Goal: Task Accomplishment & Management: Complete application form

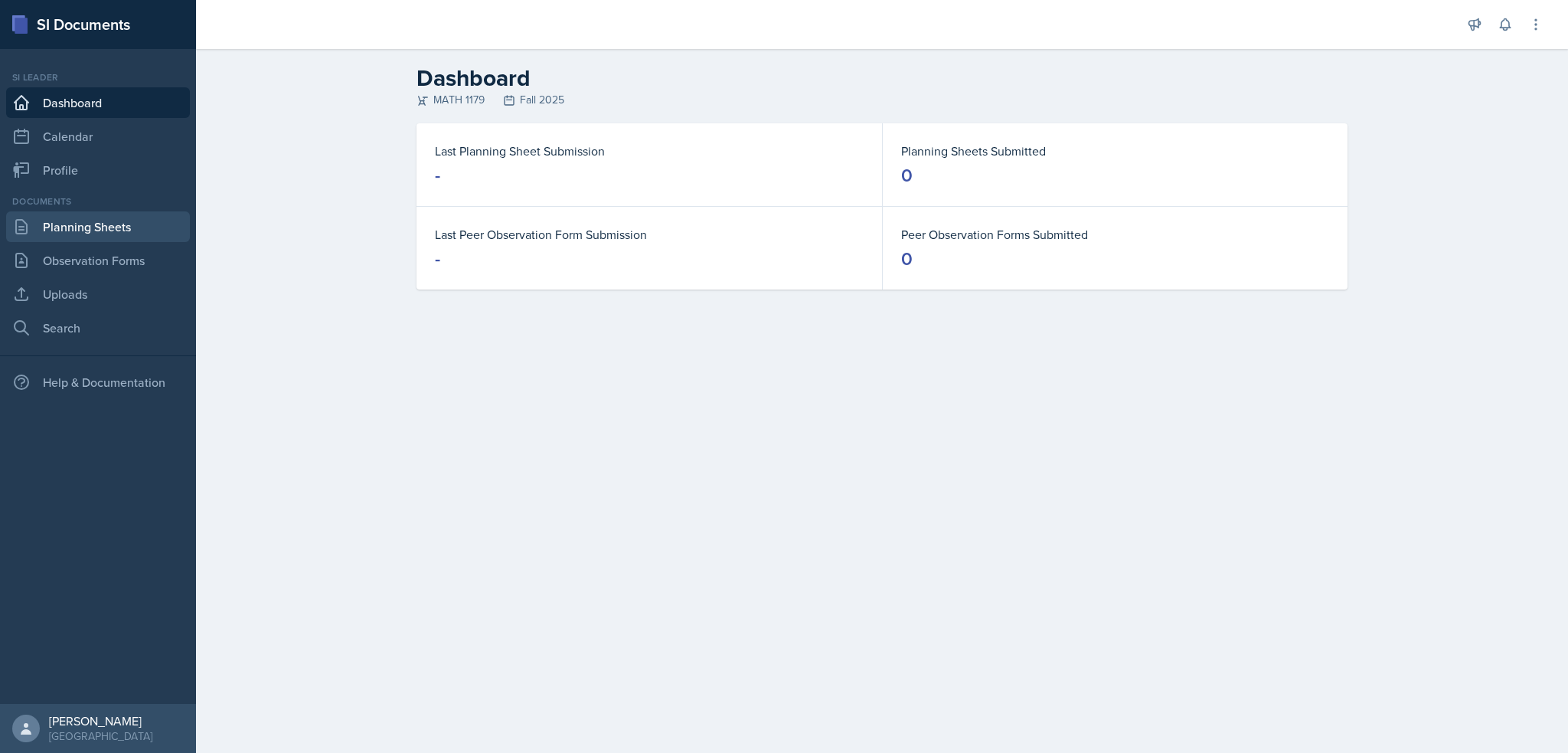
click at [100, 220] on link "Planning Sheets" at bounding box center [98, 227] width 184 height 30
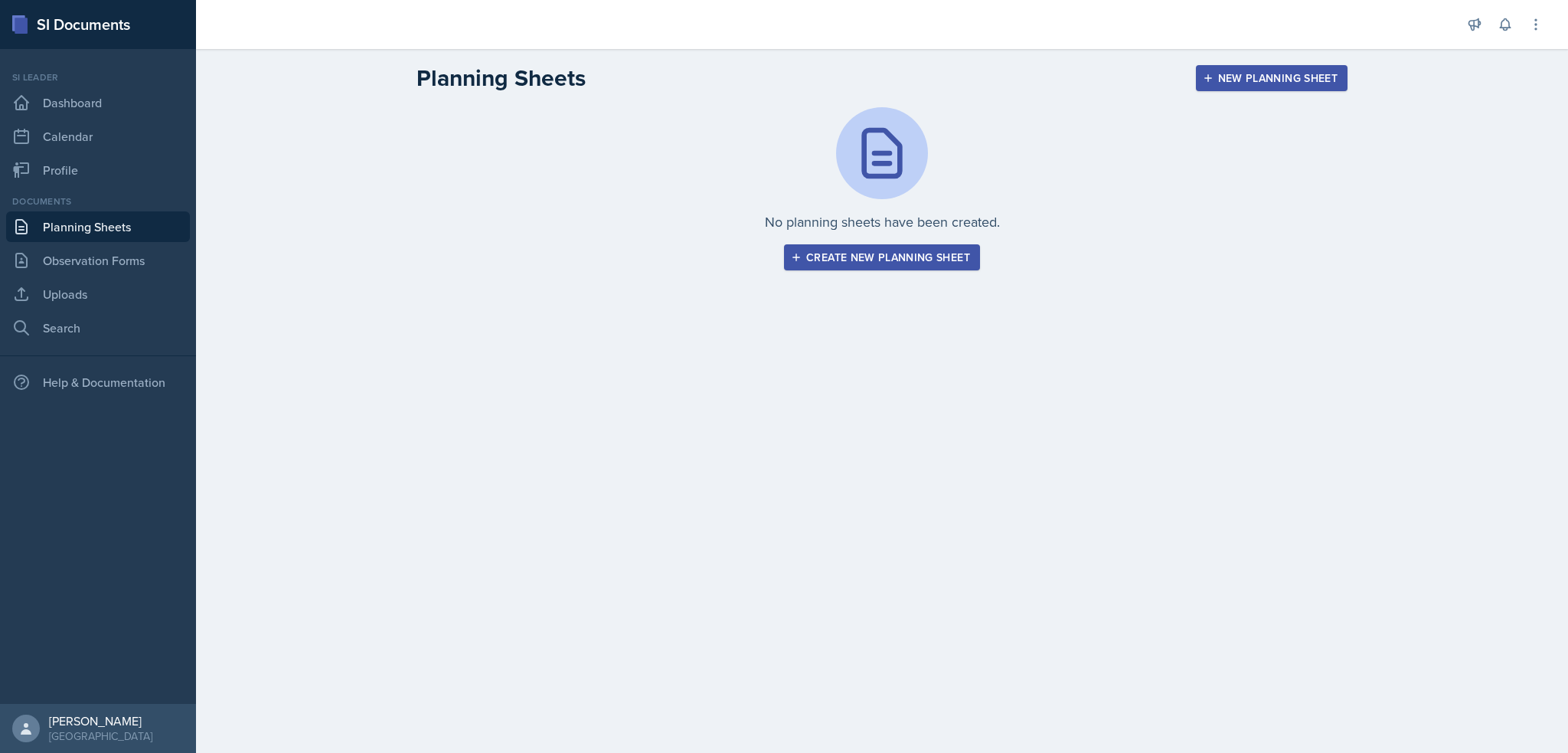
click at [952, 260] on div "Create new planning sheet" at bounding box center [882, 258] width 176 height 12
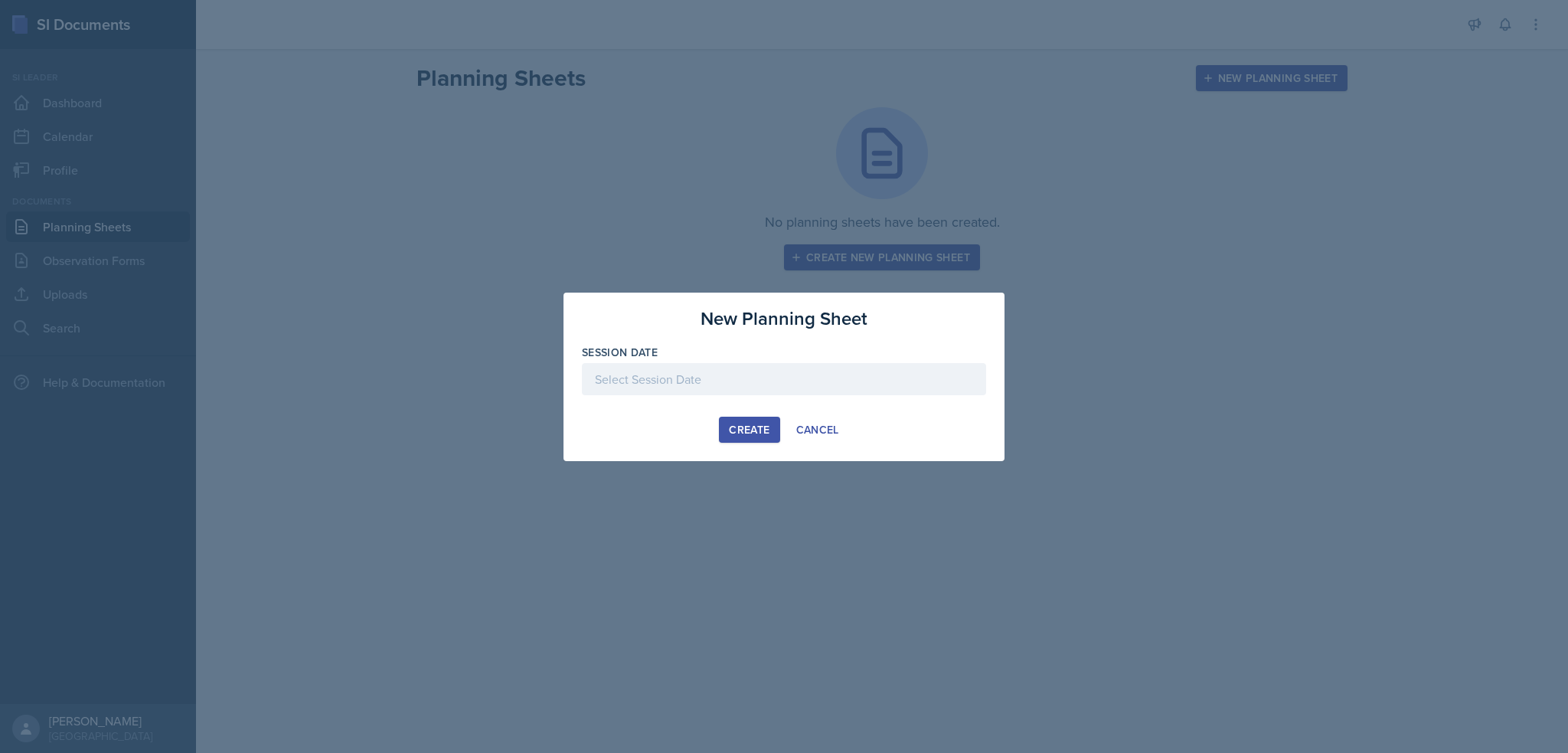
click at [732, 388] on div at bounding box center [784, 379] width 404 height 32
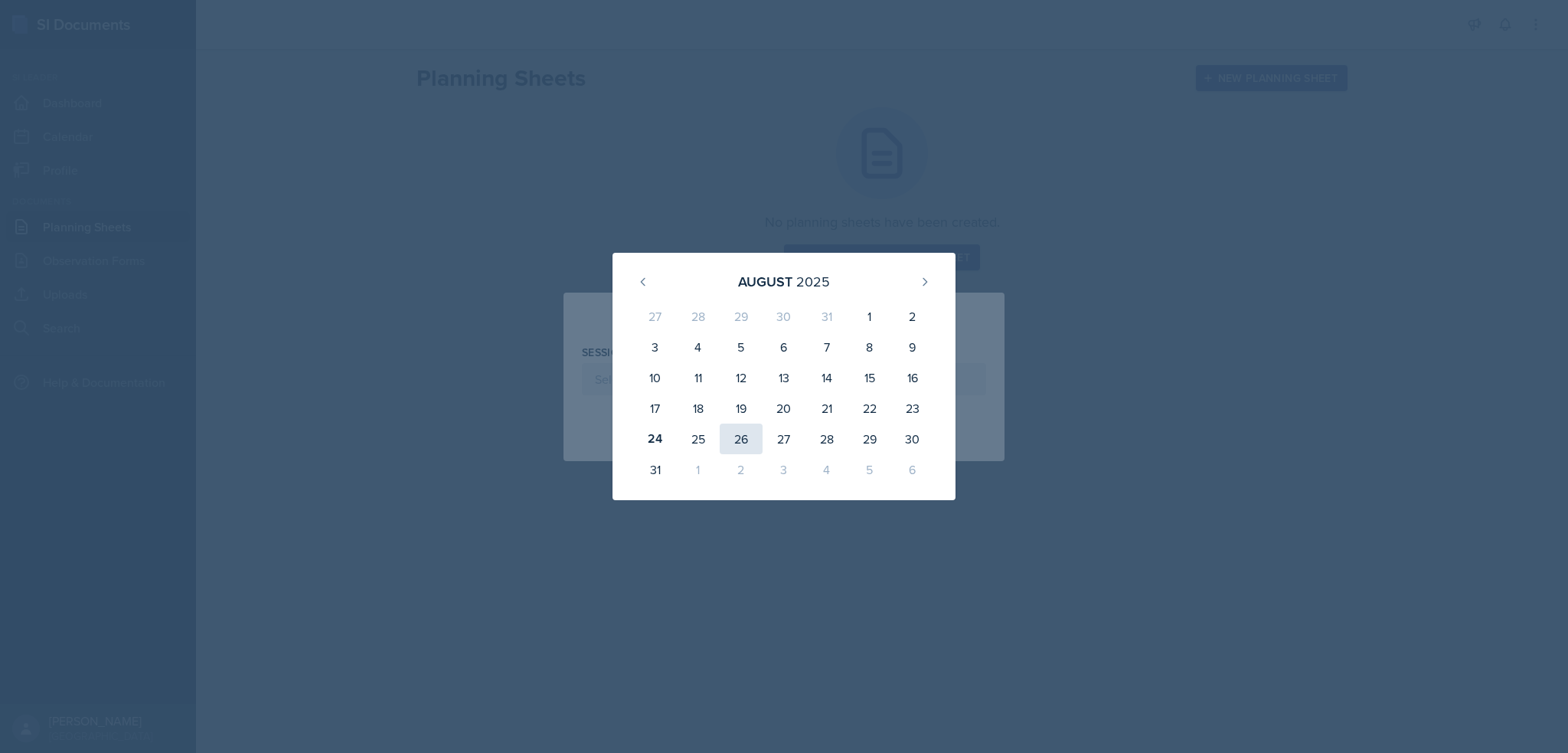
click at [744, 433] on div "26" at bounding box center [741, 438] width 43 height 30
type input "[DATE]"
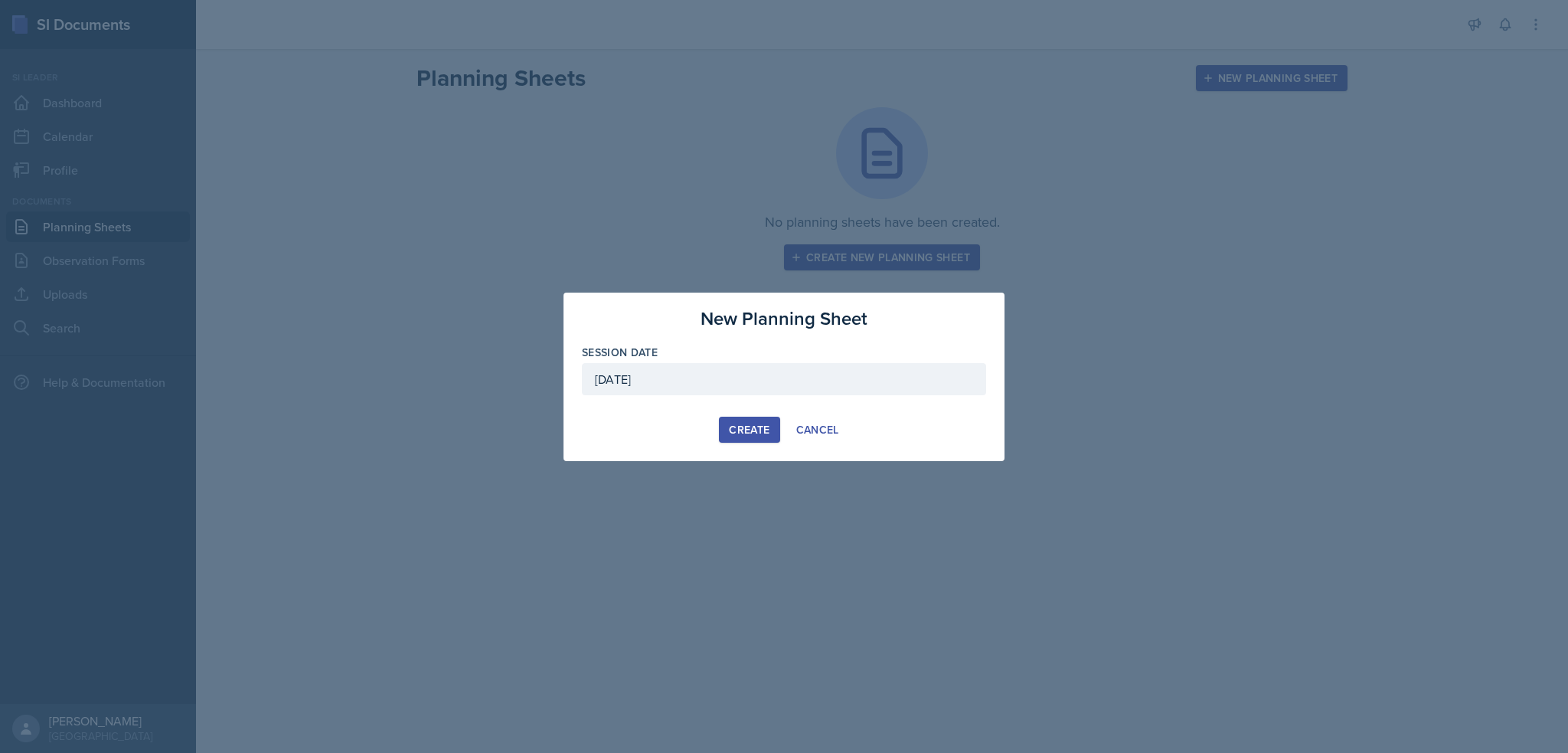
click at [747, 431] on div "Create" at bounding box center [749, 429] width 41 height 12
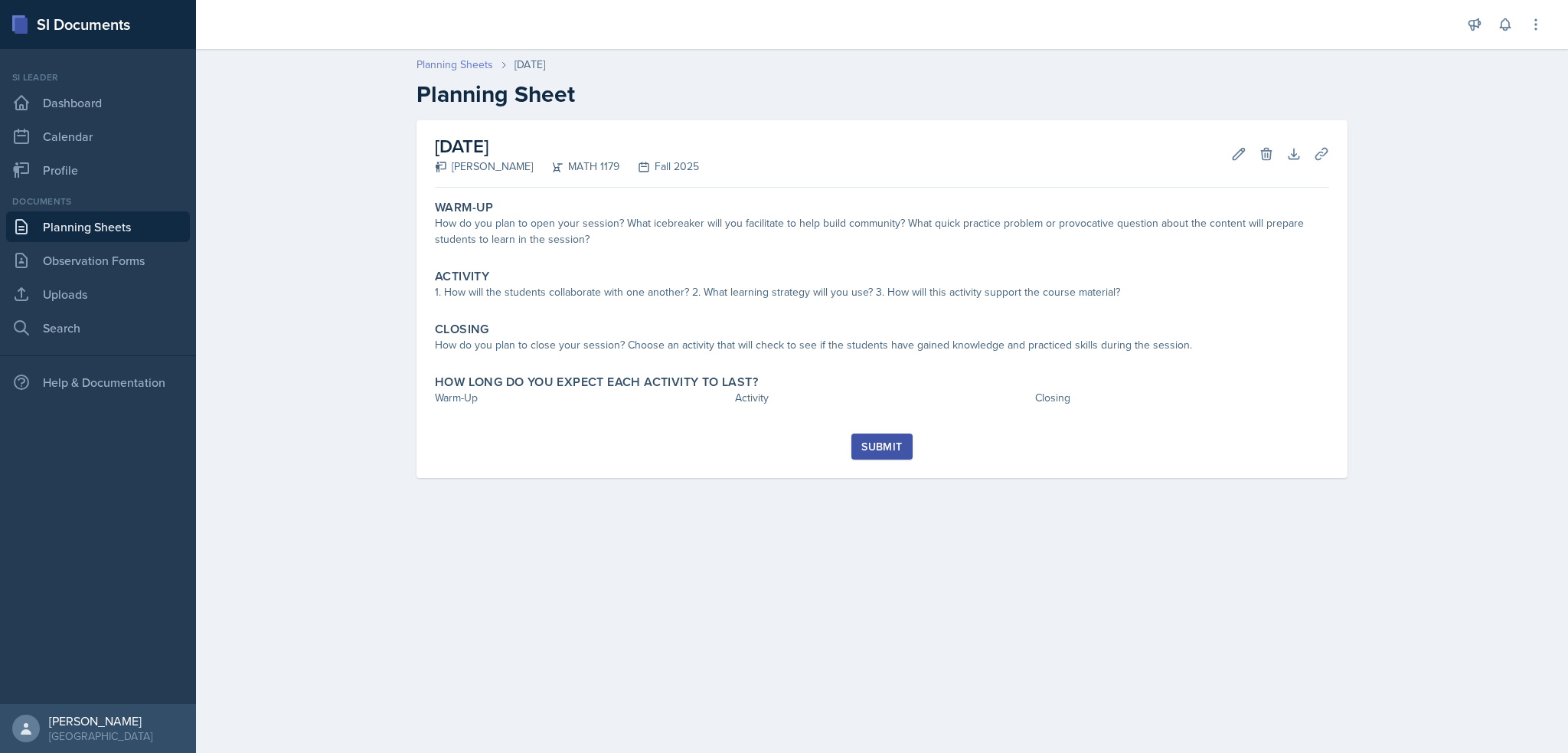
click at [483, 64] on link "Planning Sheets" at bounding box center [455, 65] width 76 height 16
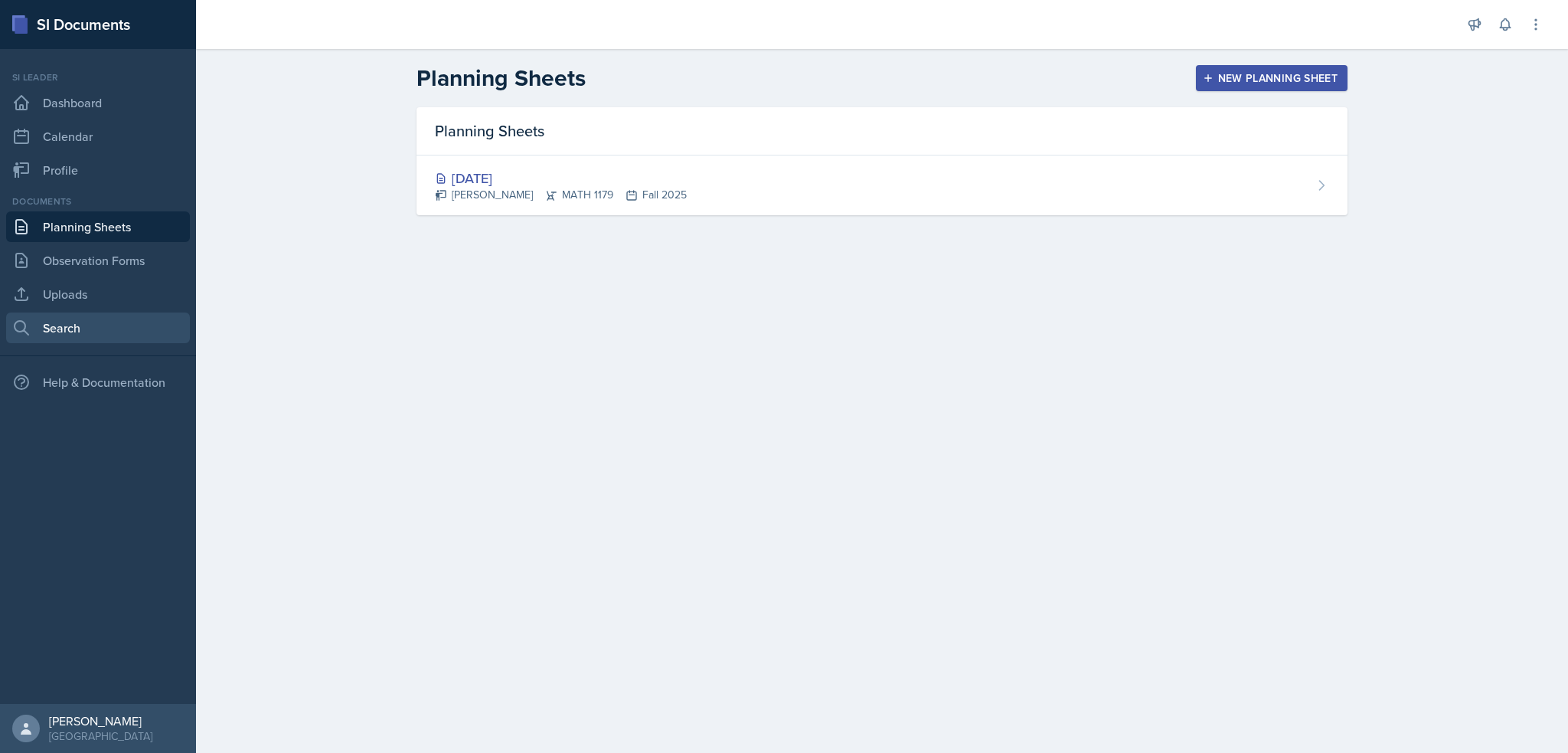
click at [69, 321] on link "Search" at bounding box center [98, 327] width 184 height 30
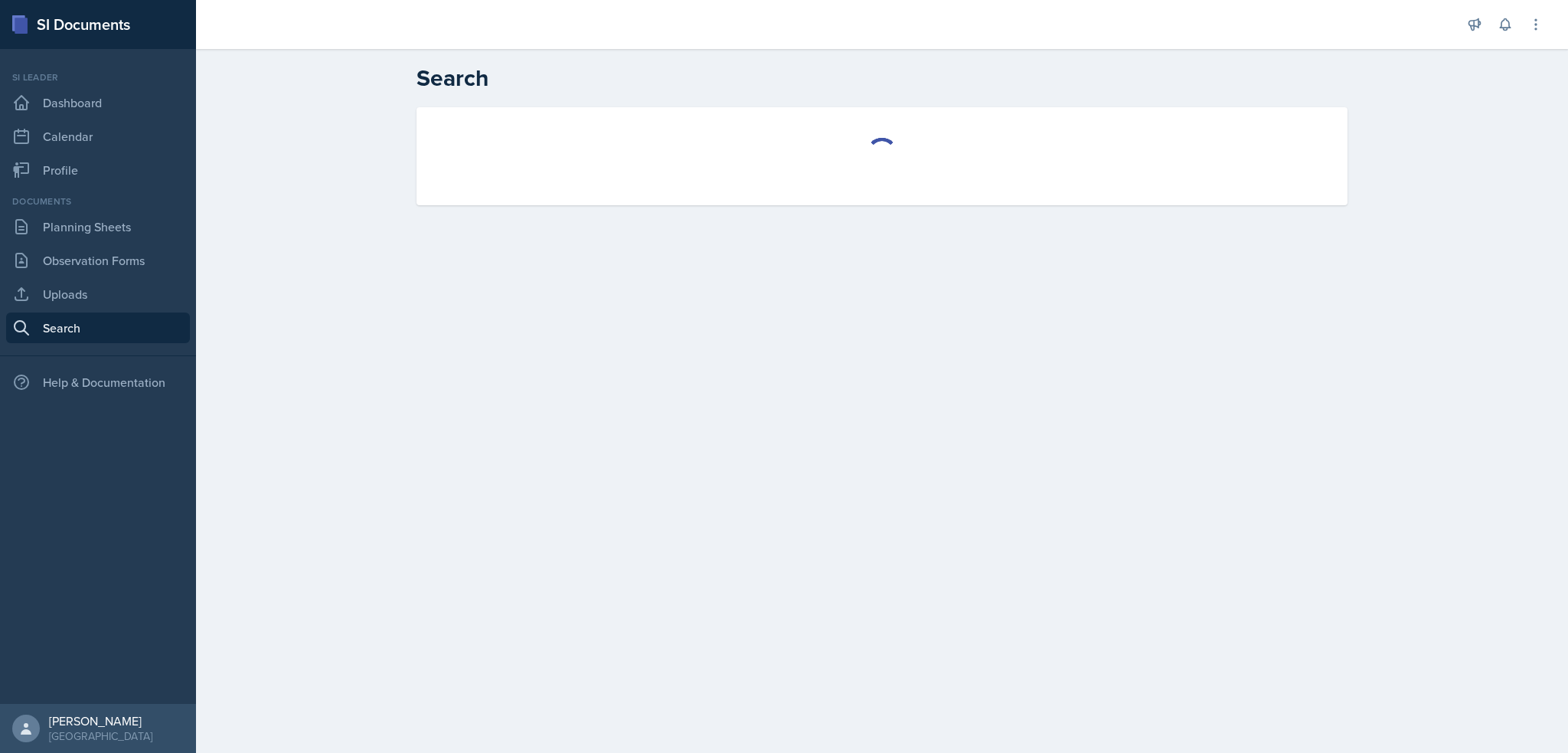
select select "all"
select select "1"
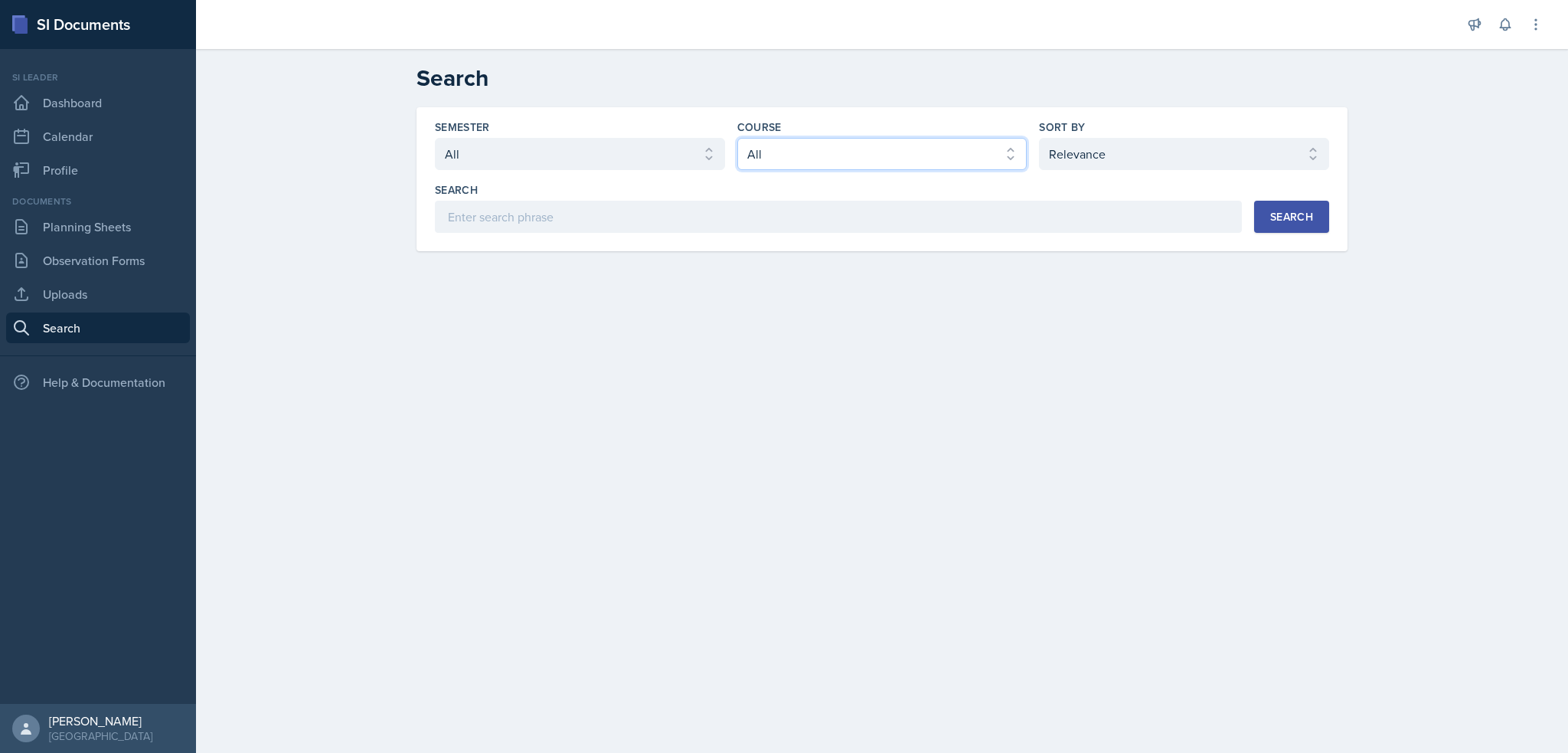
click at [867, 152] on select "Select course All ACCT 2101 ACCT 2102 ACCT 4050 ANTH 1102 ANTH 3301 ARCH 1000 A…" at bounding box center [883, 154] width 291 height 32
select select "6e5c8252-121a-4327-ae83-c0302f4105b8"
click at [738, 138] on select "Select course All ACCT 2101 ACCT 2102 ACCT 4050 ANTH 1102 ANTH 3301 ARCH 1000 A…" at bounding box center [883, 154] width 291 height 32
click at [1168, 163] on select "Select sort by Relevance Document Date (Asc) Document Date (Desc)" at bounding box center [1184, 154] width 291 height 32
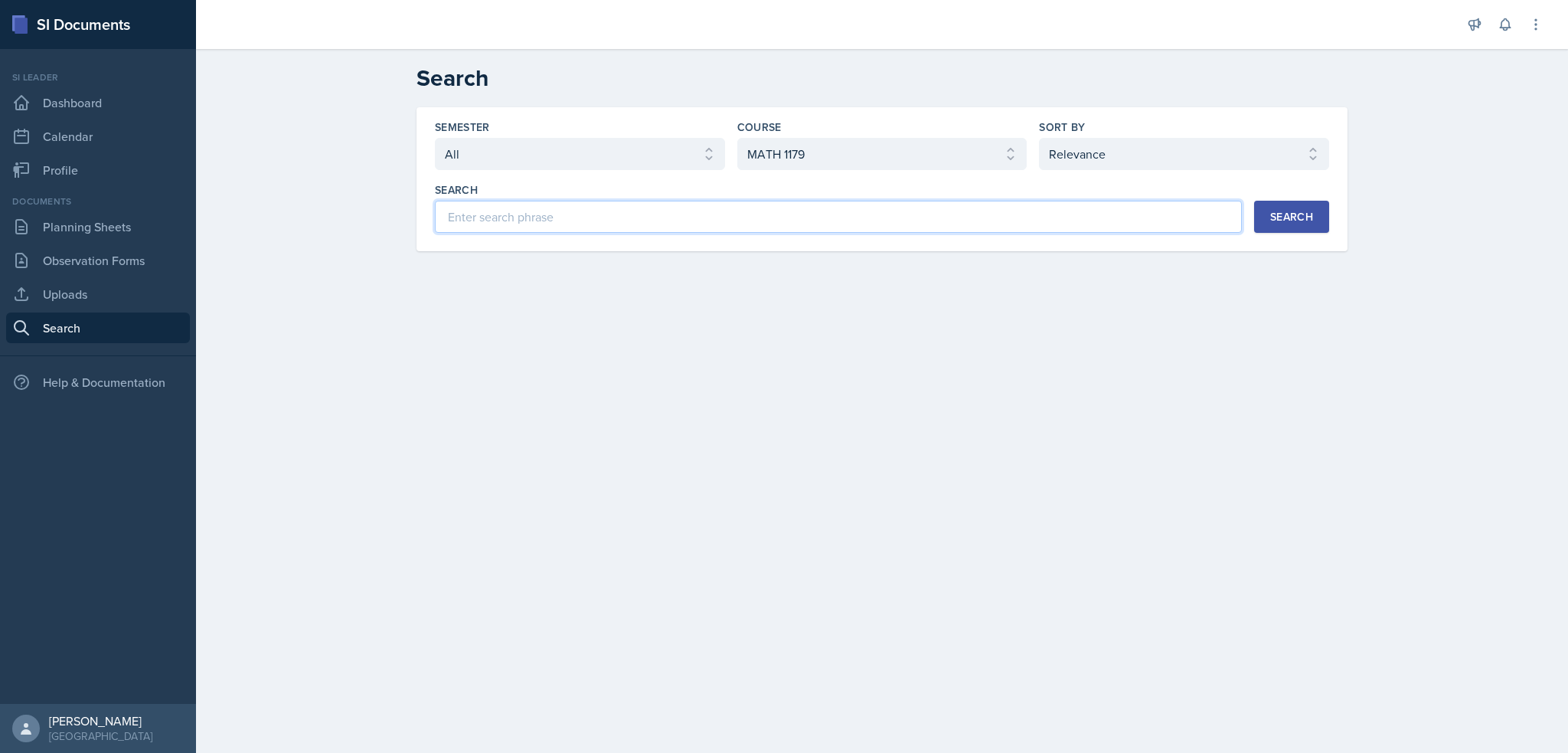
click at [947, 208] on input at bounding box center [838, 217] width 807 height 32
type input "a"
click at [1332, 204] on div "Semester Select semester All Fall 2025 Summer 2025 Spring 2025 Fall 2024 Summer…" at bounding box center [883, 180] width 932 height 144
click at [1316, 212] on button "Search" at bounding box center [1292, 217] width 75 height 32
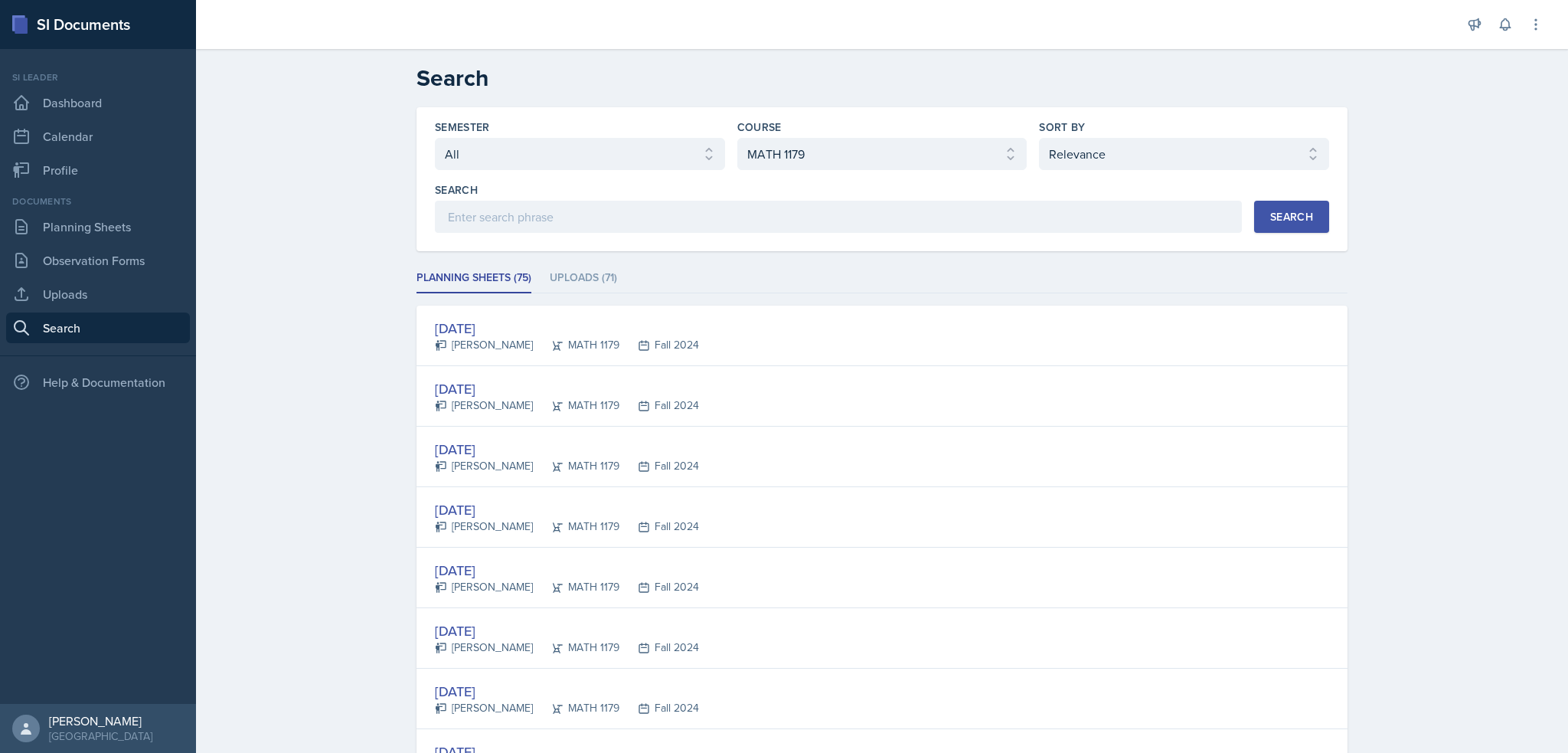
click at [581, 276] on li "Uploads (71)" at bounding box center [584, 278] width 68 height 30
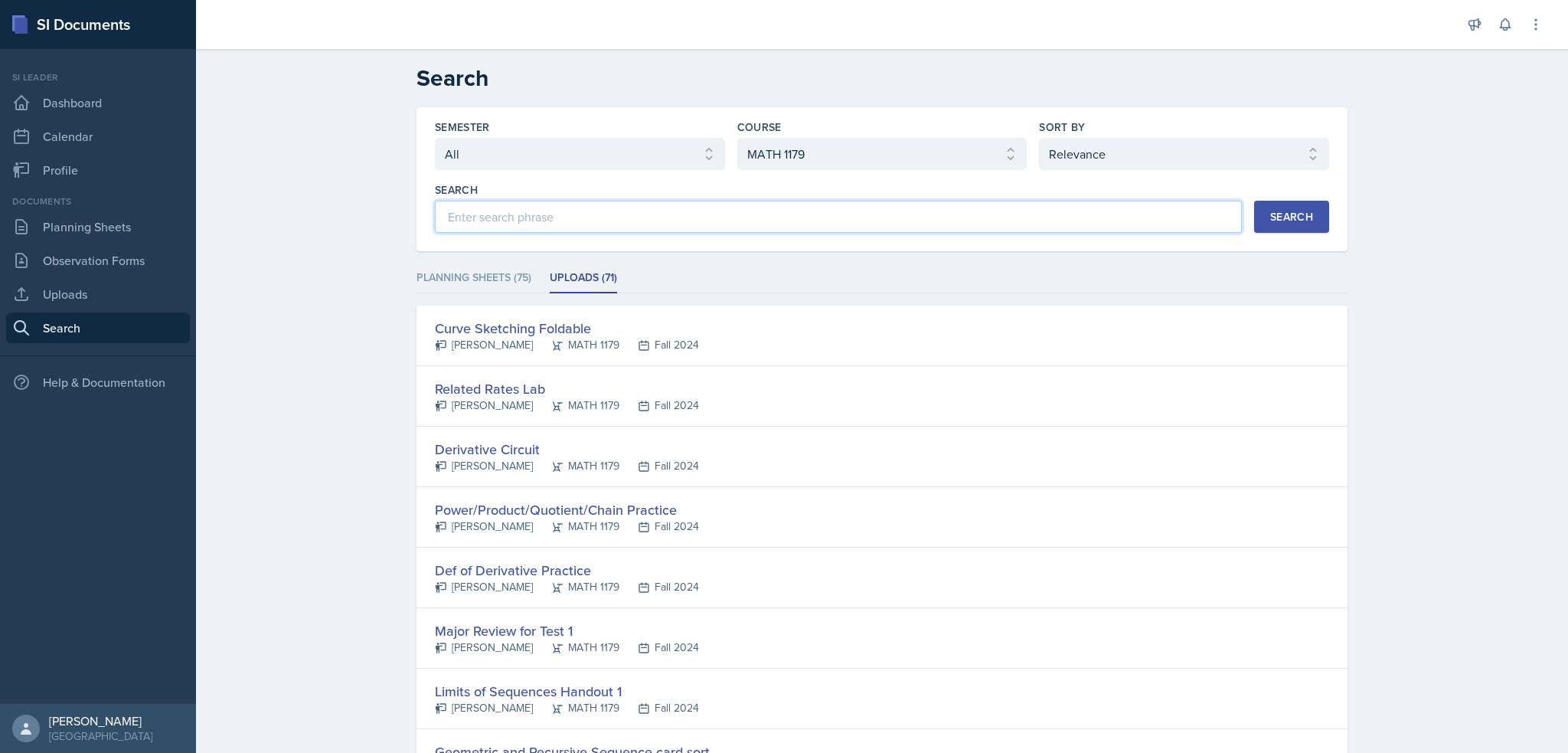
click at [588, 225] on input at bounding box center [838, 217] width 807 height 32
type input "alegbra"
click at [1286, 215] on div "Search" at bounding box center [1292, 217] width 43 height 12
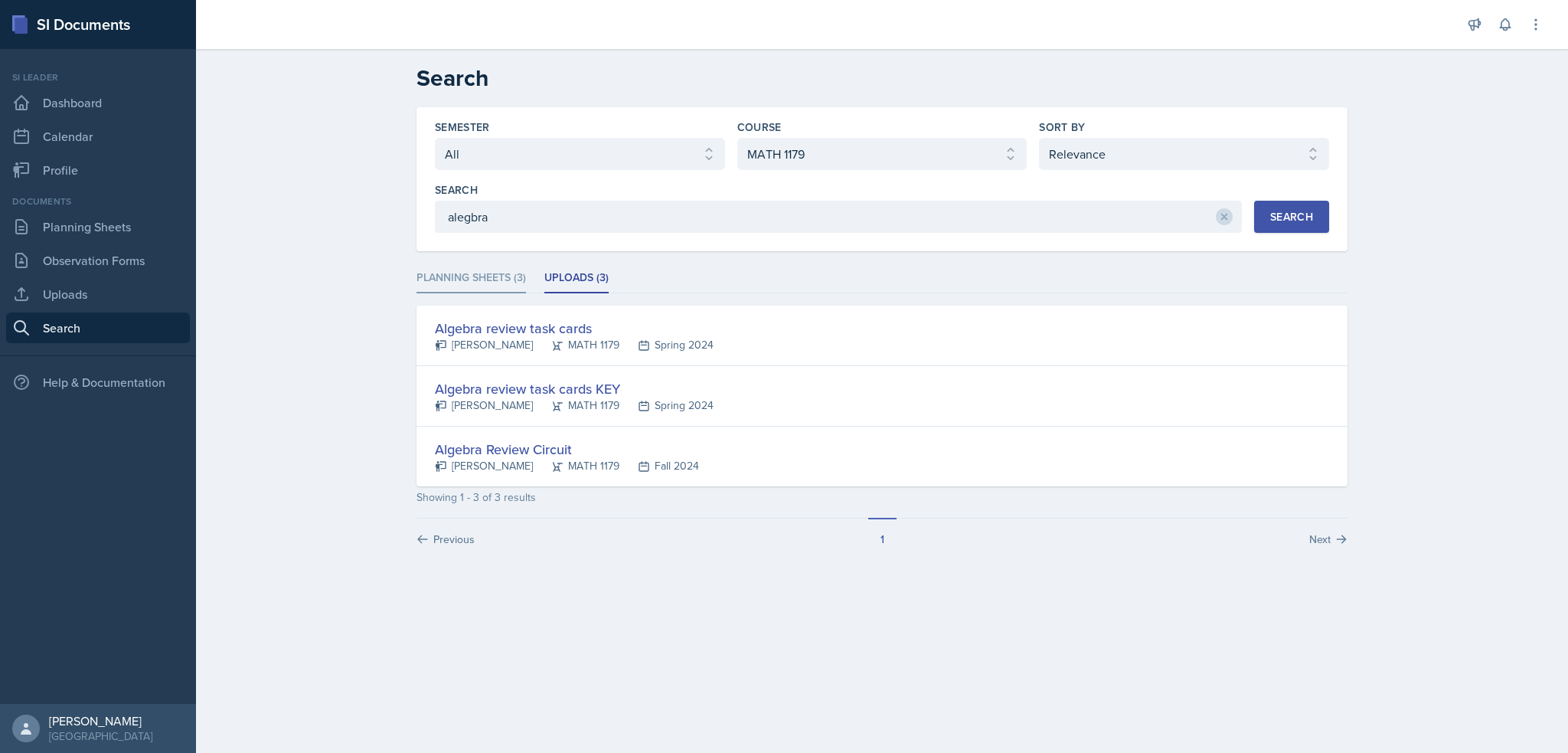
click at [476, 273] on li "Planning Sheets (3)" at bounding box center [471, 278] width 109 height 30
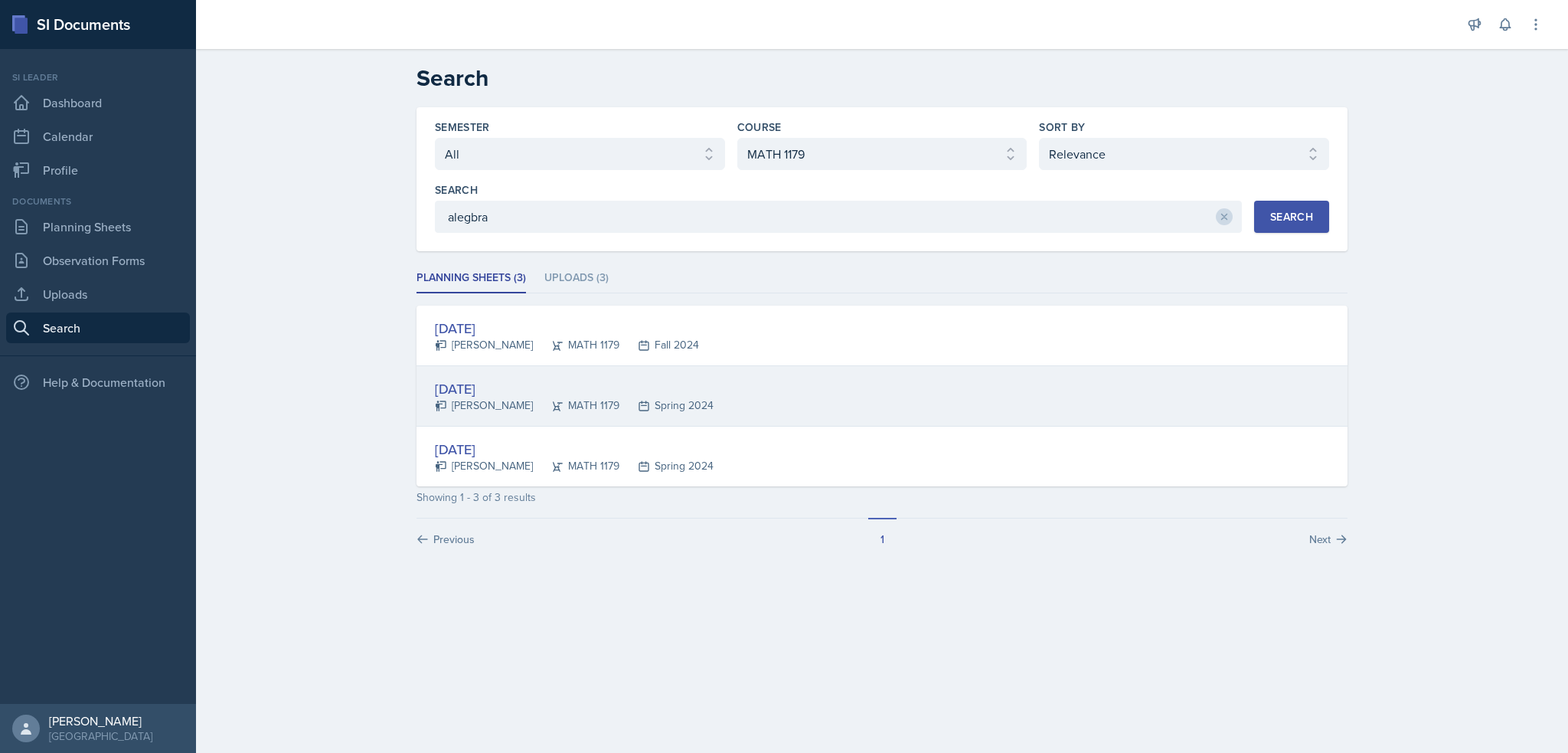
click at [492, 383] on div "Jan 19th, 2024" at bounding box center [574, 389] width 279 height 20
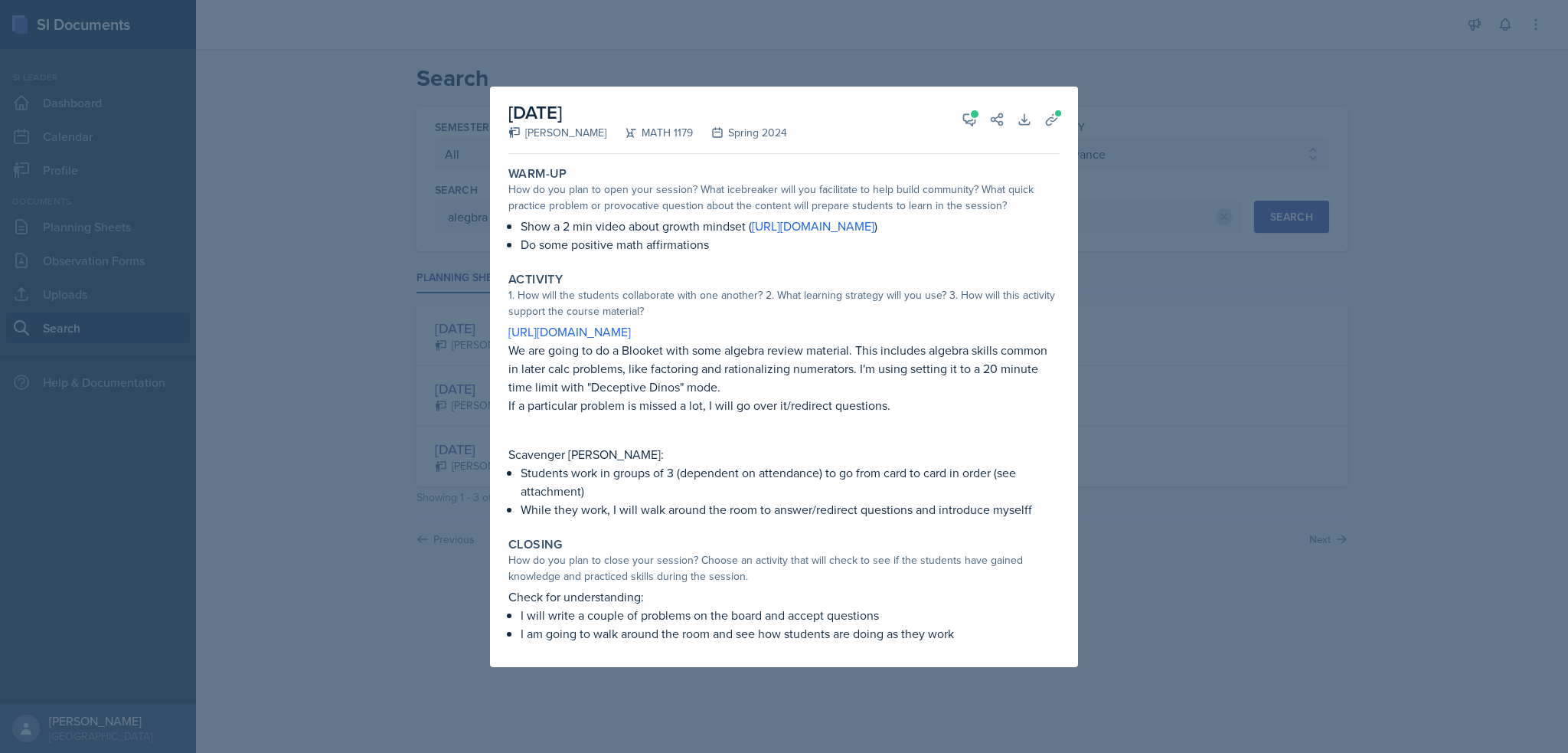
click at [1263, 72] on div at bounding box center [784, 376] width 1568 height 753
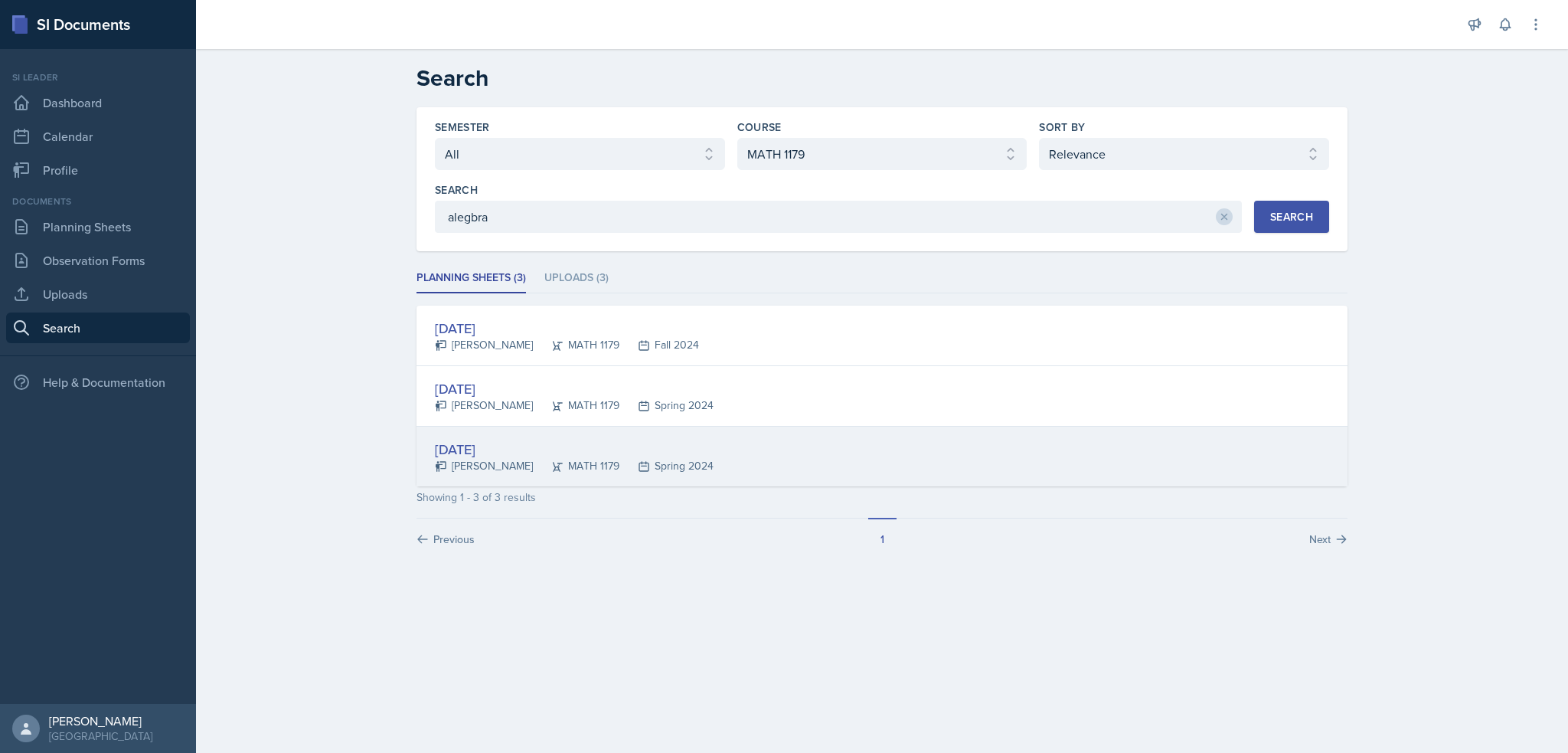
click at [476, 440] on div "Jan 22nd, 2024" at bounding box center [574, 449] width 279 height 20
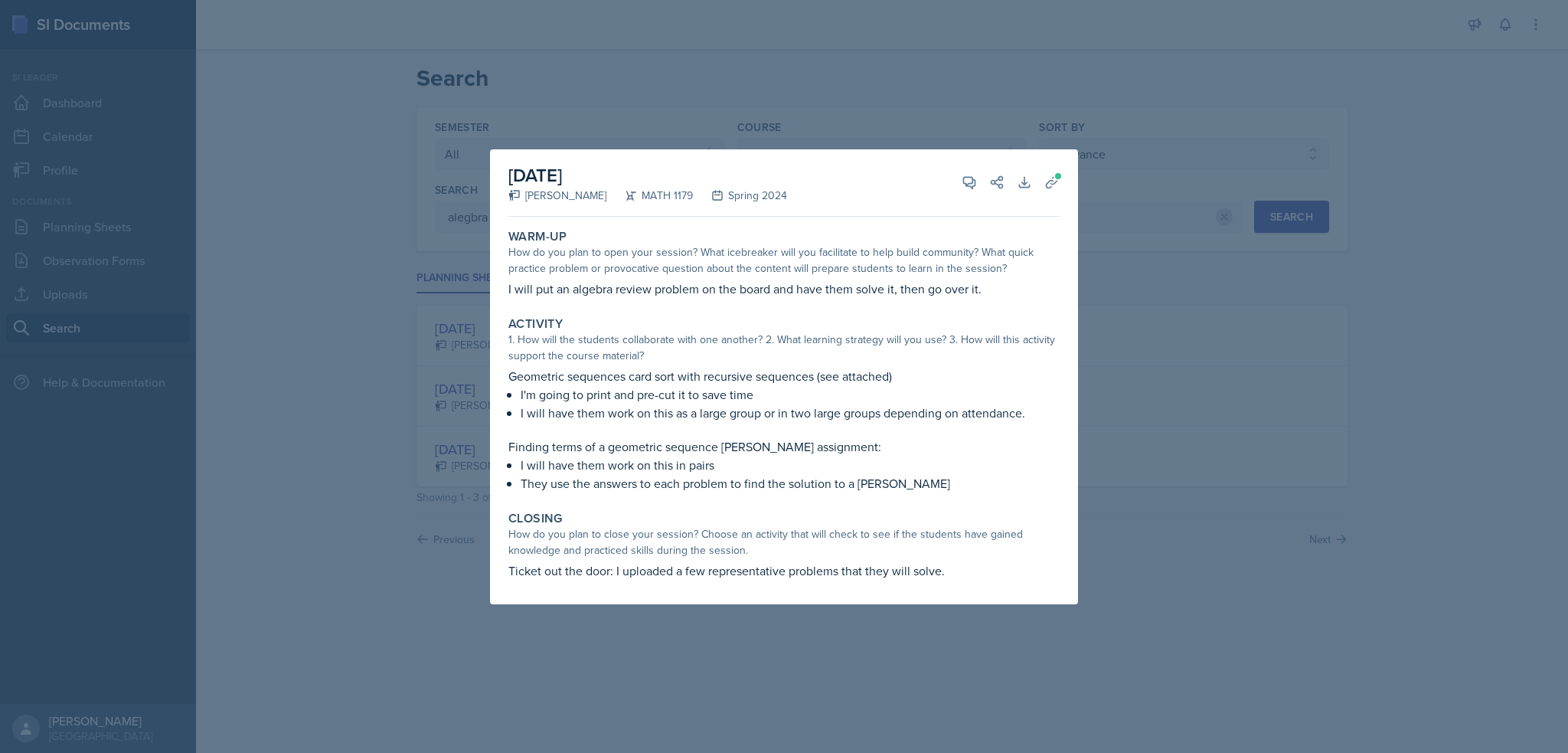
click at [405, 429] on div at bounding box center [784, 376] width 1568 height 753
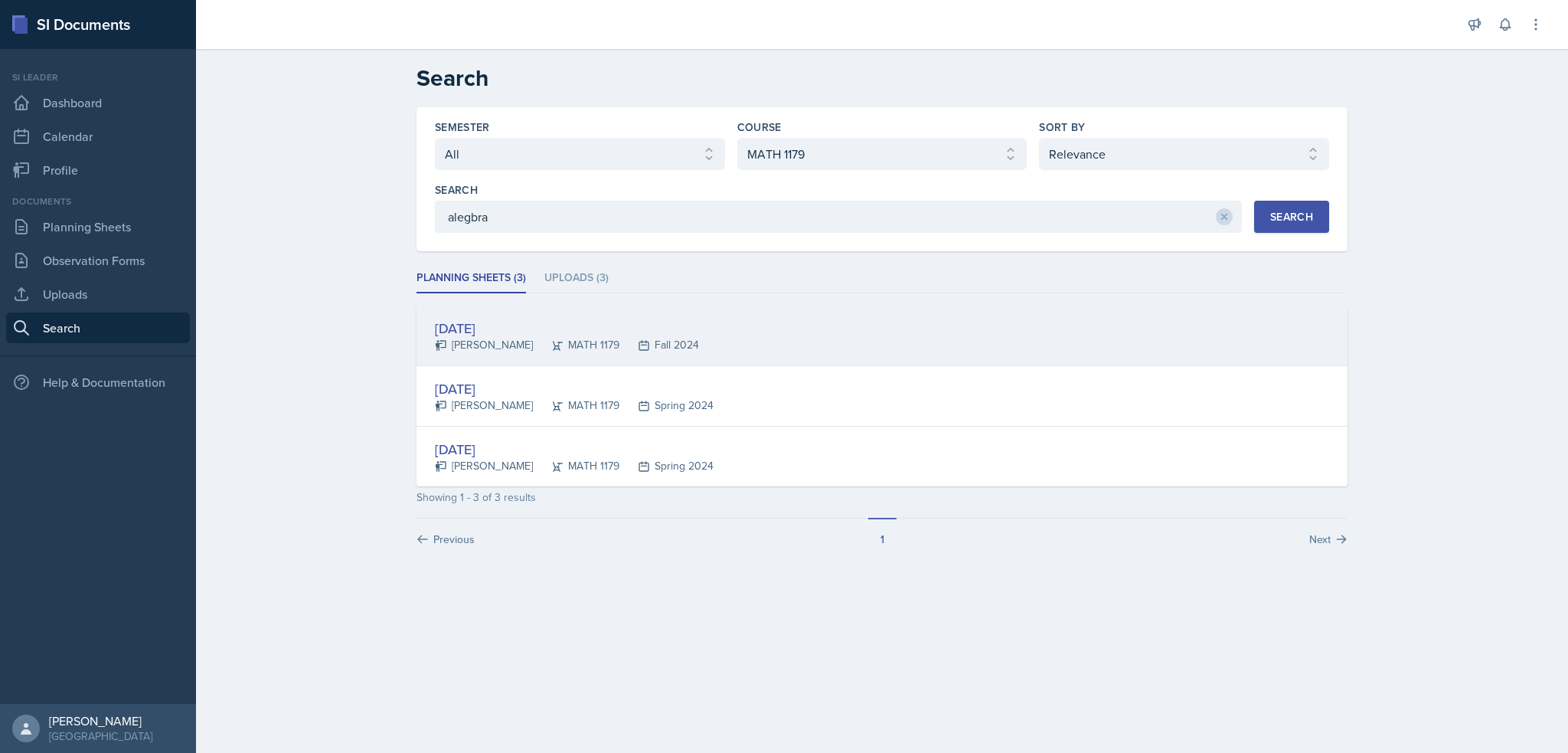
click at [493, 339] on div "Ellie Iaryguine" at bounding box center [484, 345] width 98 height 16
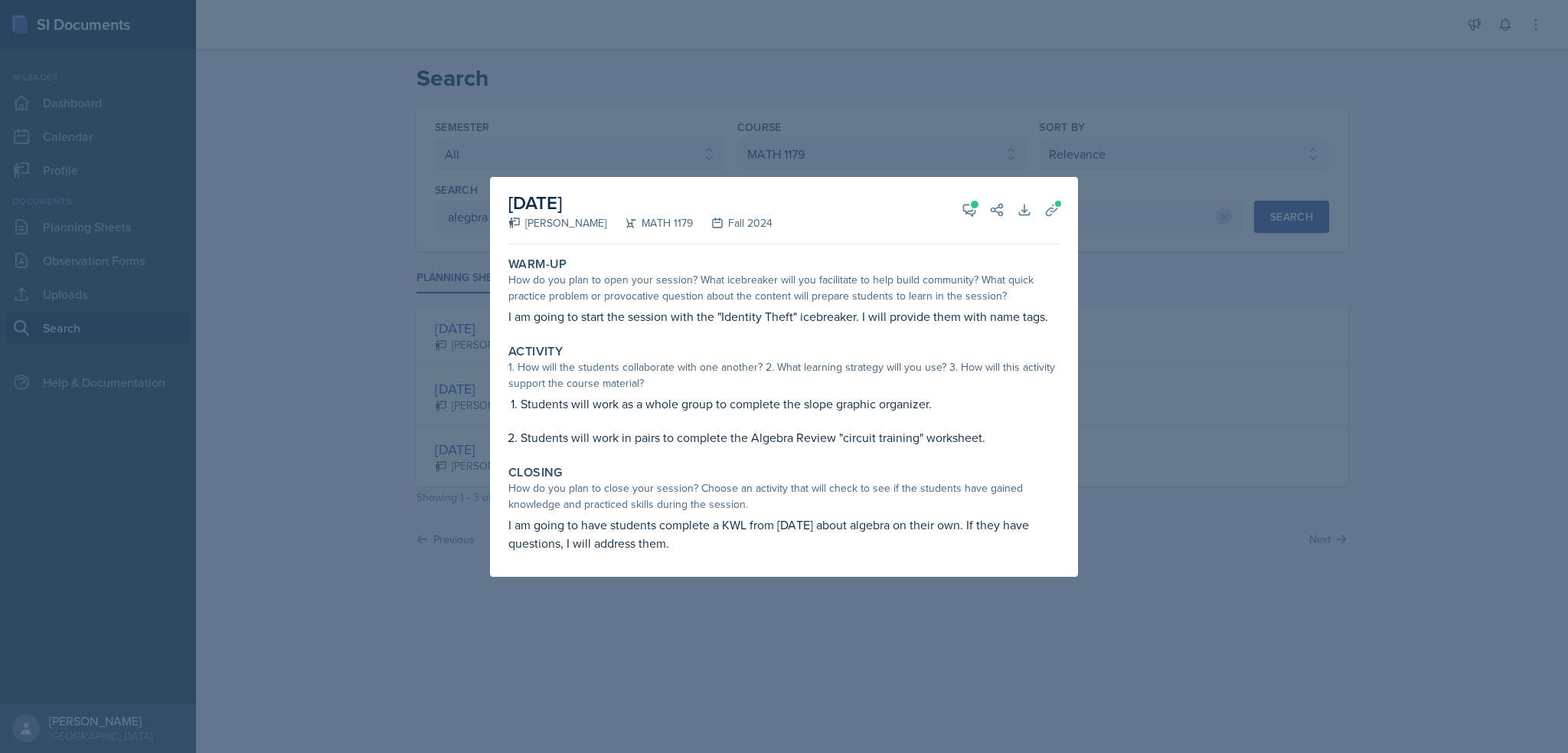
click at [586, 403] on p "Students will work as a whole group to complete the slope graphic organizer." at bounding box center [790, 404] width 539 height 19
click at [601, 485] on div "How do you plan to close your session? Choose an activity that will check to se…" at bounding box center [784, 496] width 551 height 32
click at [595, 529] on p "I am going to have students complete a KWL from today about algebra on their ow…" at bounding box center [784, 533] width 551 height 36
click at [428, 526] on div at bounding box center [784, 376] width 1568 height 753
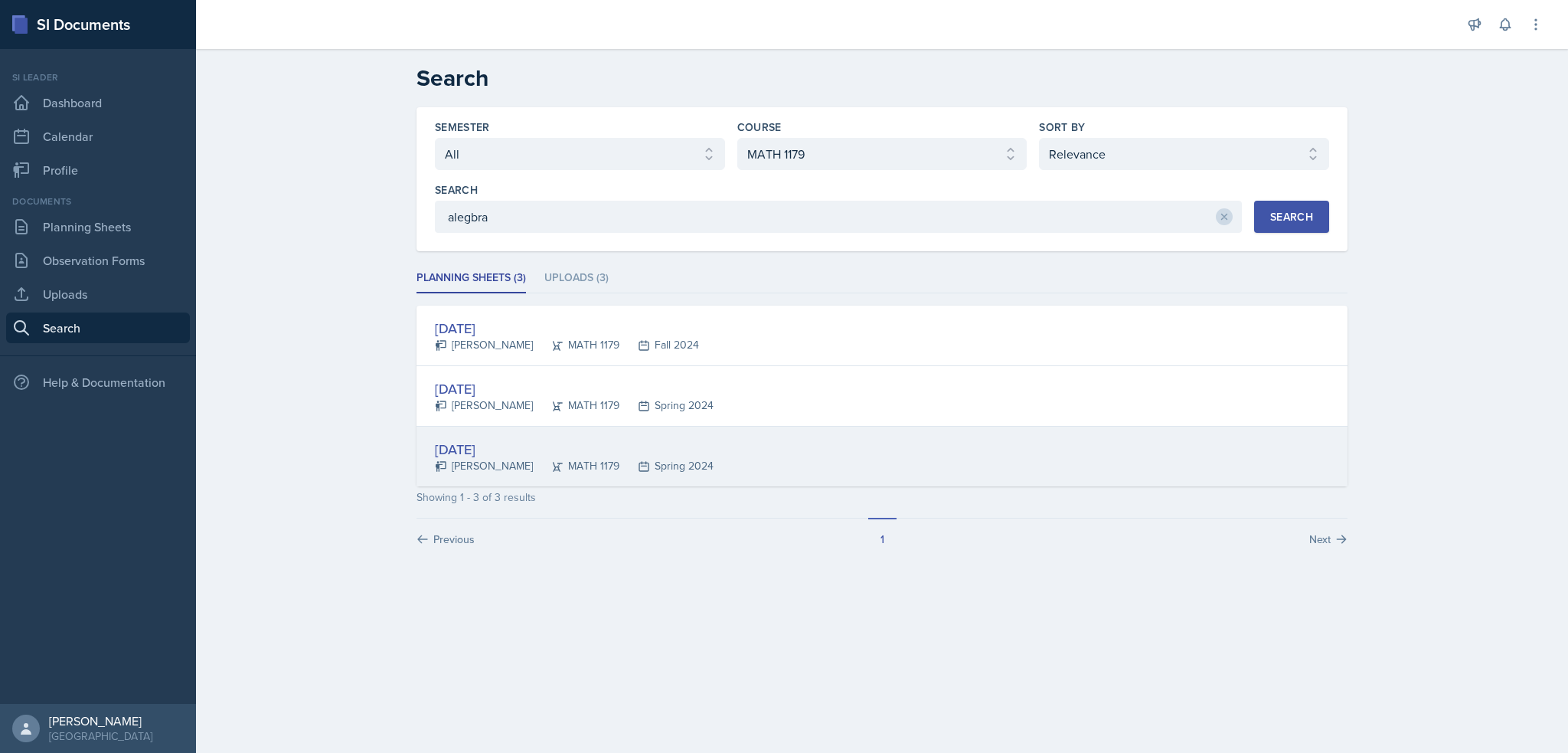
click at [492, 451] on div "Jan 22nd, 2024" at bounding box center [574, 449] width 279 height 20
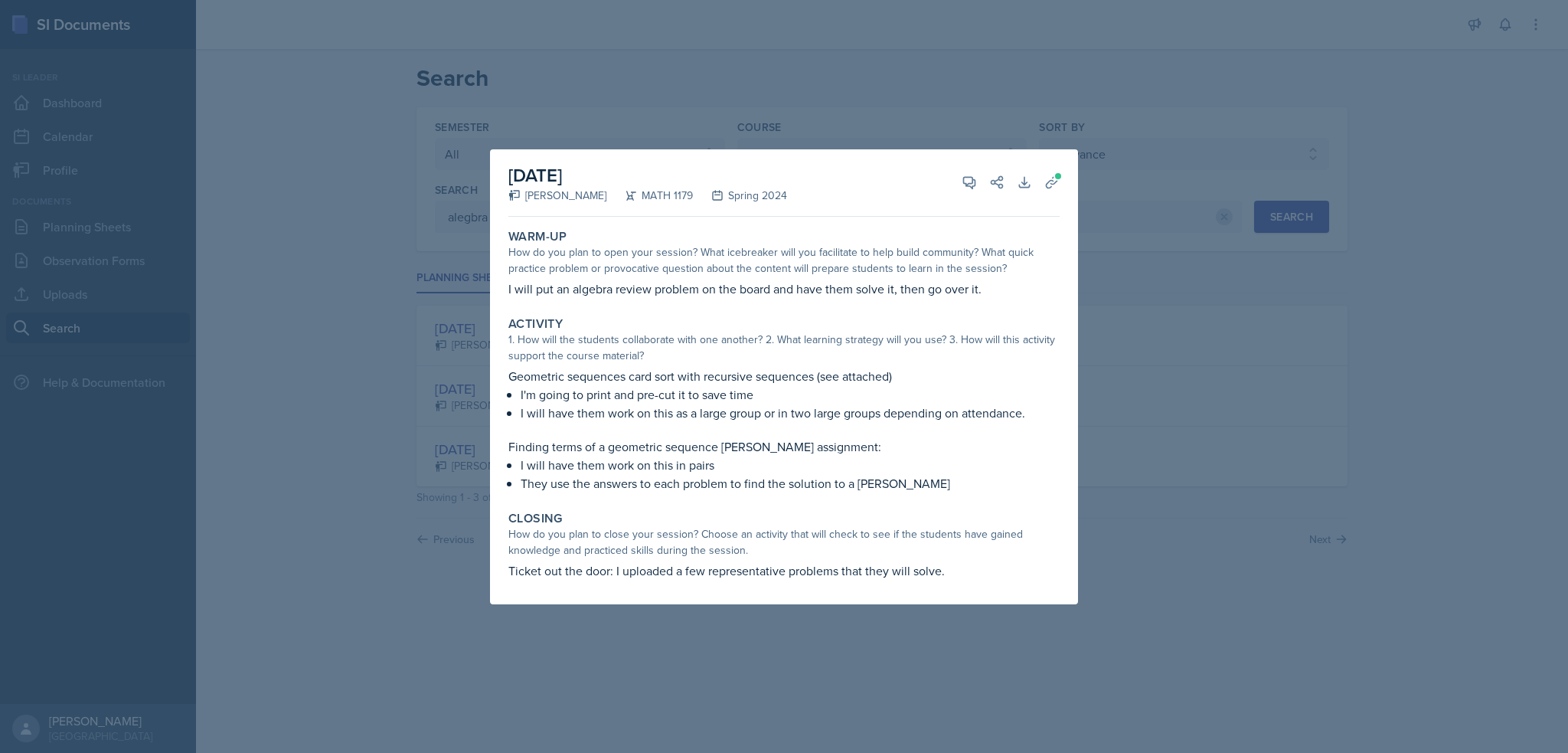
click at [995, 108] on div at bounding box center [784, 376] width 1568 height 753
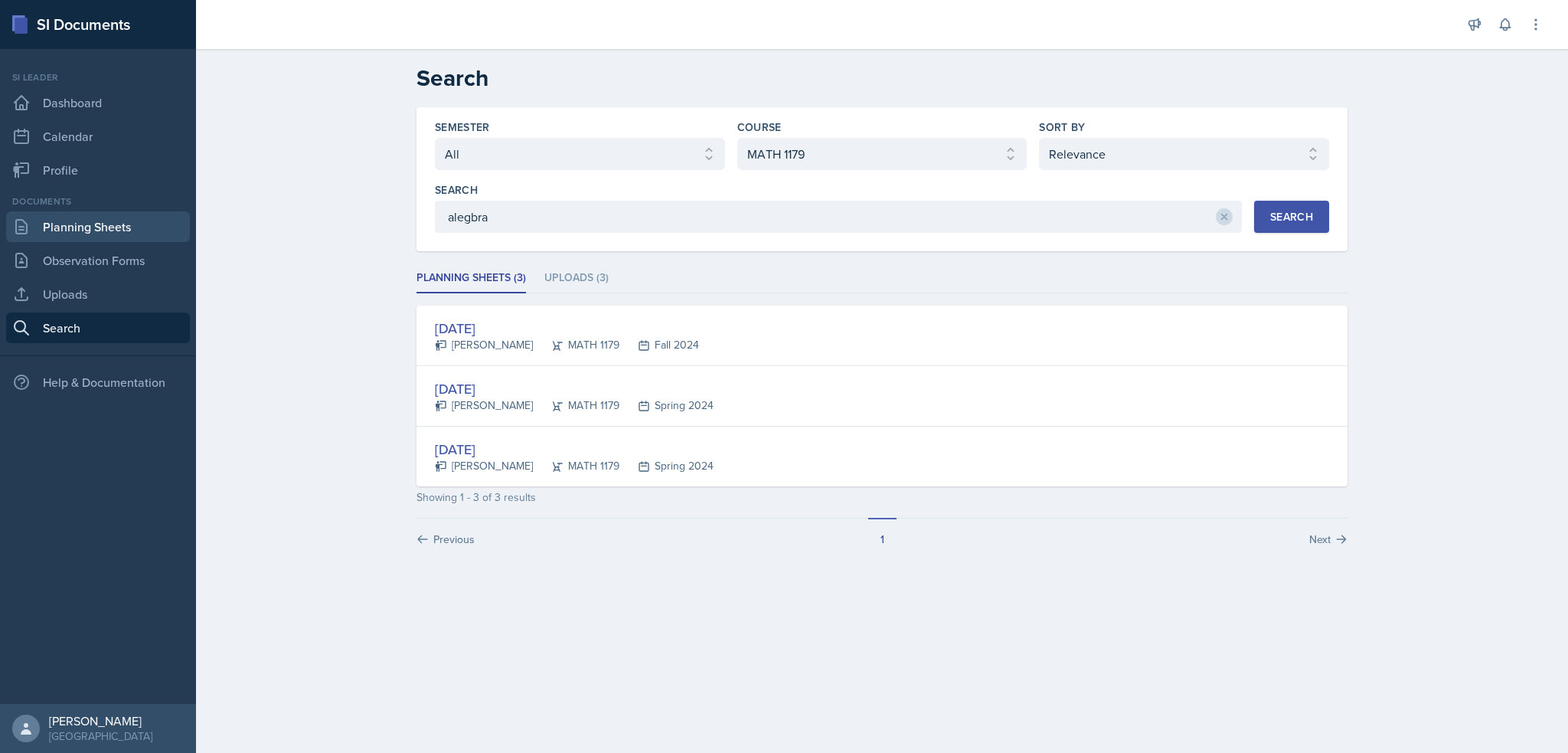
click at [52, 222] on link "Planning Sheets" at bounding box center [98, 227] width 184 height 30
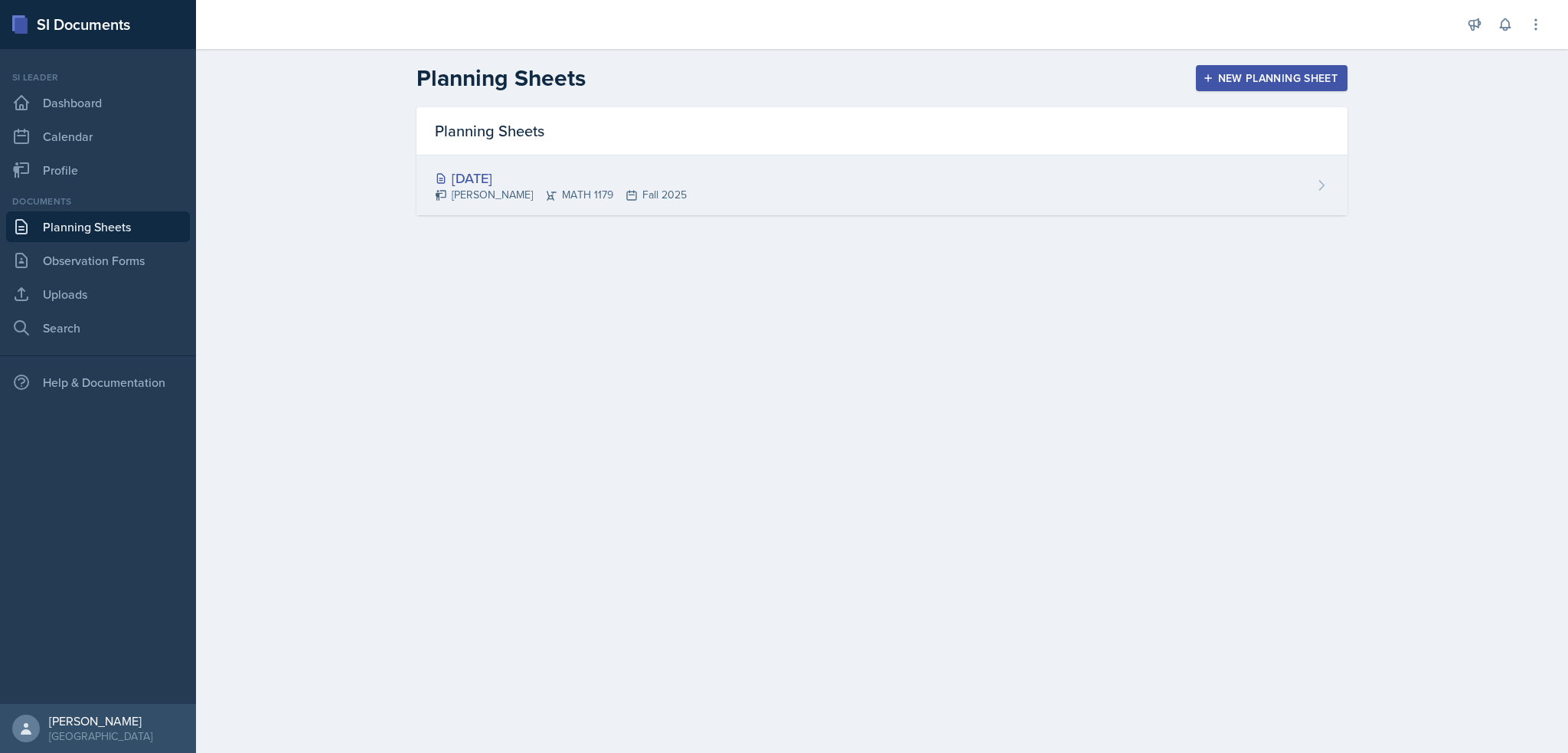
click at [514, 168] on div "[DATE]" at bounding box center [560, 178] width 252 height 20
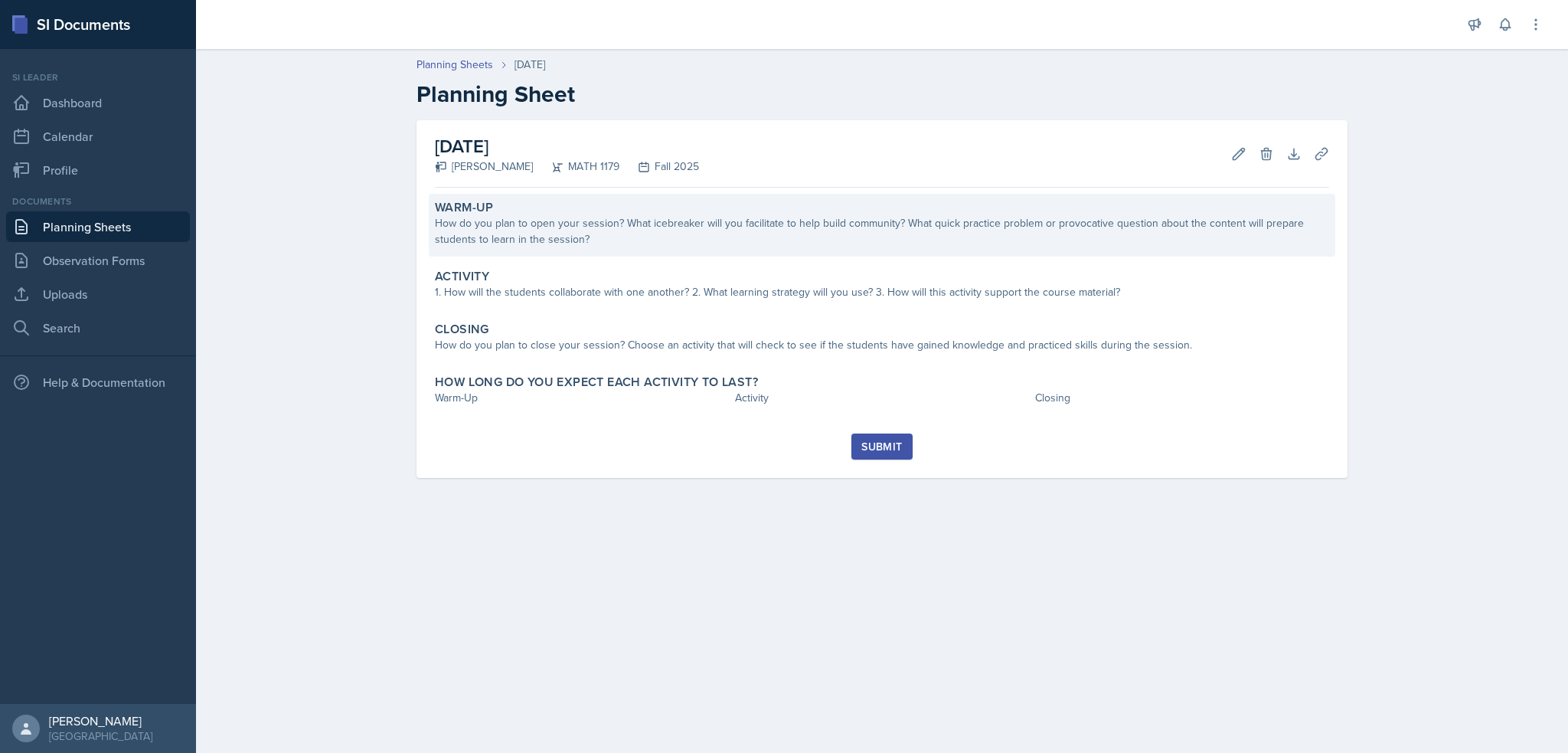
click at [683, 220] on div "How do you plan to open your session? What icebreaker will you facilitate to he…" at bounding box center [882, 231] width 894 height 32
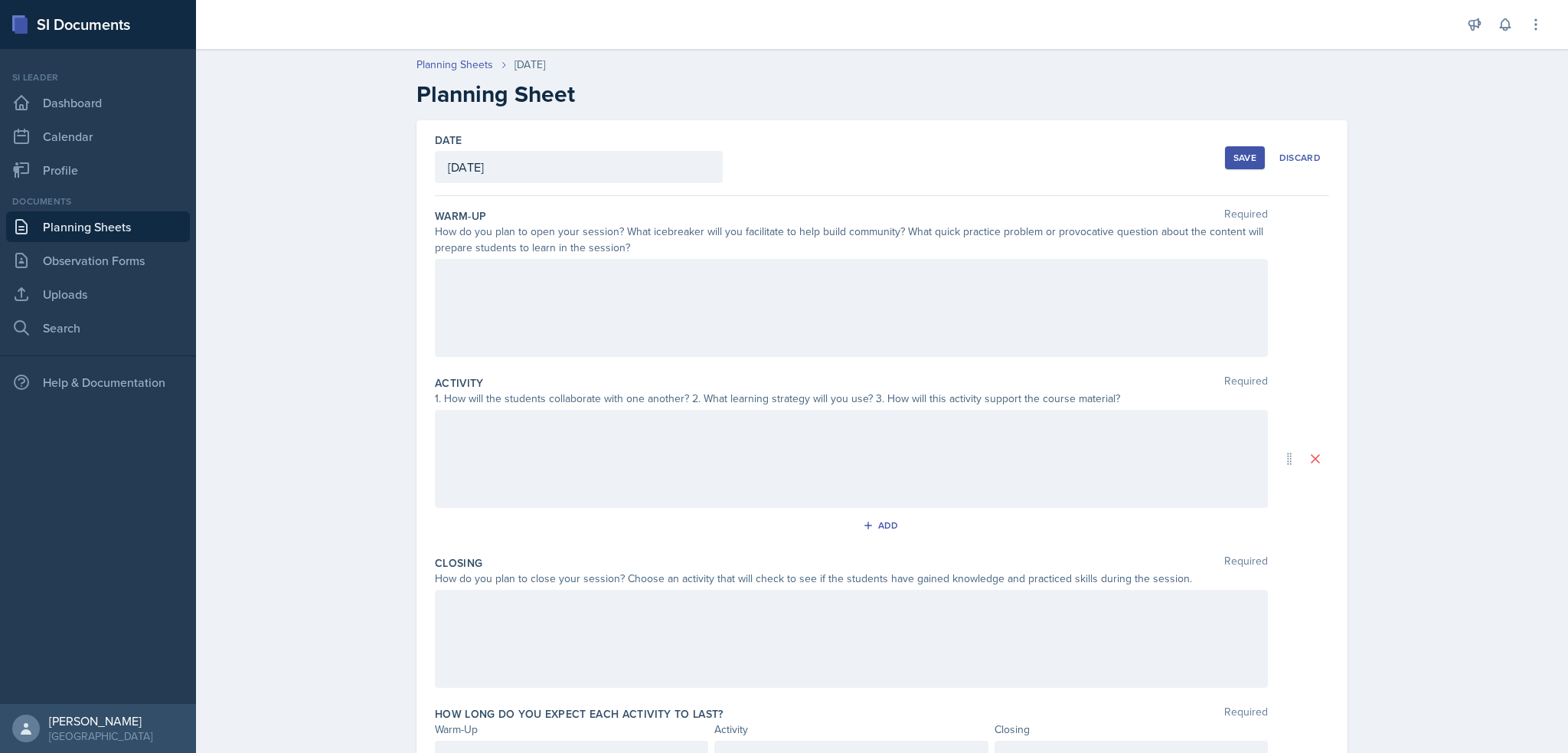
click at [638, 291] on div at bounding box center [851, 308] width 833 height 98
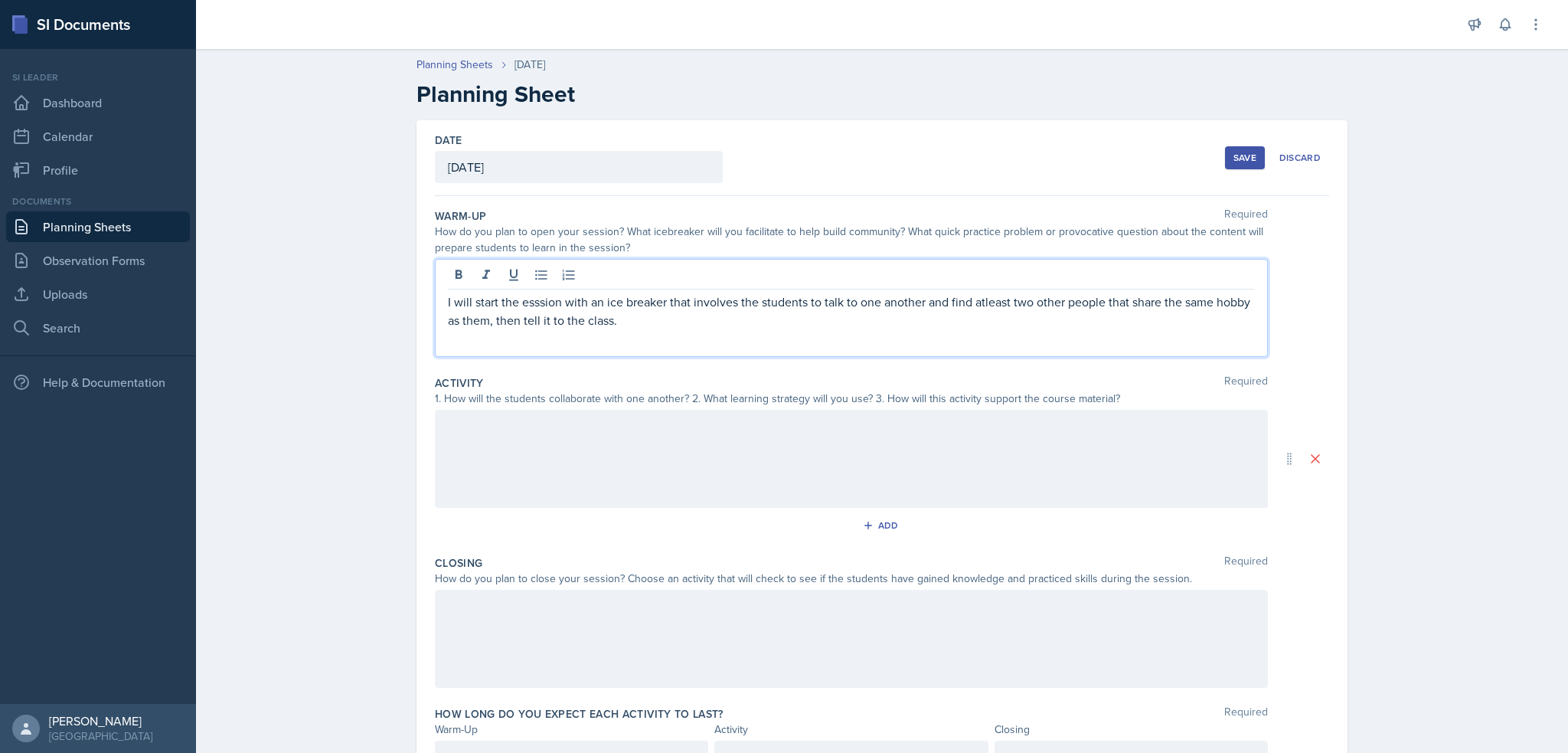
click at [616, 319] on p "I will start the esssion with an ice breaker that involves the students to talk…" at bounding box center [852, 310] width 807 height 36
click at [619, 318] on p "I will start the esssion with an ice breaker that involves the students to talk…" at bounding box center [852, 310] width 807 height 36
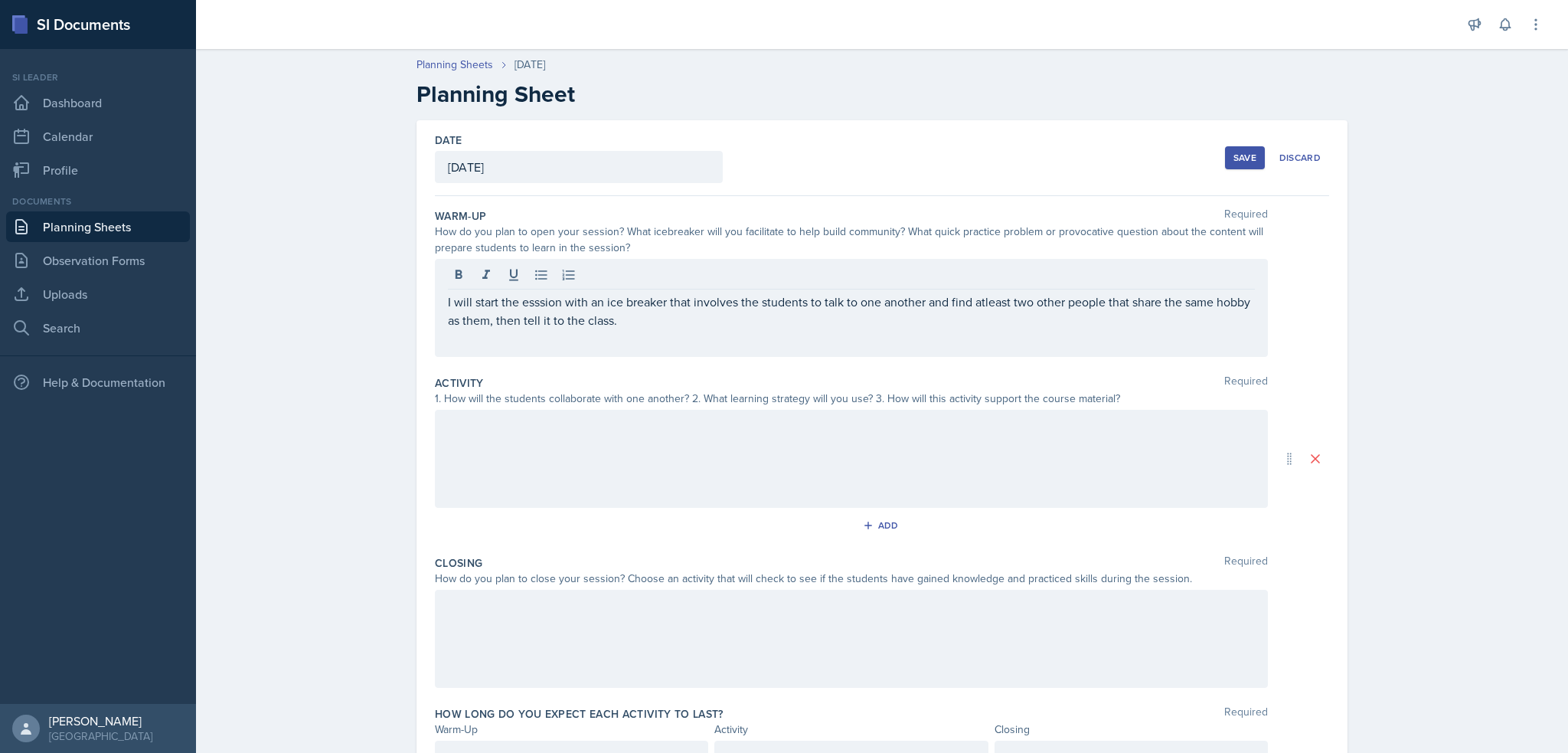
click at [640, 329] on div "I will start the esssion with an ice breaker that involves the students to talk…" at bounding box center [851, 308] width 833 height 98
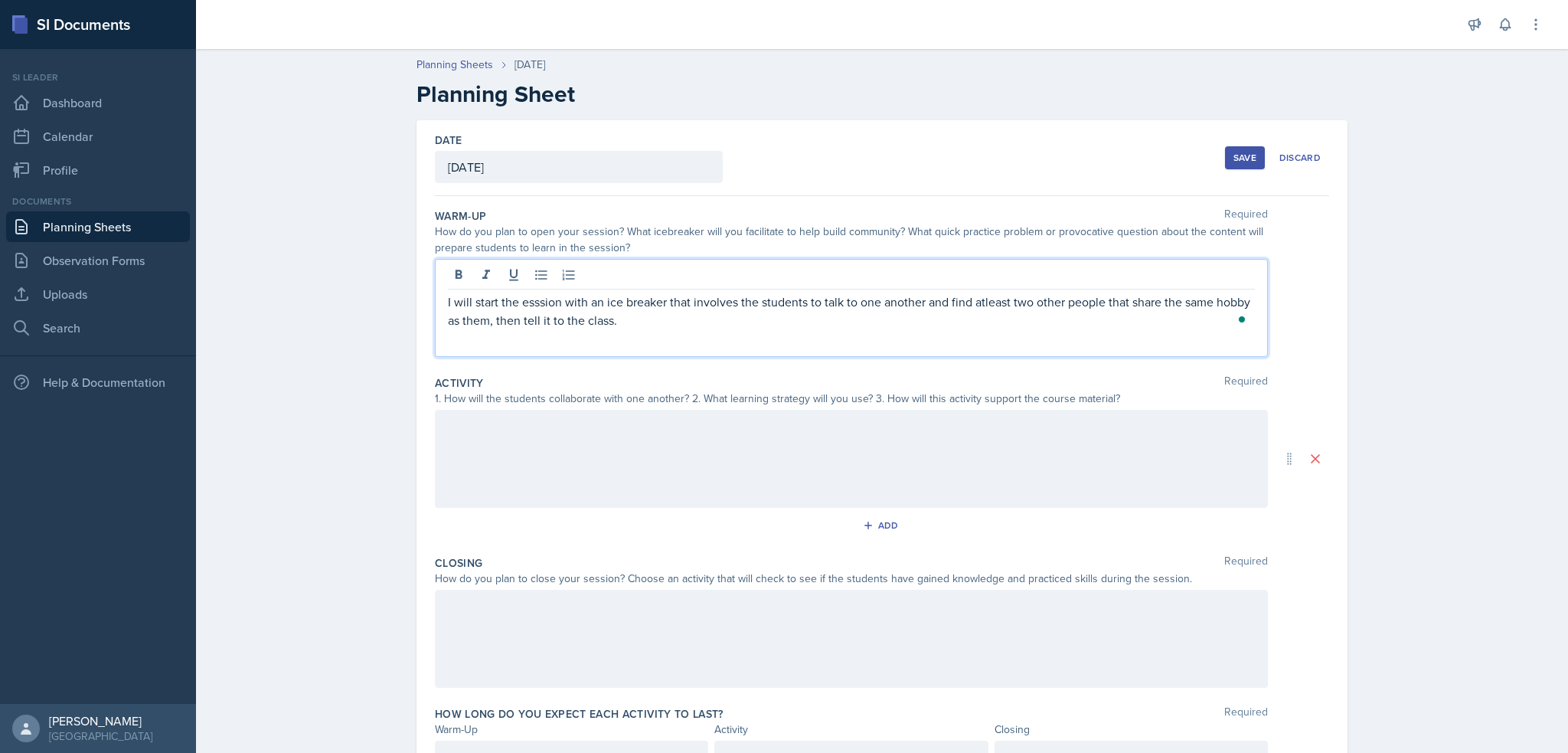
click at [517, 296] on p "I will start the esssion with an ice breaker that involves the students to talk…" at bounding box center [852, 310] width 807 height 36
click at [517, 297] on p "I will start the esssion with an ice breaker that involves the students to talk…" at bounding box center [852, 310] width 807 height 36
click at [981, 302] on p "I will start the session with an ice breaker that involves the students to talk…" at bounding box center [852, 310] width 807 height 36
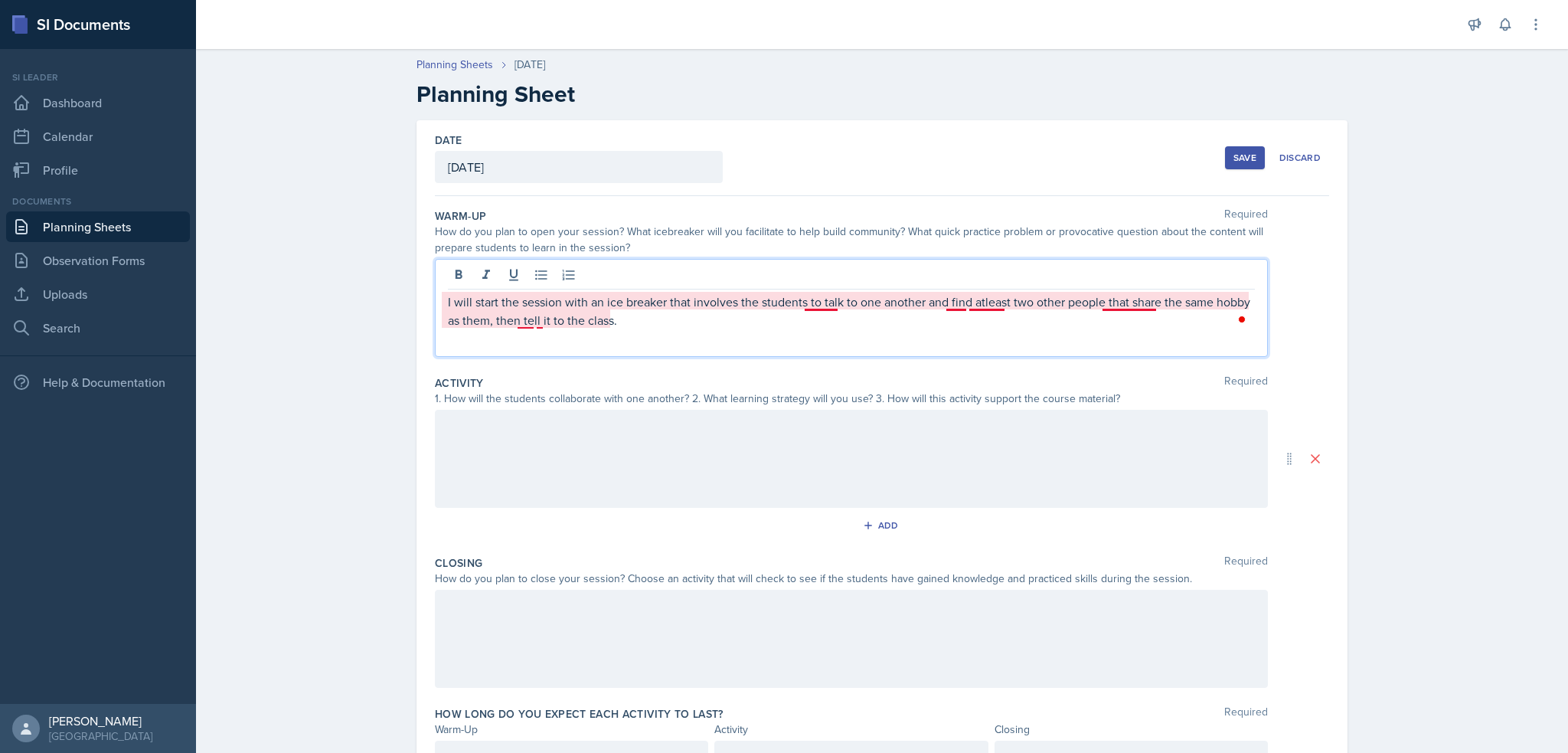
click at [984, 300] on p "I will start the session with an ice breaker that involves the students to talk…" at bounding box center [852, 310] width 807 height 36
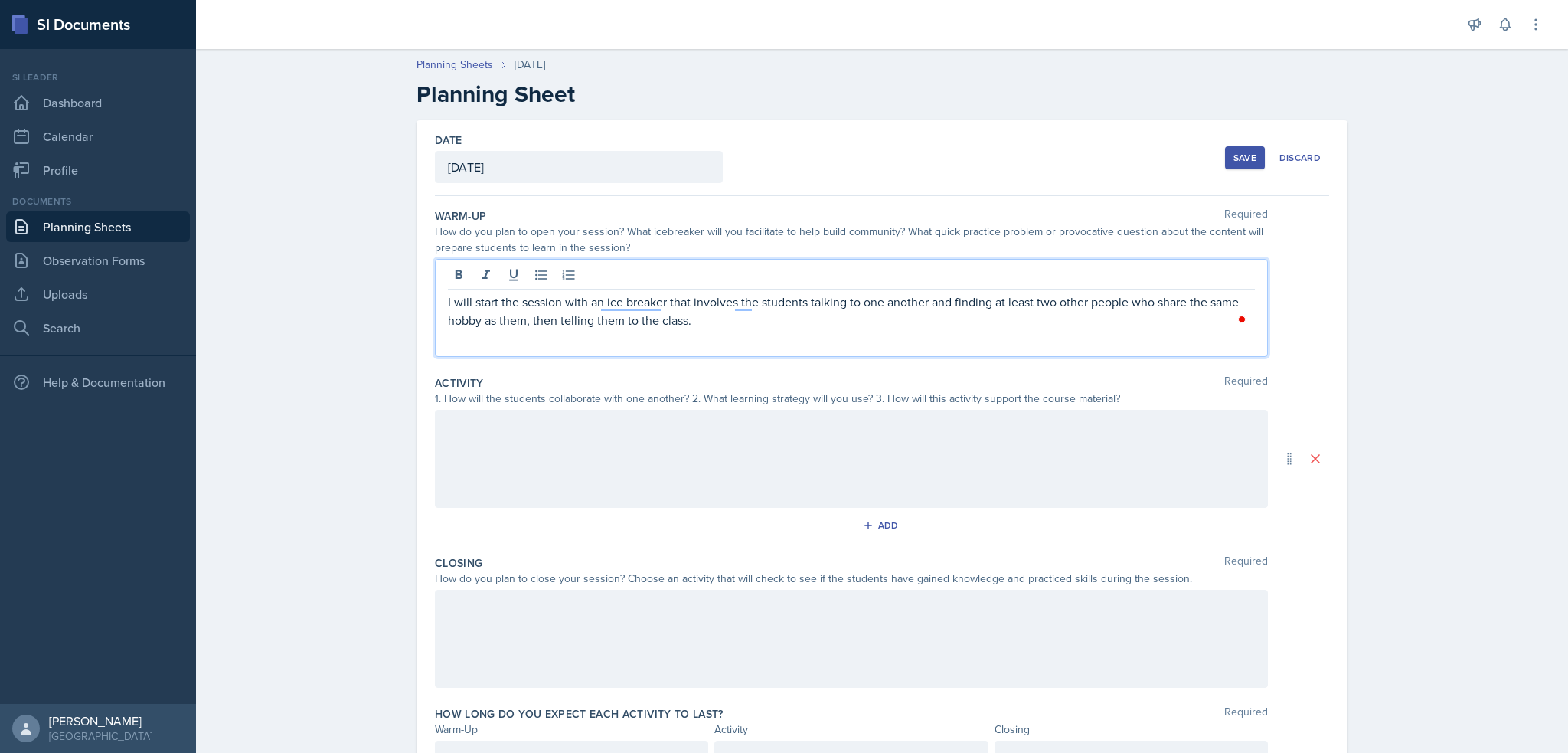
click at [690, 333] on div "I will start the session with an ice breaker that involves the students talking…" at bounding box center [851, 308] width 833 height 98
click at [589, 319] on p "I will start the session with an ice breaker that involves the students talking…" at bounding box center [852, 310] width 807 height 36
click at [670, 316] on p "I will start the session with an ice breaker that involves the students talking…" at bounding box center [852, 310] width 807 height 36
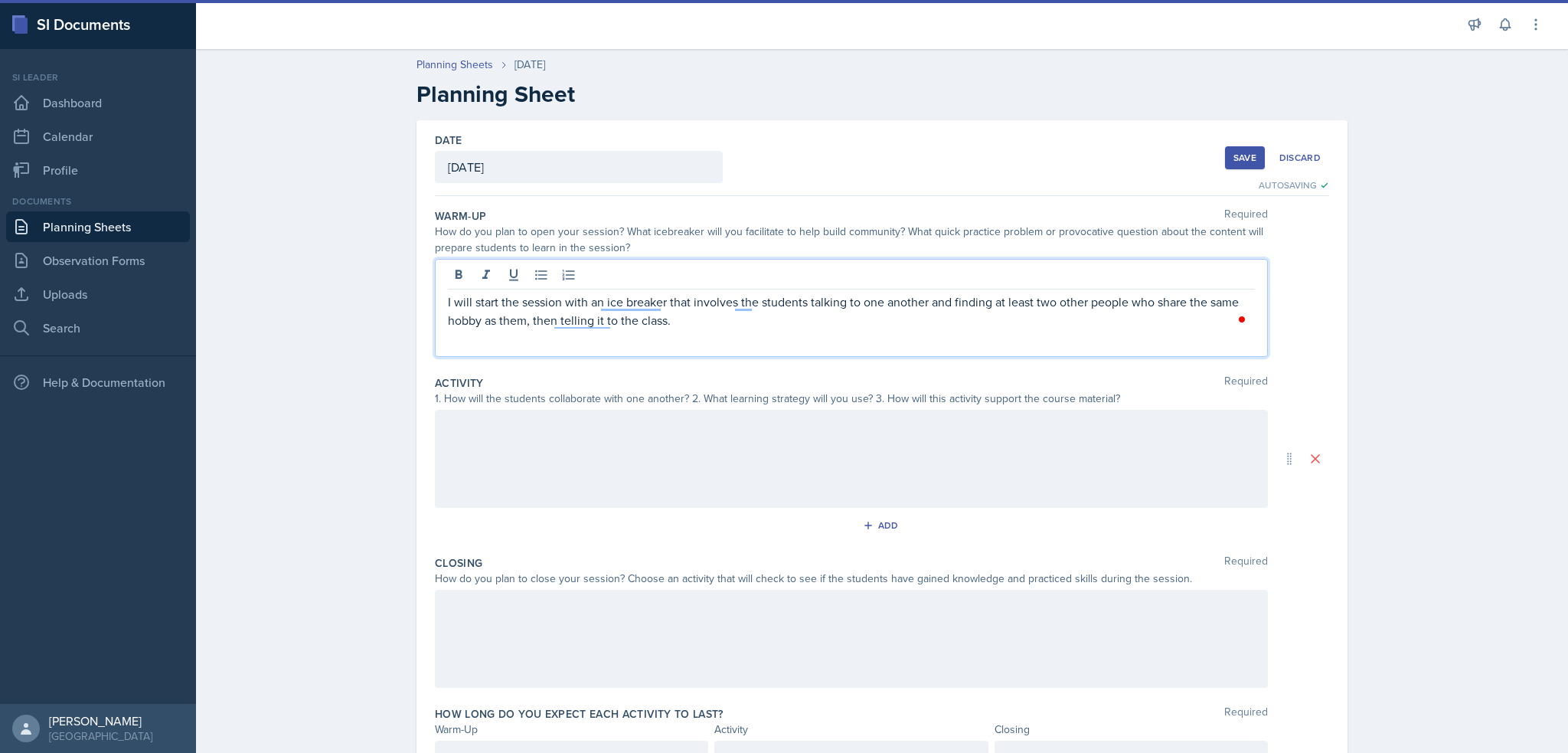
click at [699, 325] on p "I will start the session with an ice breaker that involves the students talking…" at bounding box center [852, 310] width 807 height 36
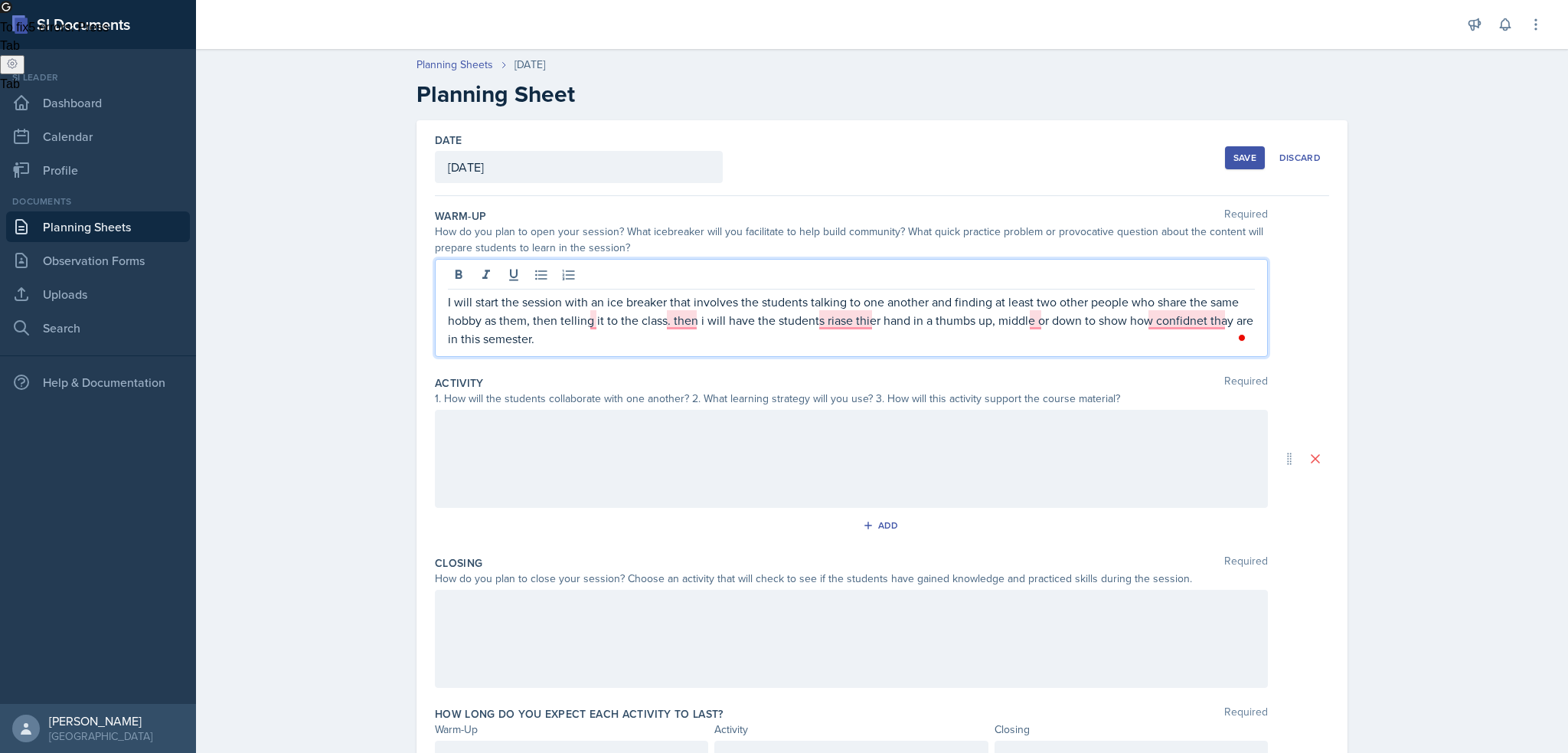
click at [588, 316] on p "I will start the session with an ice breaker that involves the students talking…" at bounding box center [852, 320] width 807 height 55
click at [679, 324] on p "I will start the session with an ice breaker that involves the students talking…" at bounding box center [852, 320] width 807 height 55
click at [764, 463] on div at bounding box center [851, 459] width 833 height 98
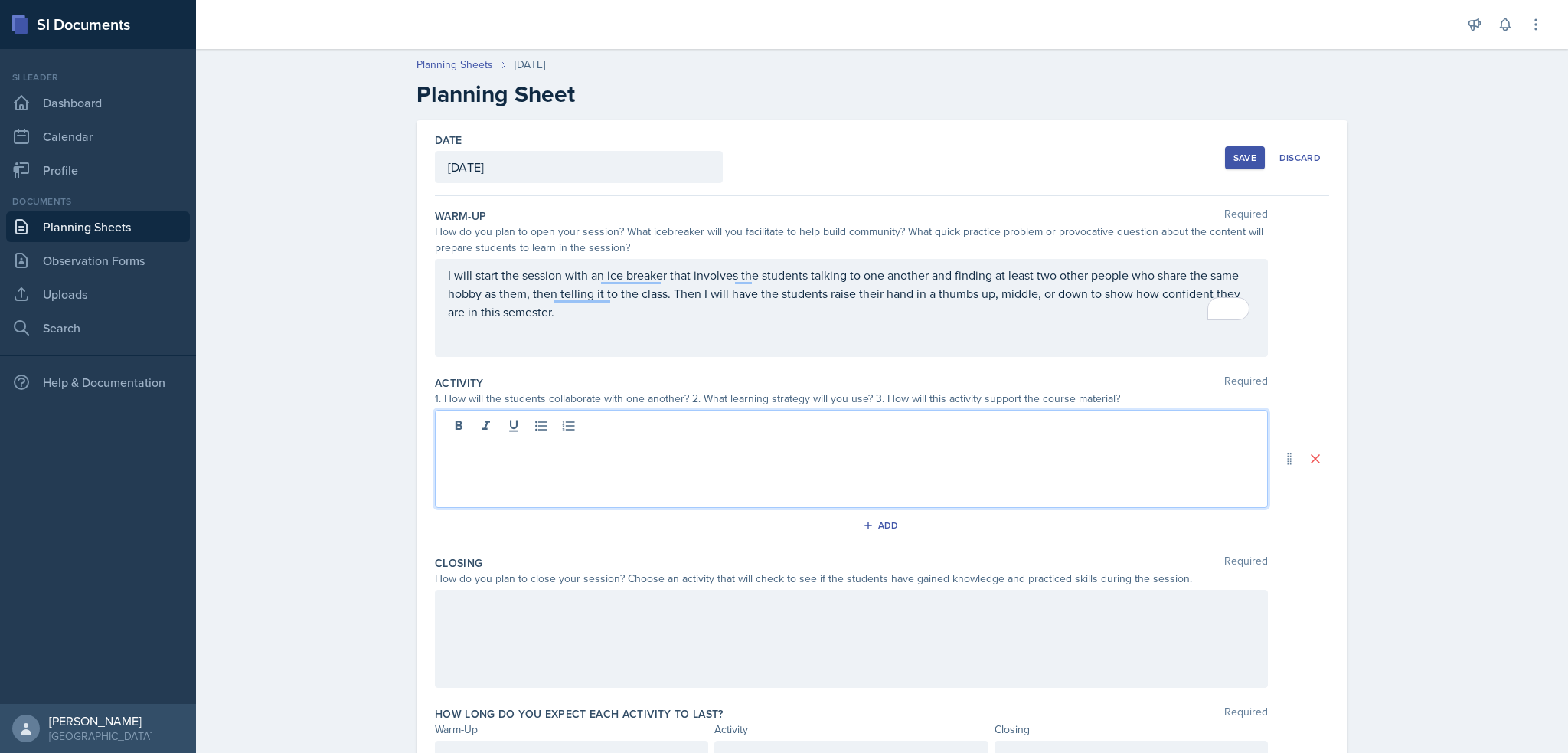
click at [524, 479] on div at bounding box center [851, 459] width 833 height 98
click at [754, 310] on p "I will start the session with an ice breaker that involves the students talking…" at bounding box center [852, 293] width 807 height 55
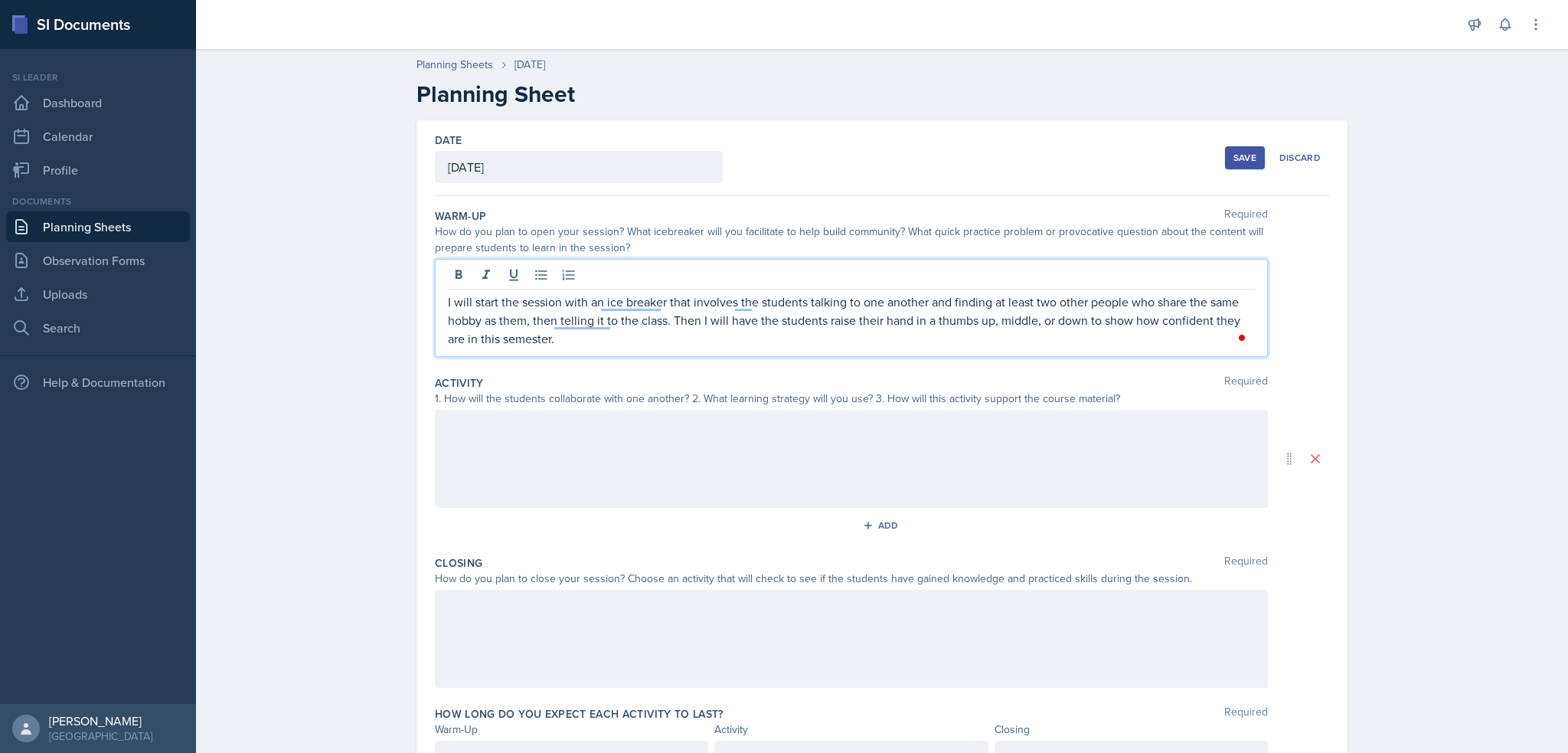
click at [535, 340] on p "I will start the session with an ice breaker that involves the students talking…" at bounding box center [852, 320] width 807 height 55
click at [523, 340] on p "I will start the session with an ice breaker that involves the students talking…" at bounding box center [852, 320] width 807 height 55
click at [512, 354] on div "their algebra" at bounding box center [512, 364] width 74 height 25
click at [962, 316] on p "I will start the session with an ice breaker that involves the students talking…" at bounding box center [852, 320] width 807 height 55
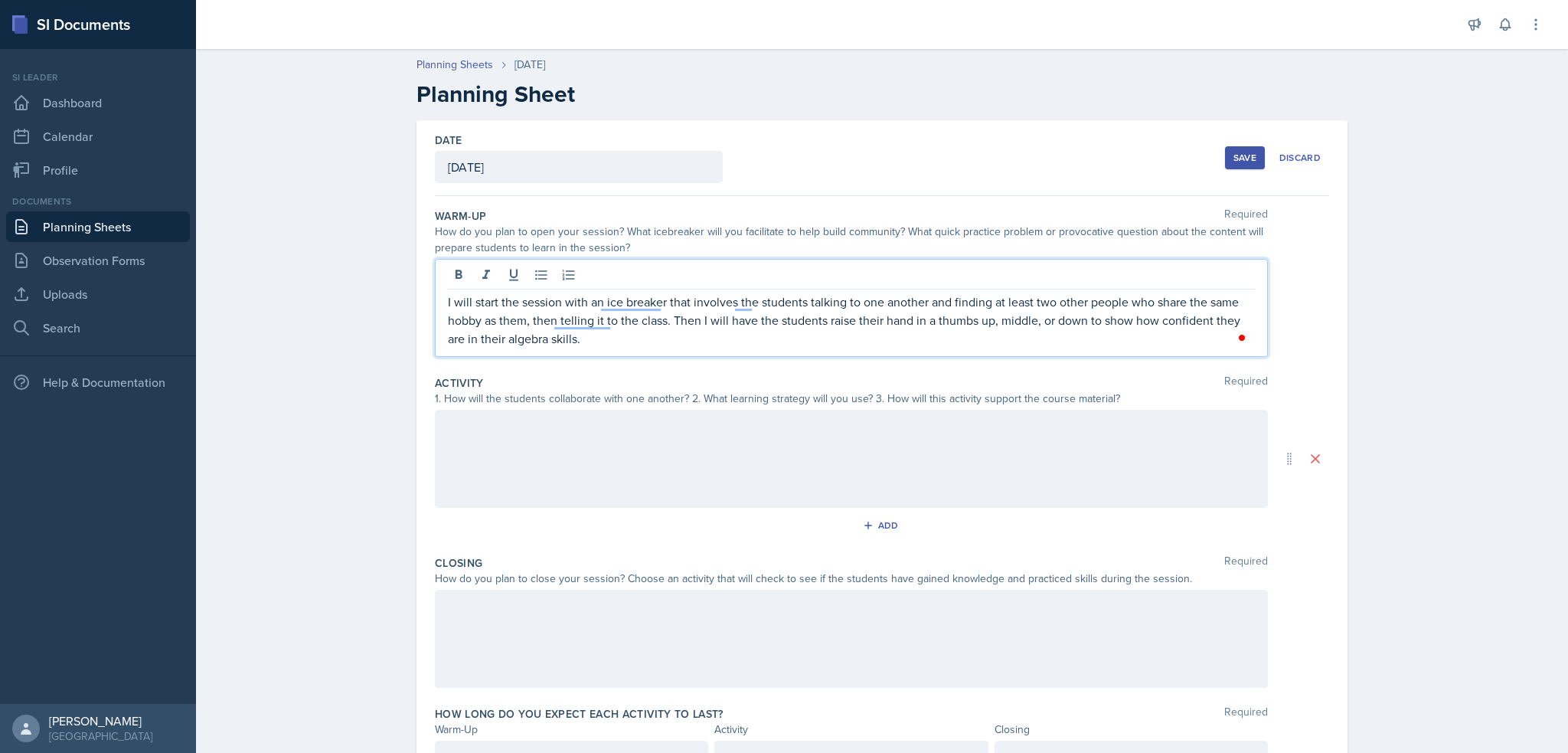
click at [610, 421] on div at bounding box center [851, 459] width 833 height 98
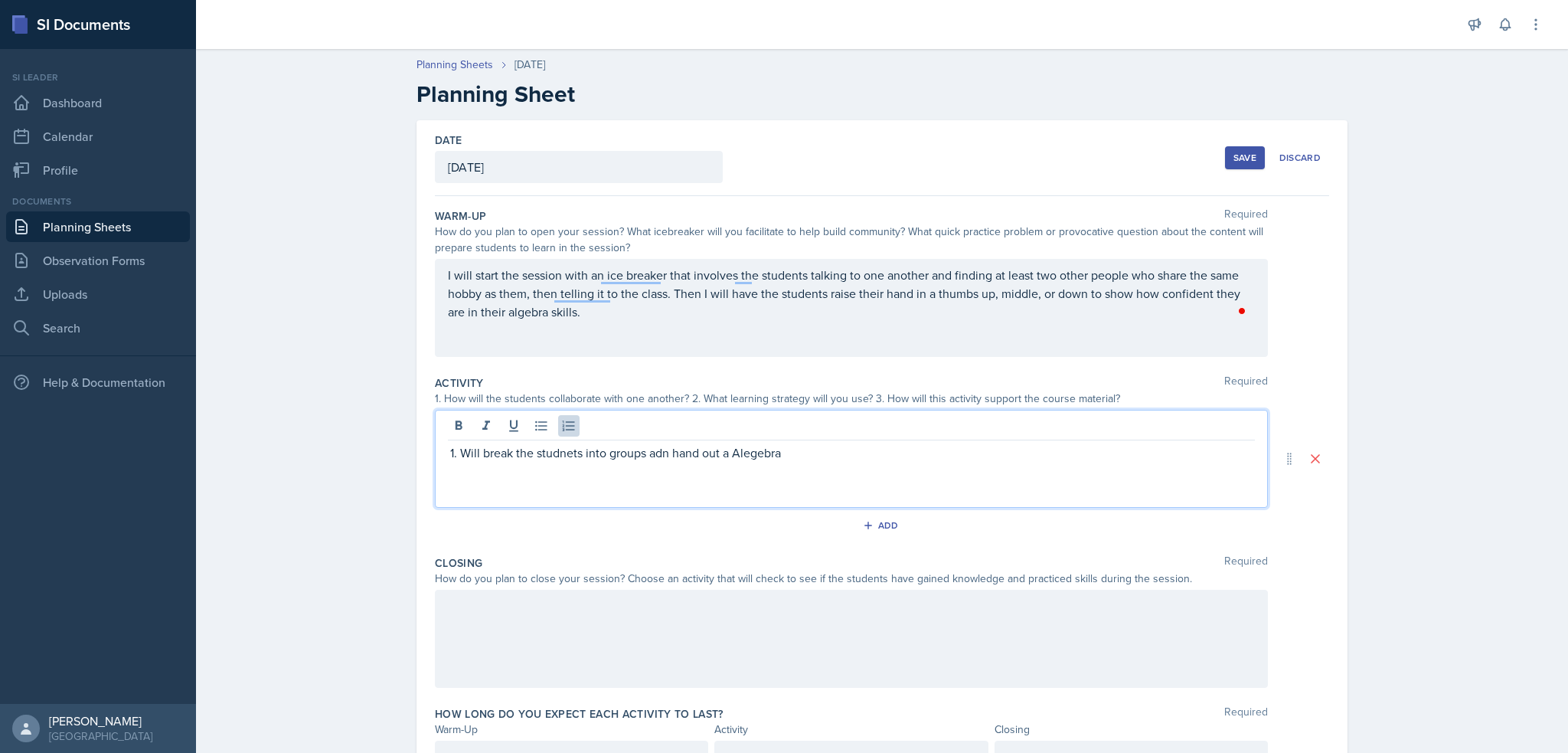
click at [755, 449] on p "Will break the studnets into groups adn hand out a Alegebra" at bounding box center [858, 453] width 795 height 19
click at [781, 454] on p "Will break the studnets into groups adn hand out a Alegebra" at bounding box center [858, 453] width 795 height 19
click at [837, 445] on p "Will break the studnets into groups adn hand out a Factoring maz wokrsheet" at bounding box center [858, 453] width 795 height 19
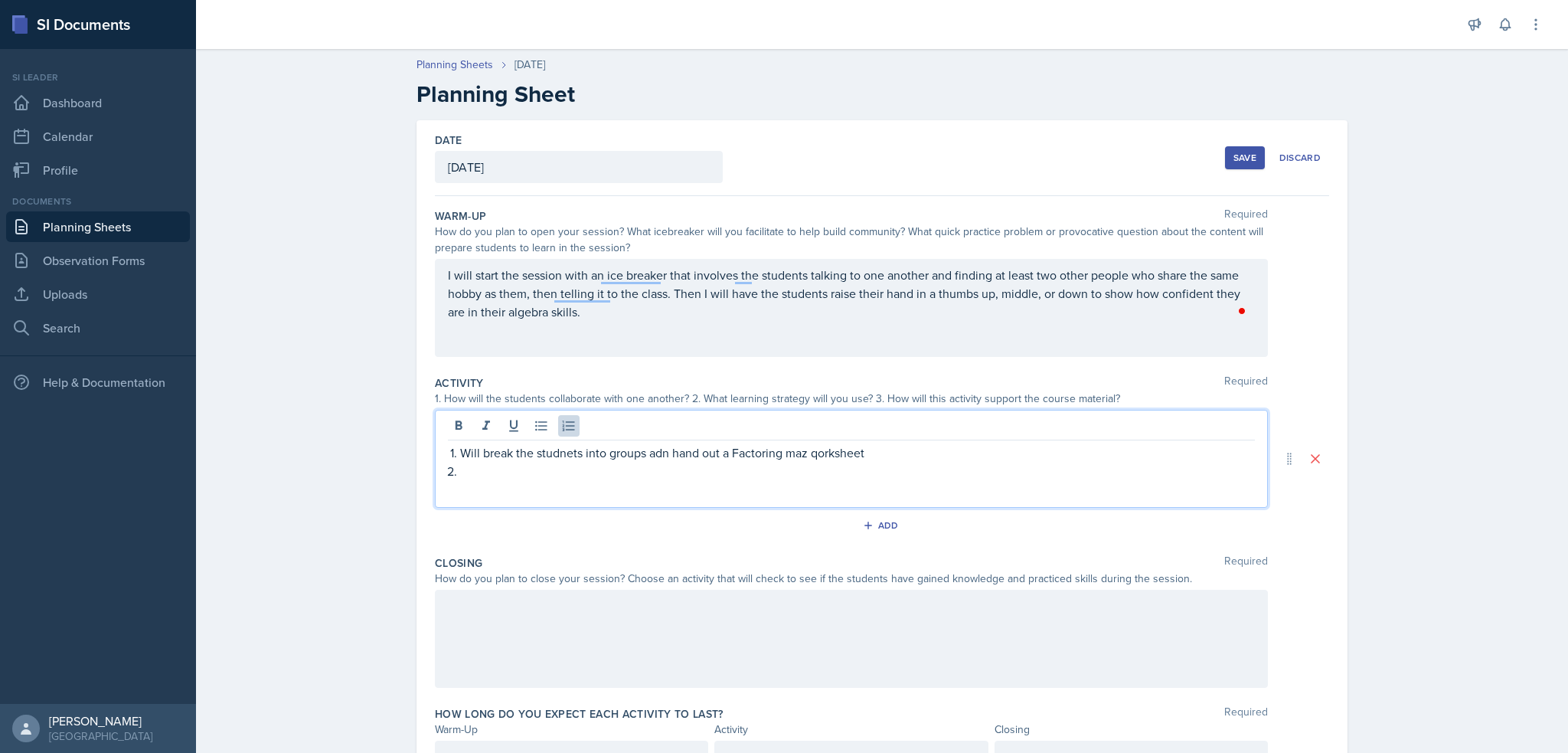
click at [814, 456] on p "Will break the studnets into groups adn hand out a Factoring maz qorksheet" at bounding box center [858, 453] width 795 height 19
click at [892, 469] on p at bounding box center [858, 470] width 795 height 19
click at [484, 469] on p at bounding box center [858, 470] width 795 height 19
click at [953, 475] on p "students will then work inpairs to complete a common mistakes worksheet then wi…" at bounding box center [858, 470] width 795 height 19
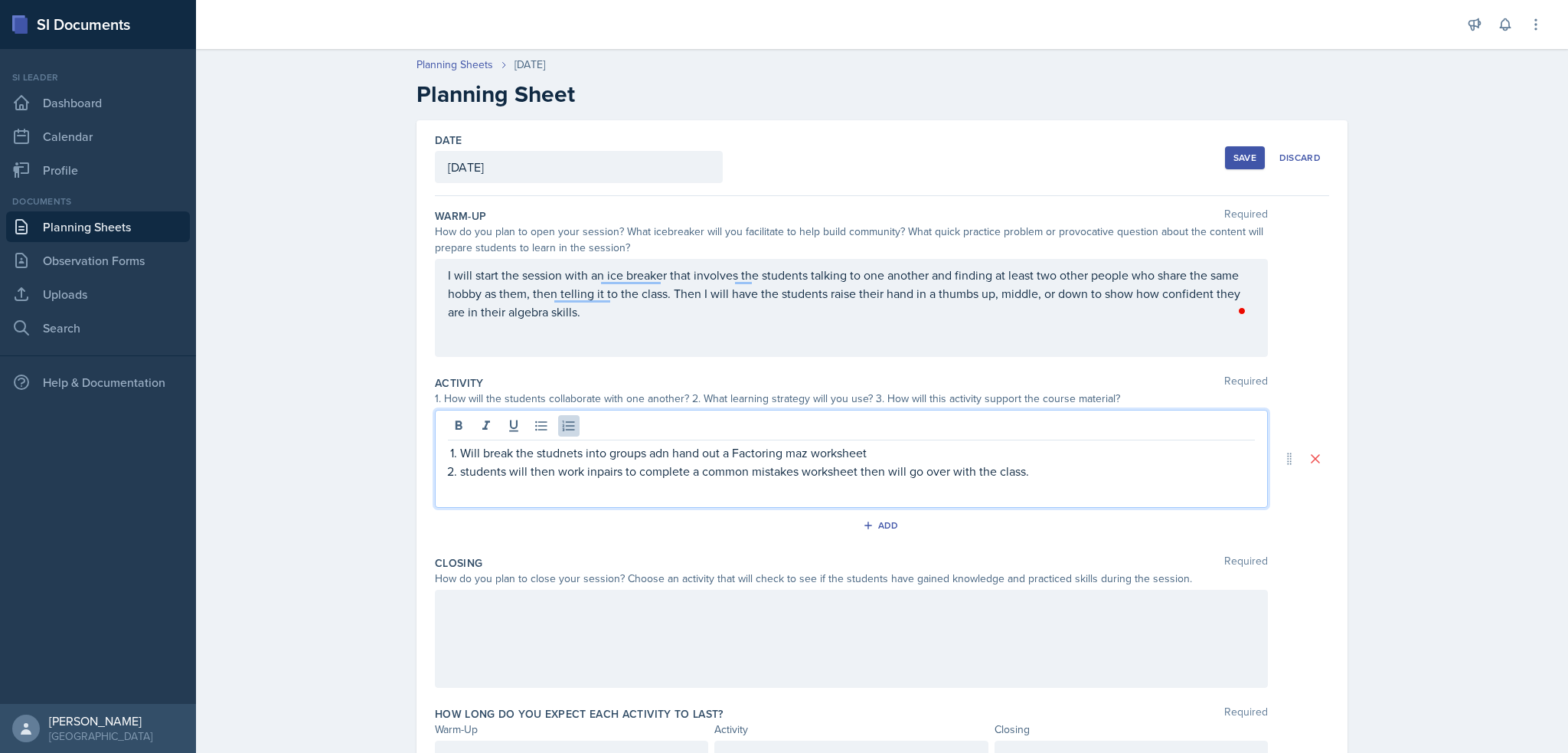
click at [461, 469] on p "students will then work inpairs to complete a common mistakes worksheet then wi…" at bounding box center [858, 470] width 795 height 19
click at [561, 451] on p "Will break the studnets into groups adn hand out a Factoring maz worksheet" at bounding box center [858, 453] width 795 height 19
click at [655, 451] on p "Will break the students into groups adn hand out a Factoring maz worksheet" at bounding box center [858, 453] width 795 height 19
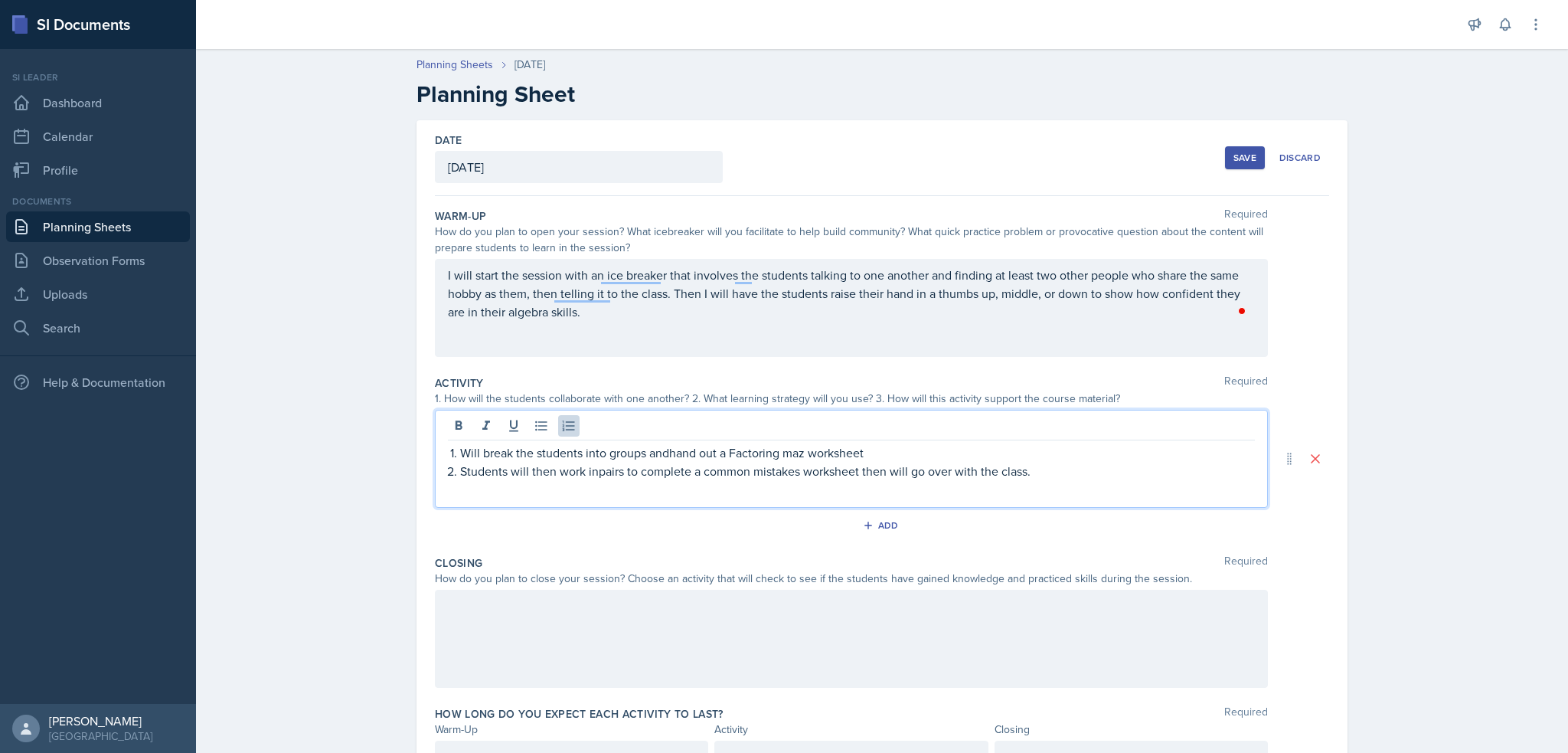
click at [802, 452] on p "Will break the students into groups andhand out a Factoring maz worksheet" at bounding box center [858, 453] width 795 height 19
click at [660, 450] on p "Will break the students into groups andhand out a Factoring maze worksheet" at bounding box center [858, 453] width 795 height 19
click at [668, 451] on p "Will break the students into groups andhand out a Factoring maze worksheet" at bounding box center [858, 453] width 795 height 19
drag, startPoint x: 710, startPoint y: 453, endPoint x: 644, endPoint y: 457, distance: 66.1
click at [644, 457] on p "Will break the students into groups andhand out a Factoring maze worksheet" at bounding box center [858, 453] width 795 height 19
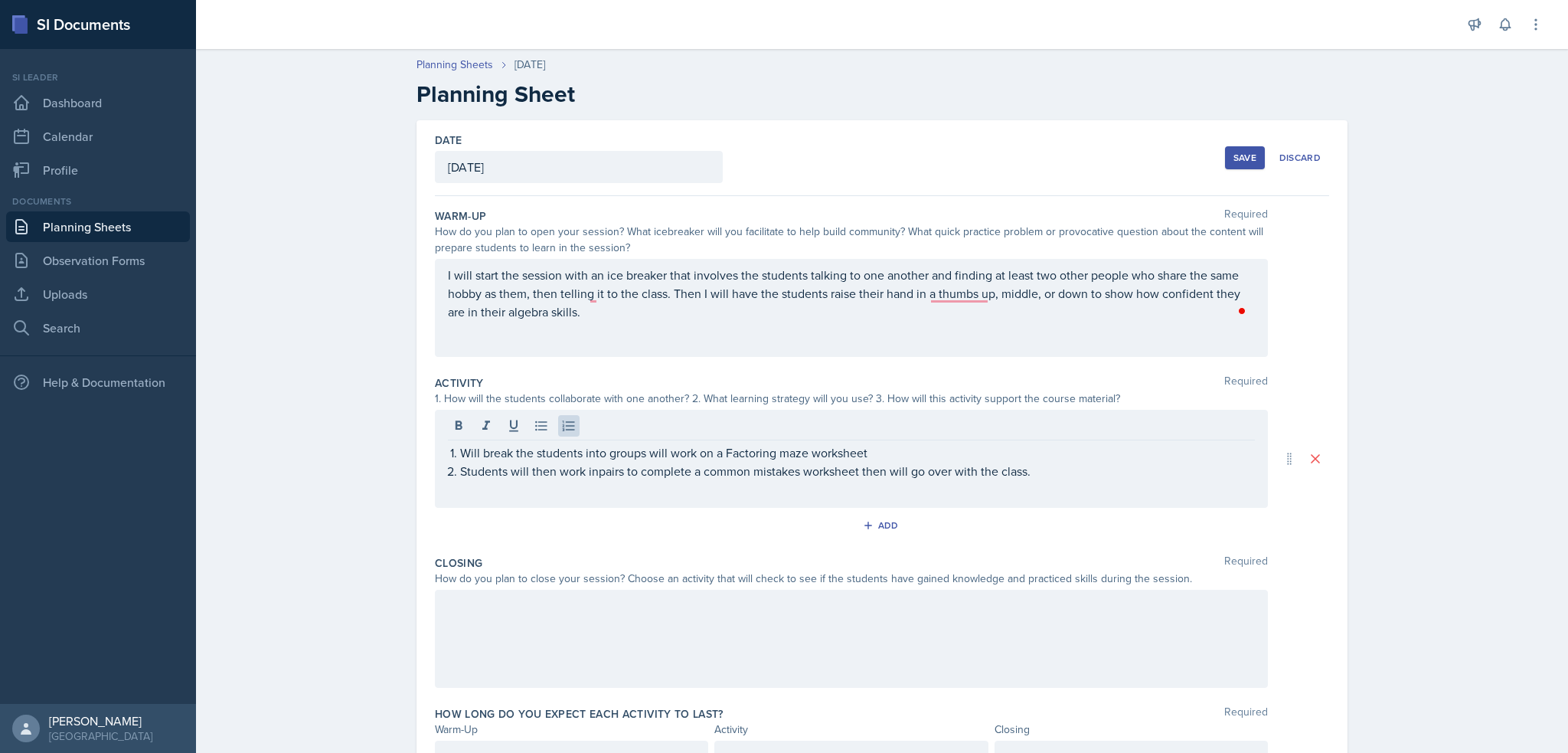
click at [595, 650] on div at bounding box center [851, 638] width 833 height 98
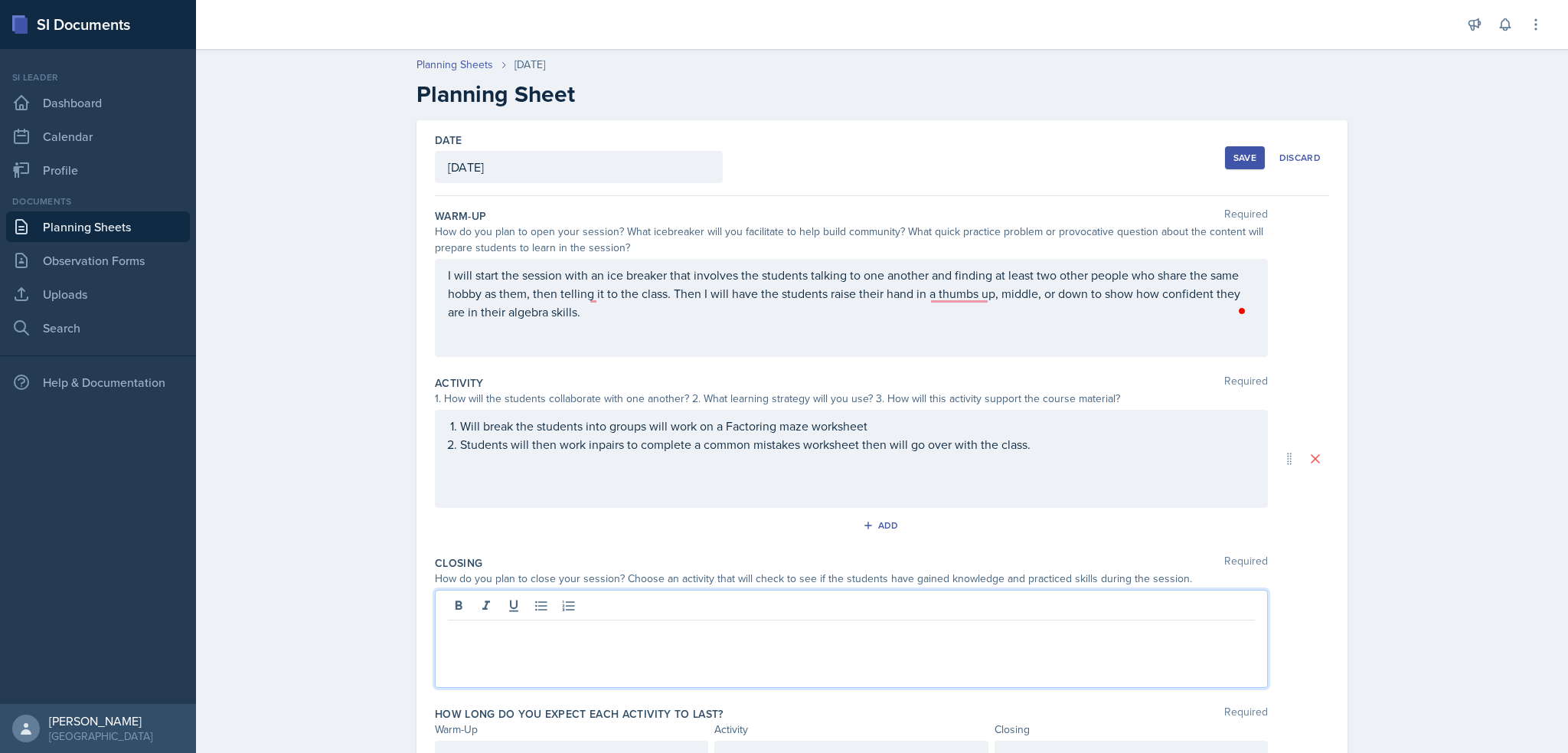
click at [517, 628] on p at bounding box center [852, 632] width 807 height 19
click at [490, 633] on p "Will write a few problems on the board for them to complete adn walk around to …" at bounding box center [852, 632] width 807 height 19
click at [588, 458] on div "Will break the students into groups will work on a Factoring maze worksheet Stu…" at bounding box center [851, 459] width 833 height 98
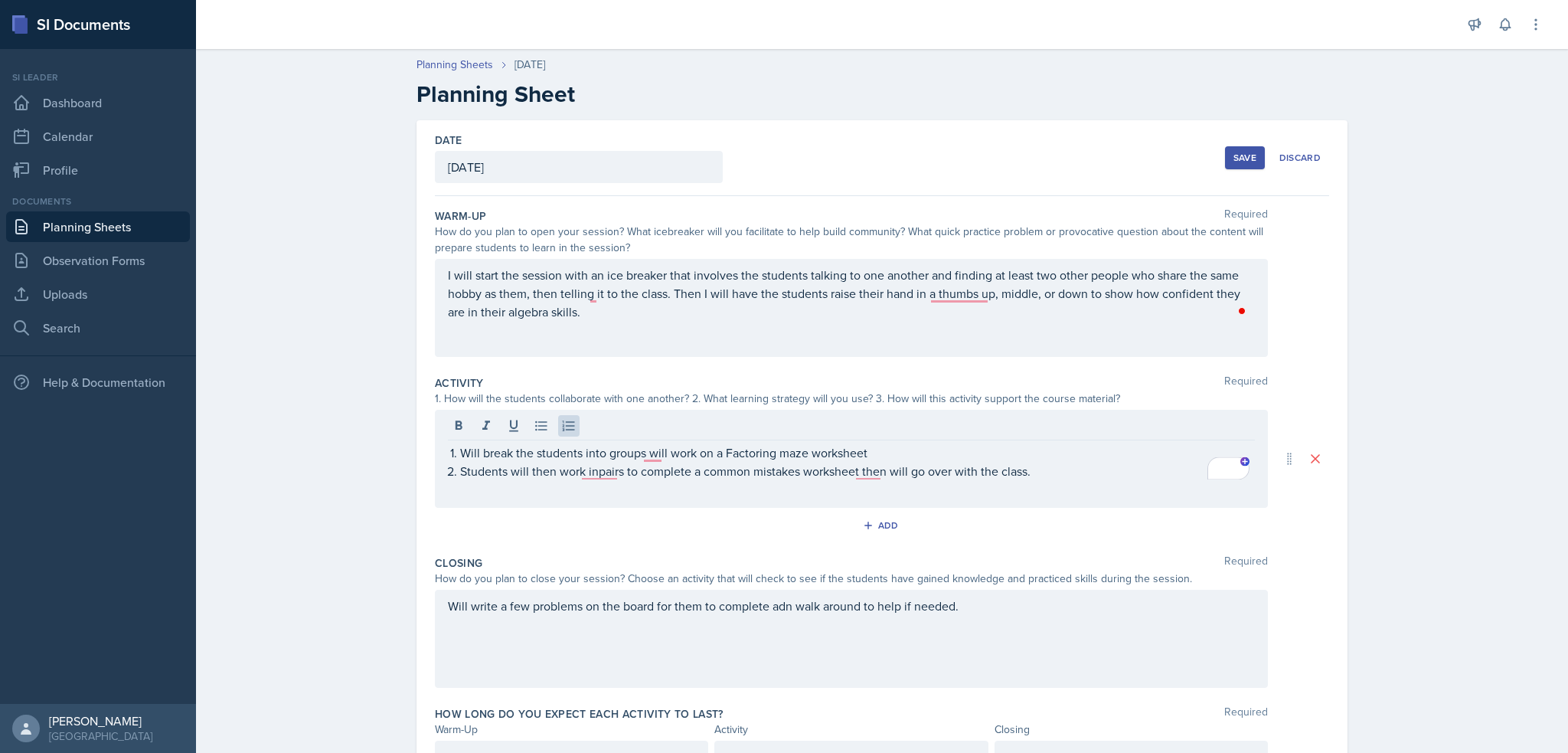
click at [578, 506] on div "Will break the students into groups will work on a Factoring maze worksheet Stu…" at bounding box center [851, 459] width 833 height 98
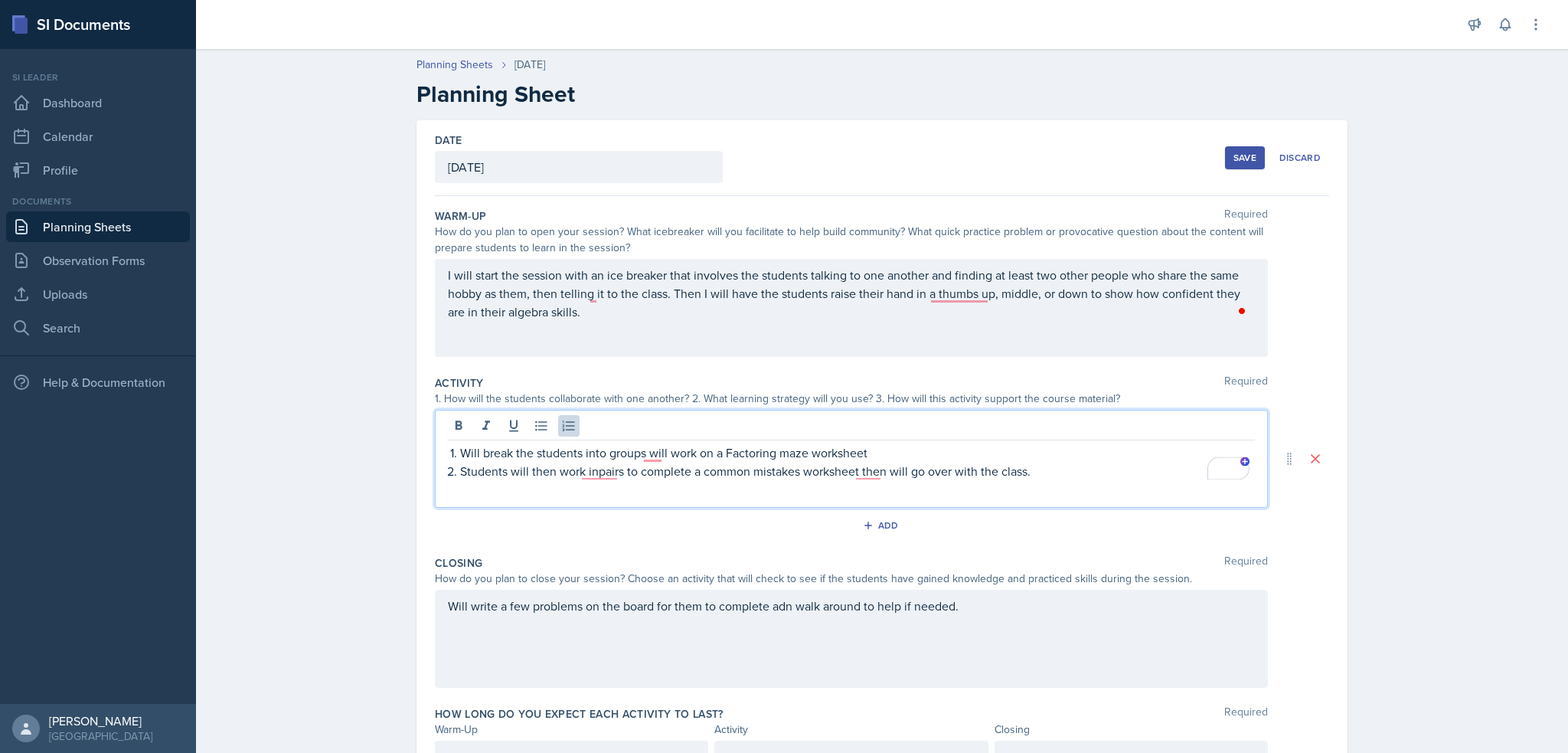
click at [599, 485] on div "Will break the students into groups will work on a Factoring maze worksheet Stu…" at bounding box center [851, 459] width 833 height 98
click at [599, 475] on p "Students will then work inpairs to complete a common mistakes worksheet then wi…" at bounding box center [858, 470] width 795 height 19
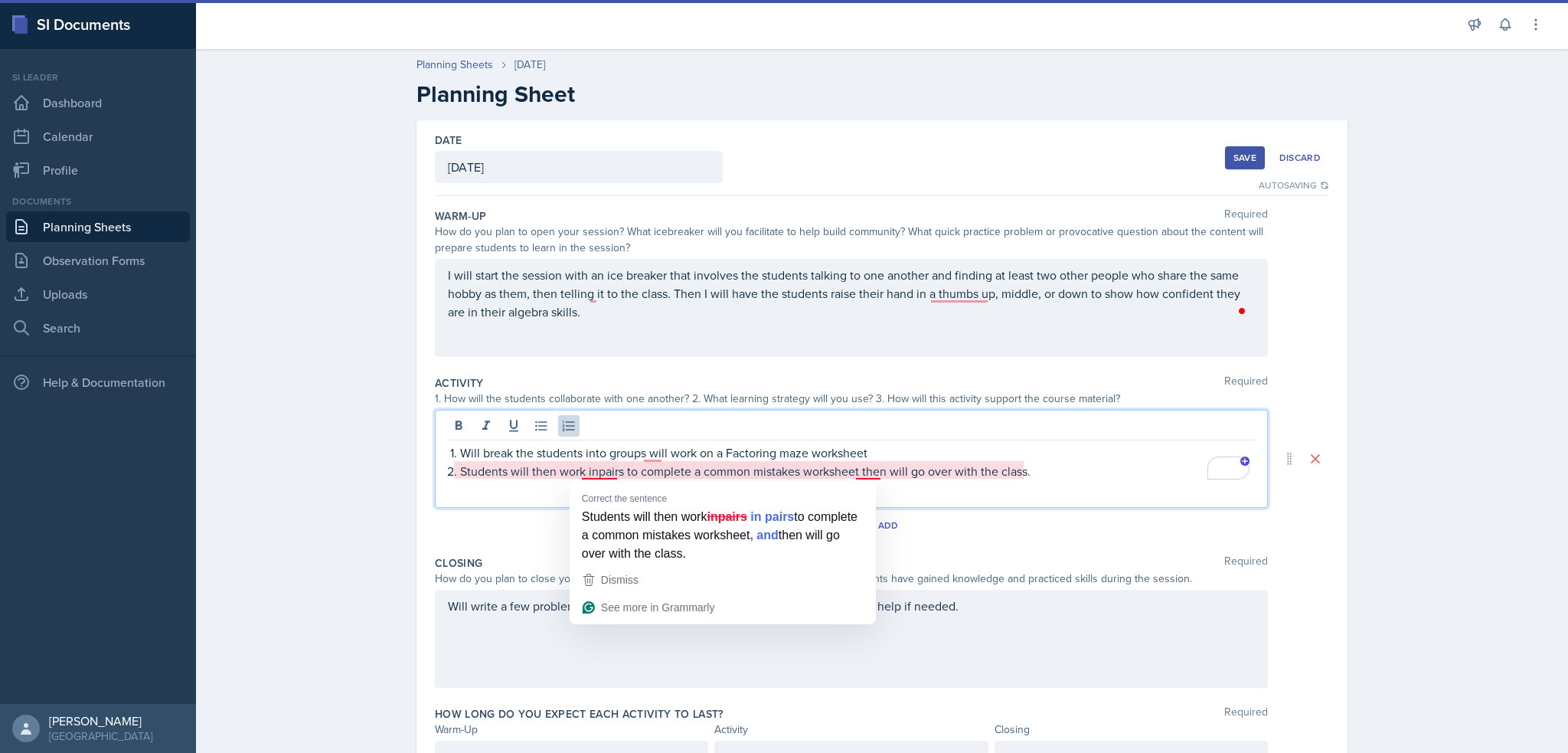
click at [588, 469] on p "Students will then work inpairs to complete a common mistakes worksheet then wi…" at bounding box center [858, 470] width 795 height 19
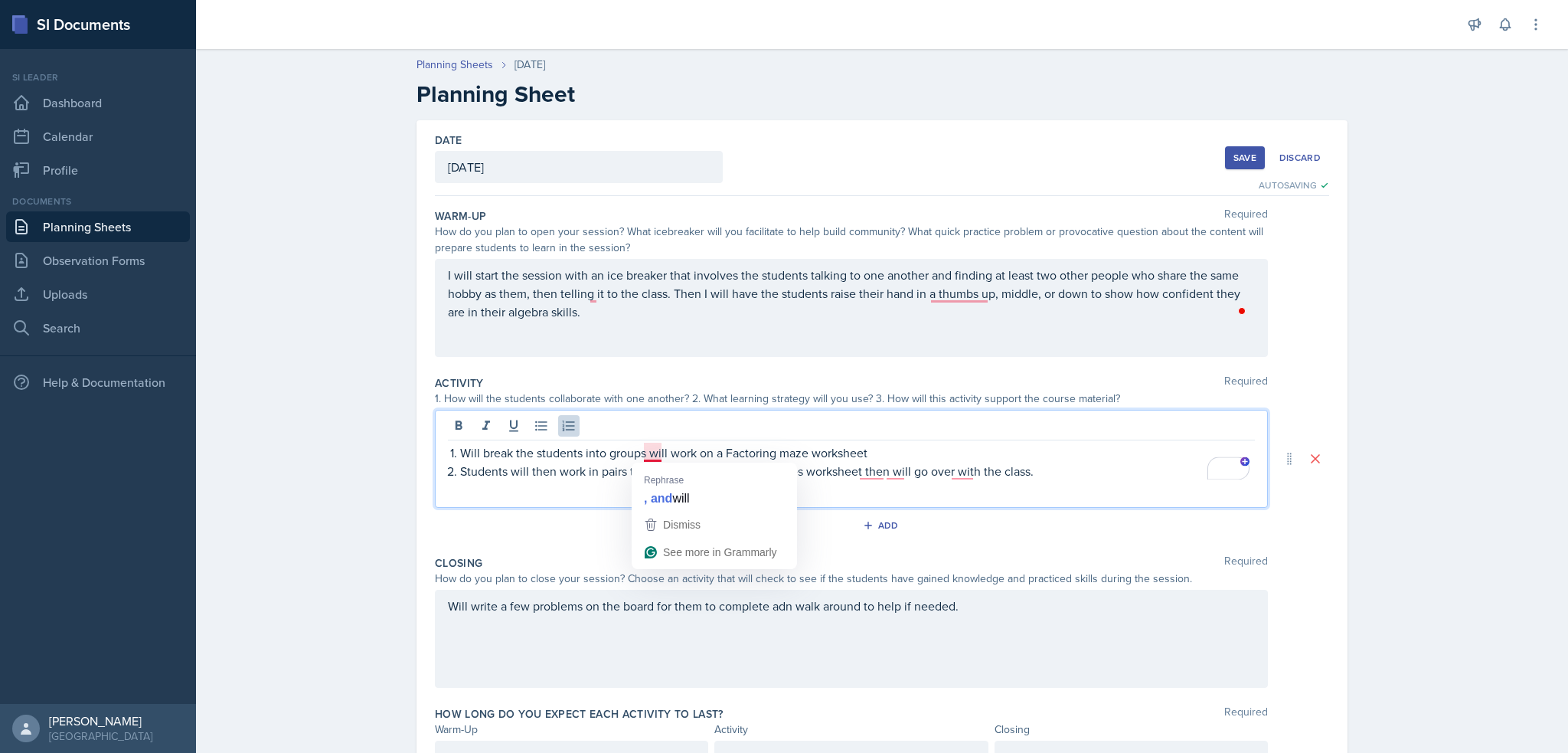
click at [652, 456] on p "Will break the students into groups will work on a Factoring maze worksheet" at bounding box center [858, 453] width 795 height 19
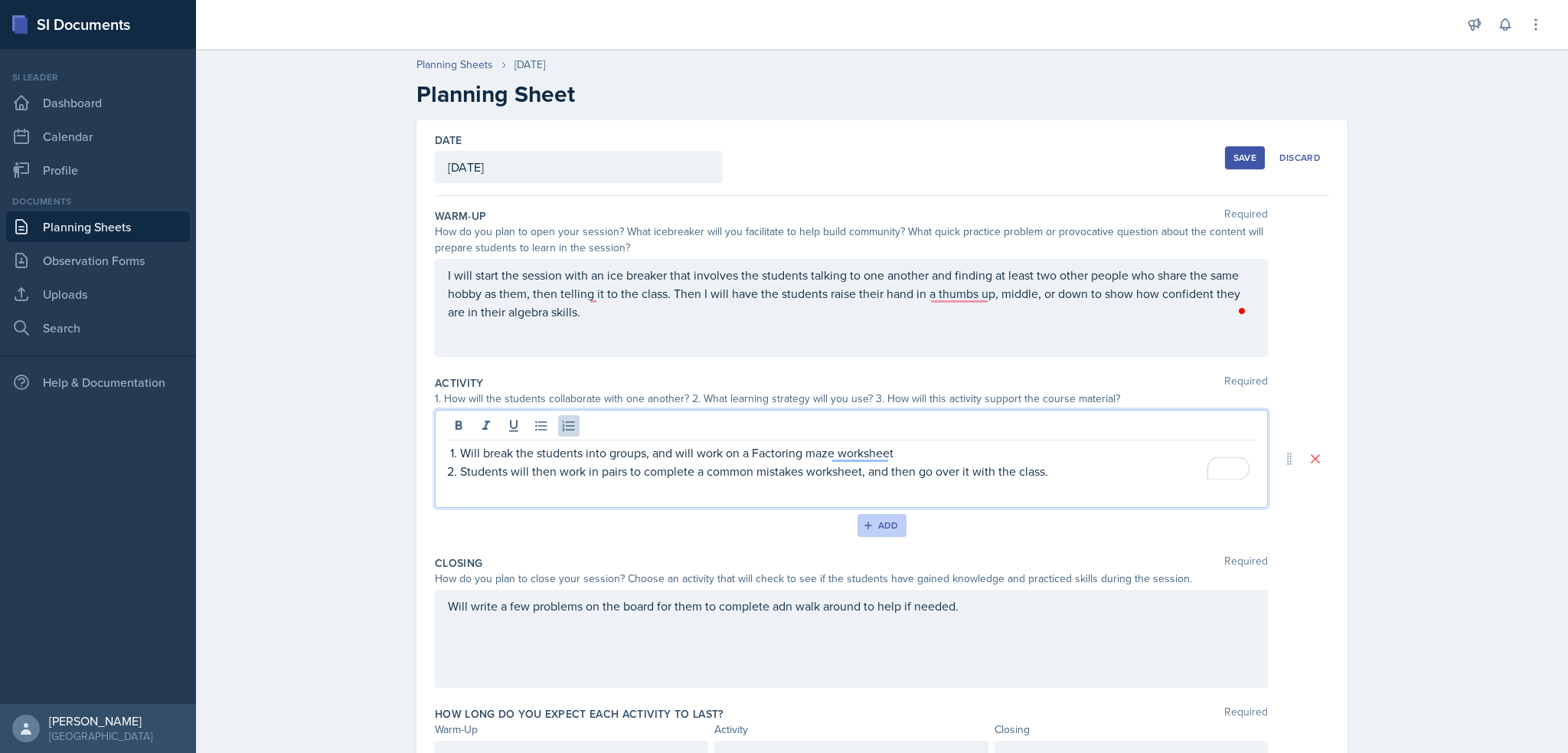
scroll to position [80, 0]
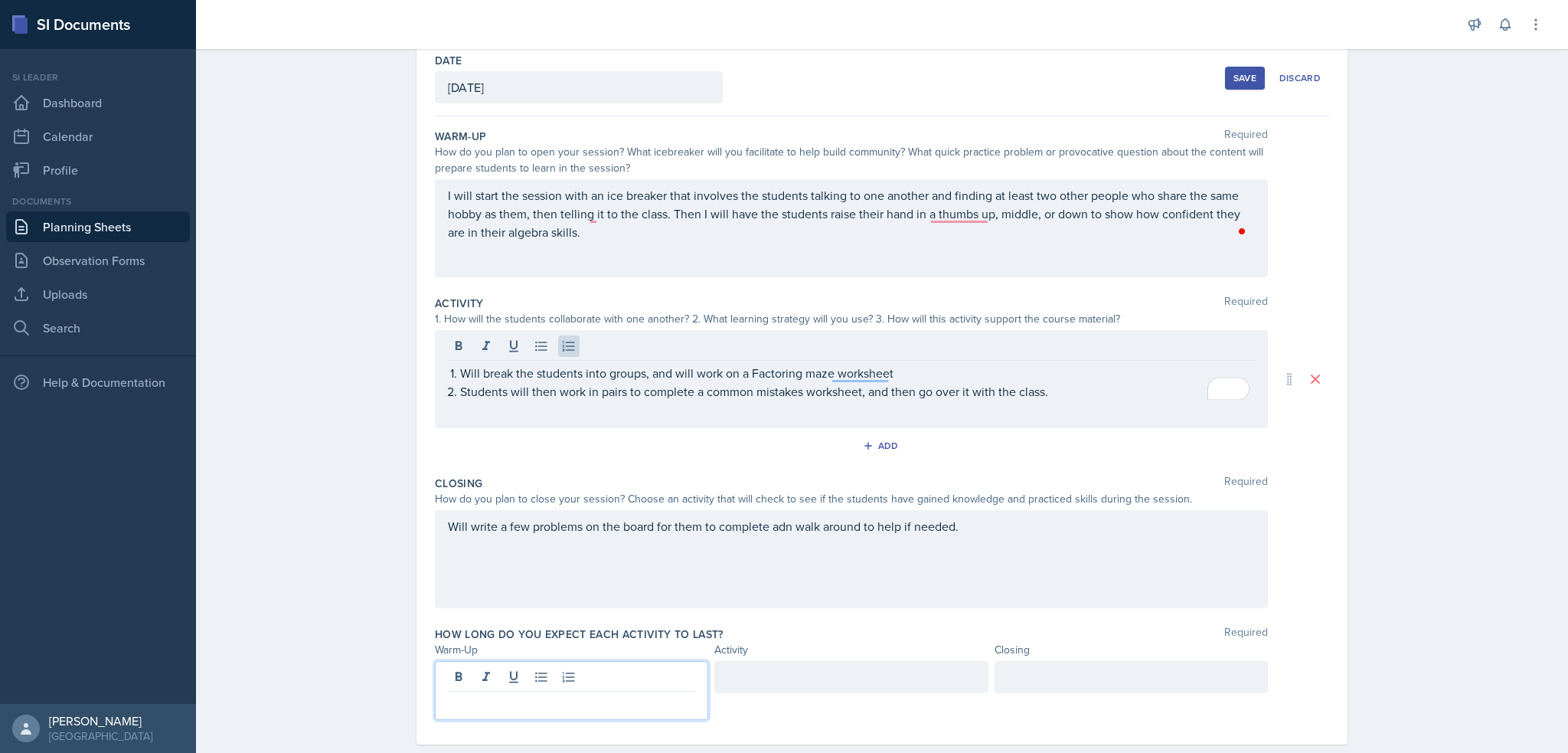
click at [595, 694] on p at bounding box center [572, 703] width 247 height 19
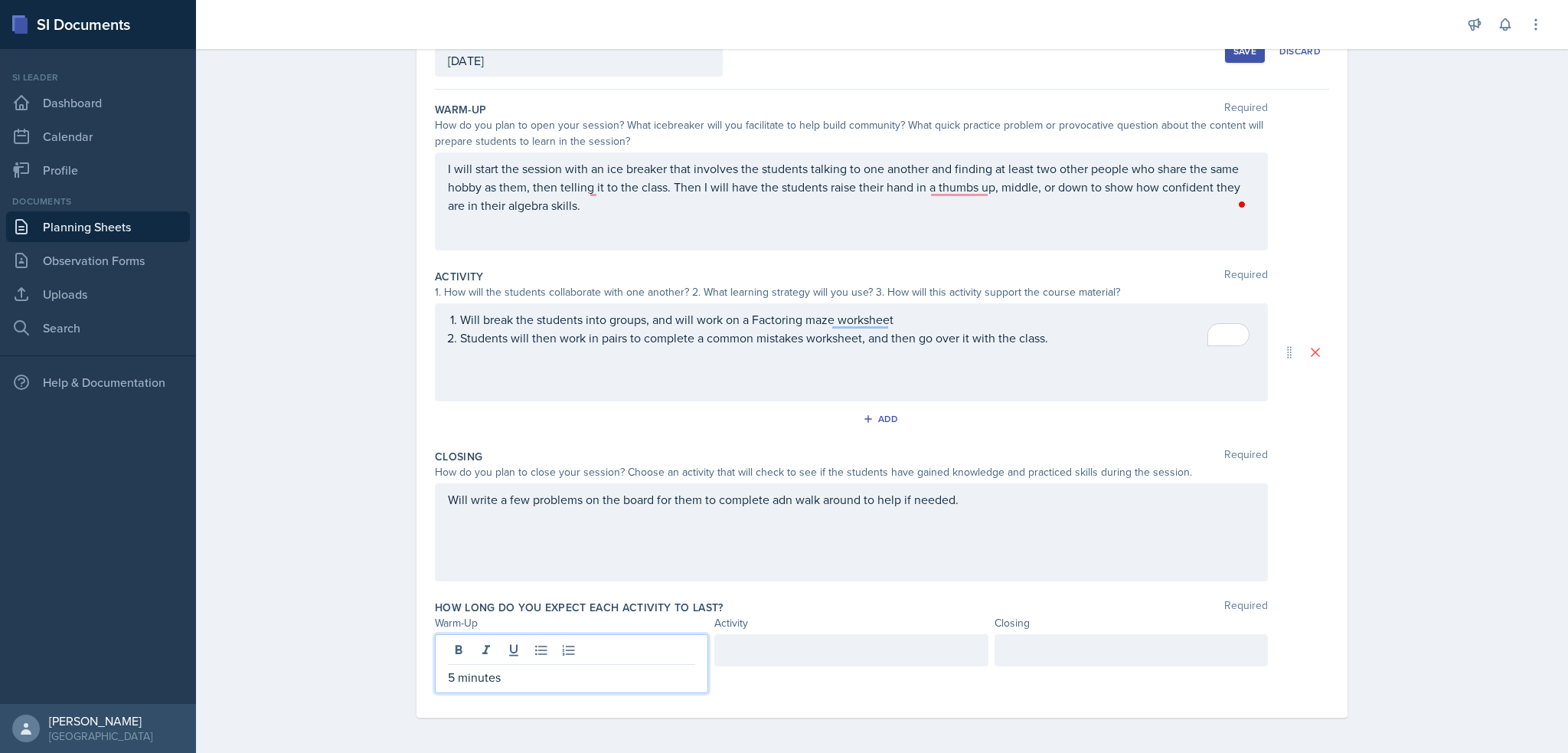
click at [772, 645] on div at bounding box center [852, 650] width 274 height 32
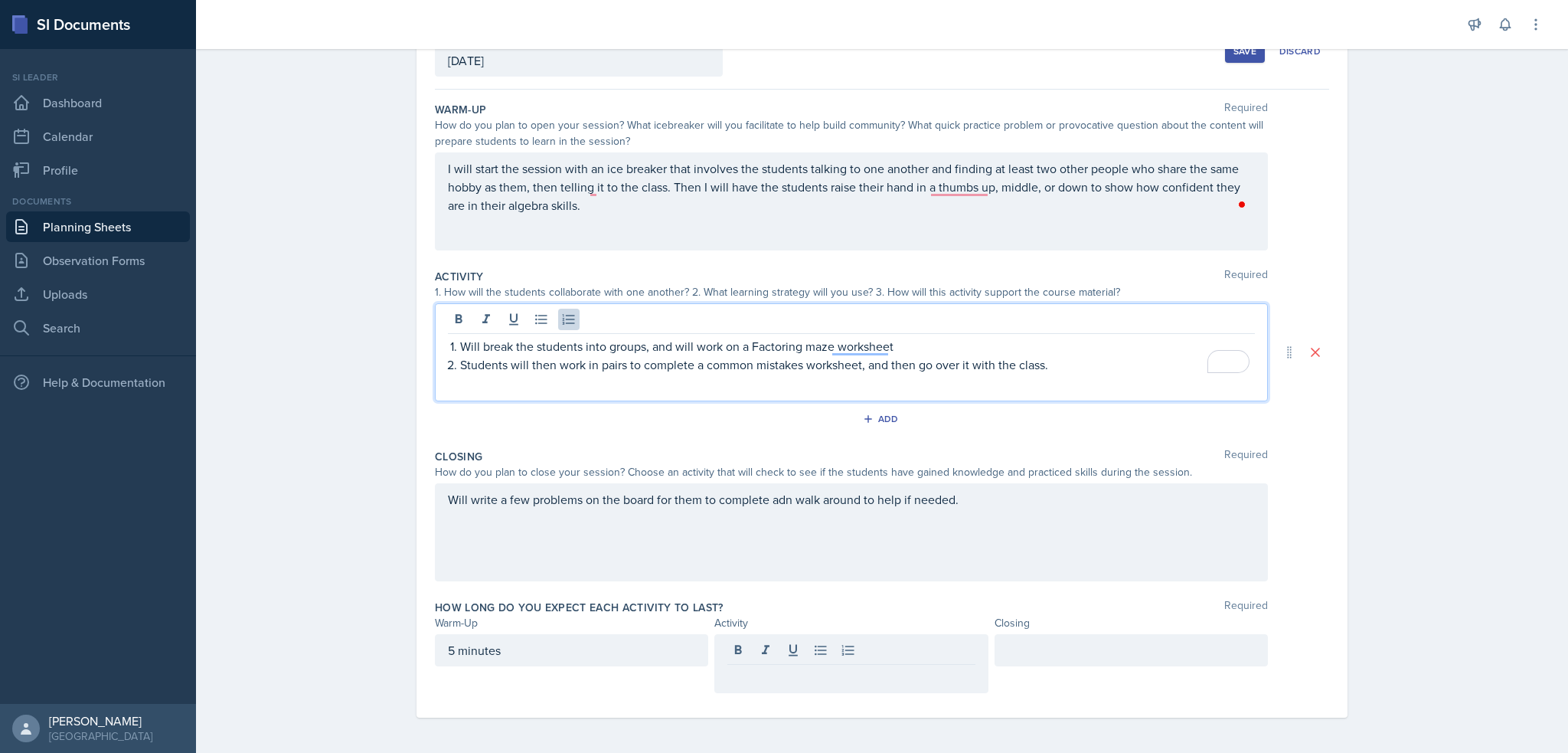
click at [1020, 334] on div "Will break the students into groups, and will work on a Factoring maze workshee…" at bounding box center [851, 352] width 833 height 98
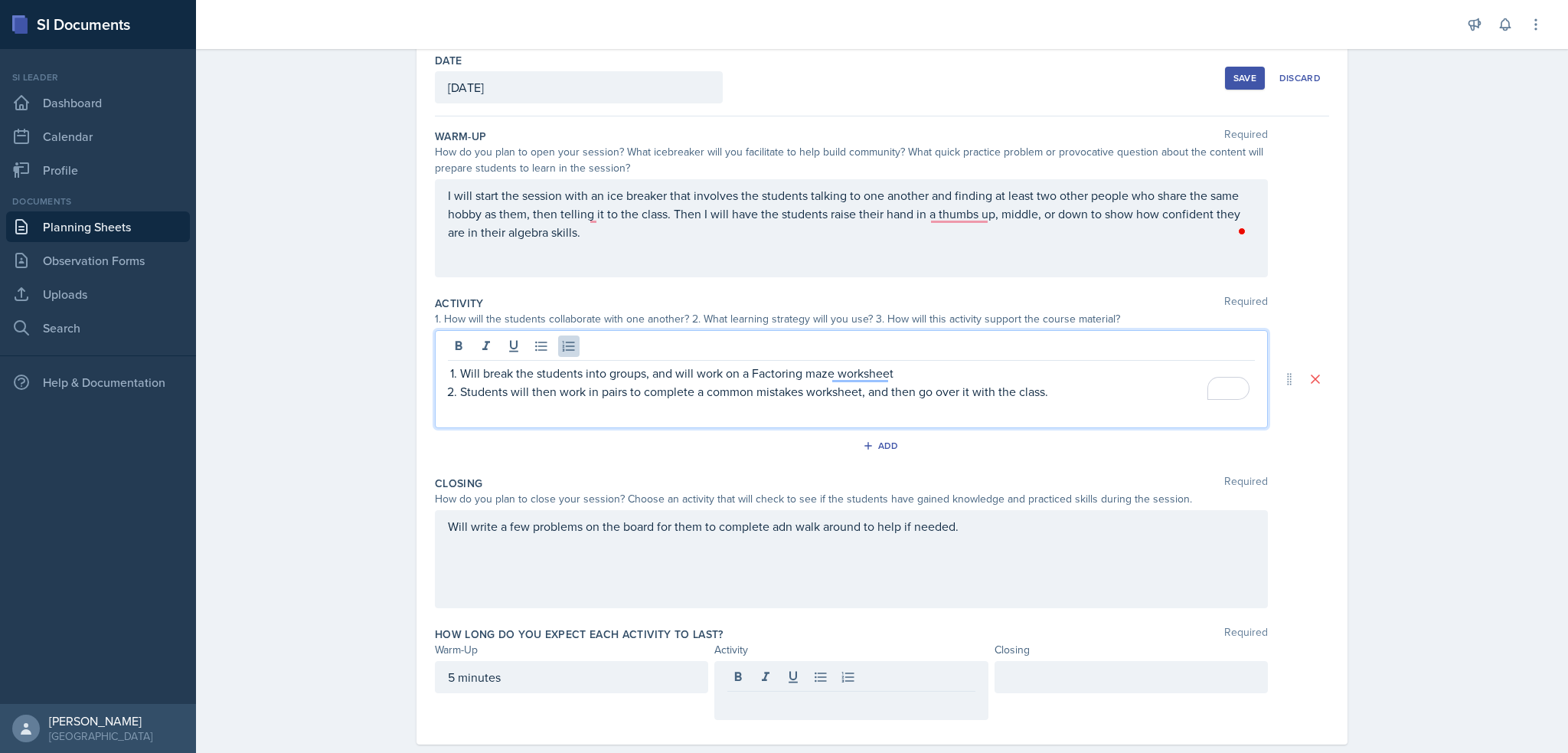
click at [1020, 335] on div at bounding box center [852, 348] width 807 height 25
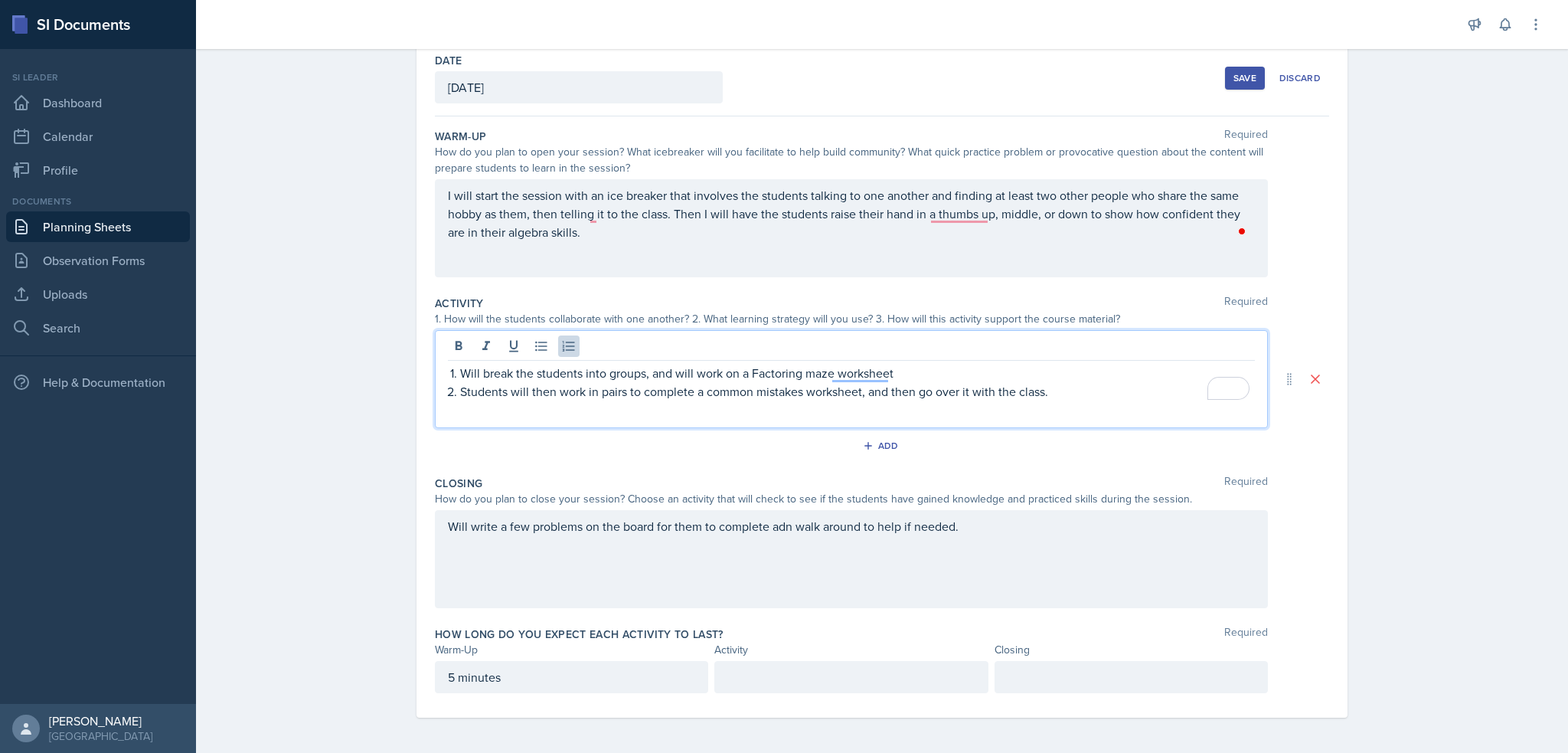
click at [1017, 383] on p "Students will then work in pairs to complete a common mistakes worksheet, and t…" at bounding box center [858, 391] width 795 height 19
click at [936, 685] on div at bounding box center [852, 677] width 274 height 32
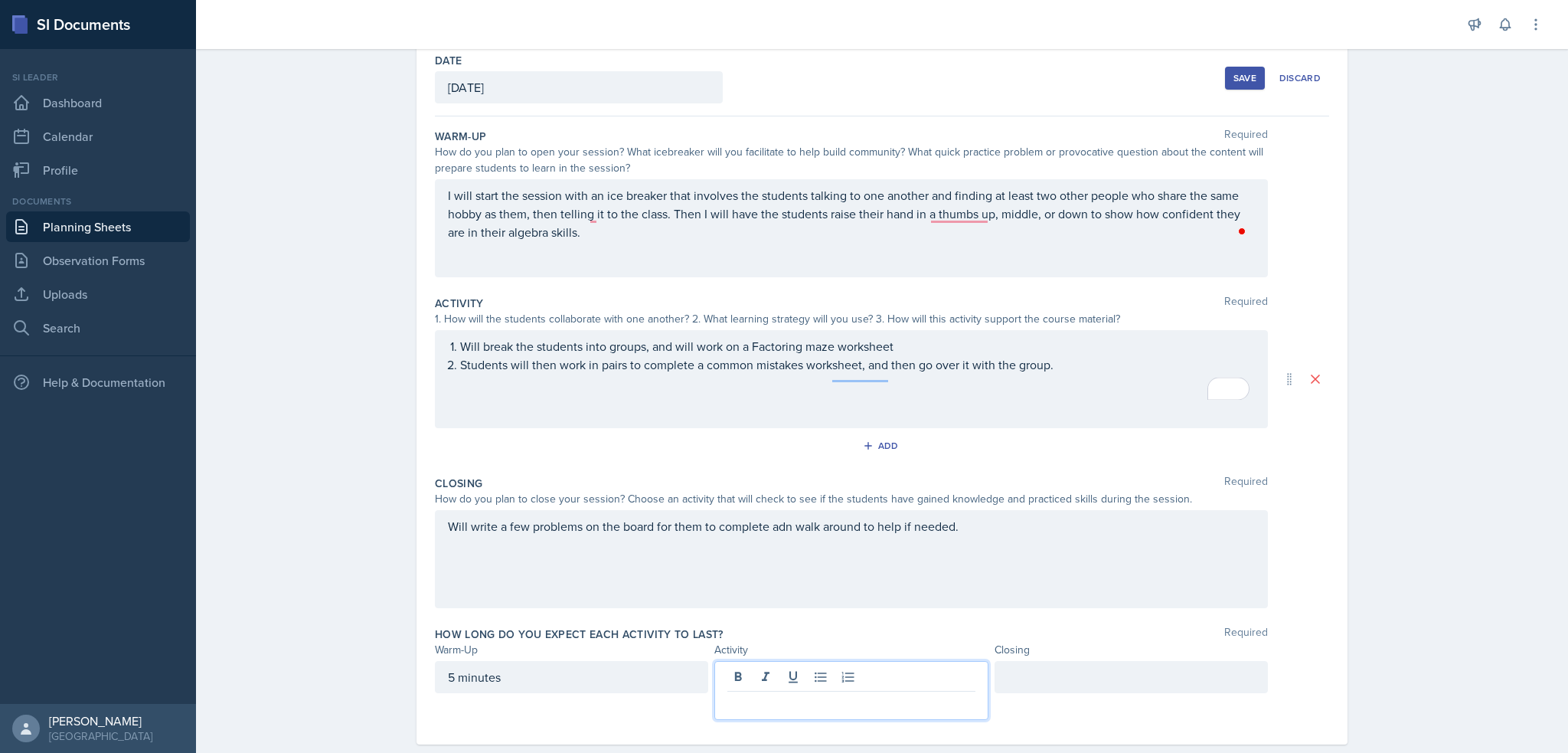
scroll to position [107, 0]
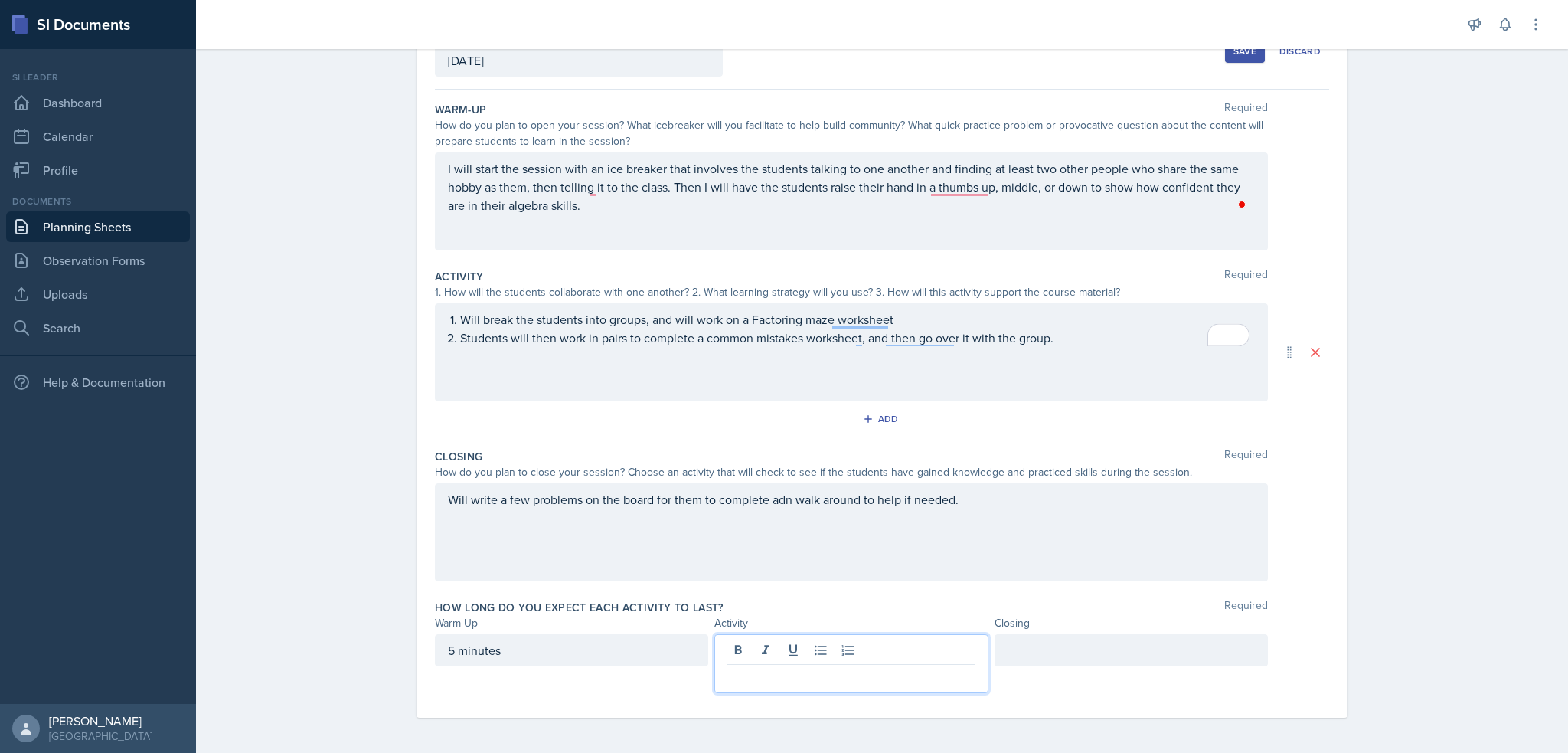
click at [932, 670] on p at bounding box center [851, 677] width 247 height 19
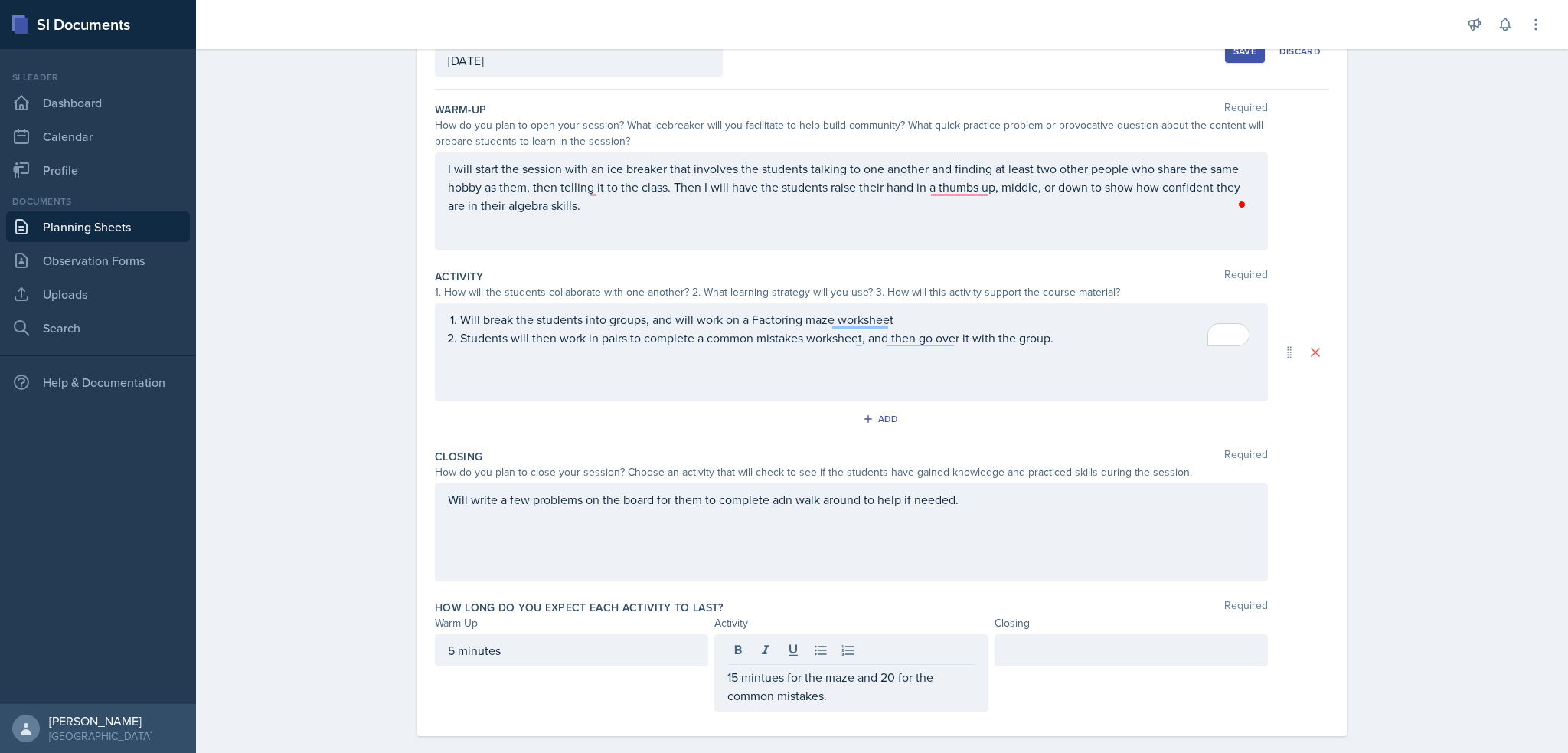
click at [1029, 629] on div "Closing" at bounding box center [1132, 623] width 274 height 16
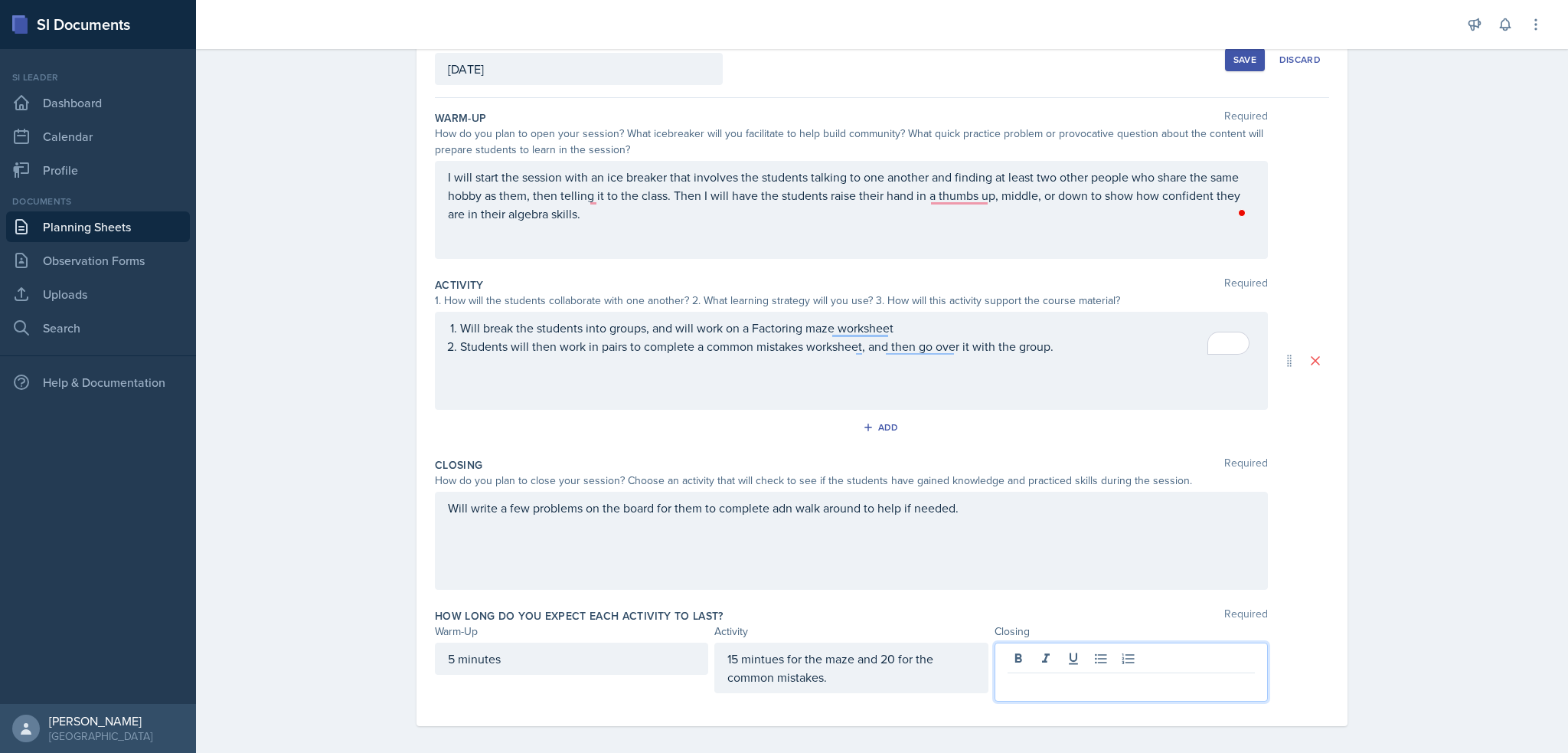
click at [1028, 650] on div at bounding box center [1132, 672] width 274 height 59
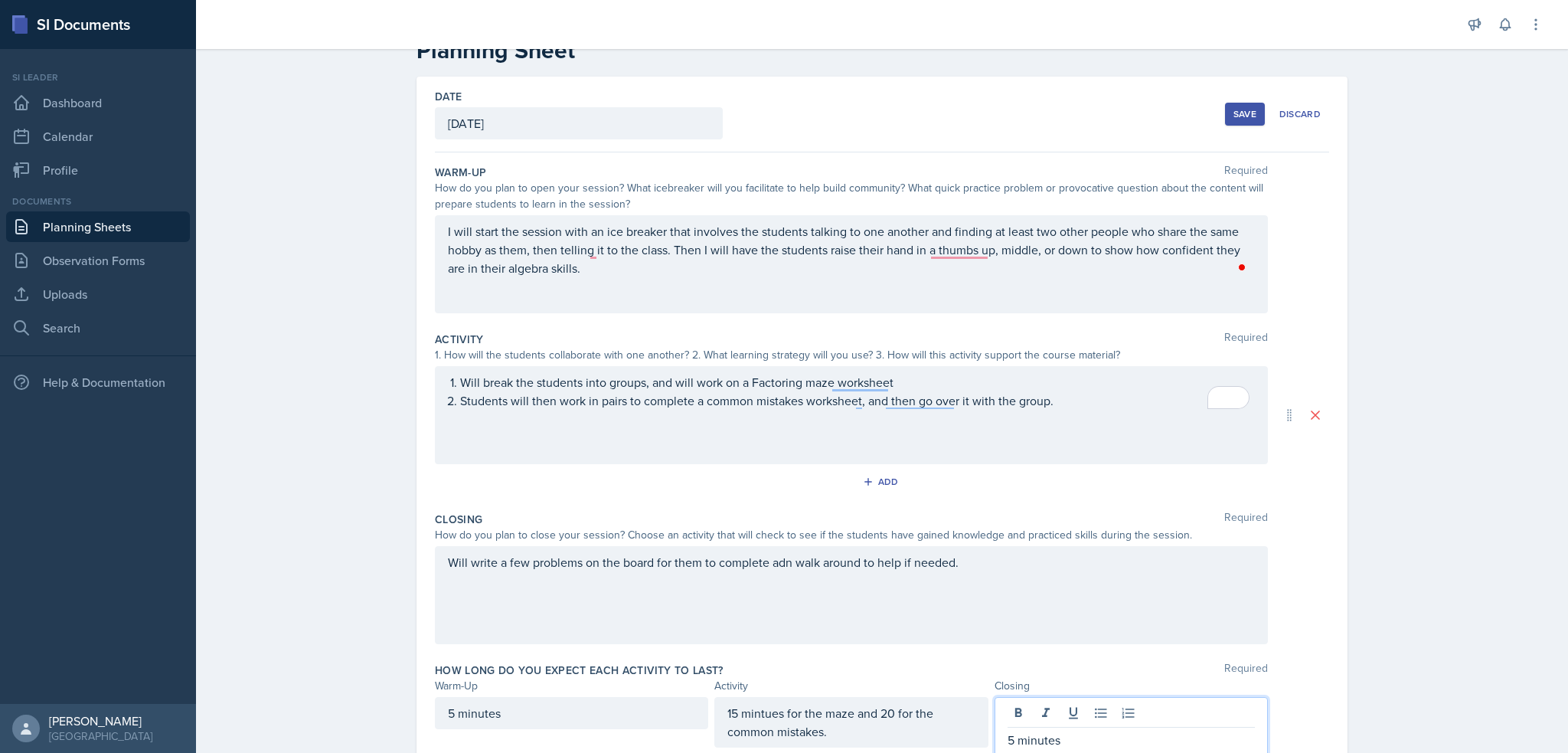
scroll to position [0, 0]
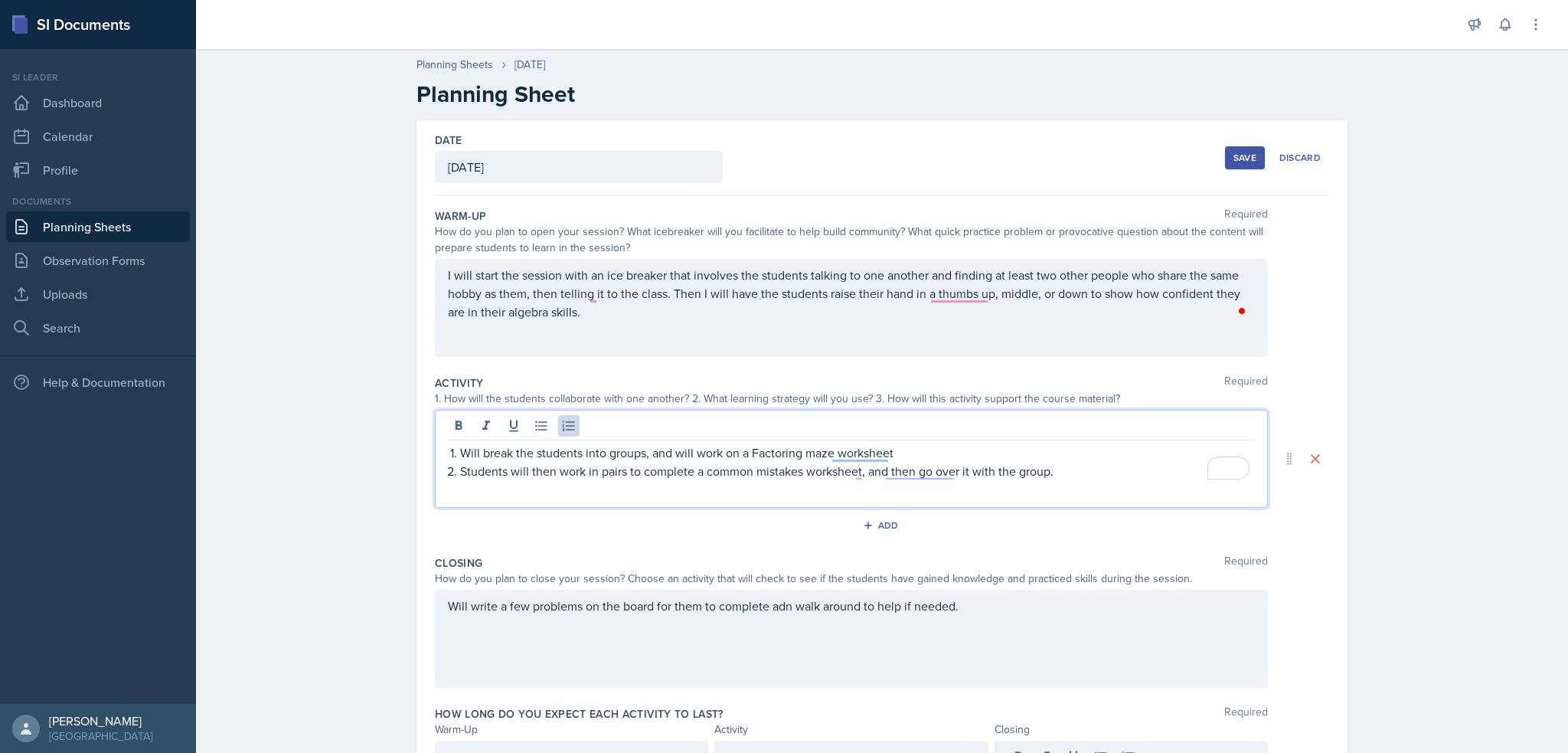
drag, startPoint x: 747, startPoint y: 424, endPoint x: 785, endPoint y: 425, distance: 38.0
click at [784, 425] on div "Will break the students into groups, and will work on a Factoring maze workshee…" at bounding box center [851, 459] width 833 height 98
drag, startPoint x: 748, startPoint y: 450, endPoint x: 831, endPoint y: 451, distance: 83.0
click at [830, 451] on p "Will break the students into groups, and will work on a Factoring maze worksheet" at bounding box center [858, 453] width 795 height 19
click at [708, 454] on p "Will break the students into groups, and will work on a Laws of exponents works…" at bounding box center [858, 453] width 795 height 19
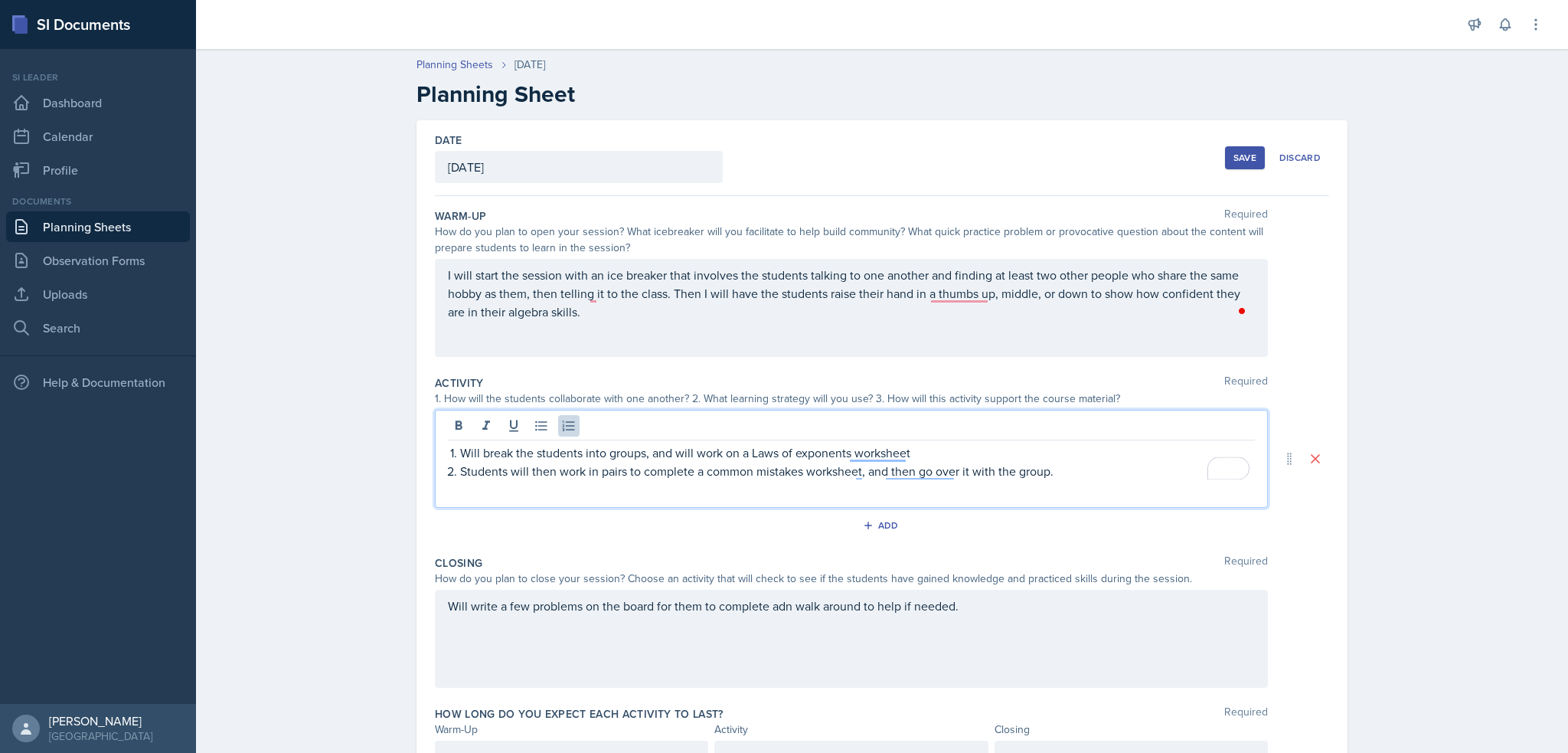
click at [853, 451] on p "Will break the students into groups, and will work on a Laws of exponents works…" at bounding box center [858, 453] width 795 height 19
click at [921, 477] on p "Students will then work in pairs to complete a common mistakes worksheet, and t…" at bounding box center [858, 470] width 795 height 19
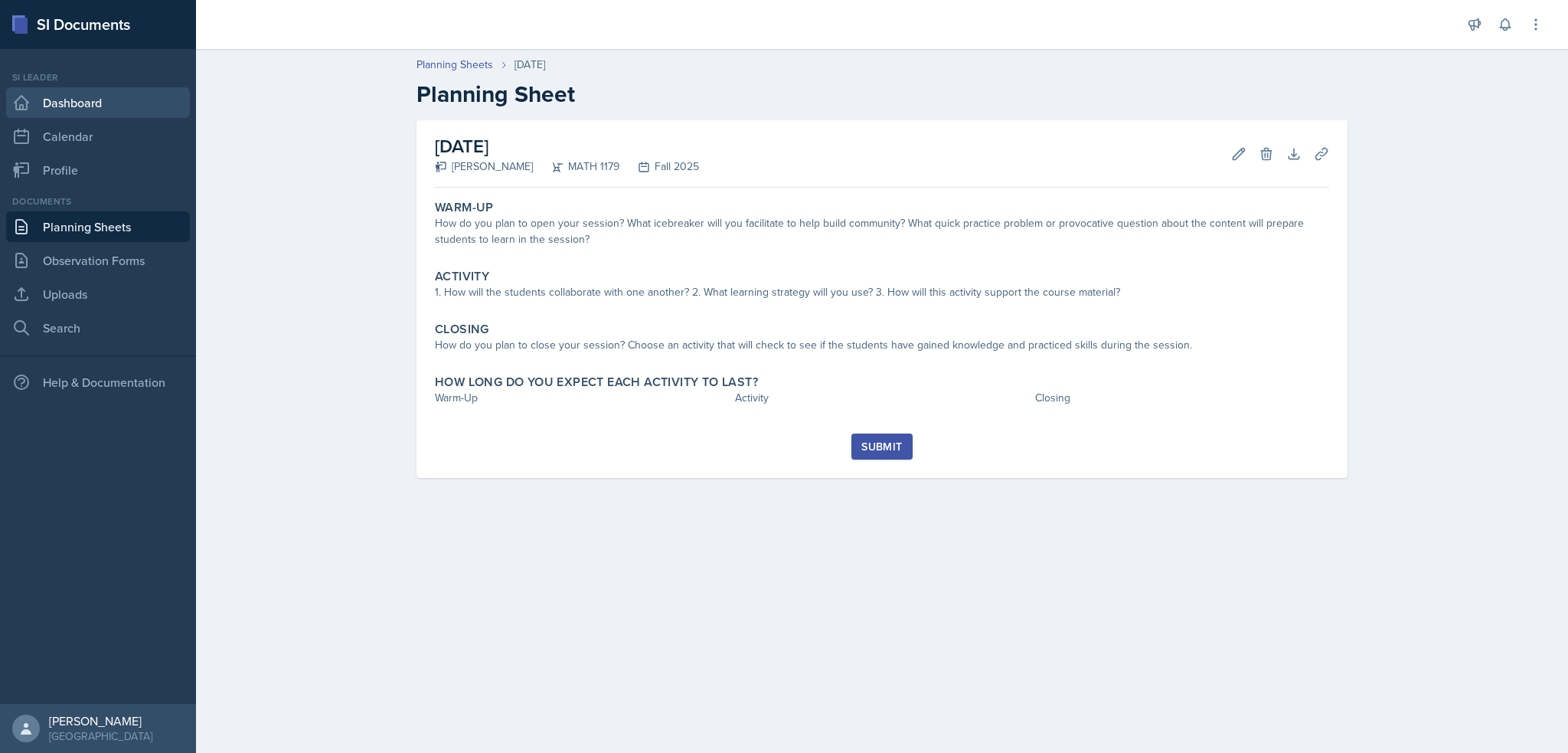
click at [114, 107] on link "Dashboard" at bounding box center [98, 102] width 184 height 30
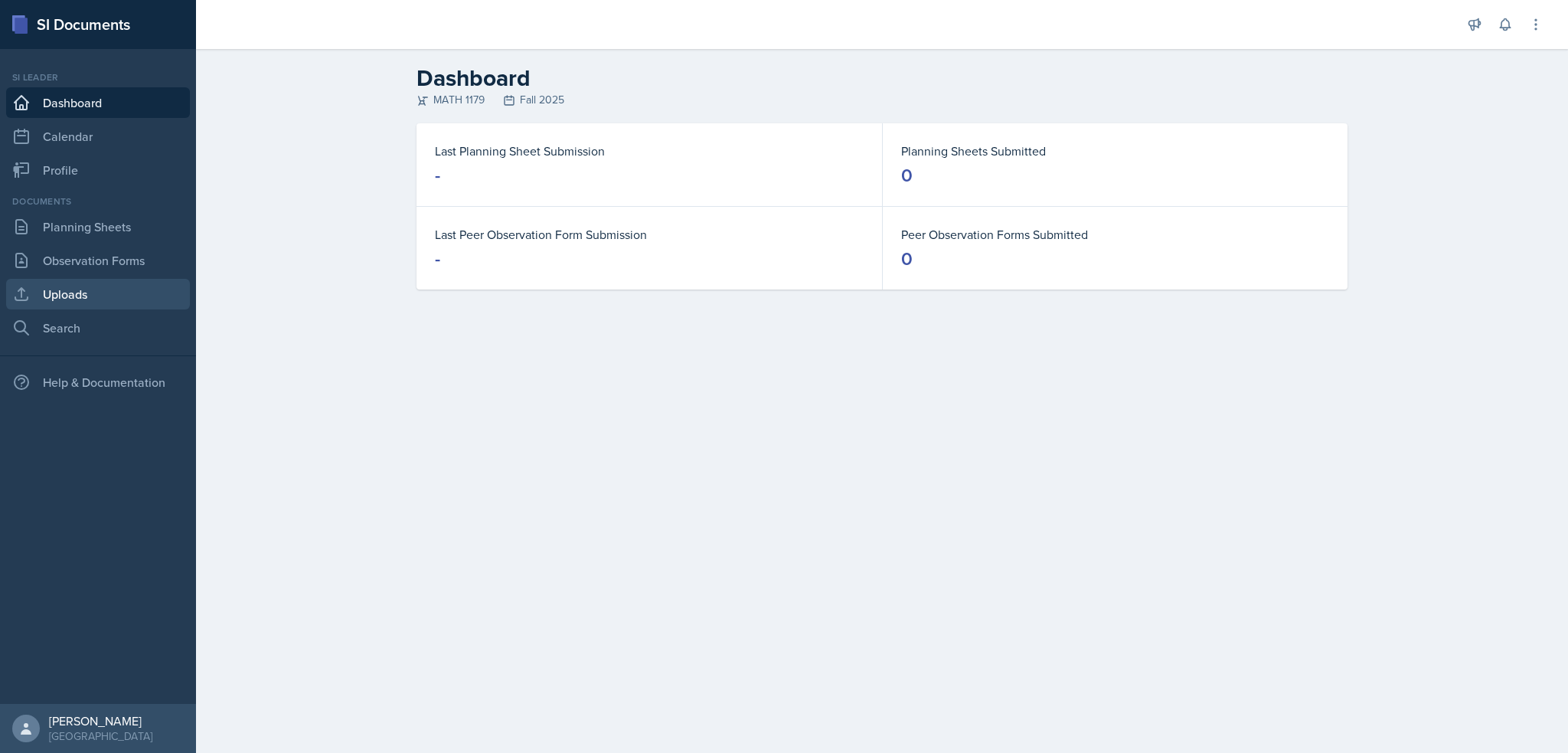
click at [65, 296] on link "Uploads" at bounding box center [98, 294] width 184 height 30
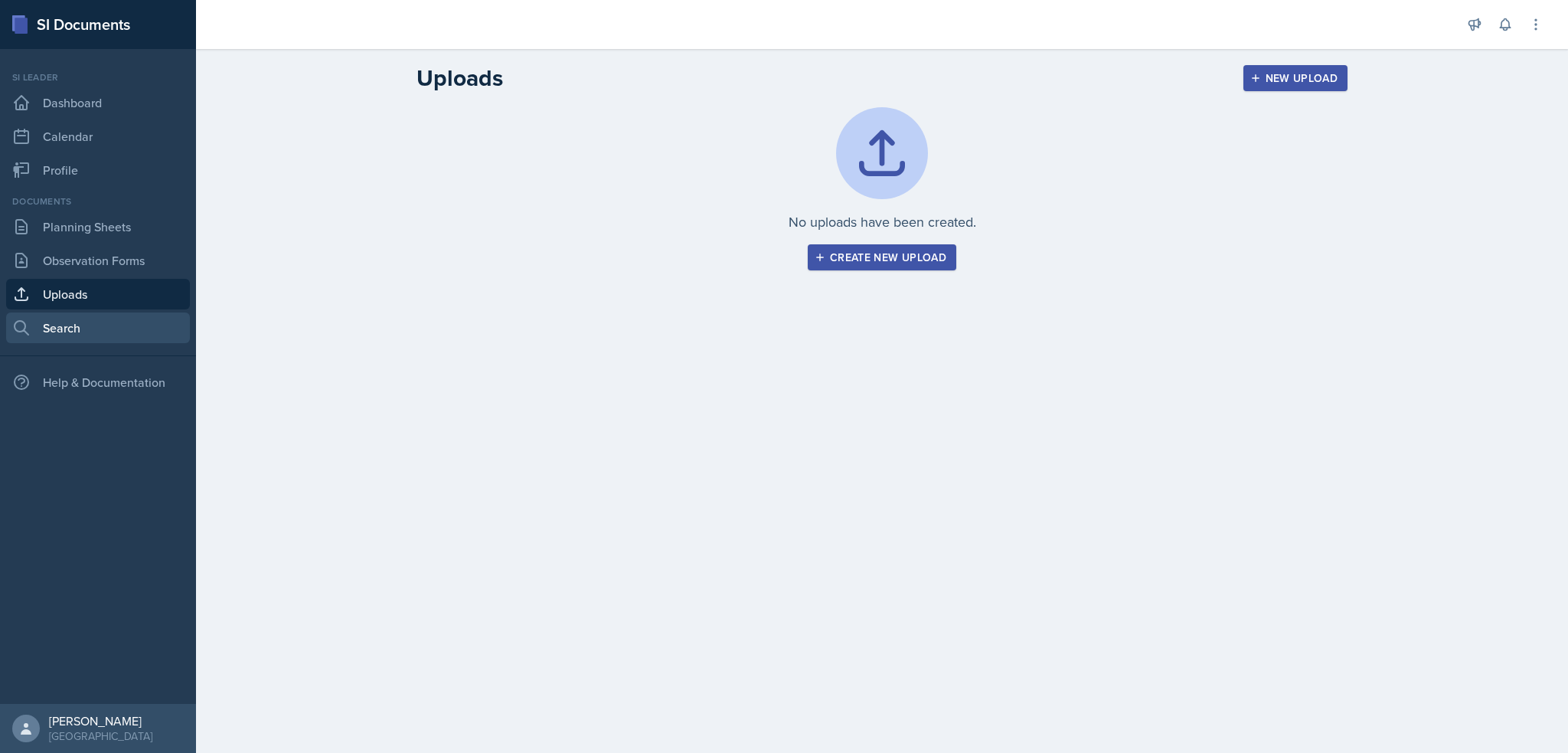
click at [64, 327] on link "Search" at bounding box center [98, 327] width 184 height 30
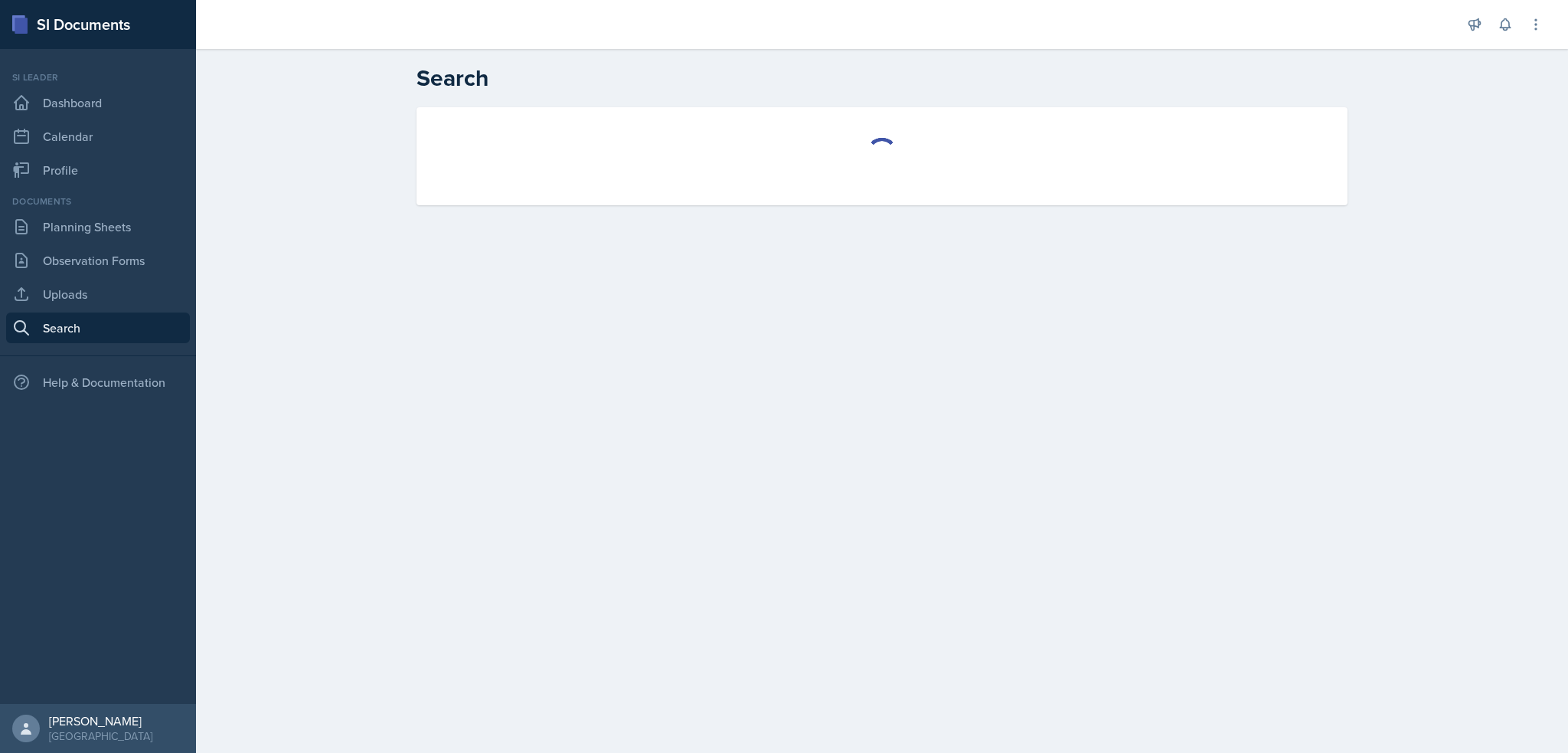
select select "all"
select select "1"
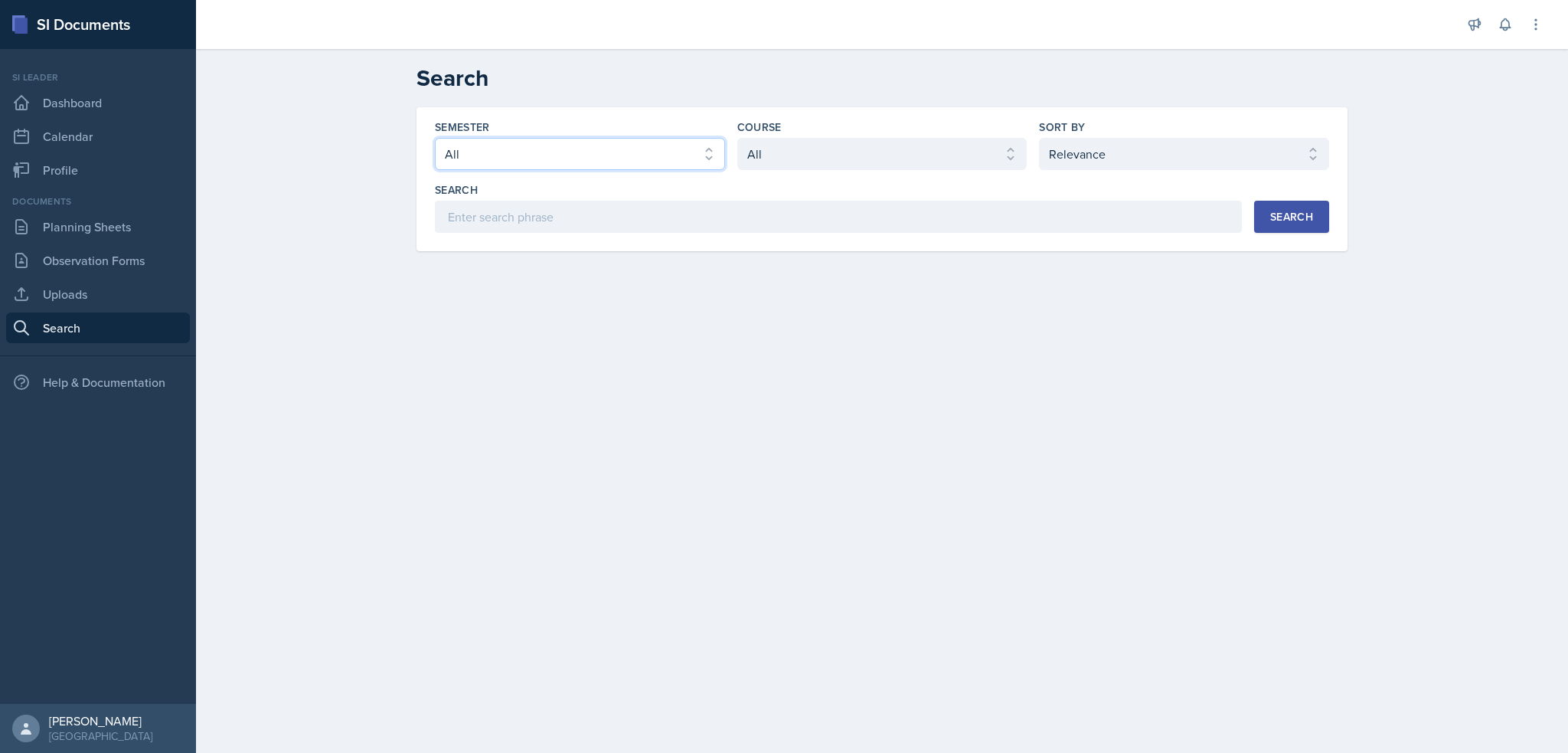
click at [497, 148] on select "Select semester All Fall 2025 Summer 2025 Spring 2025 Fall 2024 Summer 2024 Spr…" at bounding box center [580, 154] width 291 height 32
click at [894, 154] on select "Select course All ACCT 2101 ACCT 2102 ACCT 4050 ANTH 1102 ANTH 3301 ARCH 1000 A…" at bounding box center [883, 154] width 291 height 32
select select "6e5c8252-121a-4327-ae83-c0302f4105b8"
click at [738, 138] on select "Select course All ACCT 2101 ACCT 2102 ACCT 4050 ANTH 1102 ANTH 3301 ARCH 1000 A…" at bounding box center [883, 154] width 291 height 32
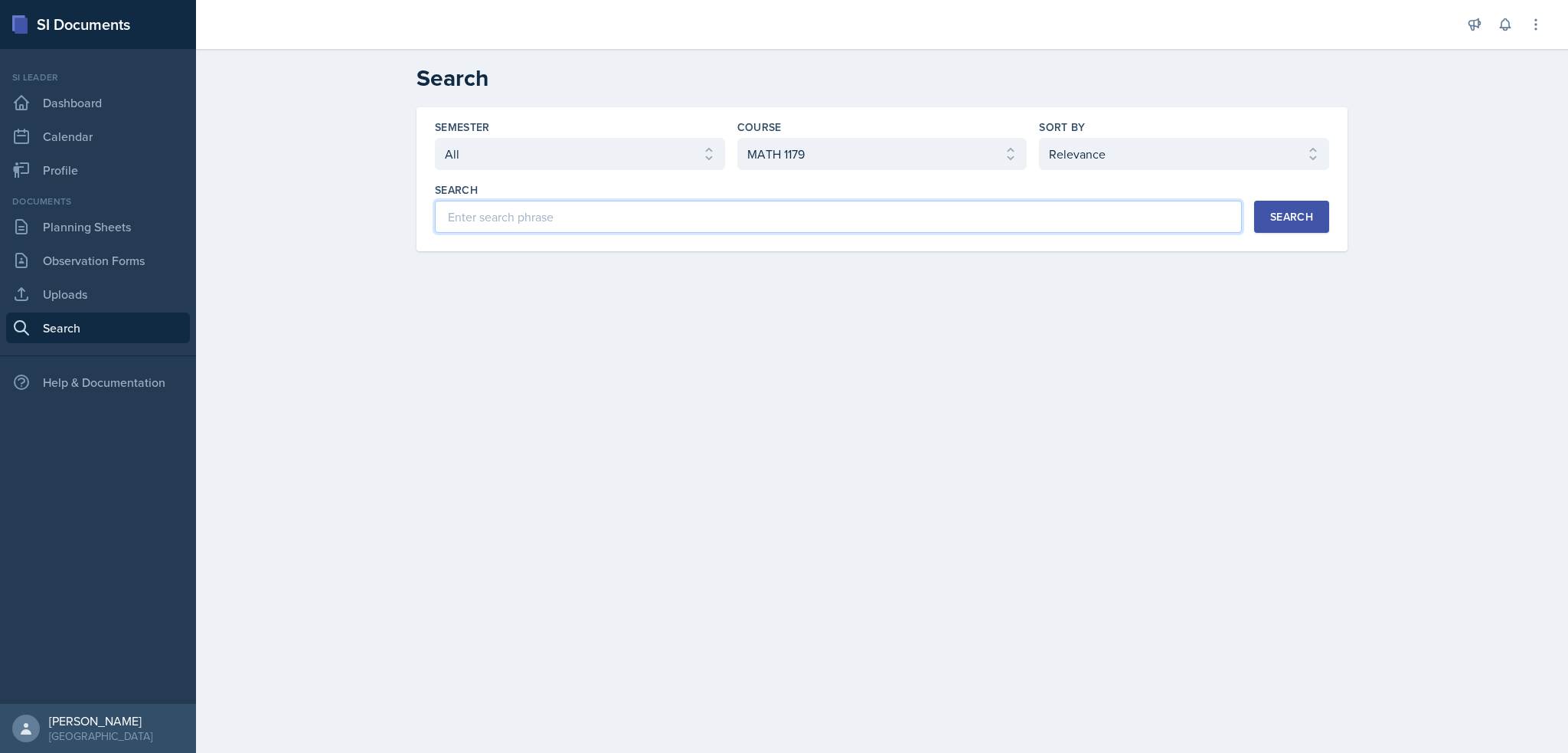
click at [913, 226] on input at bounding box center [838, 217] width 807 height 32
type input "alegbra"
click at [1282, 223] on div "Search" at bounding box center [1292, 217] width 43 height 12
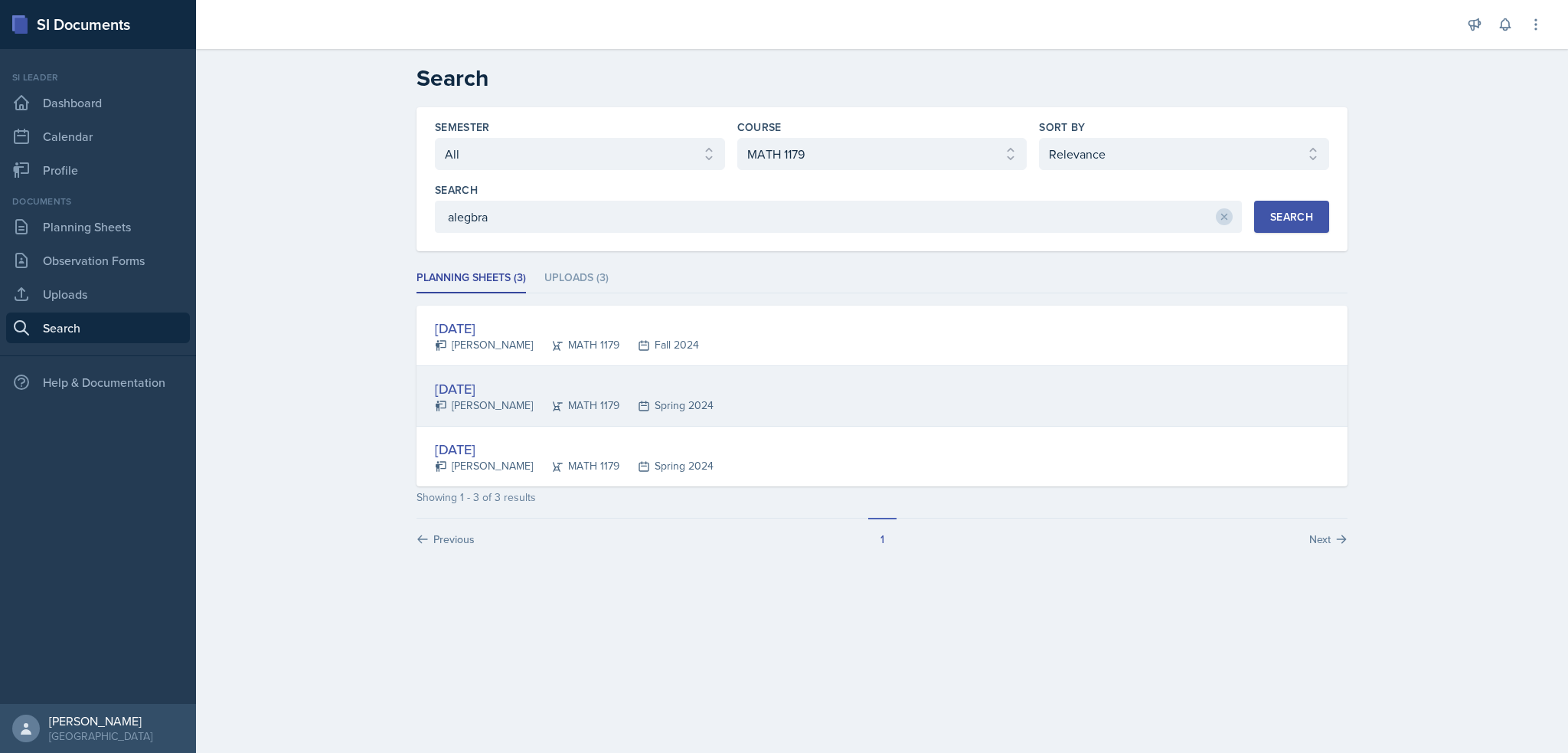
click at [485, 382] on div "Jan 19th, 2024" at bounding box center [574, 389] width 279 height 20
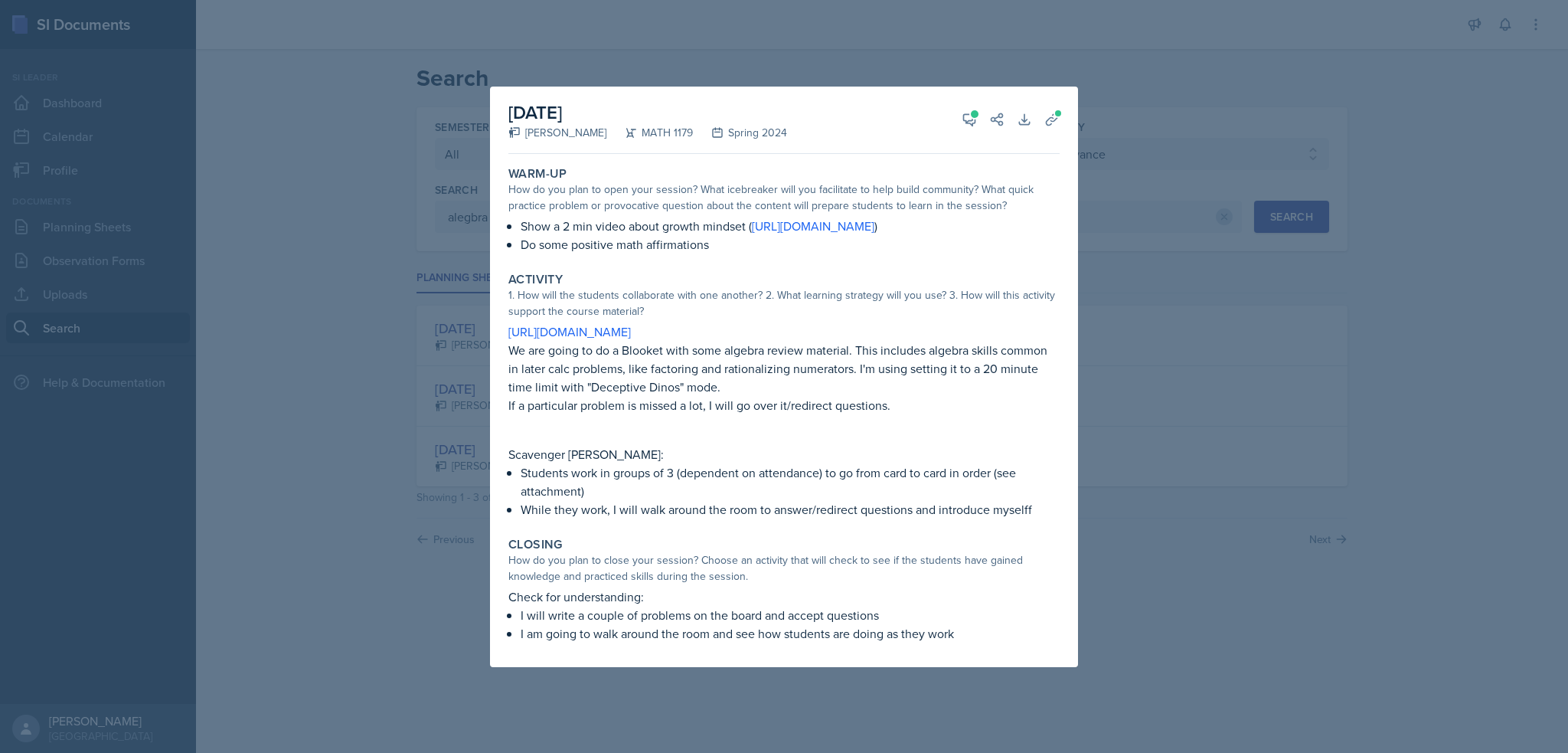
click at [446, 416] on div at bounding box center [784, 376] width 1568 height 753
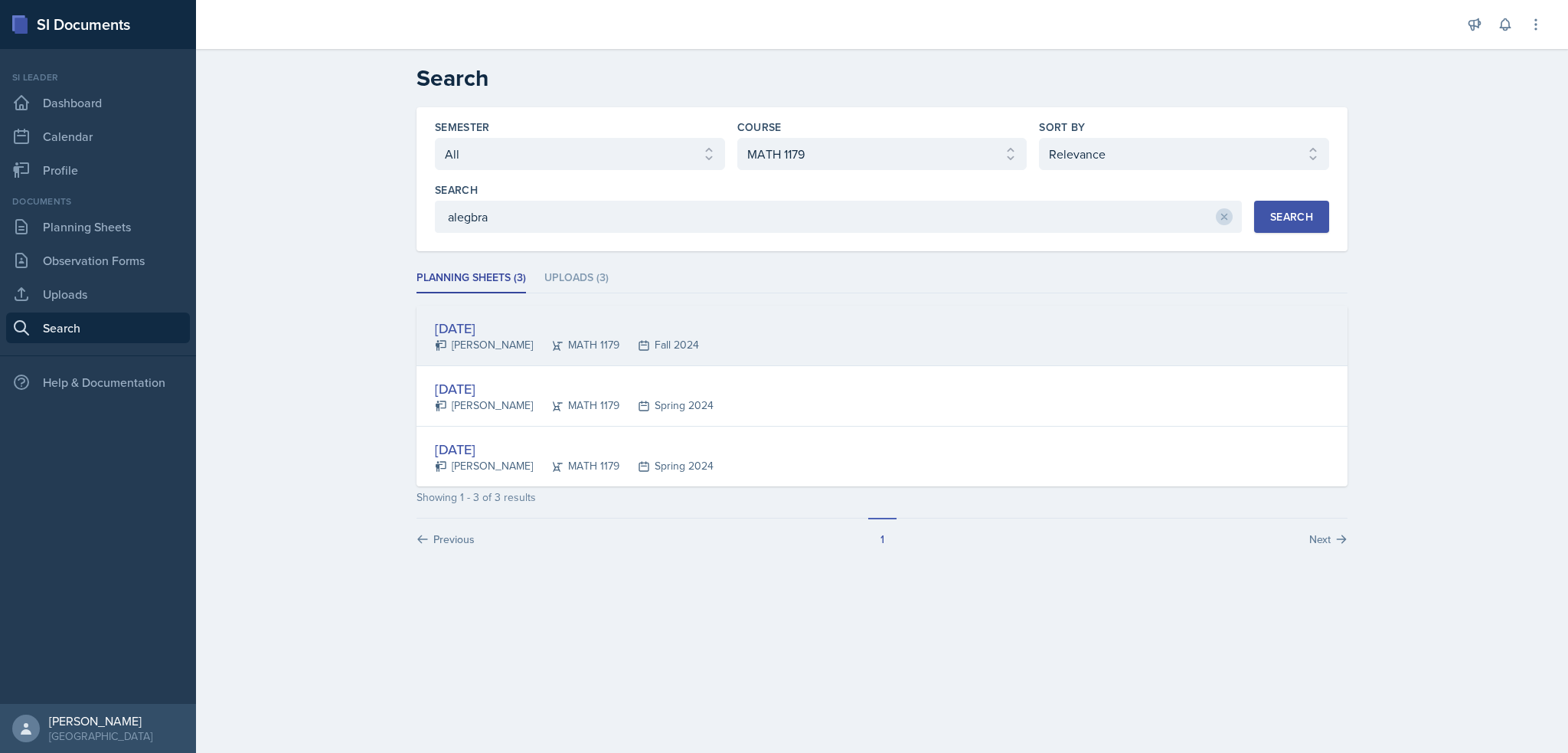
click at [497, 330] on div "Aug 19th, 2024" at bounding box center [566, 328] width 264 height 20
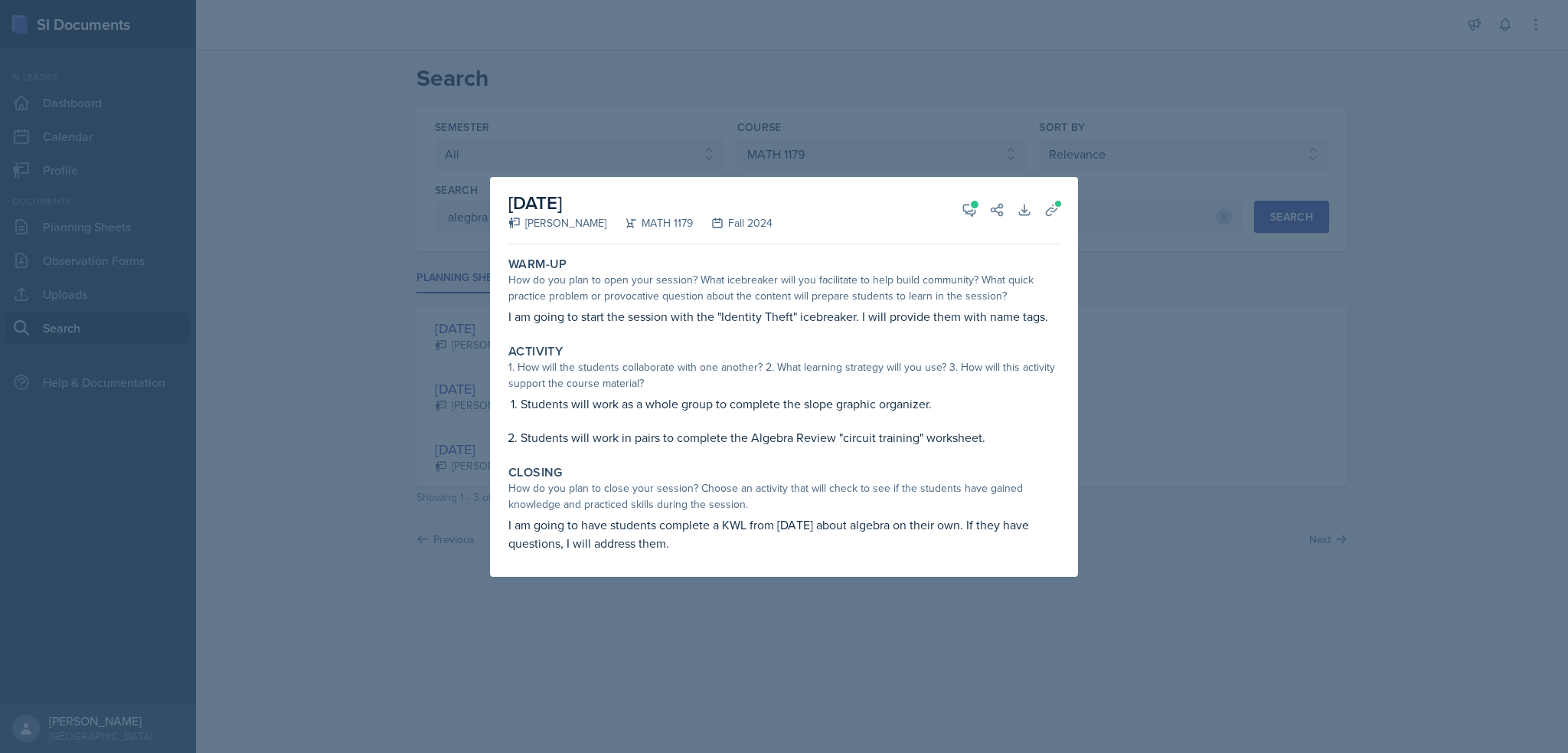
click at [436, 282] on div at bounding box center [784, 376] width 1568 height 753
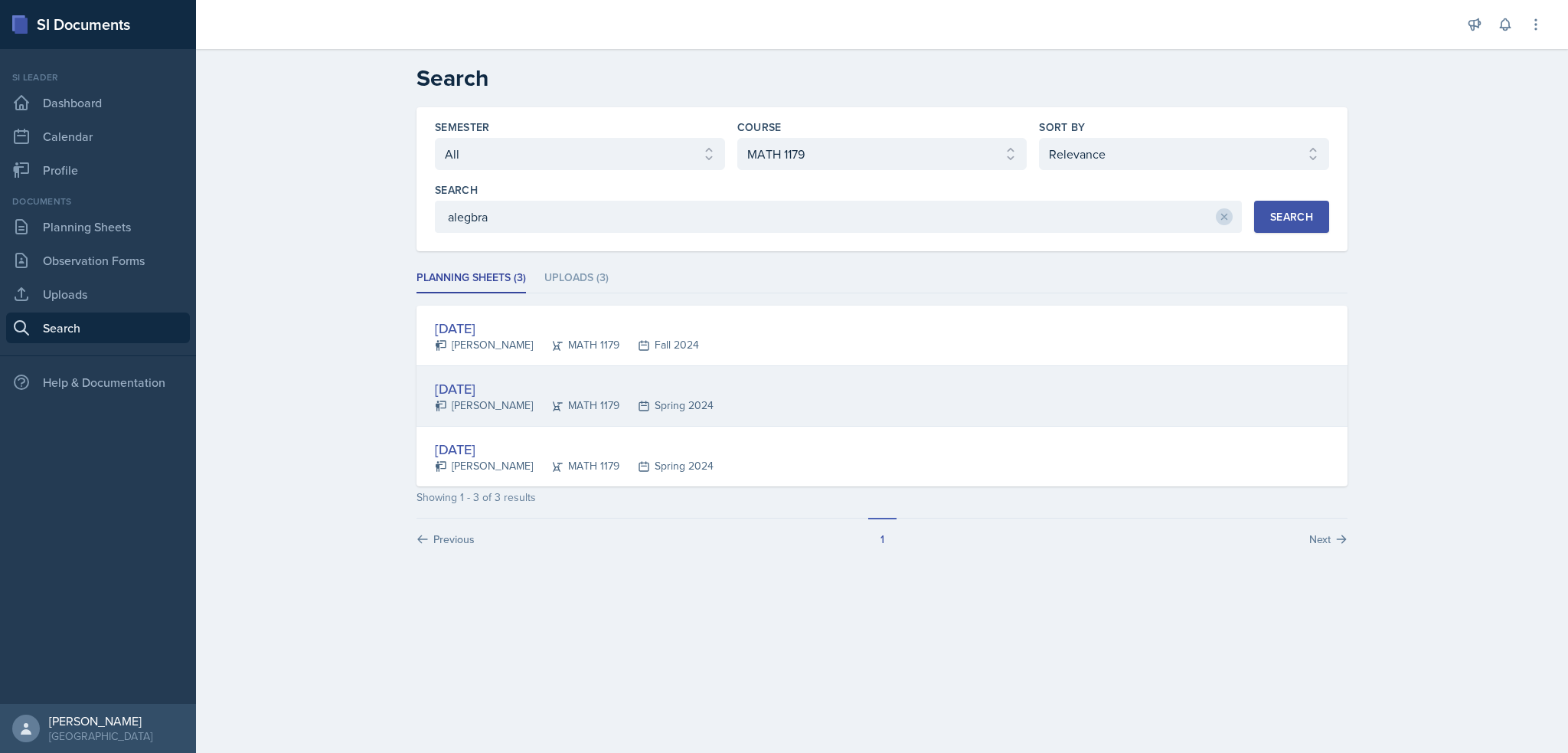
click at [481, 385] on div "Jan 19th, 2024" at bounding box center [574, 389] width 279 height 20
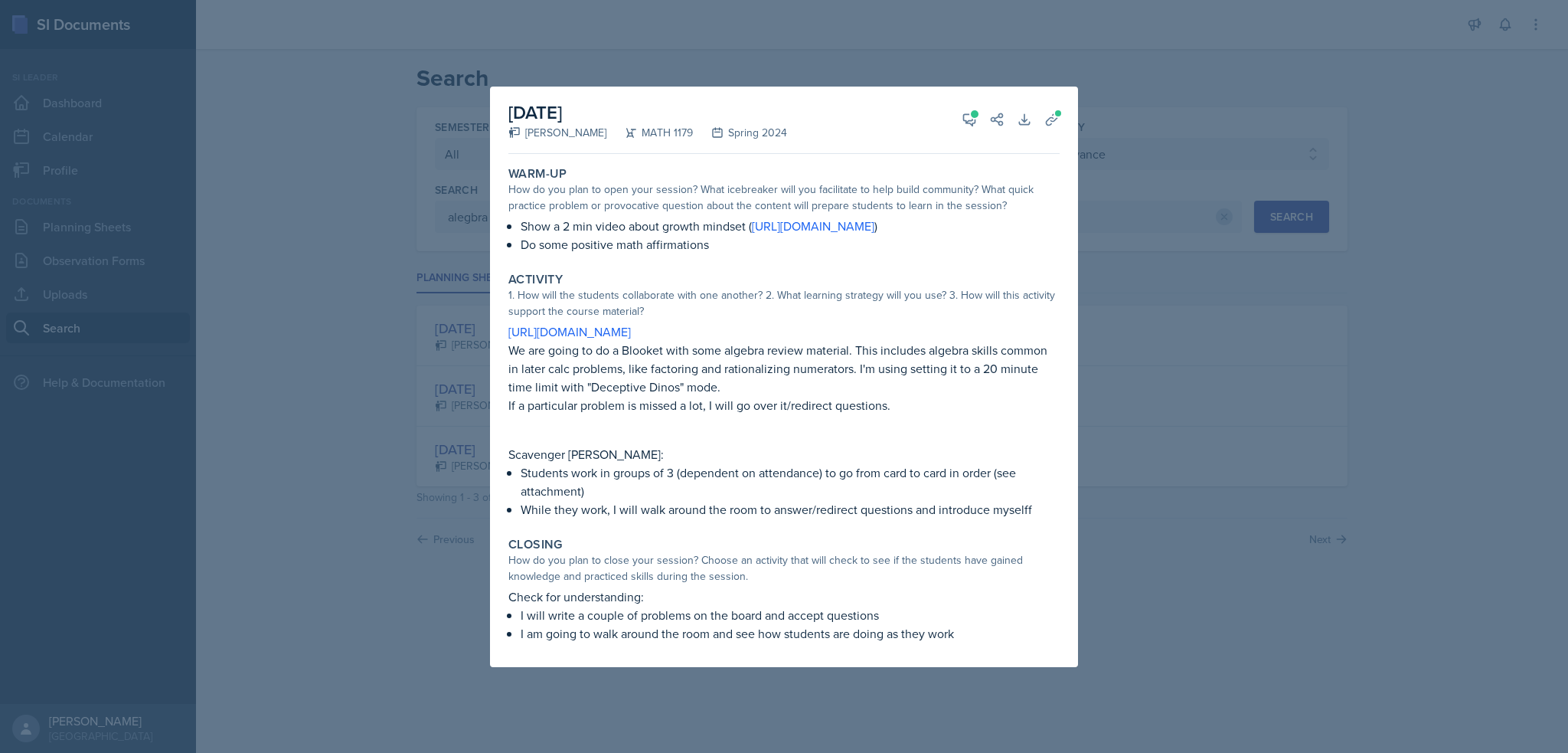
click at [371, 430] on div at bounding box center [784, 376] width 1568 height 753
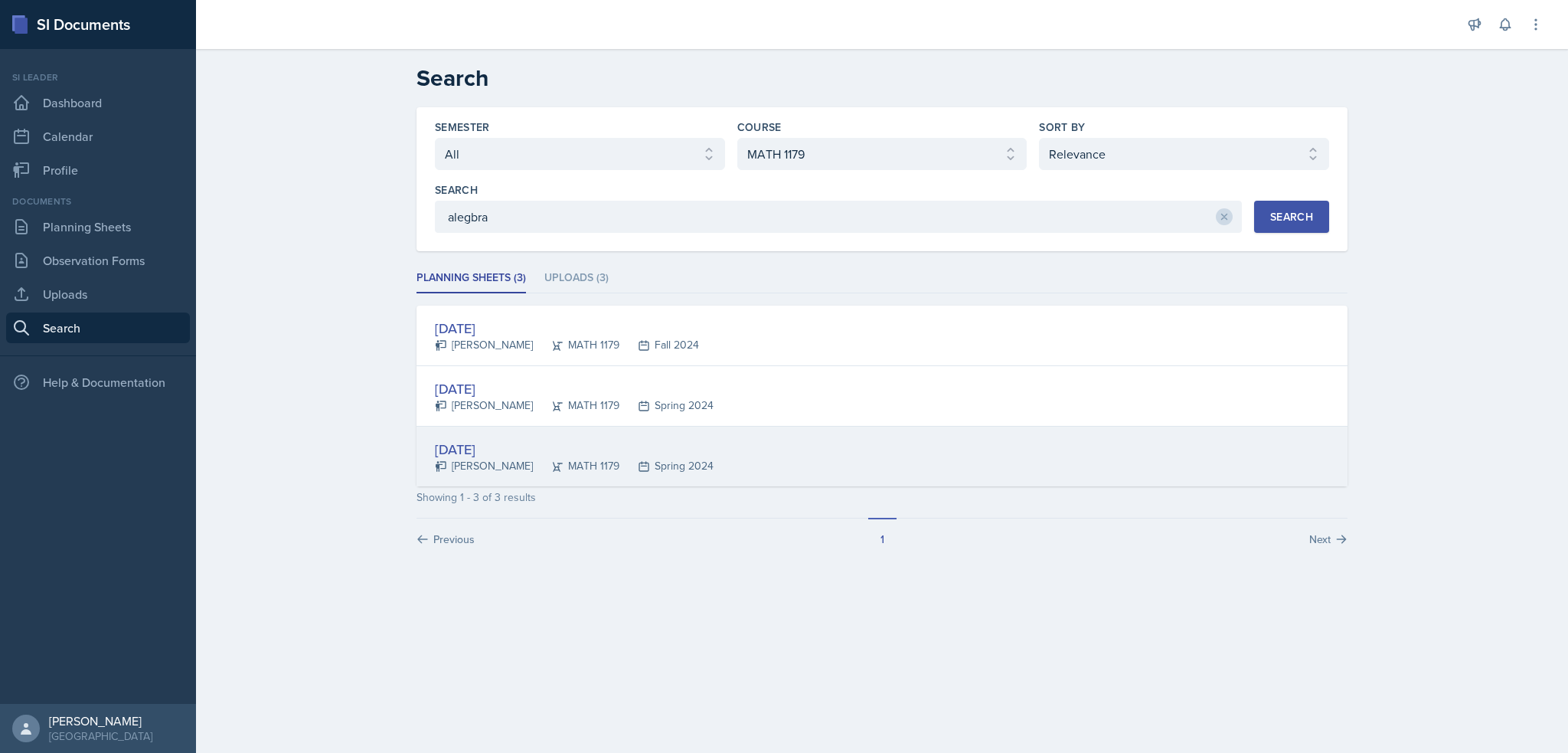
click at [449, 443] on div "Jan 22nd, 2024" at bounding box center [574, 449] width 279 height 20
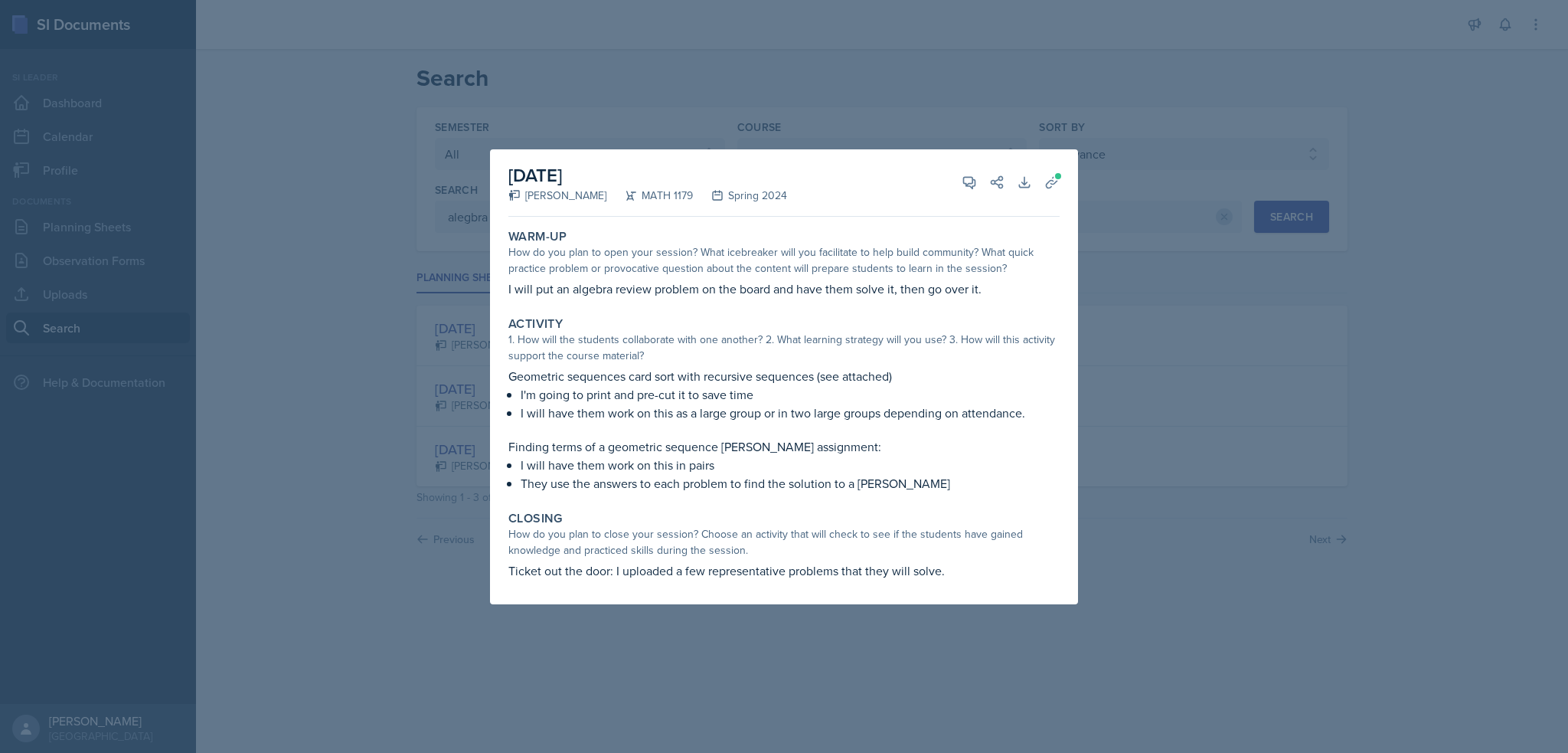
click at [423, 456] on div at bounding box center [784, 376] width 1568 height 753
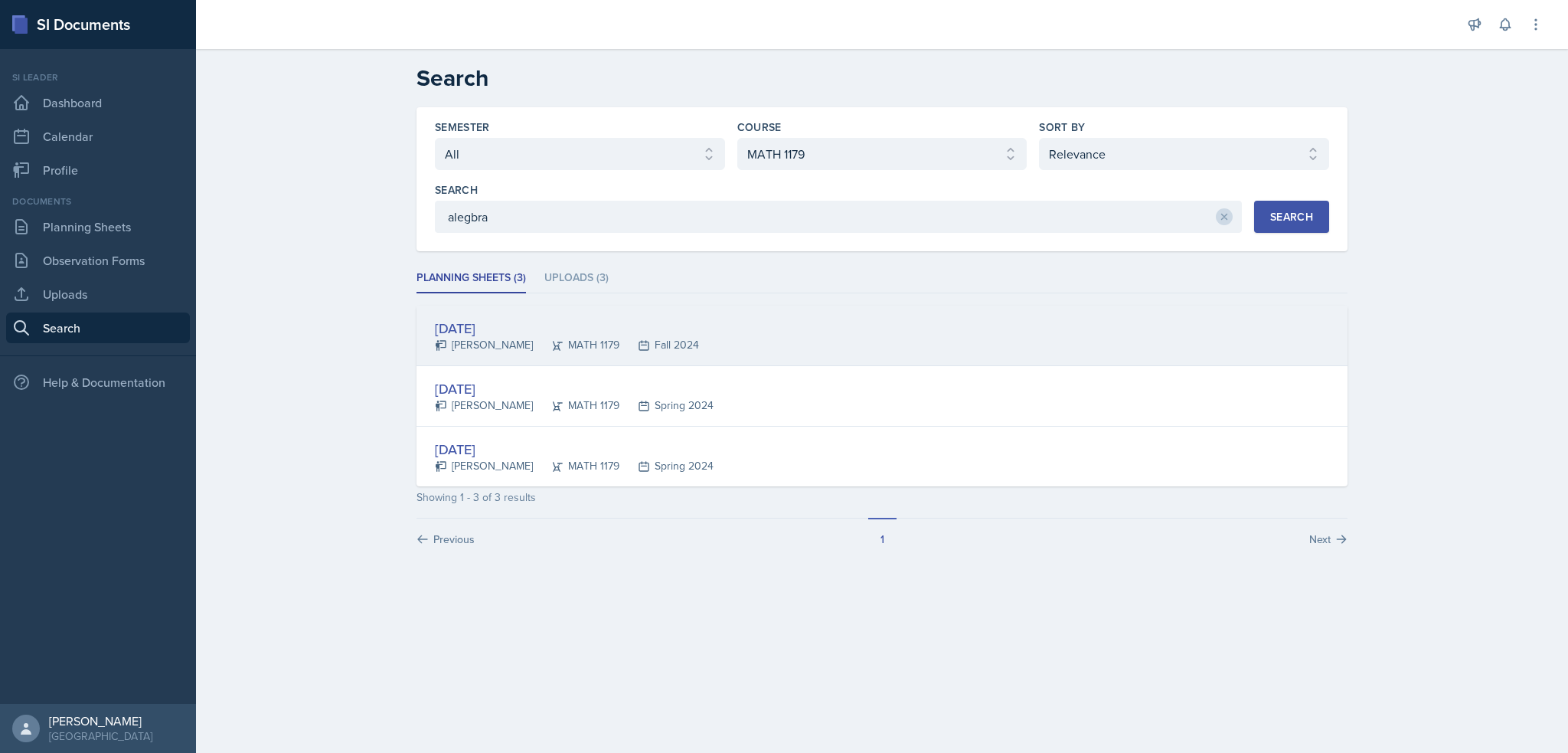
click at [521, 324] on div "Aug 19th, 2024" at bounding box center [566, 328] width 264 height 20
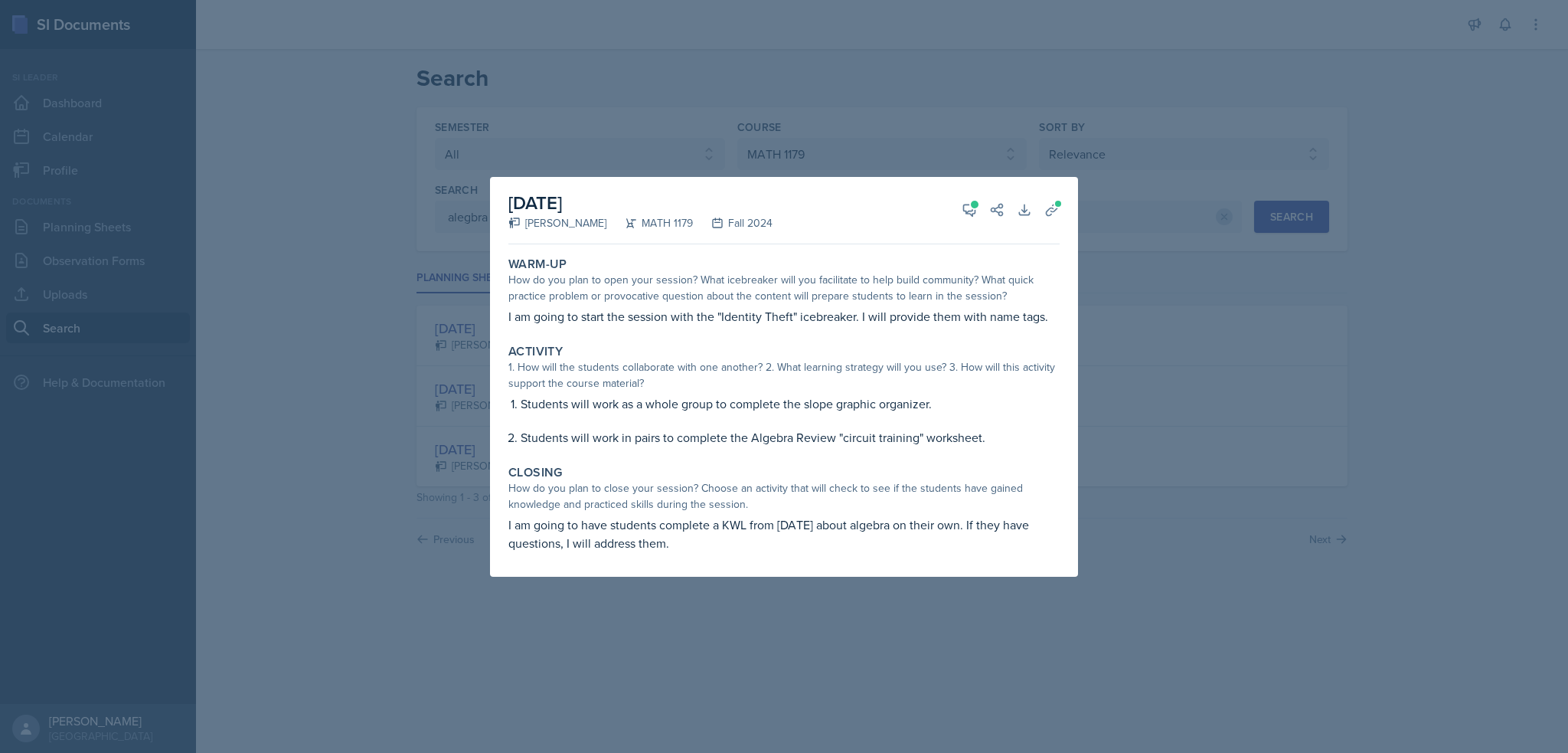
click at [546, 93] on div at bounding box center [784, 376] width 1568 height 753
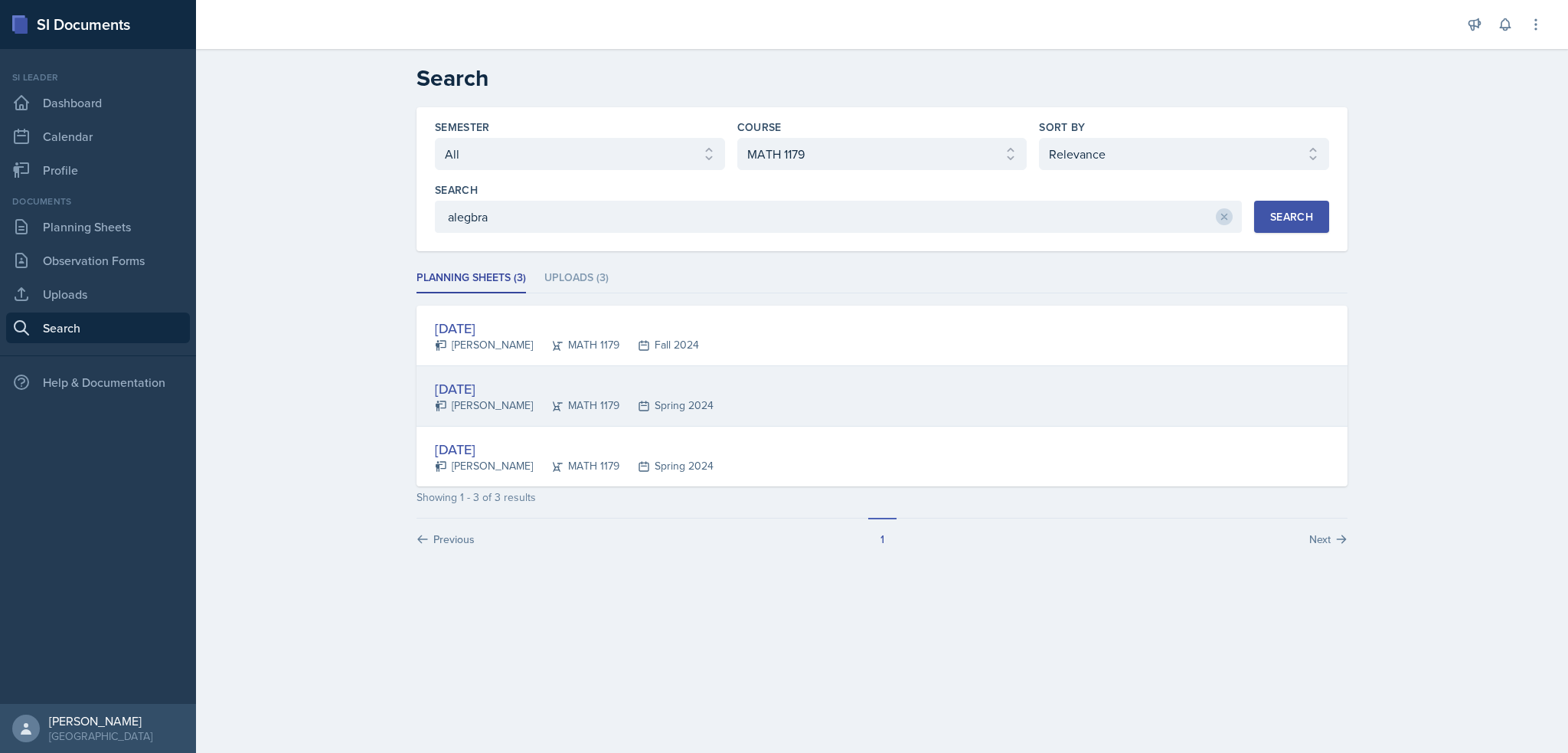
click at [493, 390] on div "Jan 19th, 2024" at bounding box center [574, 389] width 279 height 20
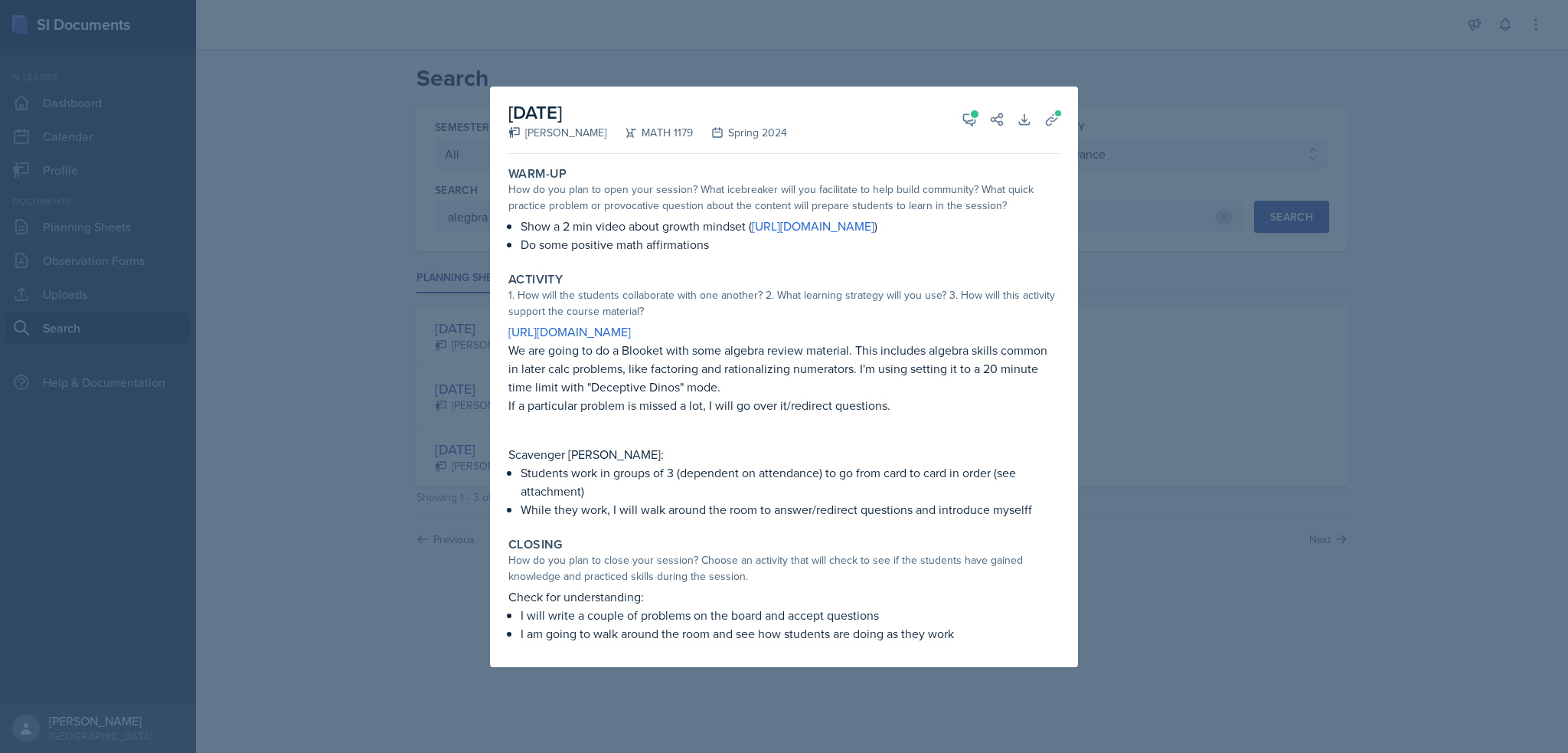
click at [446, 516] on div at bounding box center [784, 376] width 1568 height 753
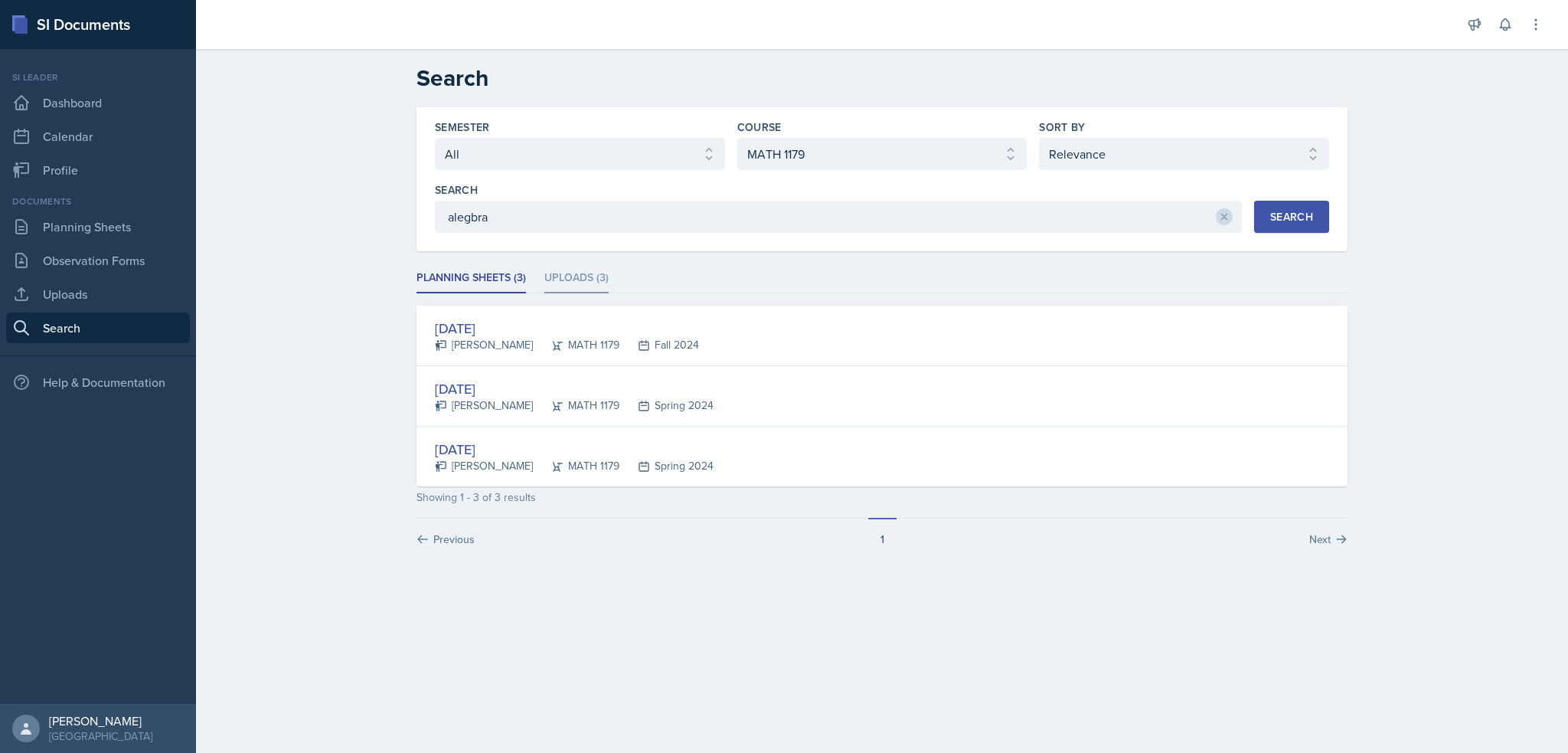
click at [599, 278] on li "Uploads (3)" at bounding box center [577, 278] width 64 height 30
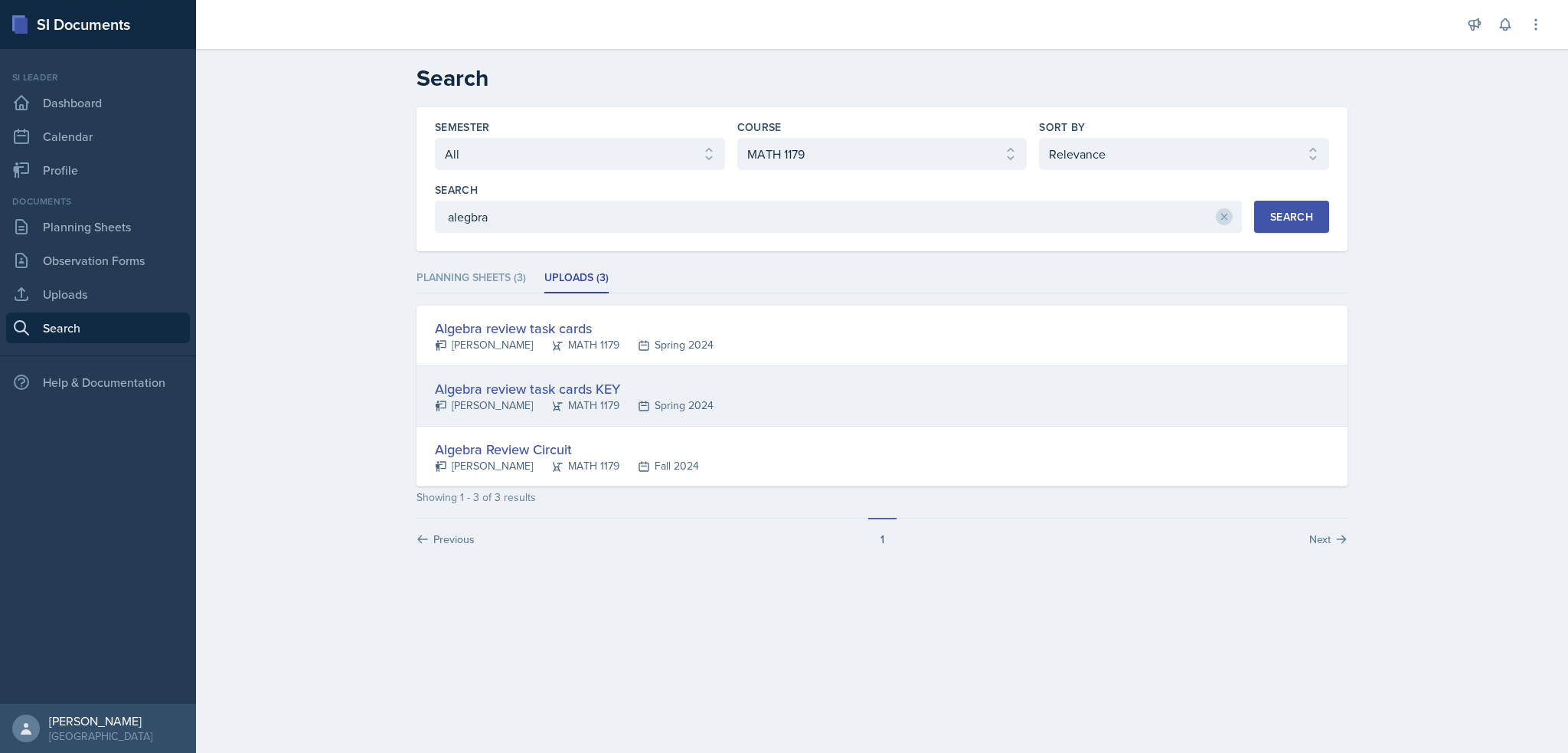
click at [595, 379] on div "Algebra review task cards KEY" at bounding box center [574, 389] width 279 height 20
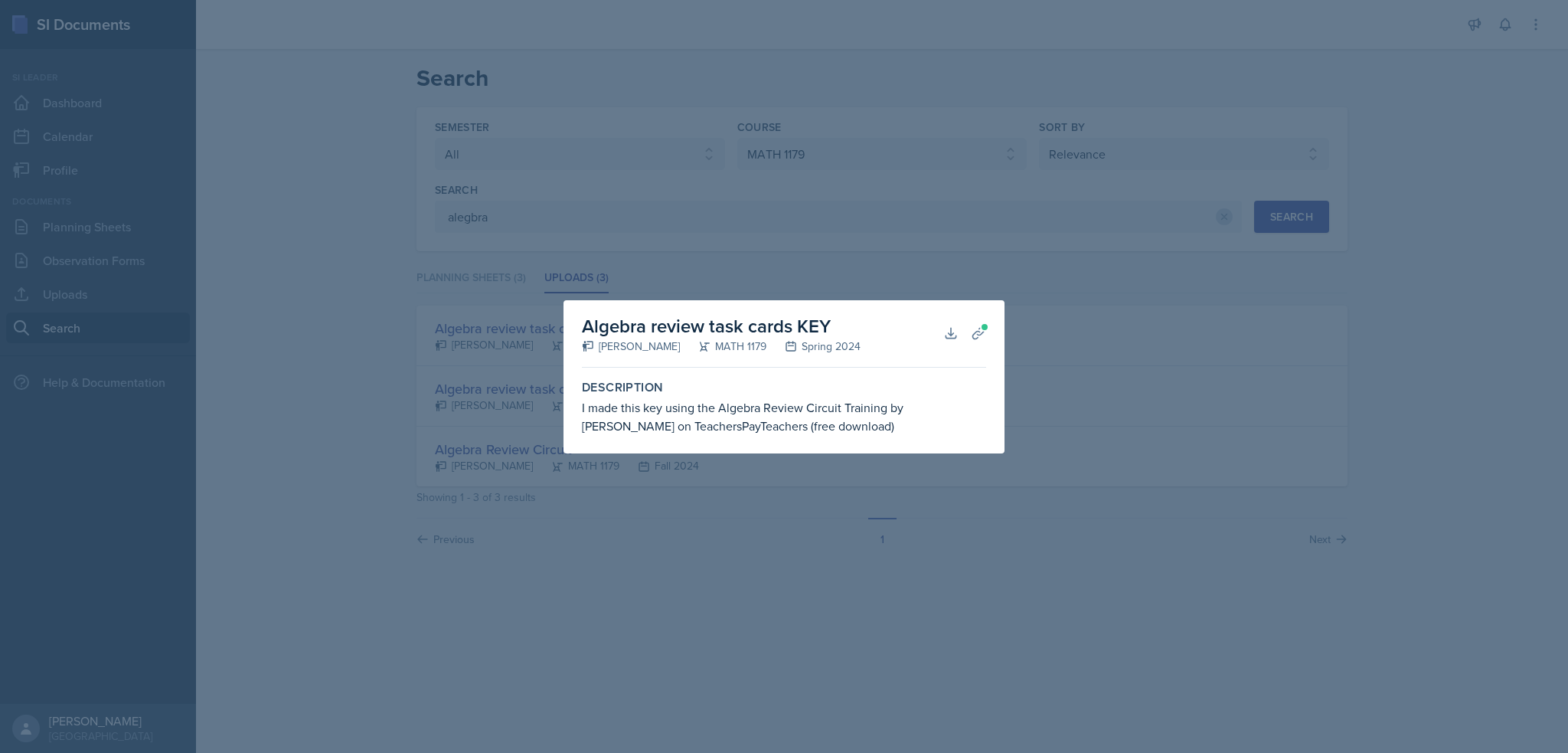
click at [490, 348] on div at bounding box center [784, 376] width 1568 height 753
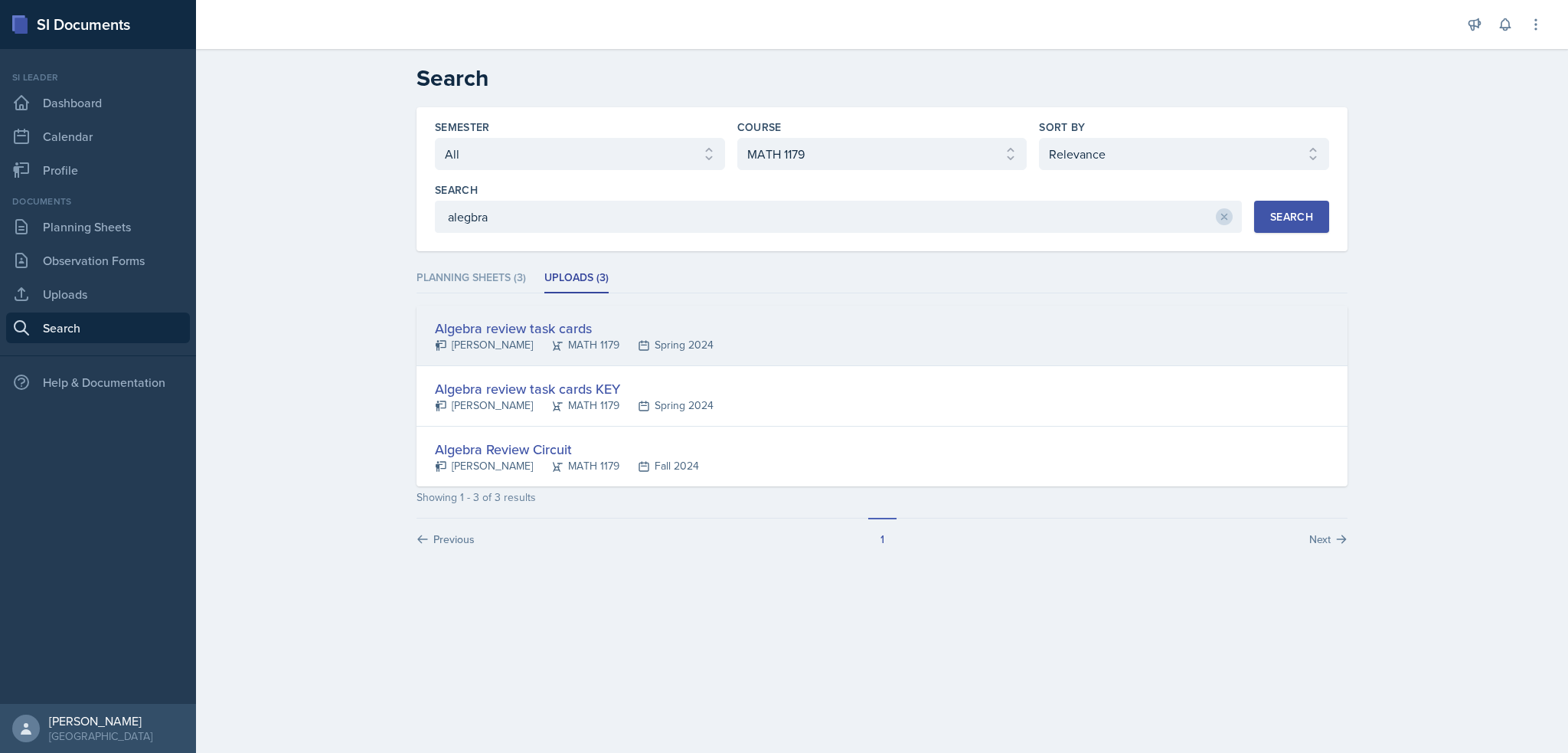
click at [500, 327] on div "Algebra review task cards" at bounding box center [574, 328] width 279 height 20
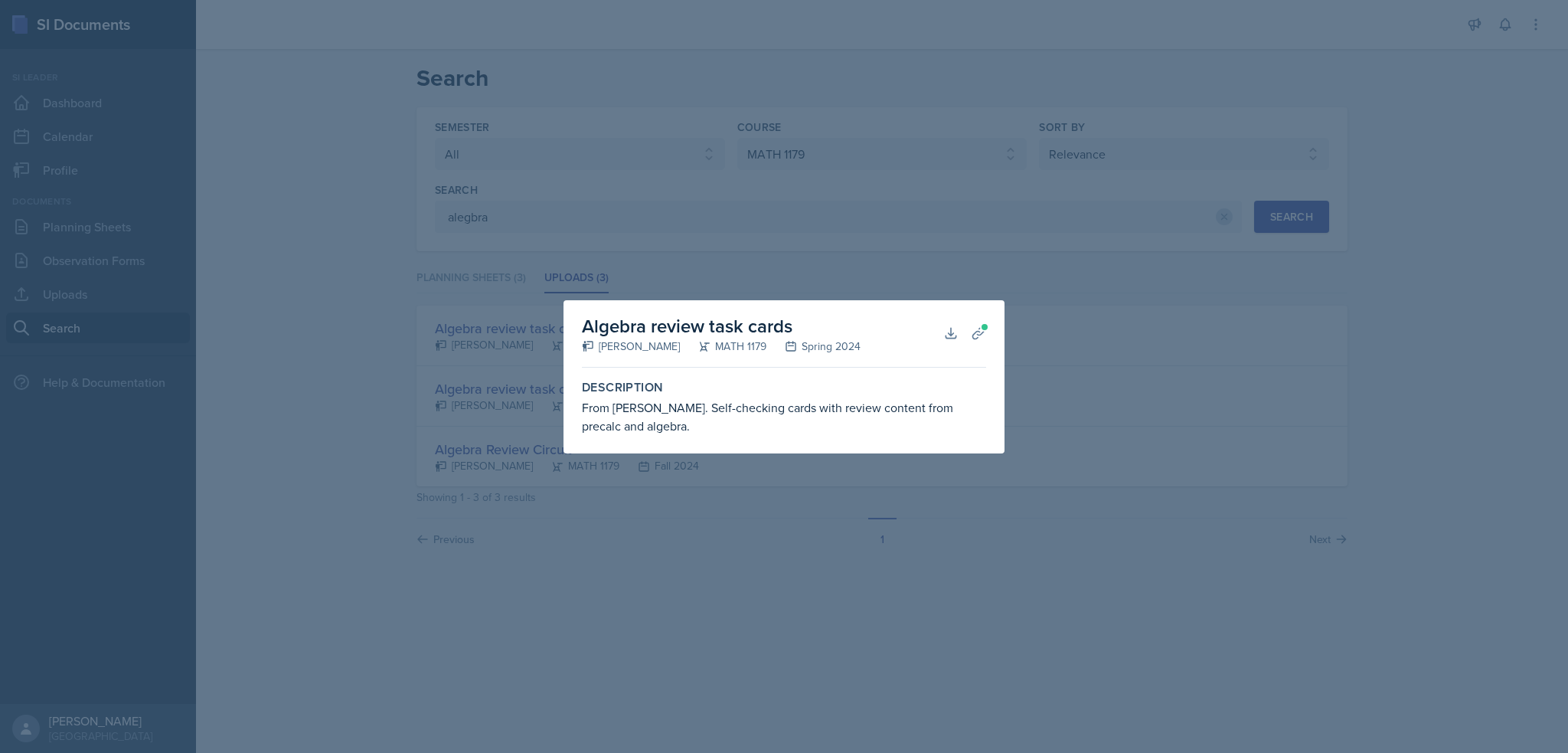
click at [641, 413] on div "From Virge Cornelius. Self-checking cards with review content from precalc and …" at bounding box center [784, 416] width 404 height 36
click at [948, 340] on button "Download" at bounding box center [950, 332] width 28 height 28
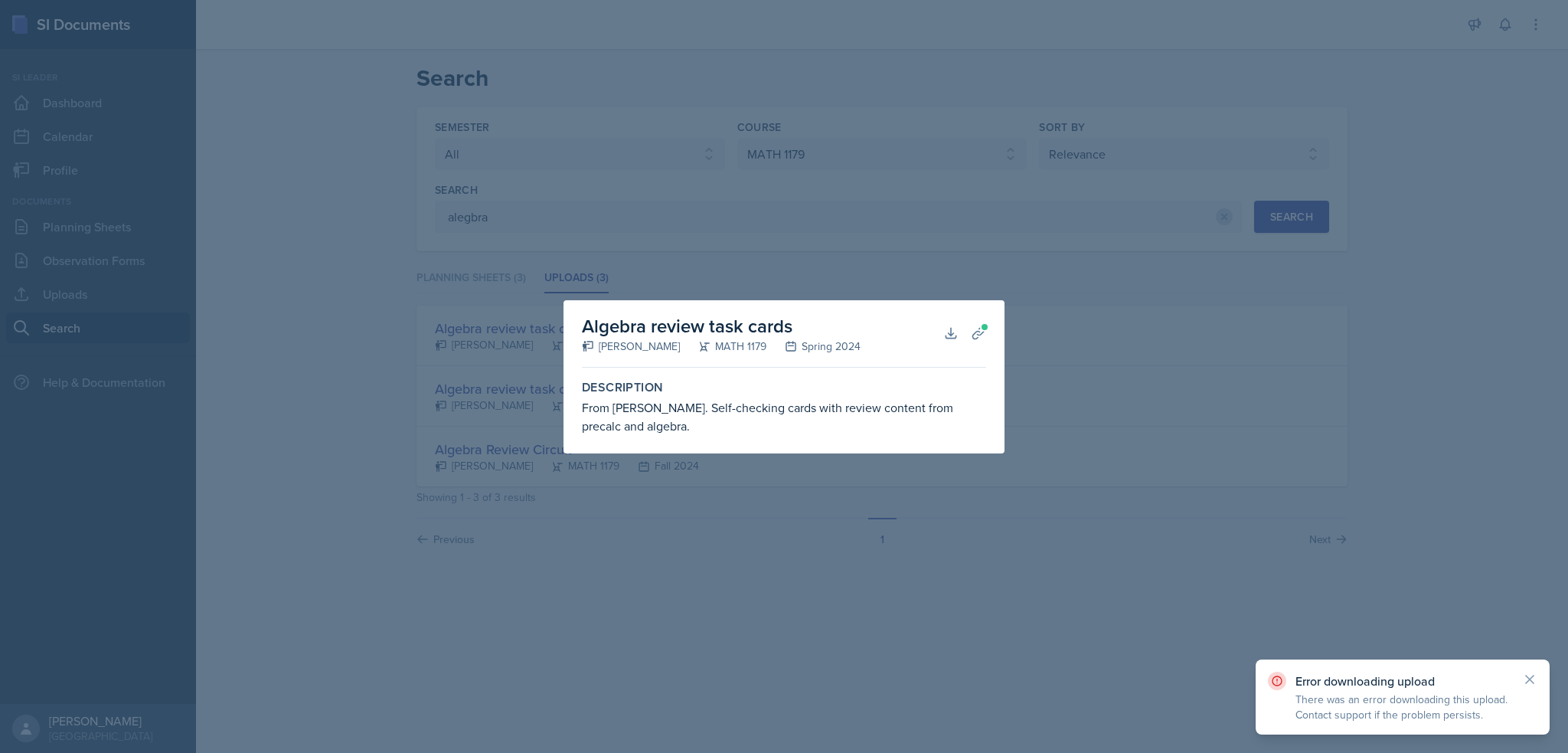
click at [1452, 605] on div at bounding box center [784, 376] width 1568 height 753
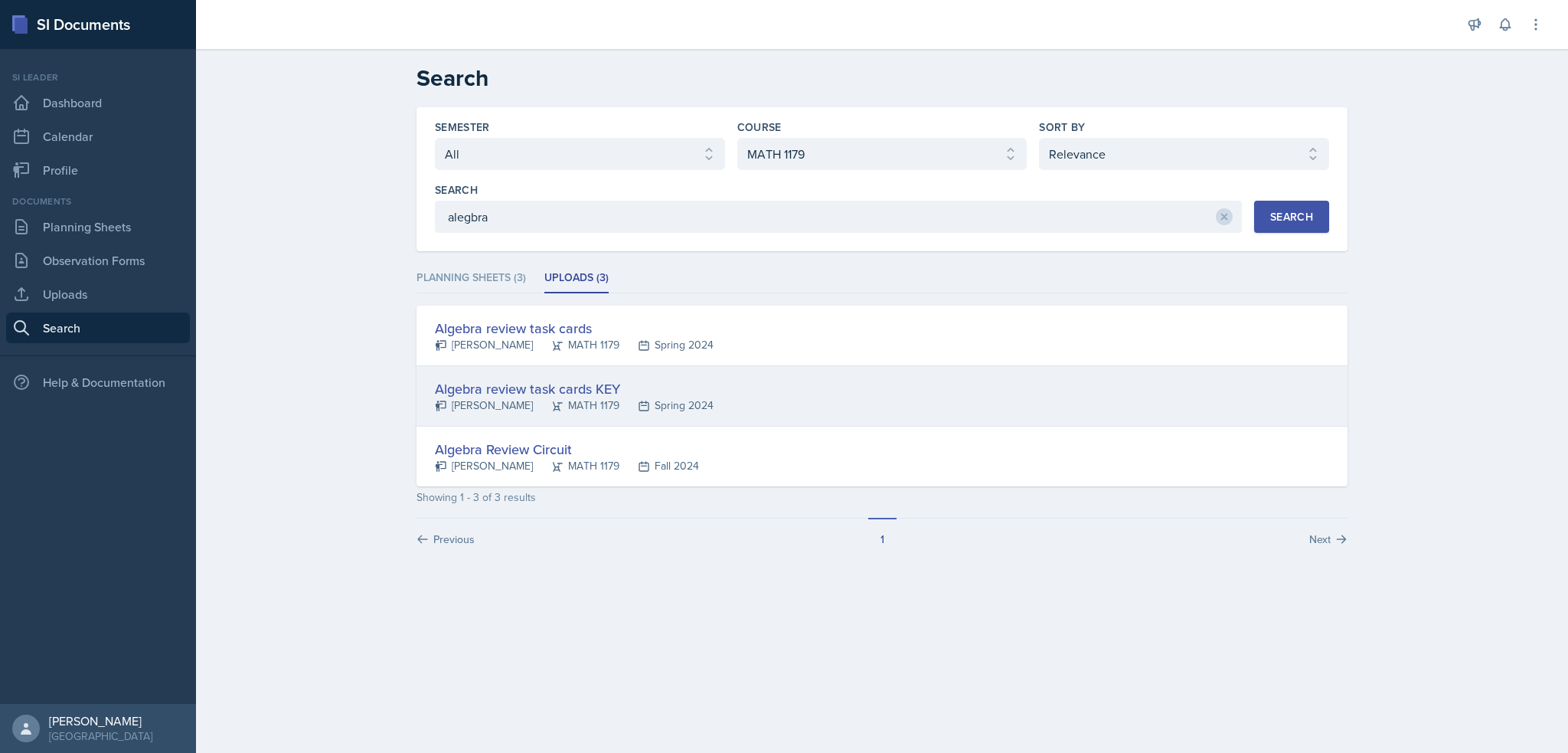
click at [558, 379] on div "Algebra review task cards KEY" at bounding box center [574, 389] width 279 height 20
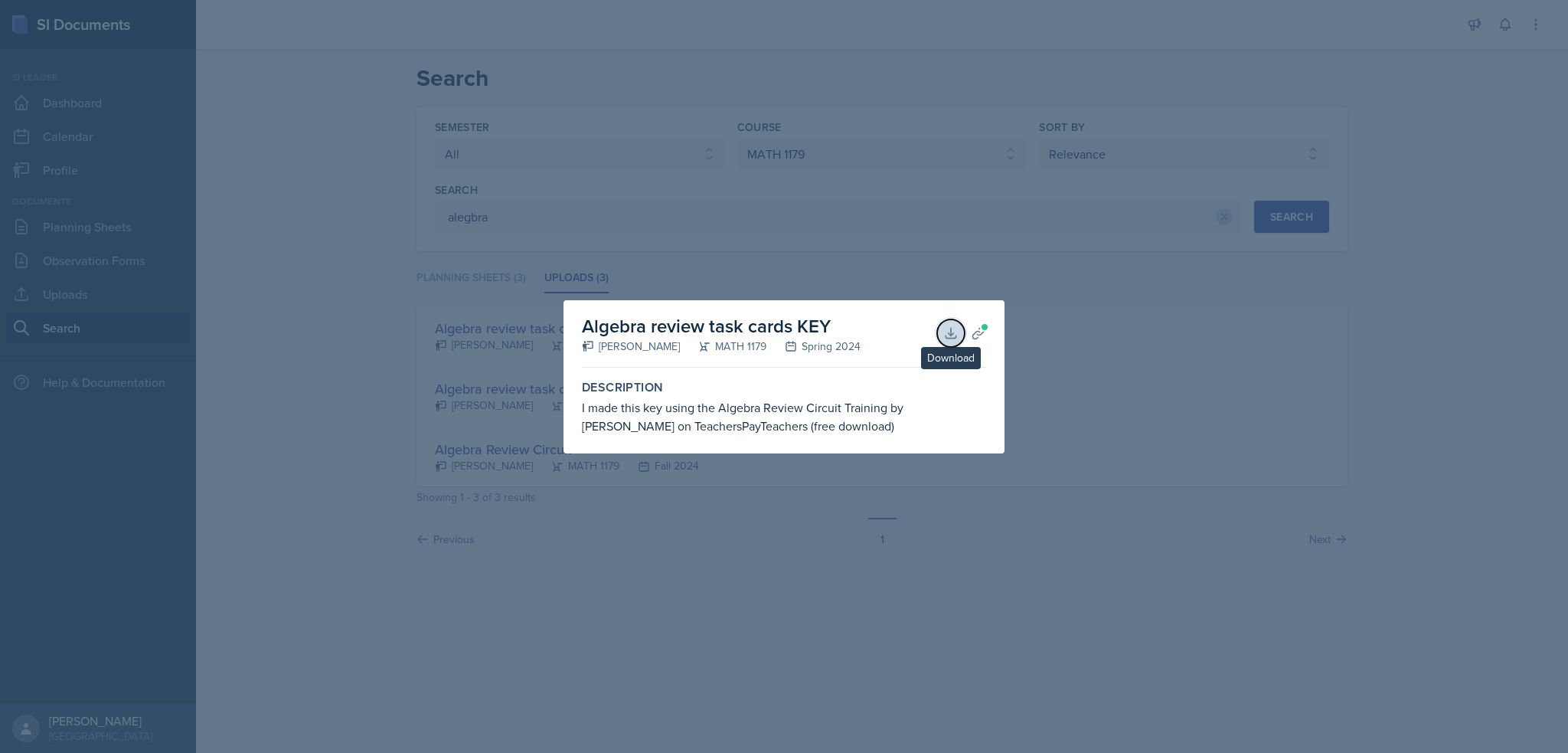
click at [948, 340] on icon at bounding box center [950, 332] width 15 height 15
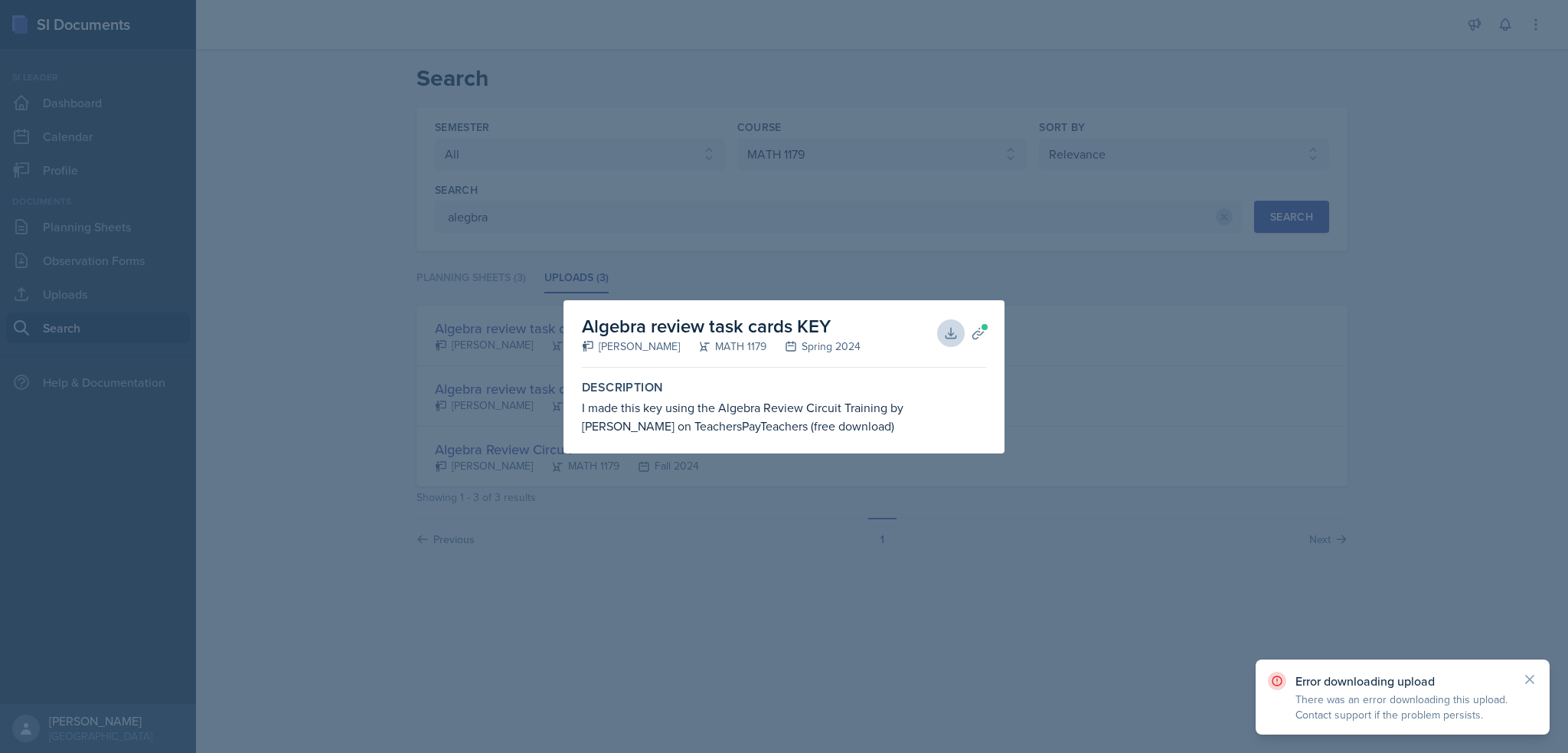
click at [1147, 527] on div at bounding box center [784, 376] width 1568 height 753
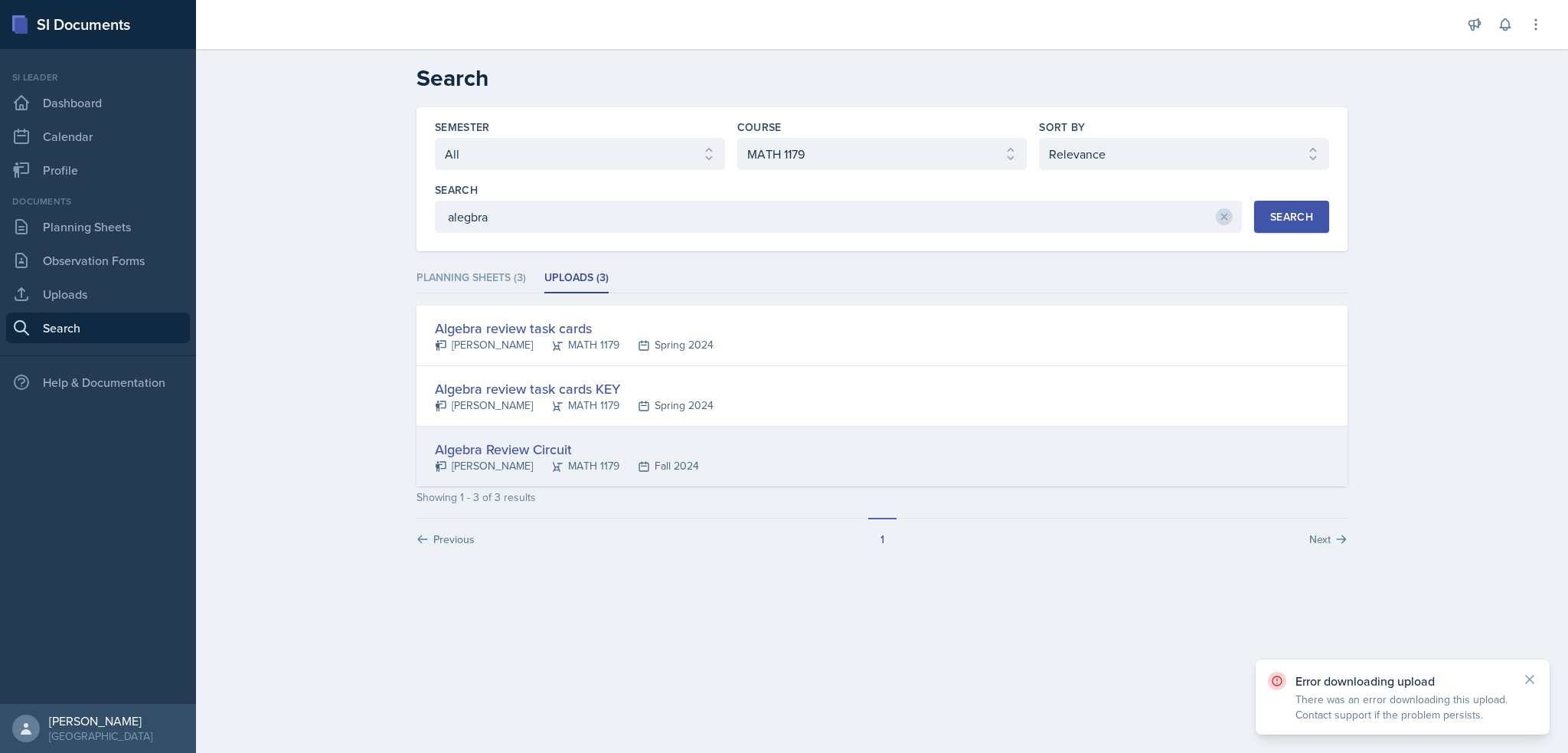
click at [516, 452] on div "Algebra Review Circuit" at bounding box center [566, 449] width 264 height 20
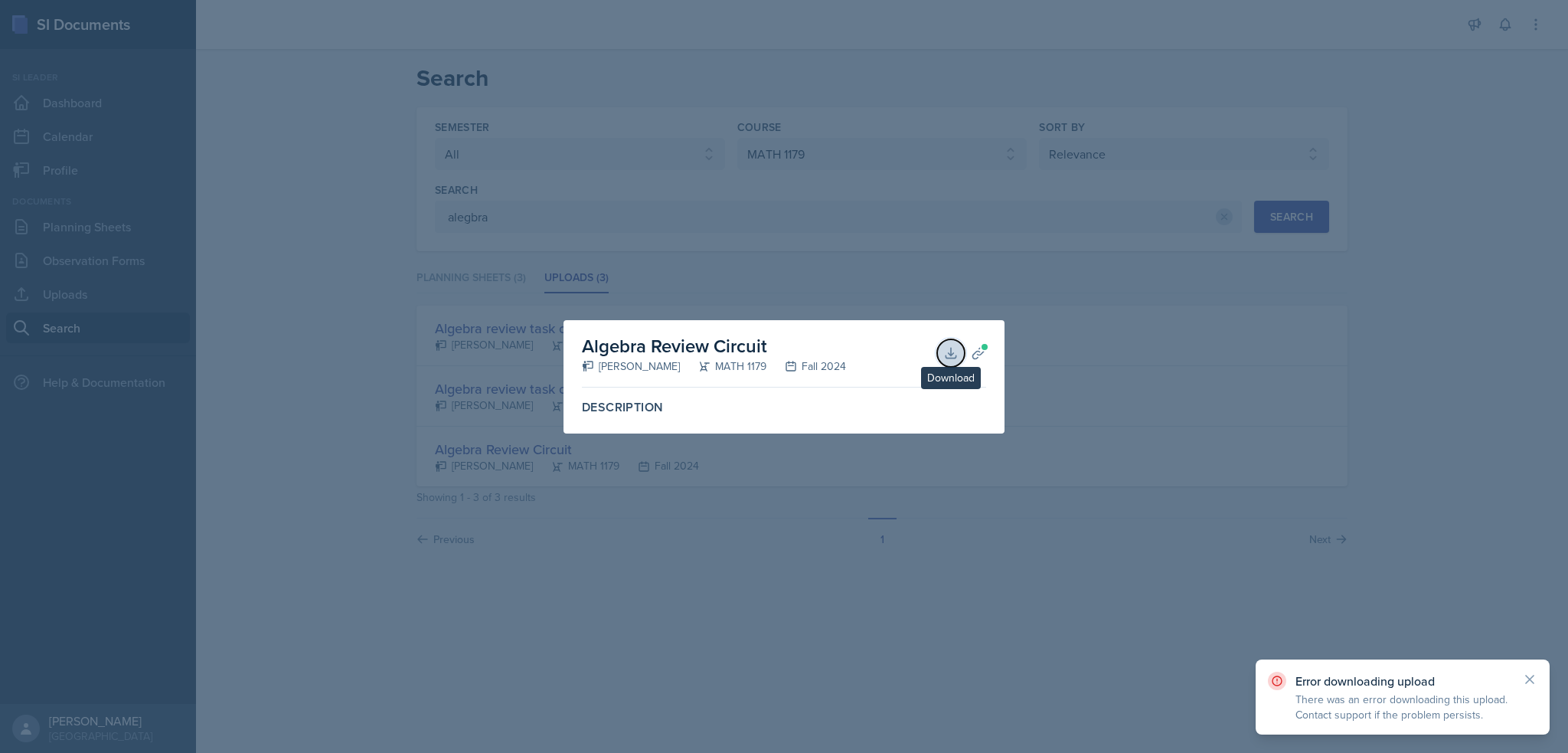
click at [946, 348] on icon at bounding box center [950, 353] width 15 height 15
click at [815, 514] on div at bounding box center [784, 376] width 1568 height 753
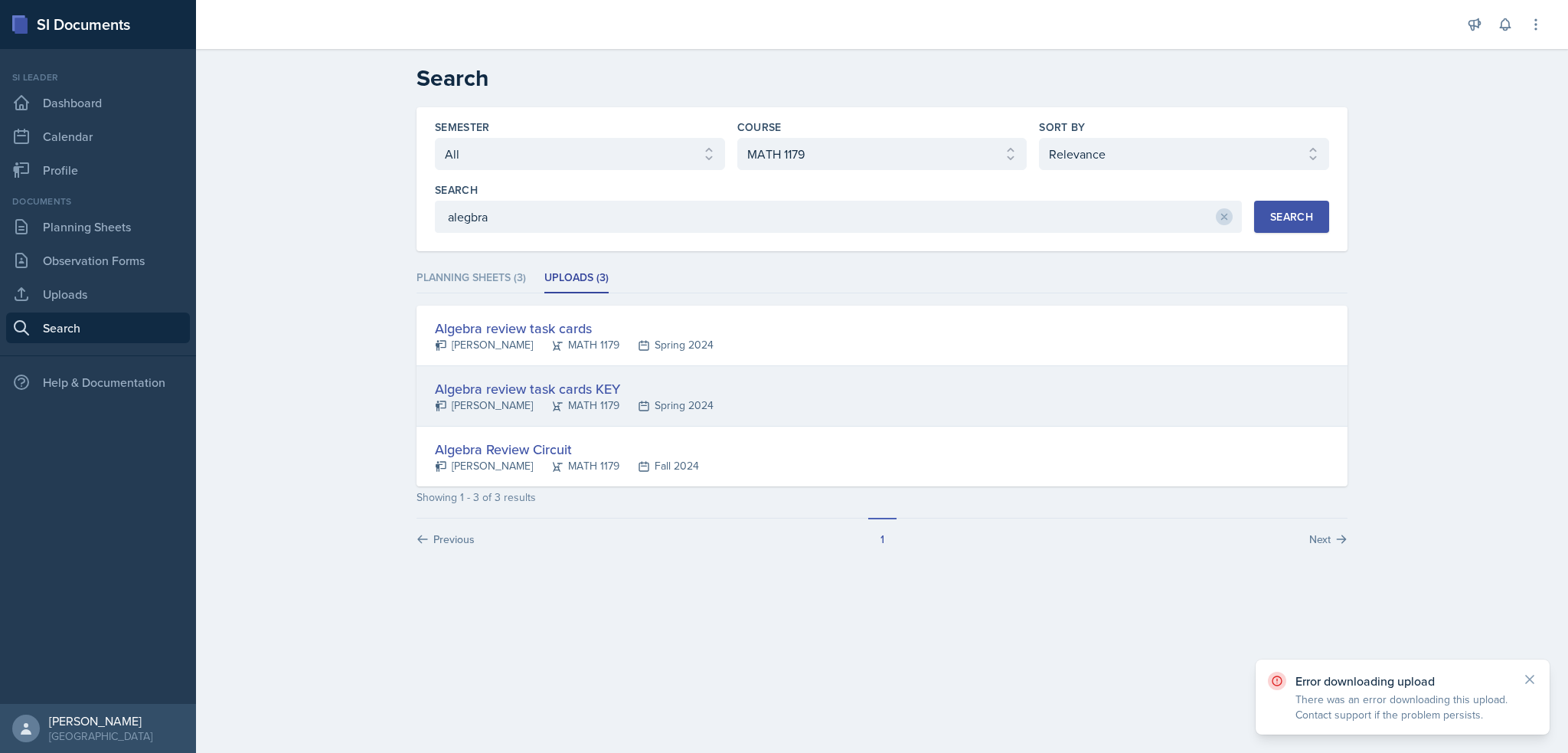
click at [552, 372] on div "Algebra review task cards KEY Ellie Iaryguine MATH 1179 Spring 2024" at bounding box center [883, 397] width 932 height 60
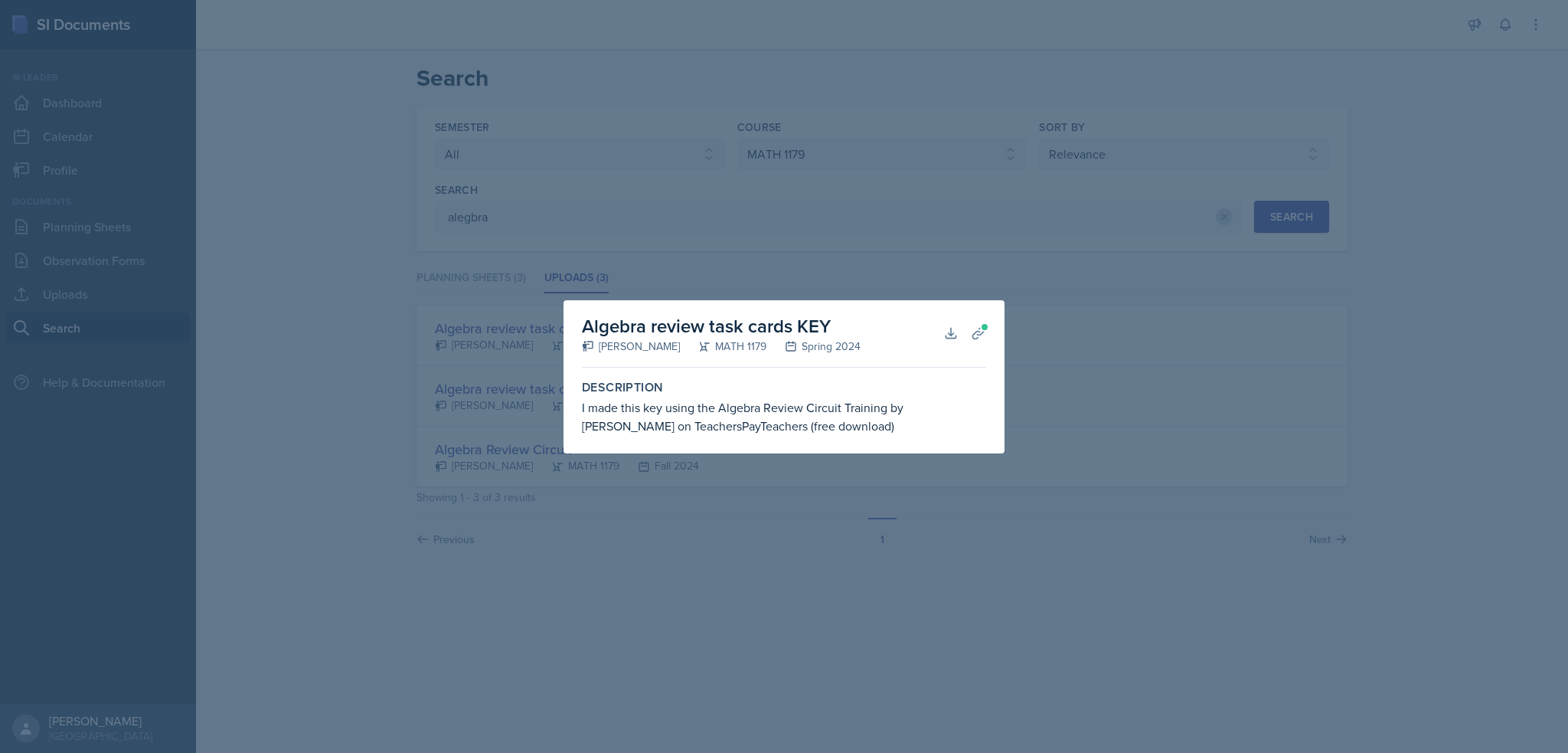
click at [490, 460] on div at bounding box center [784, 376] width 1568 height 753
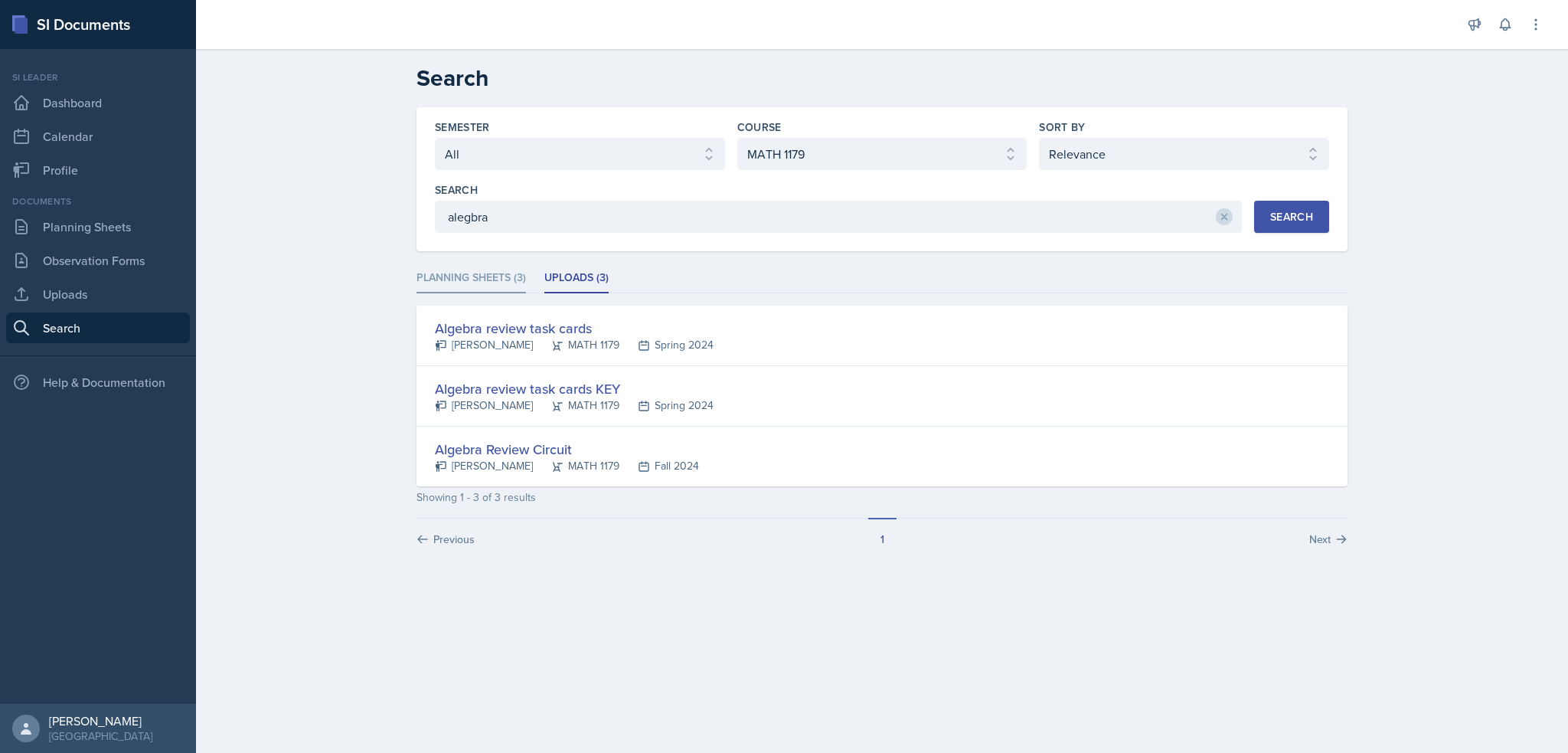
click at [475, 268] on li "Planning Sheets (3)" at bounding box center [471, 278] width 109 height 30
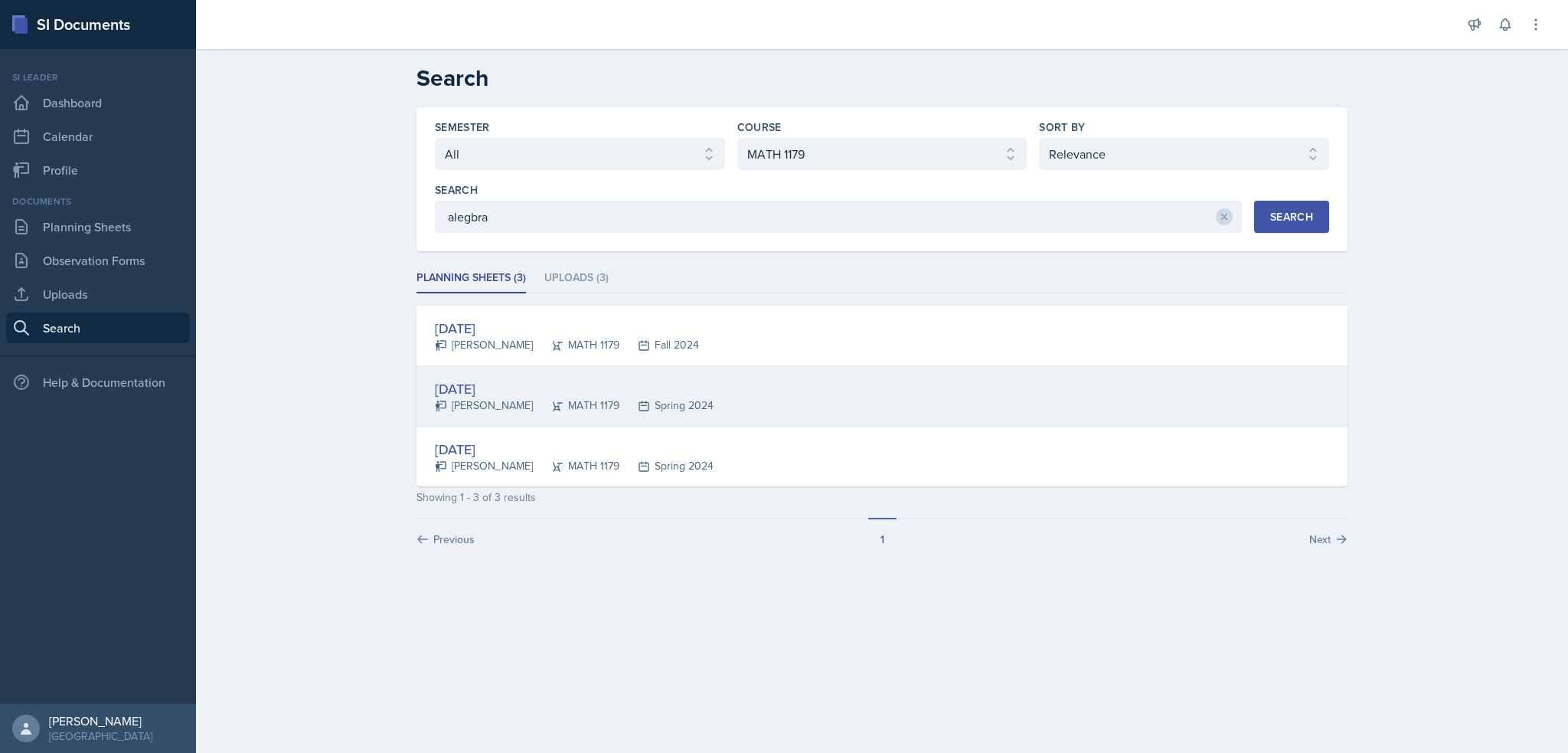
click at [488, 376] on div "Jan 19th, 2024 Ellie Iaryguine MATH 1179 Spring 2024" at bounding box center [883, 397] width 932 height 60
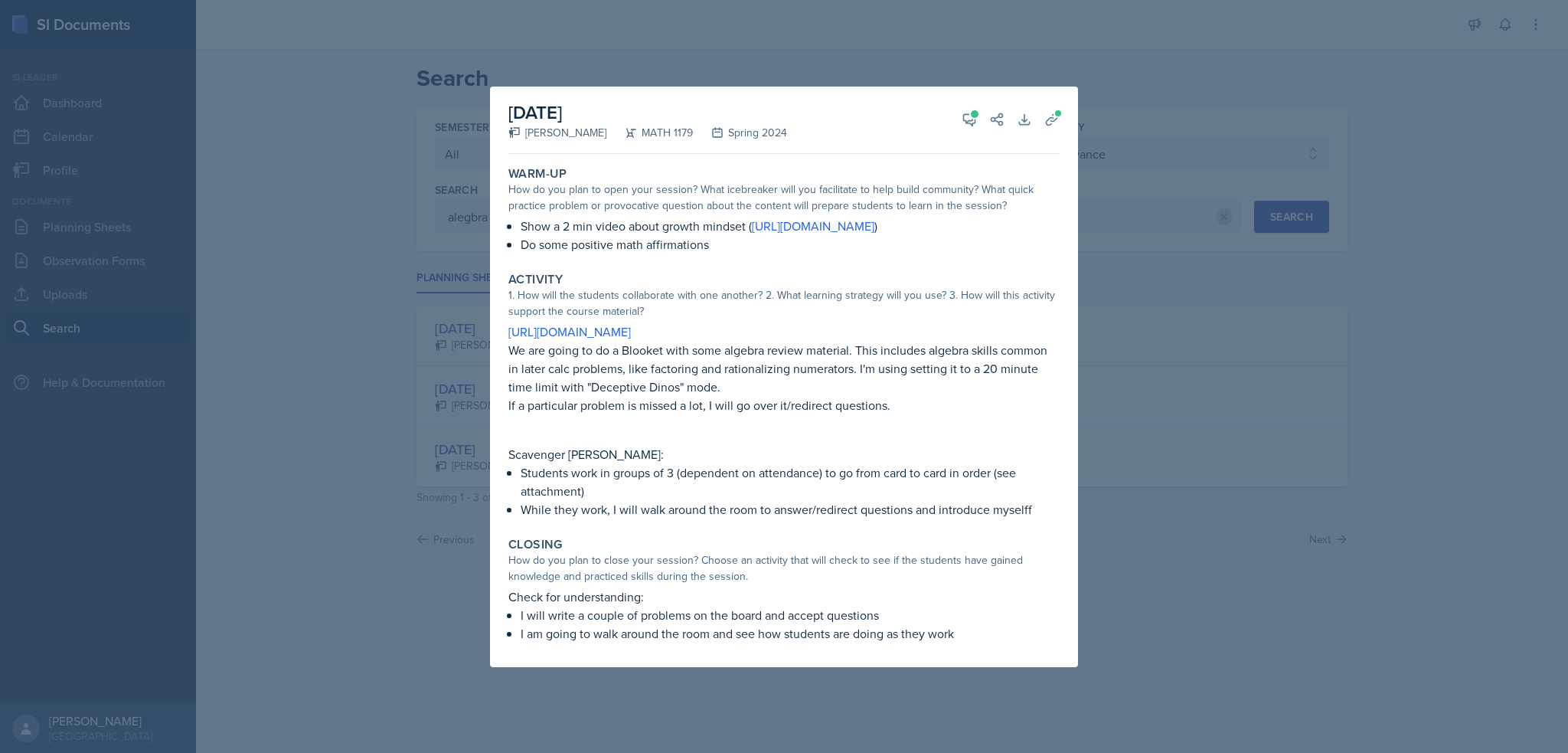
click at [432, 413] on div at bounding box center [784, 376] width 1568 height 753
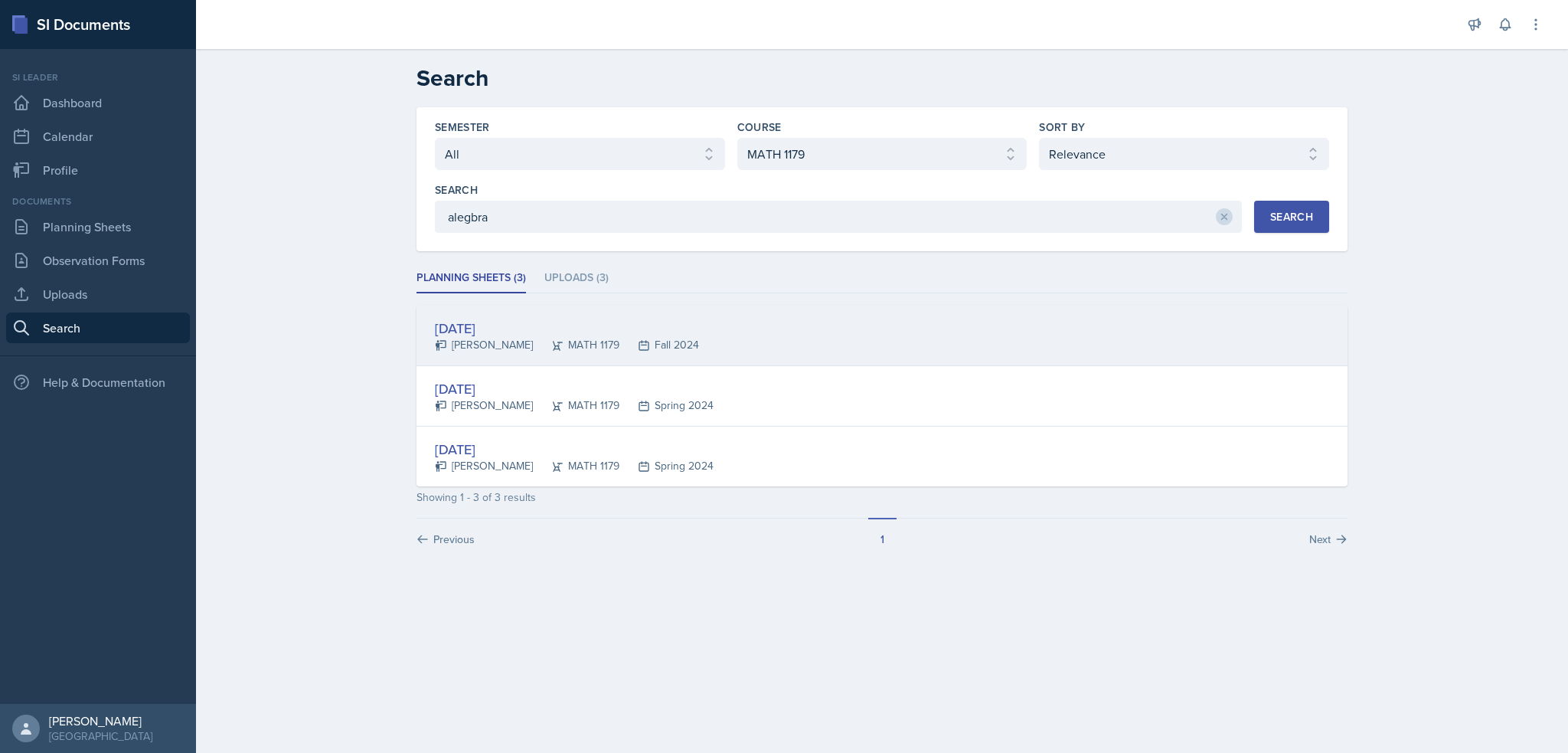
click at [466, 321] on div "Aug 19th, 2024" at bounding box center [566, 328] width 264 height 20
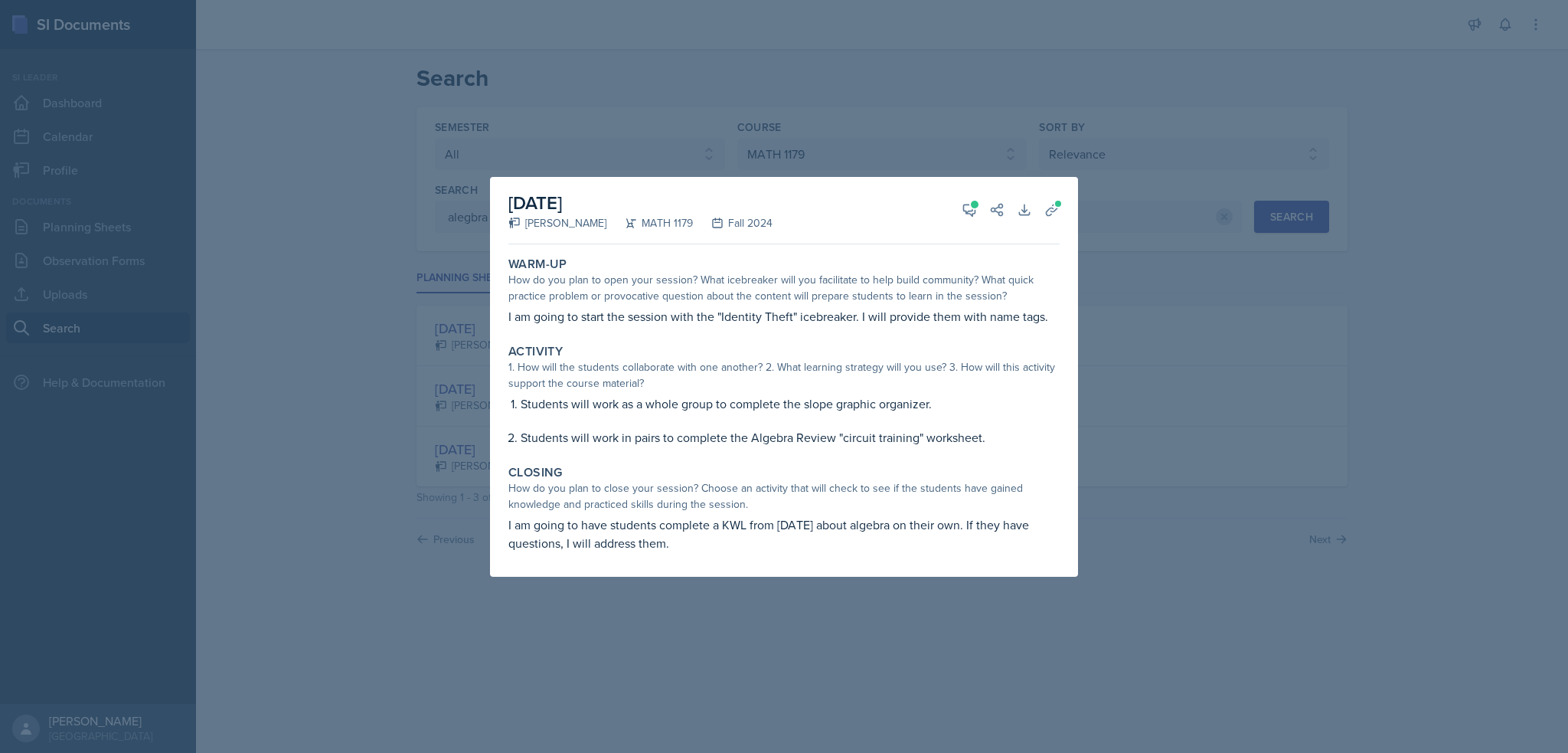
click at [420, 368] on div at bounding box center [784, 376] width 1568 height 753
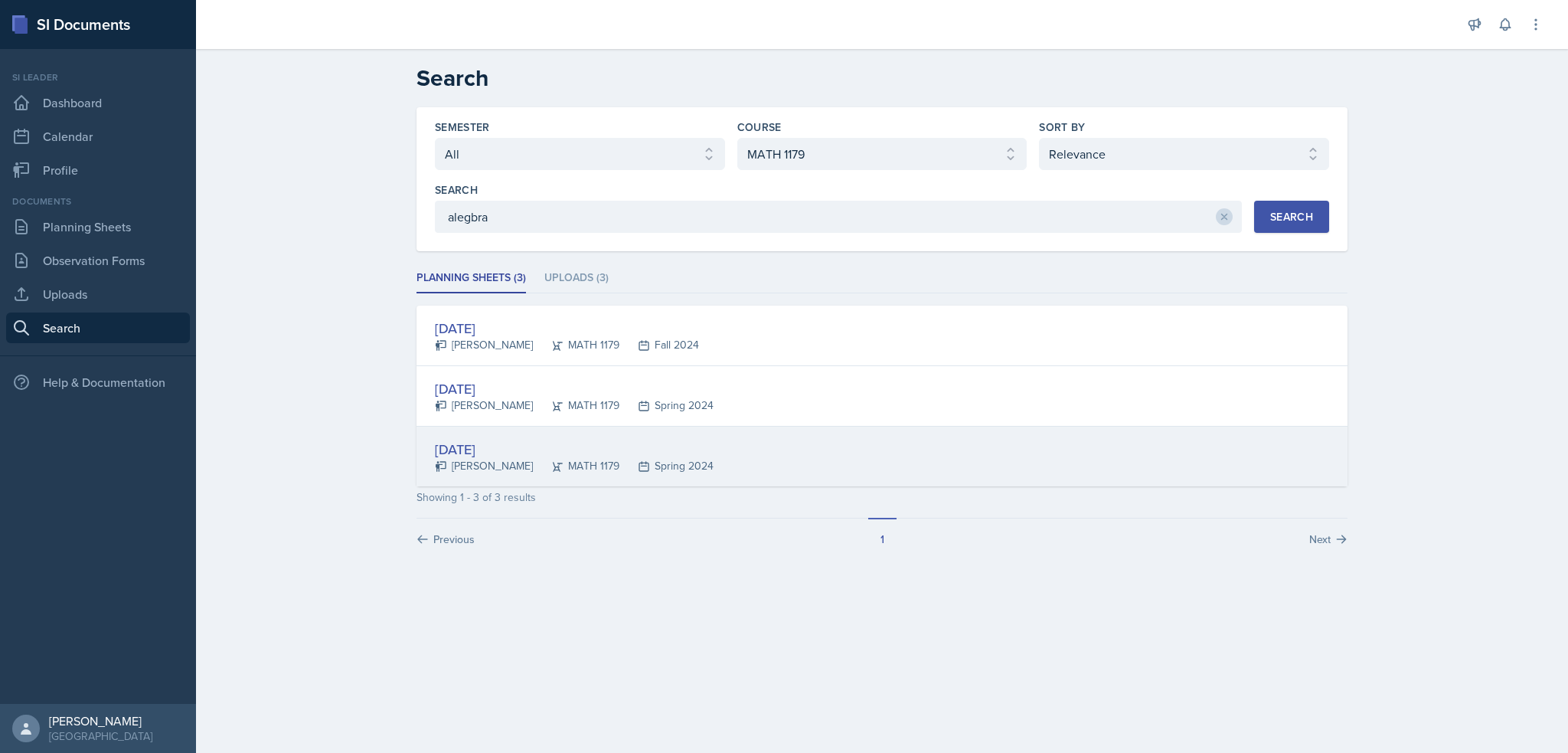
click at [473, 453] on div "Jan 22nd, 2024" at bounding box center [574, 449] width 279 height 20
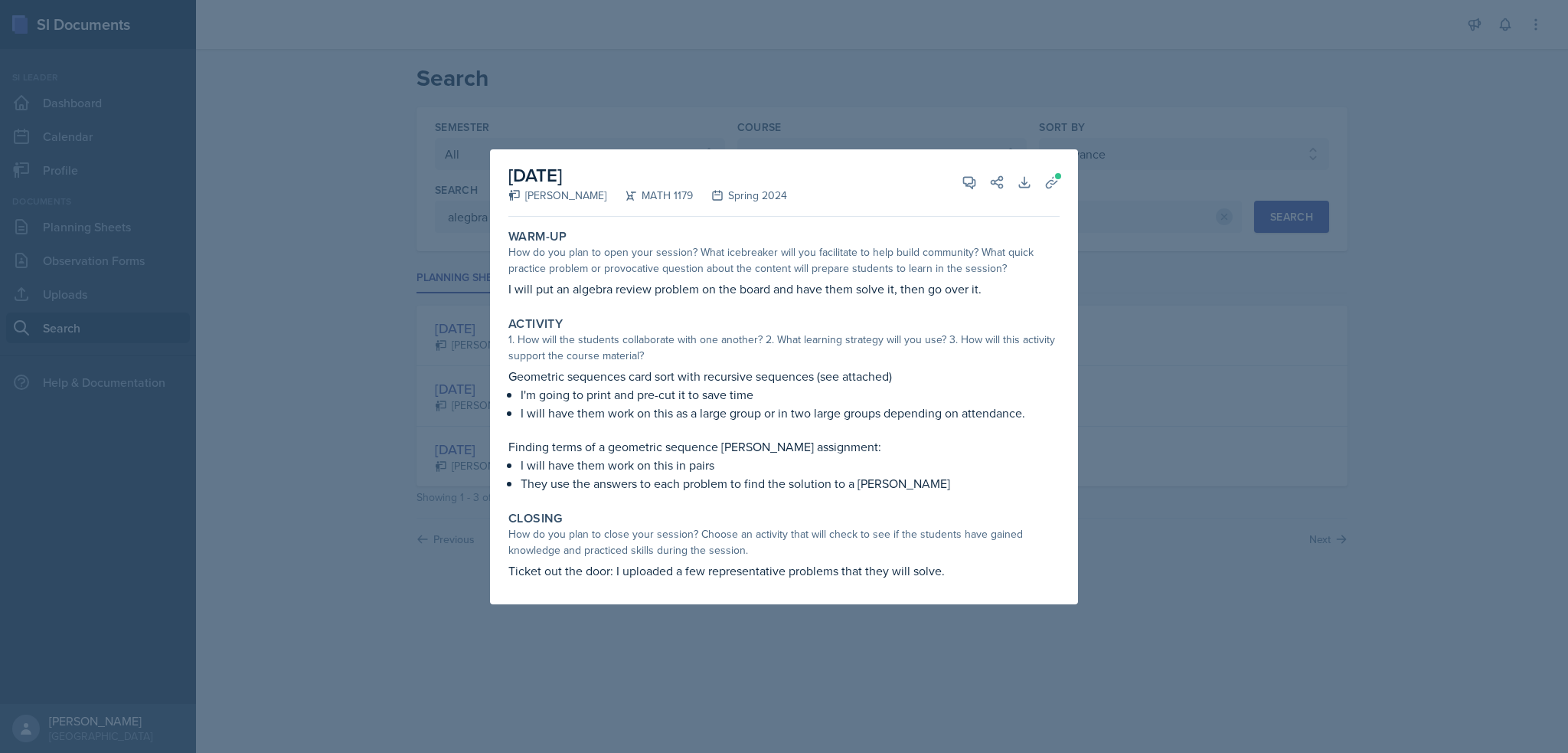
click at [448, 477] on div at bounding box center [784, 376] width 1568 height 753
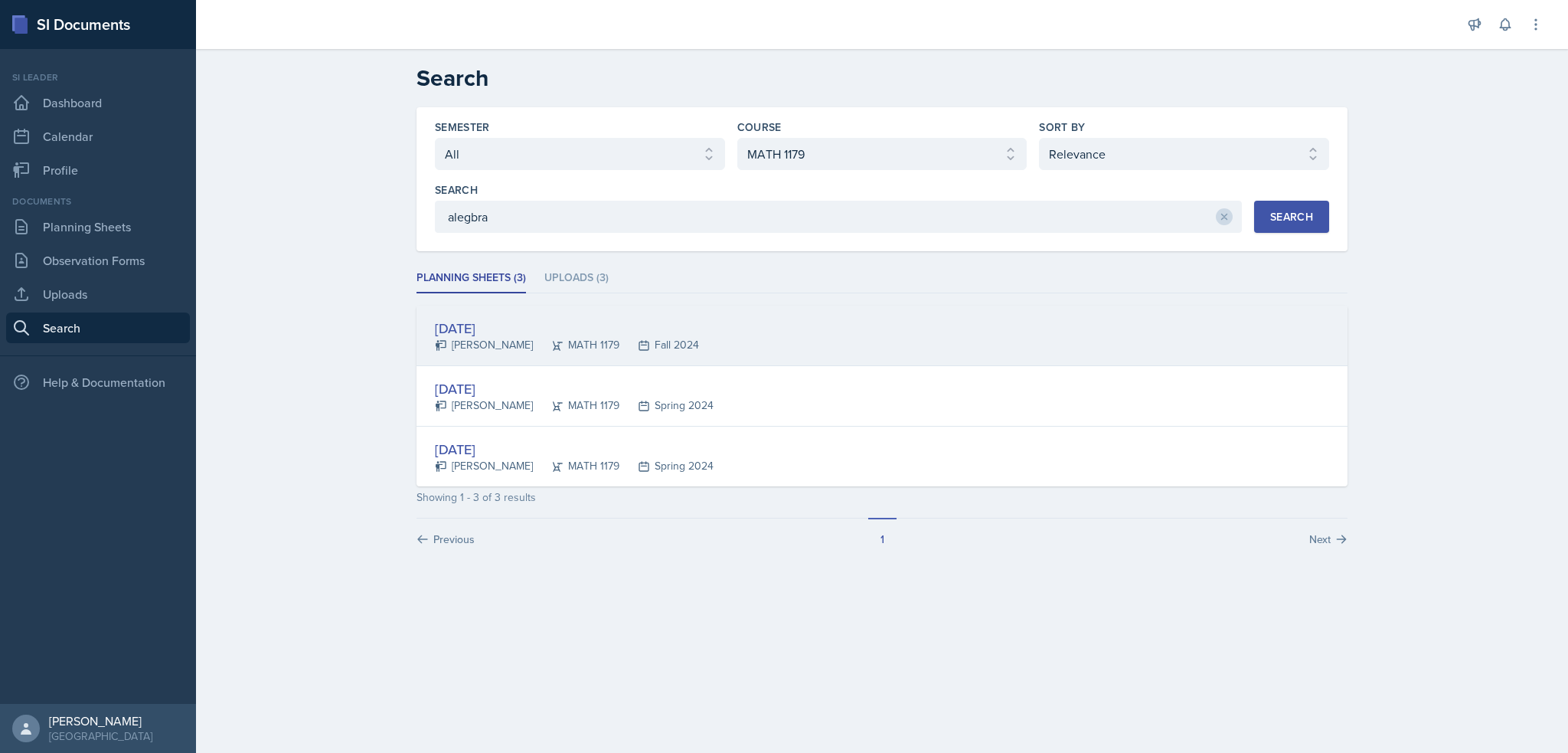
click at [505, 313] on div "Aug 19th, 2024 Ellie Iaryguine MATH 1179 Fall 2024" at bounding box center [883, 336] width 932 height 60
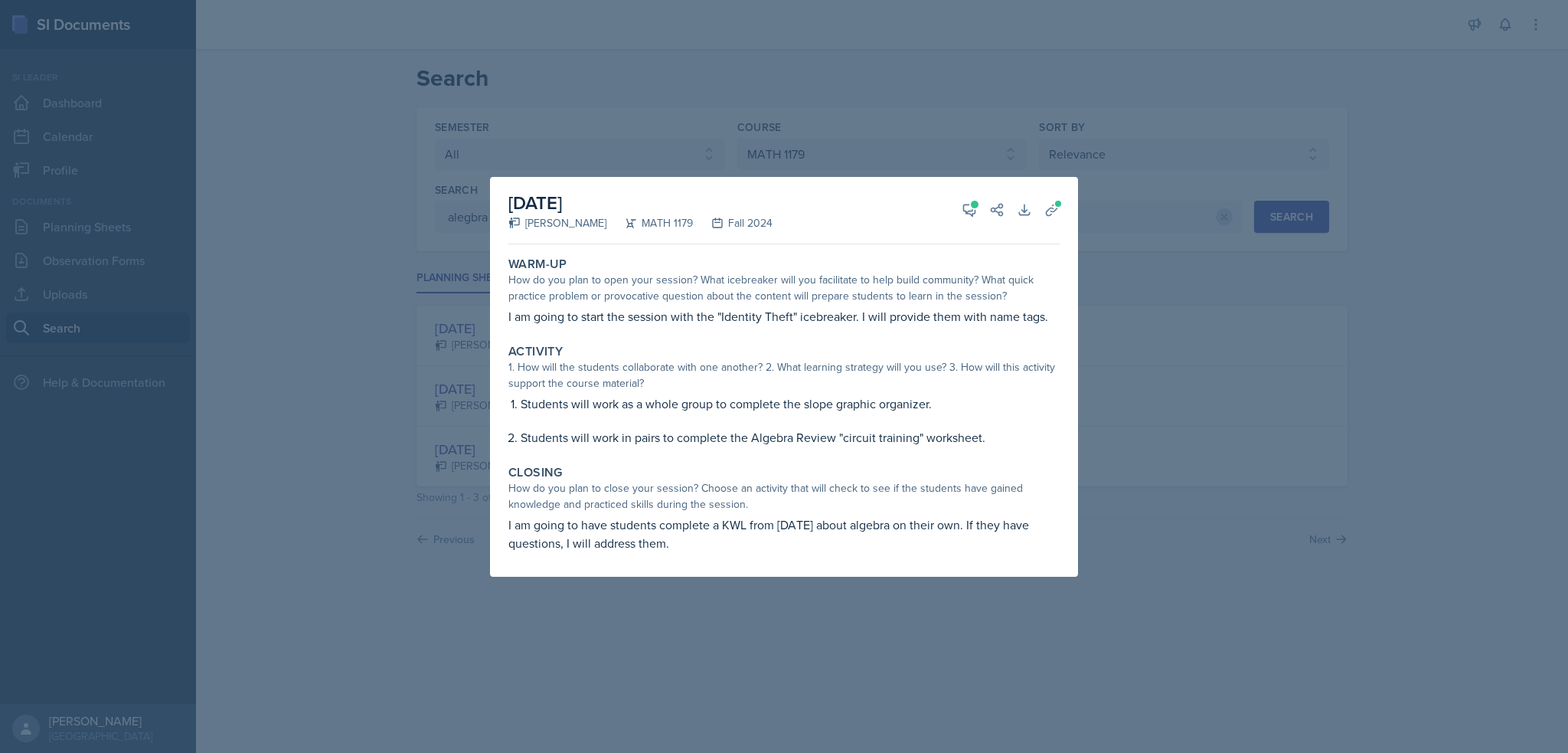
click at [348, 423] on div at bounding box center [784, 376] width 1568 height 753
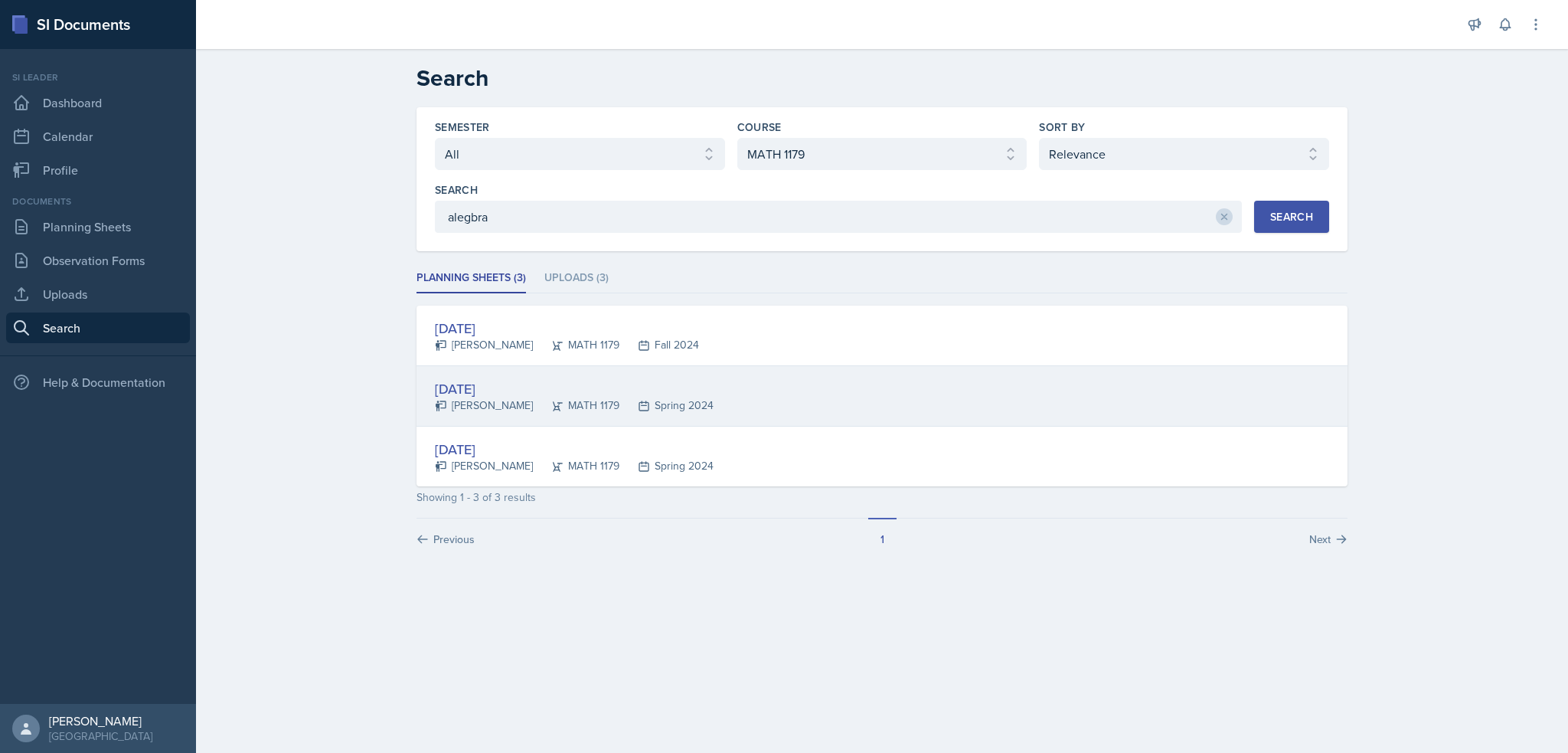
click at [465, 386] on div "Jan 19th, 2024" at bounding box center [574, 389] width 279 height 20
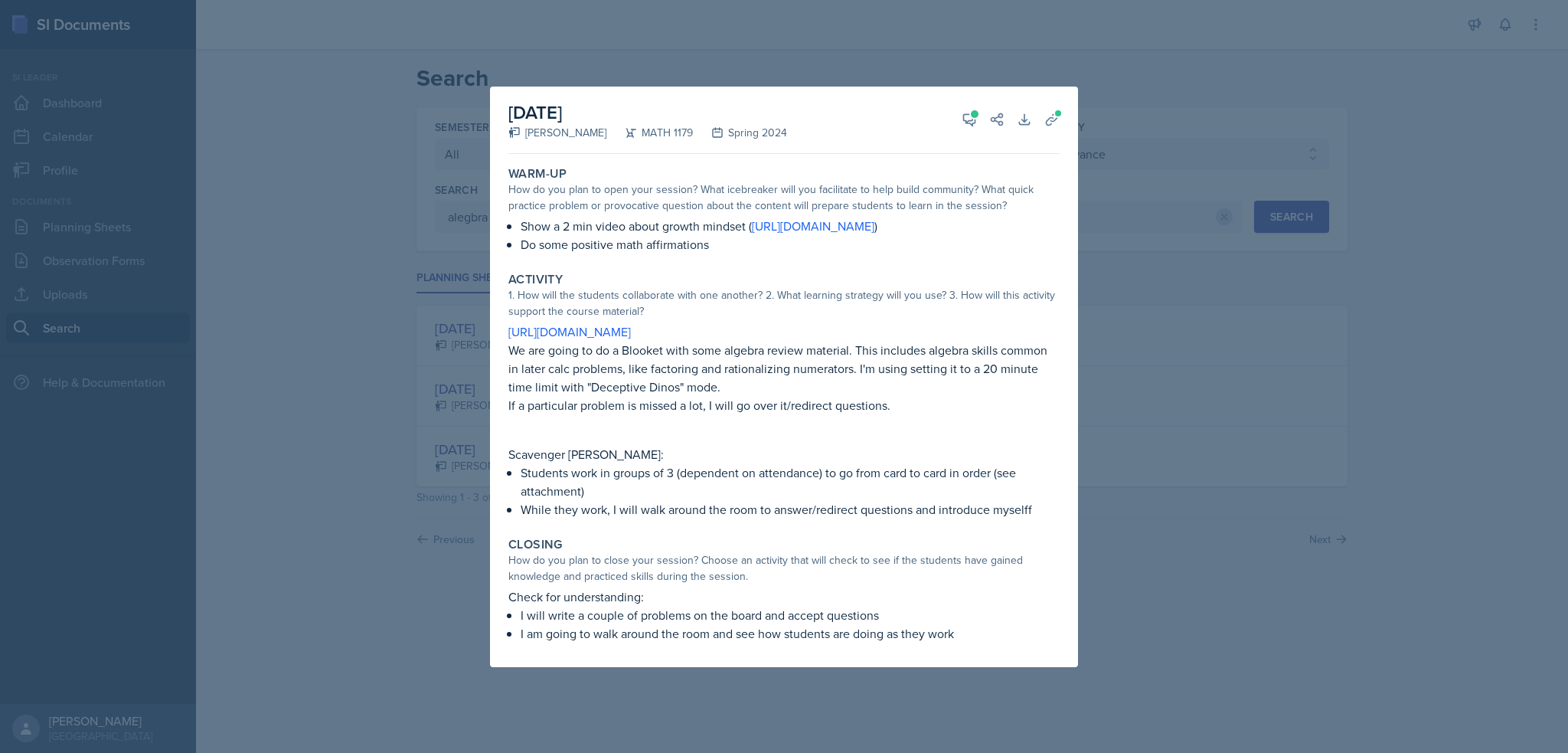
click at [433, 399] on div at bounding box center [784, 376] width 1568 height 753
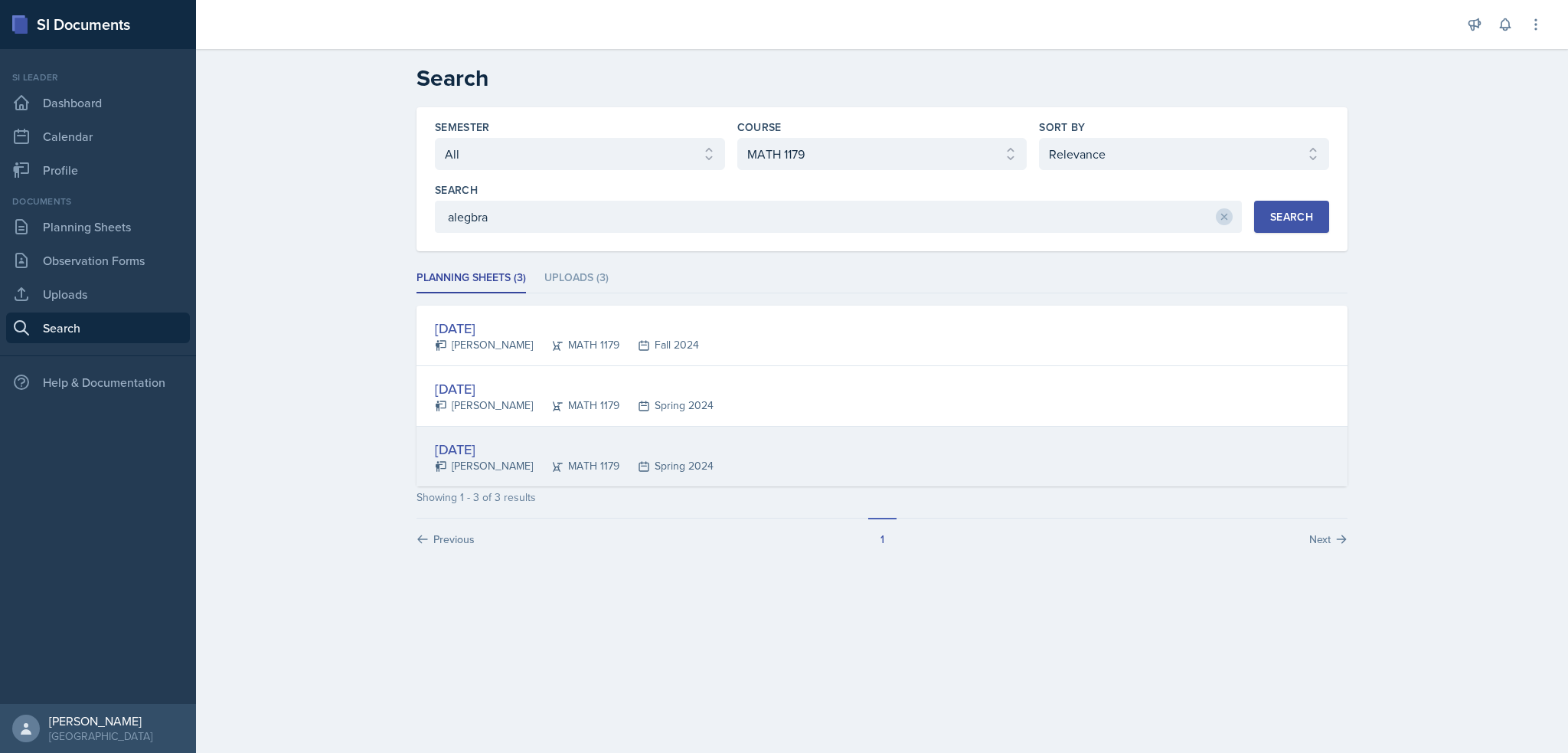
click at [487, 441] on div "Jan 22nd, 2024" at bounding box center [574, 449] width 279 height 20
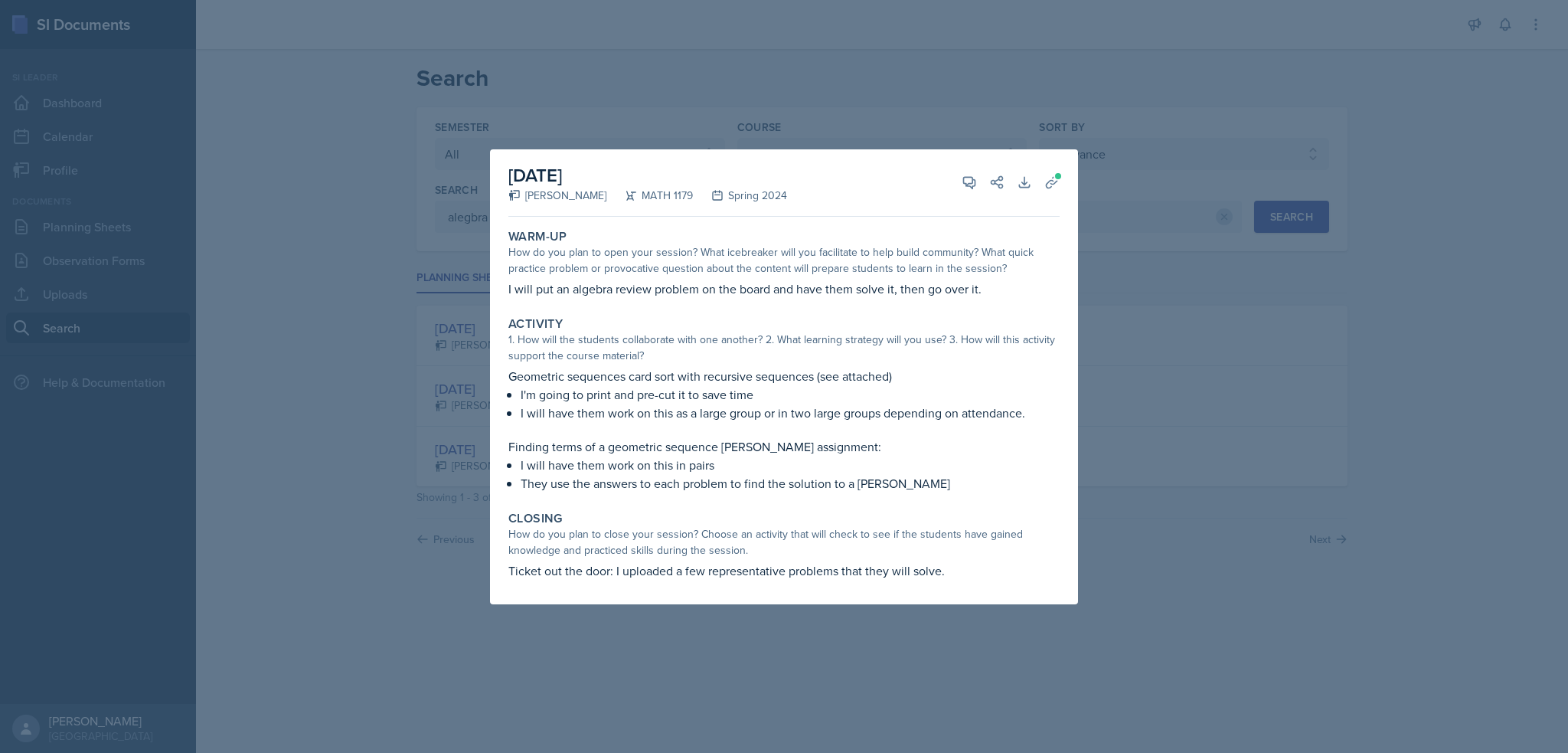
click at [420, 455] on div at bounding box center [784, 376] width 1568 height 753
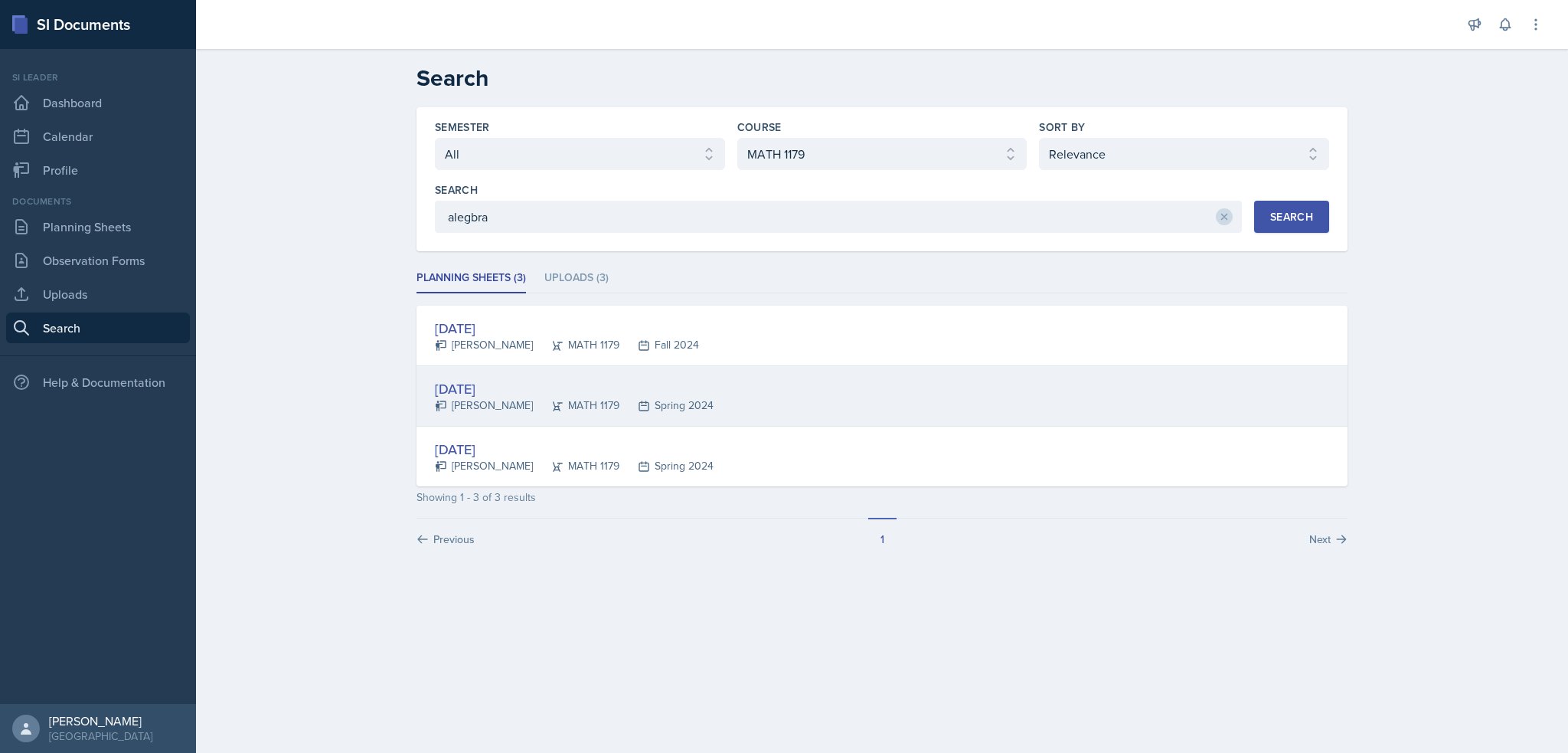
click at [485, 386] on div "Jan 19th, 2024" at bounding box center [574, 389] width 279 height 20
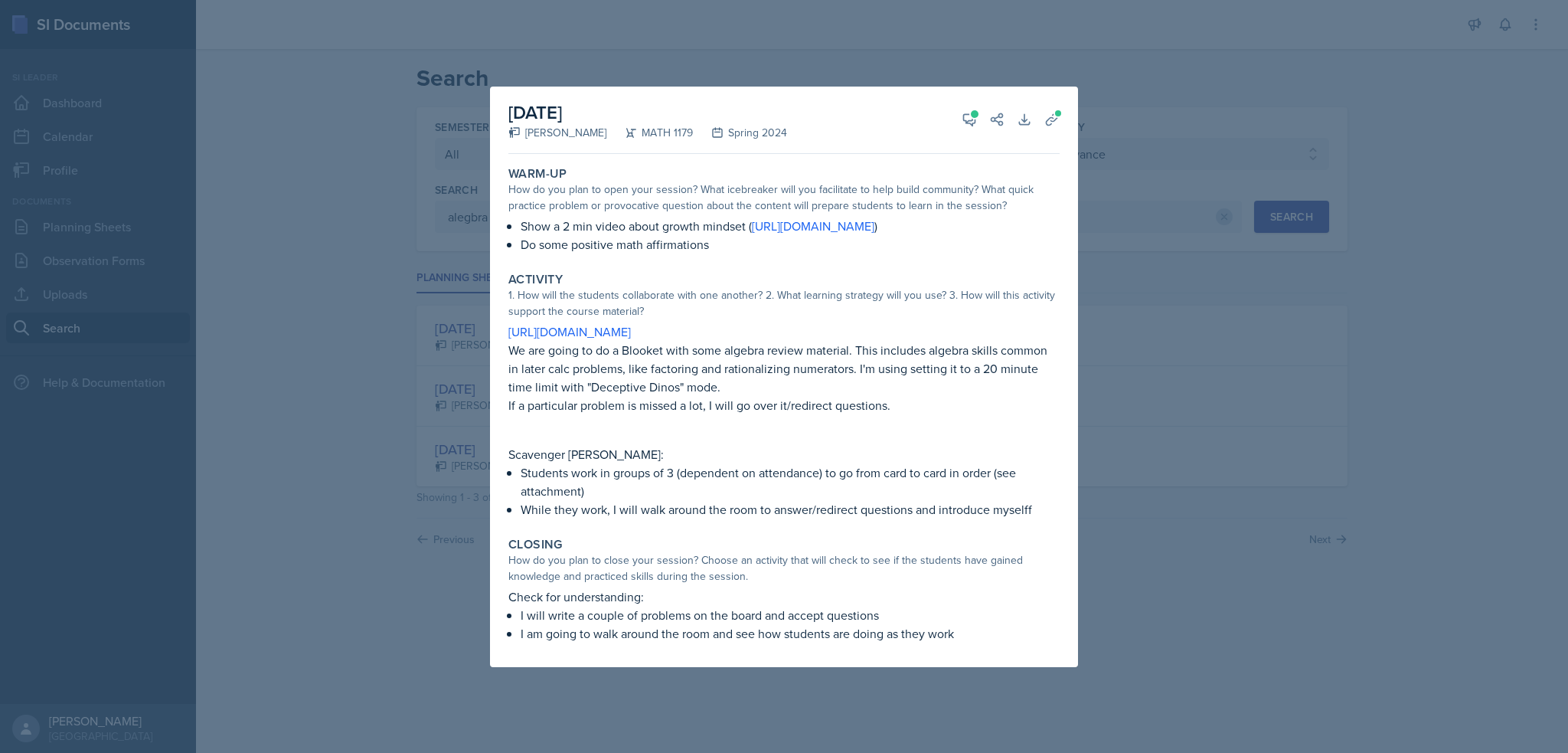
click at [476, 344] on div at bounding box center [784, 376] width 1568 height 753
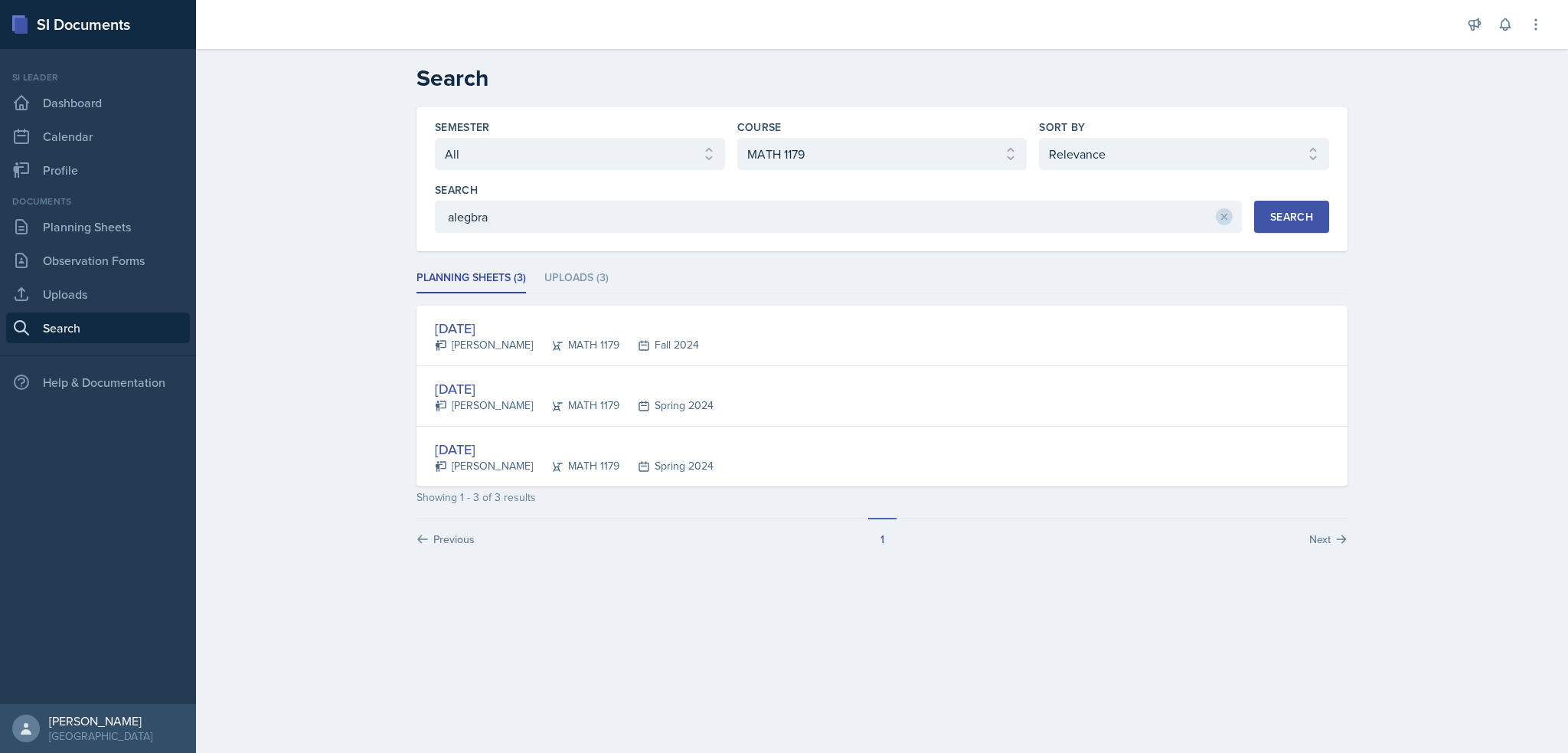
click at [675, 274] on ul "Planning Sheets (3) Uploads (3)" at bounding box center [883, 278] width 932 height 30
click at [580, 276] on li "Uploads (3)" at bounding box center [577, 278] width 64 height 30
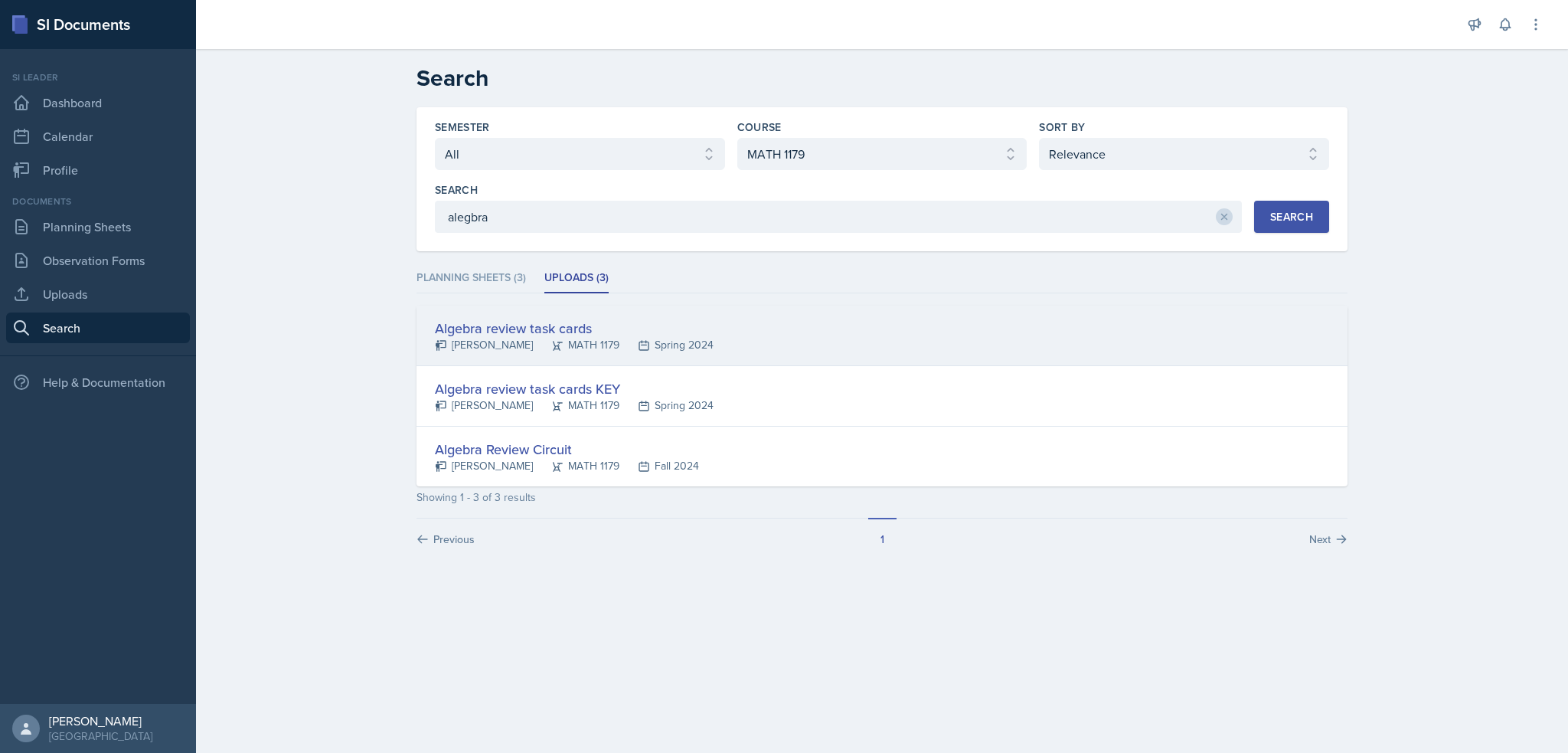
click at [564, 318] on div "Algebra review task cards" at bounding box center [574, 328] width 279 height 20
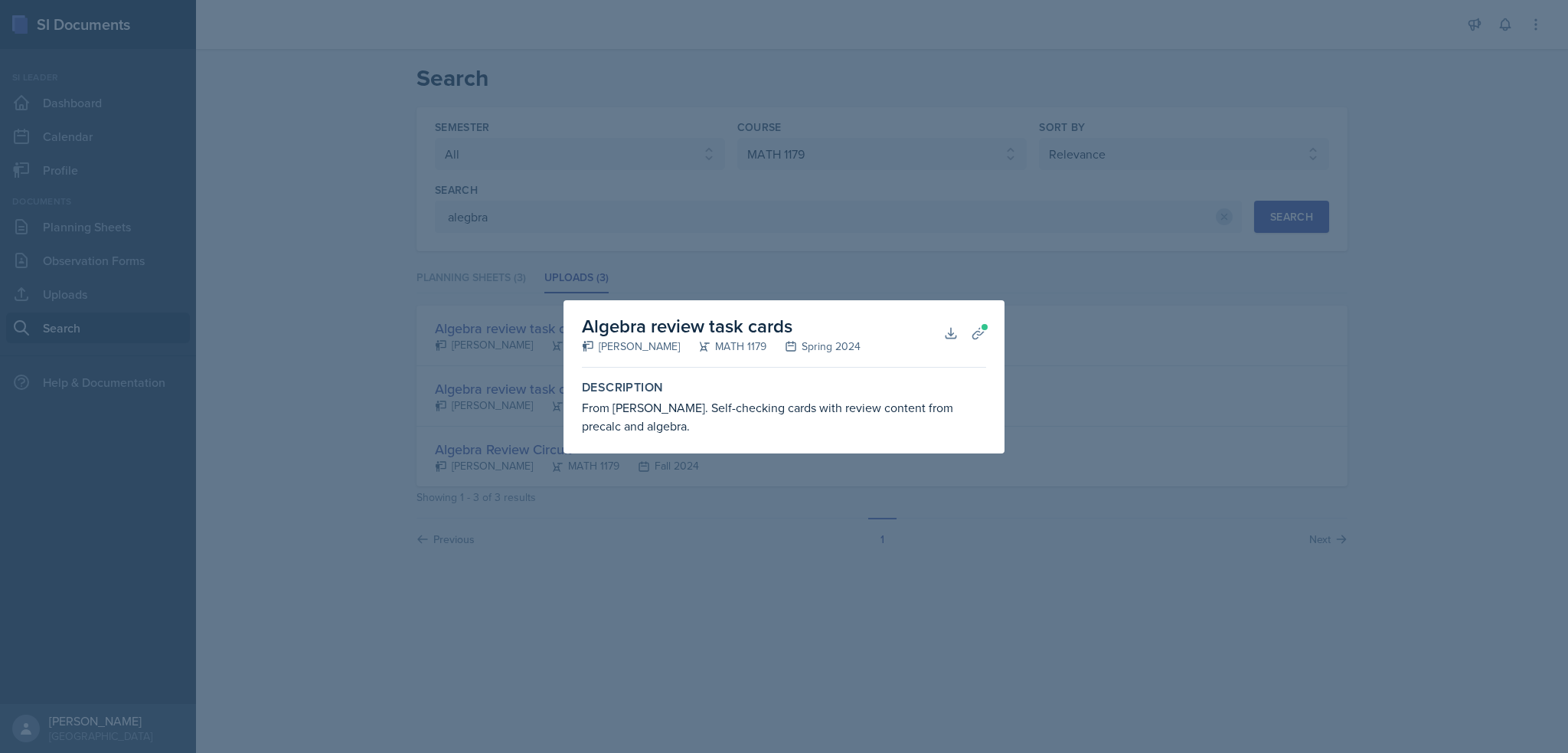
click at [879, 380] on label "Description" at bounding box center [784, 387] width 404 height 15
click at [976, 334] on icon at bounding box center [978, 332] width 15 height 15
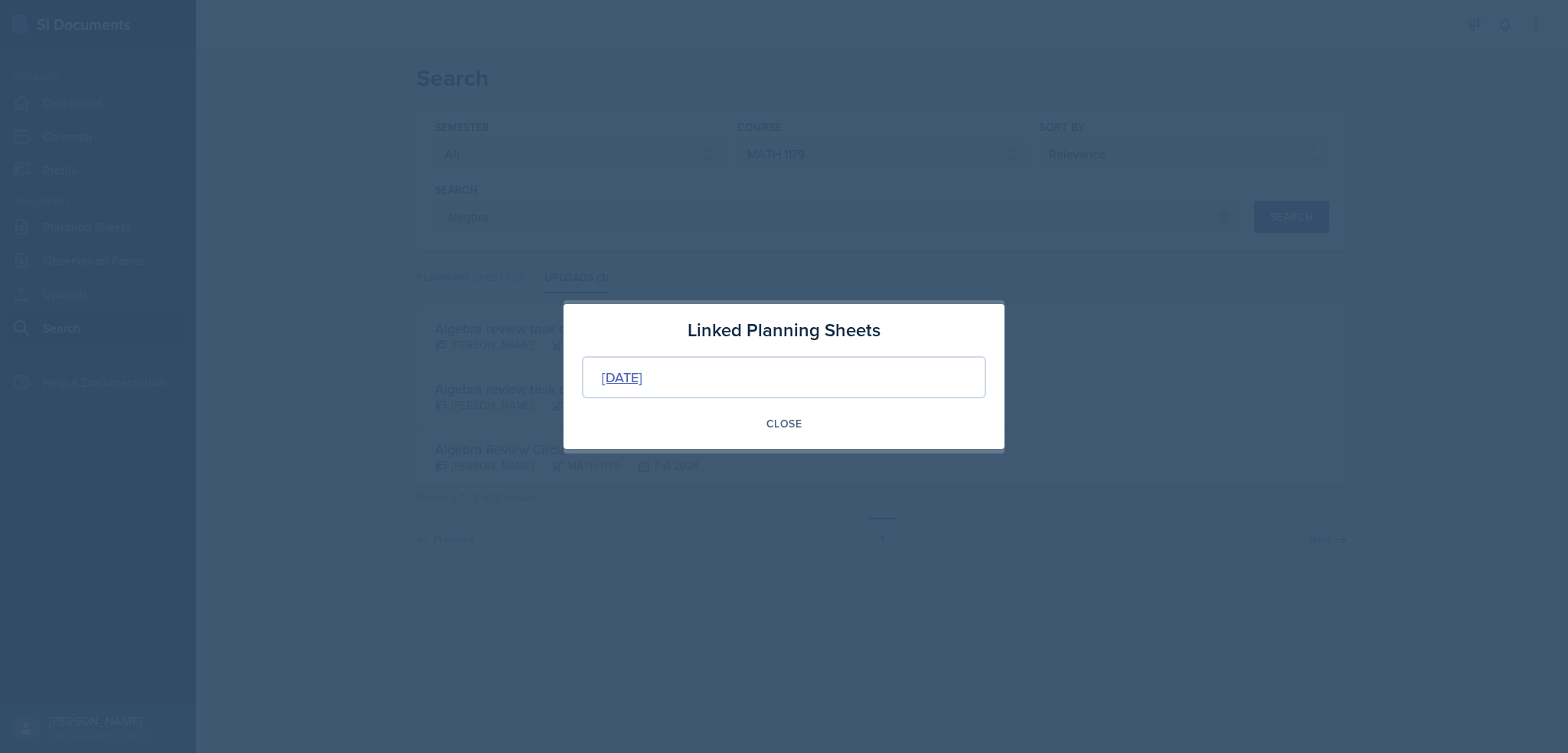
click at [622, 379] on div "Jan 19th, 2024" at bounding box center [622, 377] width 41 height 20
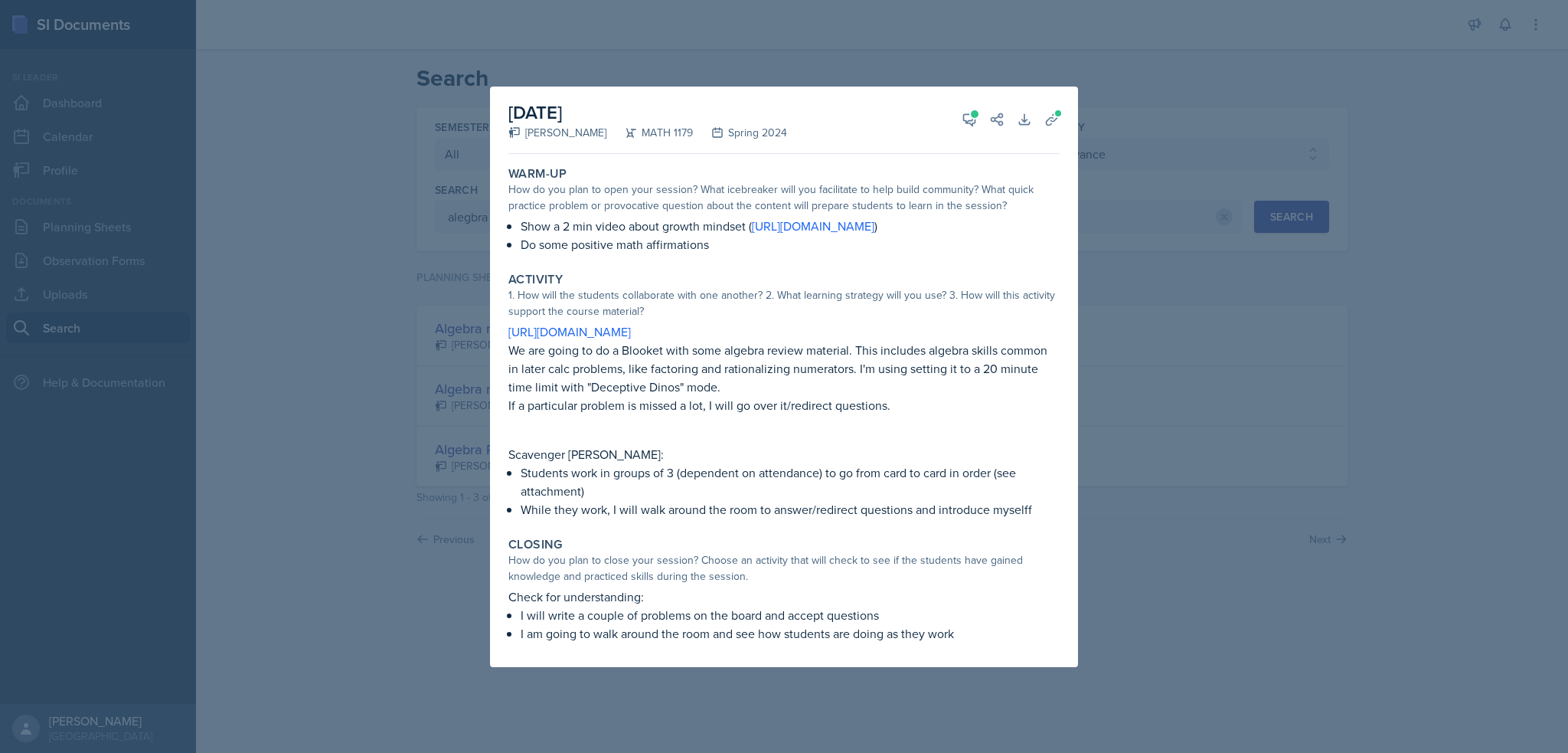
click at [705, 456] on p "Scavenger hunt:" at bounding box center [784, 454] width 551 height 19
click at [966, 126] on icon at bounding box center [969, 119] width 15 height 15
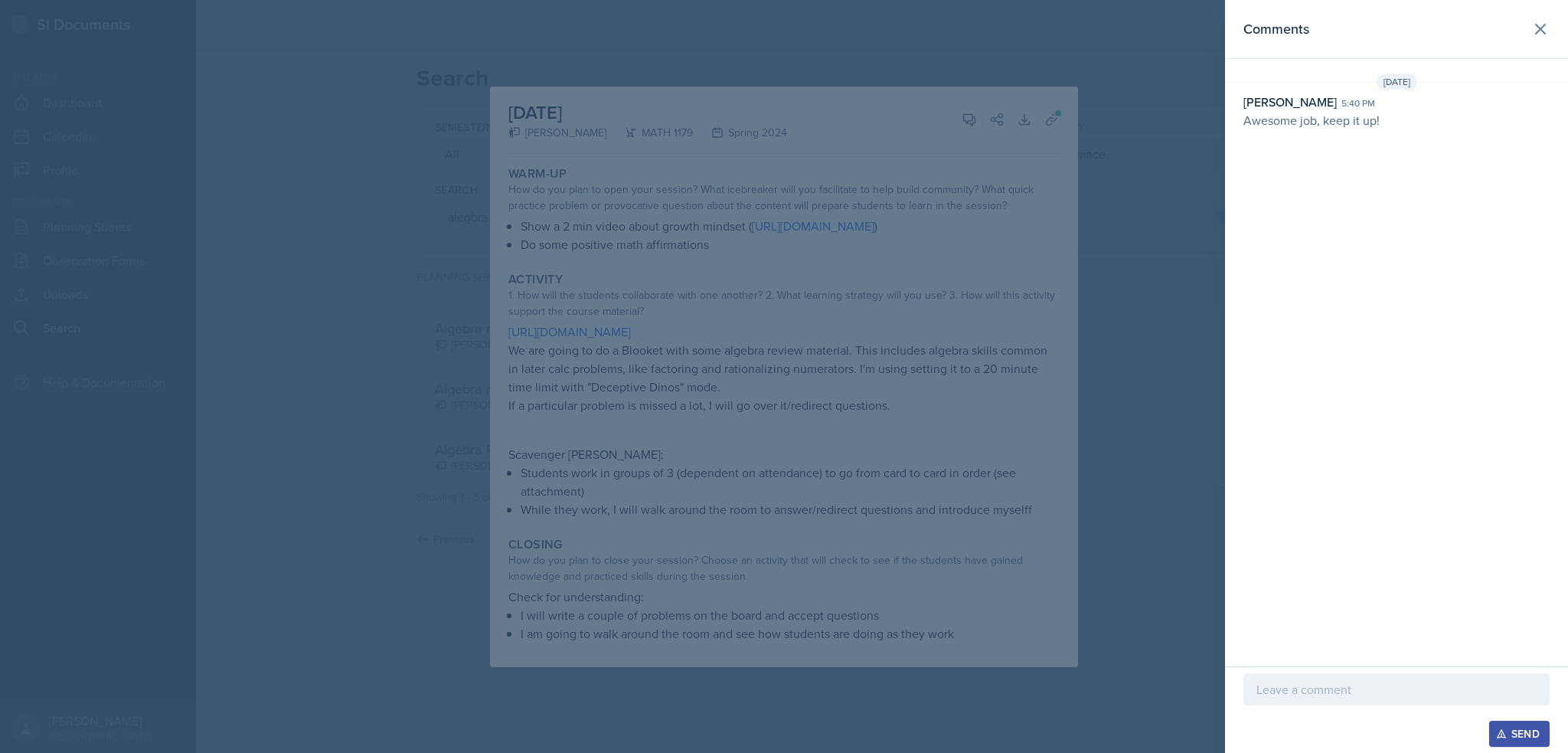
click at [1393, 116] on p "Awesome job, keep it up!" at bounding box center [1396, 120] width 307 height 19
click at [1132, 116] on div at bounding box center [784, 376] width 1568 height 753
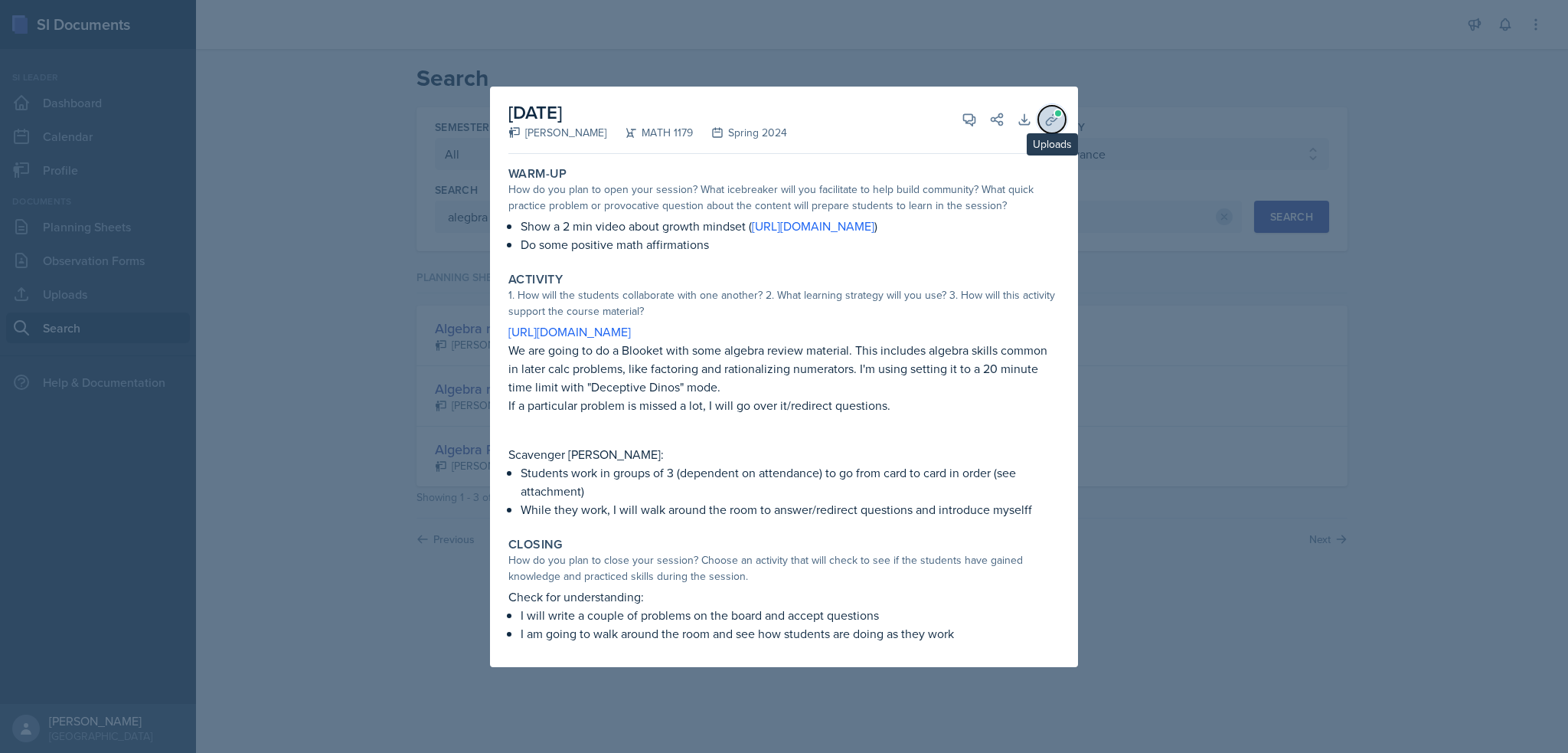
click at [1061, 113] on span at bounding box center [1058, 113] width 9 height 9
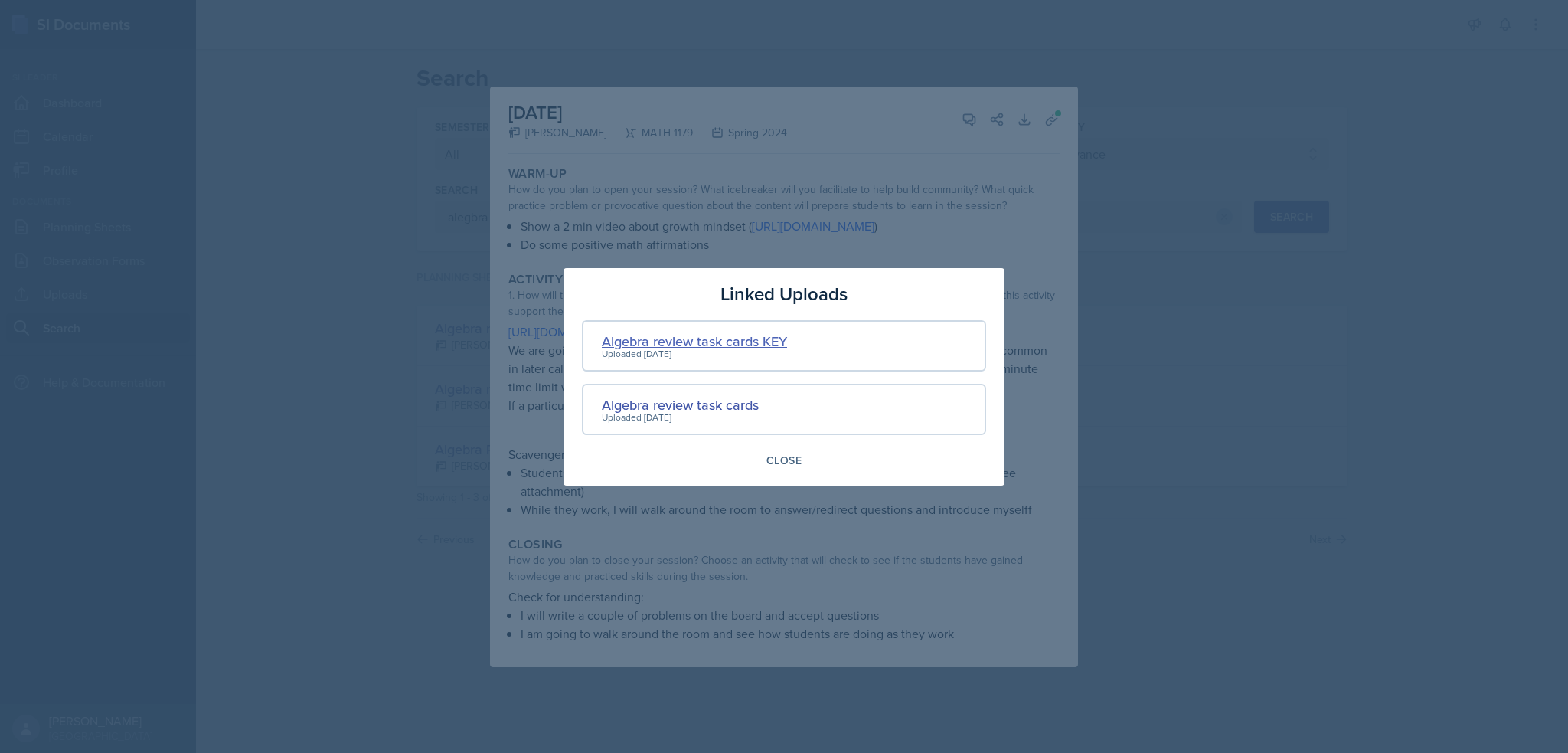
click at [749, 340] on div "Algebra review task cards KEY" at bounding box center [694, 340] width 185 height 20
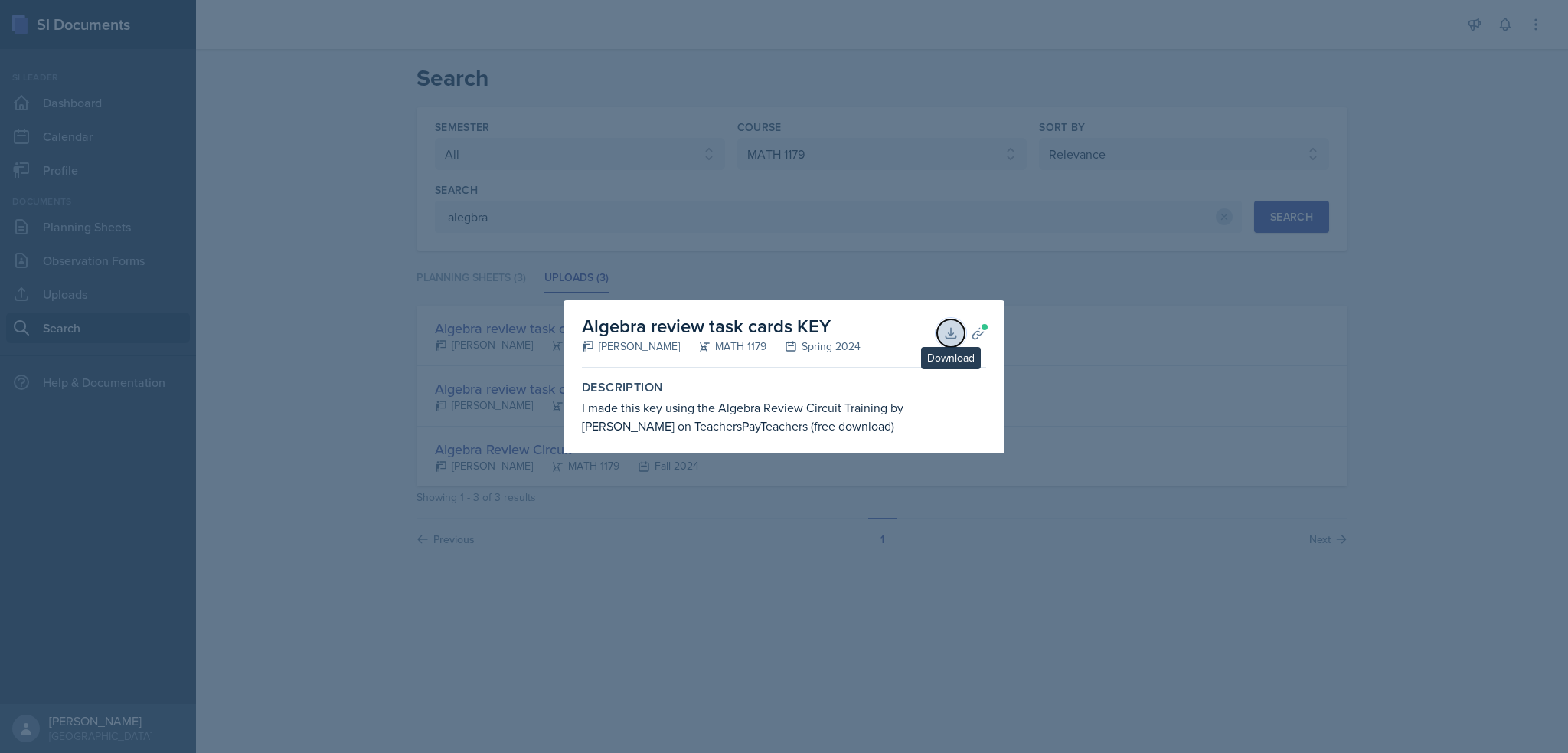
click at [943, 338] on button "Download" at bounding box center [950, 332] width 28 height 28
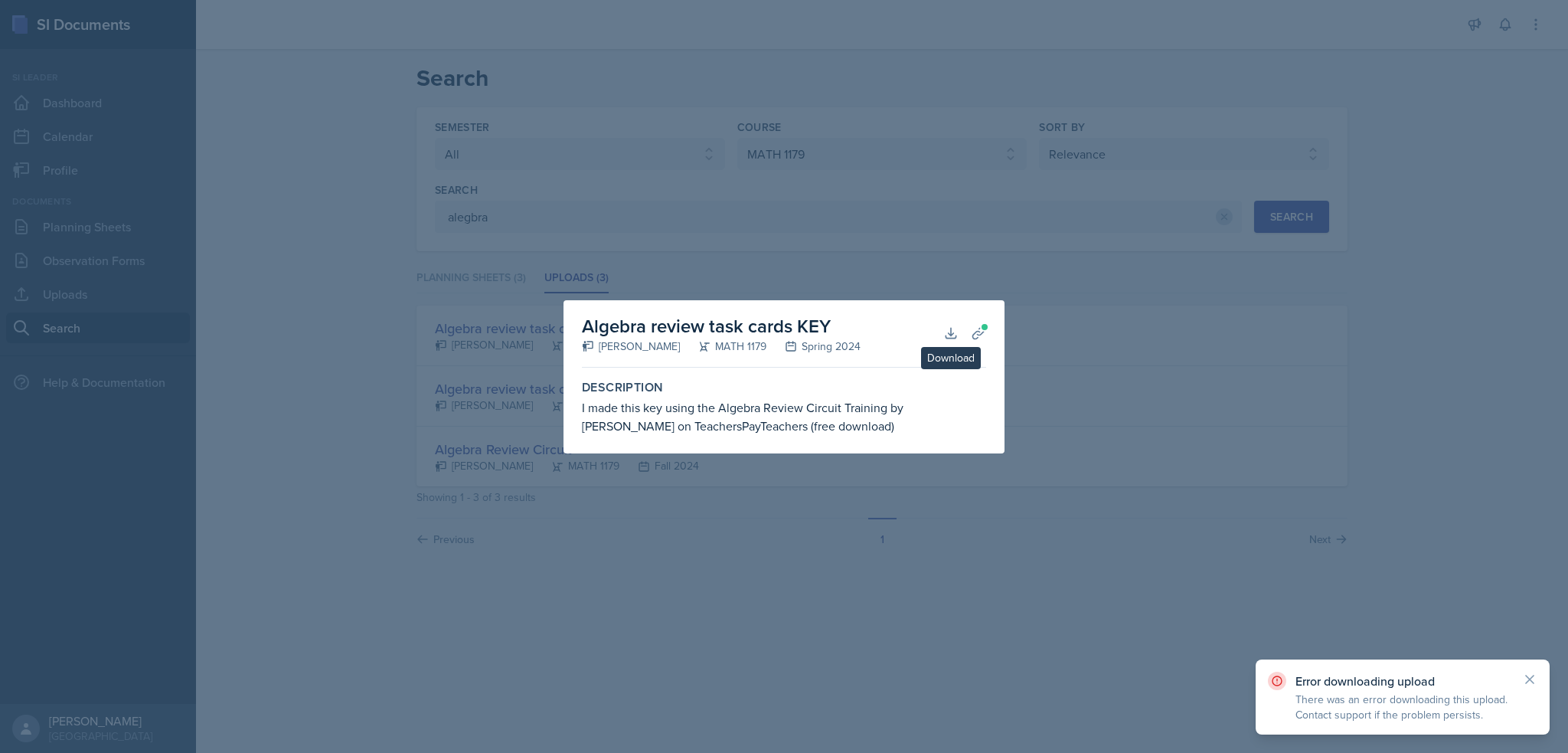
click at [873, 238] on div at bounding box center [784, 376] width 1568 height 753
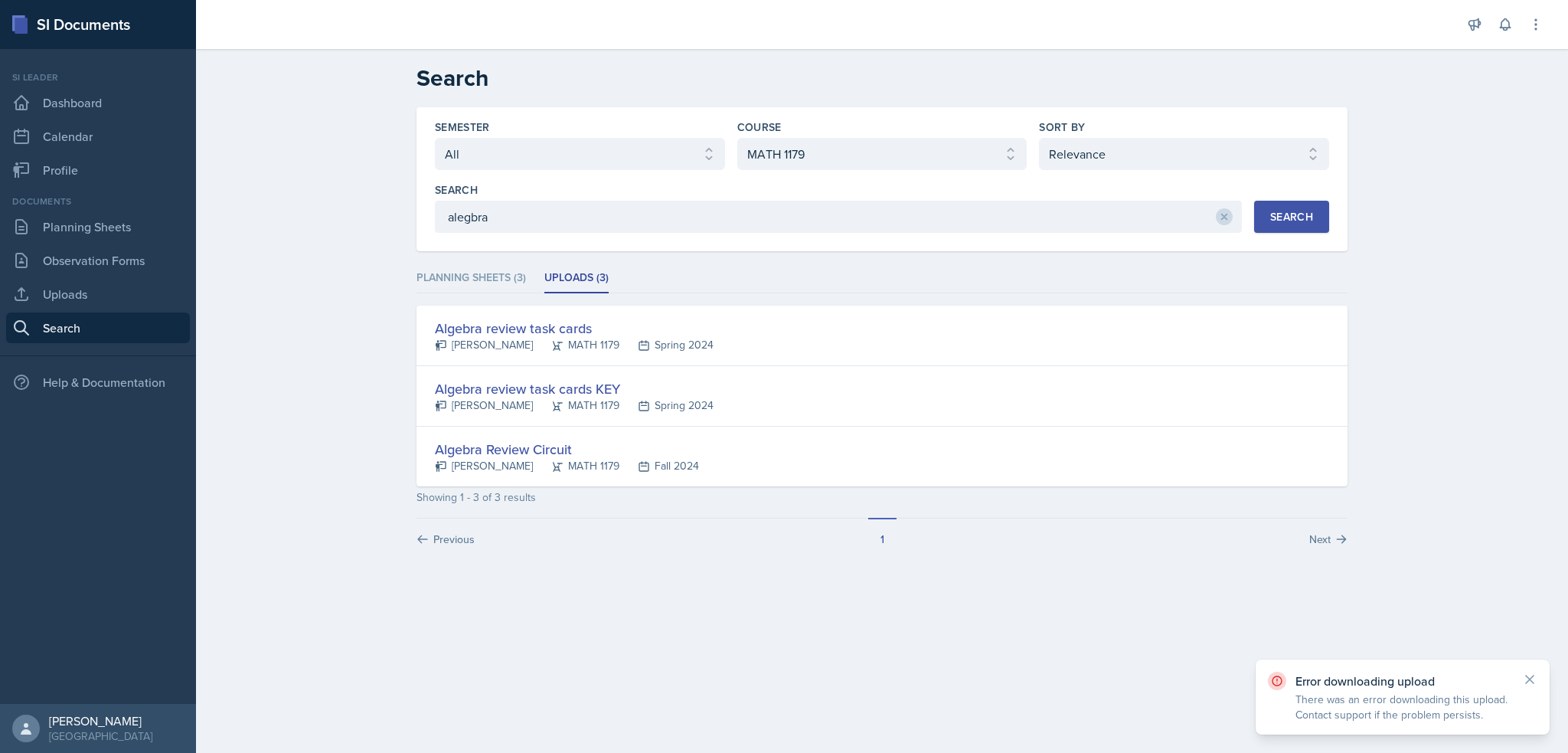
click at [873, 238] on div "Semester Select semester All Fall 2025 Summer 2025 Spring 2025 Fall 2024 Summer…" at bounding box center [883, 180] width 932 height 144
click at [515, 279] on li "Planning Sheets (3)" at bounding box center [471, 278] width 109 height 30
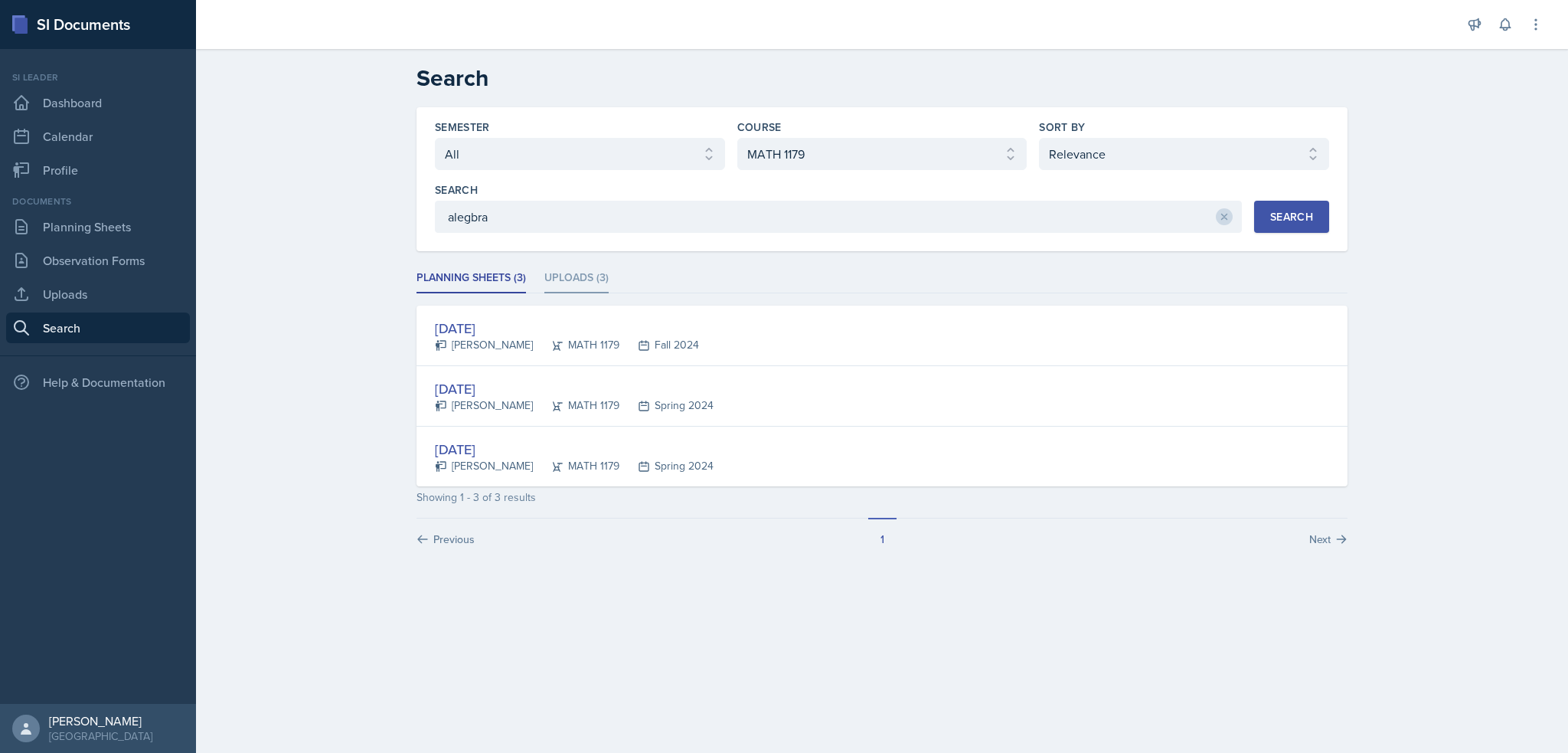
click at [556, 268] on li "Uploads (3)" at bounding box center [577, 278] width 64 height 30
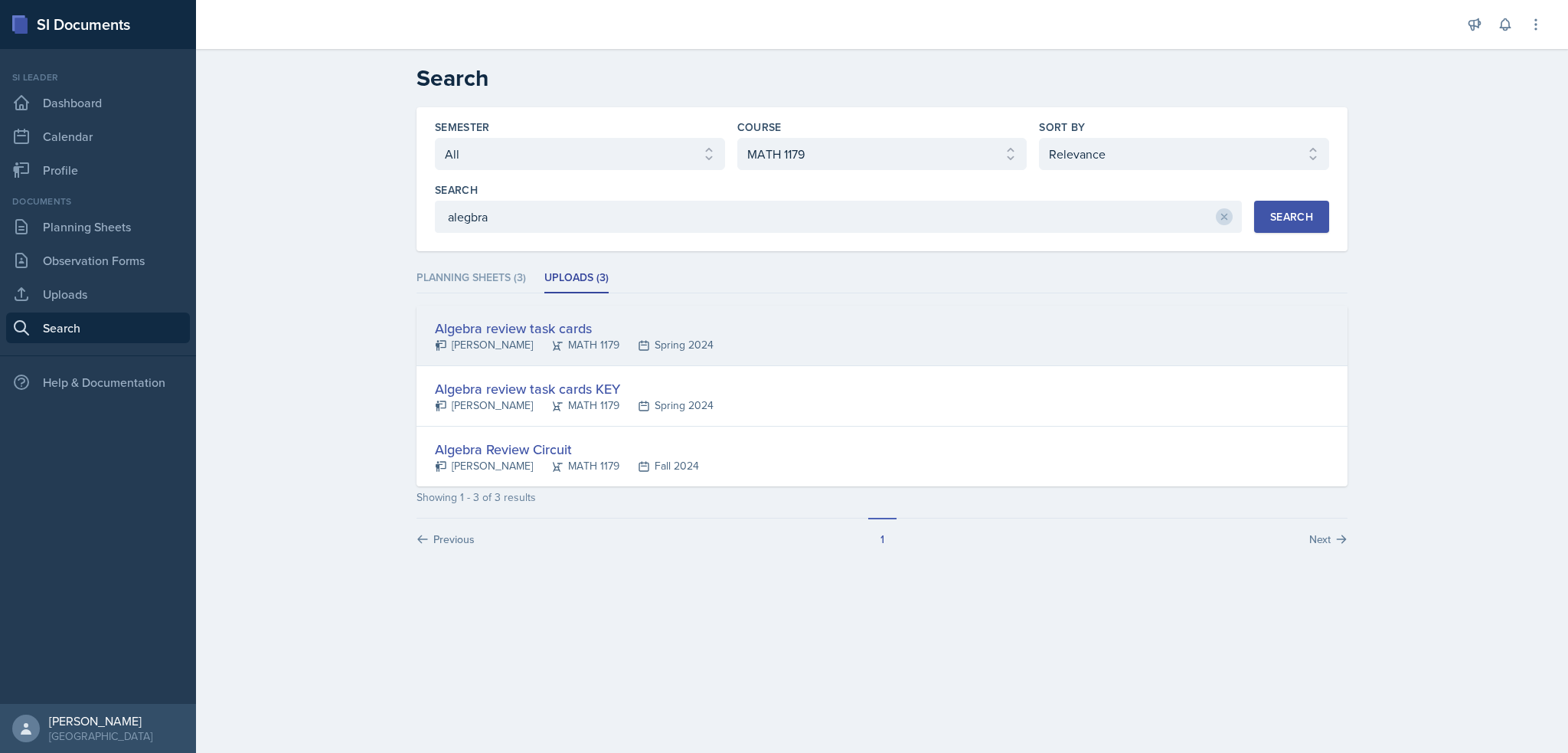
click at [534, 325] on div "Algebra review task cards" at bounding box center [574, 328] width 279 height 20
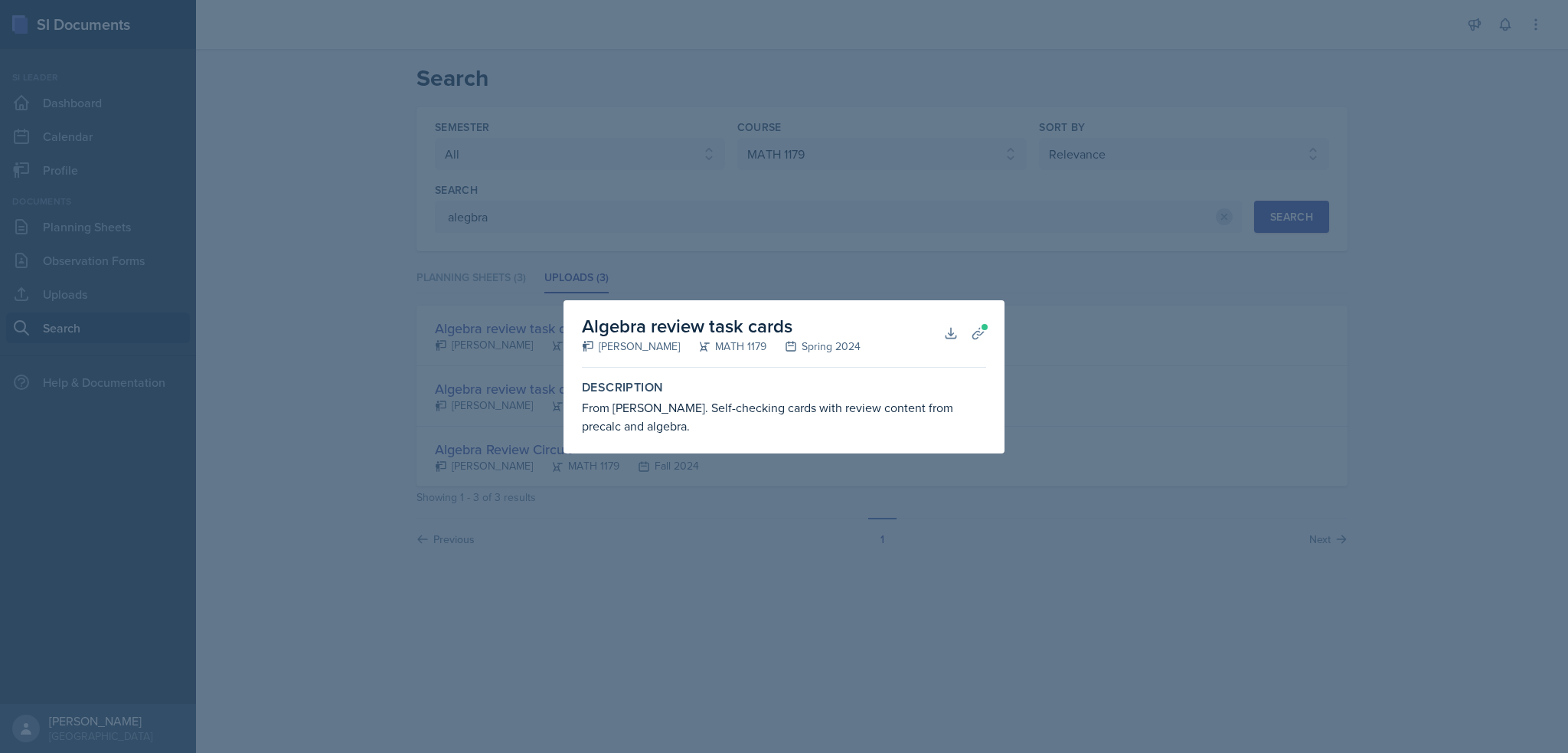
click at [660, 493] on div at bounding box center [784, 376] width 1568 height 753
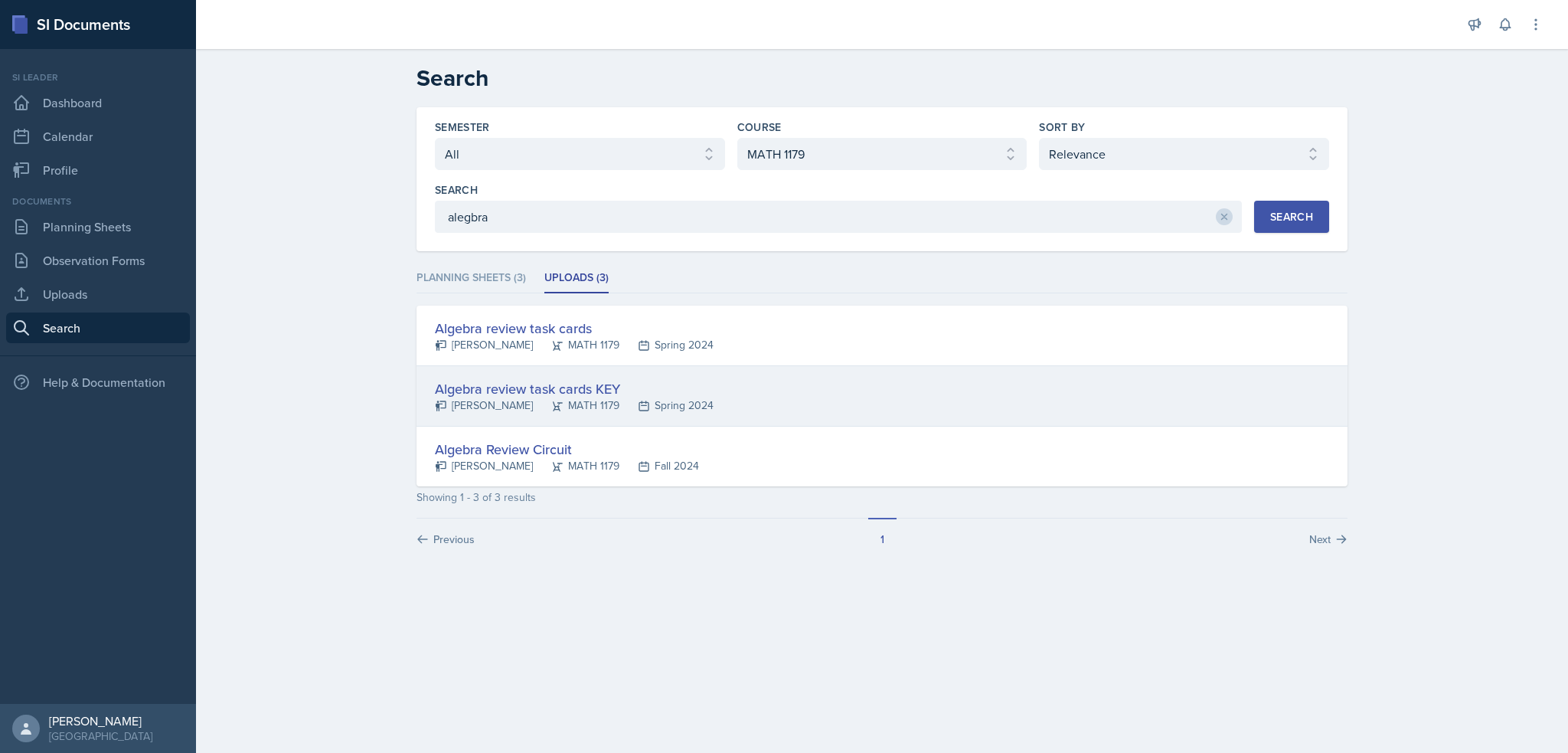
click at [544, 395] on div "Algebra review task cards KEY" at bounding box center [574, 389] width 279 height 20
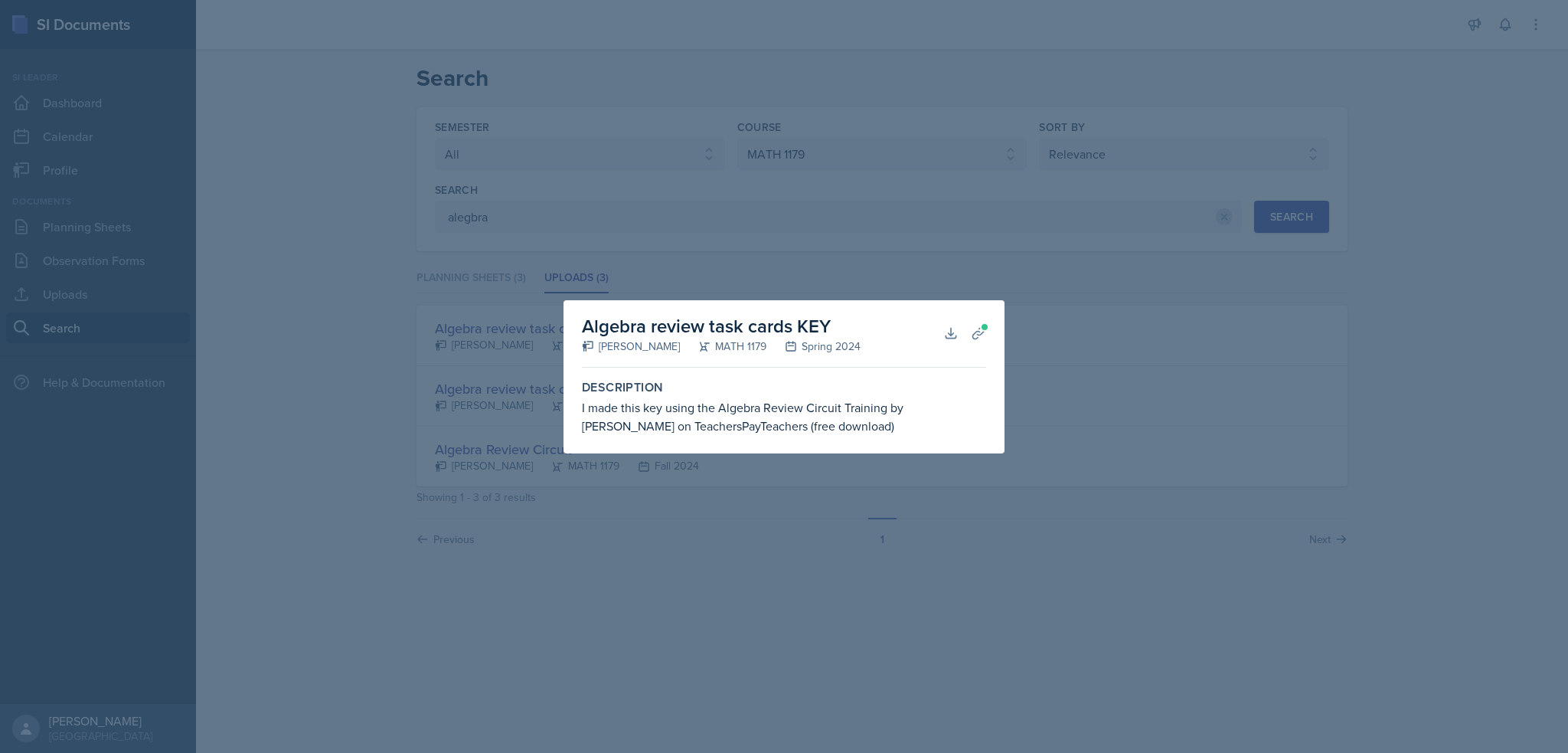
click at [589, 456] on div at bounding box center [784, 376] width 1568 height 753
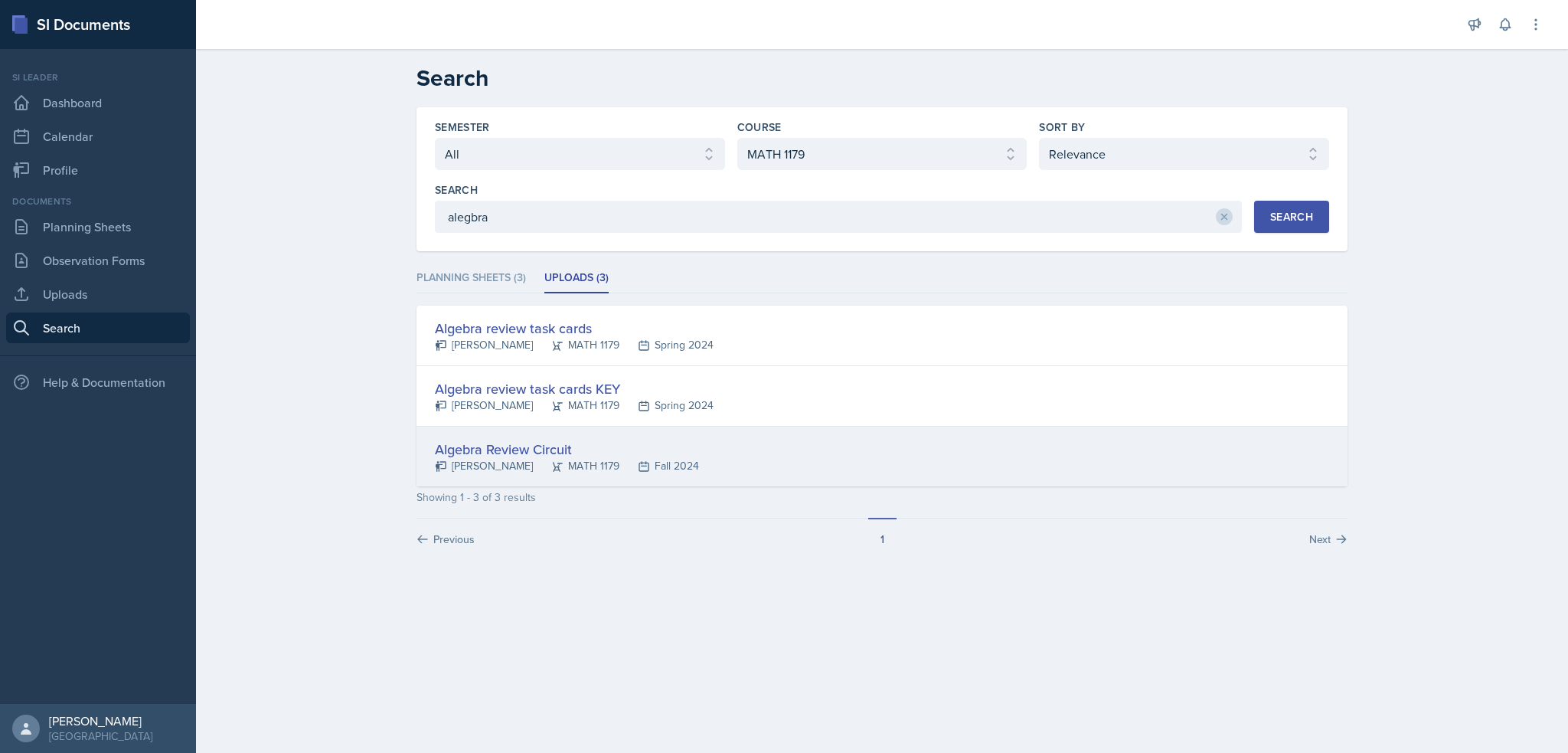
click at [503, 444] on div "Algebra Review Circuit" at bounding box center [566, 449] width 264 height 20
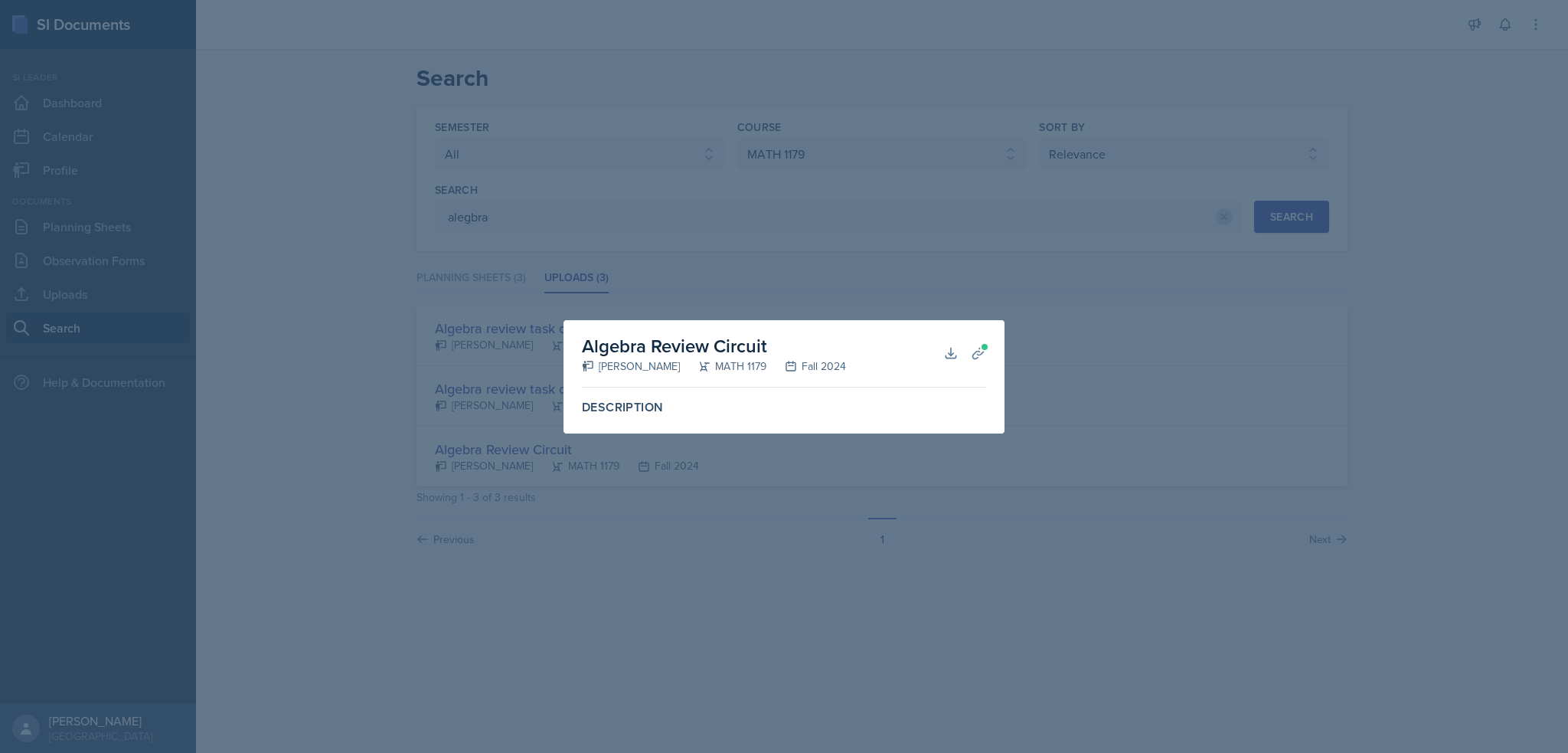
click at [589, 417] on div "Description" at bounding box center [784, 407] width 417 height 28
click at [600, 468] on div at bounding box center [784, 376] width 1568 height 753
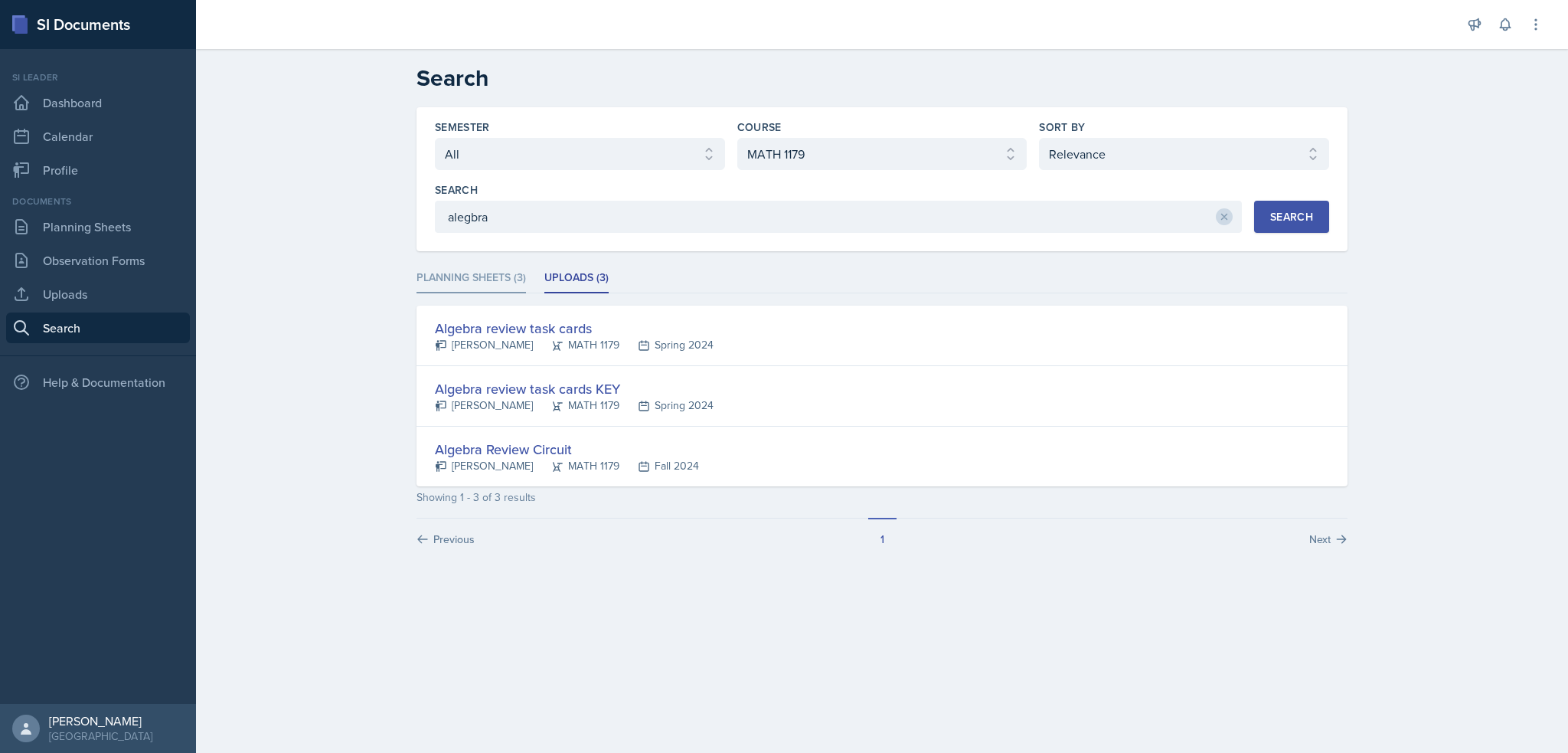
click at [500, 283] on li "Planning Sheets (3)" at bounding box center [471, 278] width 109 height 30
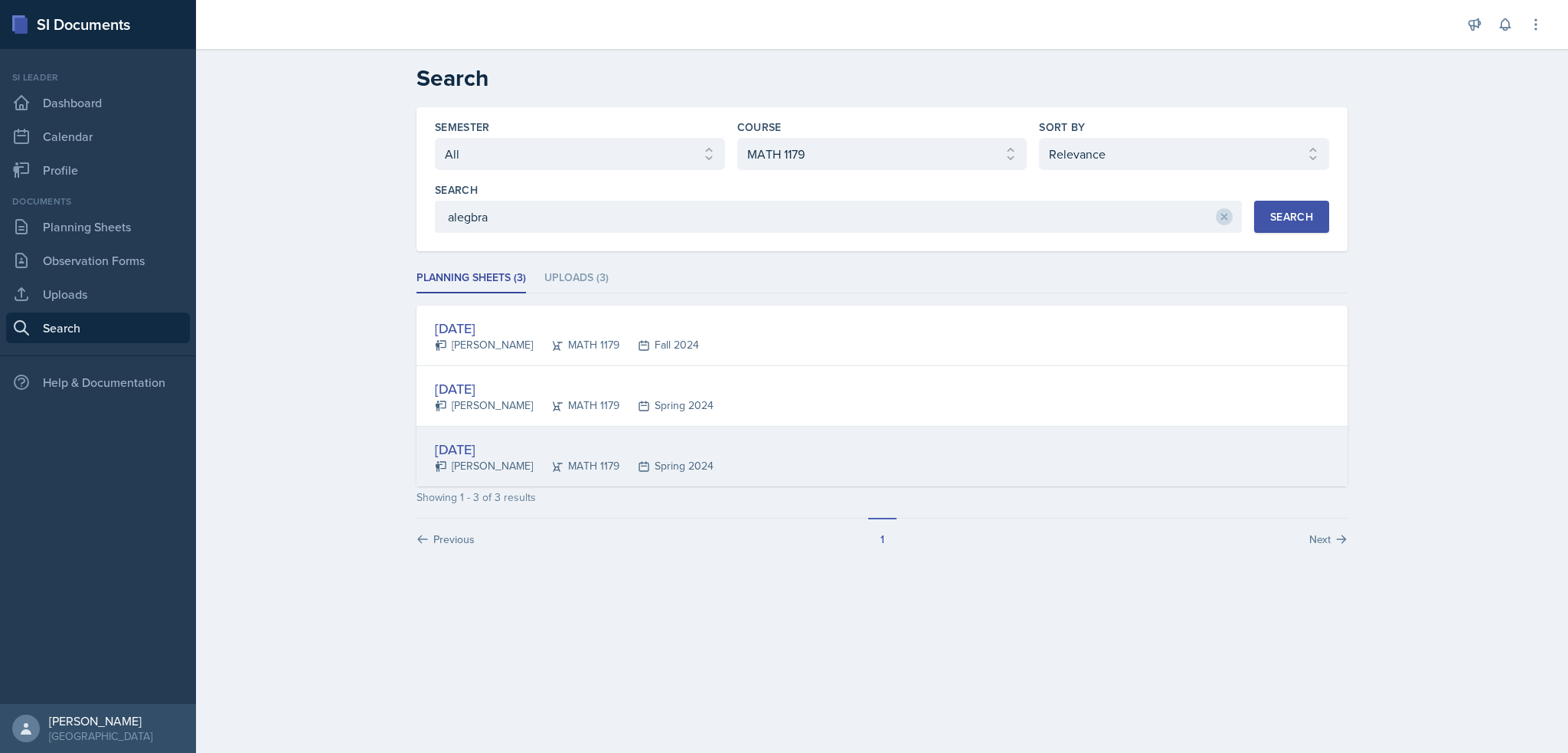
click at [495, 445] on div "Jan 22nd, 2024" at bounding box center [574, 449] width 279 height 20
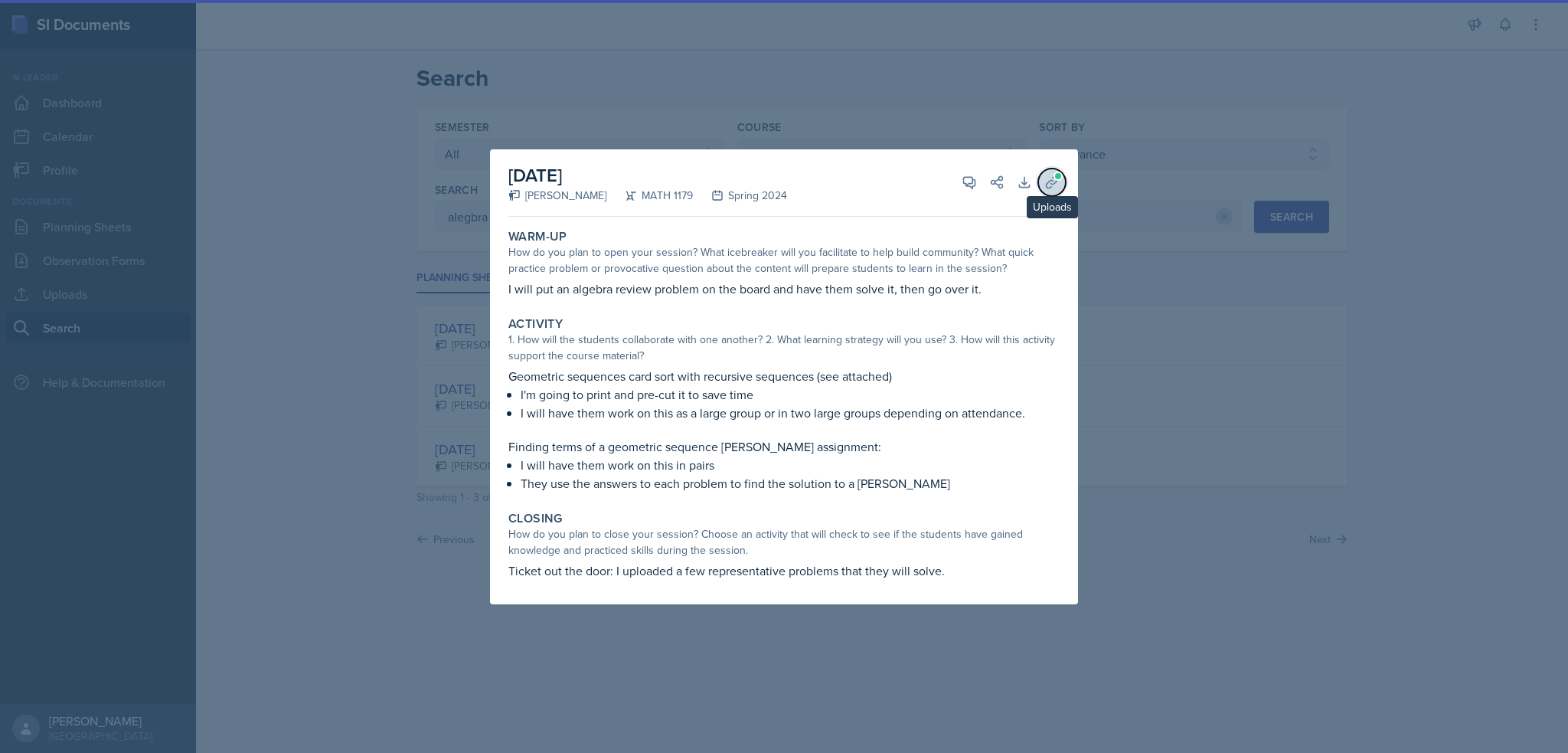
click at [1048, 183] on icon at bounding box center [1052, 182] width 12 height 12
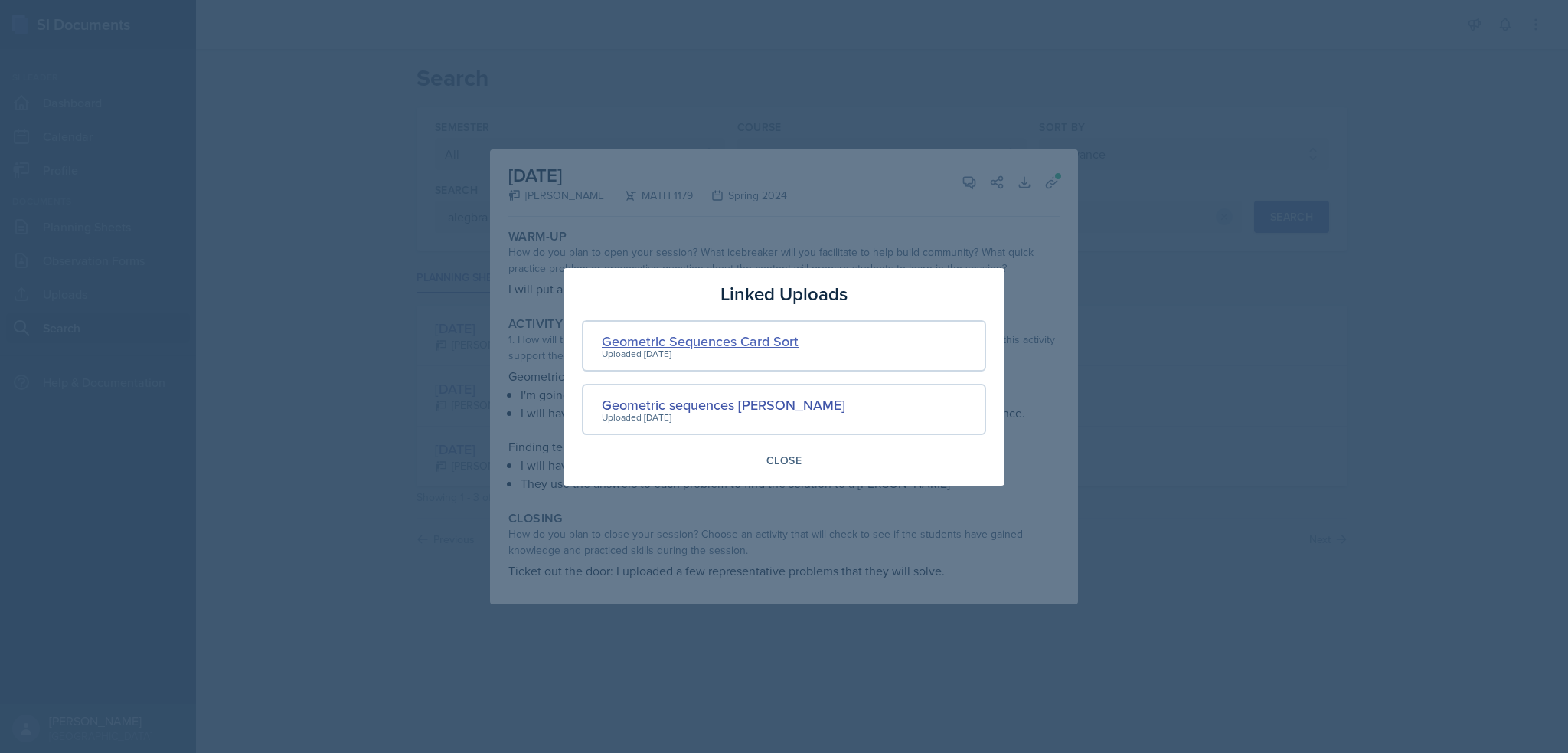
click at [683, 342] on div "Geometric Sequences Card Sort" at bounding box center [700, 340] width 196 height 20
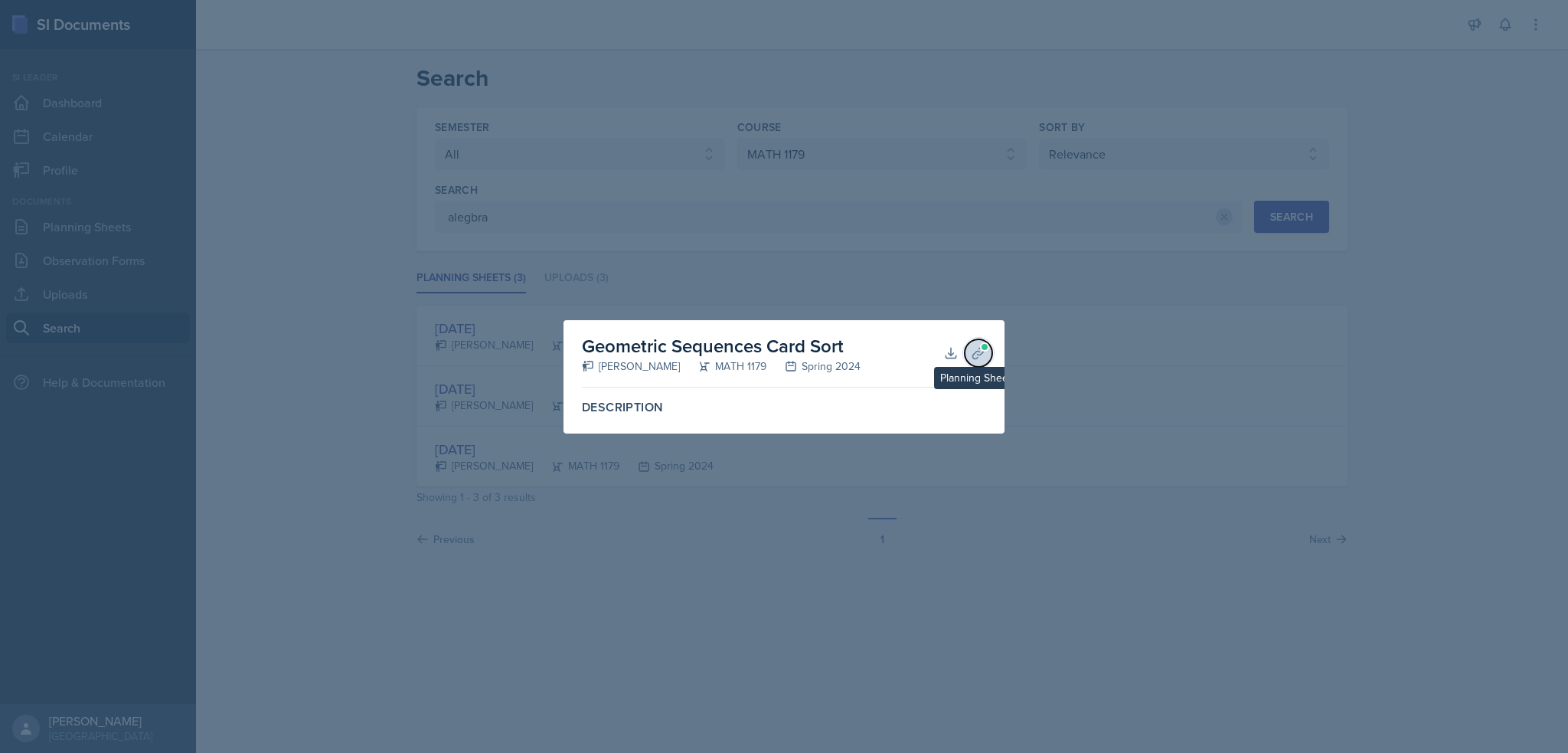
click at [983, 351] on span at bounding box center [978, 353] width 15 height 15
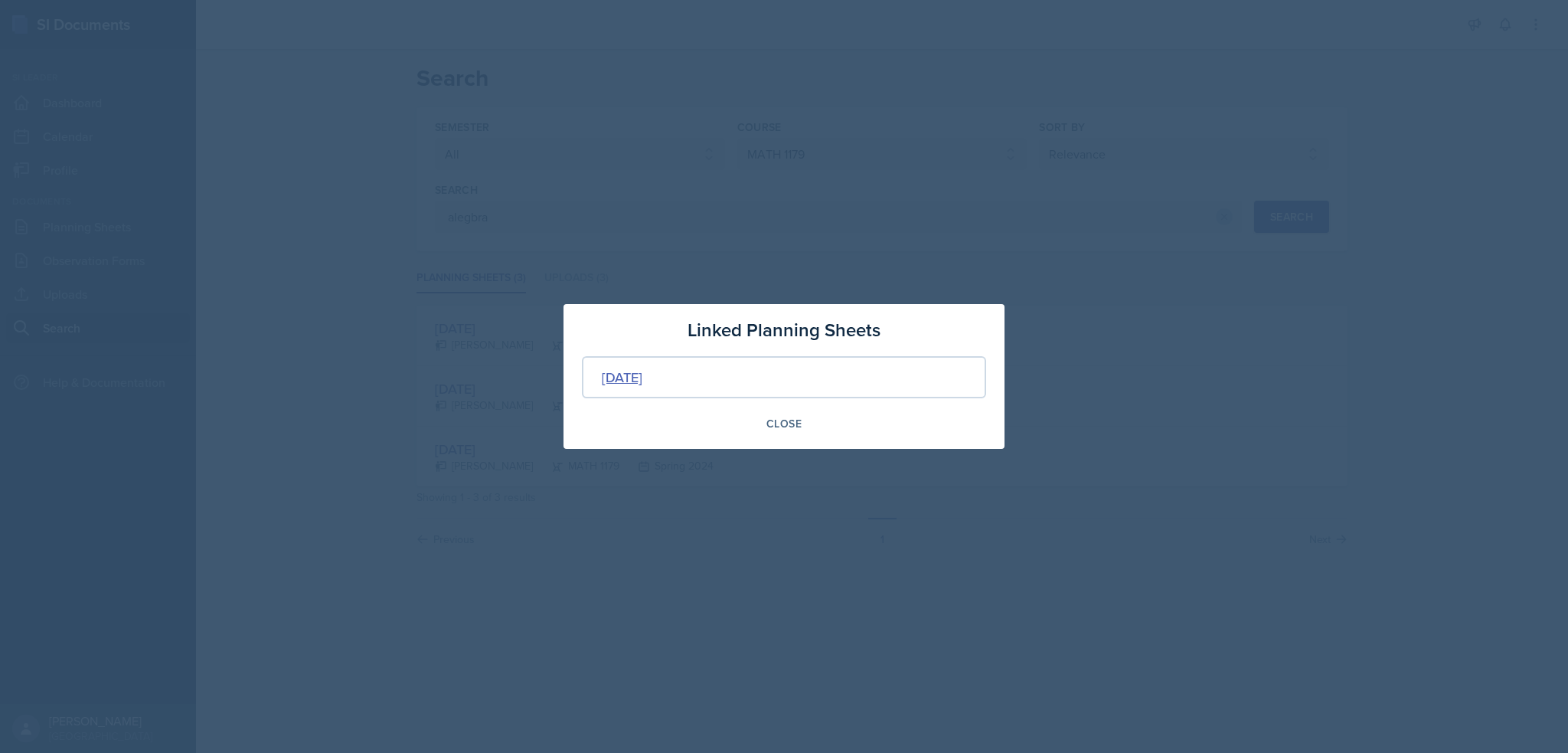
click at [643, 374] on div "Jan 22nd, 2024" at bounding box center [622, 377] width 41 height 20
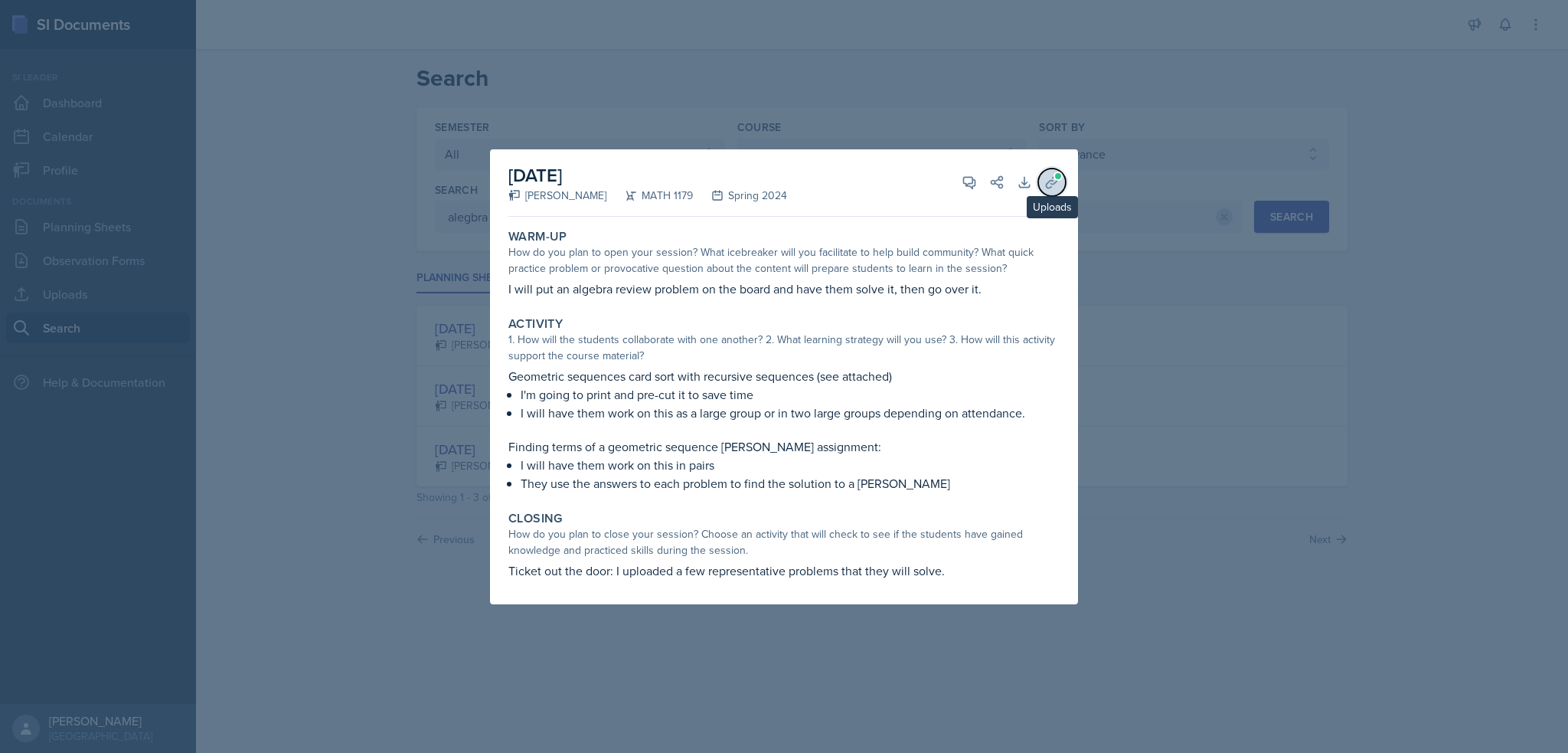
click at [1052, 180] on icon at bounding box center [1052, 182] width 12 height 12
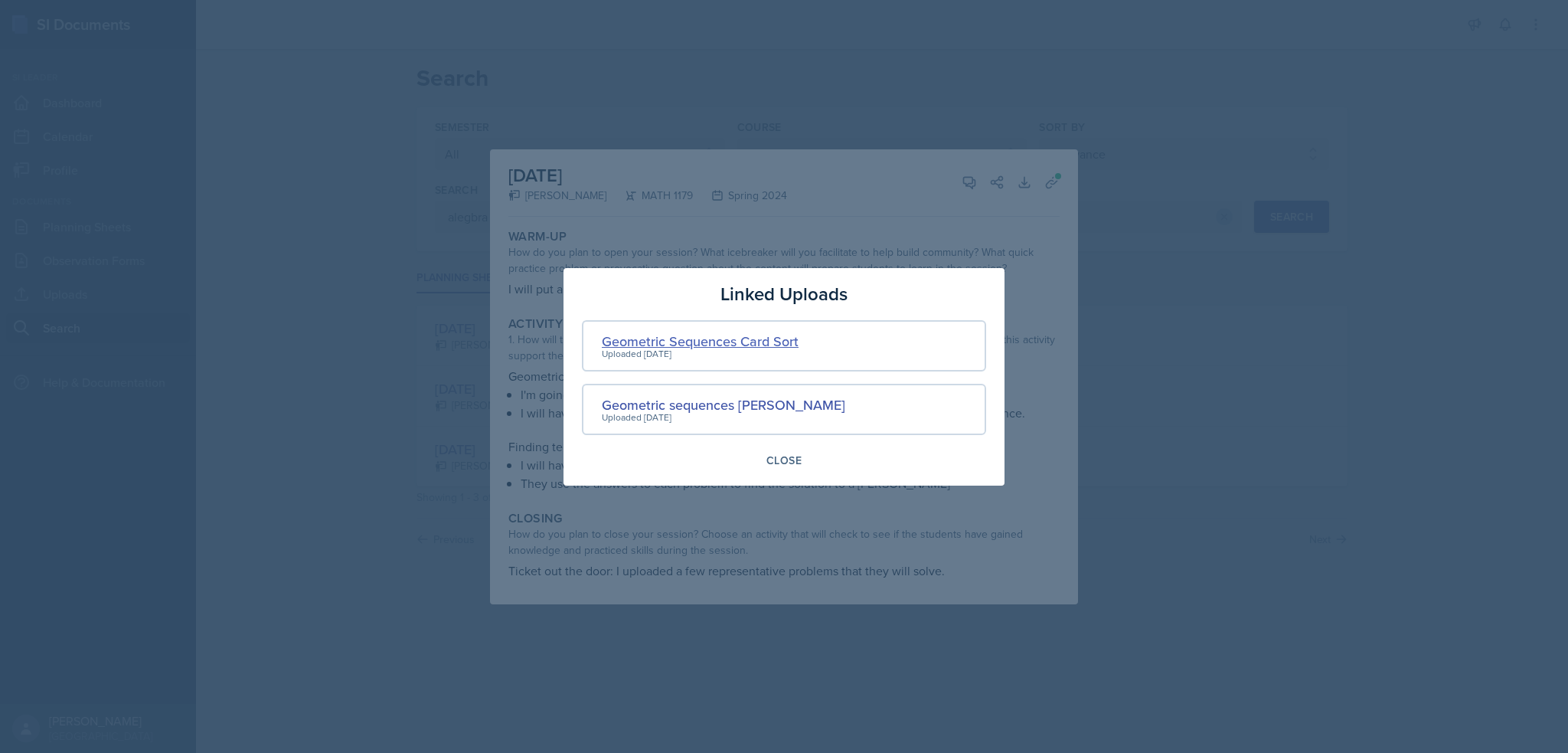
click at [741, 348] on div "Geometric Sequences Card Sort" at bounding box center [700, 340] width 196 height 20
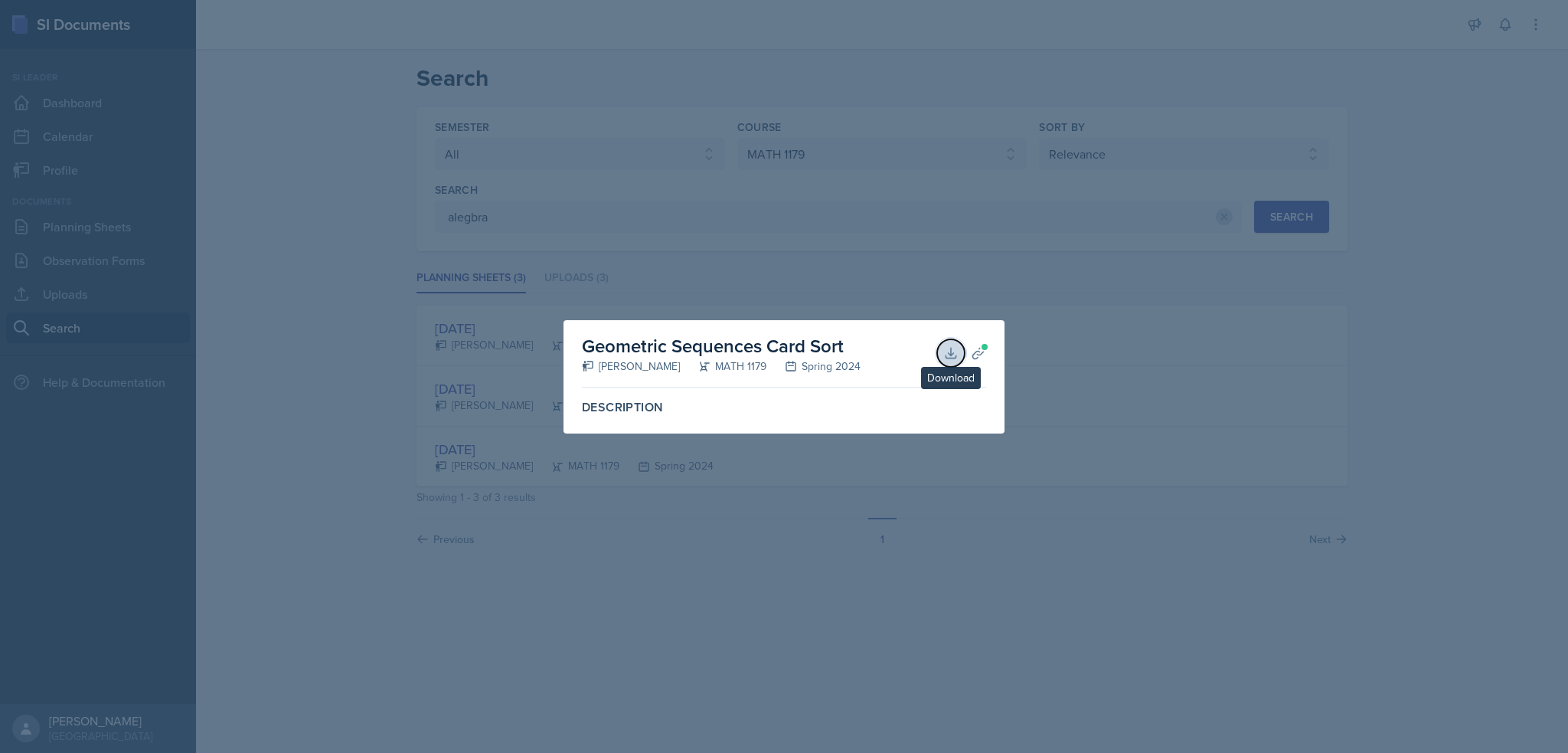
click at [945, 355] on icon at bounding box center [950, 353] width 15 height 15
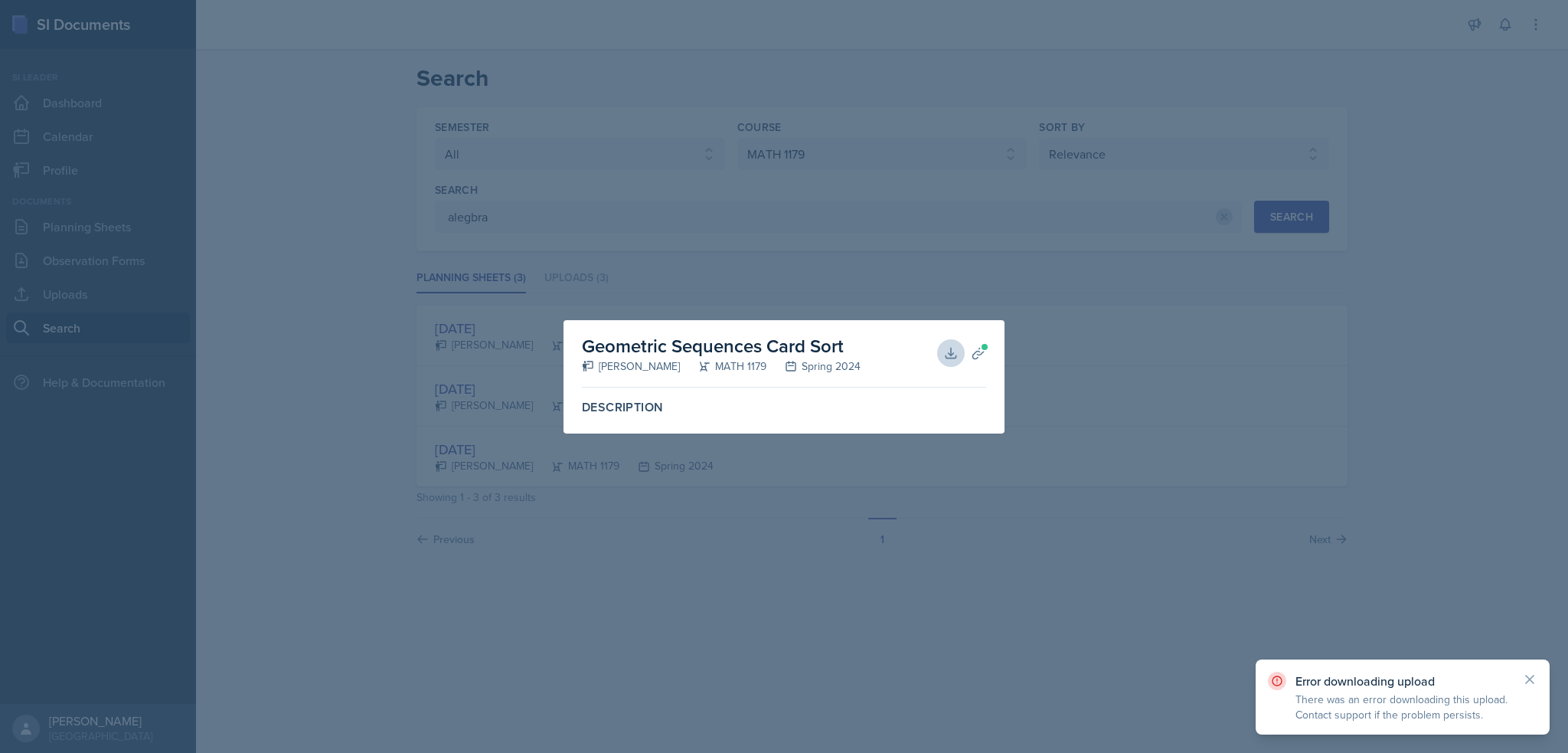
click at [1396, 735] on div at bounding box center [784, 376] width 1568 height 753
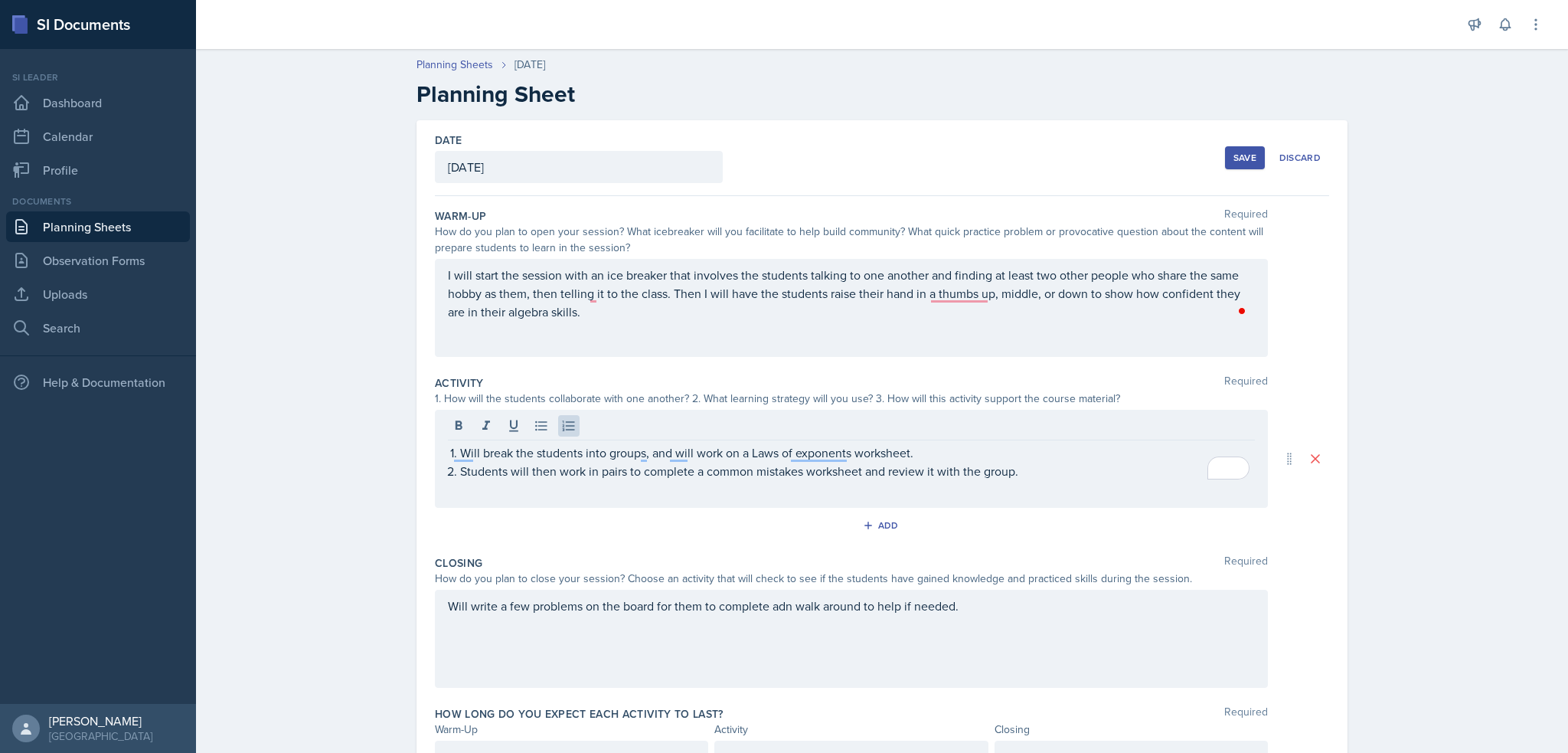
click at [1489, 431] on div "Planning Sheets Aug 26th, 2025 Planning Sheet Date August 26th, 2025 August 202…" at bounding box center [883, 447] width 1372 height 811
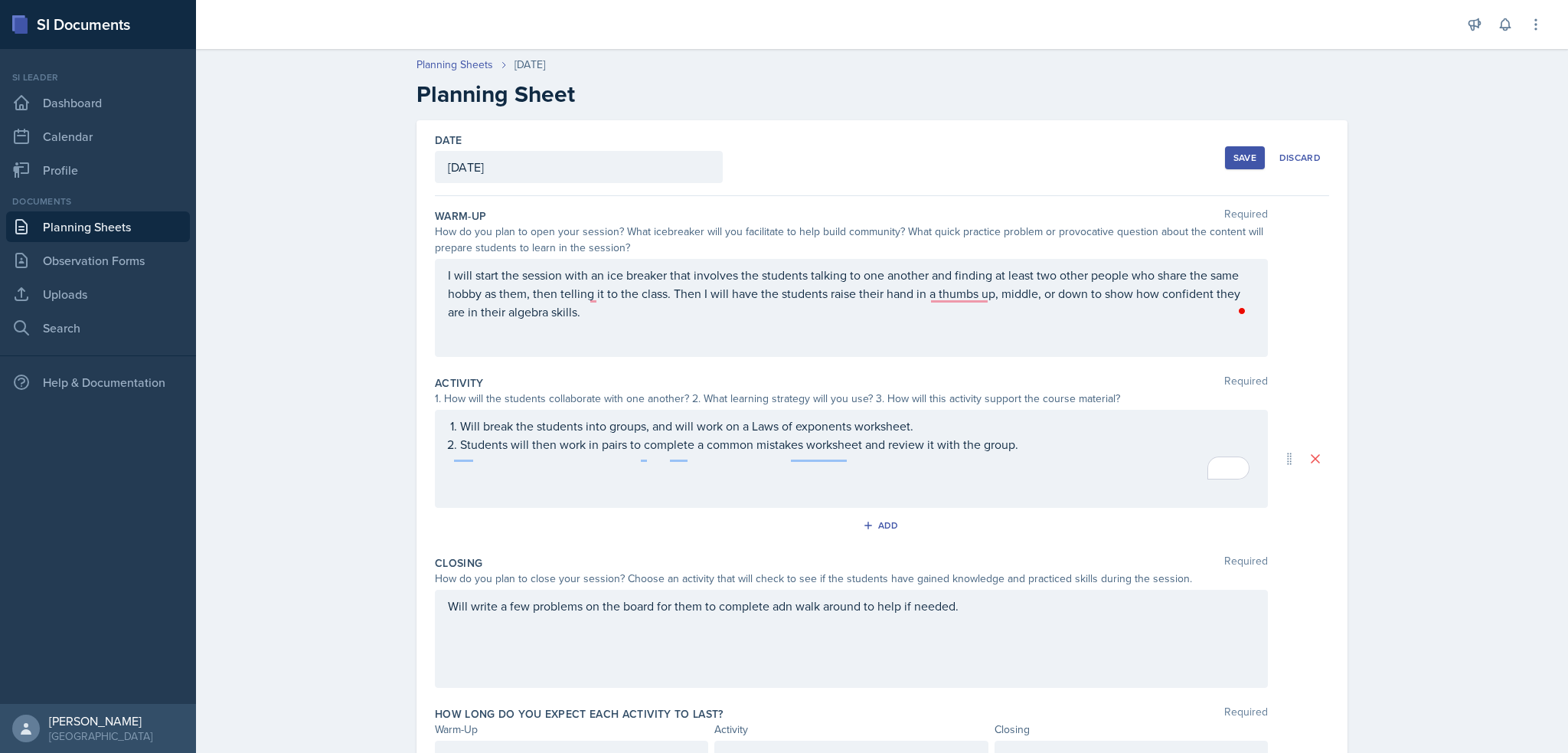
click at [1036, 500] on div "Will break the students into groups, and will work on a Laws of exponents works…" at bounding box center [851, 459] width 833 height 98
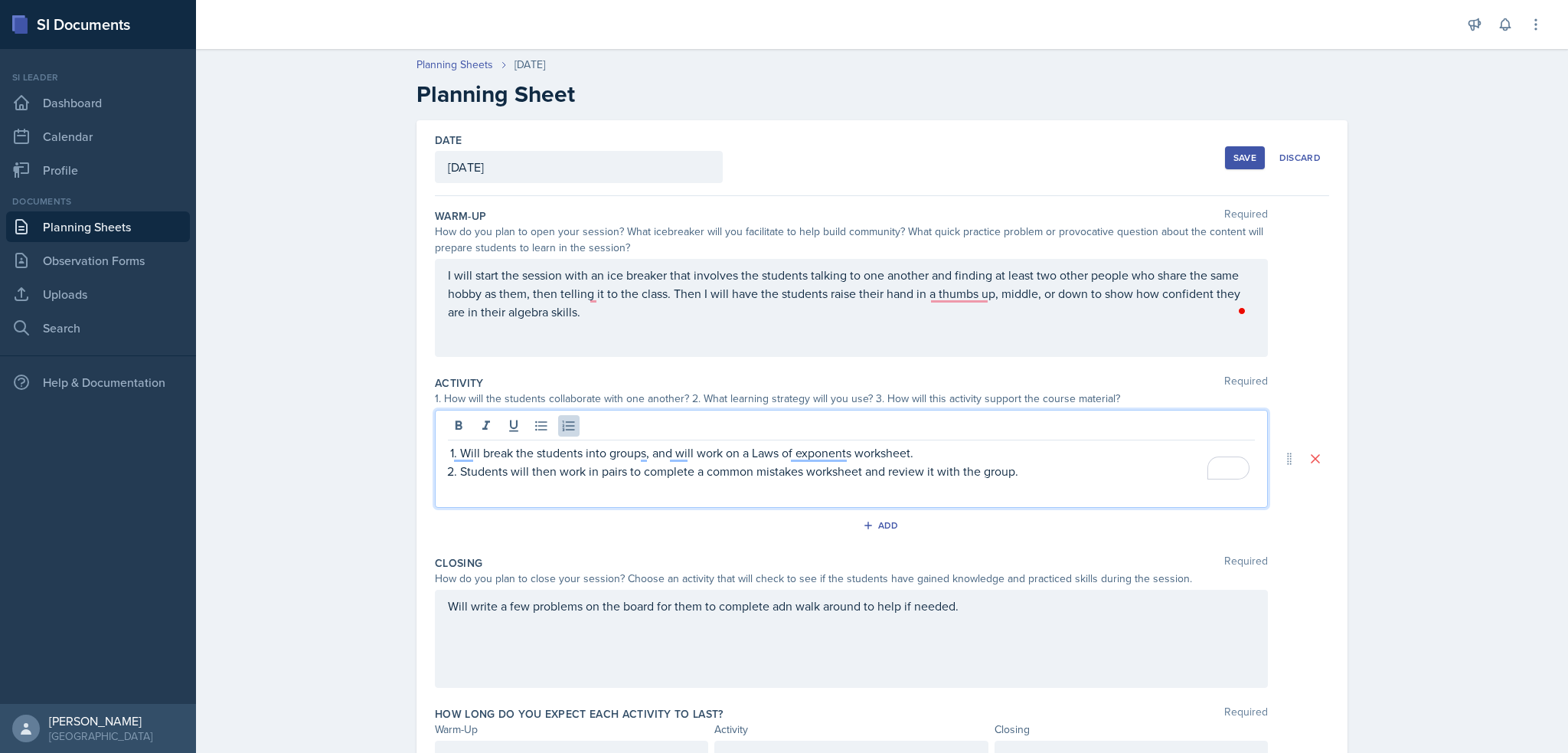
click at [814, 489] on div "Will break the students into groups, and will work on a Laws of exponents works…" at bounding box center [851, 459] width 833 height 98
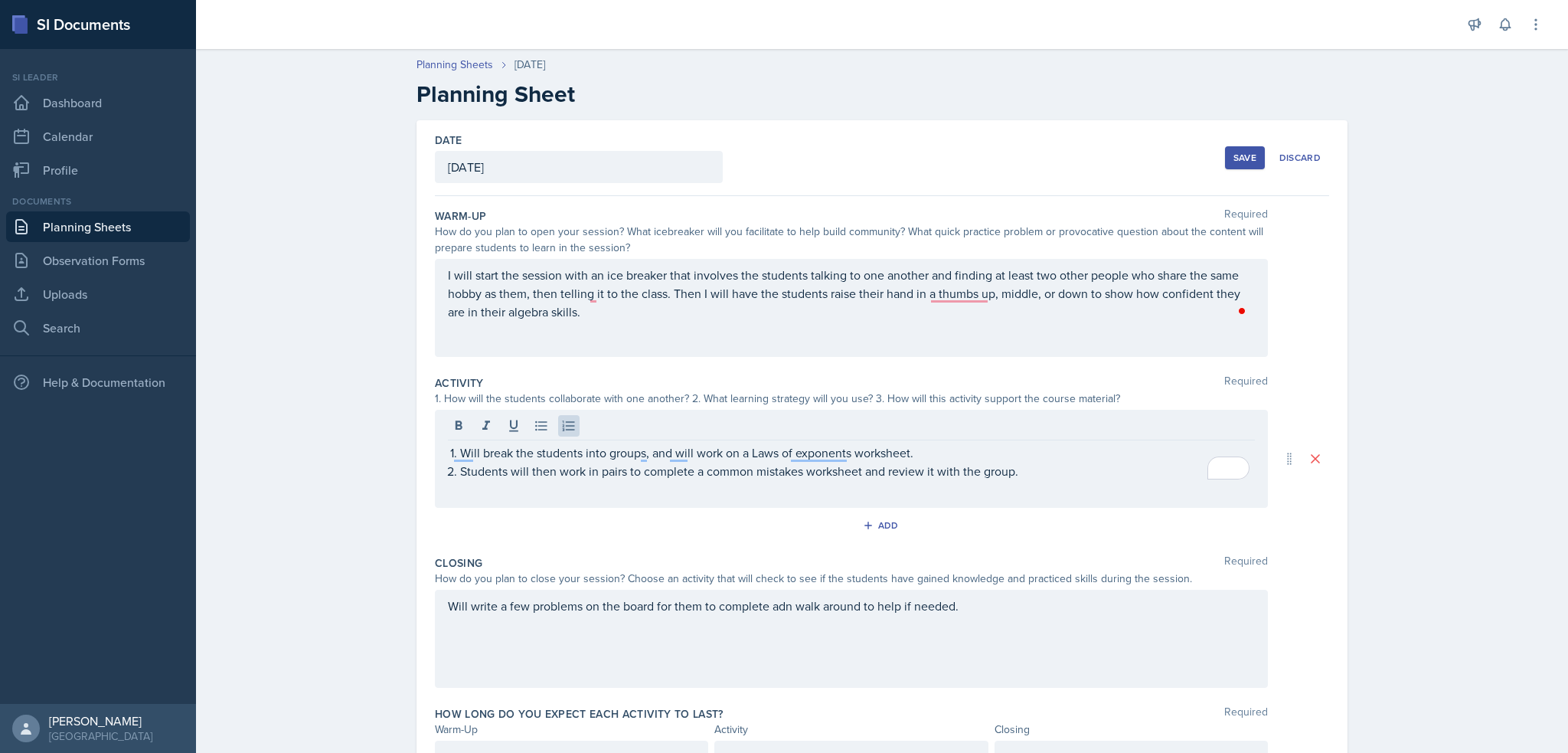
click at [815, 487] on div "Will break the students into groups, and will work on a Laws of exponents works…" at bounding box center [851, 459] width 833 height 98
click at [1115, 483] on div "Will break the students into groups, and will work on a Laws of exponents works…" at bounding box center [851, 459] width 833 height 98
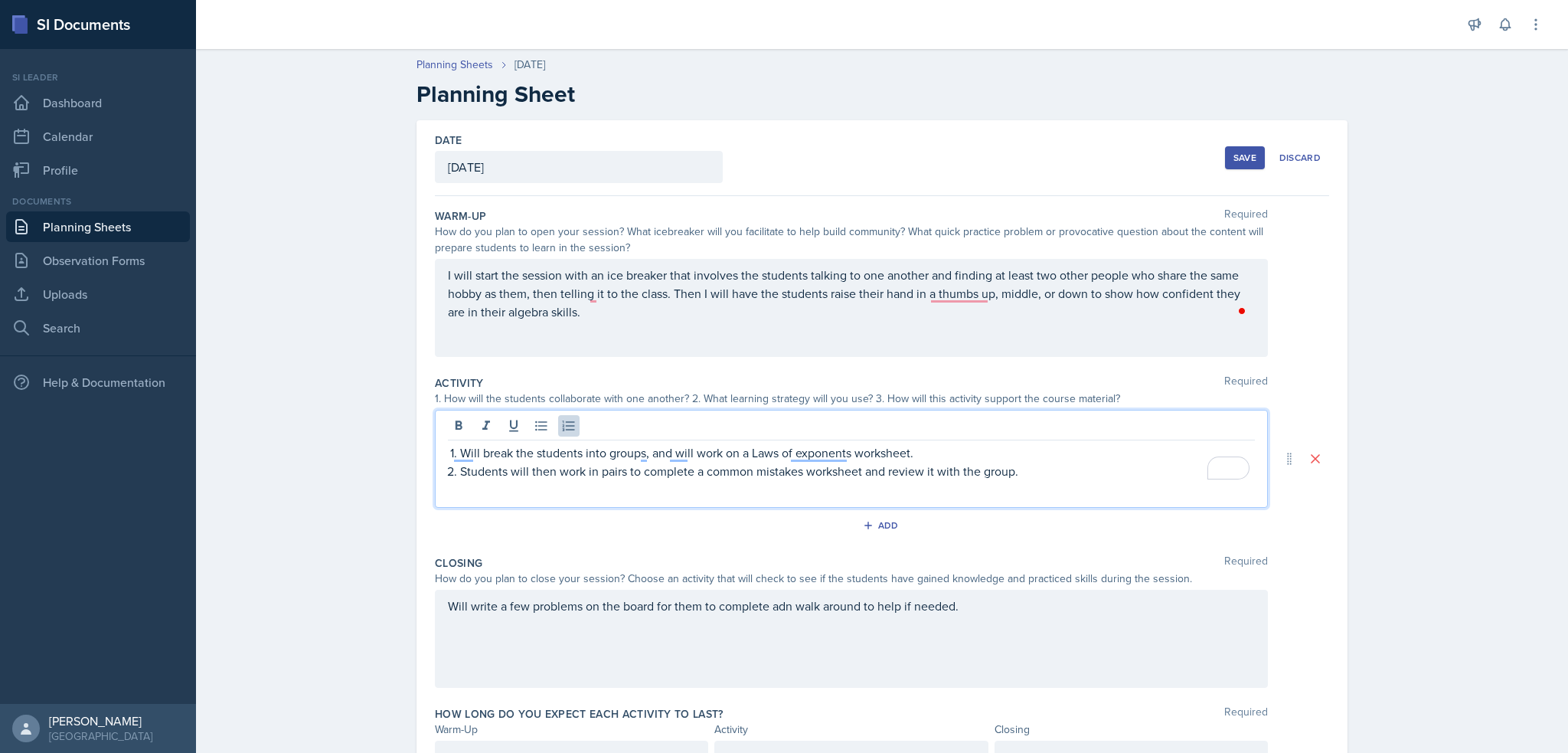
click at [1036, 471] on p "Students will then work in pairs to complete a common mistakes worksheet and re…" at bounding box center [858, 470] width 795 height 19
click at [661, 488] on p "Both of these activities will be going opver basic alegbra needed for the cours…" at bounding box center [858, 489] width 795 height 19
click at [460, 493] on p "Both of these activities will be going over basic algebra needed for the course." at bounding box center [858, 489] width 795 height 19
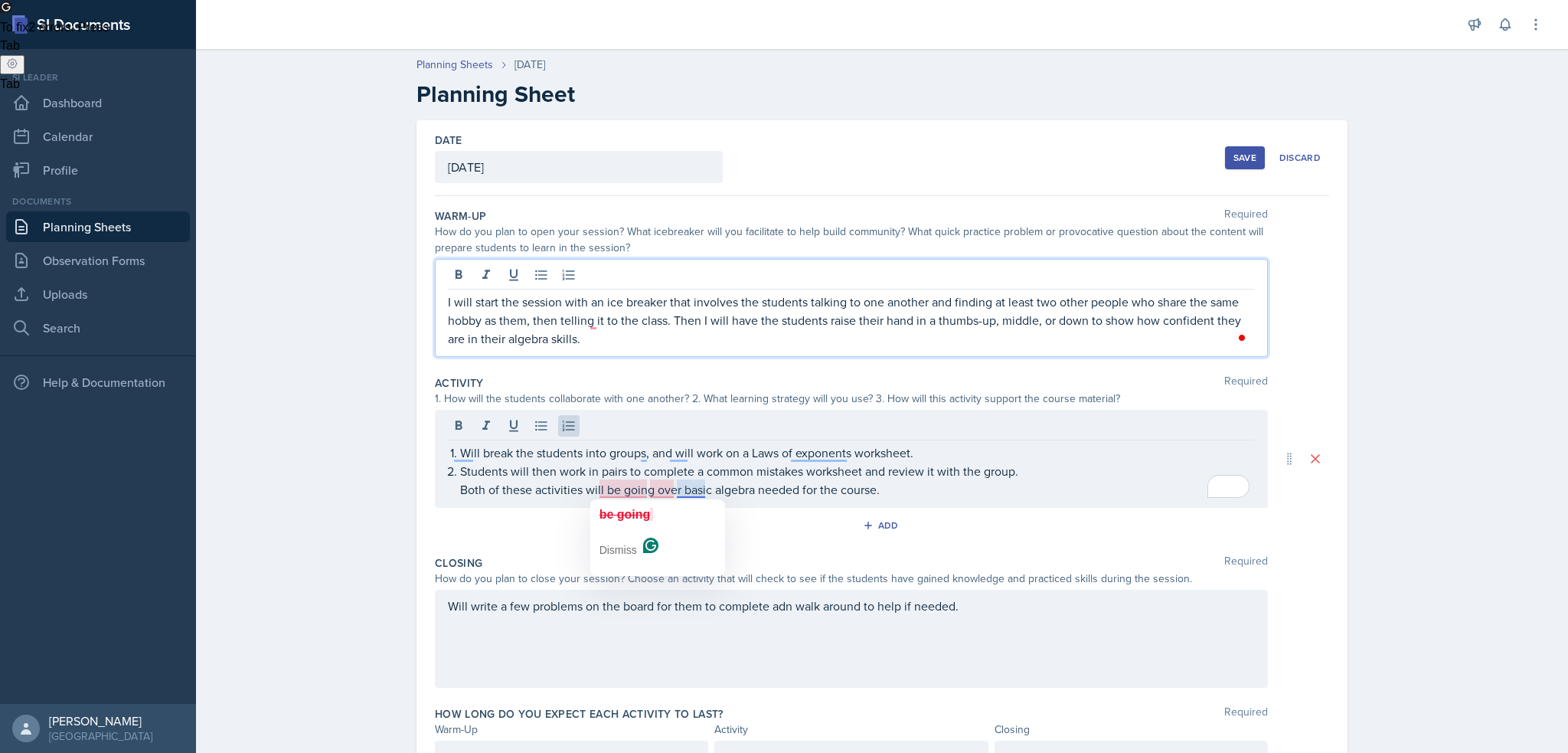
click at [708, 485] on p "Both of these activities will be going over basic algebra needed for the course." at bounding box center [858, 489] width 795 height 19
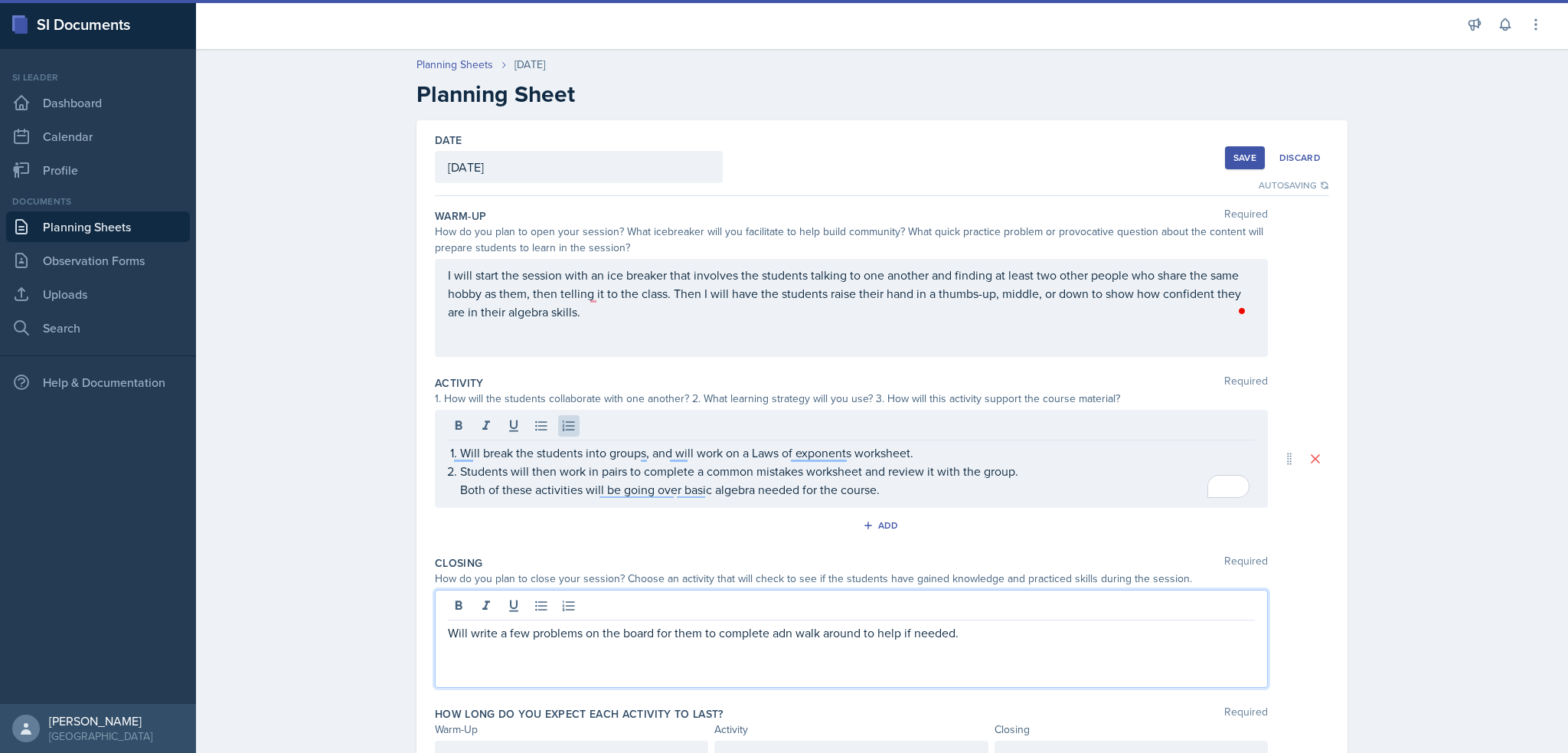
click at [772, 605] on div "Will write a few problems on the board for them to complete adn walk around to …" at bounding box center [851, 638] width 833 height 98
click at [772, 605] on div at bounding box center [852, 607] width 807 height 25
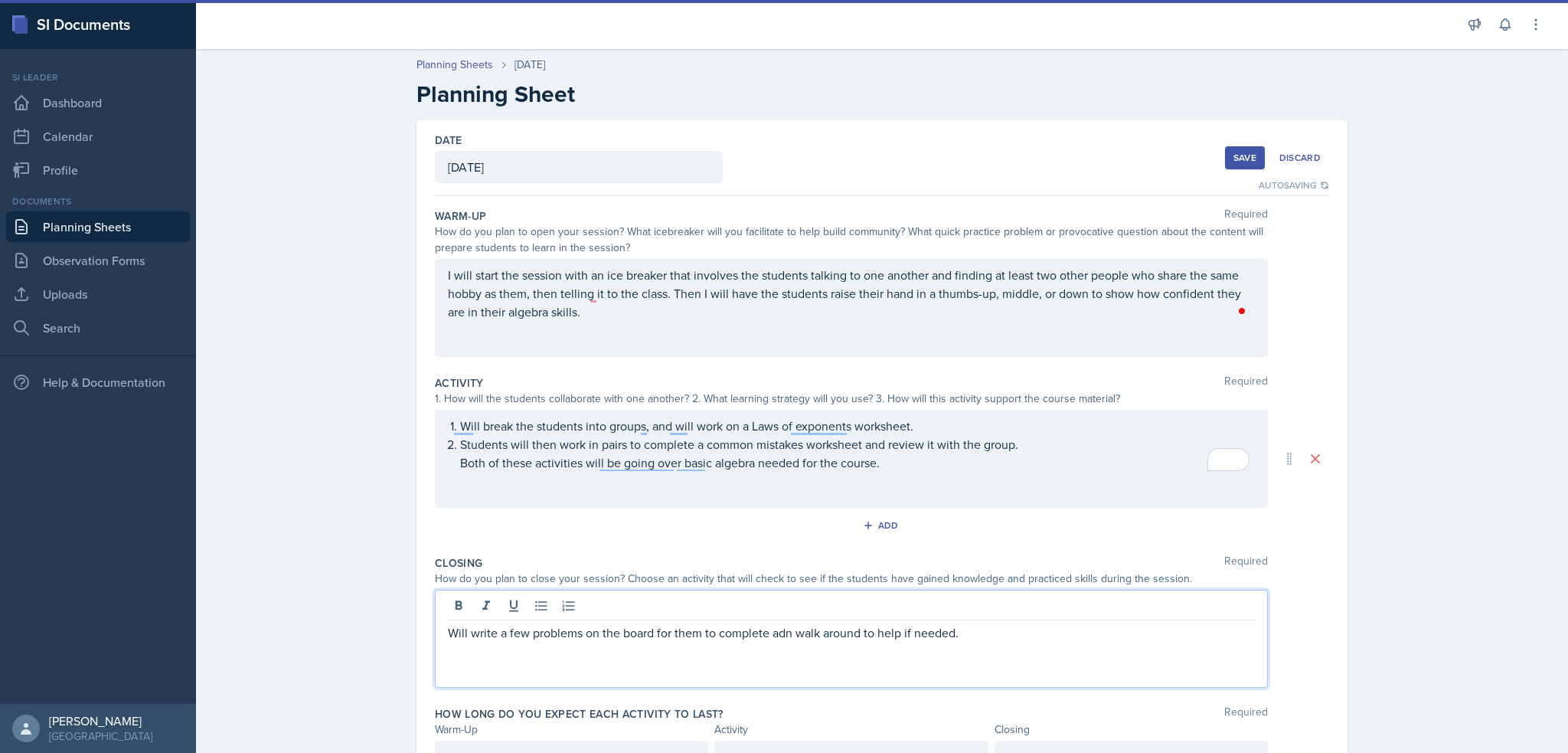
click at [772, 633] on p "Will write a few problems on the board for them to complete adn walk around to …" at bounding box center [852, 632] width 807 height 19
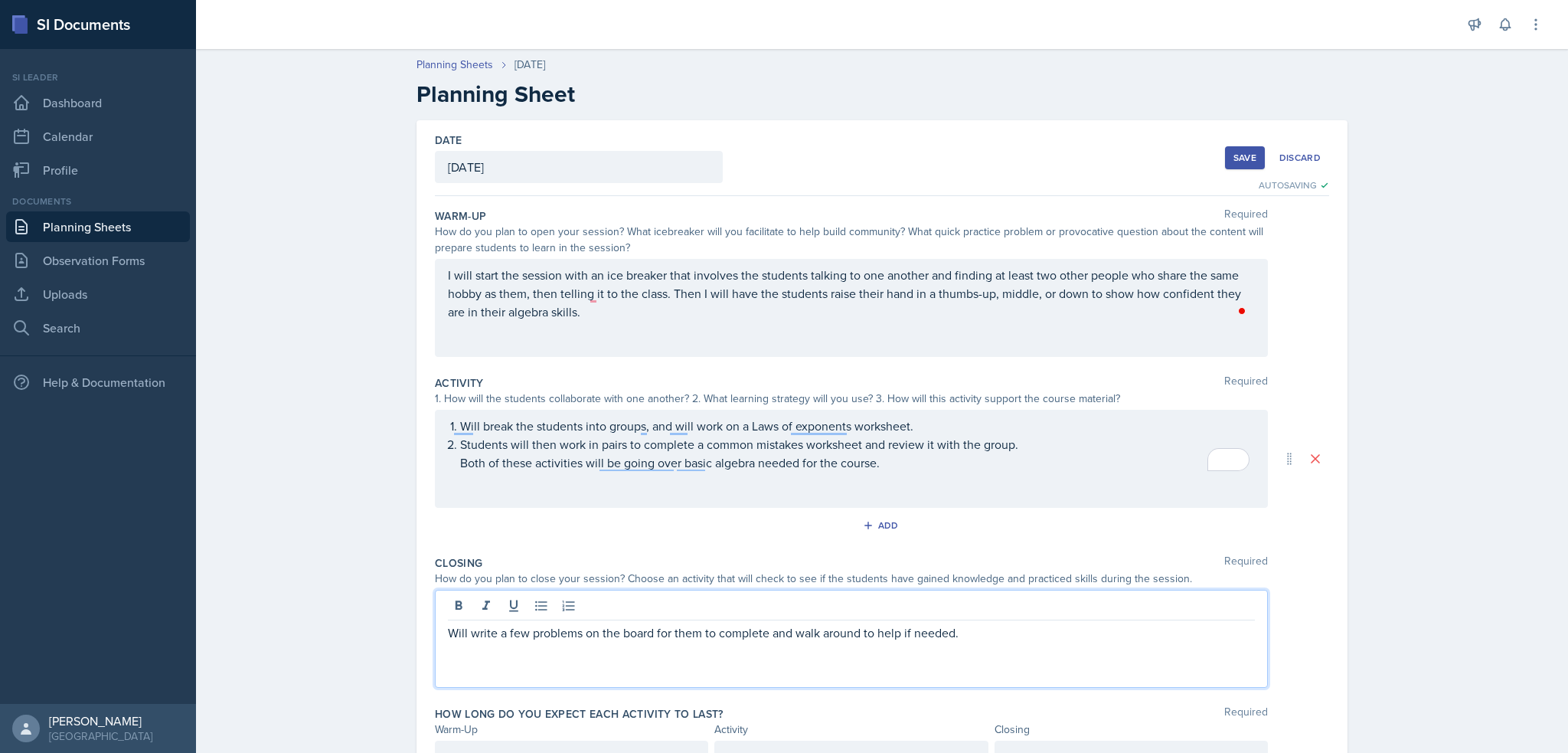
scroll to position [98, 0]
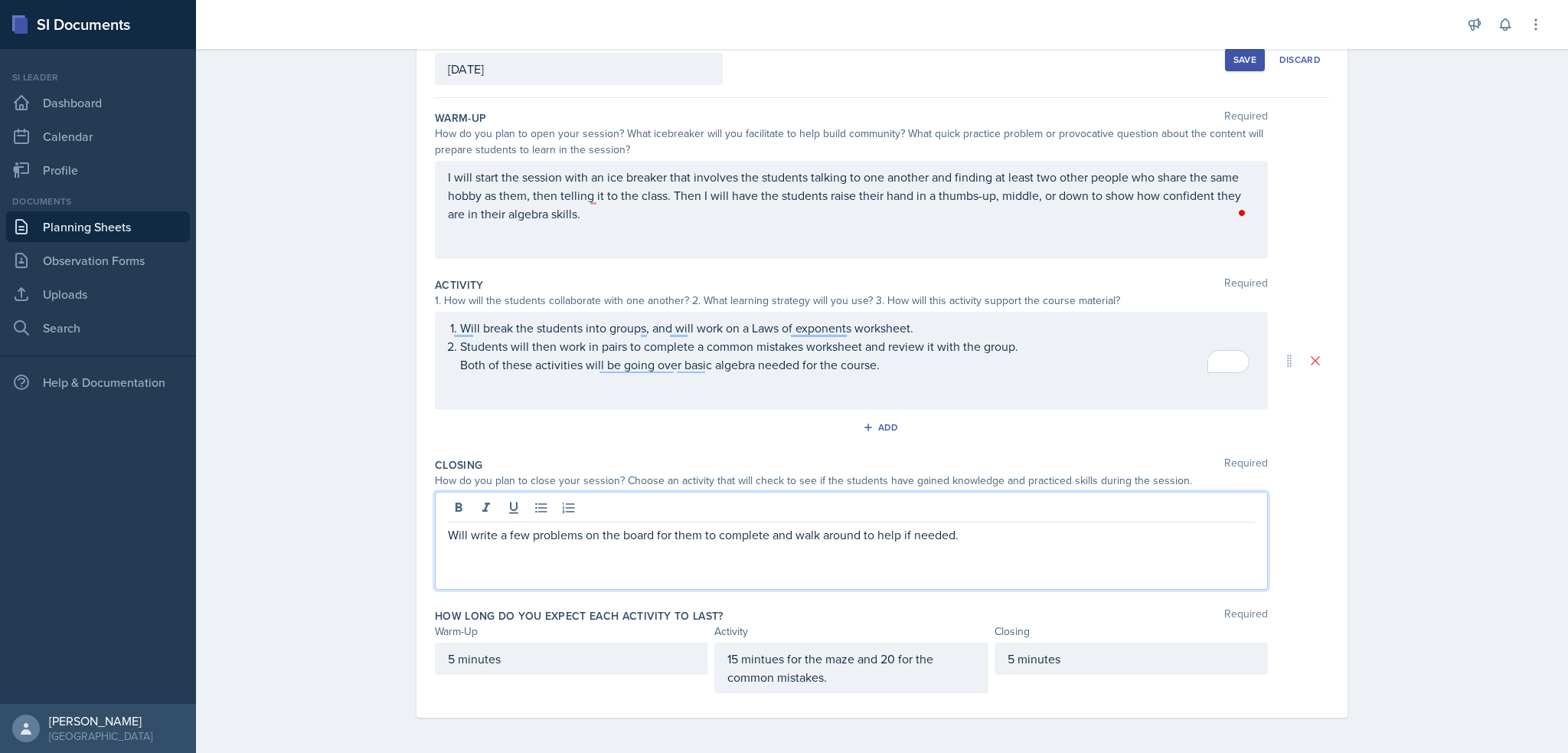
click at [829, 666] on div "15 mintues for the maze and 20 for the common mistakes." at bounding box center [852, 668] width 274 height 51
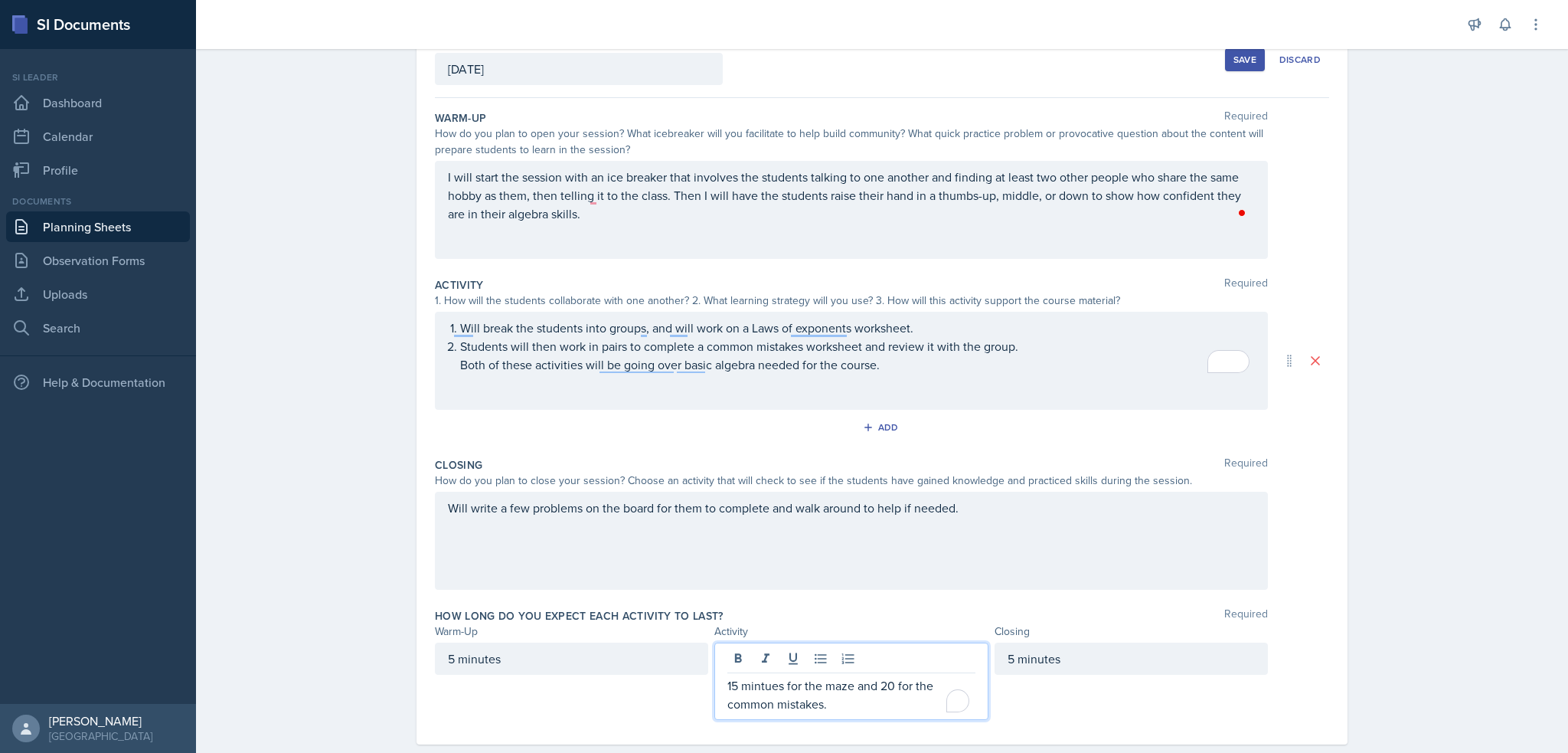
click at [829, 666] on div at bounding box center [851, 661] width 247 height 25
click at [833, 677] on p "15 mintues for the maze and 20 for the common mistakes." at bounding box center [851, 694] width 247 height 36
click at [756, 631] on span "minutes" at bounding box center [760, 634] width 47 height 13
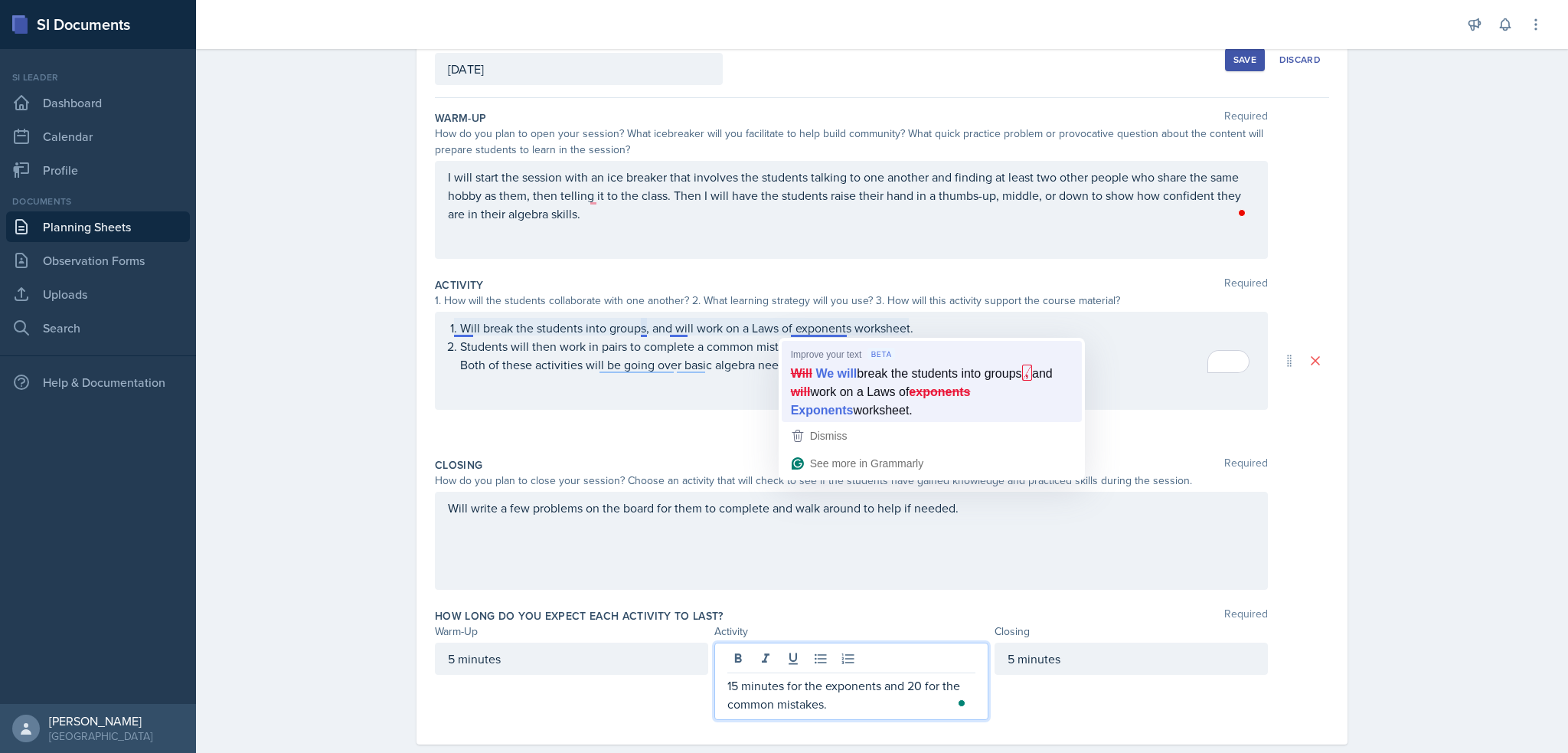
scroll to position [124, 0]
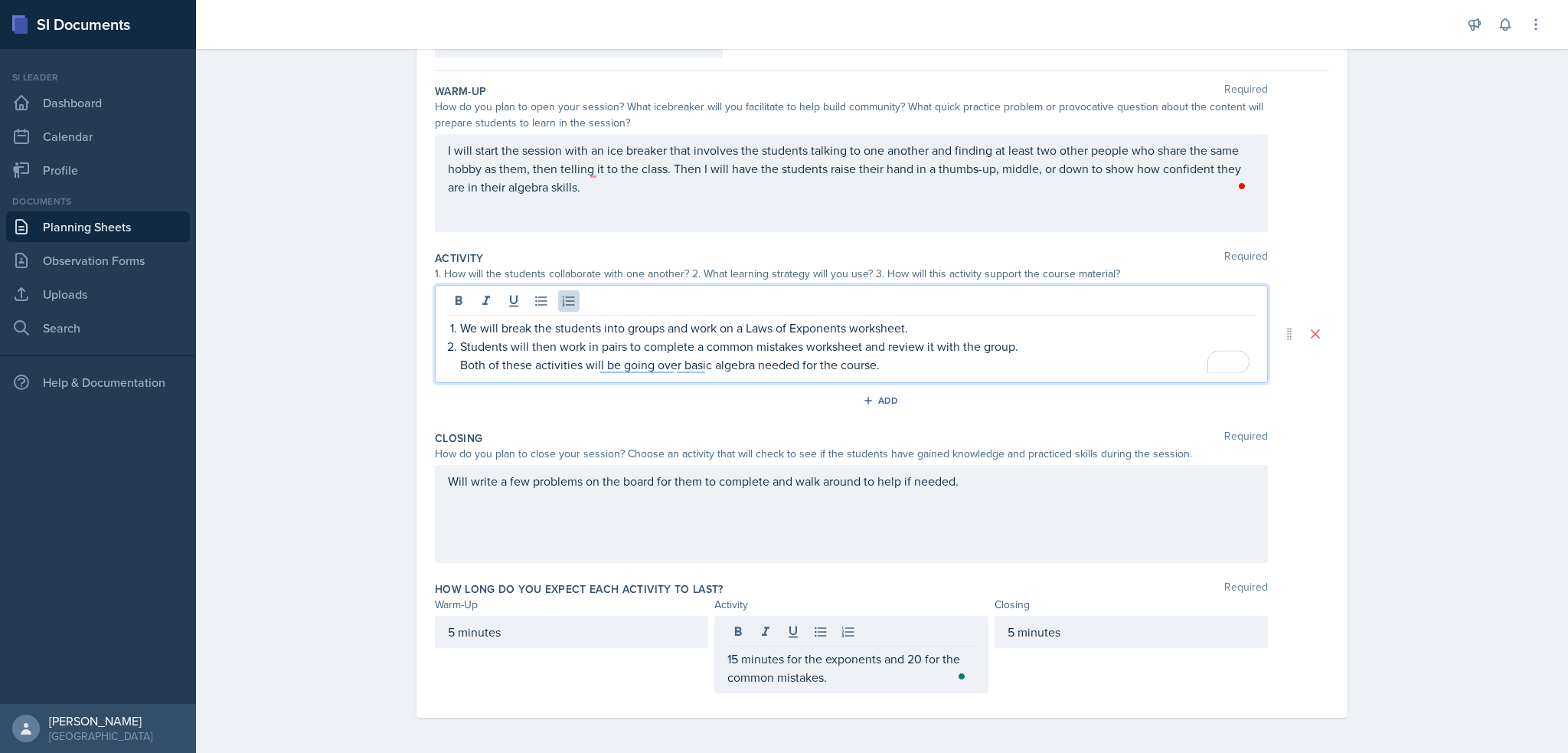
click at [997, 424] on div "Closing Required How do you plan to close your session? Choose an activity that…" at bounding box center [882, 500] width 894 height 151
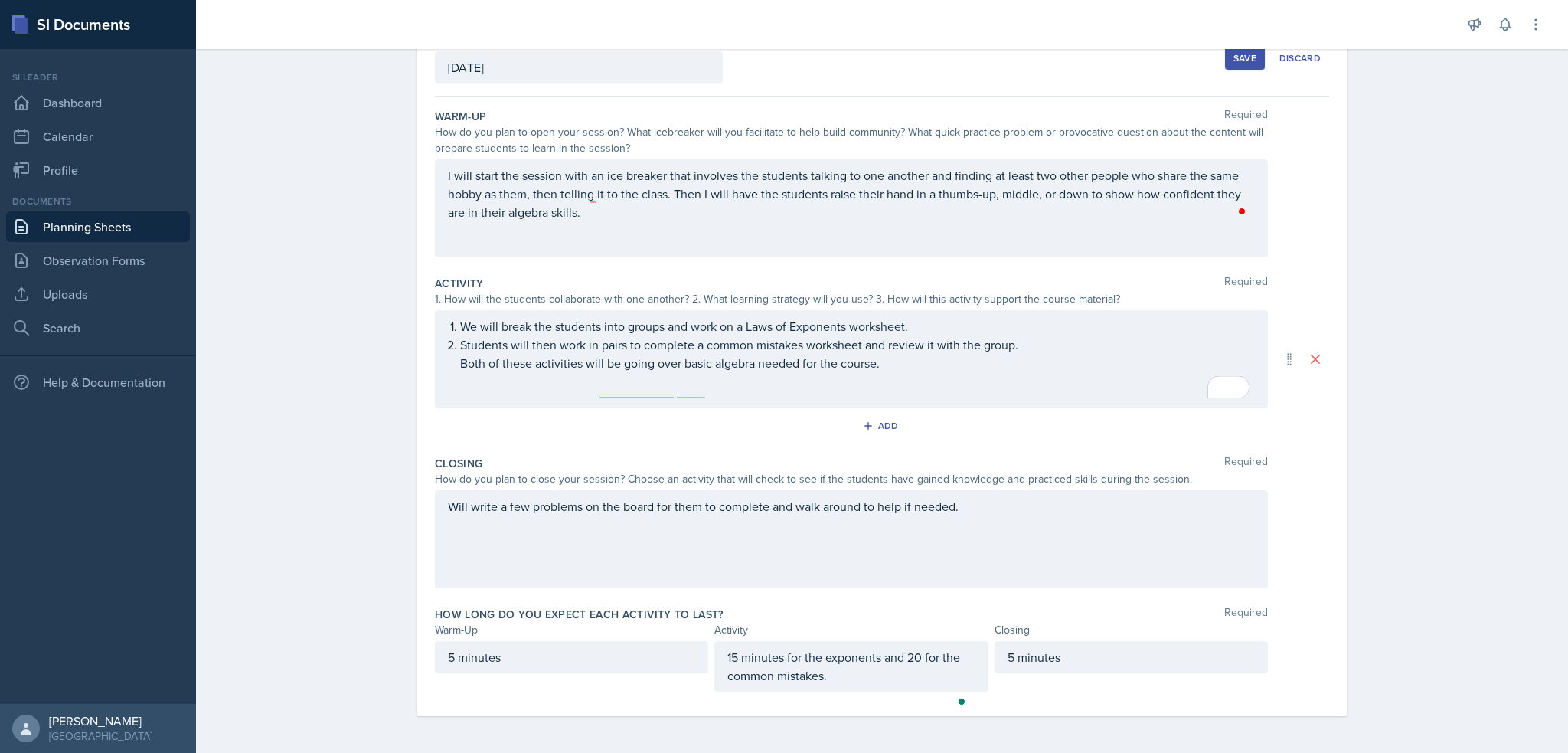
scroll to position [98, 0]
click at [1235, 58] on div "Save" at bounding box center [1245, 60] width 23 height 12
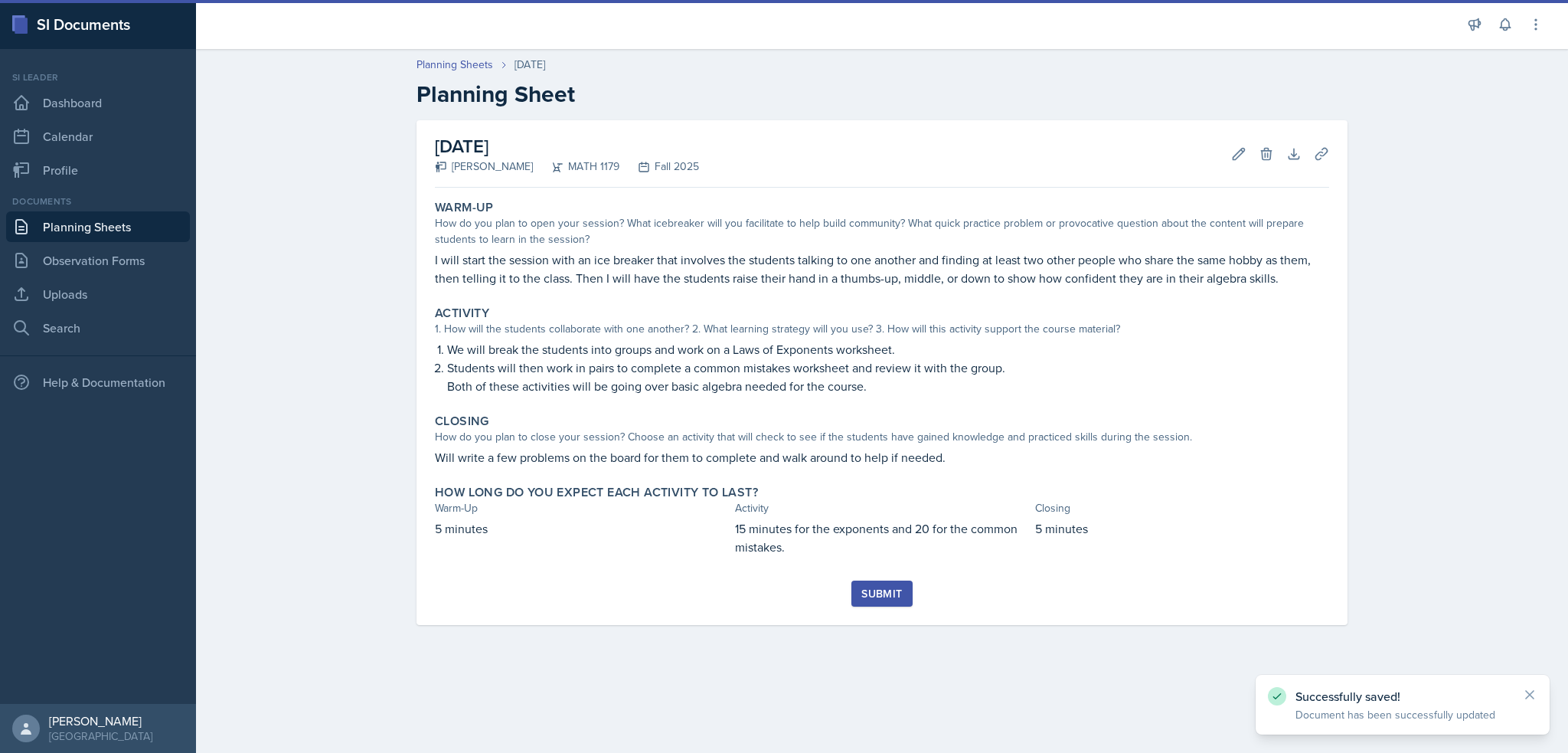
scroll to position [0, 0]
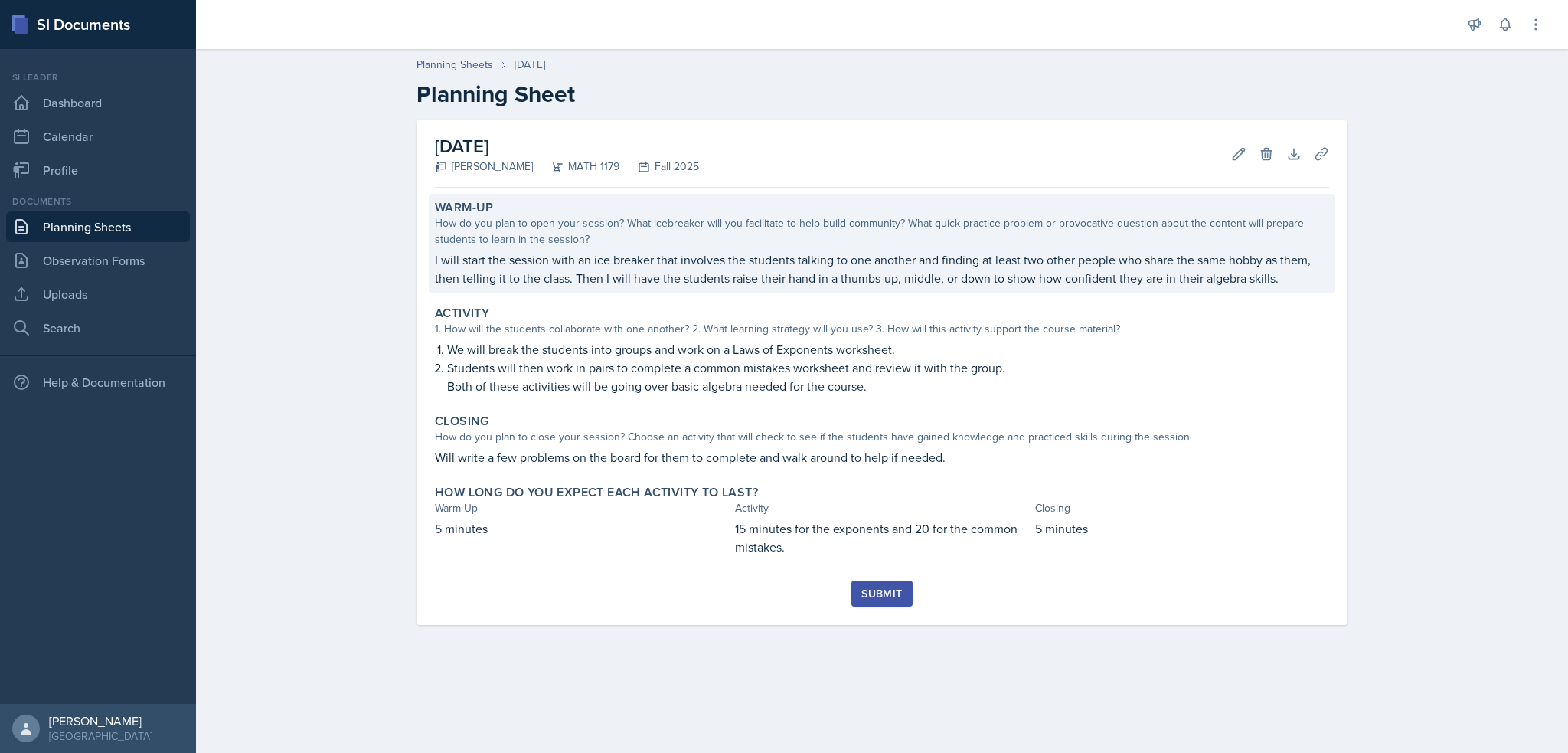
click at [573, 271] on p "I will start the session with an ice breaker that involves the students talking…" at bounding box center [882, 268] width 894 height 36
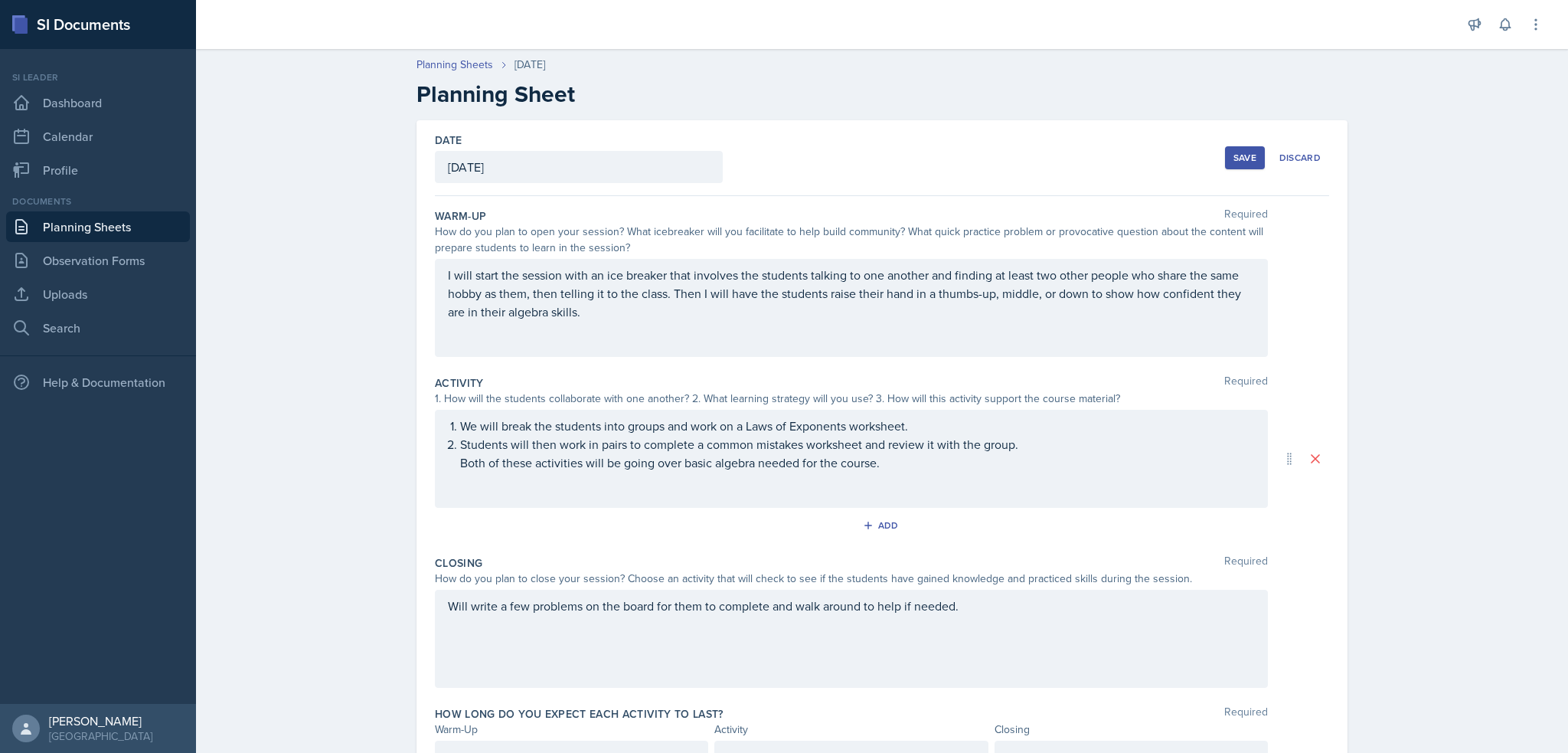
click at [650, 294] on p "I will start the session with an ice breaker that involves the students talking…" at bounding box center [852, 293] width 807 height 55
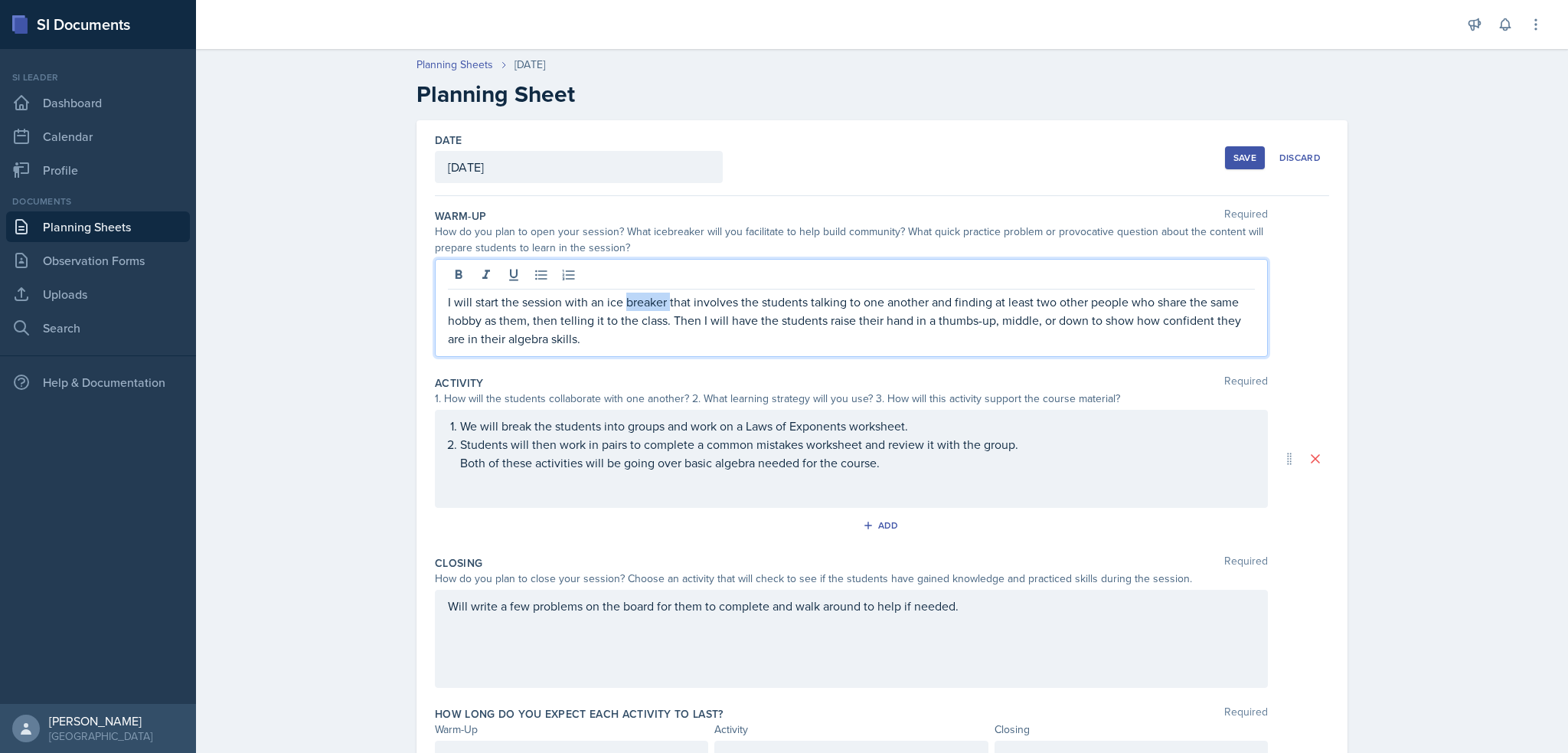
click at [650, 294] on p "I will start the session with an ice breaker that involves the students talking…" at bounding box center [852, 320] width 807 height 55
click at [644, 324] on p "I will start the session with an ice breaker that involves the students talking…" at bounding box center [852, 320] width 807 height 55
click at [620, 549] on div "Closing Required How do you plan to close your session? Choose an activity that…" at bounding box center [882, 625] width 894 height 151
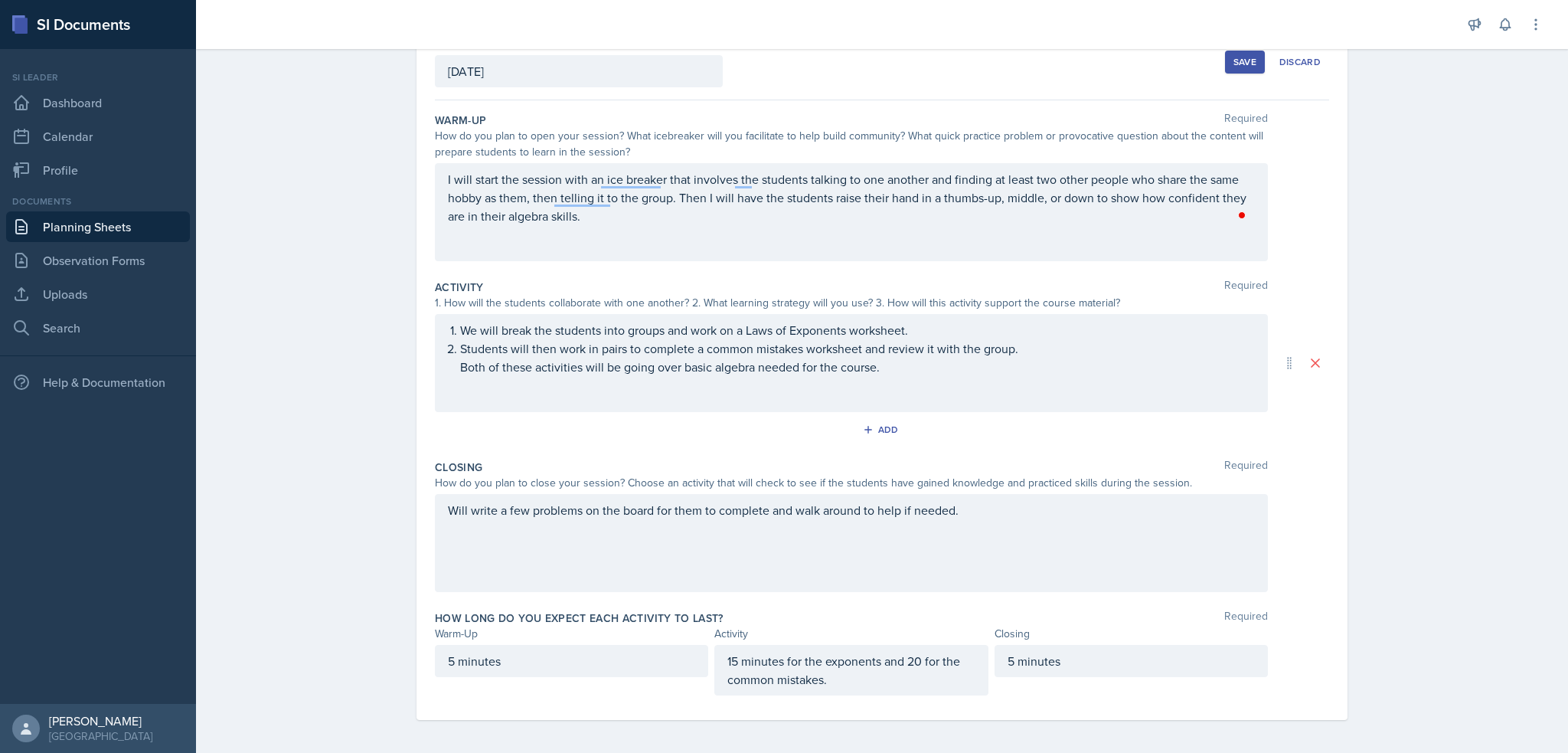
scroll to position [98, 0]
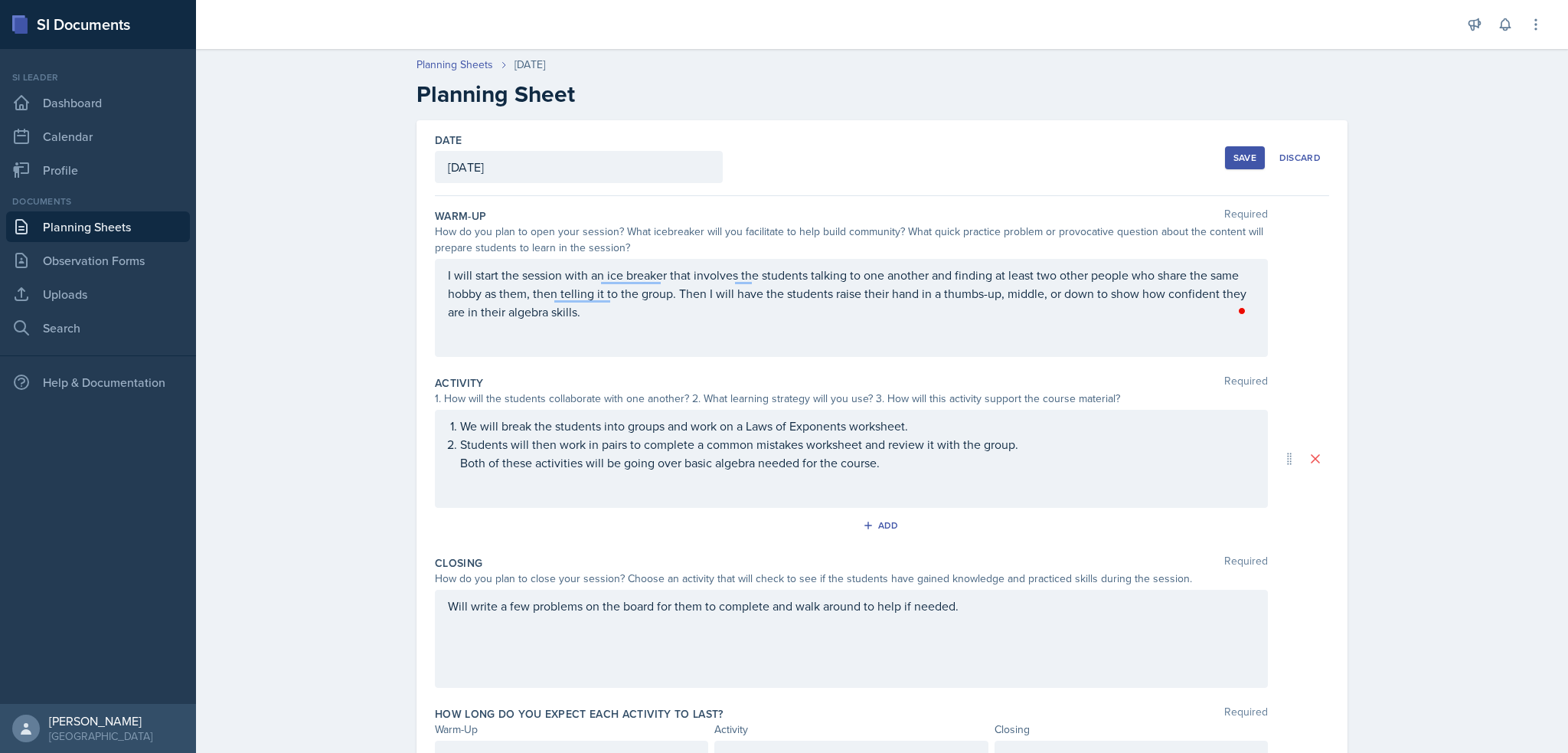
scroll to position [98, 0]
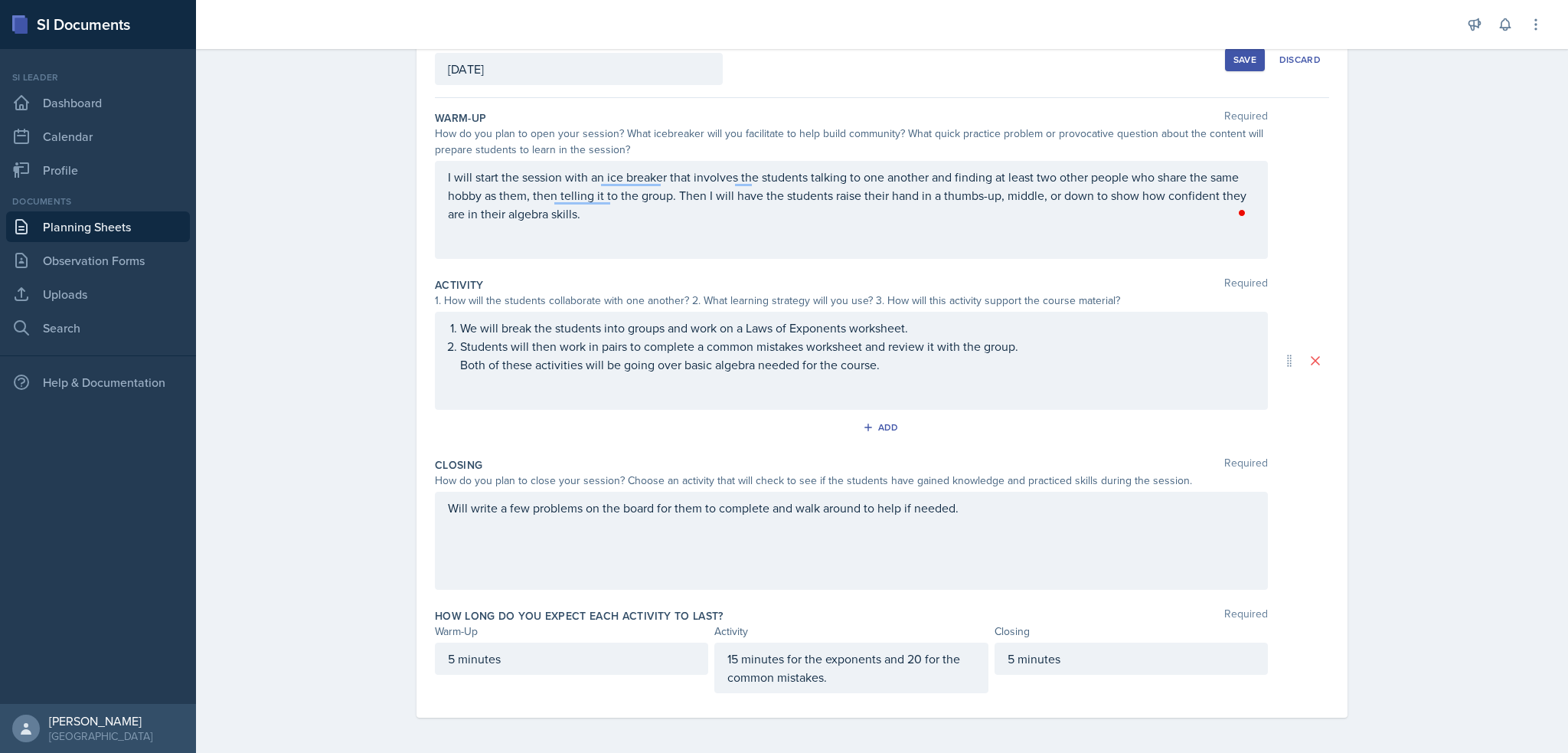
click at [1238, 57] on div "Save" at bounding box center [1245, 60] width 23 height 12
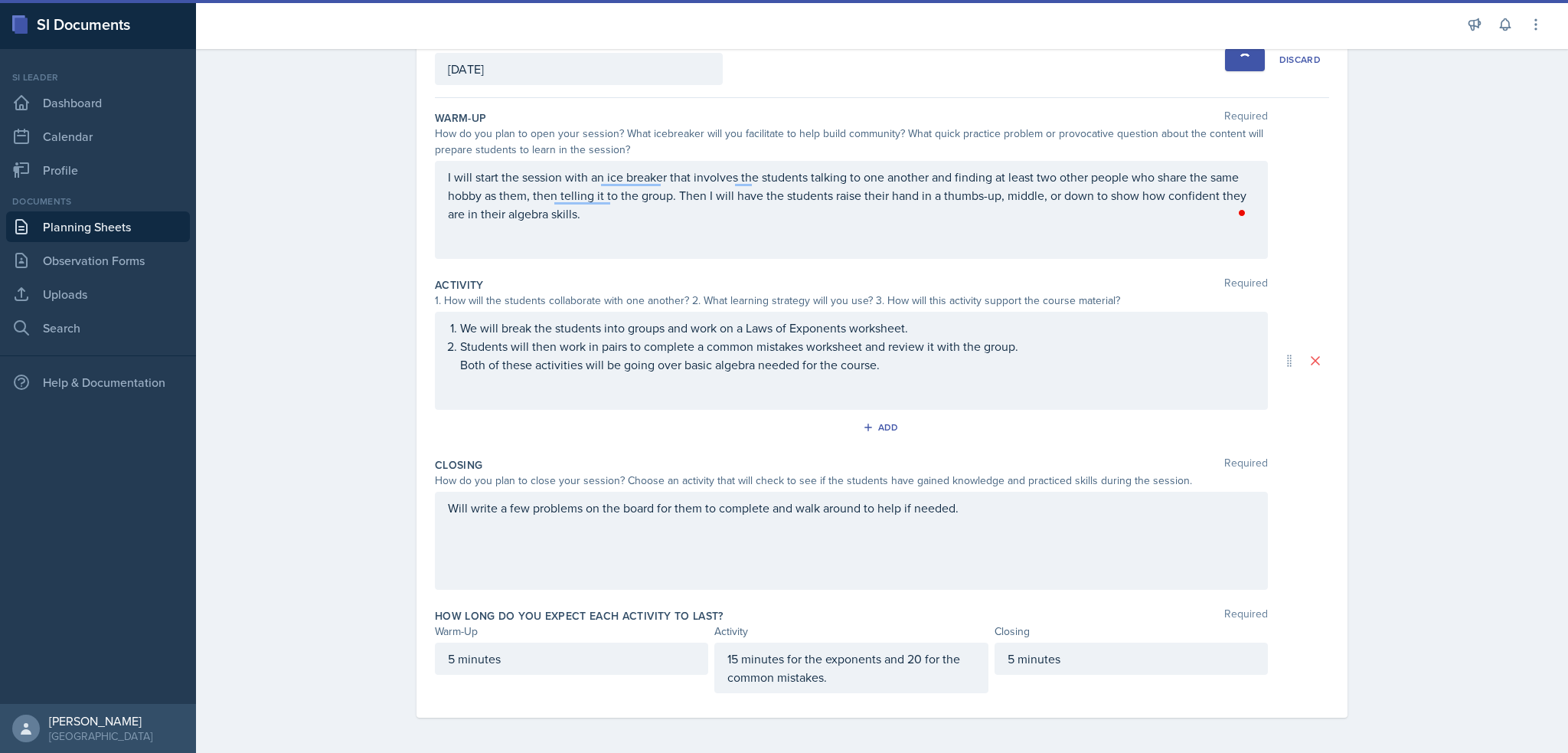
scroll to position [0, 0]
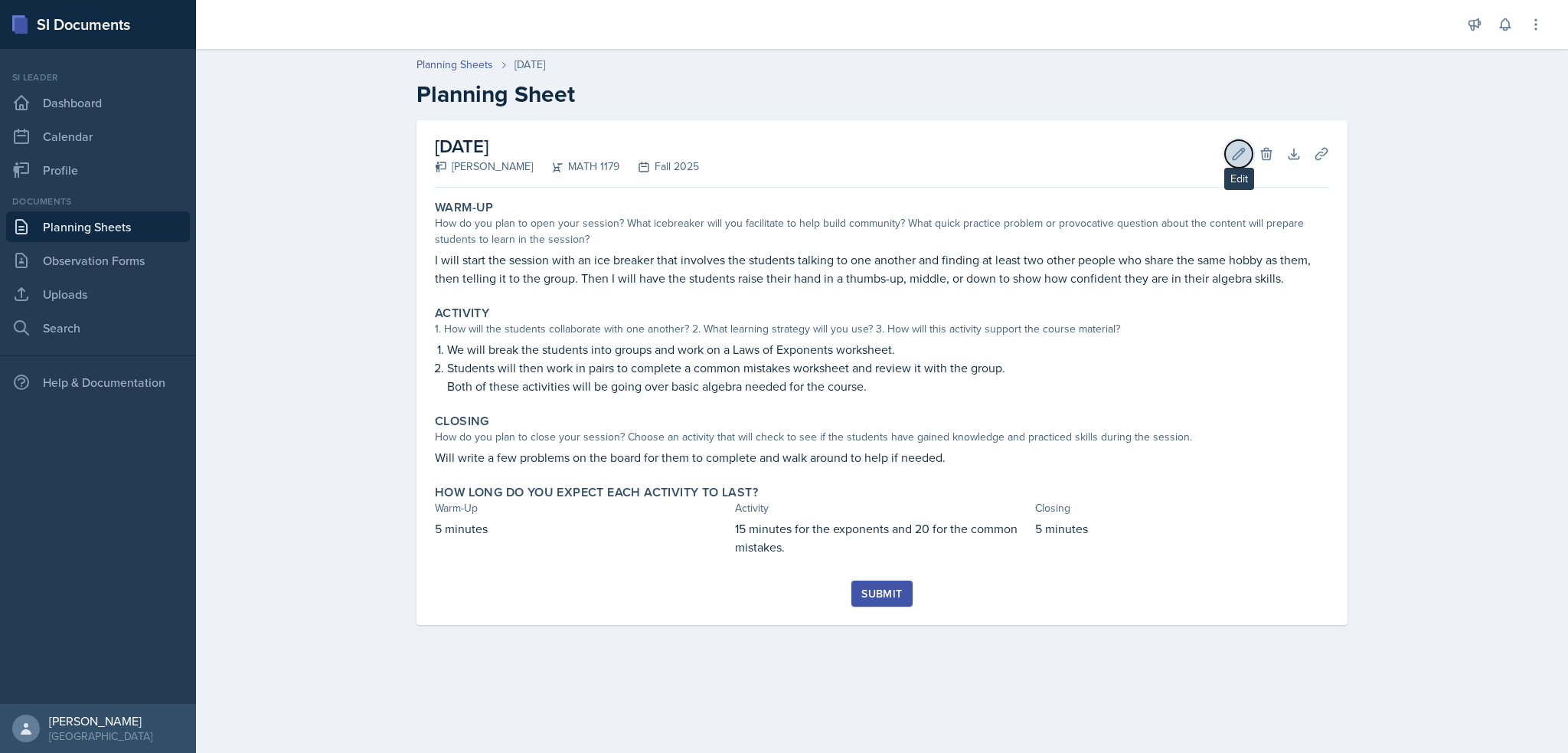
click at [1237, 163] on button "Edit" at bounding box center [1238, 154] width 28 height 28
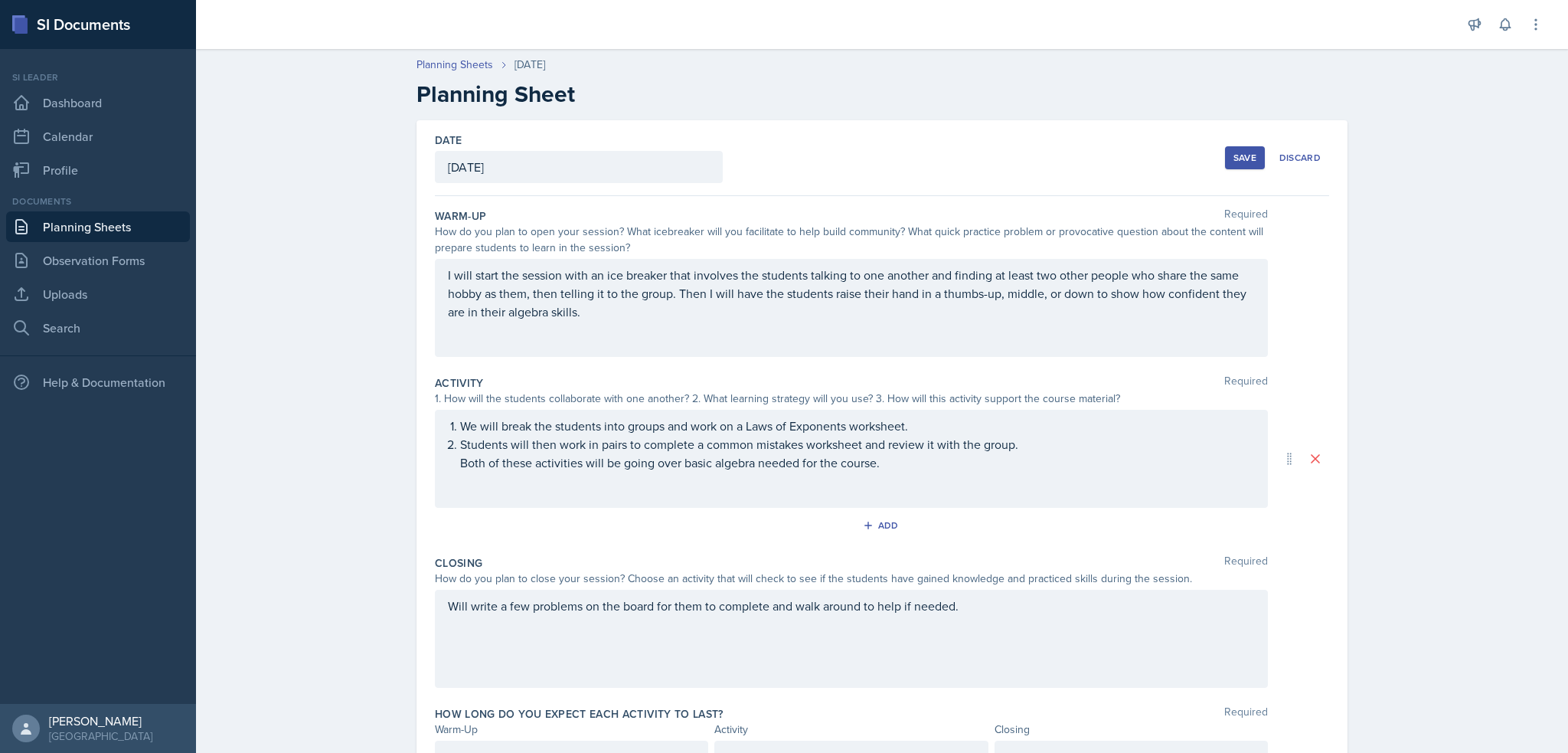
click at [534, 507] on div "We will break the students into groups and work on a Laws of Exponents workshee…" at bounding box center [851, 459] width 833 height 98
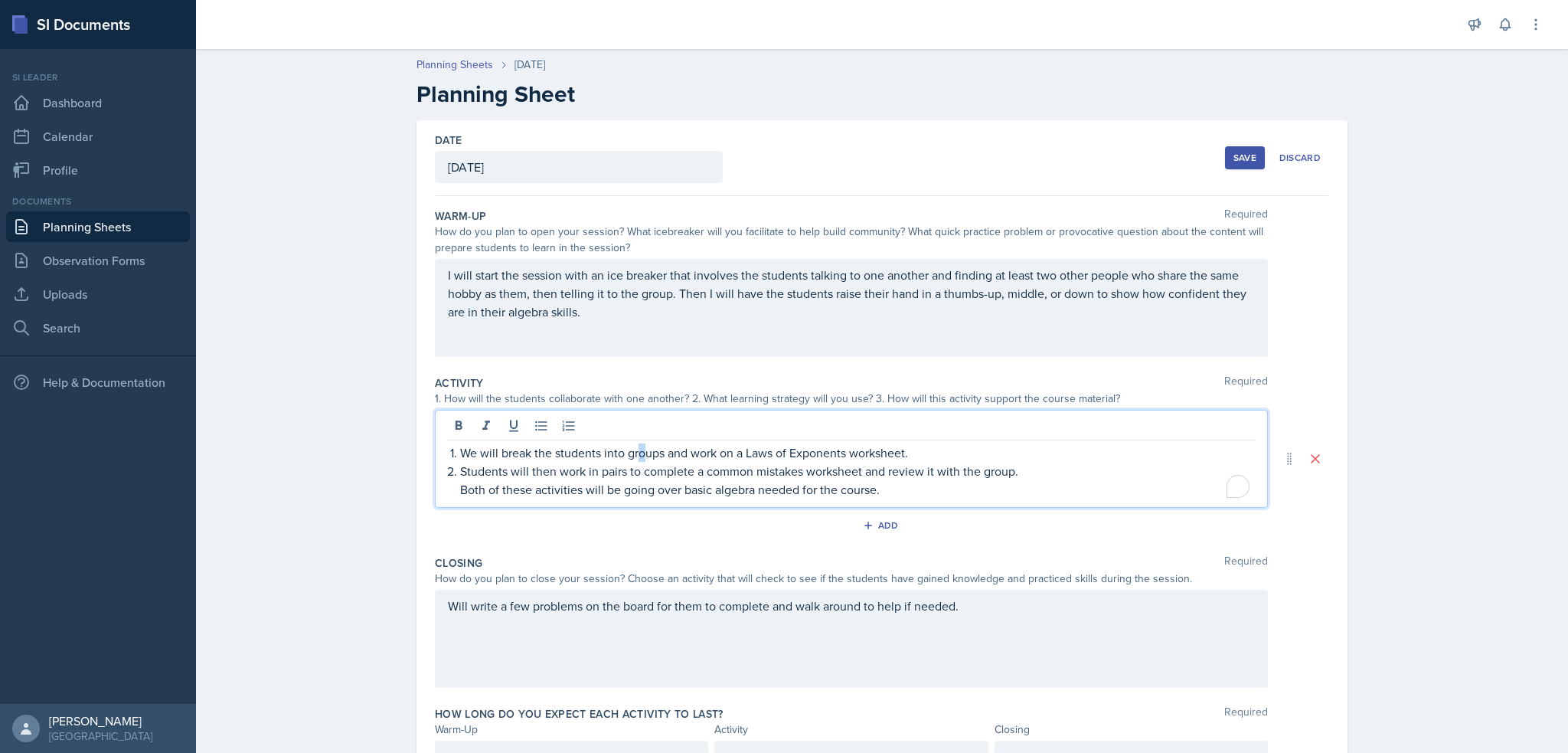
click at [636, 458] on p "We will break the students into groups and work on a Laws of Exponents workshee…" at bounding box center [858, 453] width 795 height 19
click at [772, 467] on p "Students will then work in pairs to complete a common mistakes worksheet and re…" at bounding box center [858, 470] width 795 height 19
click at [762, 472] on p "Students will then work in pairs to complete a common erors worksheet and revie…" at bounding box center [858, 470] width 795 height 19
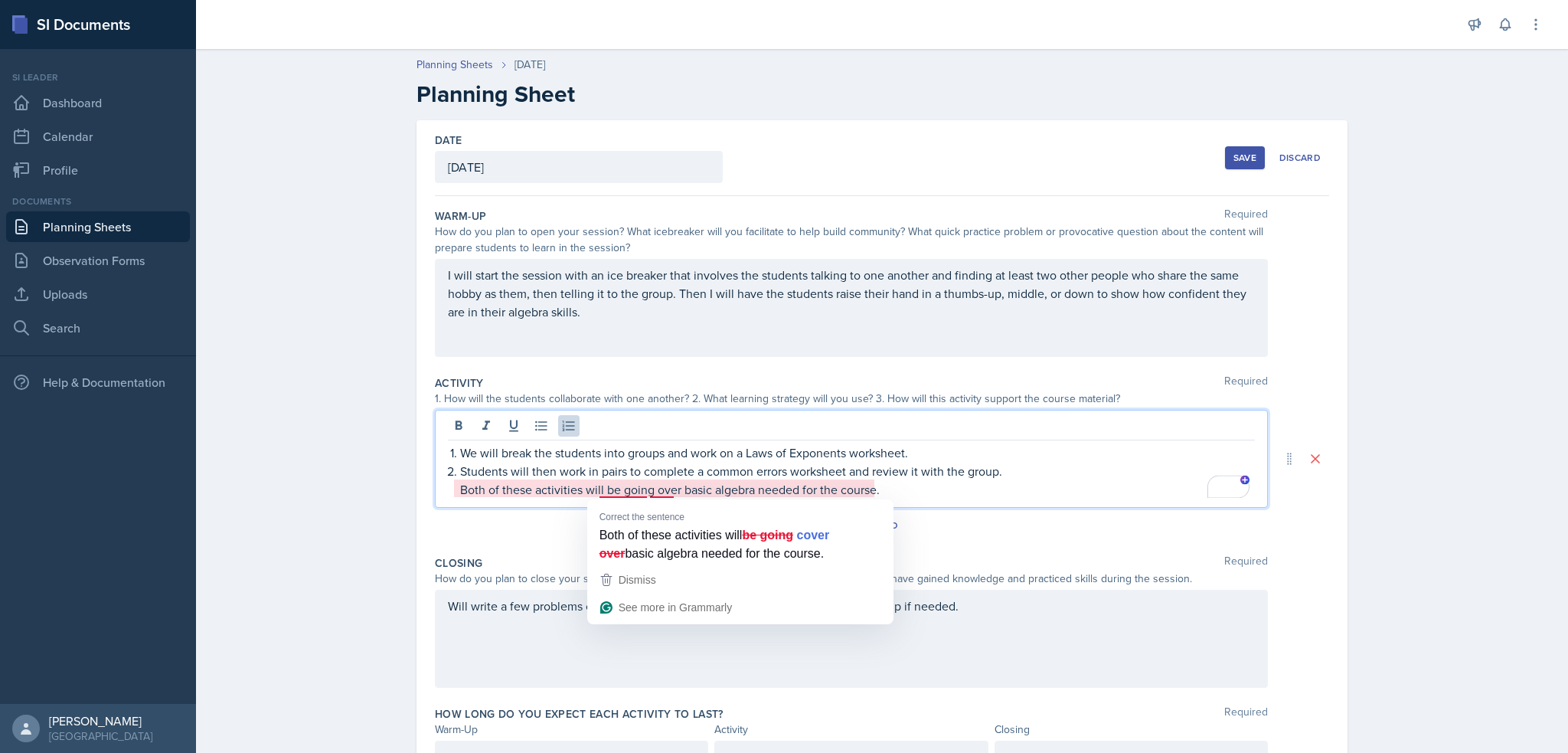
click at [622, 488] on p "Both of these activities will be going over basic algebra needed for the course." at bounding box center [858, 489] width 795 height 19
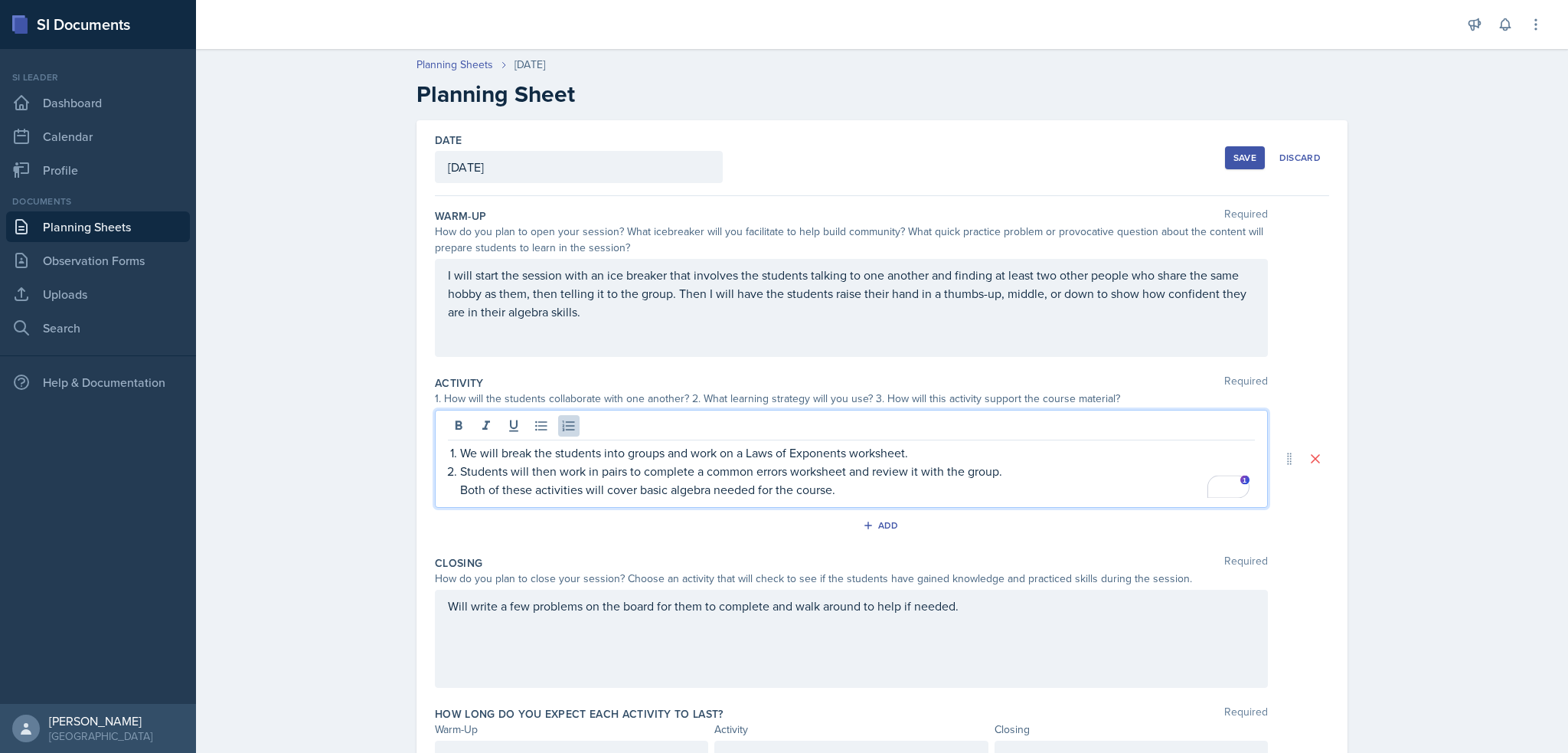
click at [876, 484] on p "Both of these activities will cover basic algebra needed for the course." at bounding box center [858, 489] width 795 height 19
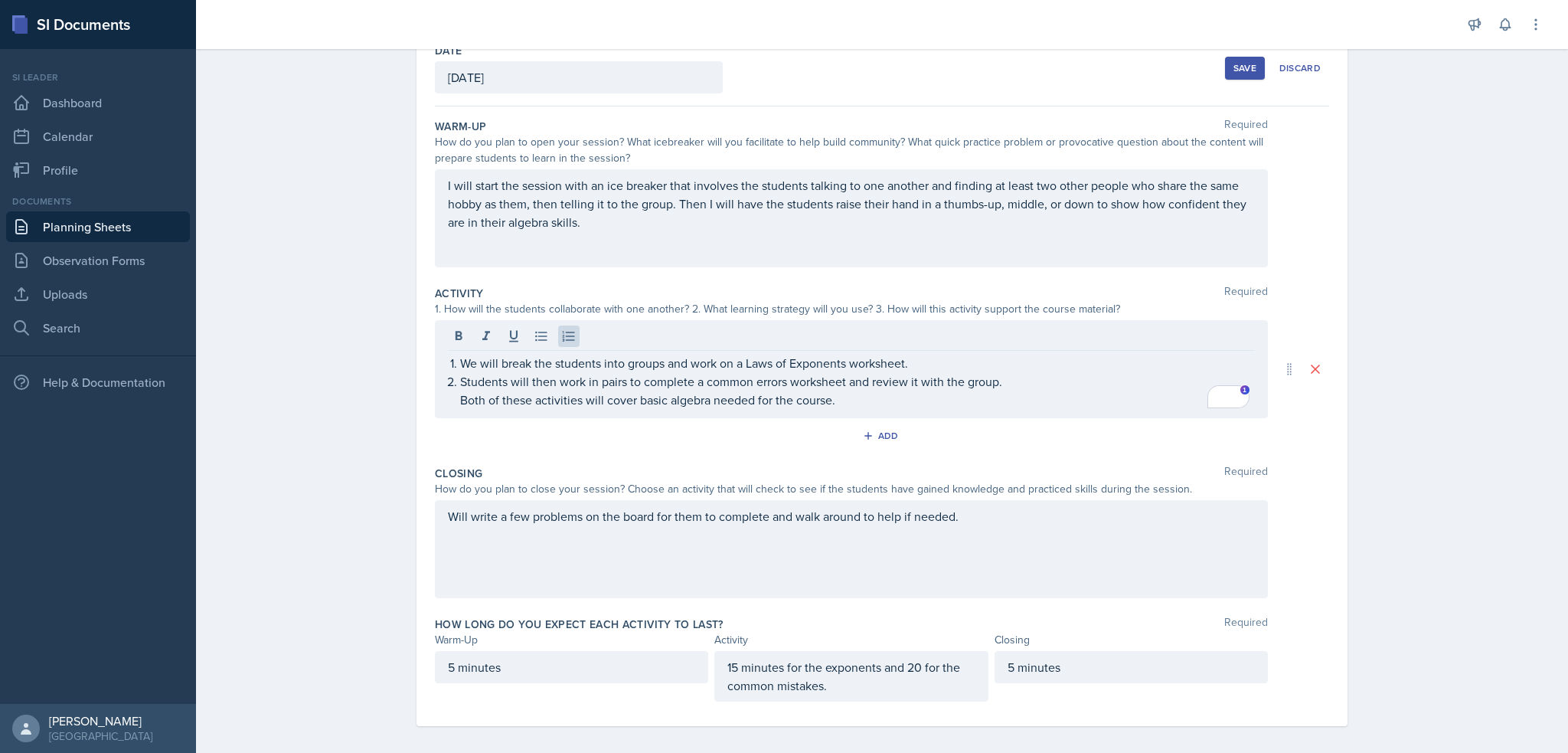
scroll to position [98, 0]
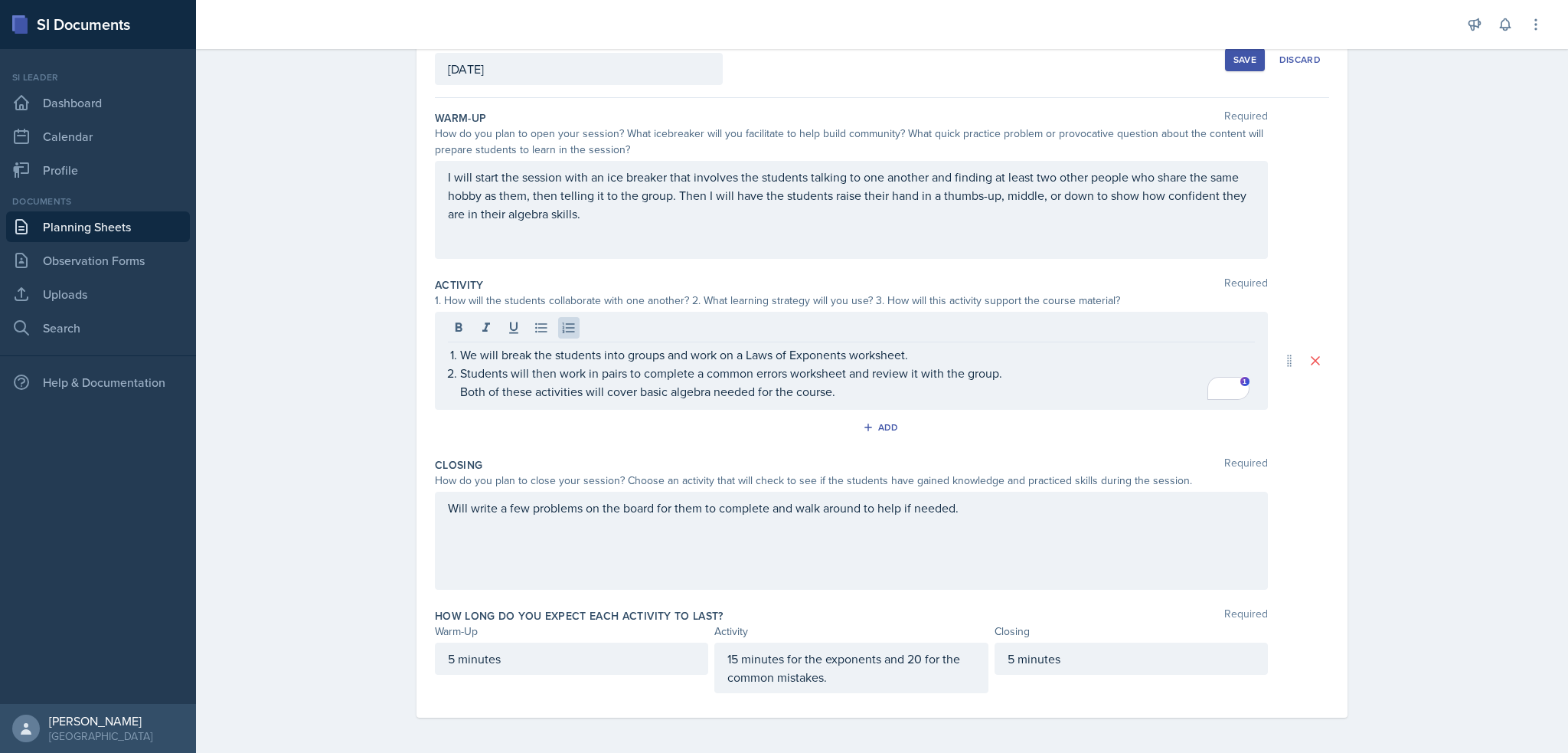
click at [782, 677] on p "15 minutes for the exponents and 20 for the common mistakes." at bounding box center [851, 668] width 247 height 36
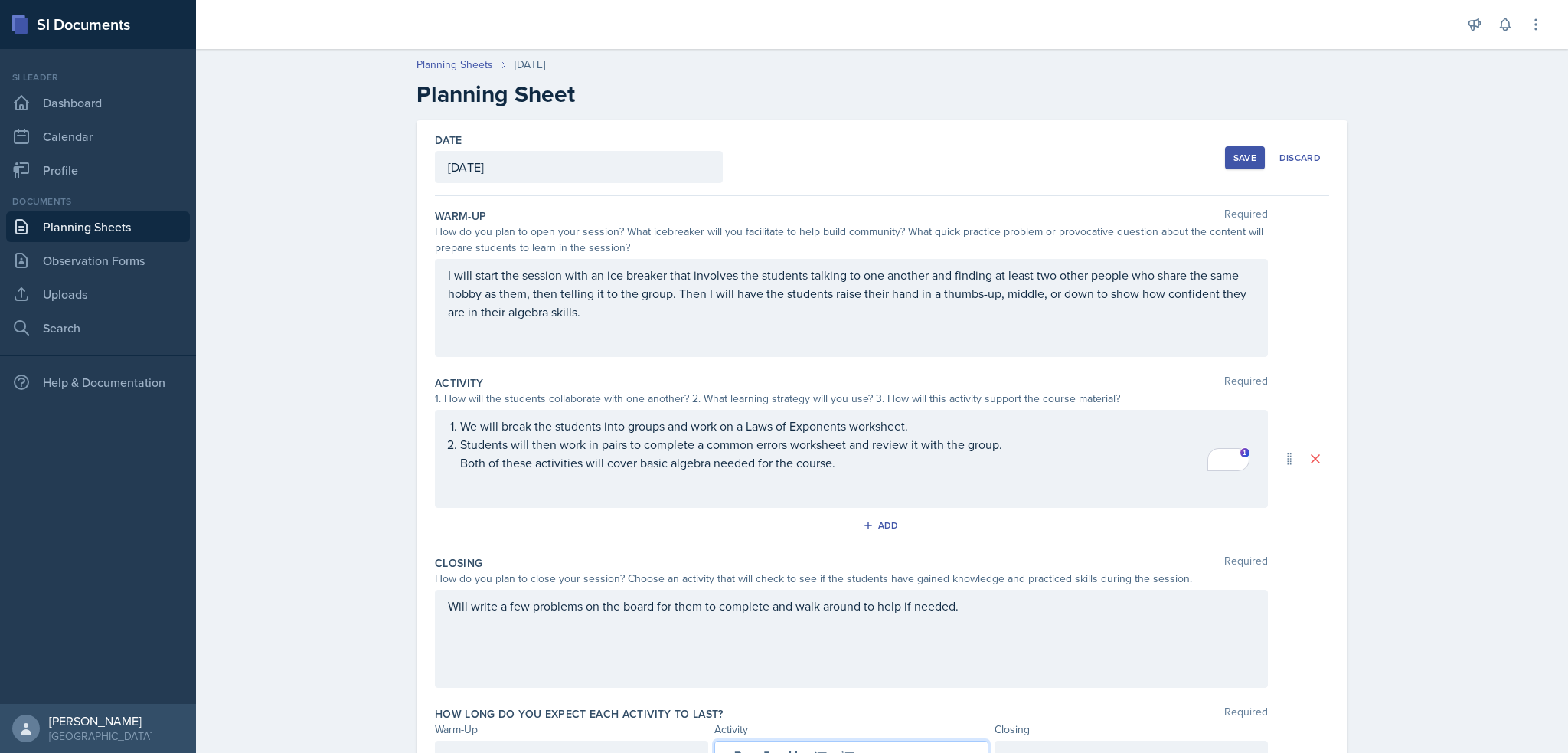
scroll to position [0, 0]
click at [1242, 159] on div "Save" at bounding box center [1245, 158] width 23 height 12
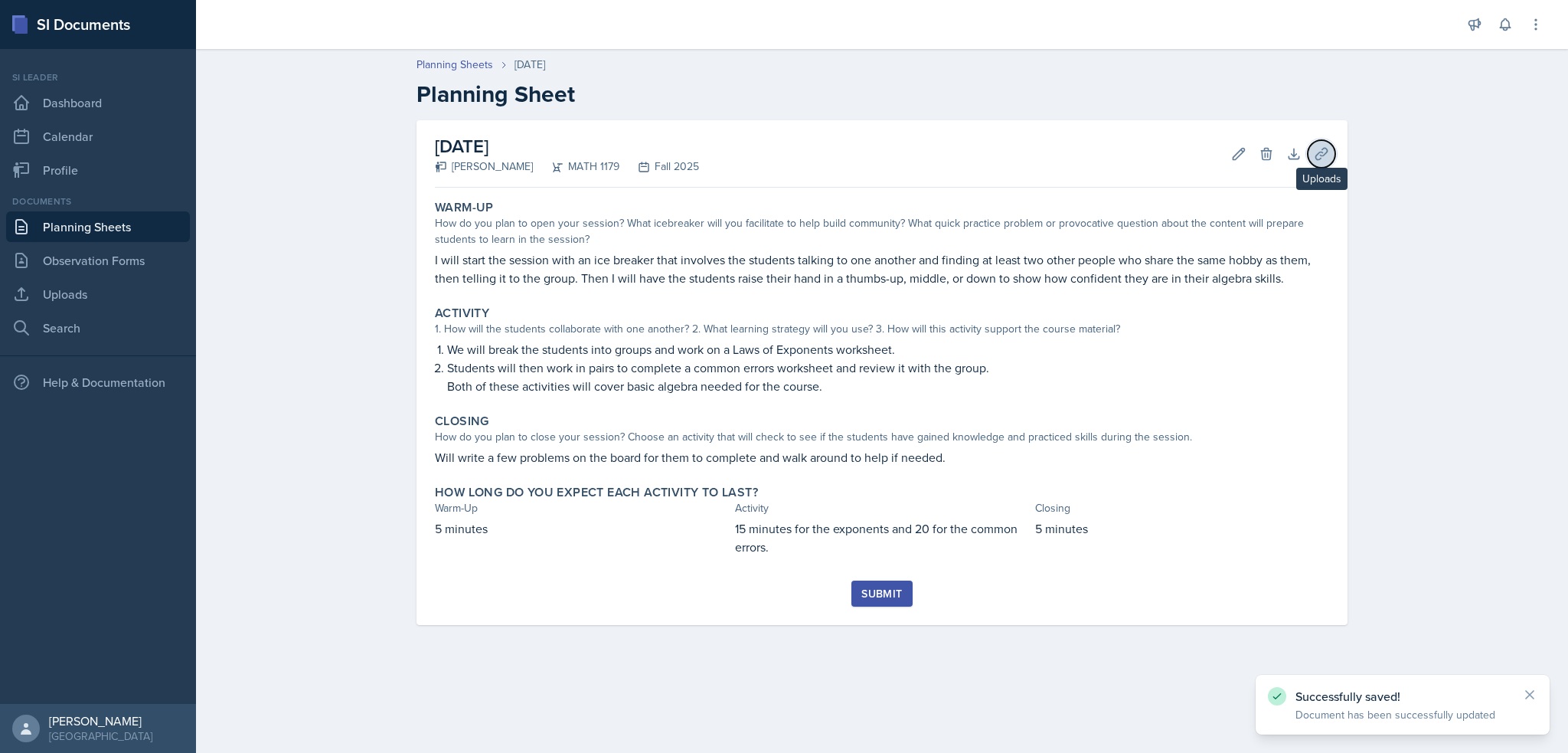
click at [1327, 161] on icon at bounding box center [1321, 154] width 15 height 15
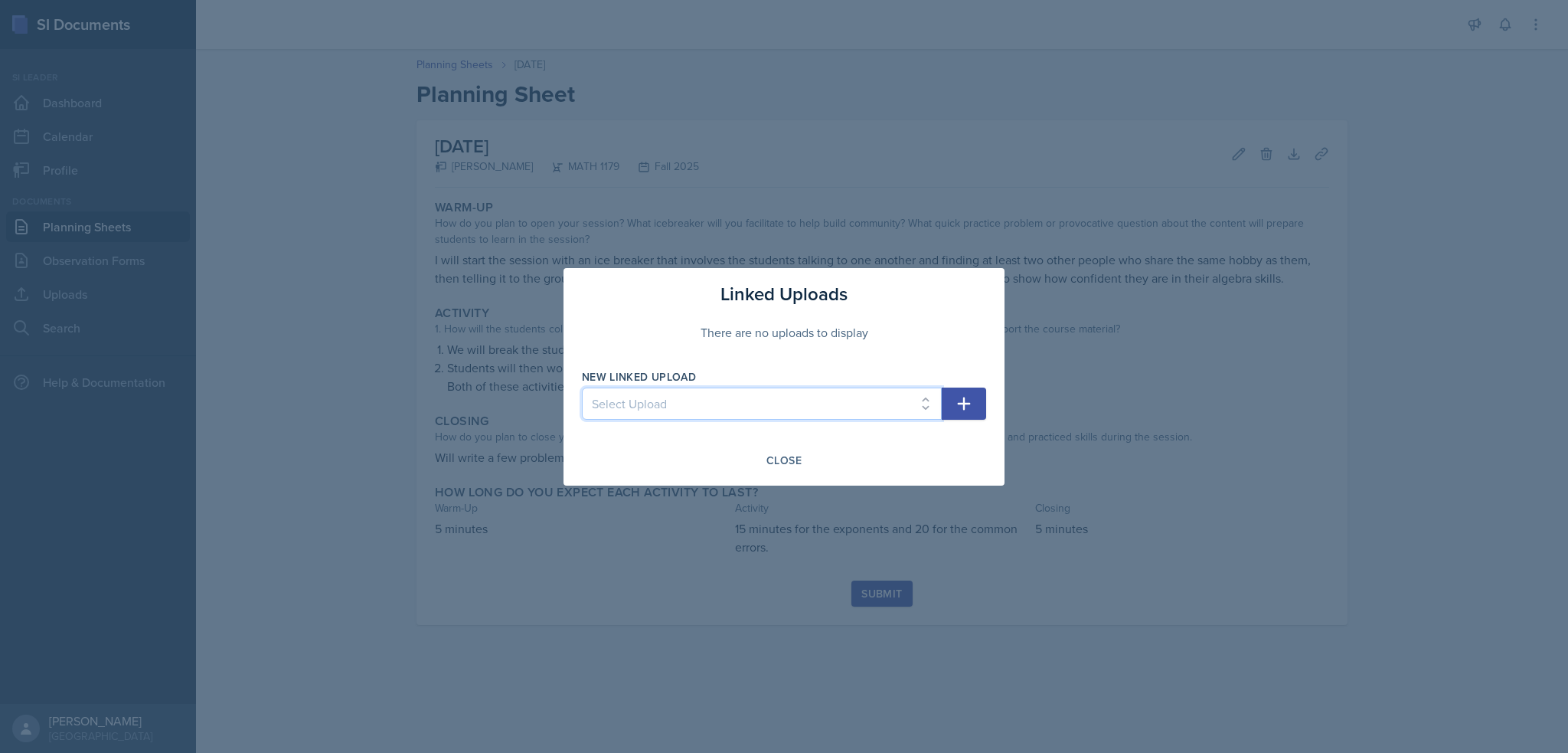
click at [747, 397] on select "Select Upload" at bounding box center [762, 404] width 360 height 32
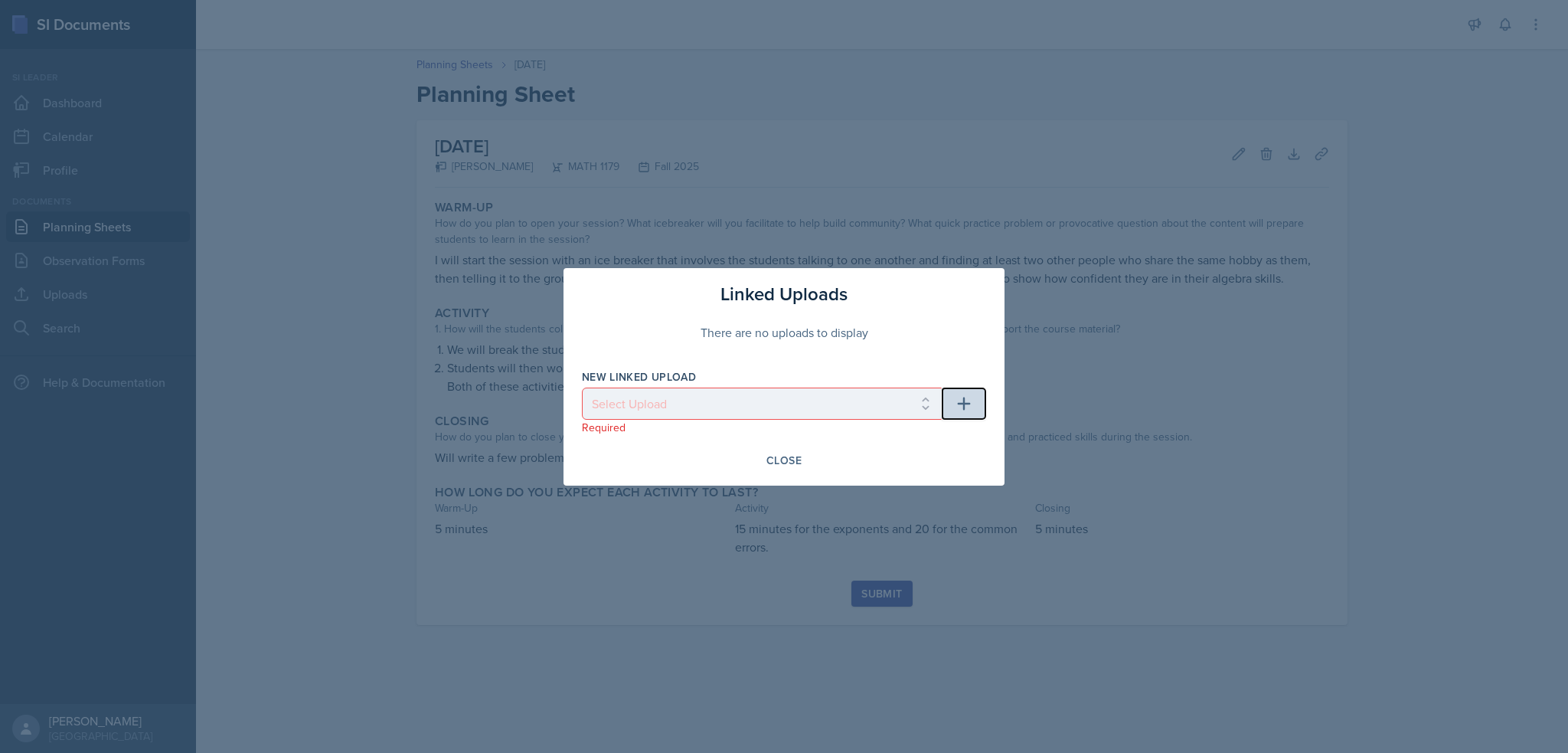
click at [980, 400] on button "button" at bounding box center [964, 404] width 44 height 32
click at [973, 405] on button "button" at bounding box center [964, 404] width 44 height 32
click at [852, 412] on select "Select Upload" at bounding box center [762, 404] width 360 height 32
drag, startPoint x: 827, startPoint y: 196, endPoint x: 836, endPoint y: 196, distance: 9.0
click at [827, 196] on div at bounding box center [784, 376] width 1568 height 753
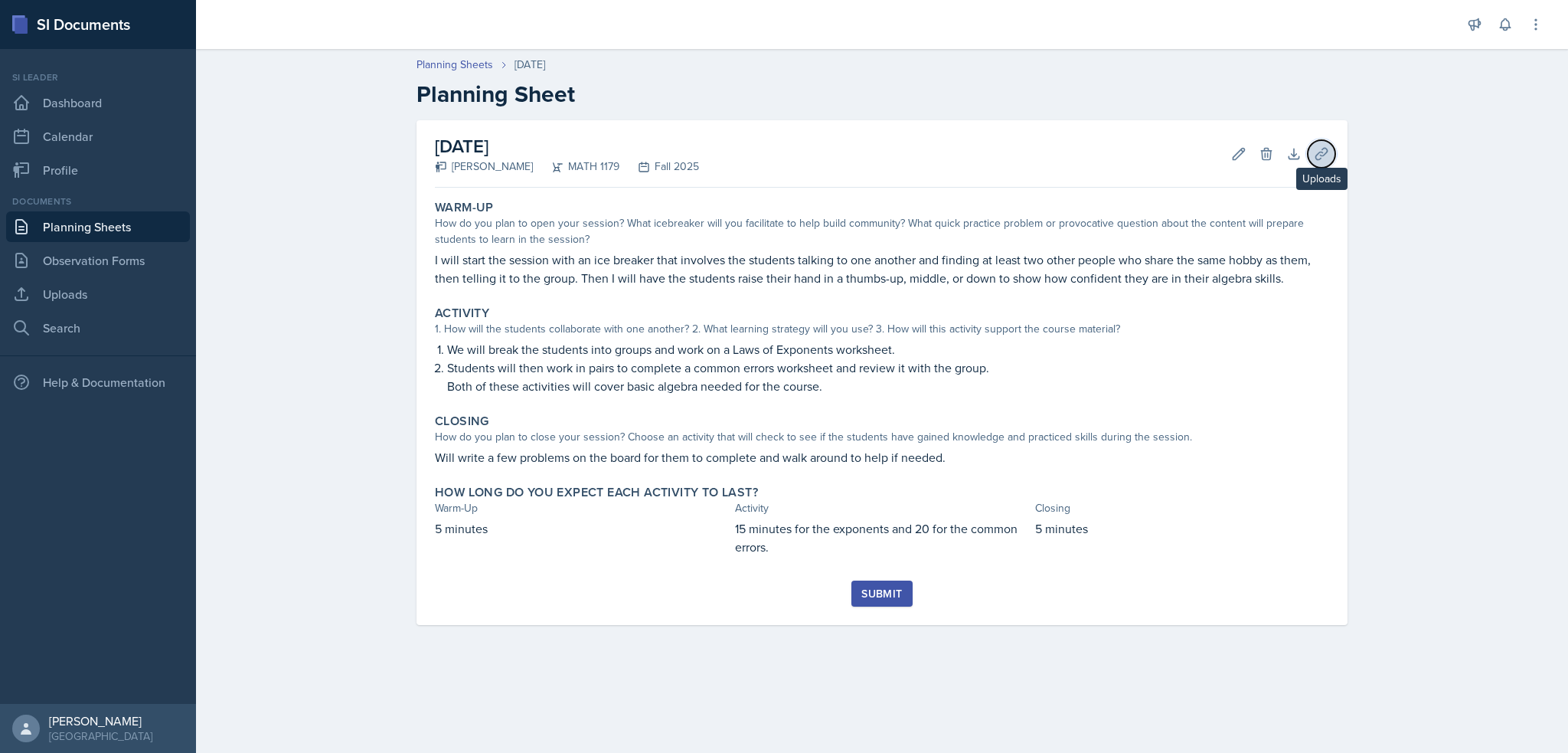
click at [1312, 156] on button "Uploads" at bounding box center [1321, 154] width 28 height 28
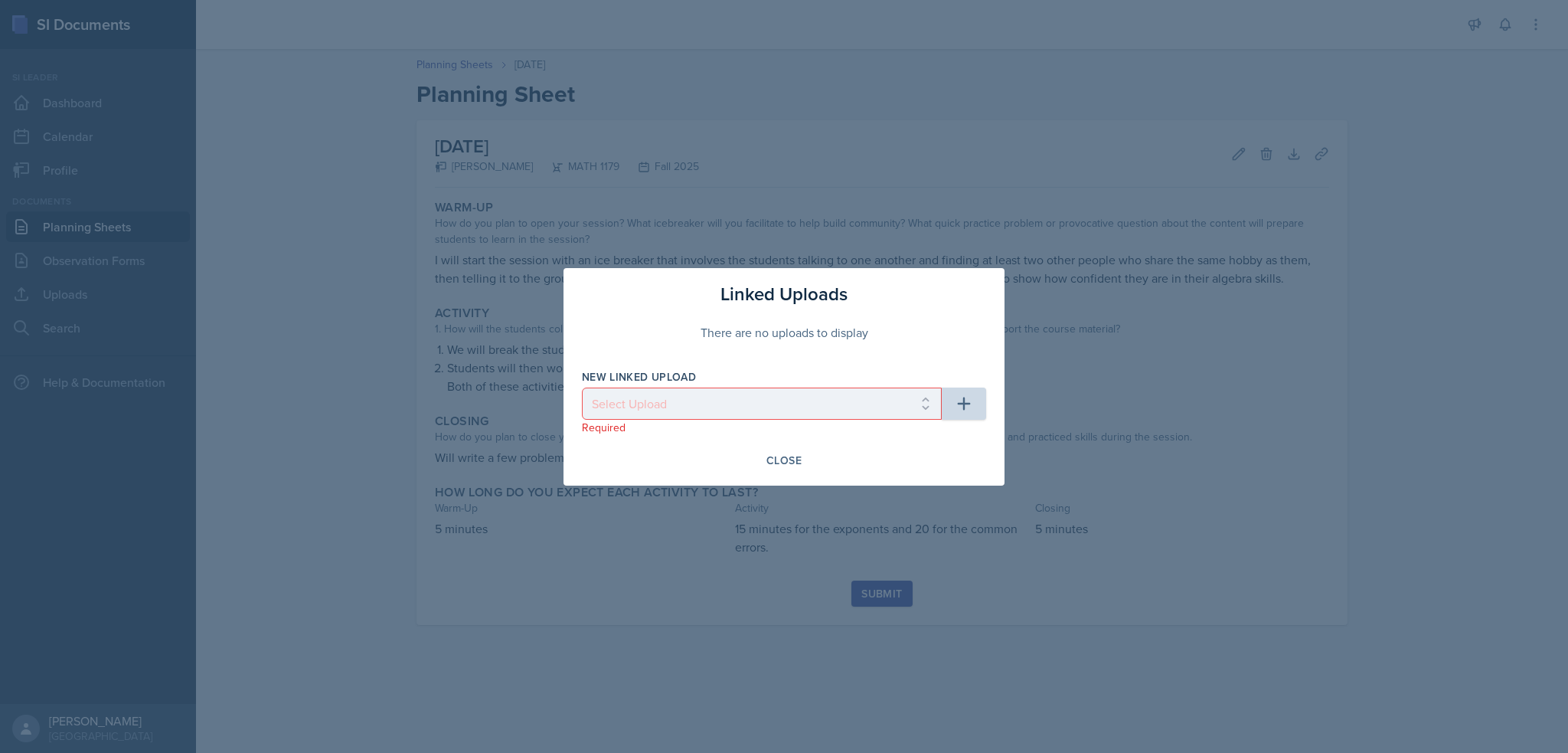
click at [848, 359] on div "Linked Uploads There are no uploads to display New Linked Upload Select Upload …" at bounding box center [784, 377] width 441 height 218
click at [852, 330] on div "There are no uploads to display" at bounding box center [784, 332] width 404 height 49
click at [965, 400] on icon "button" at bounding box center [964, 404] width 19 height 19
click at [936, 405] on select "Select Upload" at bounding box center [762, 404] width 360 height 32
click at [674, 399] on select "Select Upload" at bounding box center [762, 404] width 360 height 32
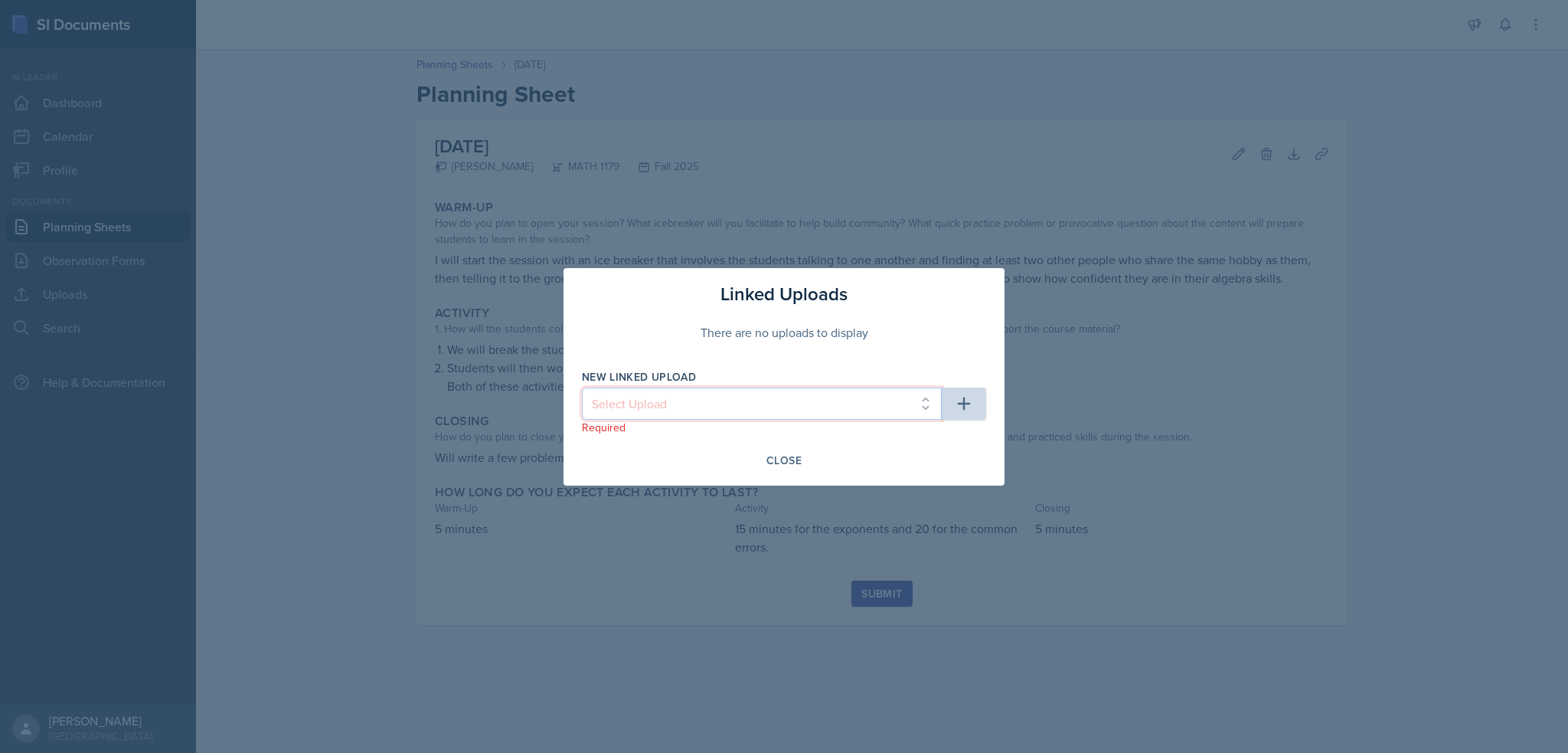
click at [677, 400] on select "Select Upload" at bounding box center [762, 404] width 360 height 32
click at [677, 408] on select "Select Upload" at bounding box center [762, 404] width 360 height 32
click at [781, 340] on div "There are no uploads to display" at bounding box center [784, 332] width 404 height 49
click at [784, 456] on div "Close" at bounding box center [784, 461] width 36 height 12
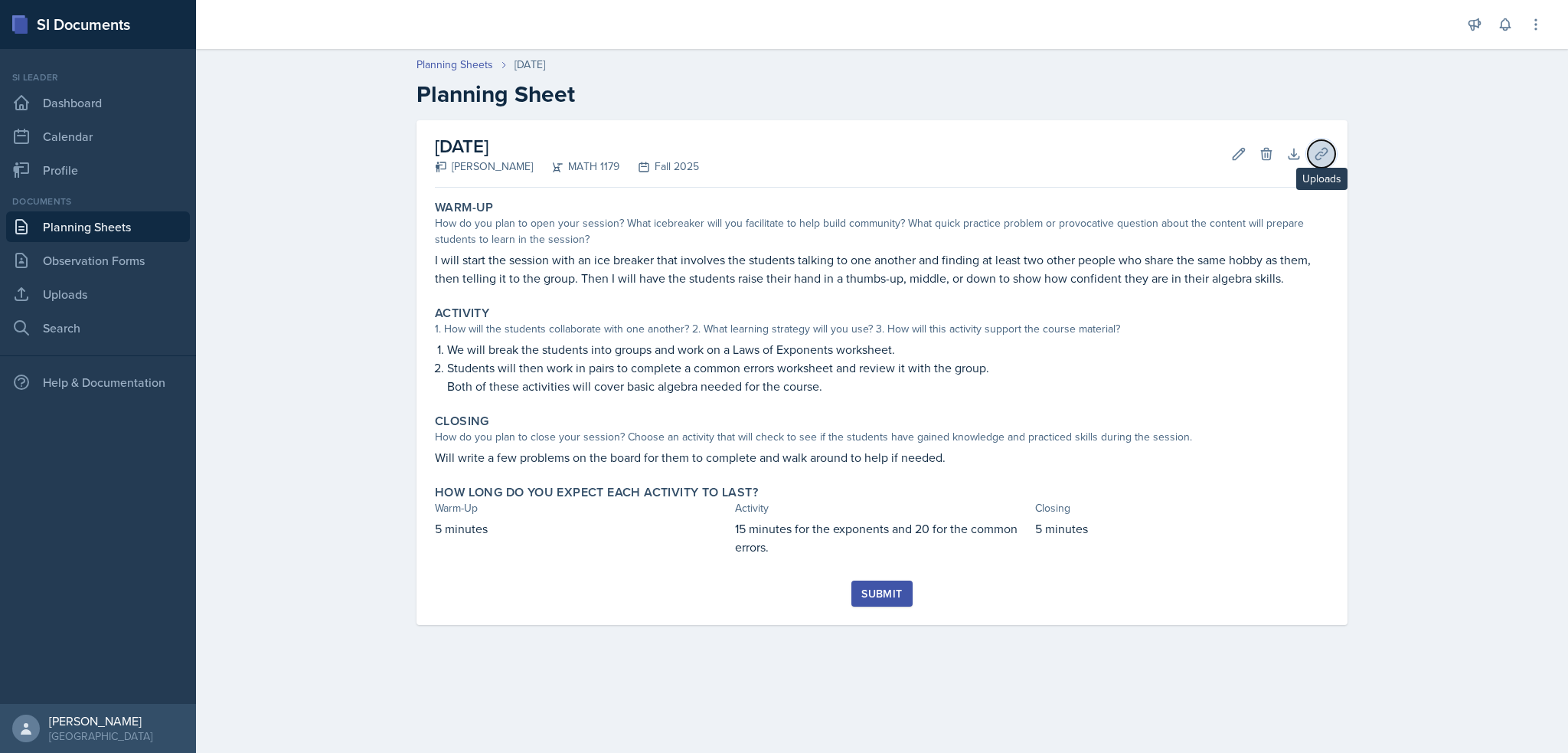
click at [1309, 154] on button "Uploads" at bounding box center [1321, 154] width 28 height 28
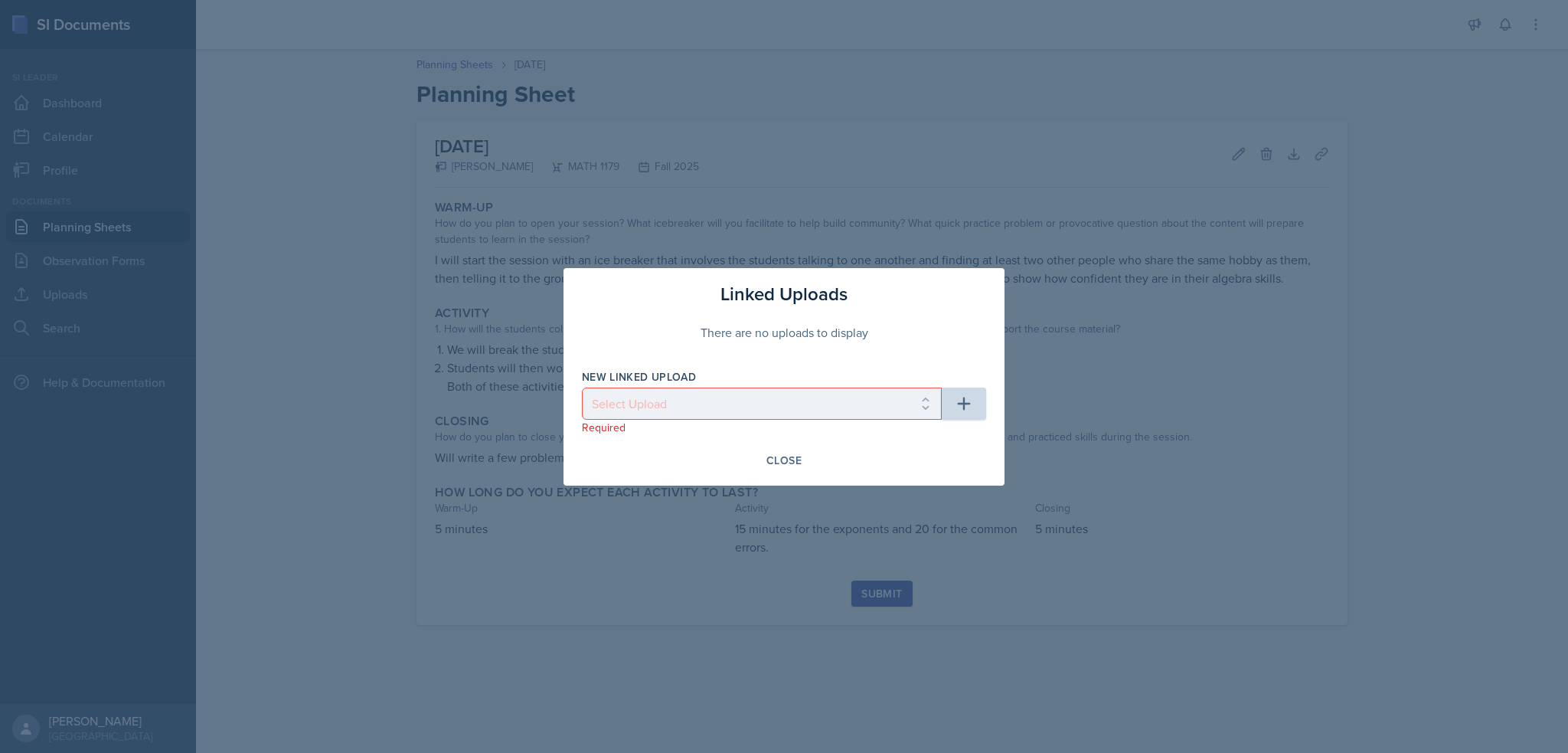
click at [766, 325] on div "There are no uploads to display" at bounding box center [784, 332] width 404 height 49
click at [750, 293] on h3 "Linked Uploads" at bounding box center [784, 293] width 127 height 28
click at [812, 291] on h3 "Linked Uploads" at bounding box center [784, 293] width 127 height 28
click at [970, 145] on div at bounding box center [784, 376] width 1568 height 753
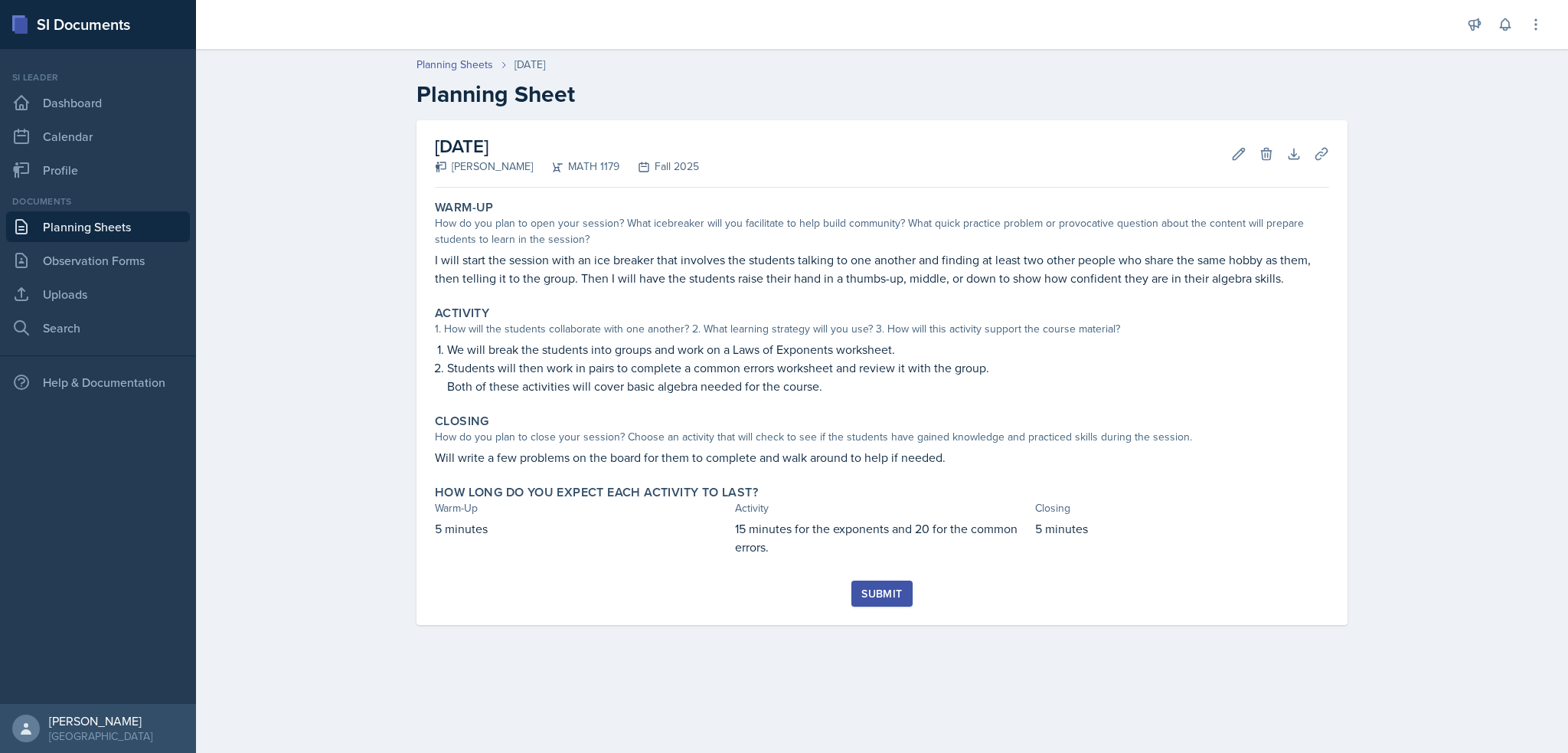
click at [633, 191] on div "August 26th, 2025 Madelyn Hagan MATH 1179 Fall 2025 Edit Delete Download Upload…" at bounding box center [883, 372] width 932 height 505
click at [147, 275] on link "Observation Forms" at bounding box center [98, 260] width 184 height 30
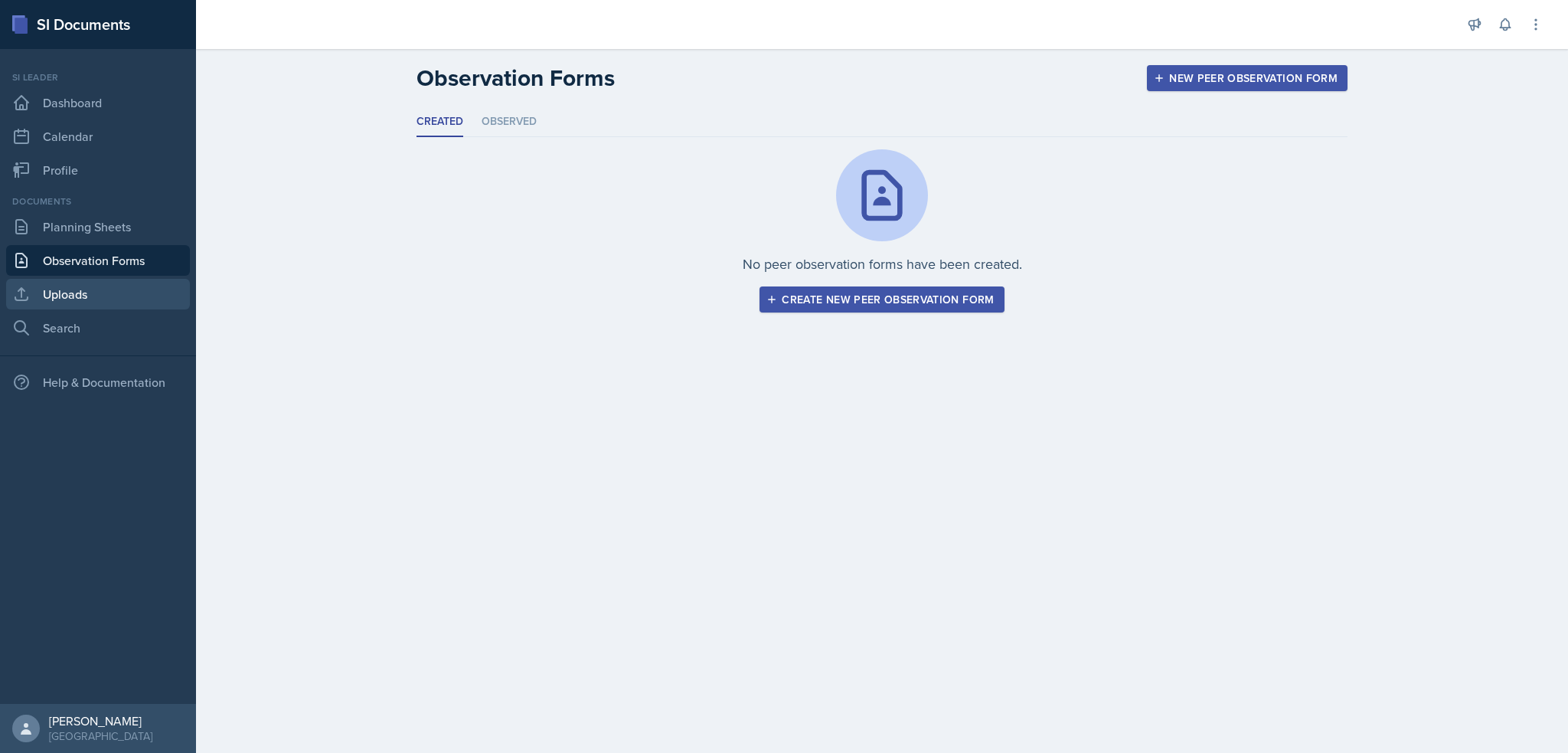
click at [139, 291] on link "Uploads" at bounding box center [98, 294] width 184 height 30
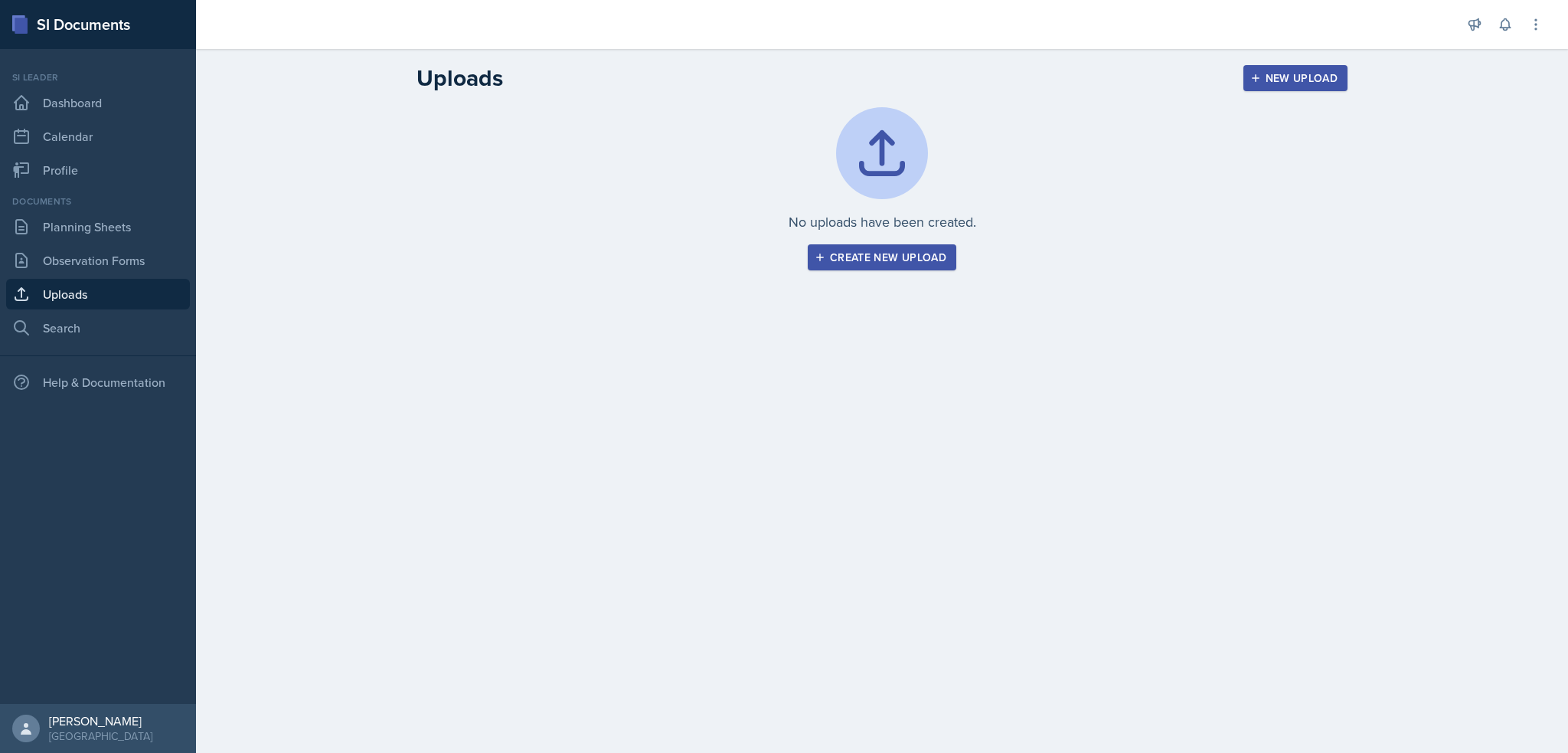
click at [912, 252] on div "Create new upload" at bounding box center [882, 258] width 129 height 12
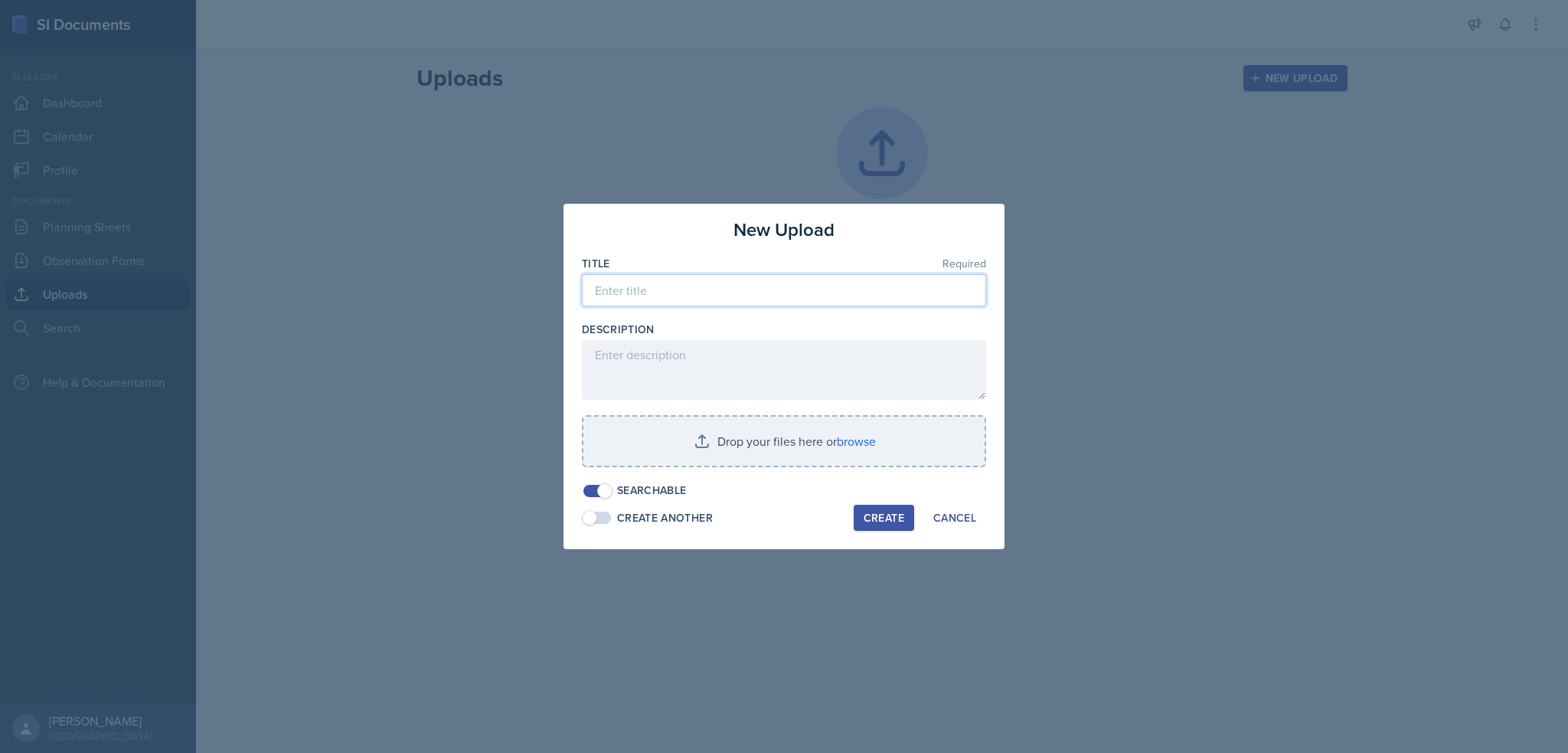
click at [779, 300] on input at bounding box center [784, 290] width 404 height 32
click at [623, 284] on input "law od Exponent worksheet" at bounding box center [784, 290] width 404 height 32
type input "law o Exponent worksheet"
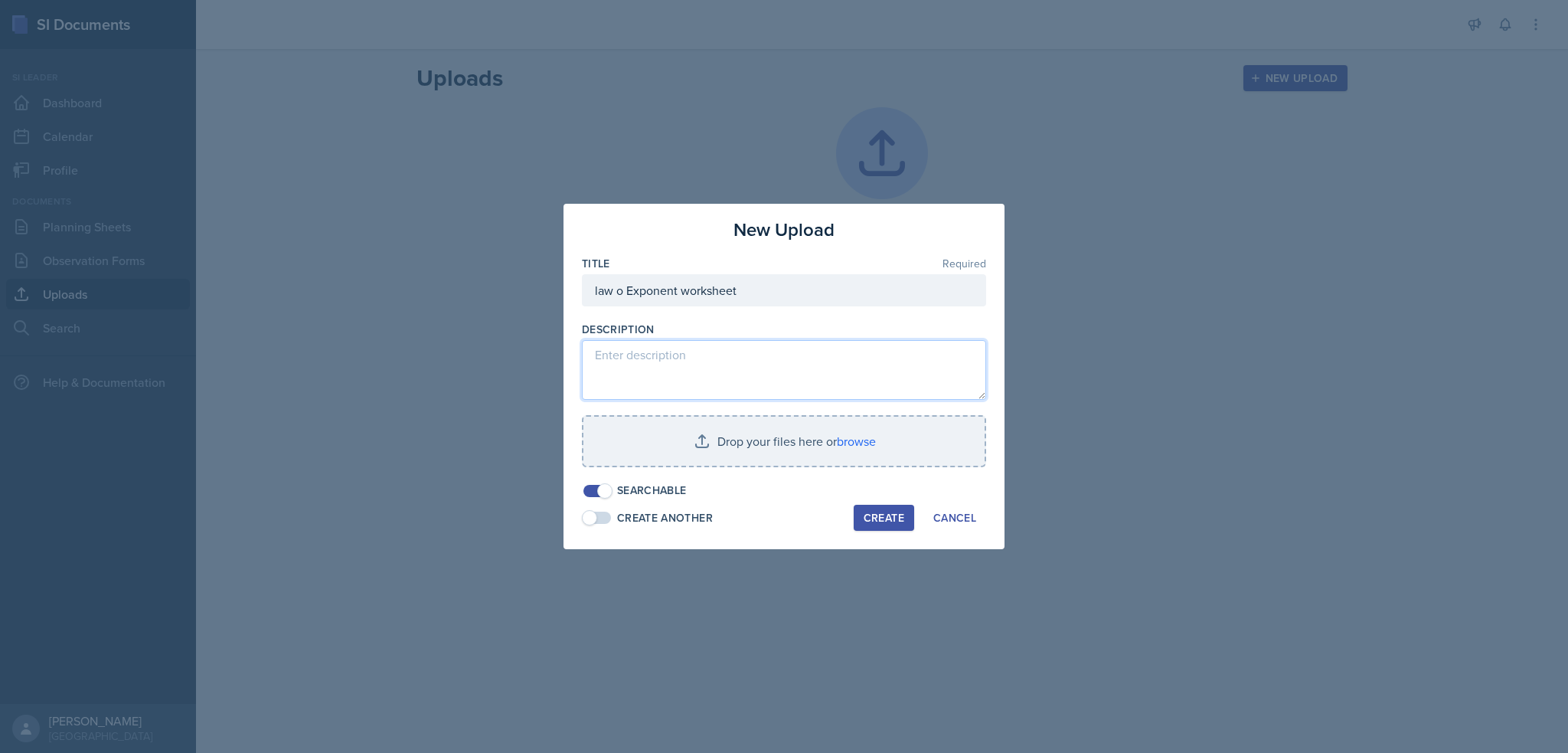
click at [632, 356] on textarea at bounding box center [784, 370] width 404 height 60
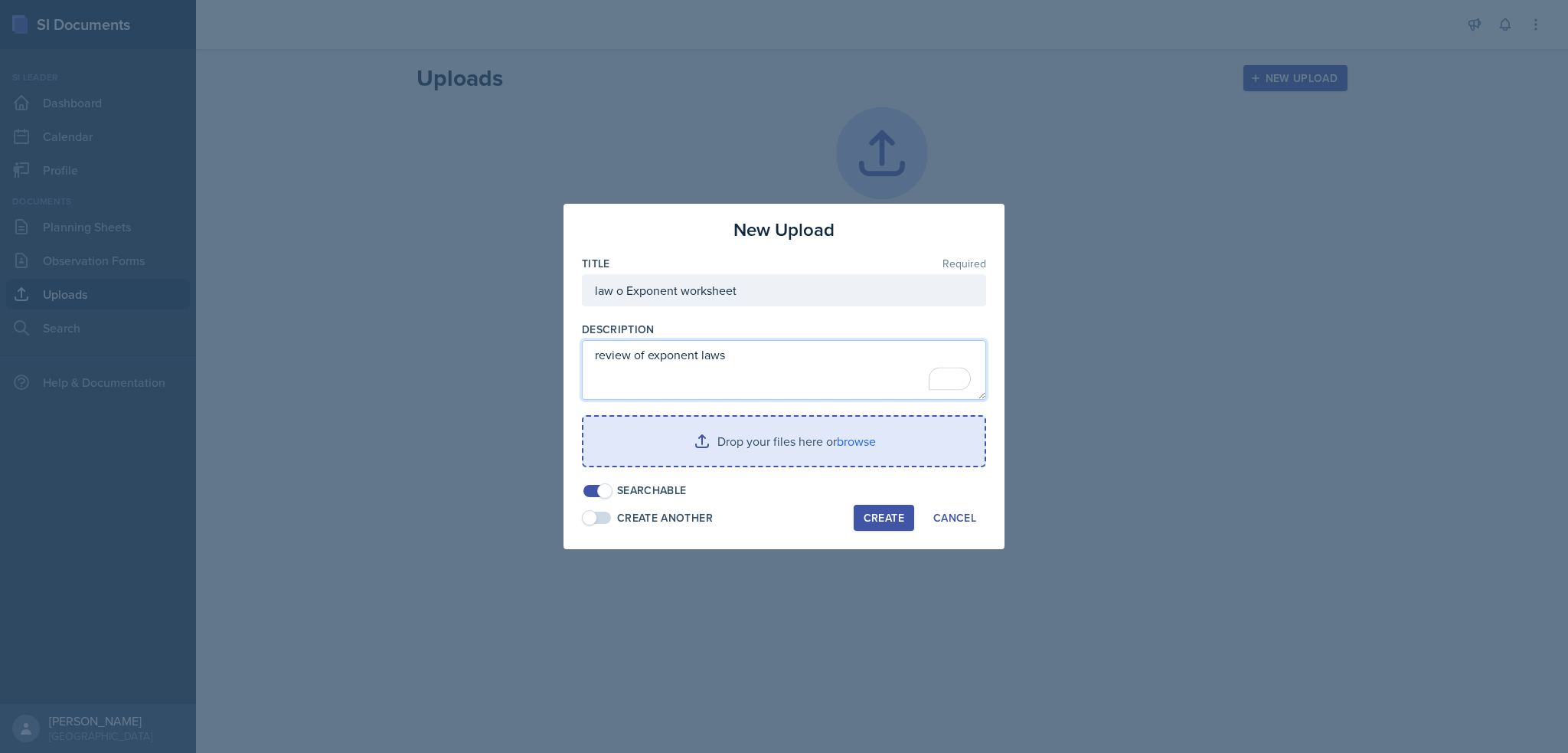
type textarea "review of exponent laws"
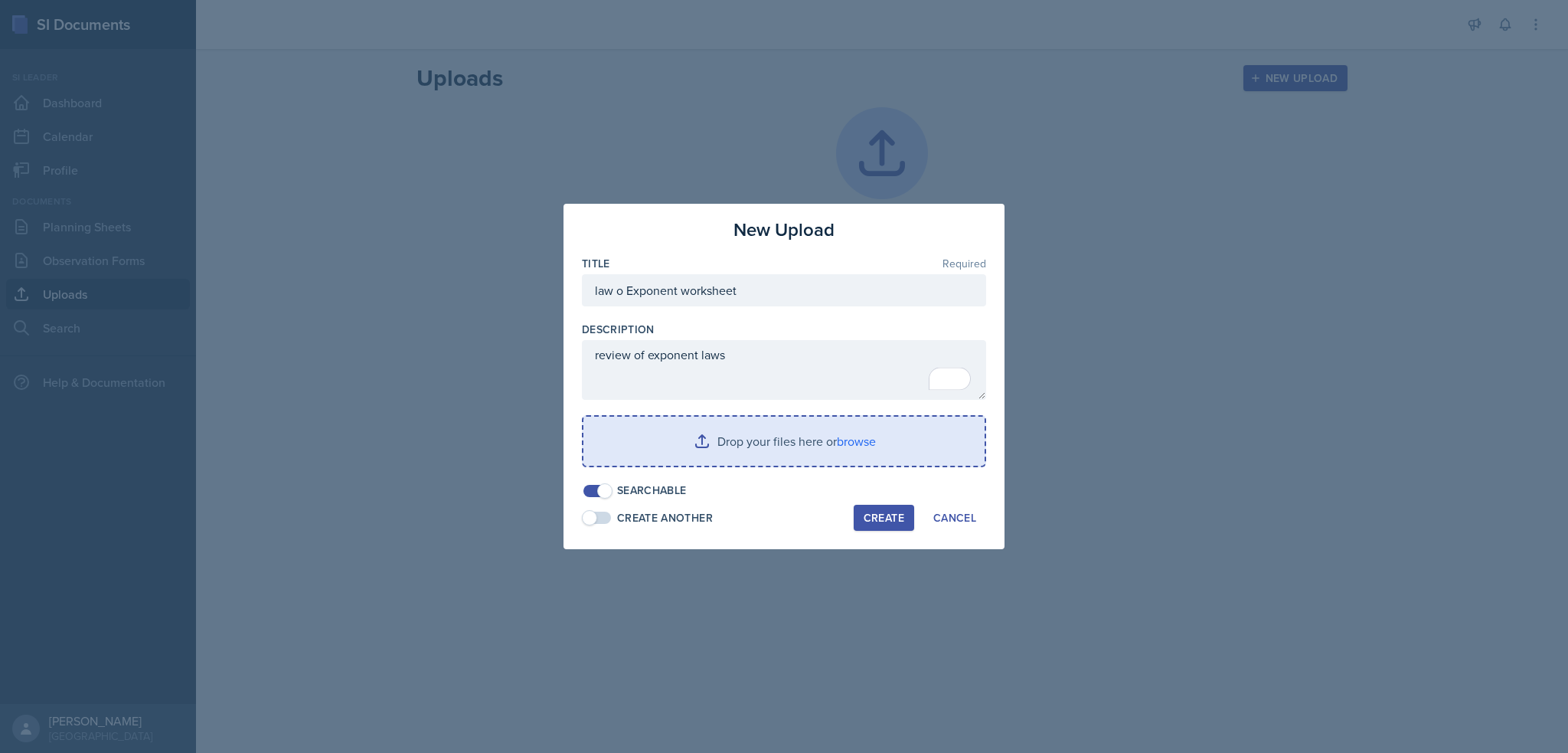
click at [695, 451] on input "file" at bounding box center [783, 441] width 401 height 49
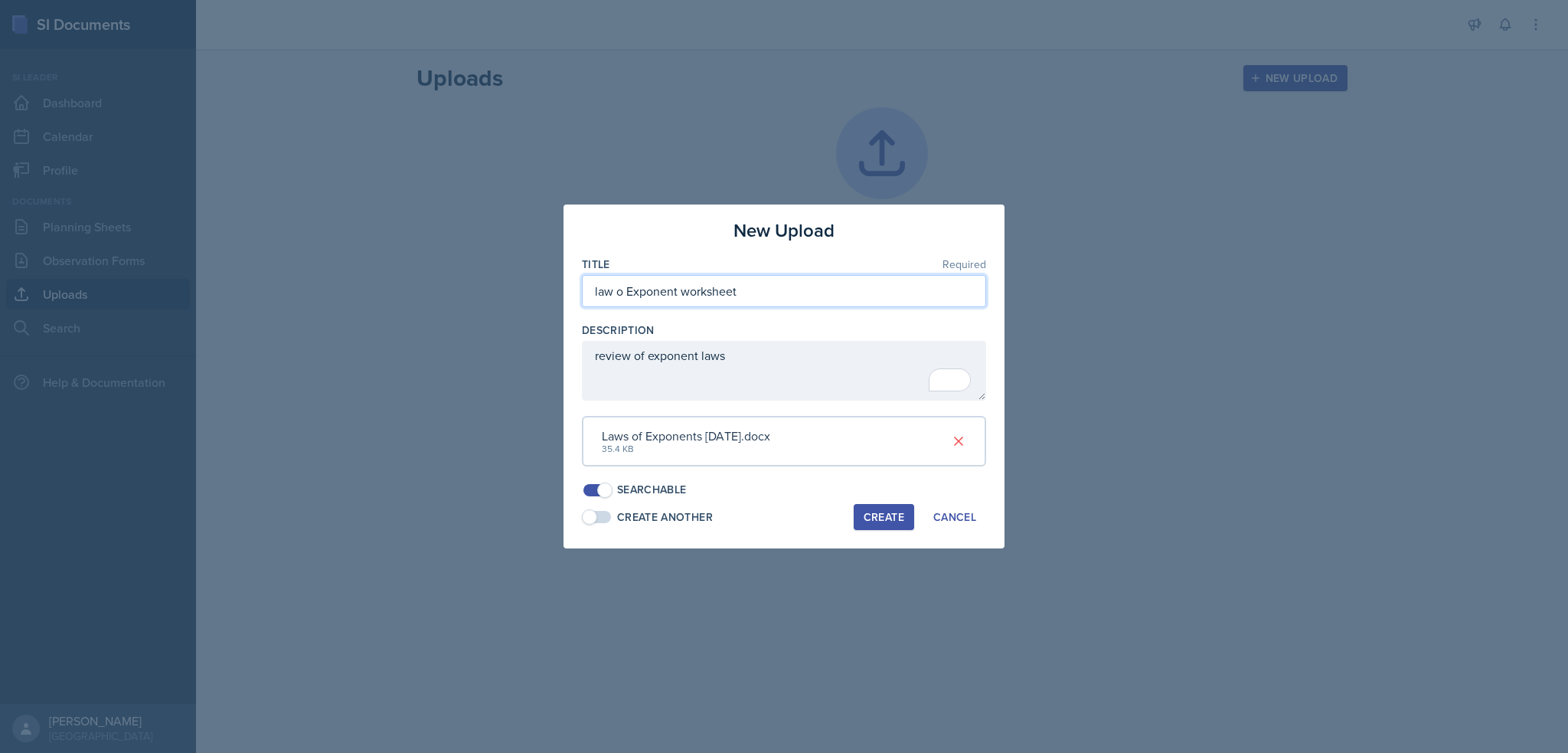
click at [619, 296] on input "law o Exponent worksheet" at bounding box center [784, 291] width 404 height 32
click at [622, 294] on input "law o Exponent worksheet" at bounding box center [784, 291] width 404 height 32
click at [683, 291] on input "law of Exponent worksheet" at bounding box center [784, 291] width 404 height 32
click at [682, 293] on input "law of Exponent worksheet" at bounding box center [784, 291] width 404 height 32
click at [681, 294] on input "law of Exponent worksheet" at bounding box center [784, 291] width 404 height 32
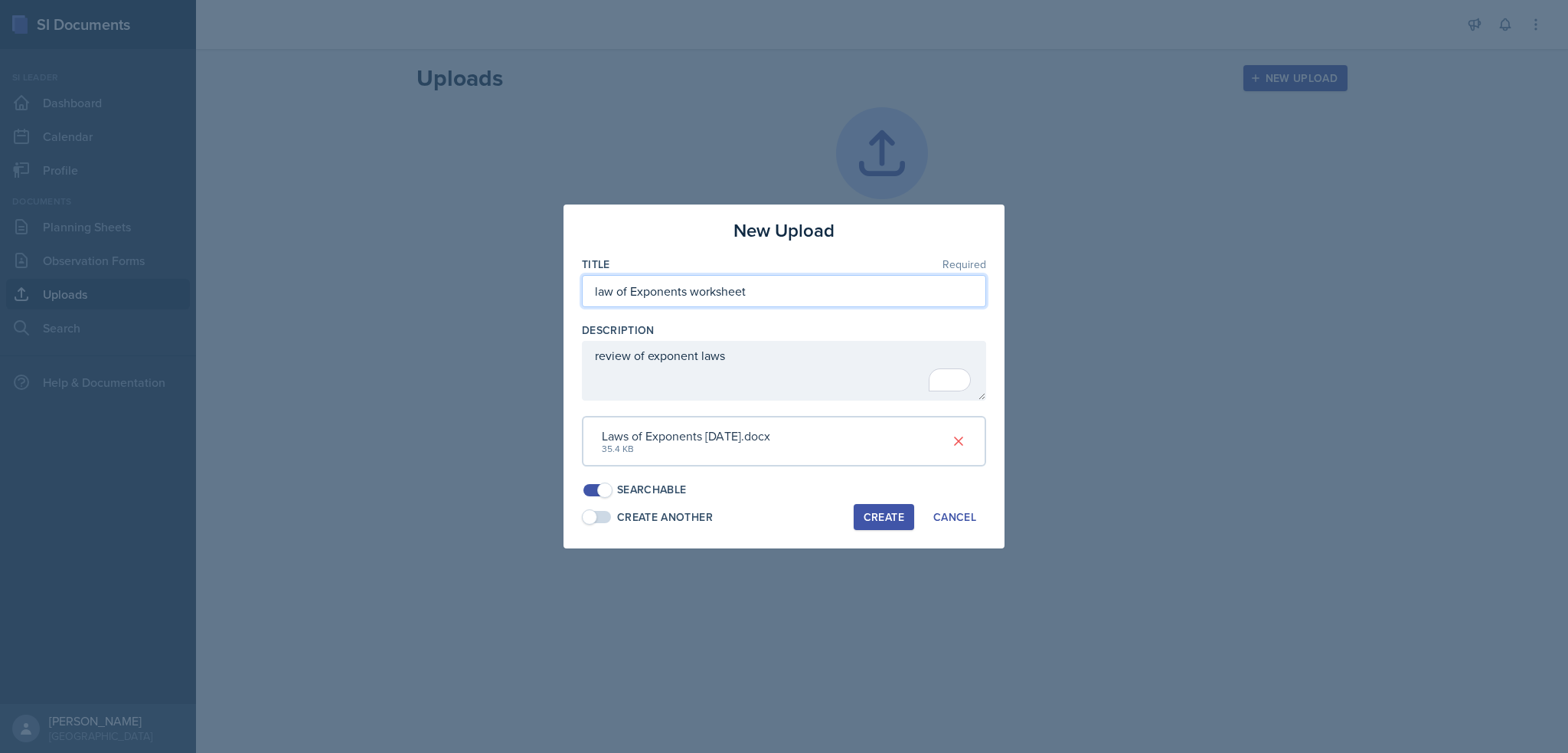
type input "law of Exponents worksheet"
click at [904, 516] on div "Create" at bounding box center [884, 517] width 41 height 12
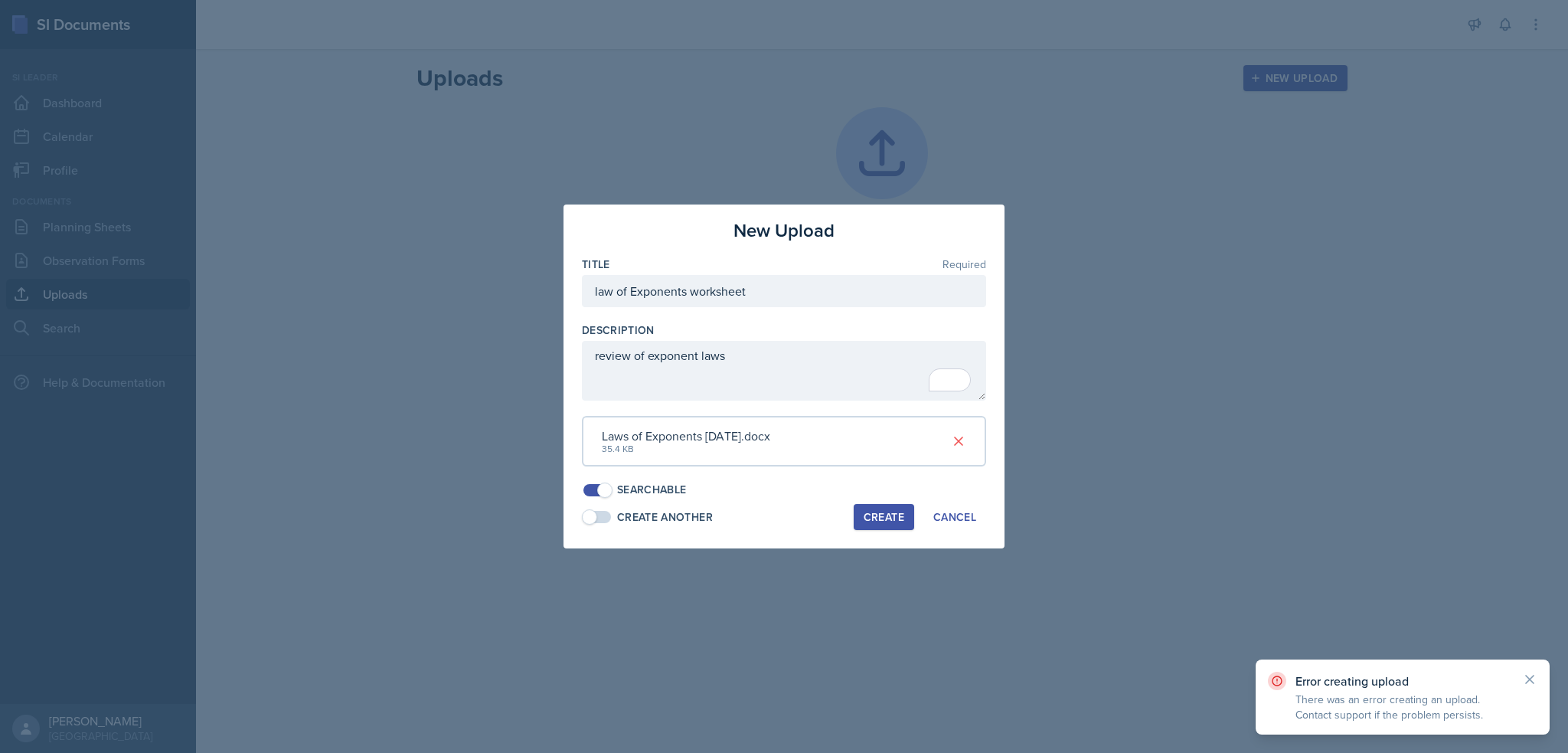
click at [1121, 461] on div at bounding box center [784, 376] width 1568 height 753
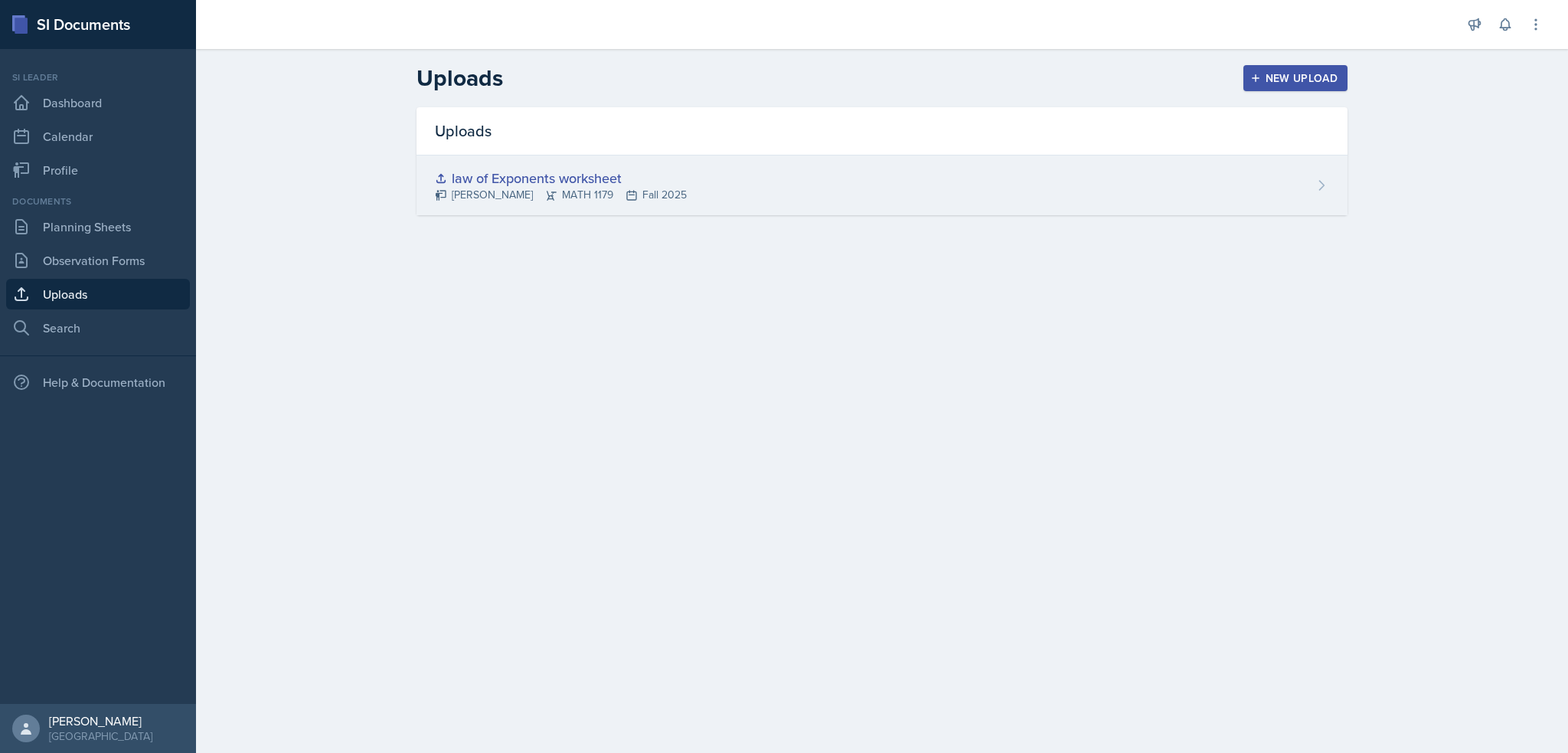
click at [505, 178] on div "law of Exponents worksheet" at bounding box center [560, 178] width 252 height 20
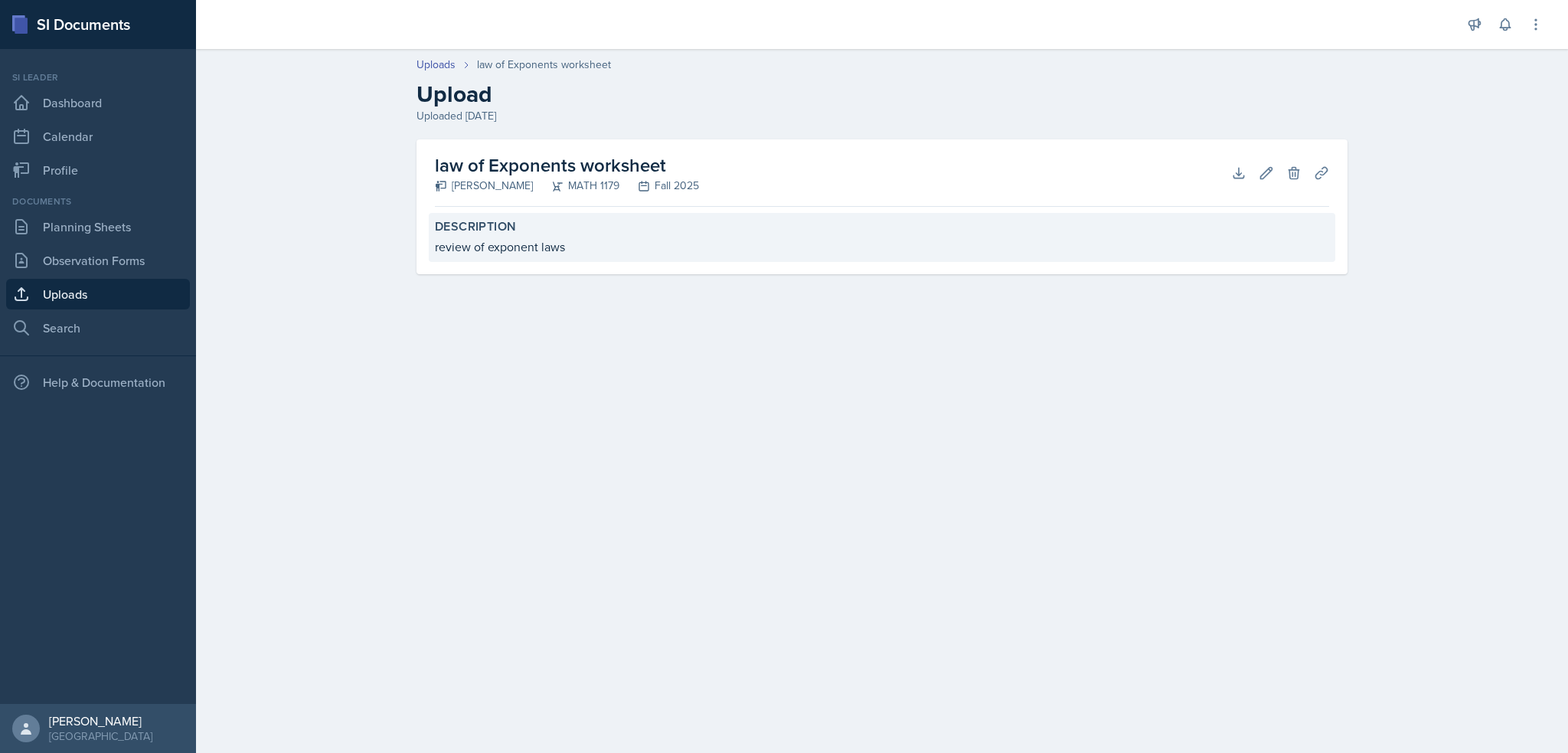
click at [643, 257] on div "Description review of exponent laws" at bounding box center [882, 236] width 907 height 49
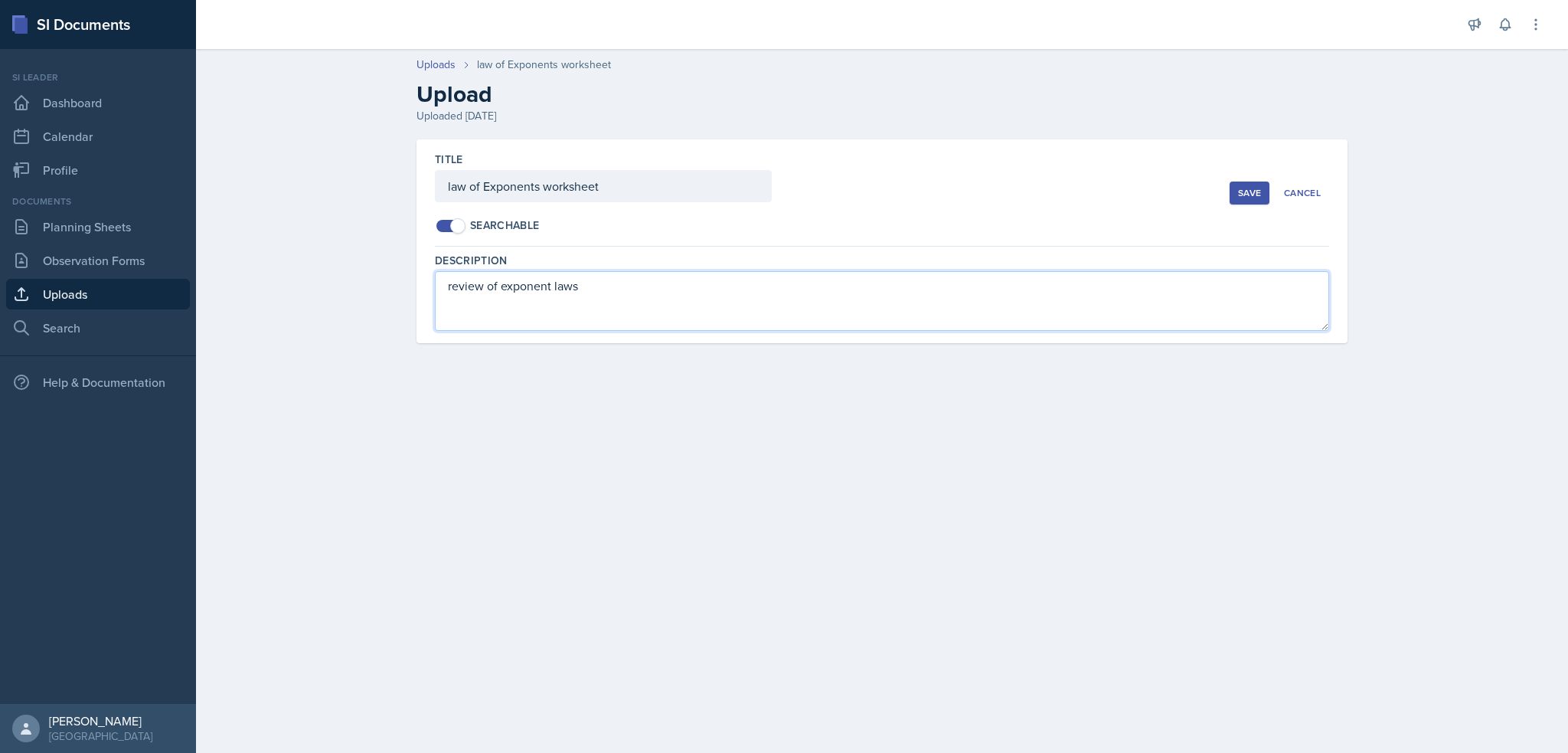
click at [485, 283] on textarea "review of exponent laws" at bounding box center [882, 300] width 894 height 60
click at [471, 285] on textarea "review of exponent laws" at bounding box center [882, 300] width 894 height 60
click at [451, 291] on textarea "review of exponent laws" at bounding box center [882, 300] width 894 height 60
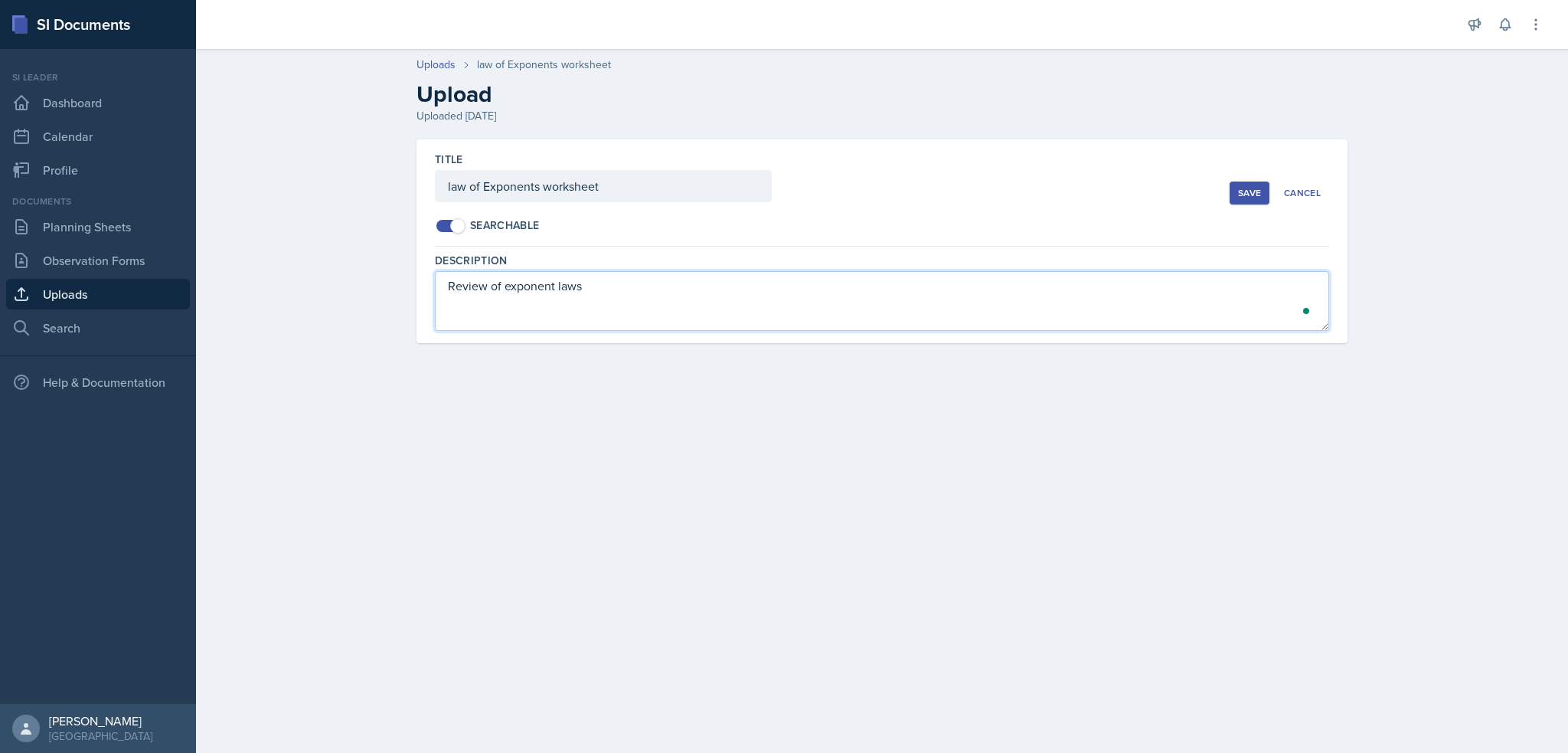
click at [618, 291] on textarea "Review of exponent laws" at bounding box center [882, 300] width 894 height 60
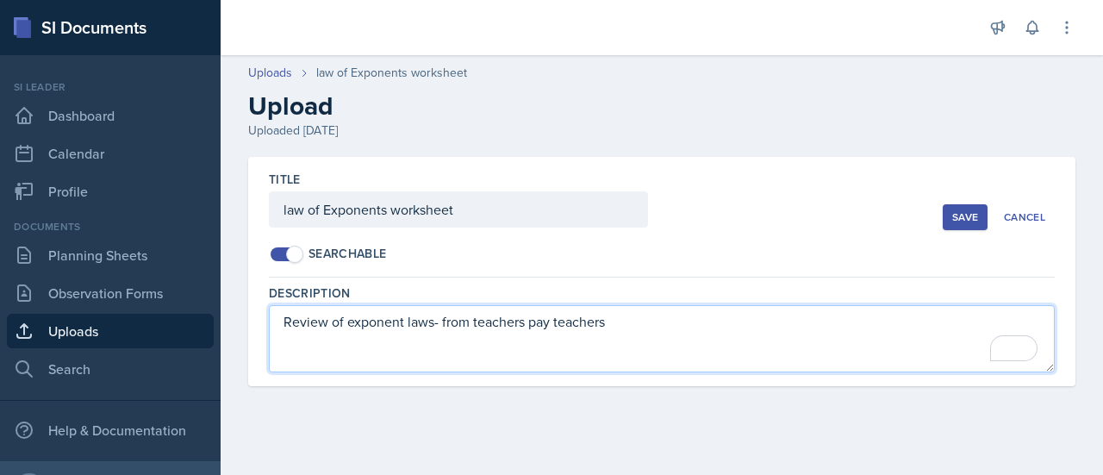
click at [650, 320] on textarea "Review of exponent laws- from teachers pay teachers" at bounding box center [662, 338] width 786 height 67
type textarea "Review of exponent laws- from teachers pay teachers by Mrs [PERSON_NAME]"
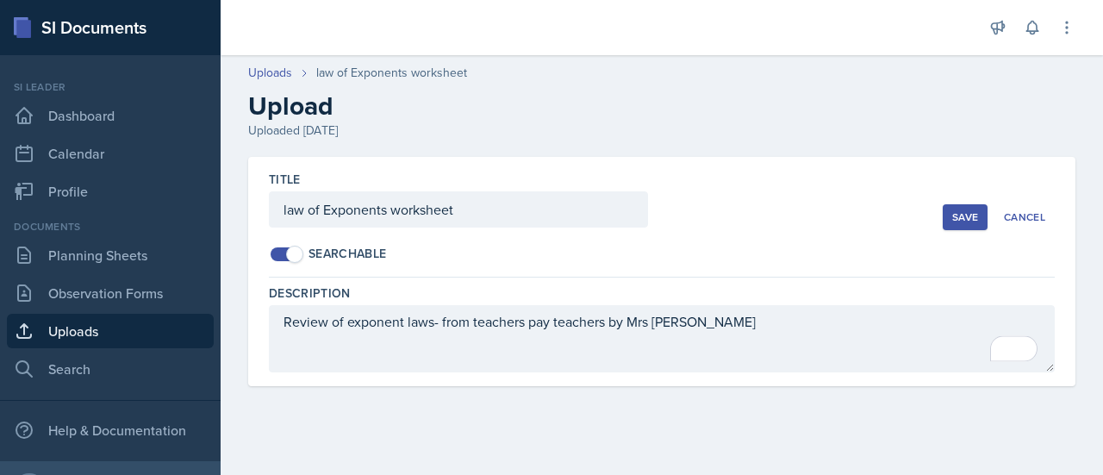
click at [608, 273] on div "Title law of Exponents worksheet Searchable Save Cancel" at bounding box center [662, 217] width 786 height 121
click at [952, 212] on button "Save" at bounding box center [964, 217] width 45 height 26
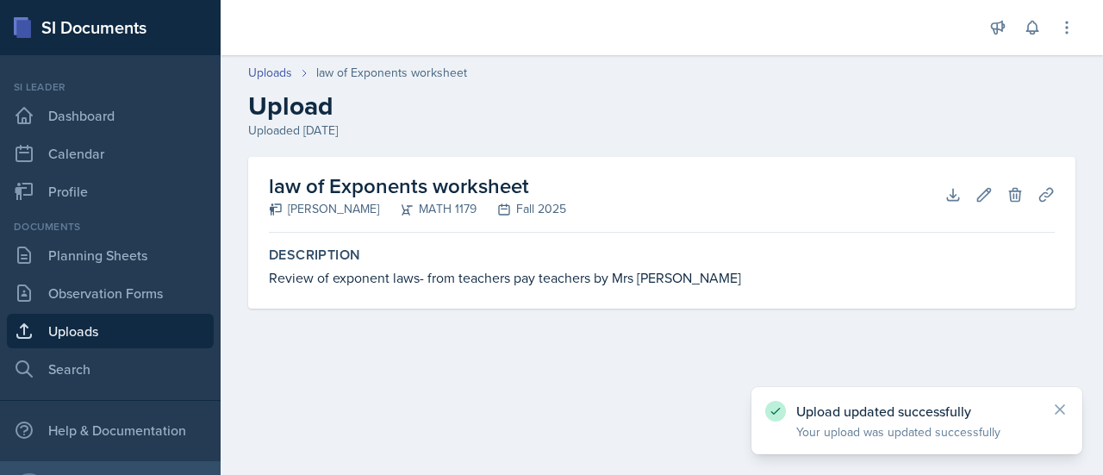
click at [726, 356] on main "Uploads law of Exponents worksheet Upload Uploaded [DATE] law of Exponents work…" at bounding box center [662, 265] width 882 height 420
click at [275, 76] on link "Uploads" at bounding box center [270, 73] width 44 height 18
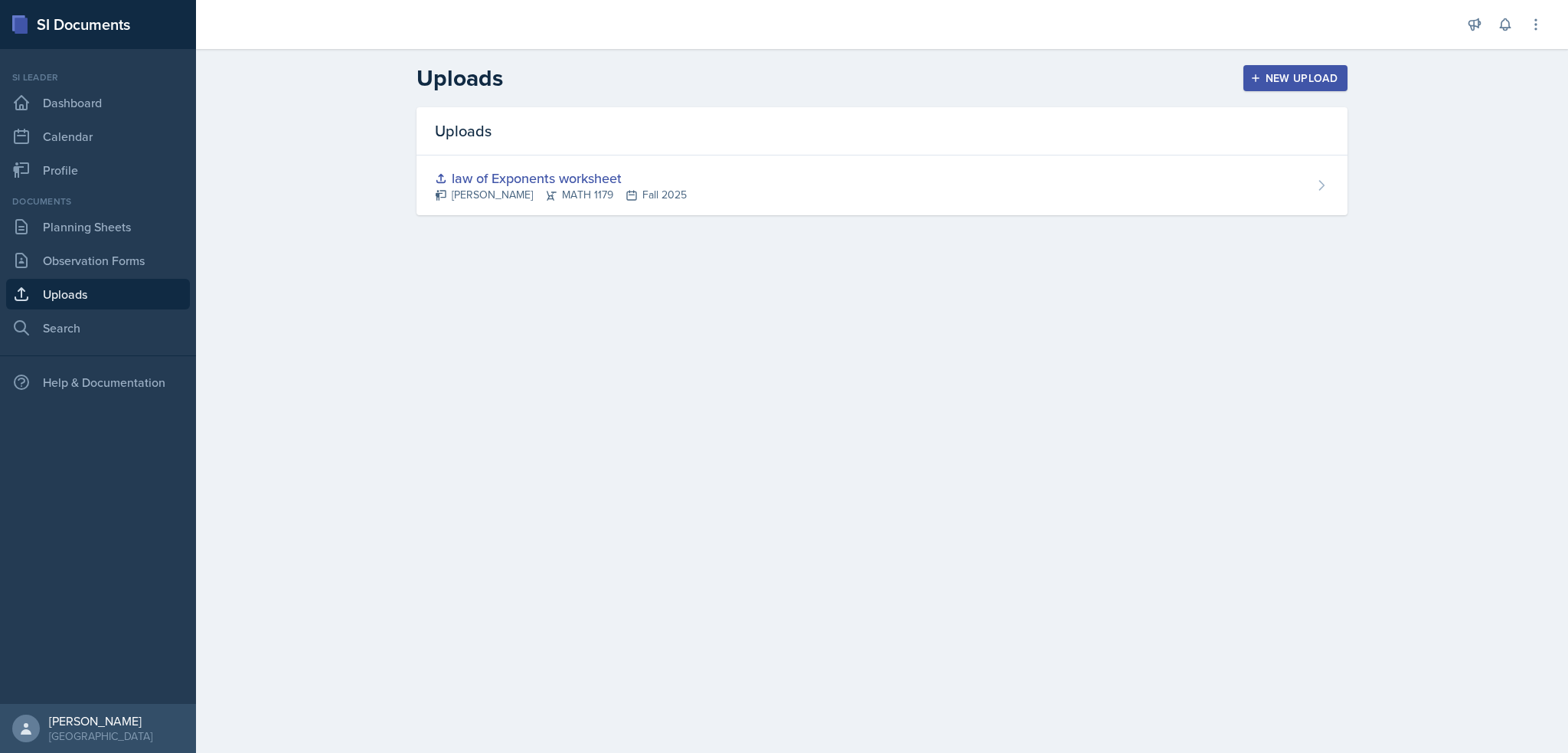
click at [1280, 88] on button "New Upload" at bounding box center [1296, 77] width 105 height 26
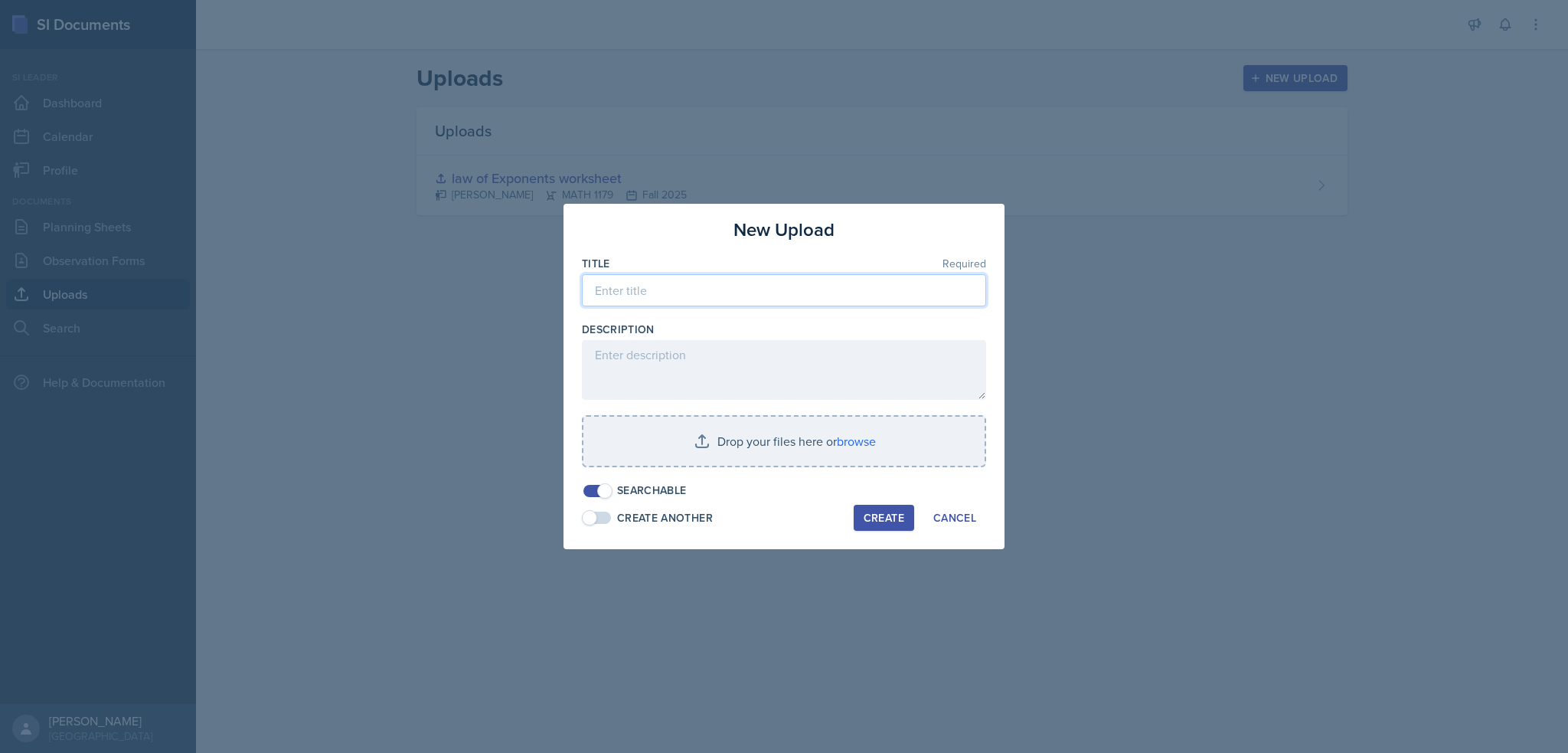
click at [731, 292] on input at bounding box center [784, 290] width 404 height 32
type input "Algebra Errors worksheet"
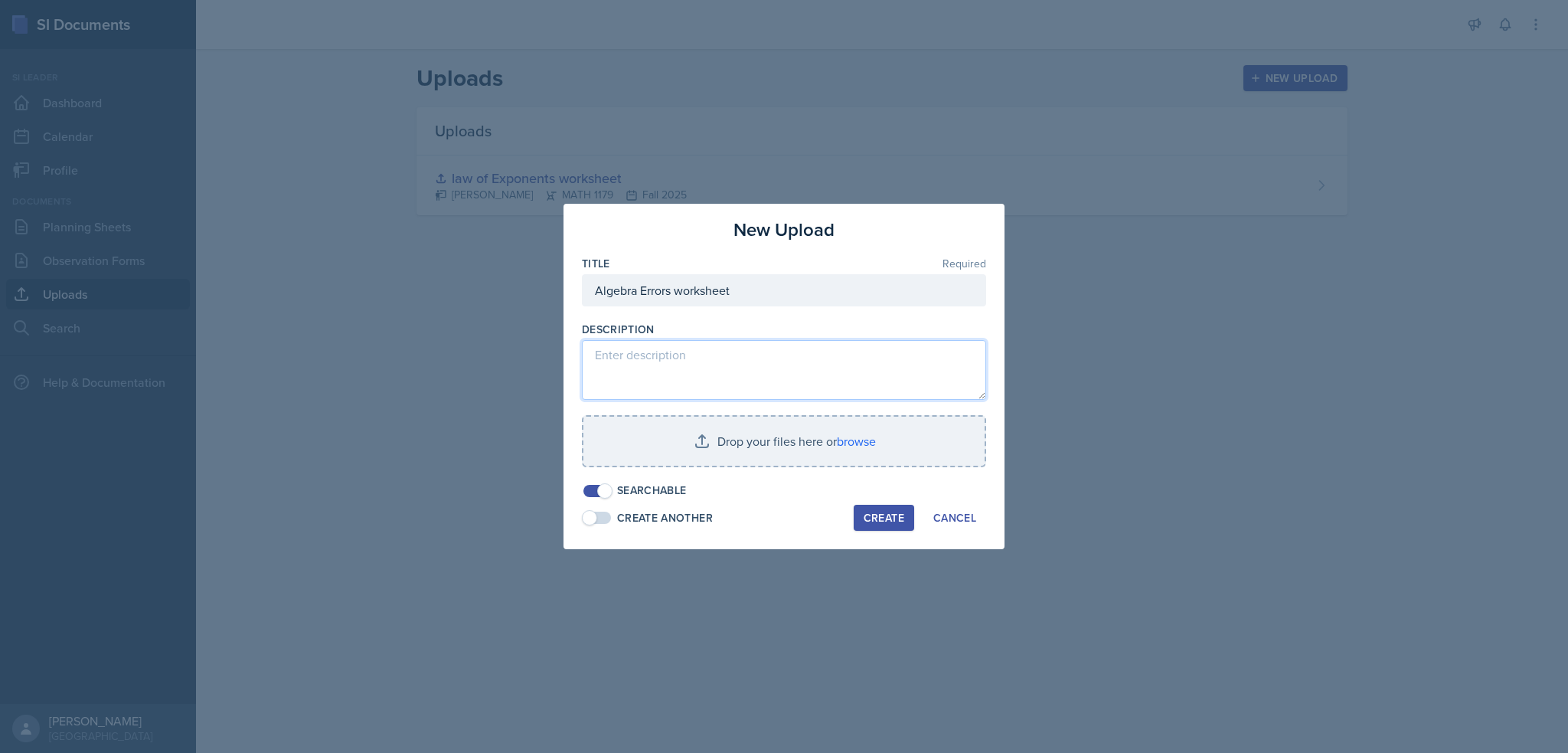
click at [677, 351] on textarea at bounding box center [784, 370] width 404 height 60
type textarea "c"
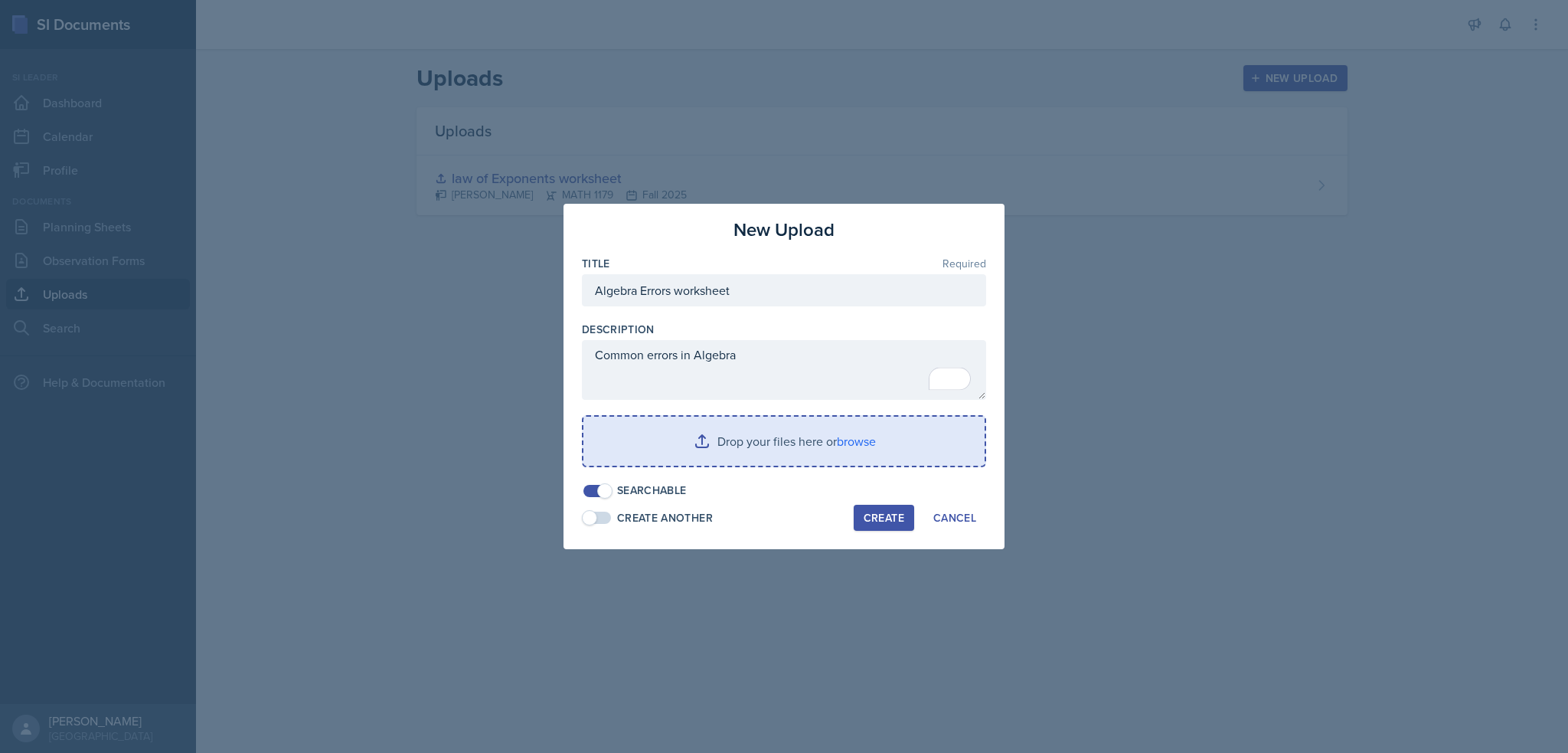
click at [724, 456] on input "file" at bounding box center [783, 441] width 401 height 49
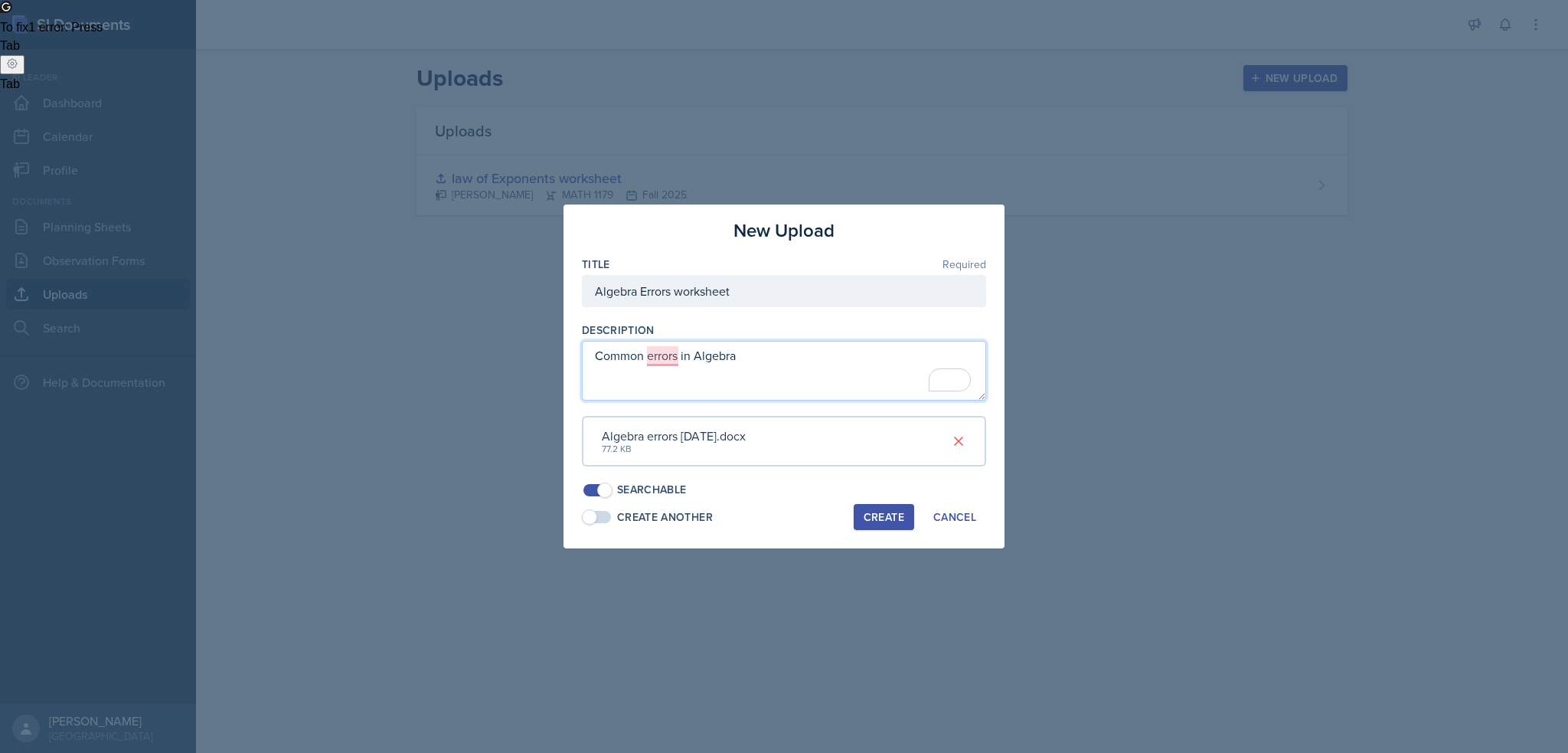
click at [710, 380] on textarea "Common errors in Algebra" at bounding box center [784, 370] width 404 height 60
click at [657, 355] on textarea "Common errors in Algebra" at bounding box center [784, 370] width 404 height 60
click at [763, 353] on textarea "Common Errors in Algebra" at bounding box center [784, 370] width 404 height 60
click at [915, 356] on textarea "Common Errors in Algebra- teacher pay teachers by Ms E teaches Math" at bounding box center [784, 370] width 404 height 60
type textarea "Common Errors in Algebra- teacher pay teachers by Ms [PERSON_NAME]"
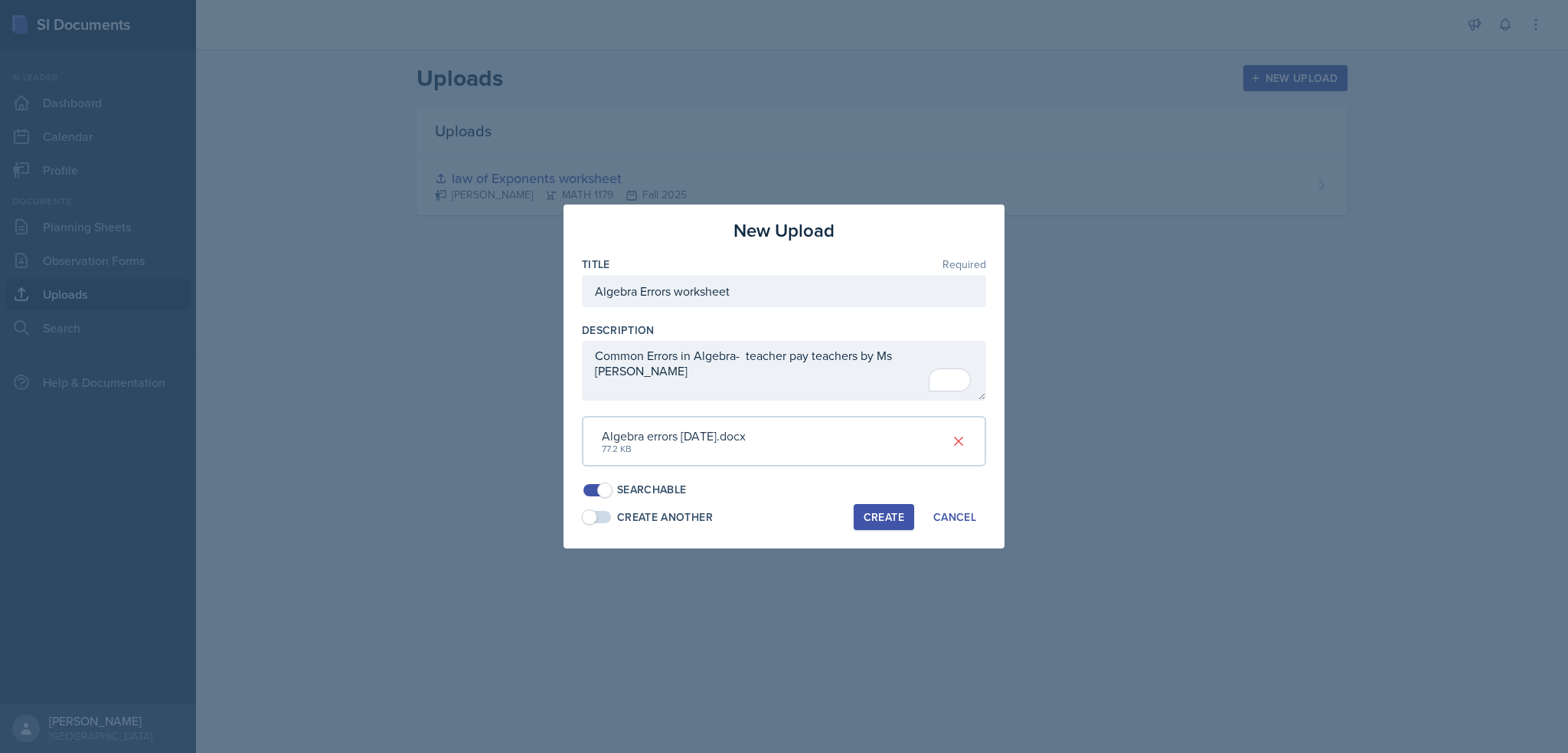
click at [895, 511] on div "Create" at bounding box center [884, 517] width 41 height 12
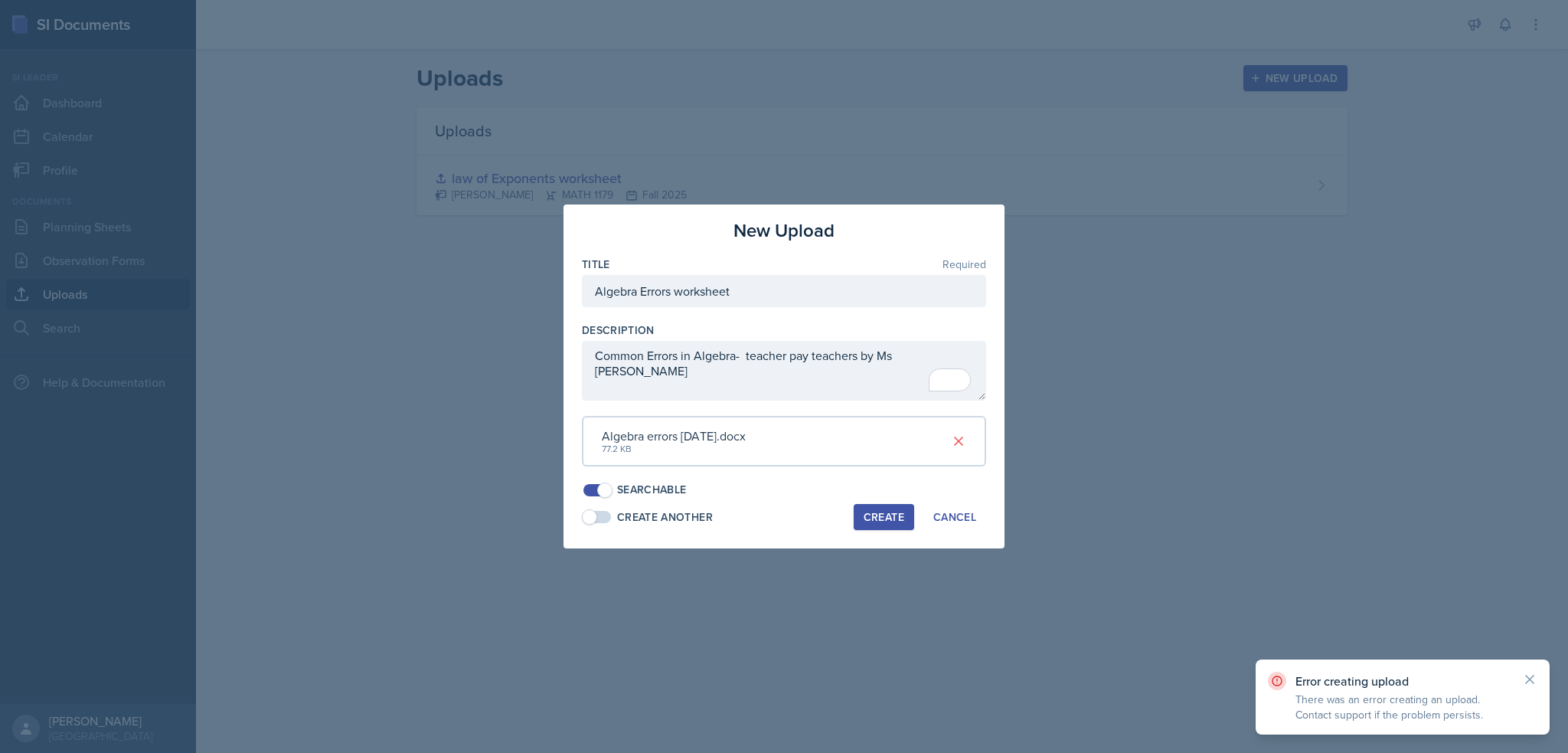
click at [902, 511] on div "Create" at bounding box center [884, 517] width 41 height 12
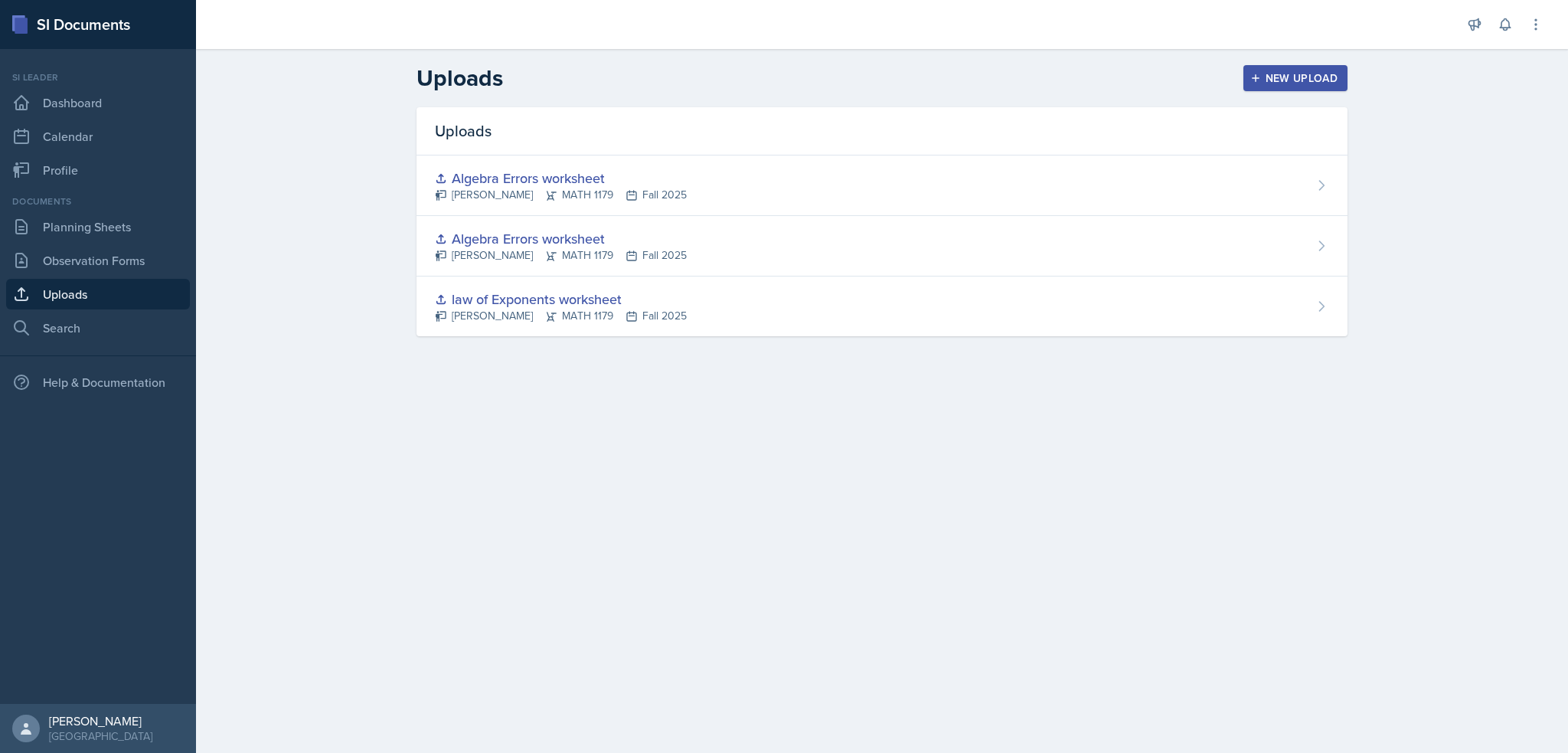
click at [792, 486] on main "Uploads New Upload Uploads Algebra Errors worksheet [PERSON_NAME] MATH 1179 Fal…" at bounding box center [883, 401] width 1372 height 704
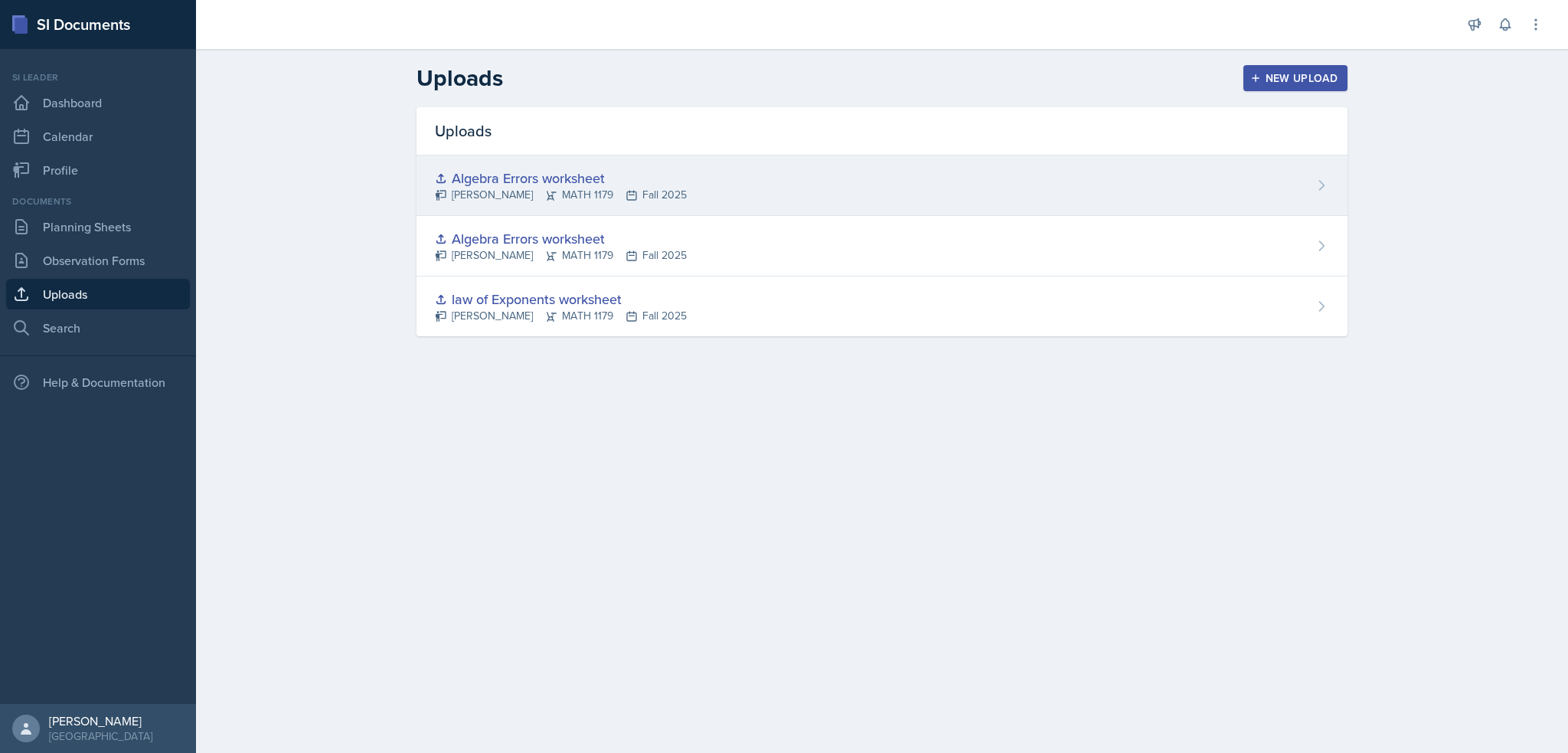
click at [622, 178] on div "Algebra Errors worksheet" at bounding box center [560, 178] width 252 height 20
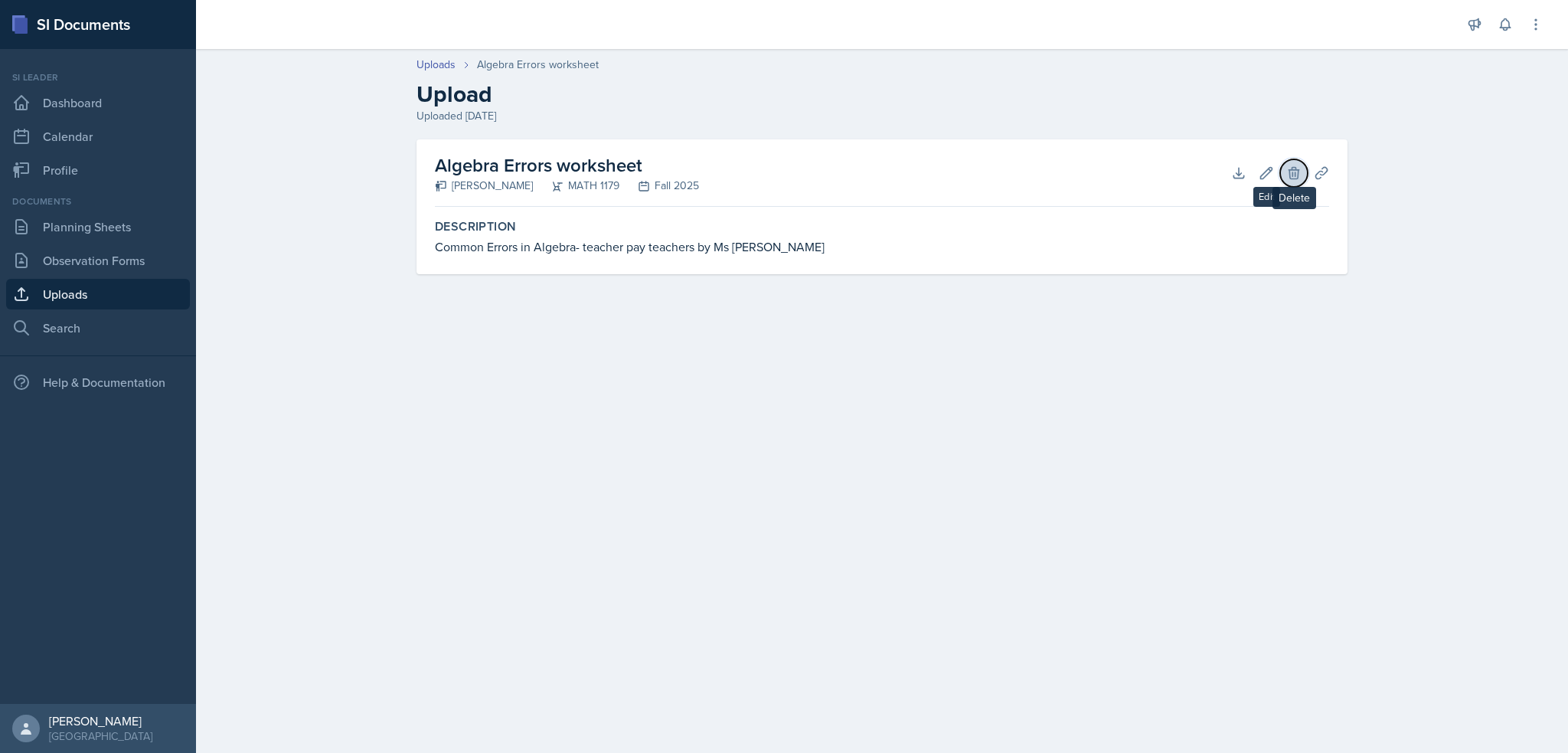
click at [1292, 168] on icon at bounding box center [1293, 172] width 15 height 15
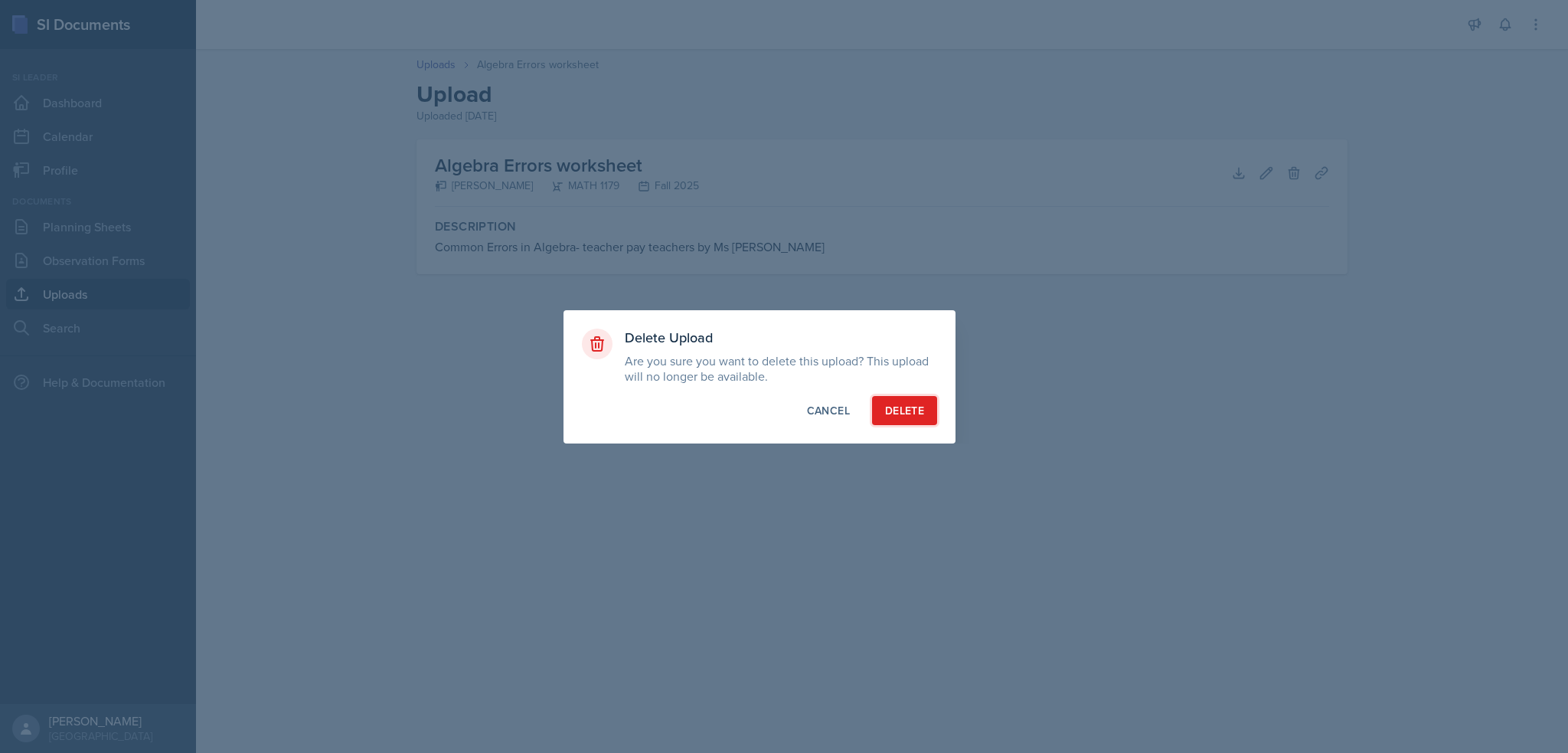
click at [919, 409] on div "Delete" at bounding box center [905, 410] width 39 height 15
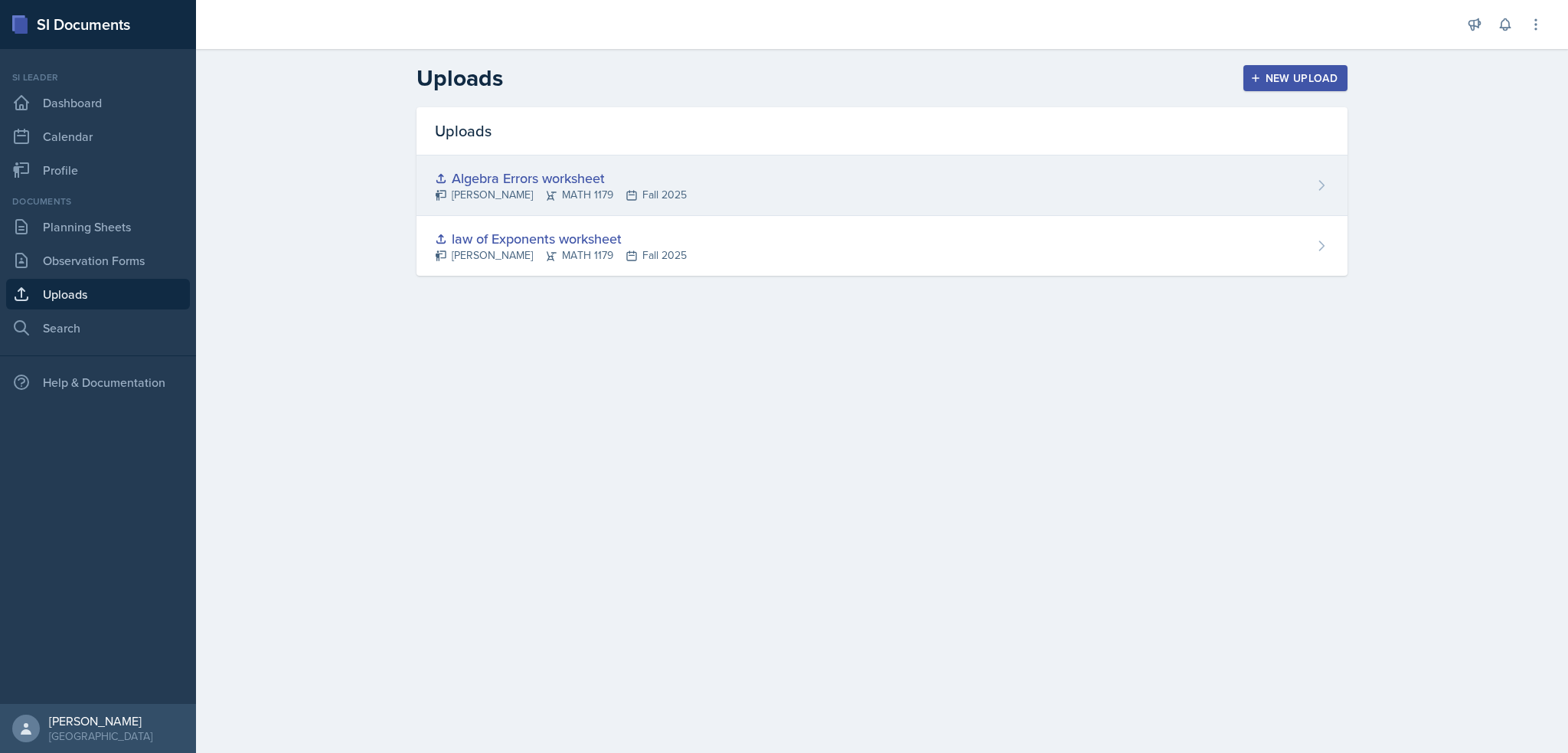
click at [1347, 181] on div "Algebra Errors worksheet Madelyn Hagan MATH 1179 Fall 2025" at bounding box center [883, 186] width 932 height 60
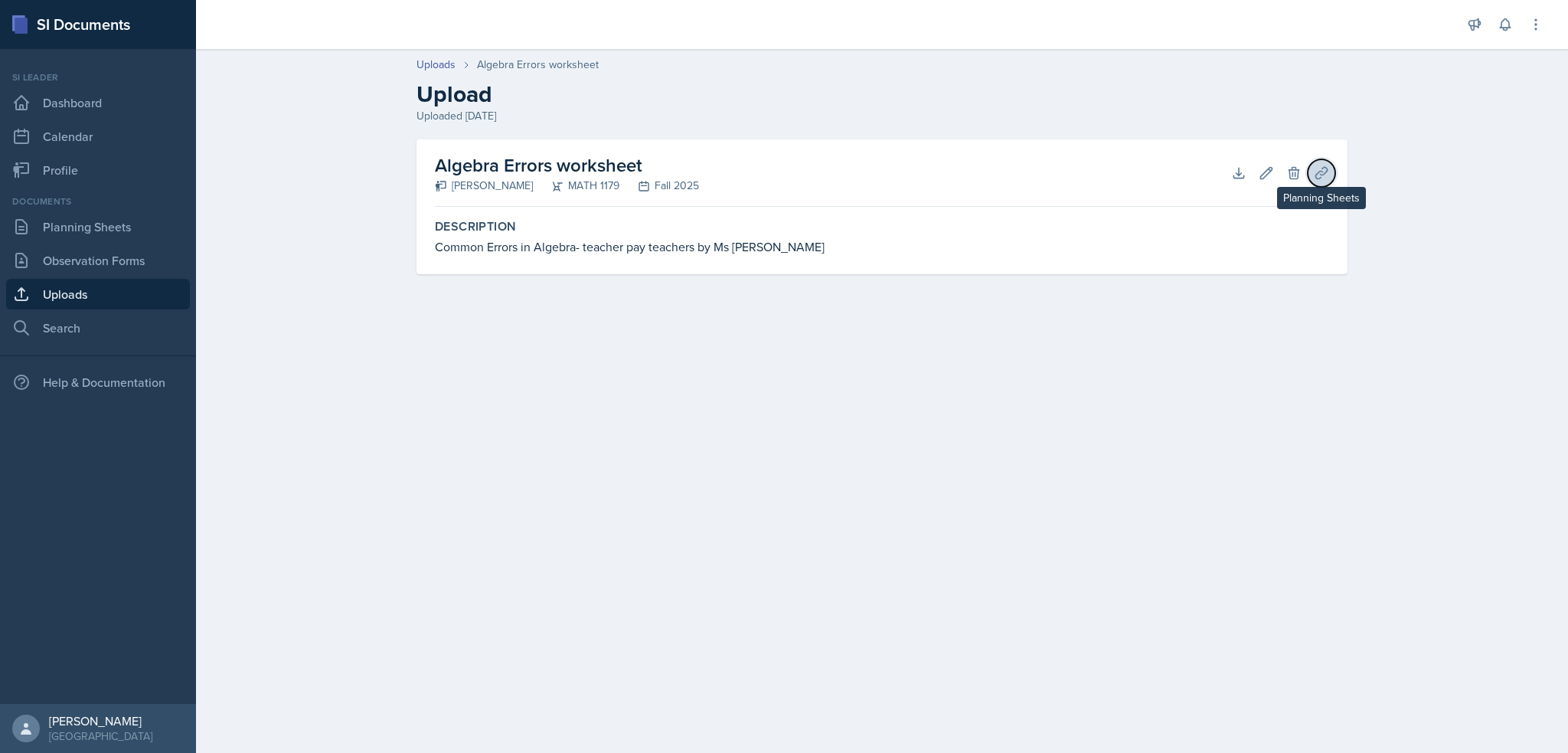
click at [1314, 174] on icon at bounding box center [1321, 172] width 15 height 15
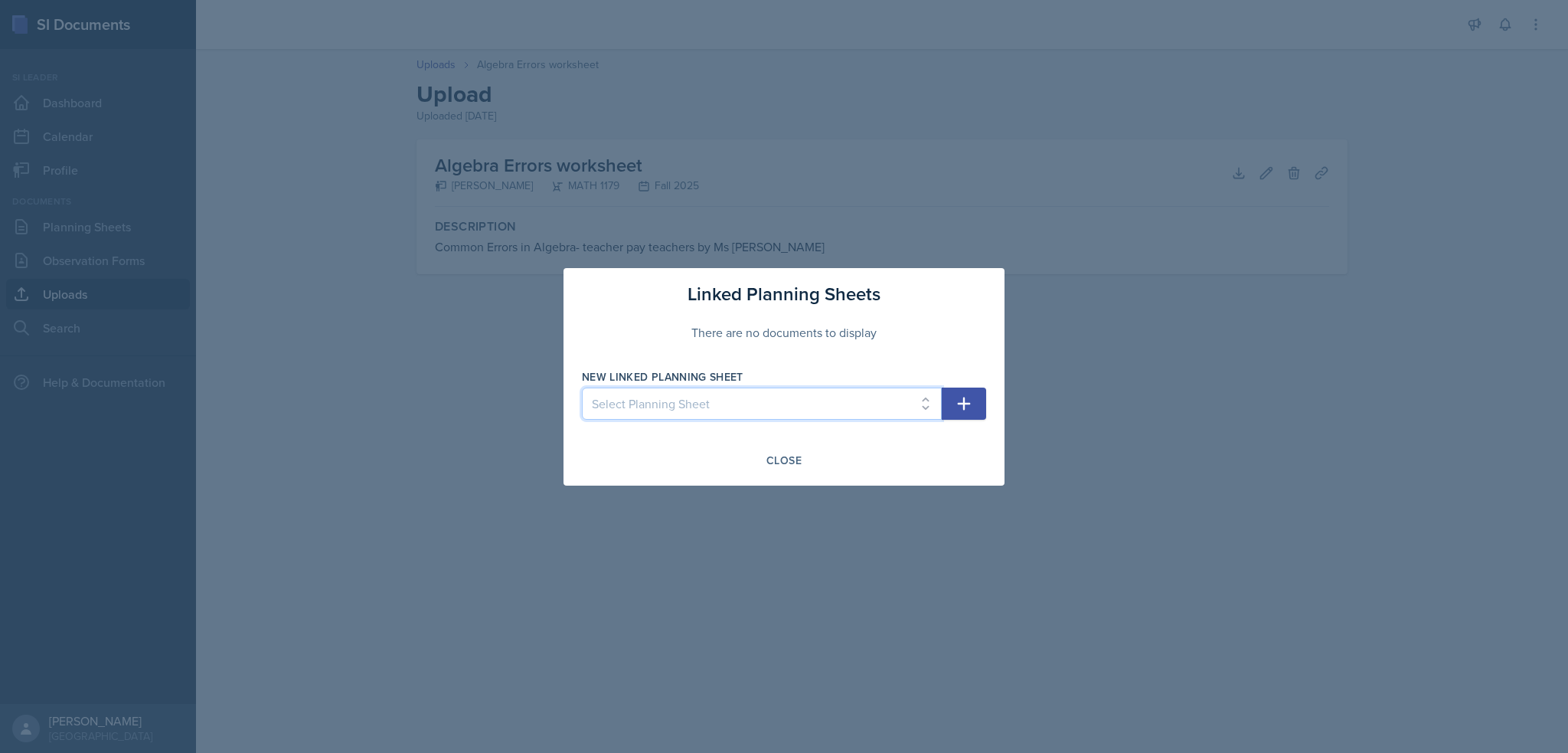
click at [735, 406] on select "Select Planning Sheet Aug 26th, 2025" at bounding box center [762, 404] width 360 height 32
select select "a2e3be18-fd17-4d9f-b53b-56754dc3ca84"
click at [582, 388] on select "Select Planning Sheet Aug 26th, 2025" at bounding box center [762, 404] width 360 height 32
click at [789, 459] on div "Close" at bounding box center [784, 461] width 36 height 12
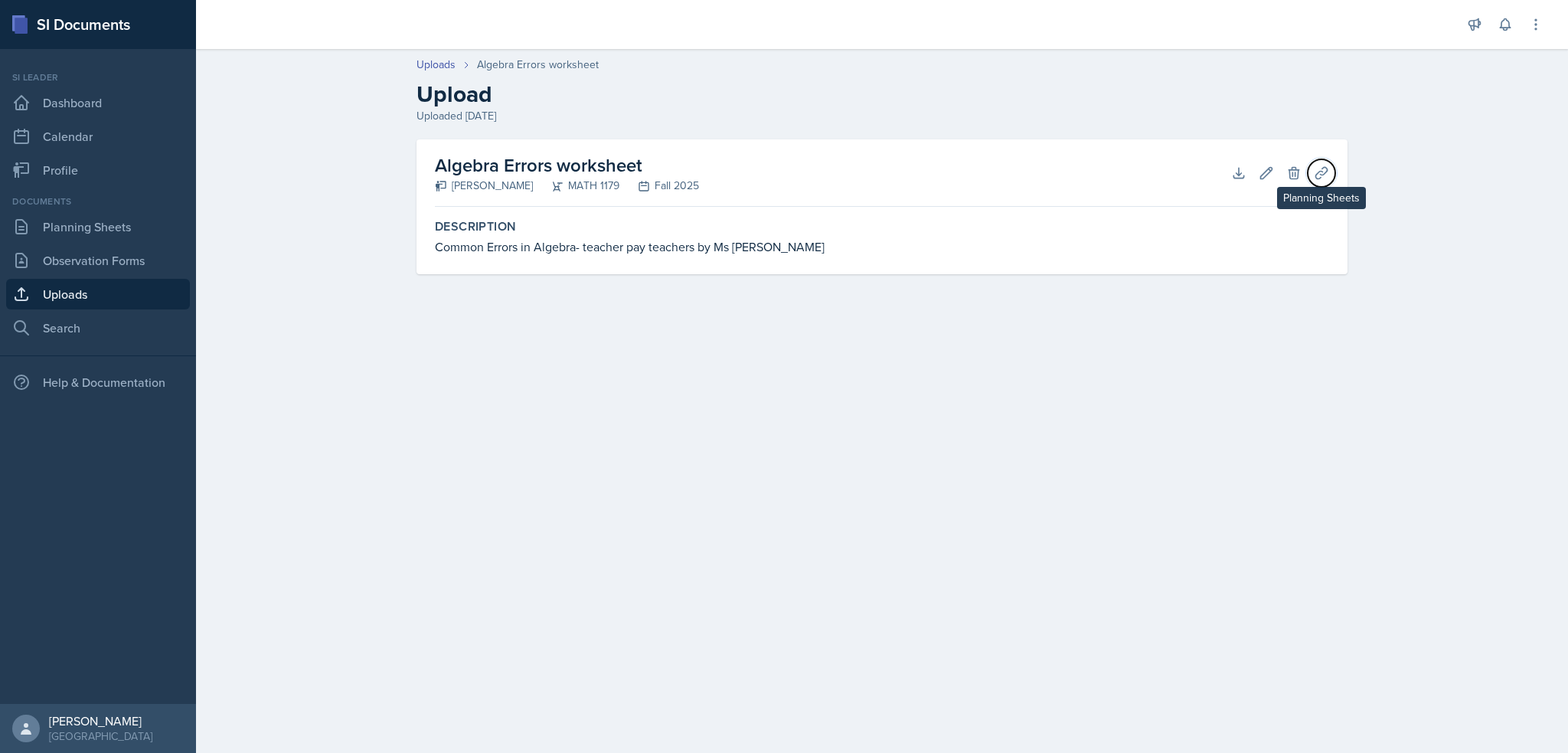
click at [1319, 183] on button "Planning Sheets" at bounding box center [1321, 172] width 28 height 28
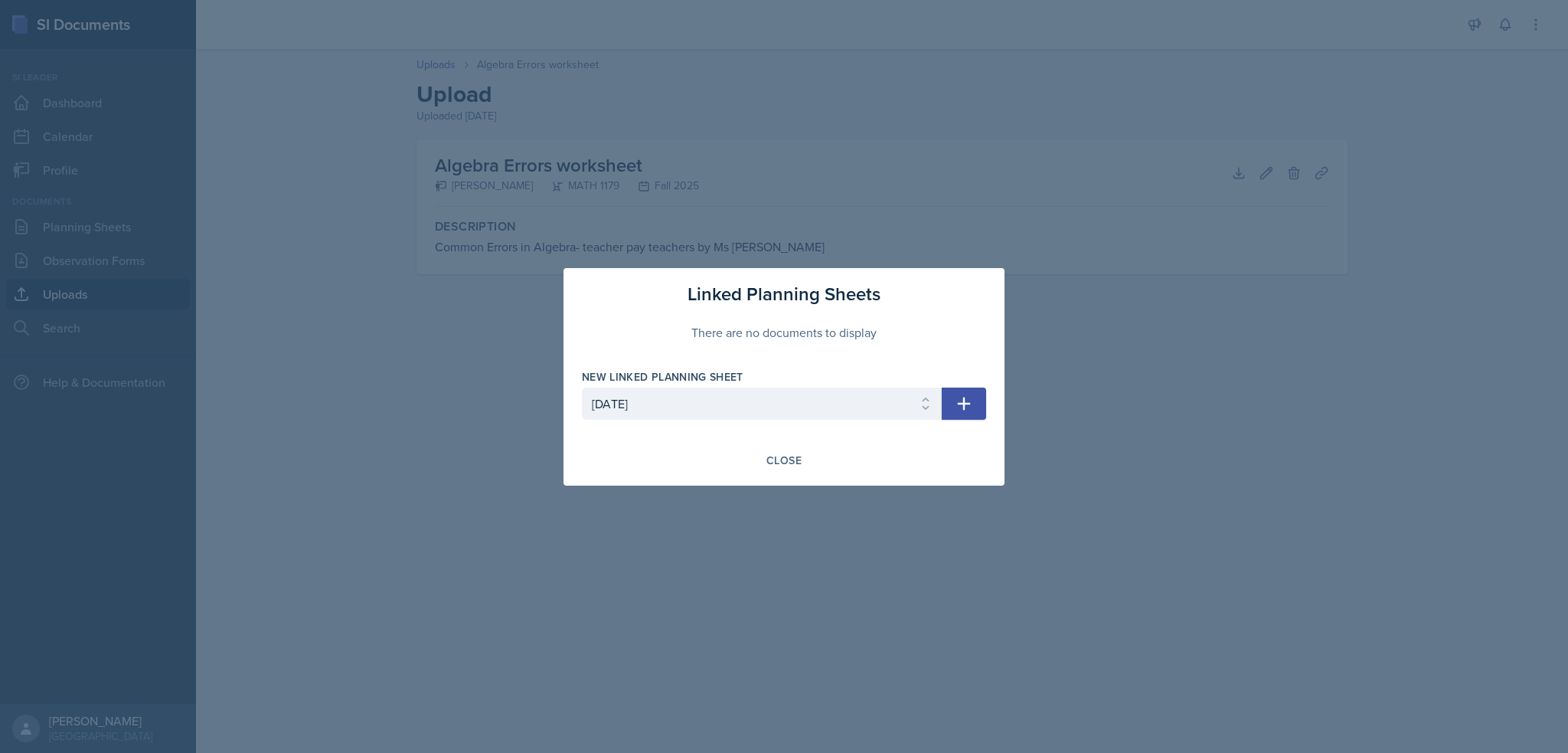
click at [964, 401] on icon "button" at bounding box center [964, 404] width 19 height 19
select select
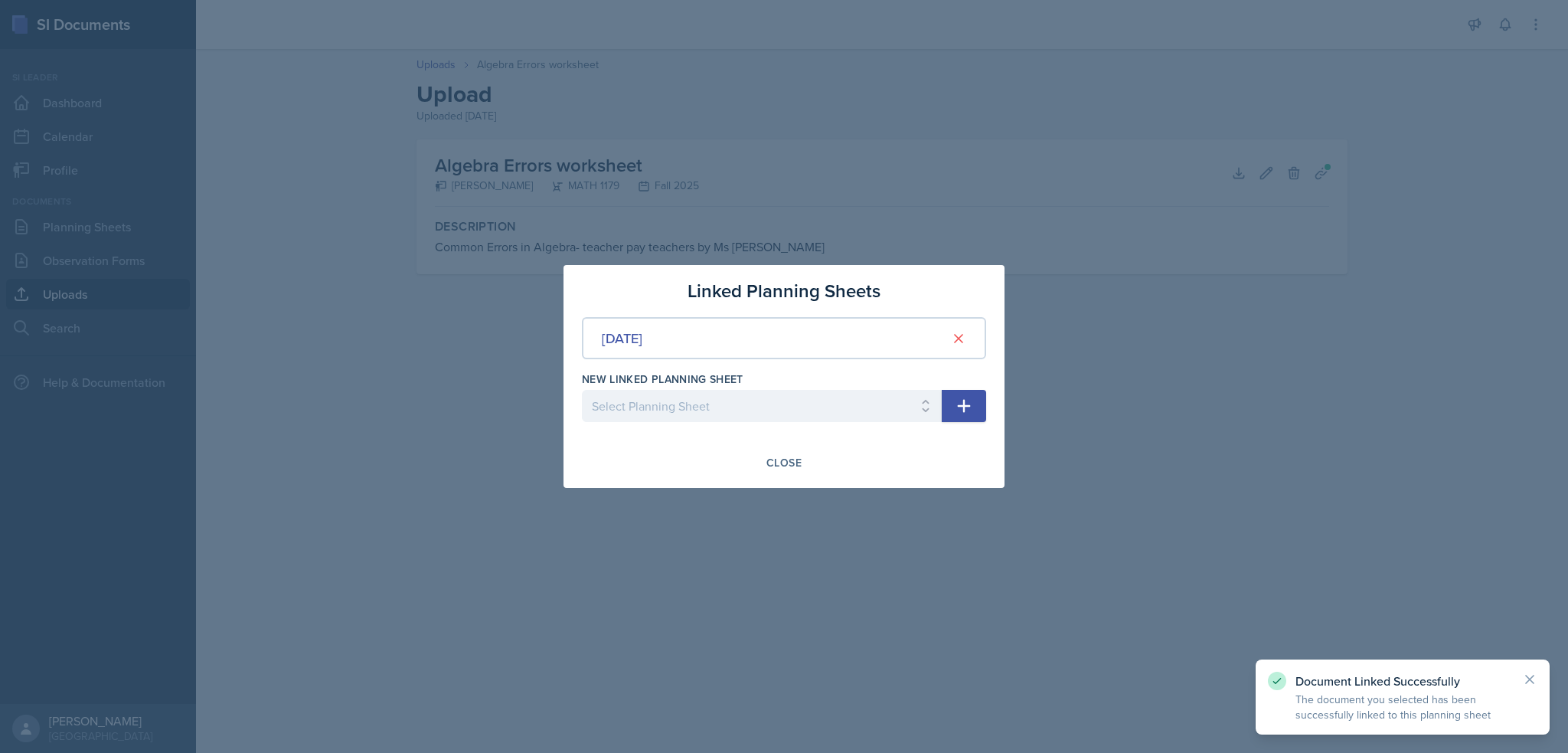
click at [940, 508] on div at bounding box center [784, 376] width 1568 height 753
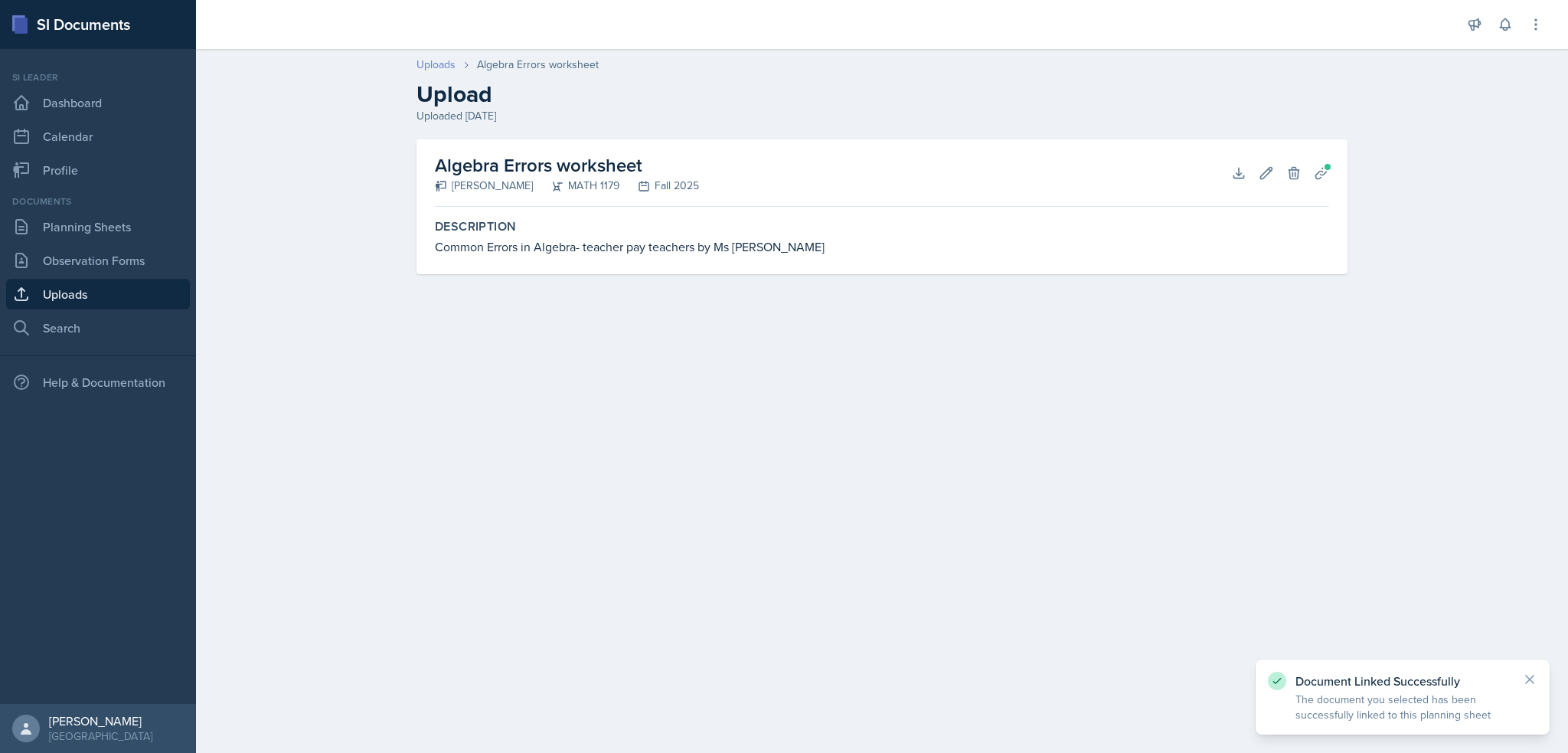
click at [444, 69] on link "Uploads" at bounding box center [436, 65] width 39 height 16
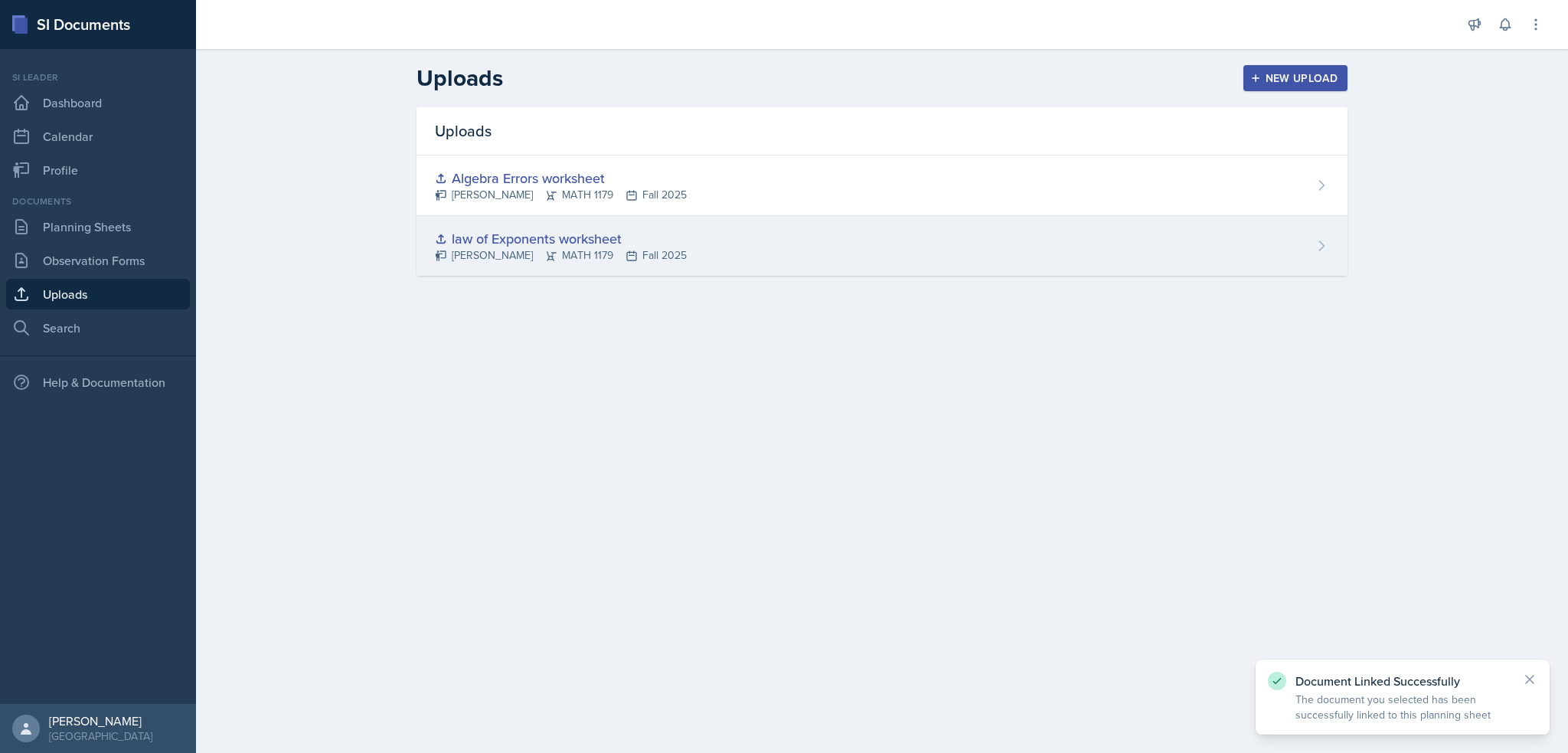
click at [1172, 254] on div "law of Exponents worksheet Madelyn Hagan MATH 1179 Fall 2025" at bounding box center [883, 245] width 932 height 60
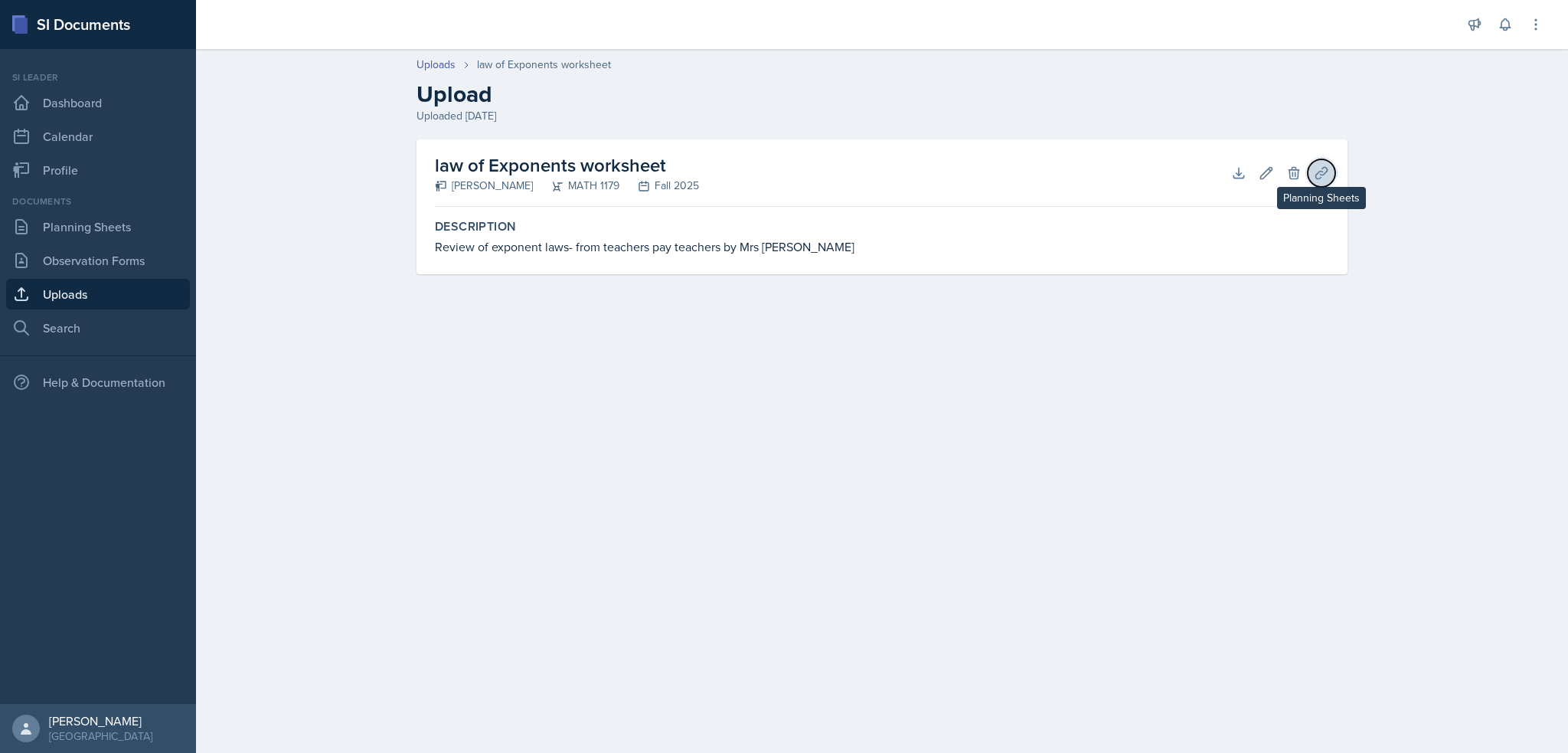
click at [1317, 175] on icon at bounding box center [1321, 172] width 15 height 15
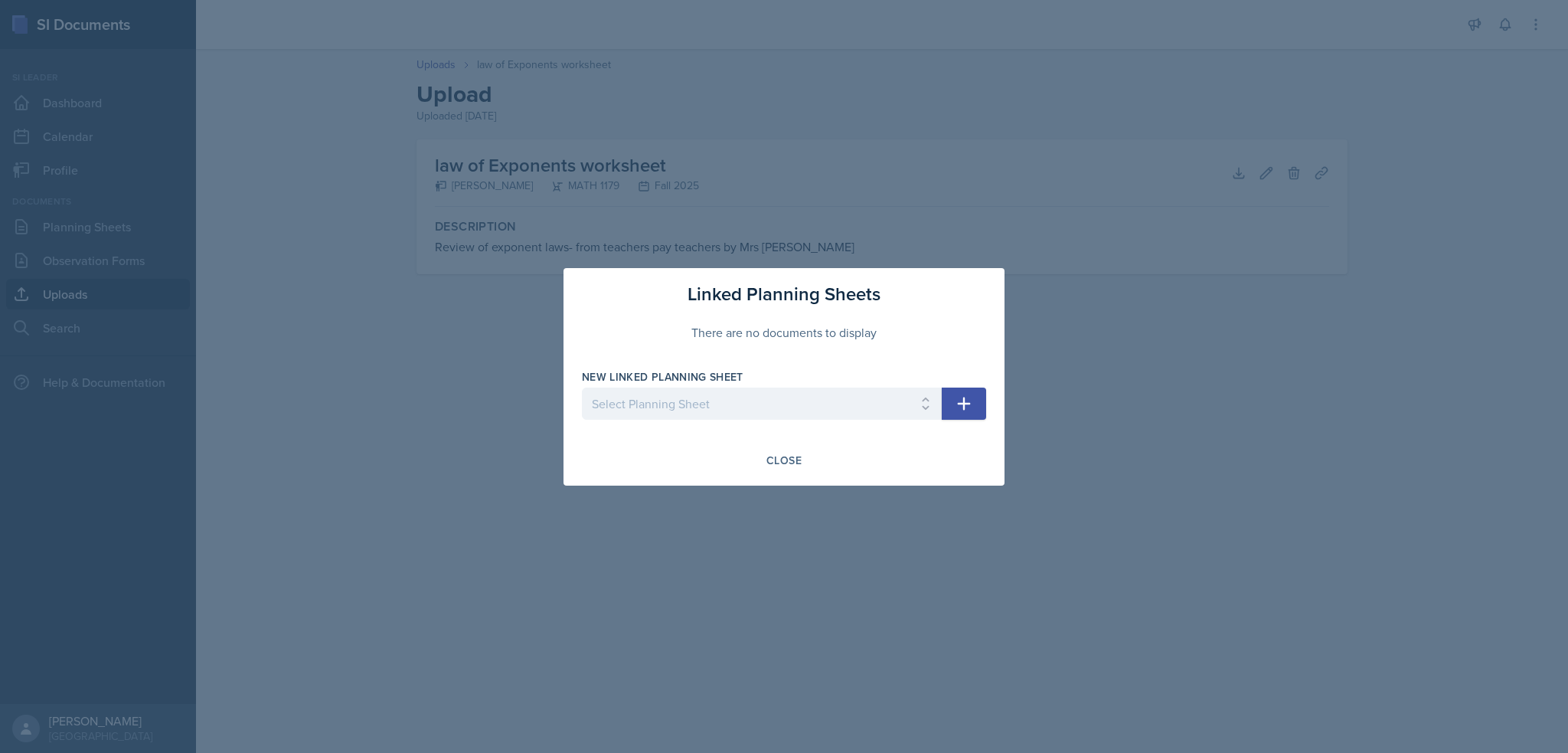
click at [989, 401] on div "Linked Planning Sheets There are no documents to display New Linked Planning Sh…" at bounding box center [784, 377] width 441 height 218
click at [964, 406] on icon "button" at bounding box center [964, 403] width 13 height 13
click at [762, 420] on p "Required" at bounding box center [762, 427] width 360 height 15
click at [742, 406] on select "Select Planning Sheet Aug 26th, 2025" at bounding box center [762, 404] width 360 height 32
select select "a2e3be18-fd17-4d9f-b53b-56754dc3ca84"
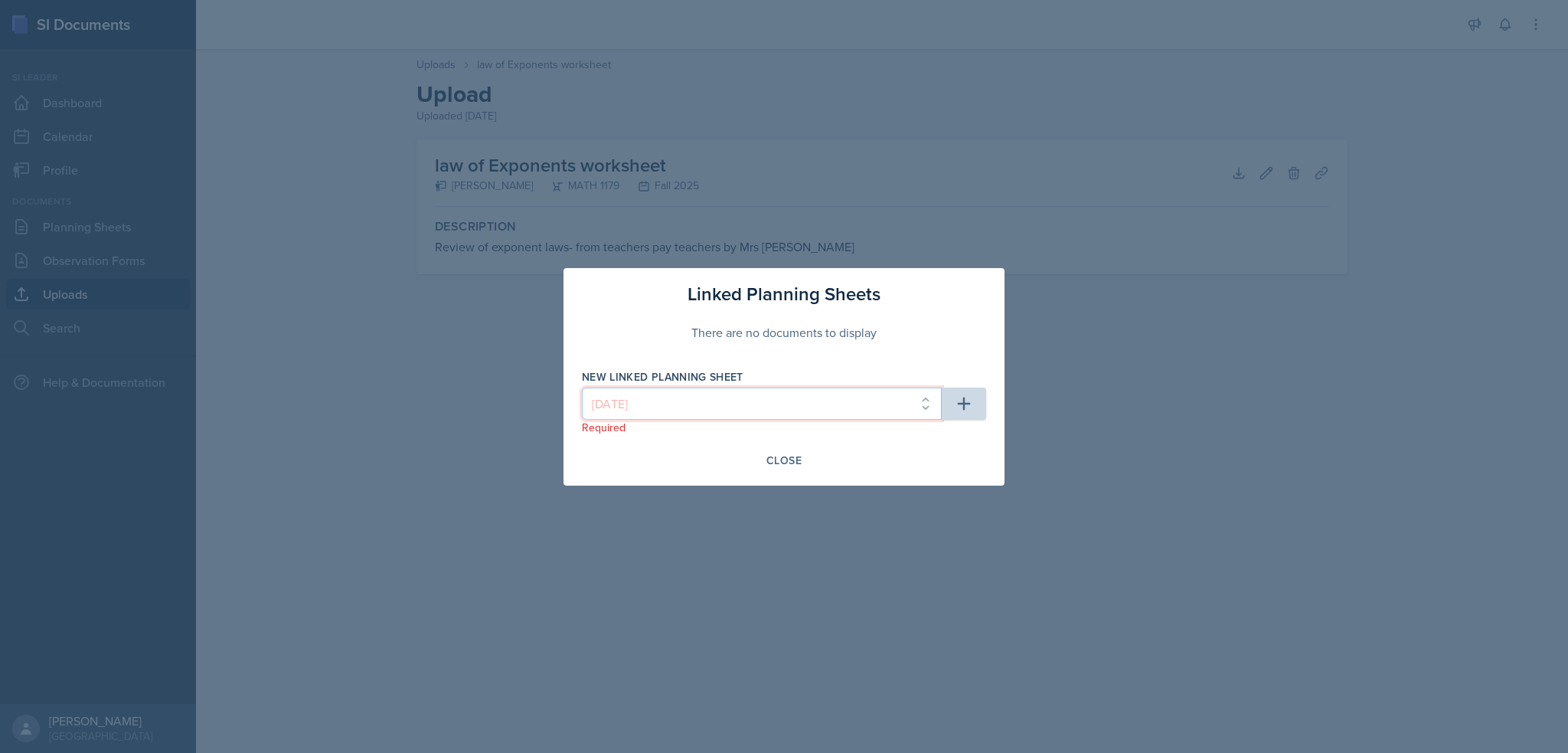
click at [582, 388] on select "Select Planning Sheet Aug 26th, 2025" at bounding box center [762, 404] width 360 height 32
click at [957, 405] on icon "button" at bounding box center [964, 404] width 19 height 19
select select
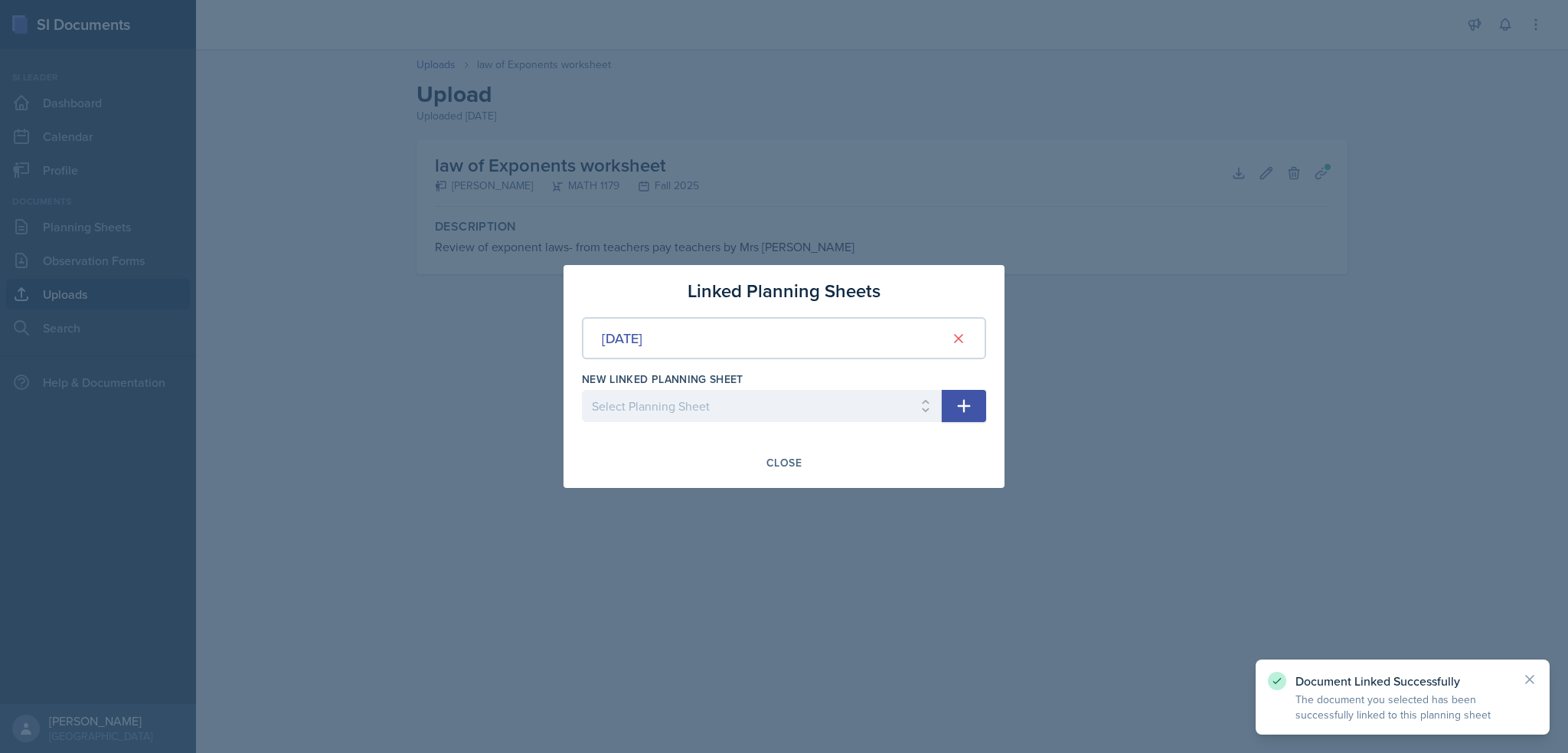
click at [976, 517] on div at bounding box center [784, 376] width 1568 height 753
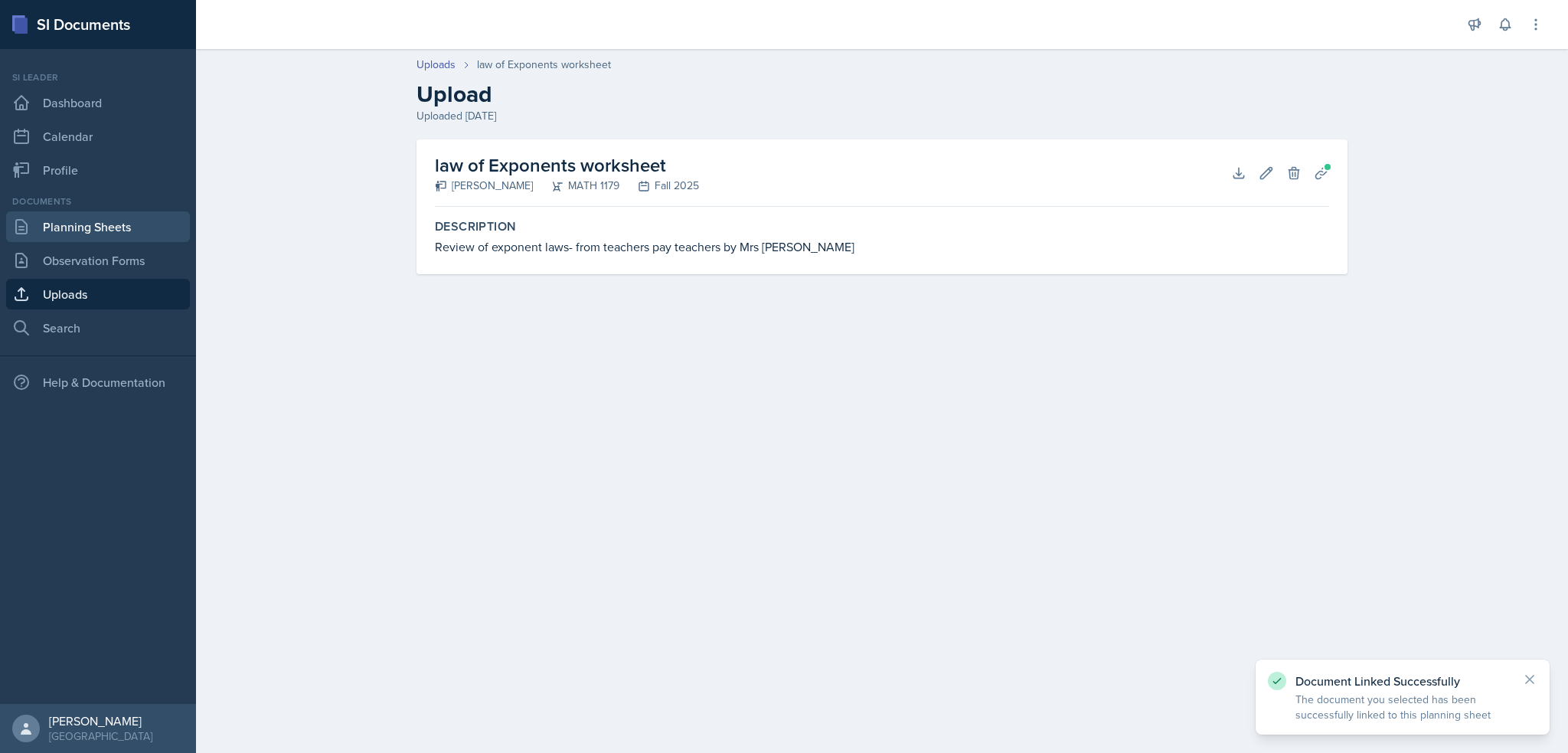
click at [79, 235] on link "Planning Sheets" at bounding box center [98, 227] width 184 height 30
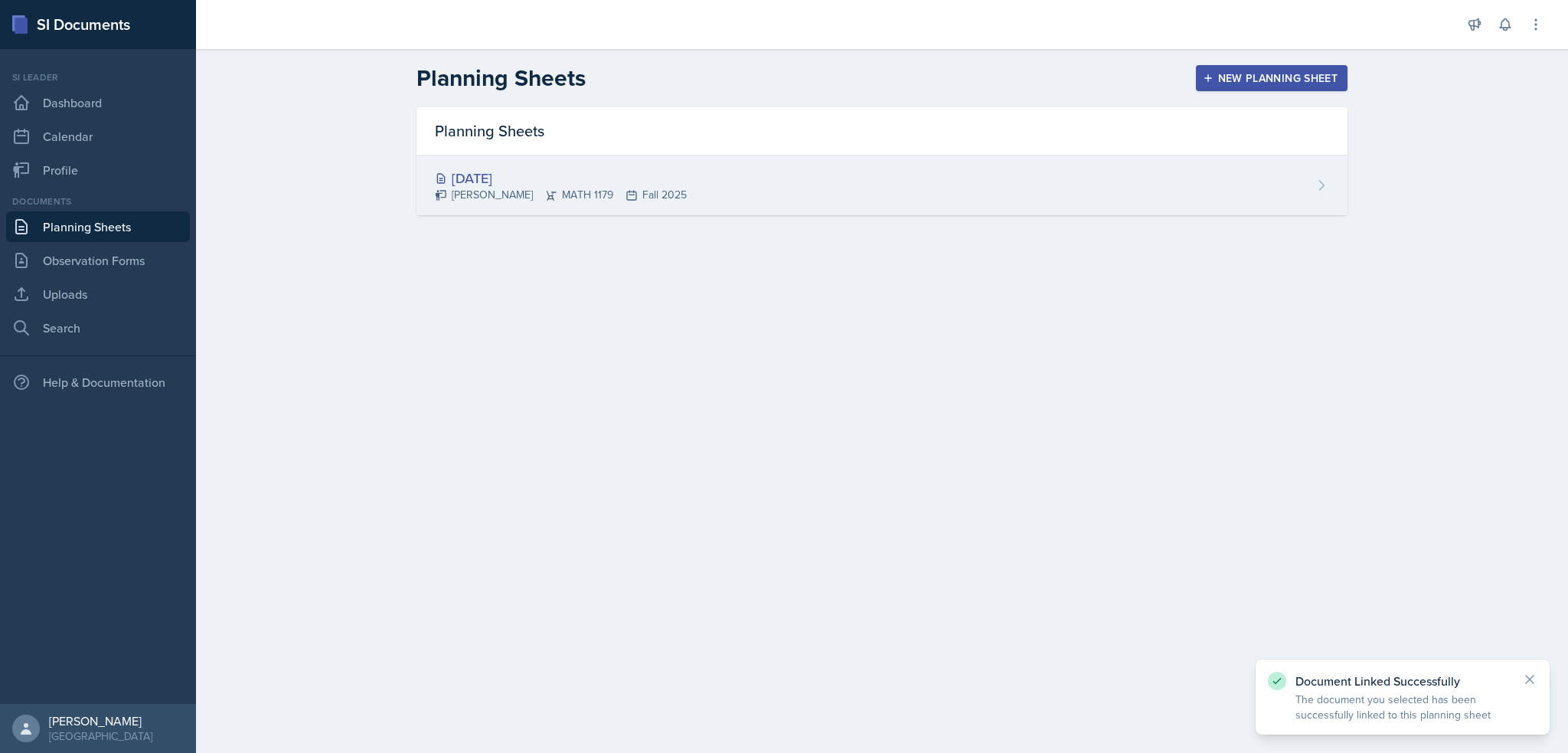
click at [551, 175] on div "[DATE]" at bounding box center [560, 178] width 252 height 20
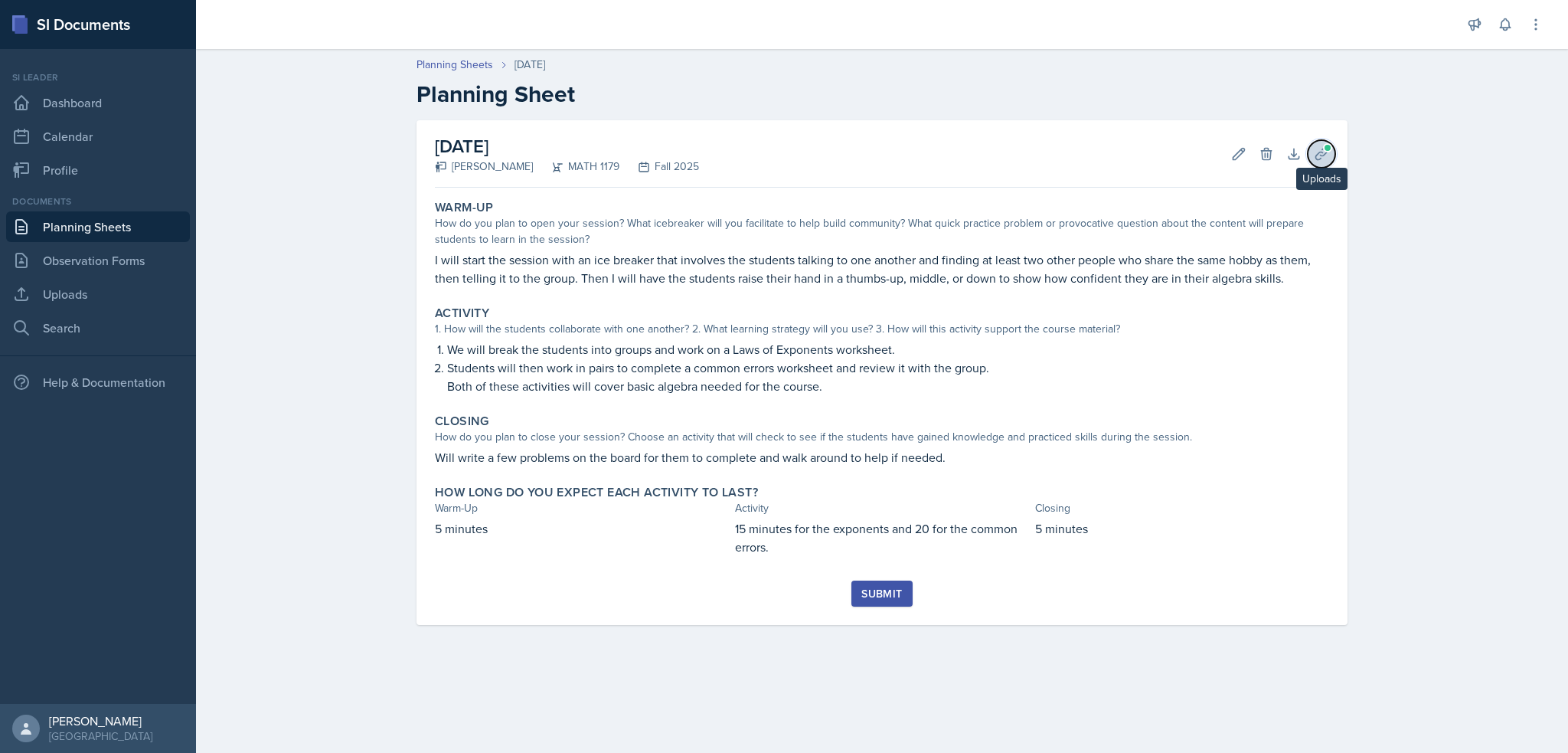
click at [1324, 163] on button "Uploads" at bounding box center [1321, 154] width 28 height 28
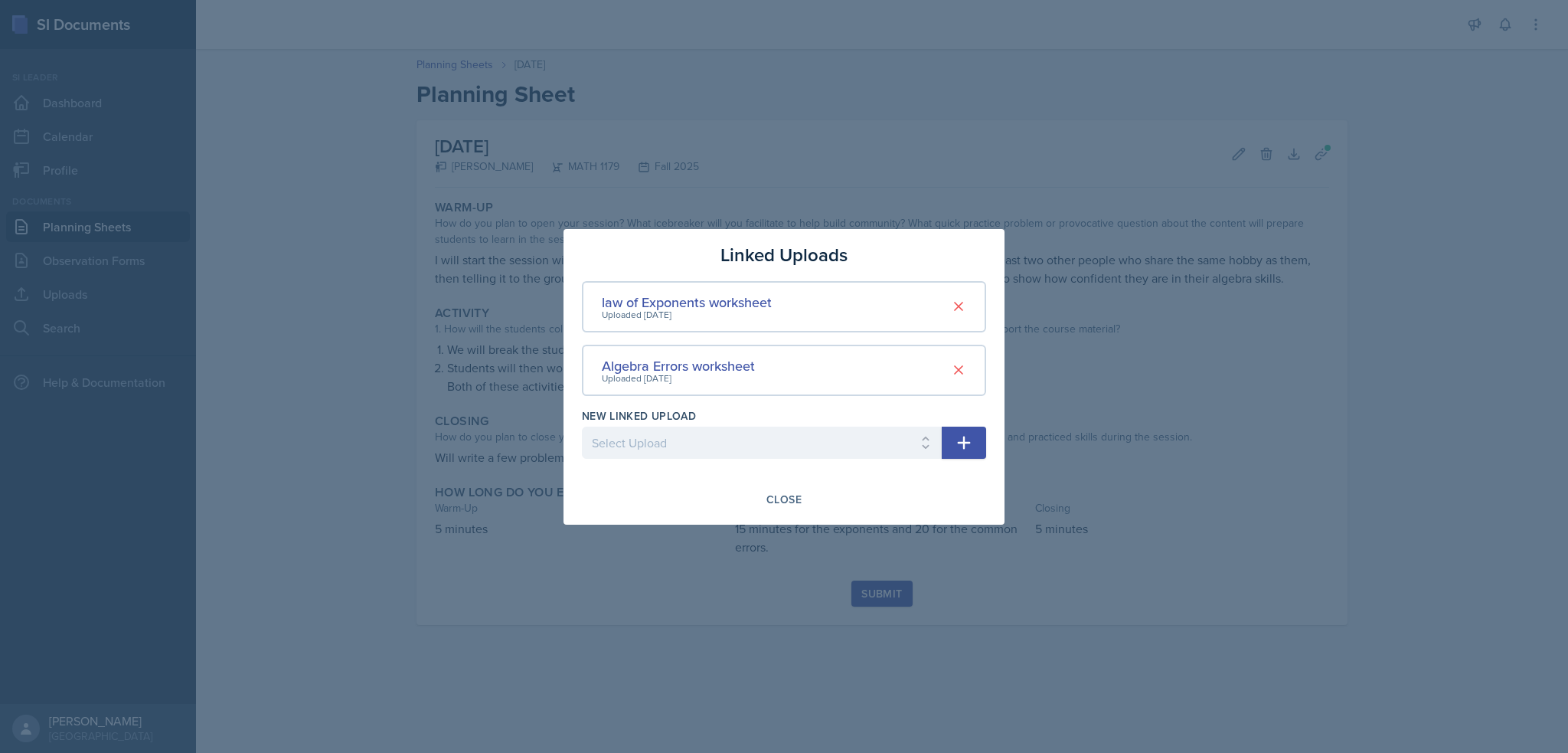
click at [476, 385] on div at bounding box center [784, 376] width 1568 height 753
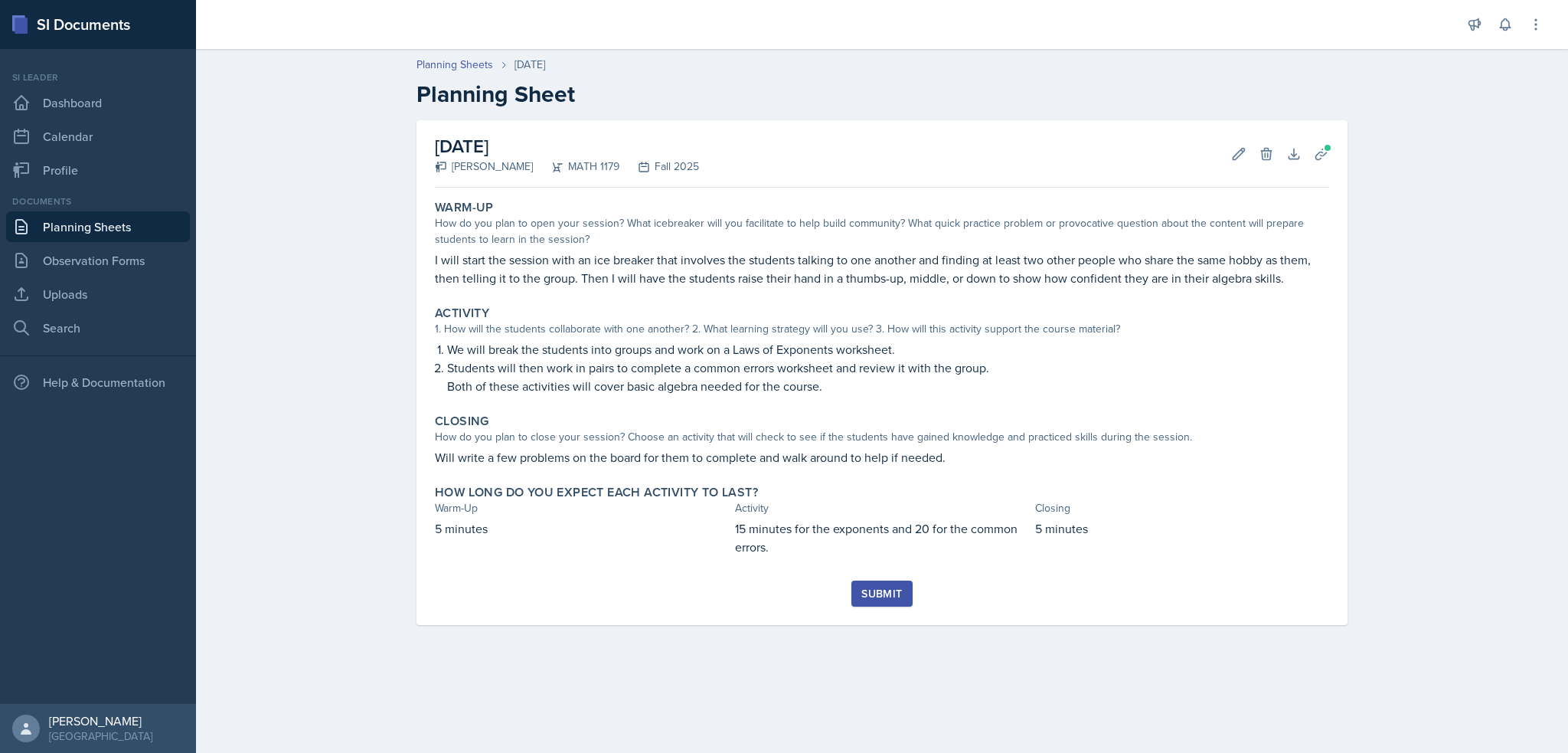
click at [1030, 99] on h2 "Planning Sheet" at bounding box center [883, 93] width 932 height 28
click at [455, 70] on link "Planning Sheets" at bounding box center [455, 65] width 76 height 16
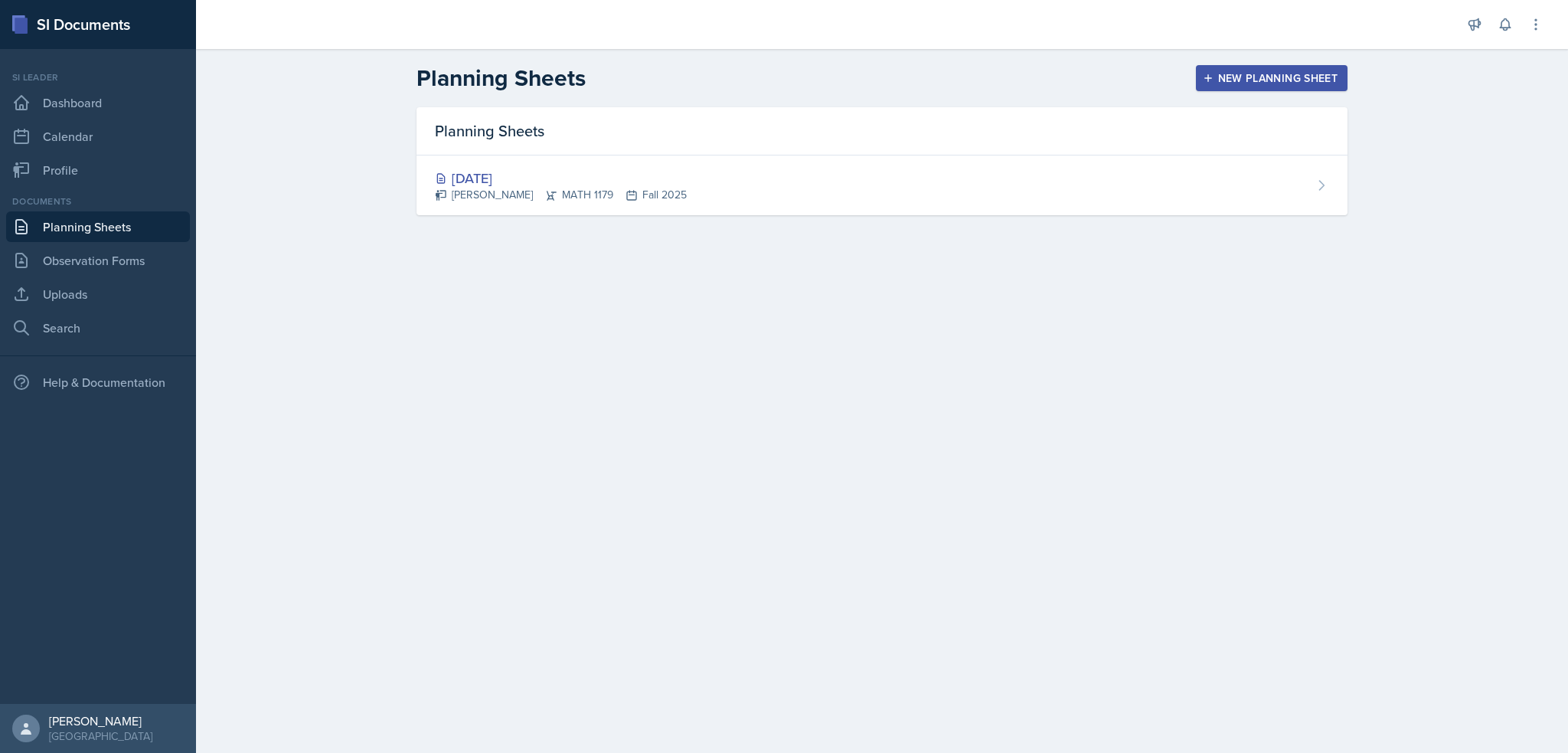
click at [1317, 72] on div "New Planning Sheet" at bounding box center [1272, 78] width 132 height 12
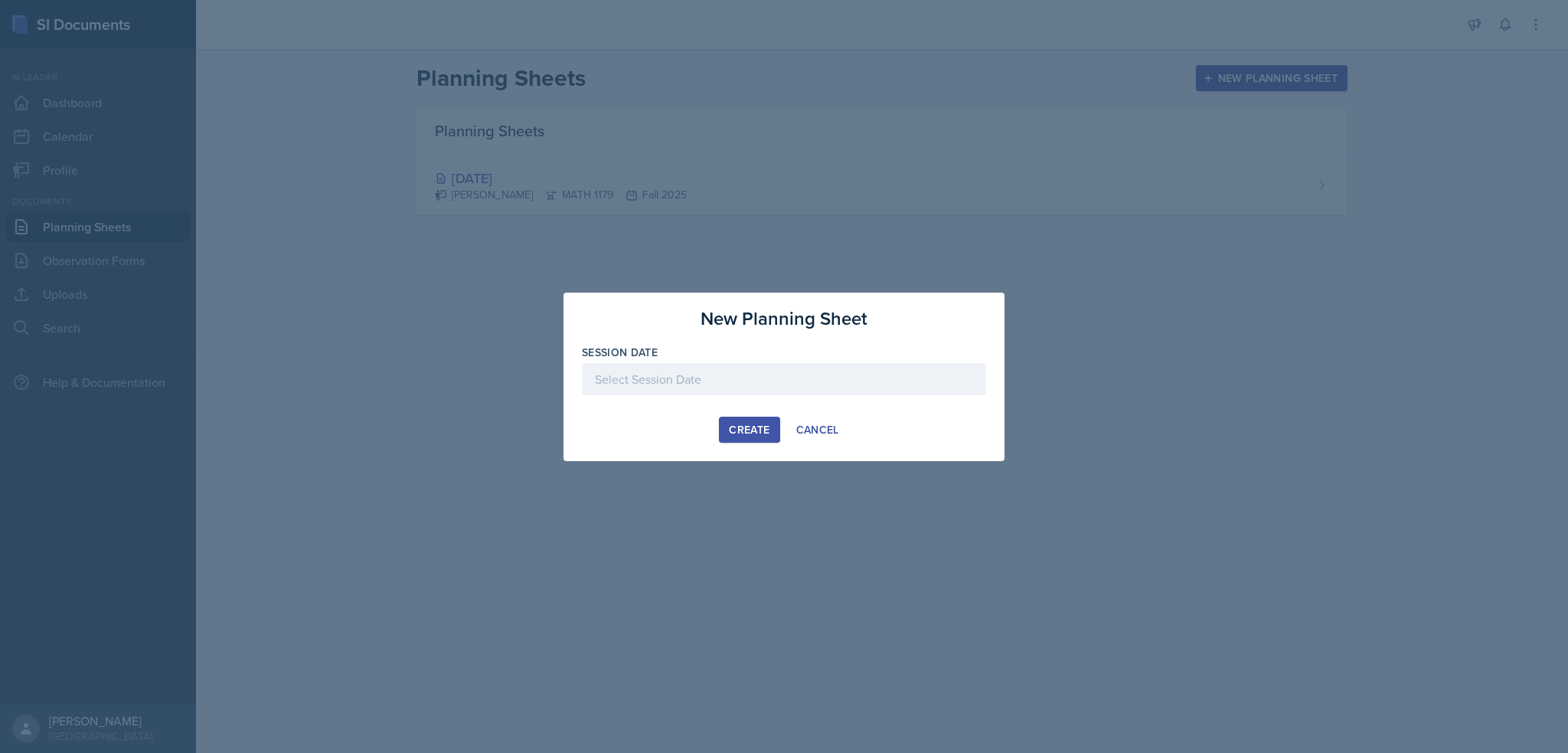
click at [676, 406] on div at bounding box center [784, 403] width 404 height 15
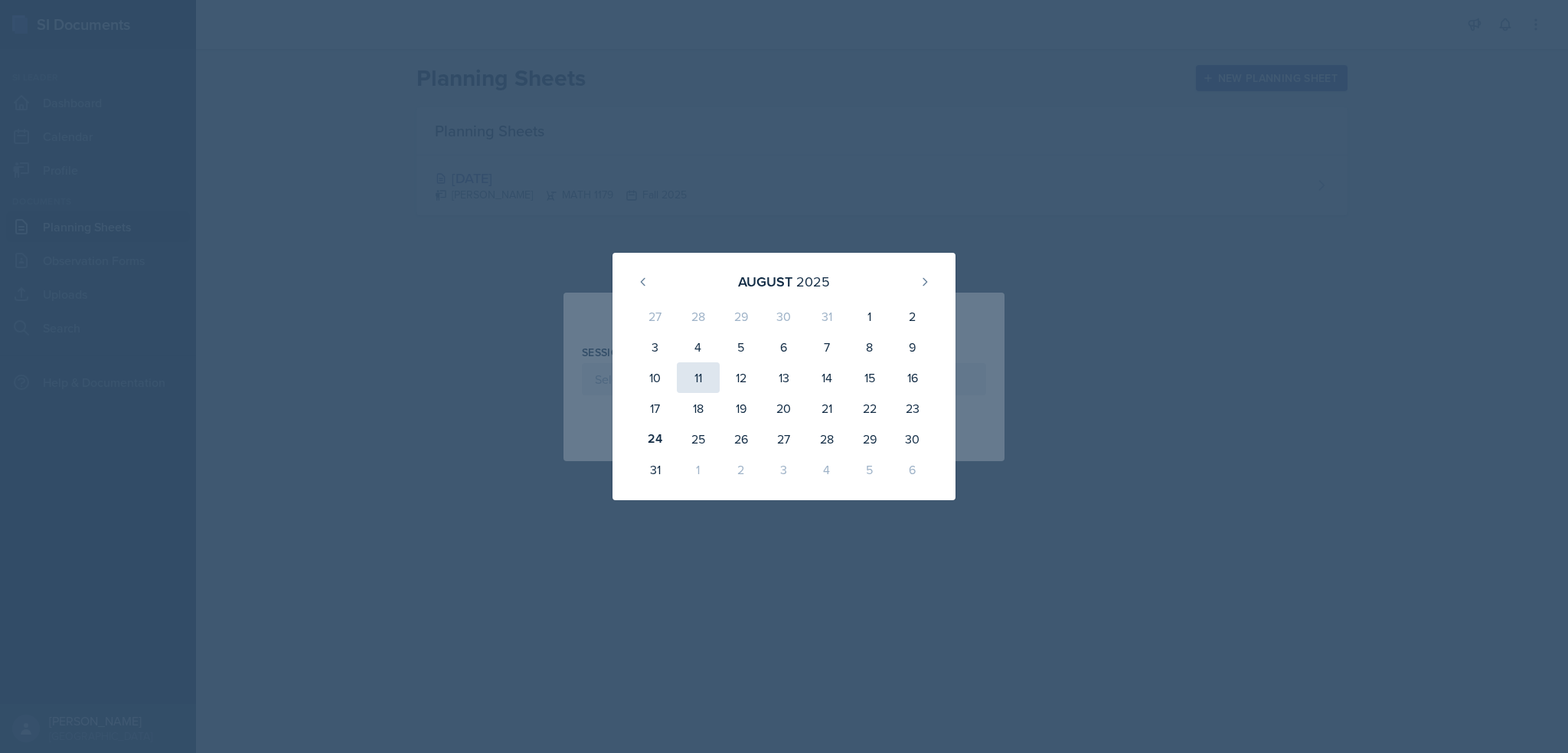
click at [694, 373] on div "11" at bounding box center [699, 377] width 43 height 30
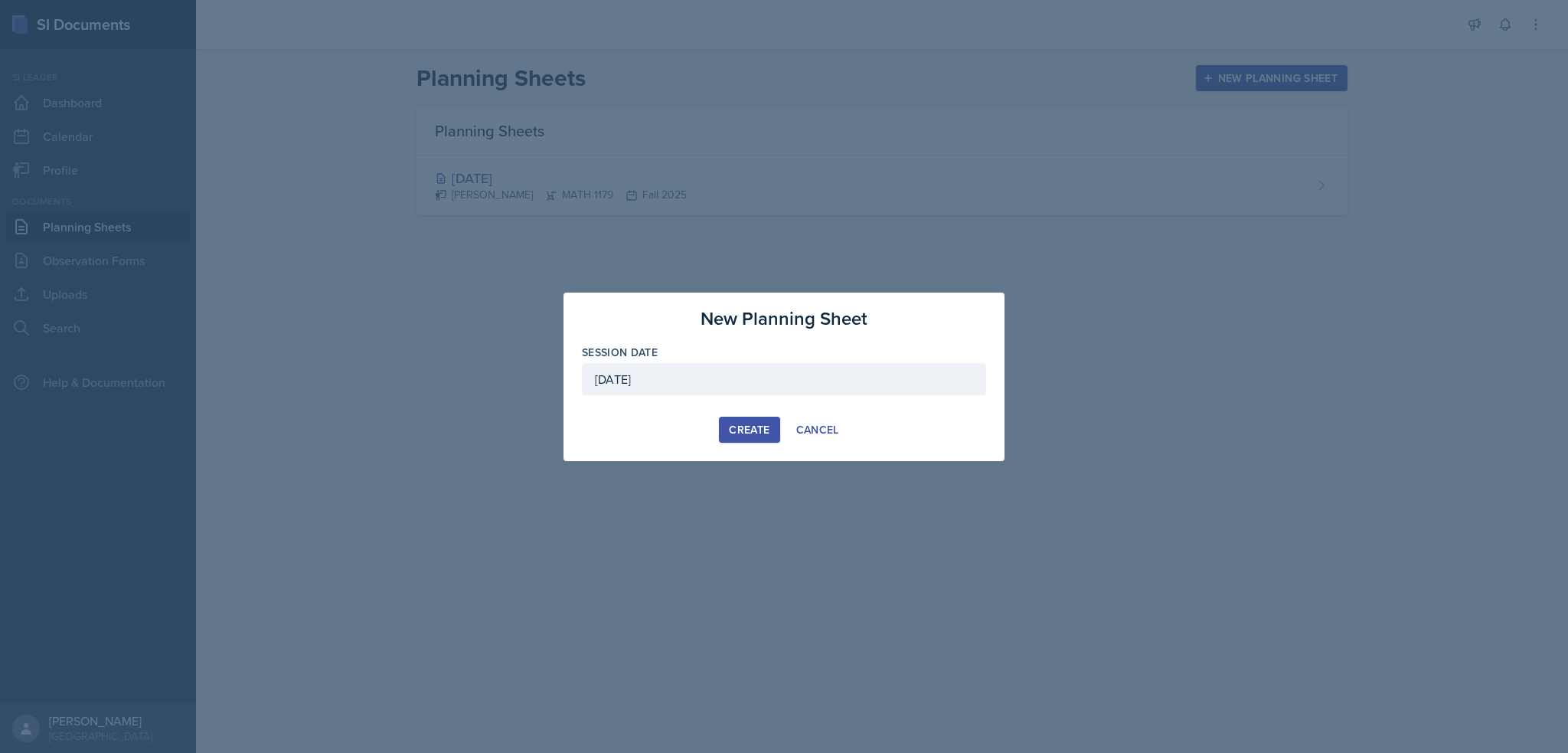
click at [680, 375] on div "August 11th, 2025" at bounding box center [784, 379] width 404 height 32
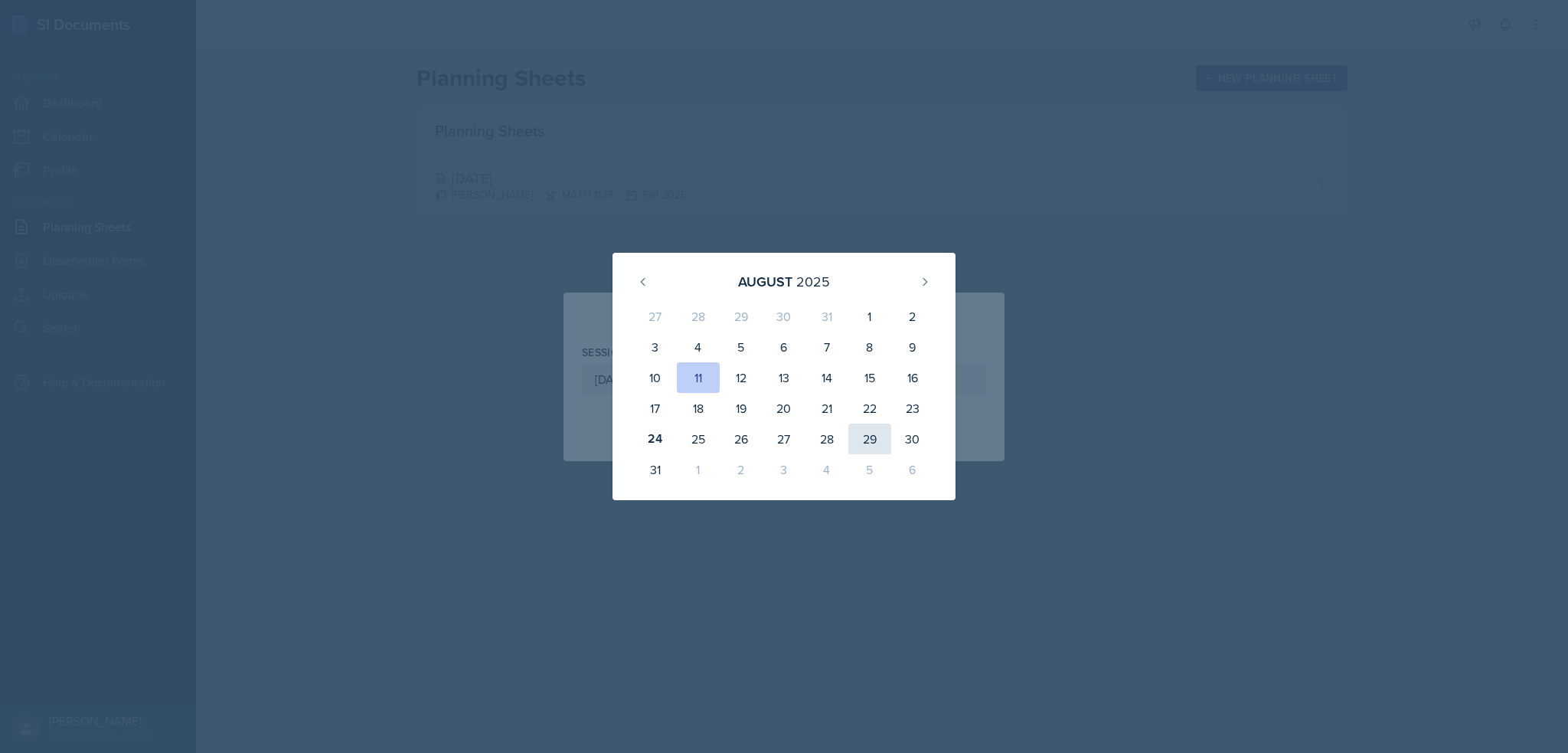
click at [876, 429] on div "29" at bounding box center [870, 438] width 43 height 30
type input "August 29th, 2025"
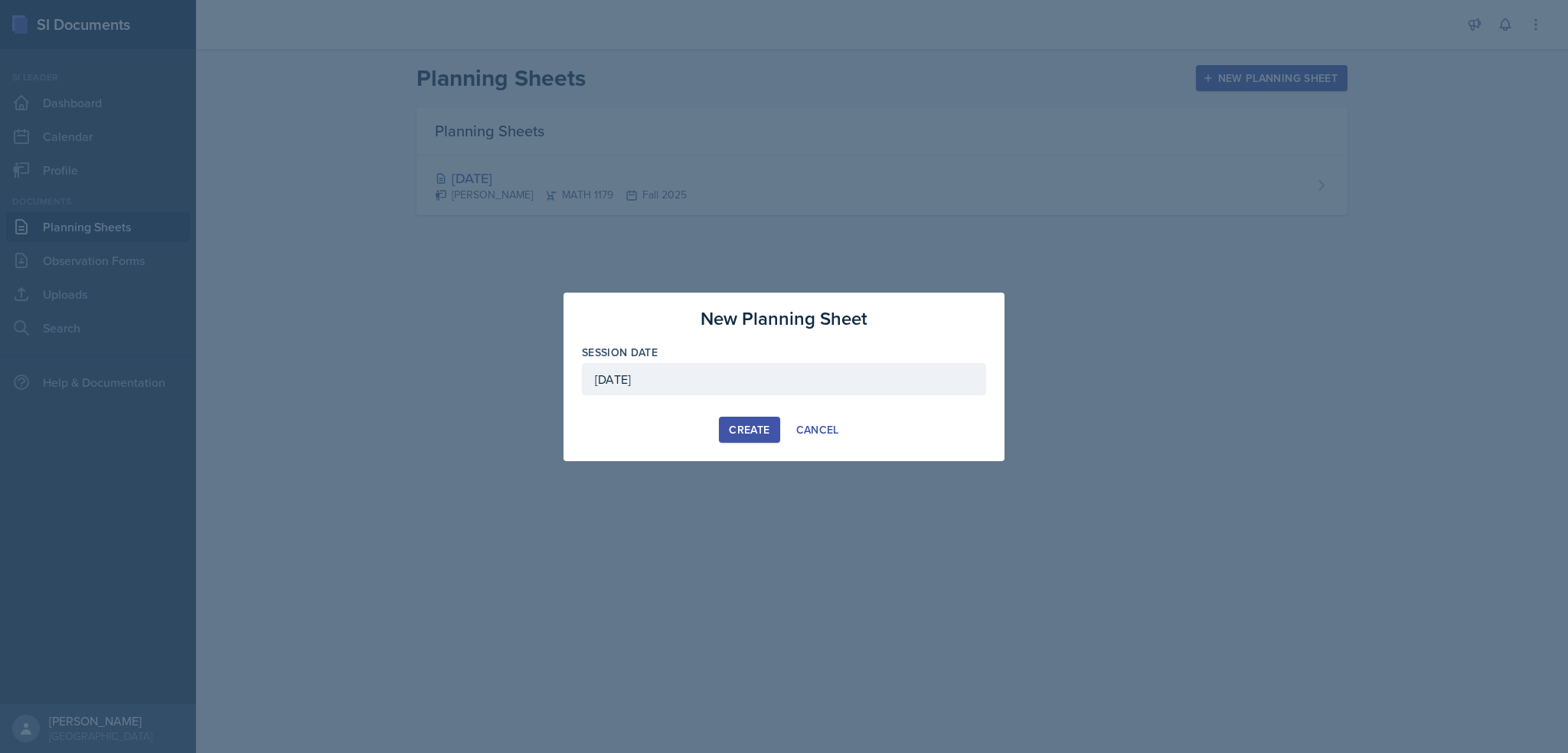
click at [755, 427] on div "Create" at bounding box center [749, 429] width 41 height 12
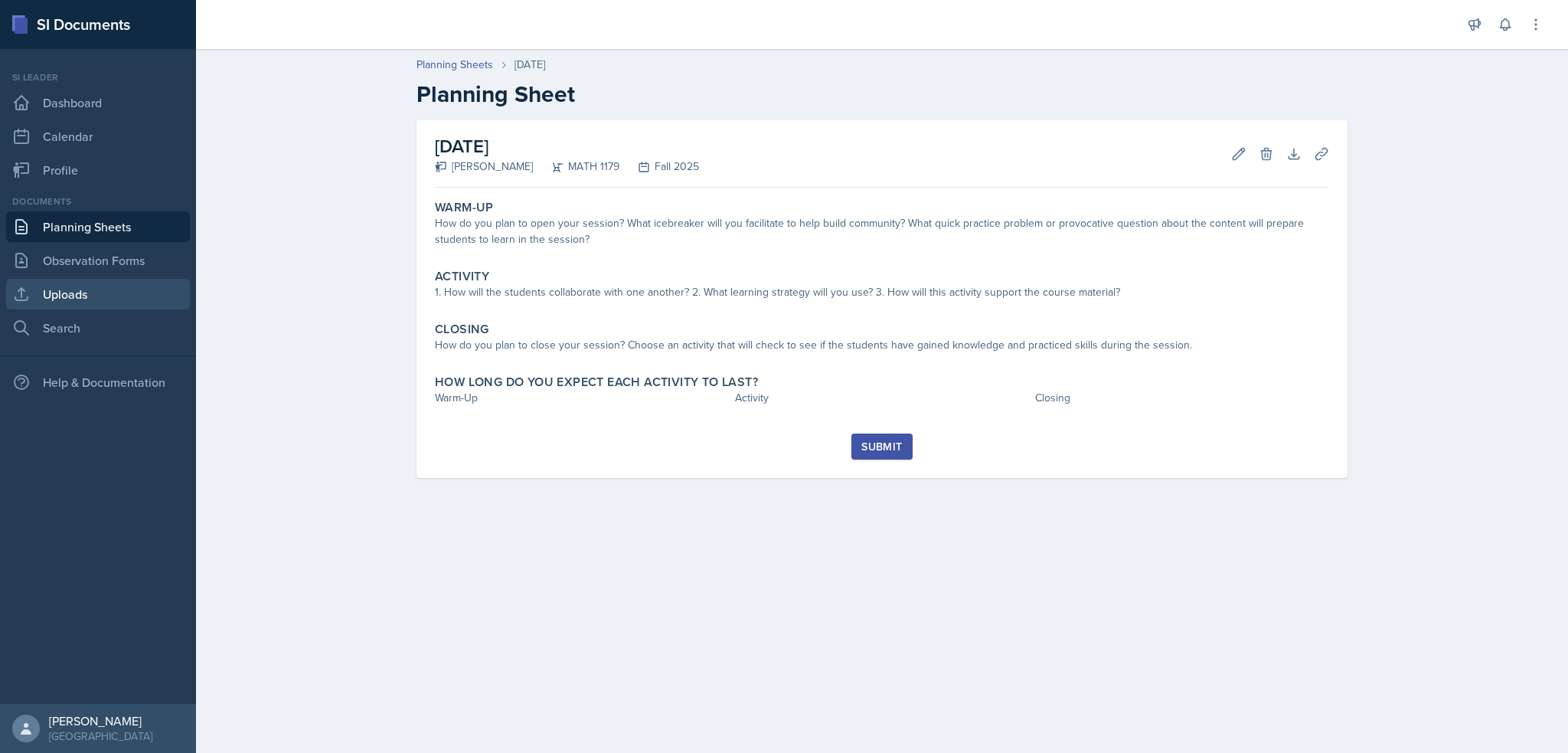
click at [100, 289] on link "Uploads" at bounding box center [98, 294] width 184 height 30
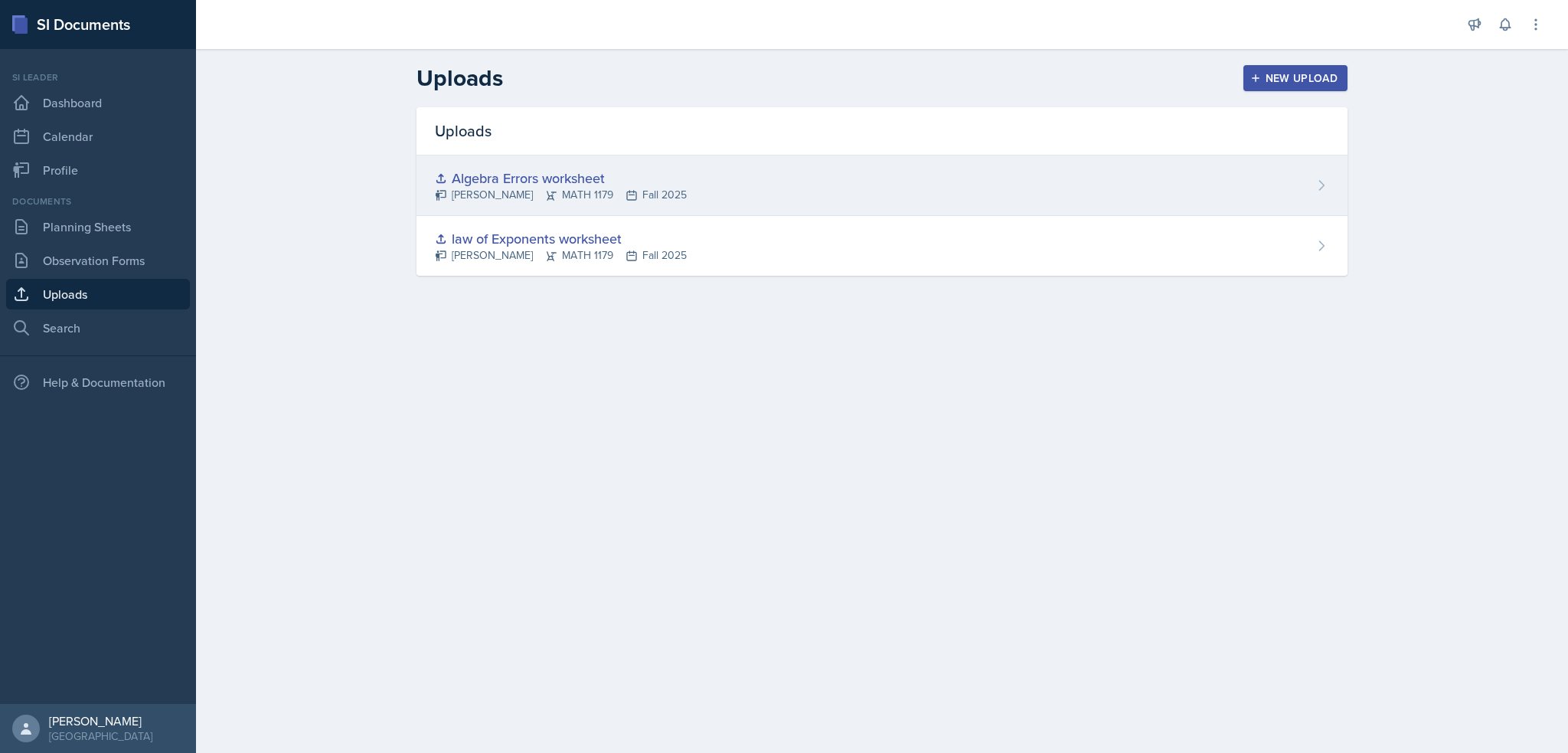
click at [476, 172] on div "Algebra Errors worksheet" at bounding box center [560, 178] width 252 height 20
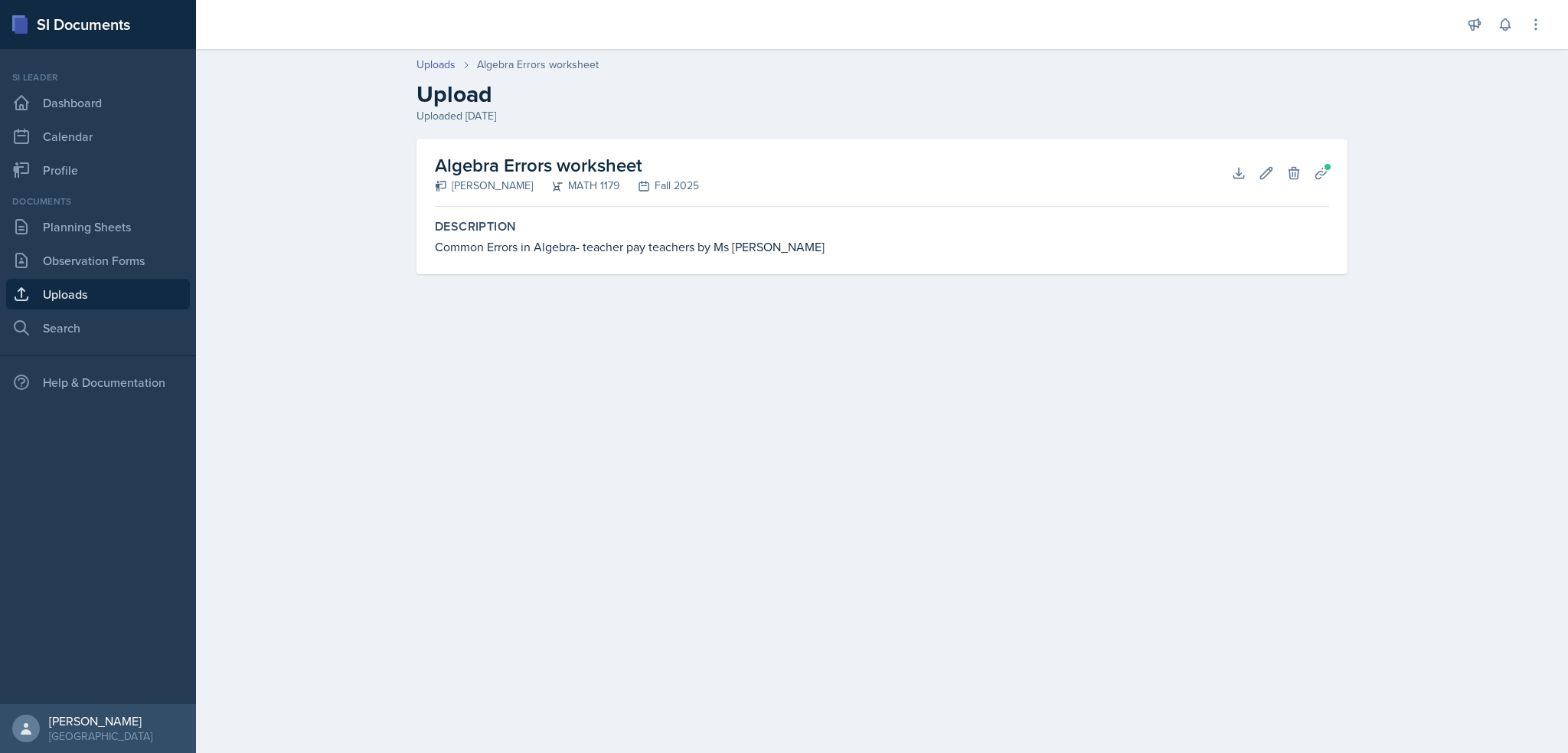
drag, startPoint x: 638, startPoint y: 332, endPoint x: 632, endPoint y: 336, distance: 7.2
click at [638, 332] on main "Uploads Algebra Errors worksheet Upload Uploaded Aug 24th, 2025 Algebra Errors …" at bounding box center [883, 401] width 1372 height 704
click at [68, 215] on link "Planning Sheets" at bounding box center [98, 227] width 184 height 30
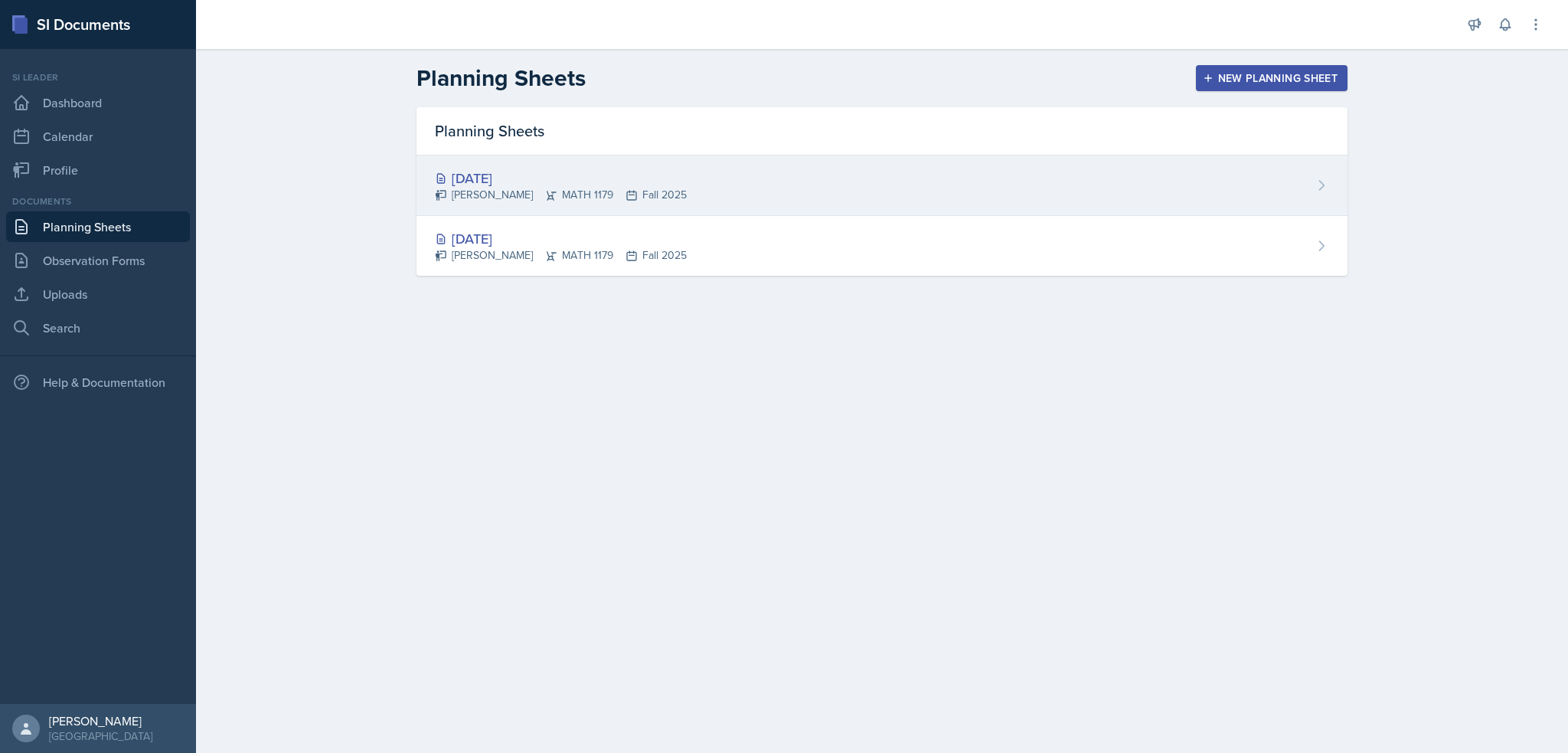
click at [472, 180] on div "Aug 29th, 2025" at bounding box center [560, 178] width 252 height 20
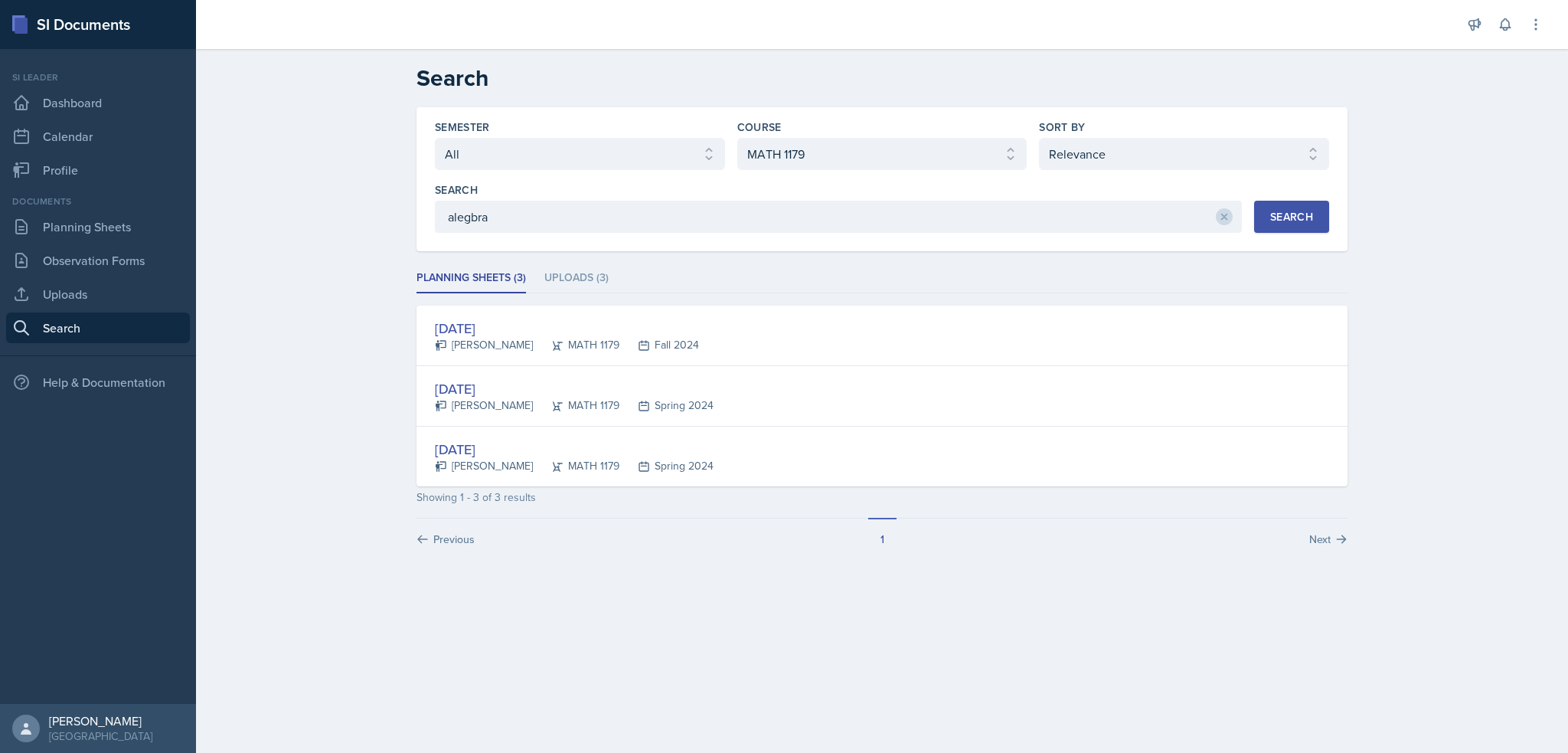
select select "all"
select select "6e5c8252-121a-4327-ae83-c0302f4105b8"
select select "1"
click at [95, 235] on link "Planning Sheets" at bounding box center [98, 227] width 184 height 30
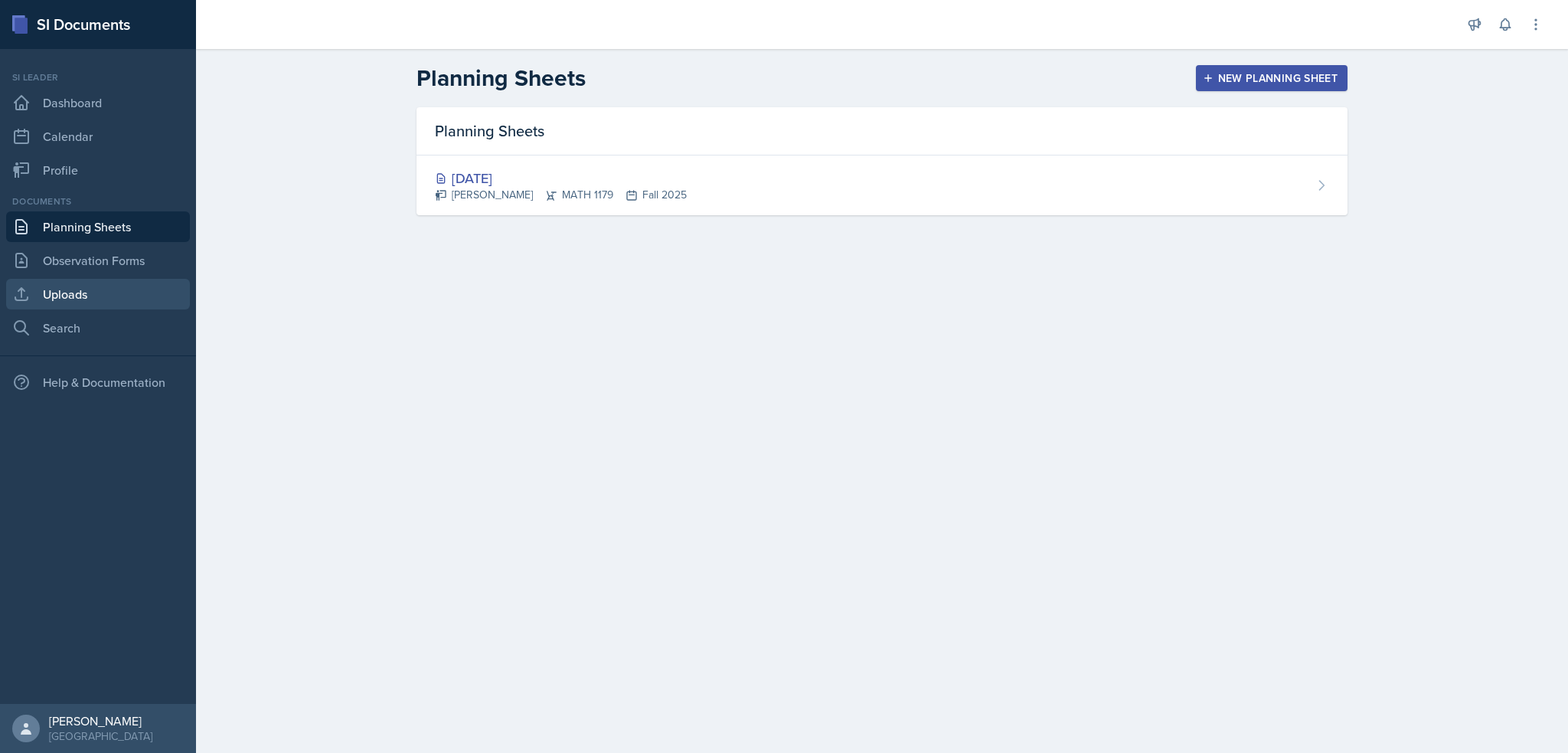
click at [49, 296] on link "Uploads" at bounding box center [98, 294] width 184 height 30
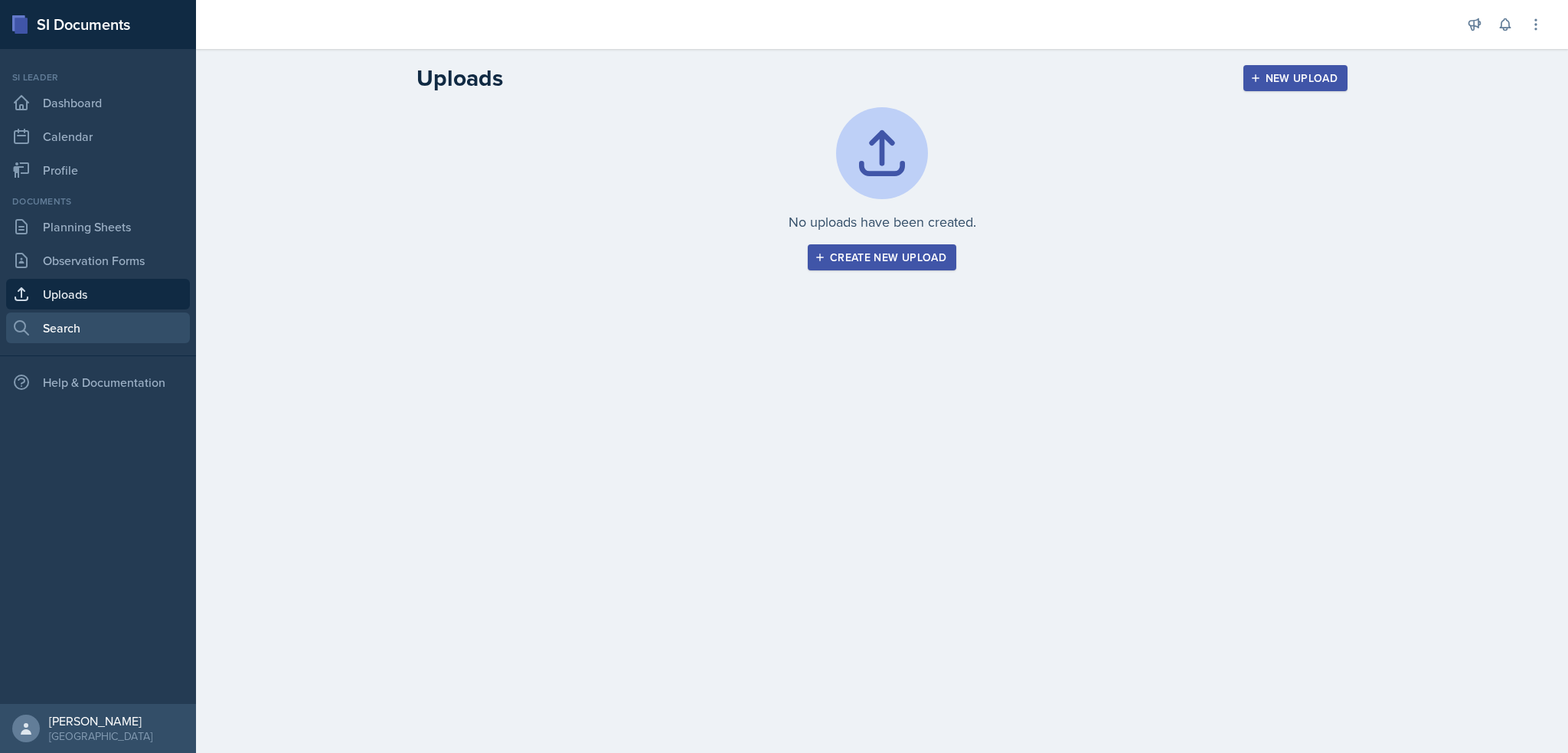
click at [40, 333] on link "Search" at bounding box center [98, 327] width 184 height 30
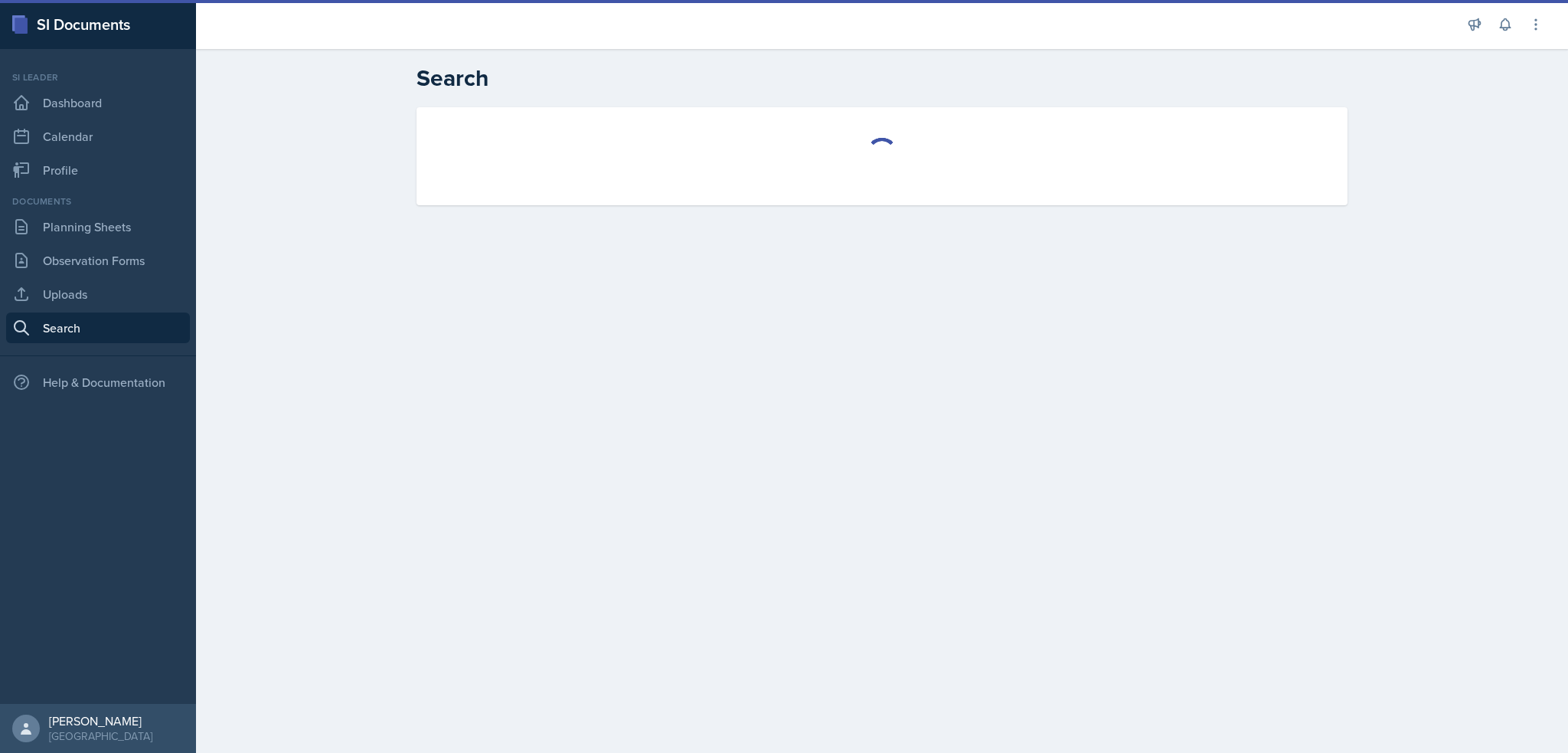
select select "all"
select select "1"
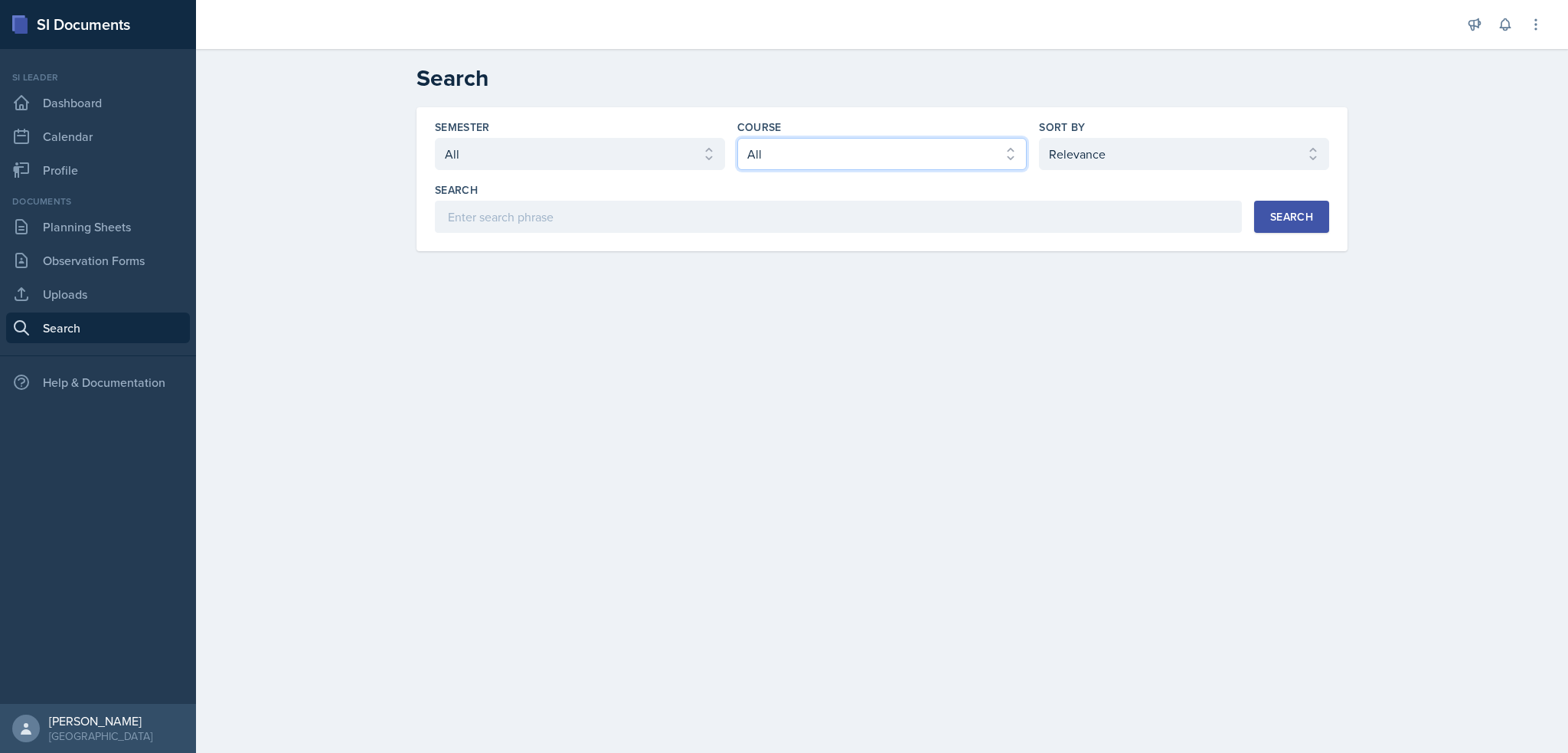
click at [769, 148] on select "Select course All ACCT 2101 ACCT 2102 ACCT 4050 ANTH 1102 ANTH 3301 ARCH 1000 A…" at bounding box center [883, 154] width 291 height 32
select select "6e5c8252-121a-4327-ae83-c0302f4105b8"
click at [738, 138] on select "Select course All ACCT 2101 ACCT 2102 ACCT 4050 ANTH 1102 ANTH 3301 ARCH 1000 A…" at bounding box center [883, 154] width 291 height 32
click at [1296, 220] on div "Search" at bounding box center [1292, 217] width 43 height 12
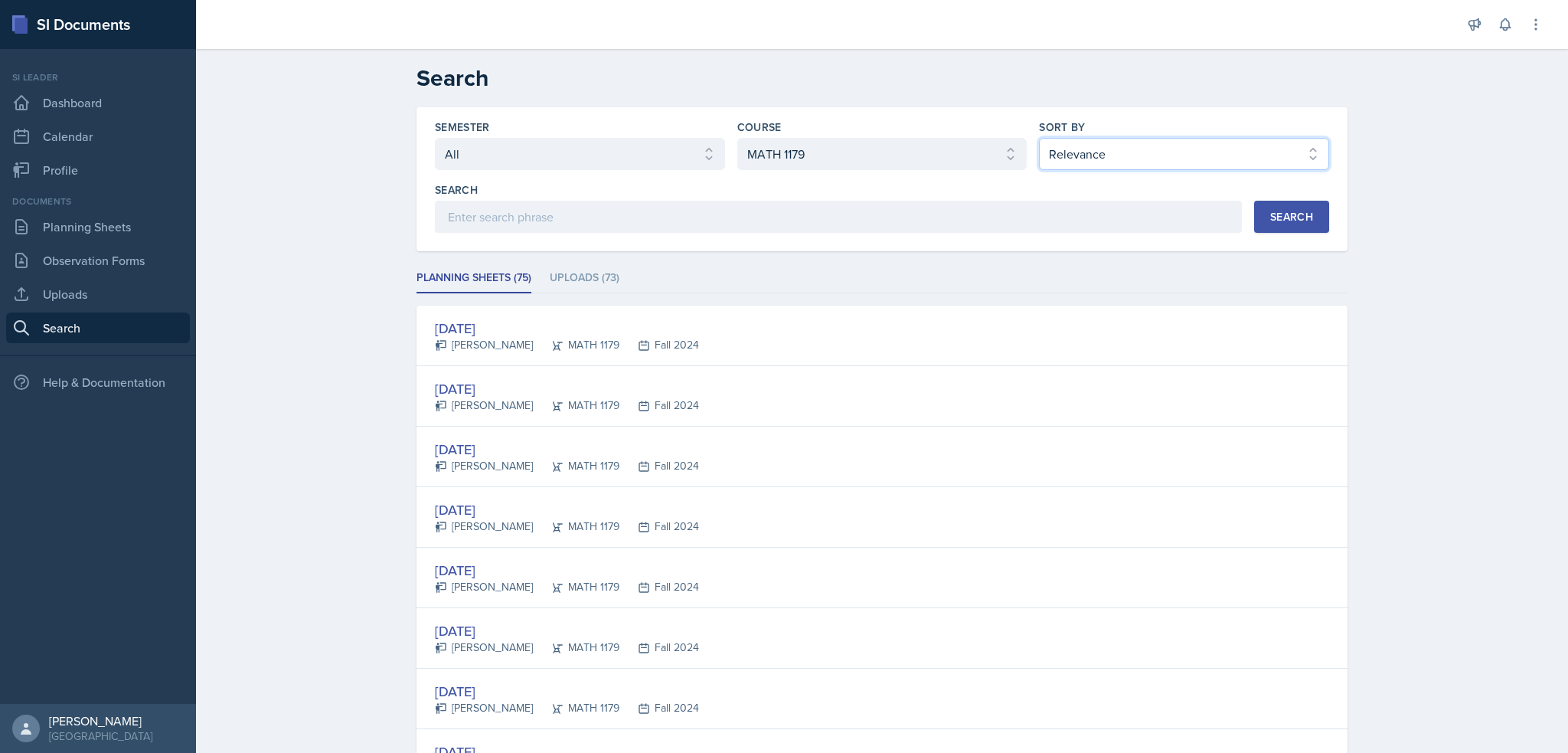
click at [1105, 168] on select "Select sort by Relevance Document Date (Asc) Document Date (Desc)" at bounding box center [1184, 154] width 291 height 32
click at [895, 225] on input at bounding box center [838, 217] width 807 height 32
click at [467, 218] on input "limitys" at bounding box center [838, 217] width 807 height 32
type input "limits"
click at [1292, 227] on button "Search" at bounding box center [1292, 217] width 75 height 32
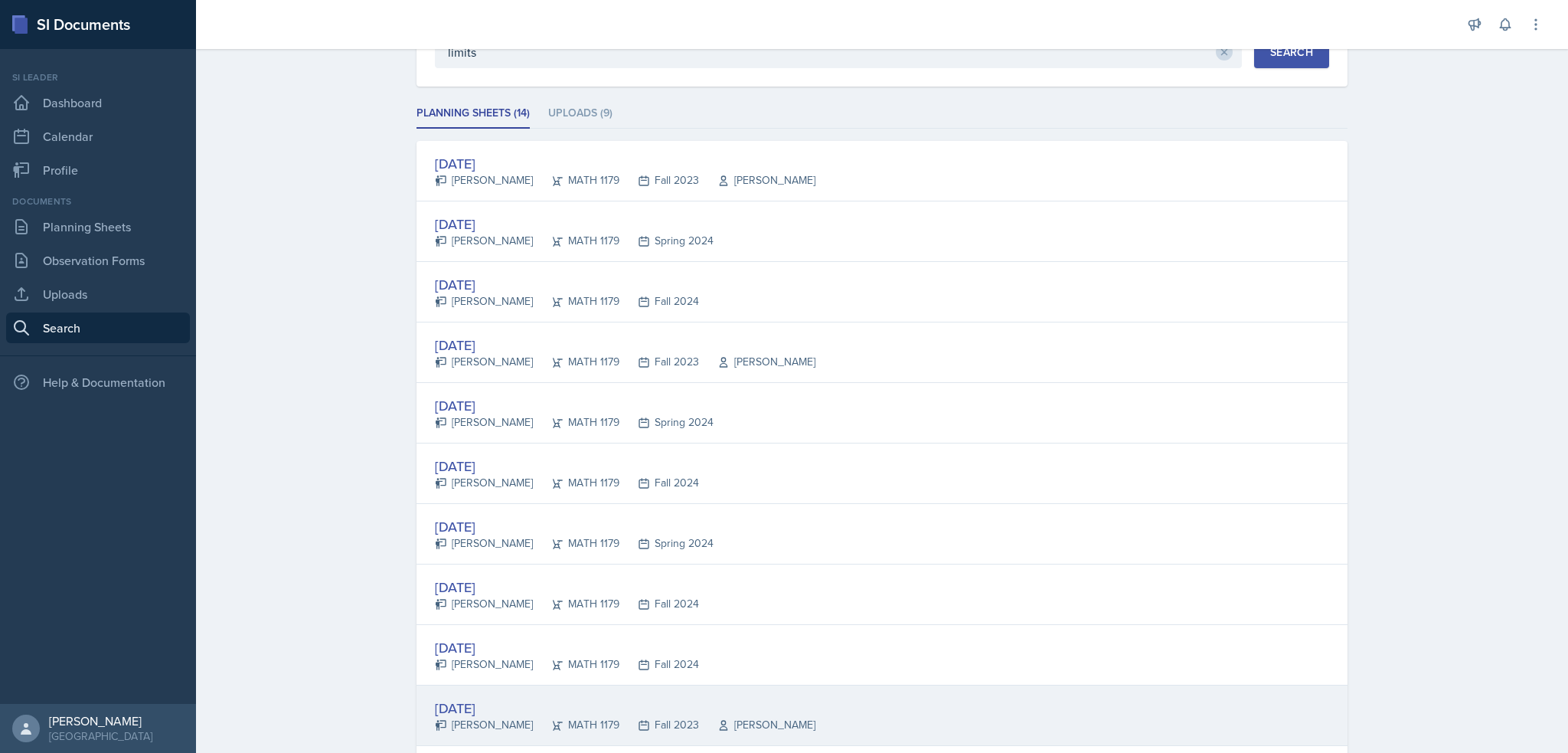
scroll to position [76, 0]
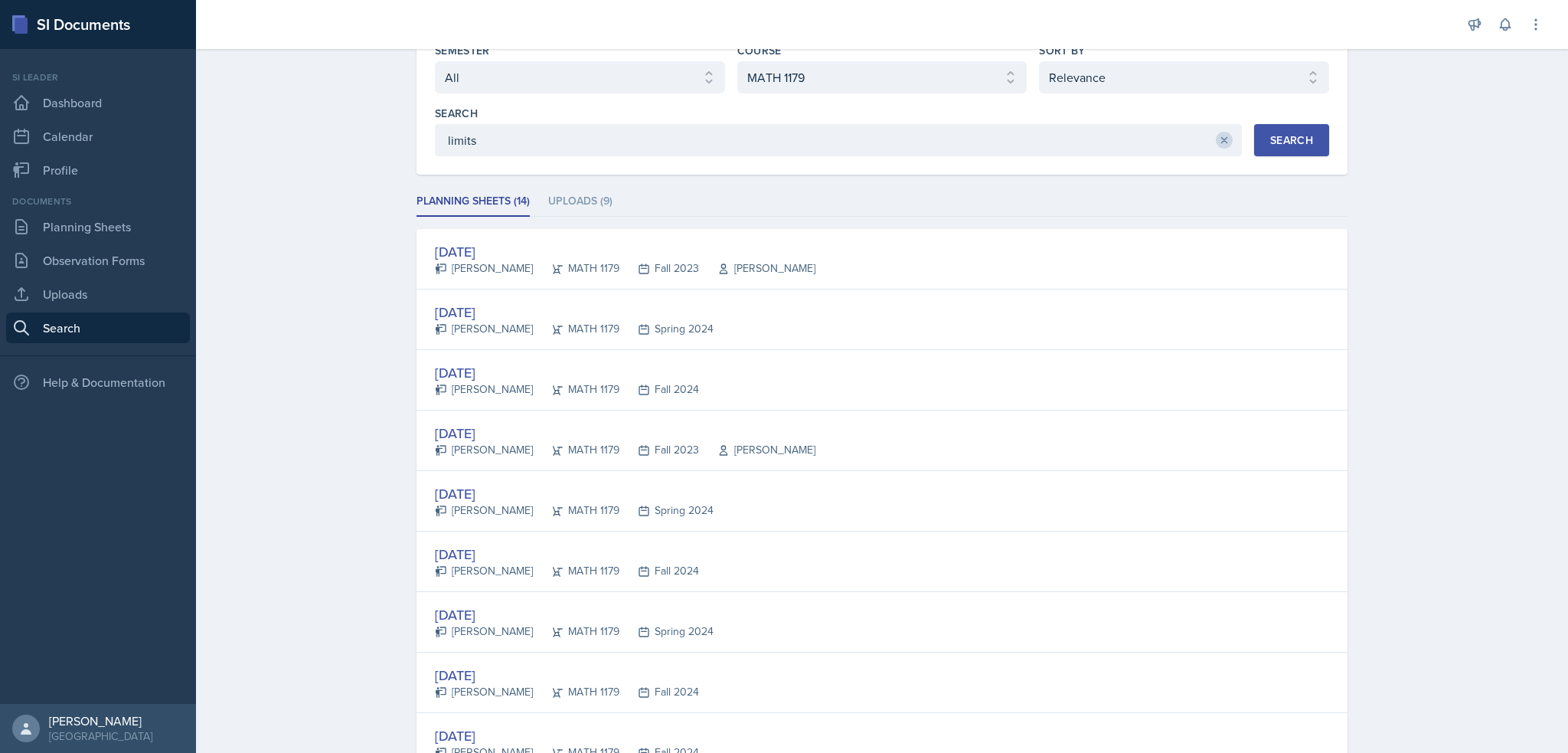
click at [1219, 145] on button at bounding box center [1224, 140] width 17 height 17
click at [1065, 124] on input at bounding box center [838, 140] width 807 height 32
type input "algebra"
click at [1286, 140] on div "Search" at bounding box center [1292, 140] width 43 height 12
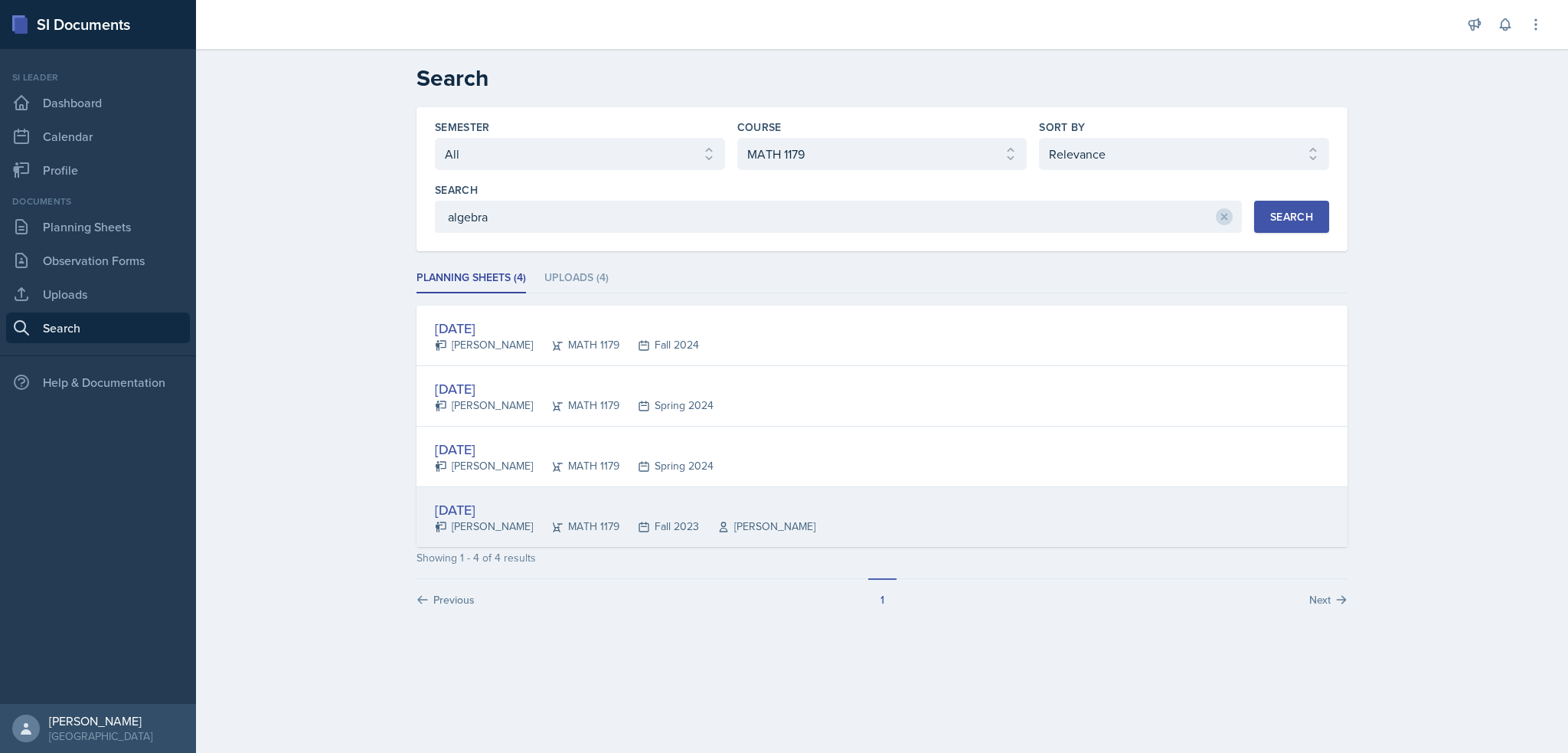
click at [513, 501] on div "[DATE]" at bounding box center [625, 509] width 380 height 20
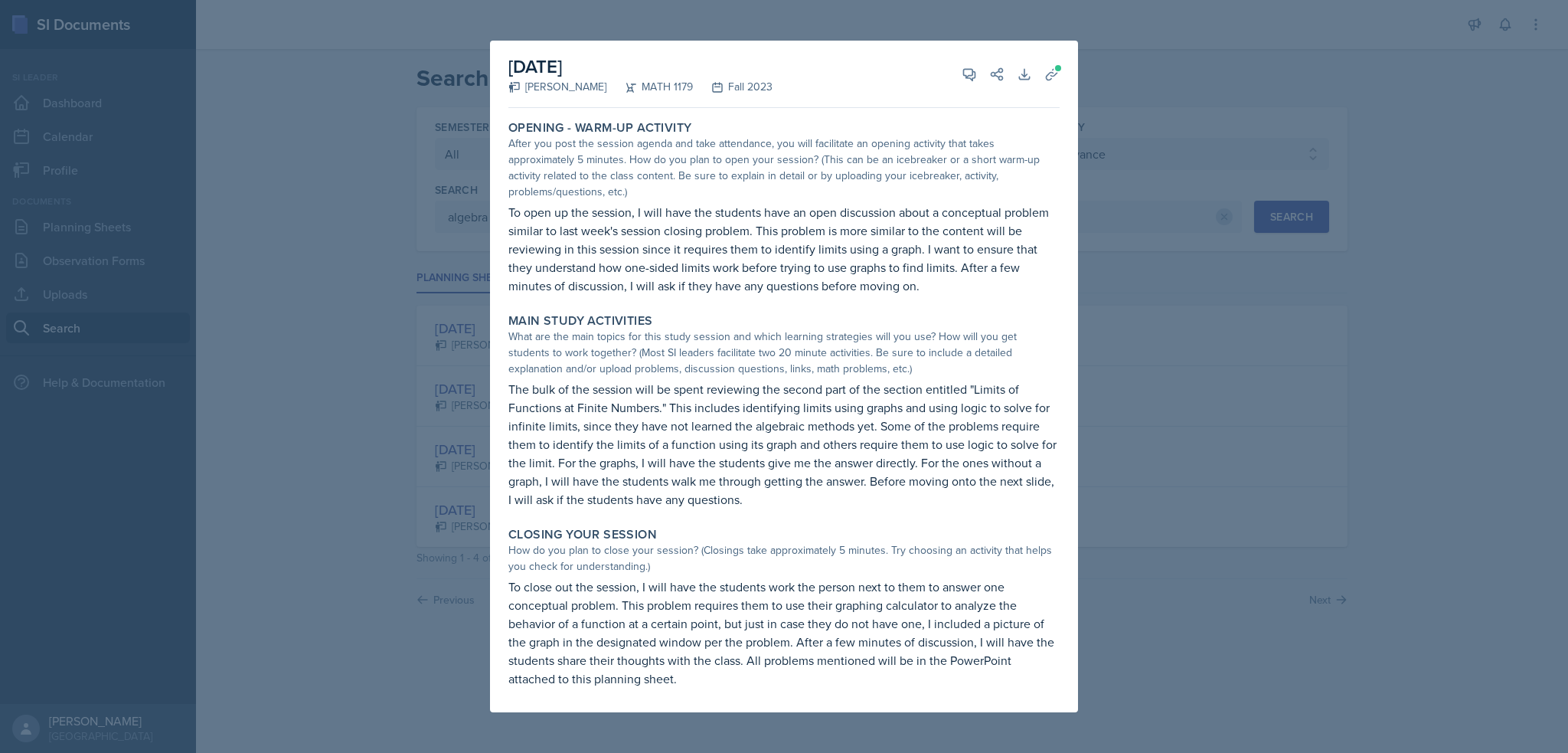
click at [461, 373] on div at bounding box center [784, 376] width 1568 height 753
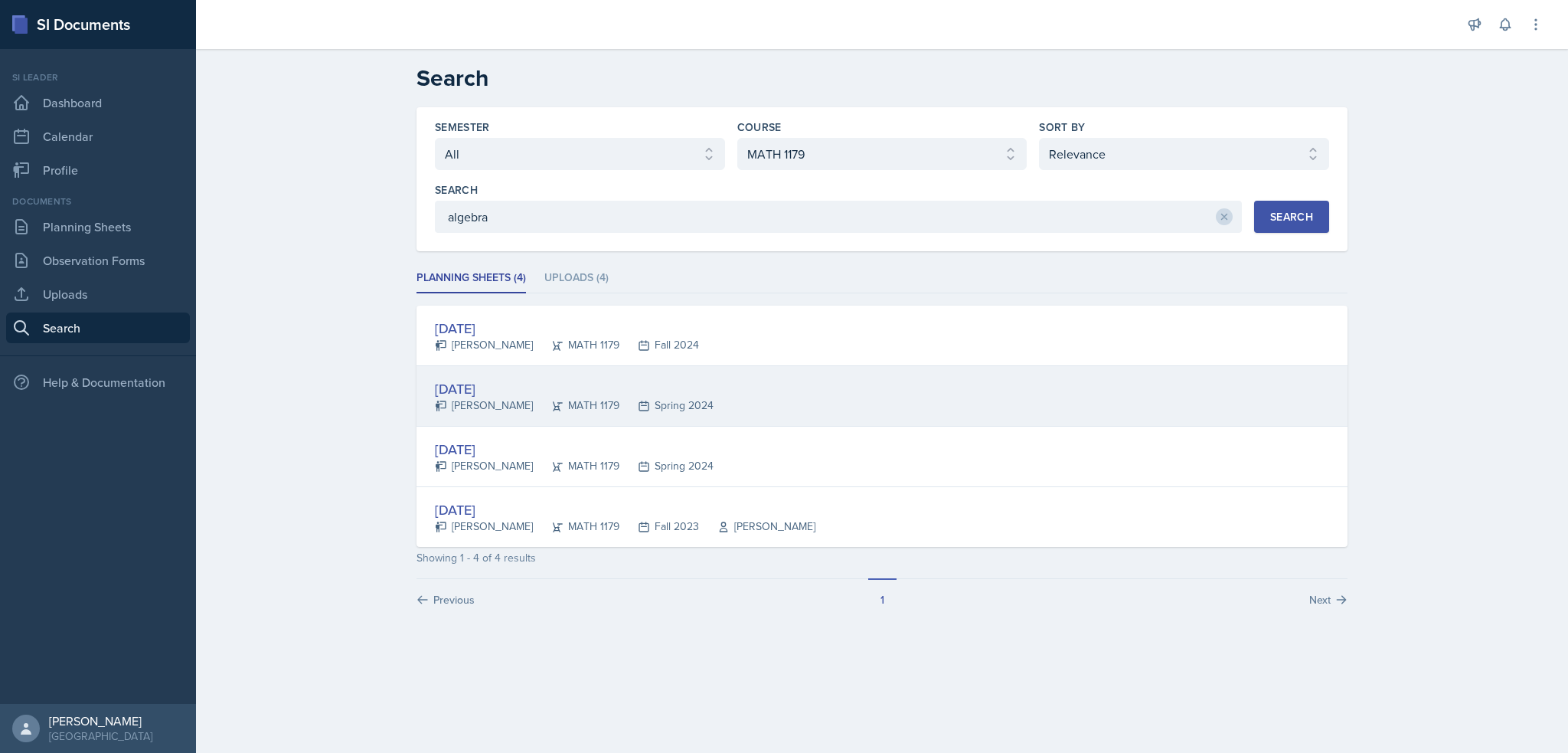
click at [509, 379] on div "[DATE]" at bounding box center [574, 389] width 279 height 20
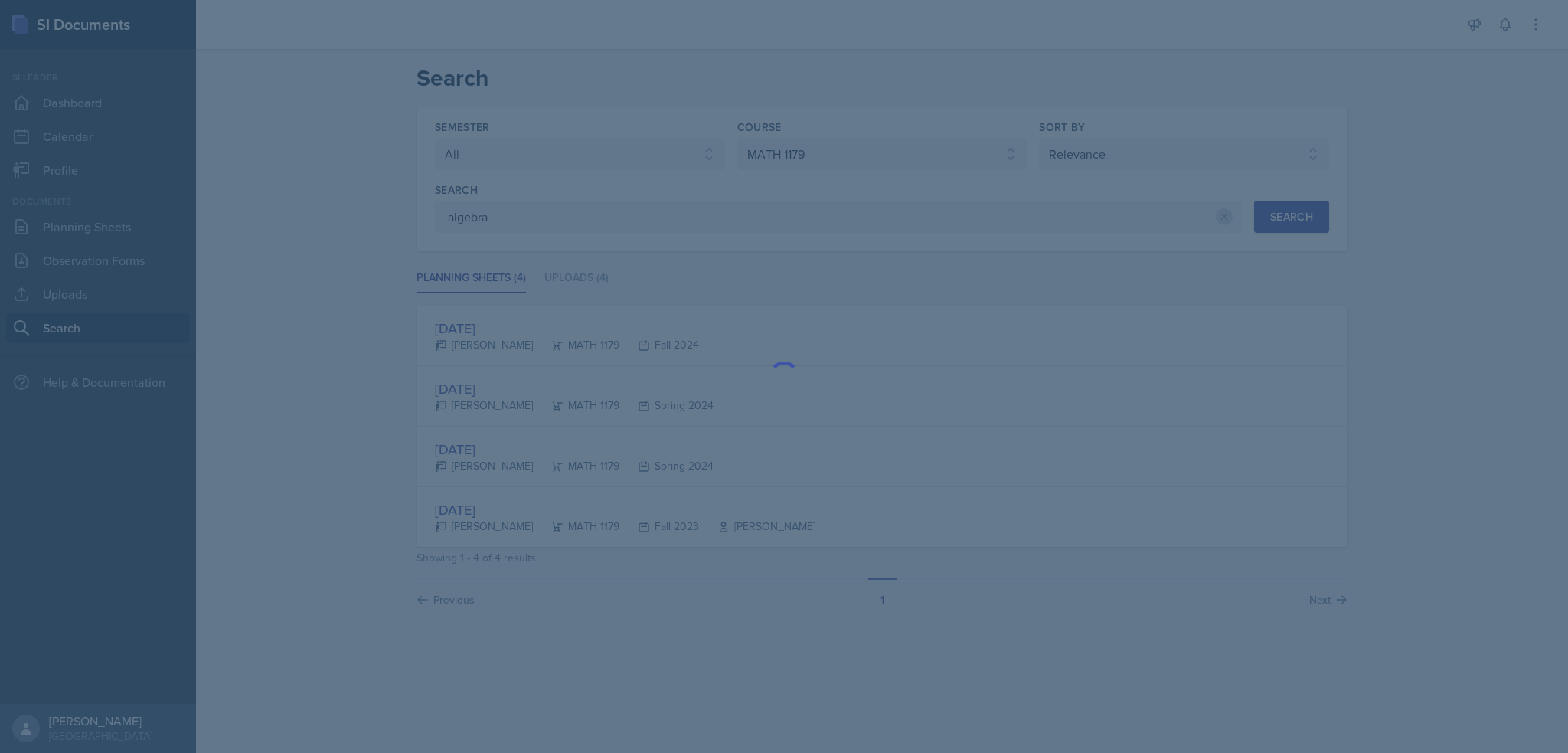
click at [430, 456] on div at bounding box center [784, 376] width 1568 height 753
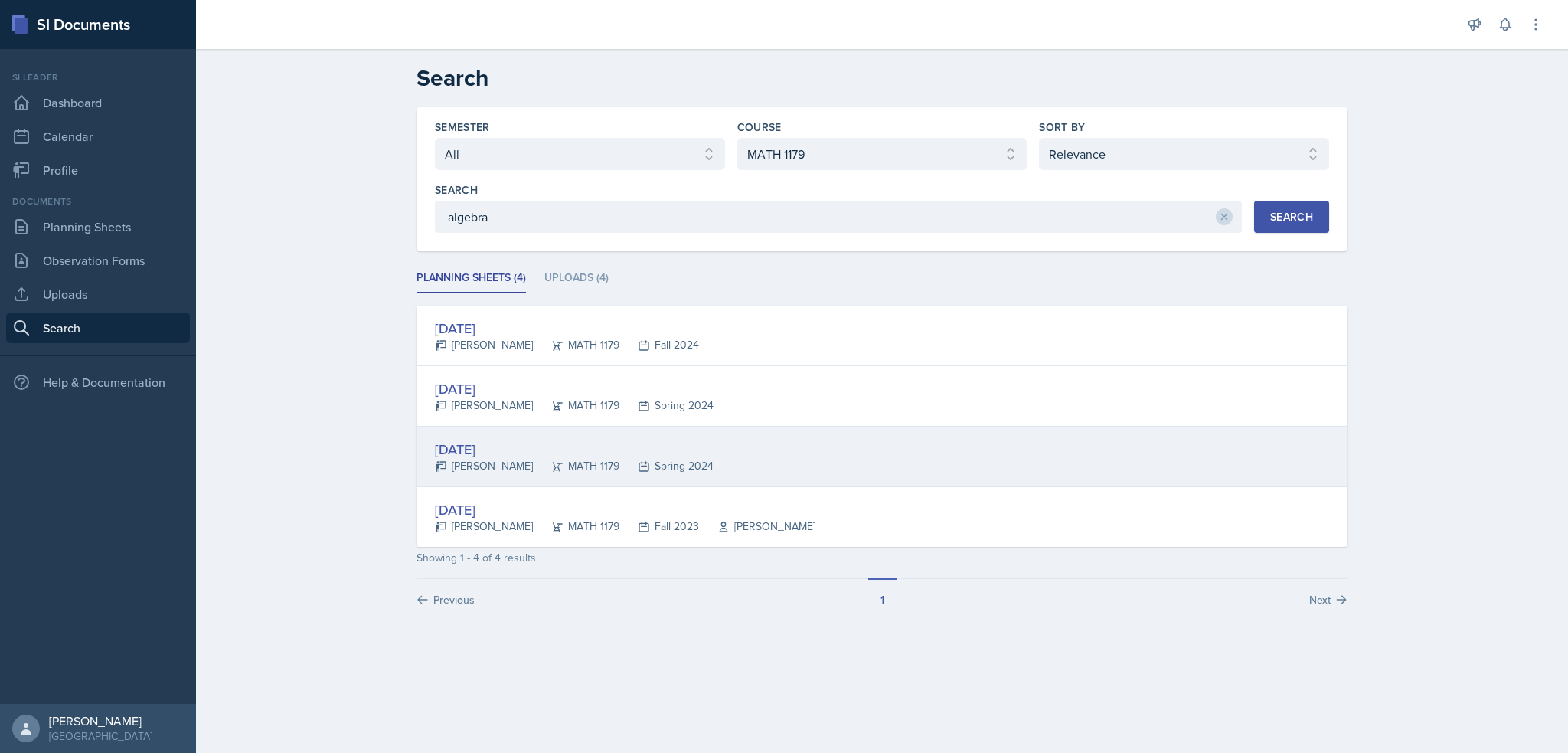
click at [511, 439] on div "[DATE]" at bounding box center [574, 449] width 279 height 20
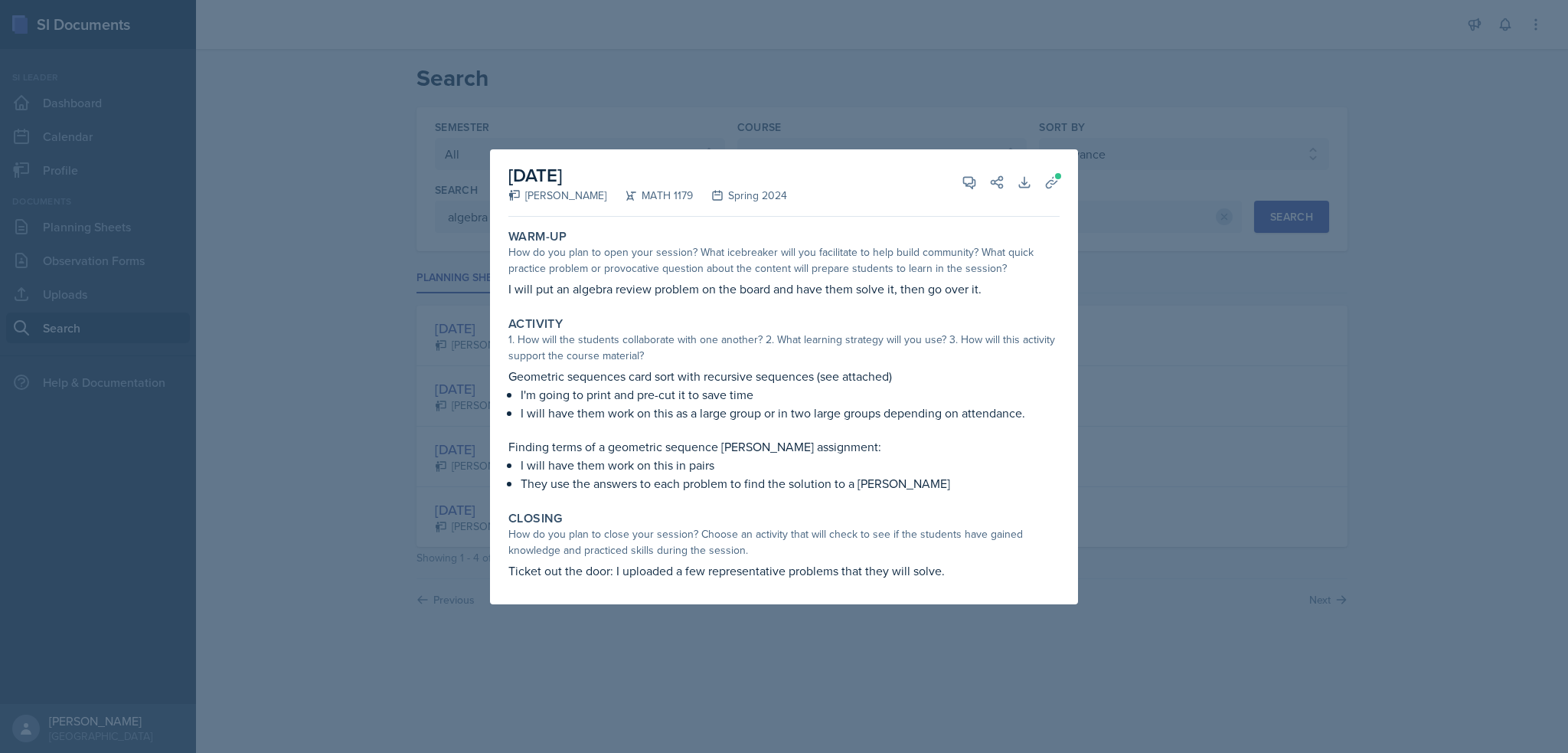
click at [435, 413] on div at bounding box center [784, 376] width 1568 height 753
